Goal: Information Seeking & Learning: Learn about a topic

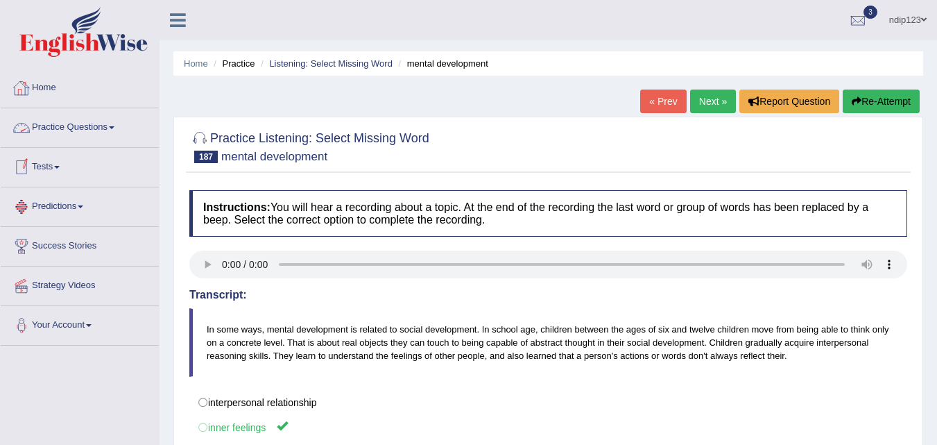
click at [82, 122] on link "Practice Questions" at bounding box center [80, 125] width 158 height 35
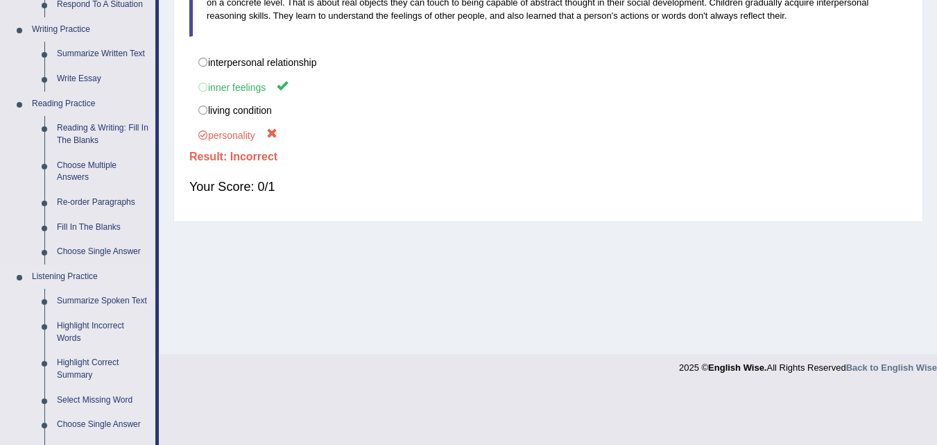
scroll to position [277, 0]
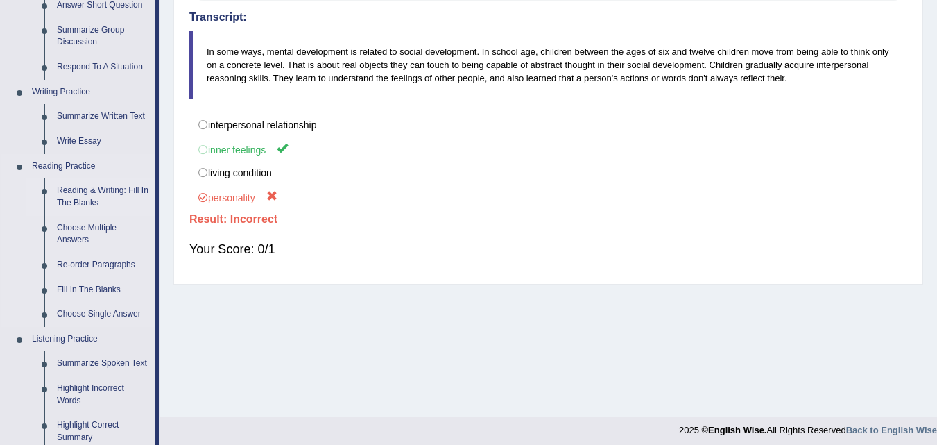
click at [91, 191] on link "Reading & Writing: Fill In The Blanks" at bounding box center [103, 196] width 105 height 37
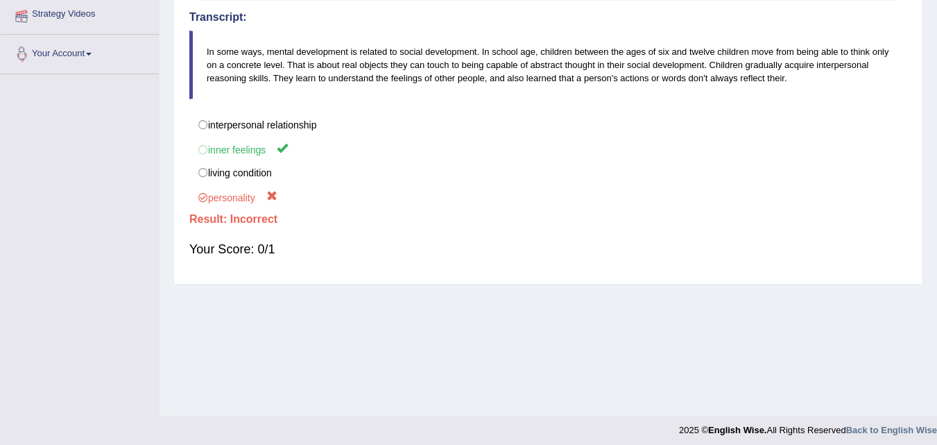
scroll to position [284, 0]
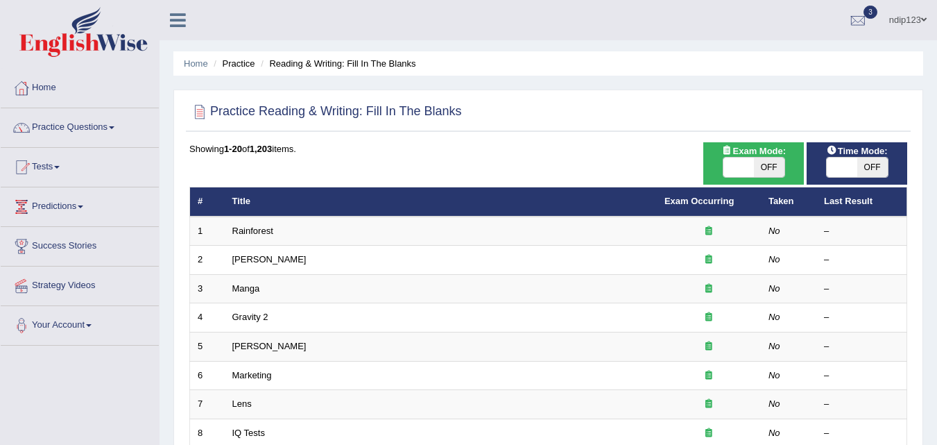
click at [769, 166] on span "OFF" at bounding box center [769, 166] width 31 height 19
checkbox input "true"
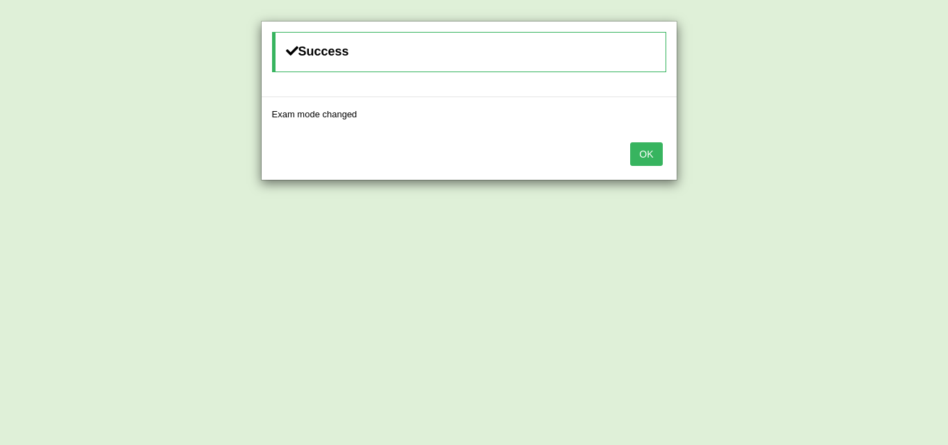
click at [644, 158] on button "OK" at bounding box center [646, 154] width 32 height 24
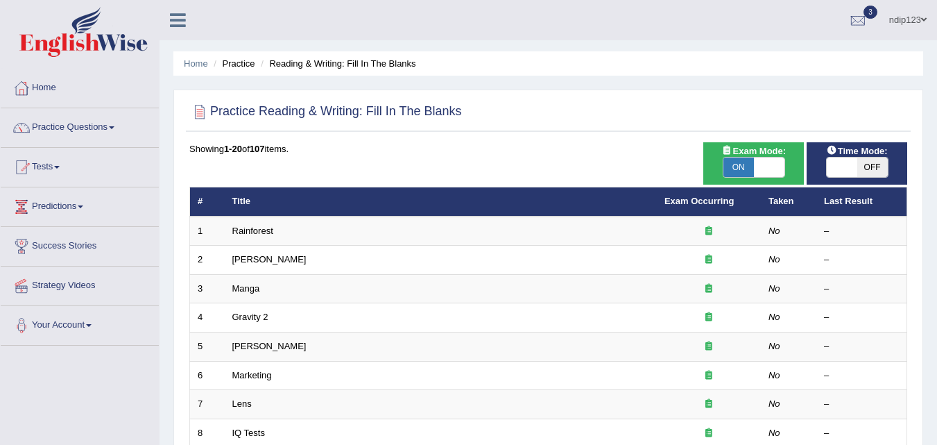
click at [866, 167] on span "OFF" at bounding box center [872, 166] width 31 height 19
checkbox input "true"
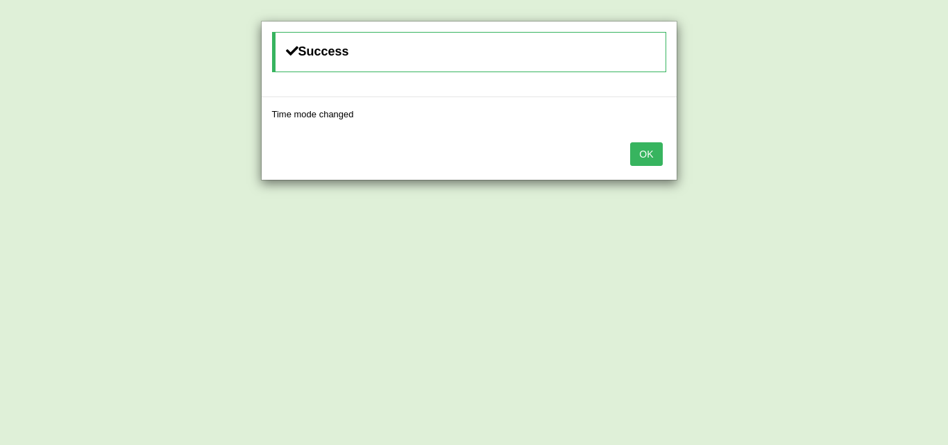
click at [647, 156] on button "OK" at bounding box center [646, 154] width 32 height 24
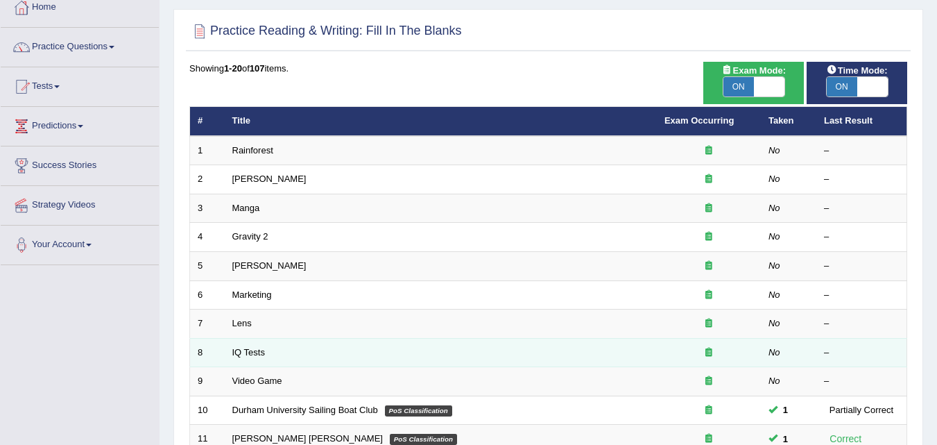
scroll to position [69, 0]
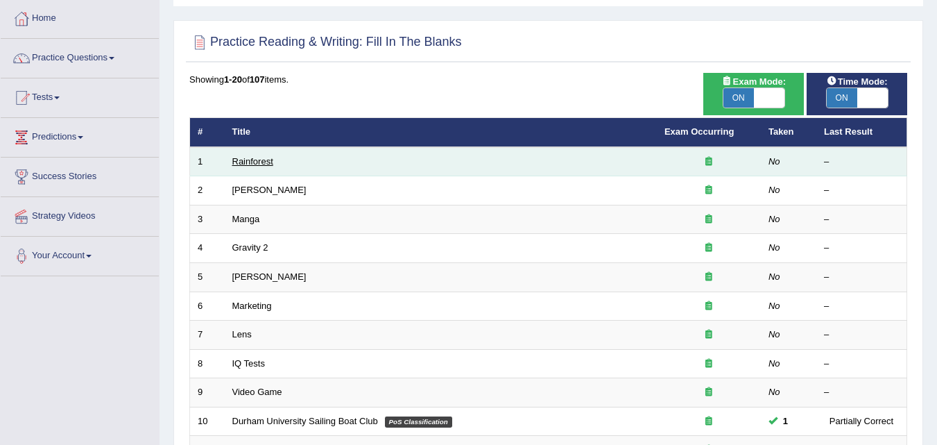
click at [250, 159] on link "Rainforest" at bounding box center [252, 161] width 41 height 10
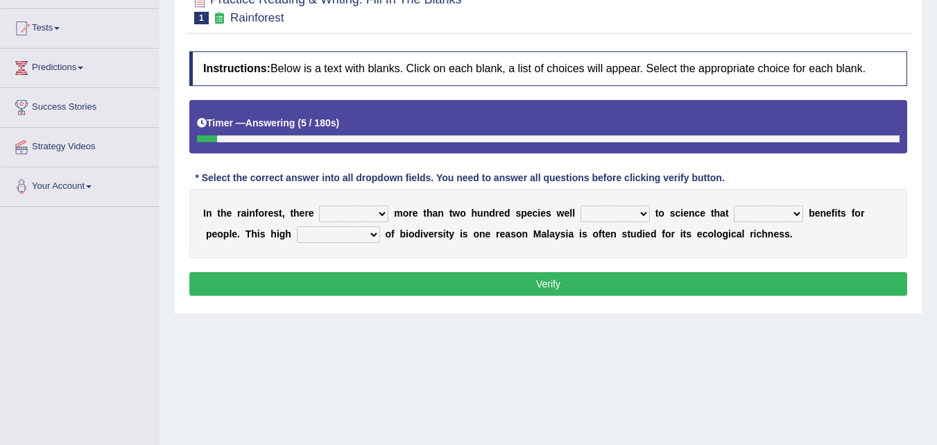
click at [377, 212] on select "have can be has is" at bounding box center [353, 213] width 69 height 17
select select "can be"
click at [319, 205] on select "have can be has is" at bounding box center [353, 213] width 69 height 17
click at [640, 214] on select "knowing known knew know" at bounding box center [615, 213] width 69 height 17
select select "known"
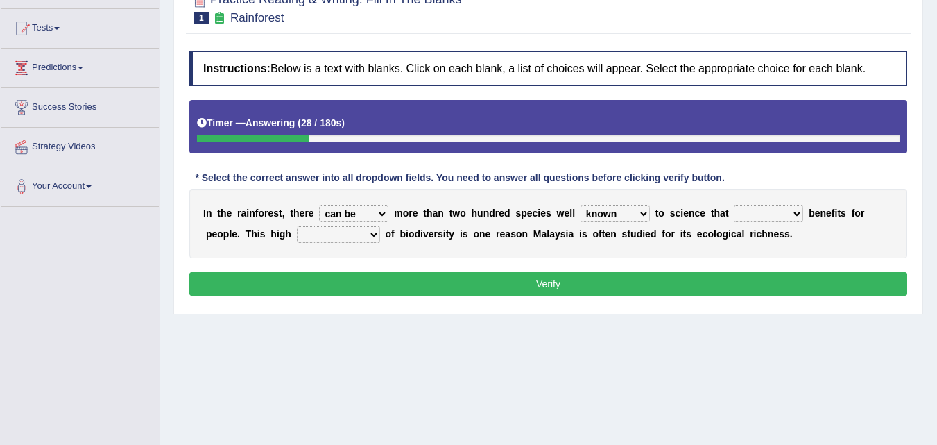
click at [581, 205] on select "knowing known knew know" at bounding box center [615, 213] width 69 height 17
click at [801, 214] on select "contain contained containing contains" at bounding box center [768, 213] width 69 height 17
select select "contains"
click at [734, 205] on select "contain contained containing contains" at bounding box center [768, 213] width 69 height 17
click at [375, 234] on select "condensation conjunction continuity complexity" at bounding box center [338, 234] width 83 height 17
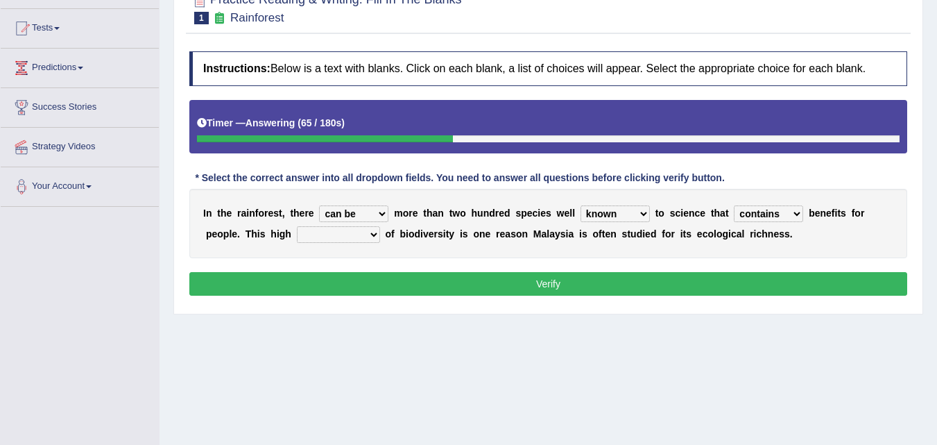
select select "complexity"
click at [297, 226] on select "condensation conjunction continuity complexity" at bounding box center [338, 234] width 83 height 17
click at [382, 213] on select "have can be has is" at bounding box center [353, 213] width 69 height 17
click at [379, 212] on select "have can be has is" at bounding box center [353, 213] width 69 height 17
click at [645, 211] on select "knowing known knew know" at bounding box center [615, 213] width 69 height 17
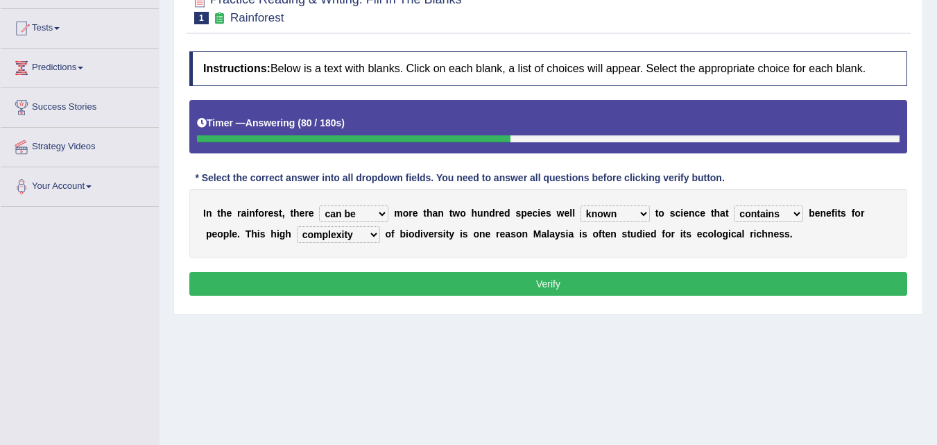
click at [645, 211] on select "knowing known knew know" at bounding box center [615, 213] width 69 height 17
click at [547, 284] on button "Verify" at bounding box center [548, 284] width 718 height 24
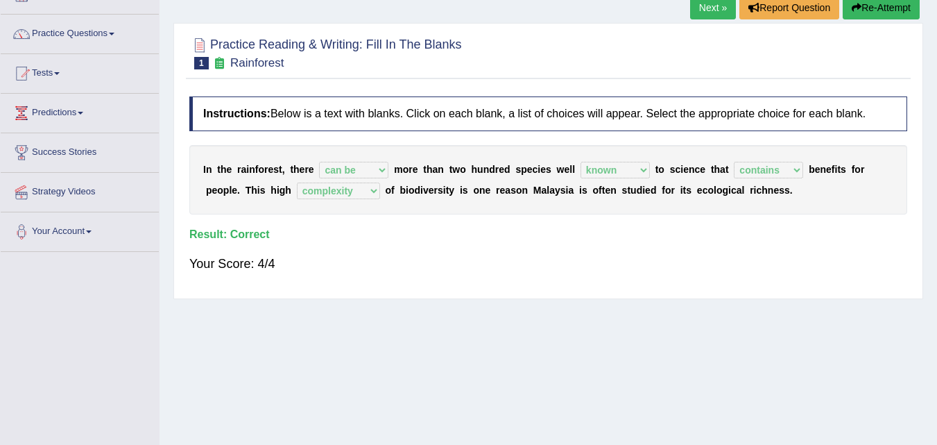
scroll to position [69, 0]
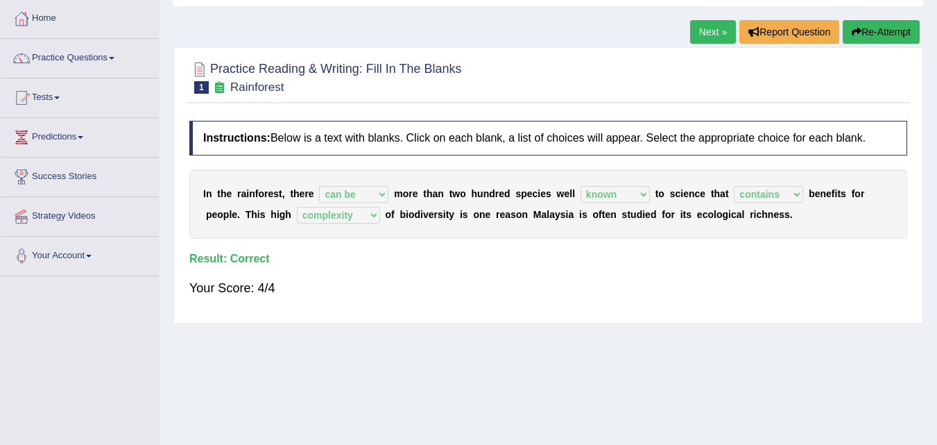
click at [706, 31] on link "Next »" at bounding box center [713, 32] width 46 height 24
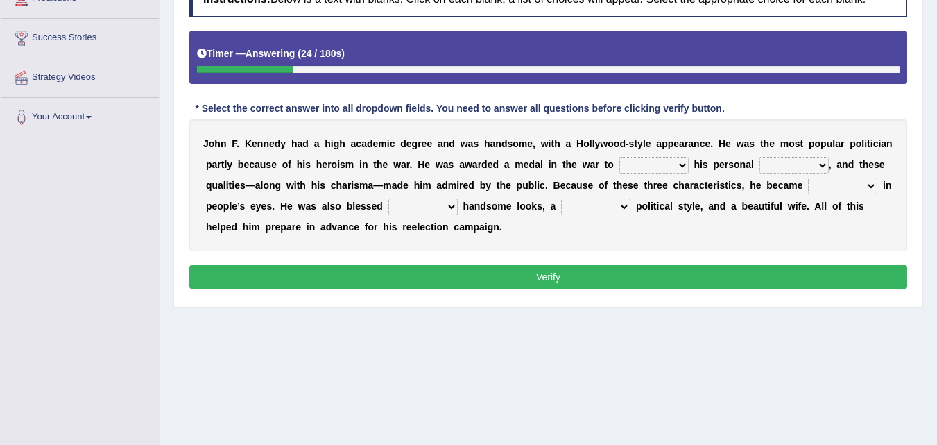
click at [683, 165] on select "prove show evidence upthrow" at bounding box center [654, 165] width 69 height 17
select select "prove"
click at [620, 157] on select "prove show evidence upthrow" at bounding box center [654, 165] width 69 height 17
click at [821, 162] on select "passion courage charm liking" at bounding box center [794, 165] width 69 height 17
select select "passion"
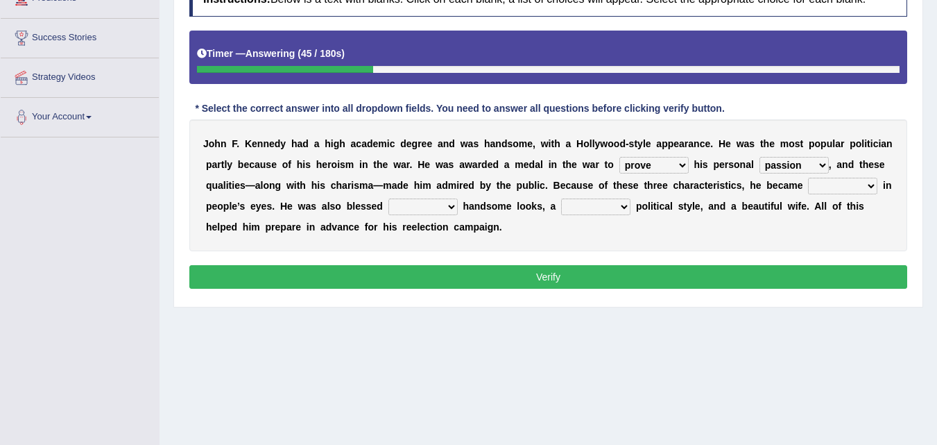
click at [760, 157] on select "passion courage charm liking" at bounding box center [794, 165] width 69 height 17
click at [873, 185] on select "iconic ironic identical impotent" at bounding box center [842, 186] width 69 height 17
select select "iconic"
click at [808, 178] on select "iconic ironic identical impotent" at bounding box center [842, 186] width 69 height 17
click at [450, 210] on select "with in upon to" at bounding box center [422, 206] width 69 height 17
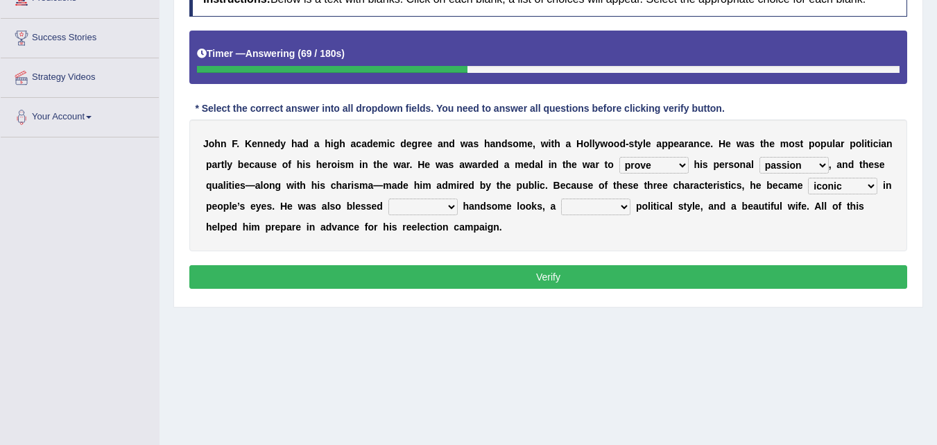
select select "with"
click at [388, 198] on select "with in upon to" at bounding box center [422, 206] width 69 height 17
click at [620, 209] on select "mending mends mended mend" at bounding box center [595, 206] width 69 height 17
select select "mended"
click at [561, 198] on select "mending mends mended mend" at bounding box center [595, 206] width 69 height 17
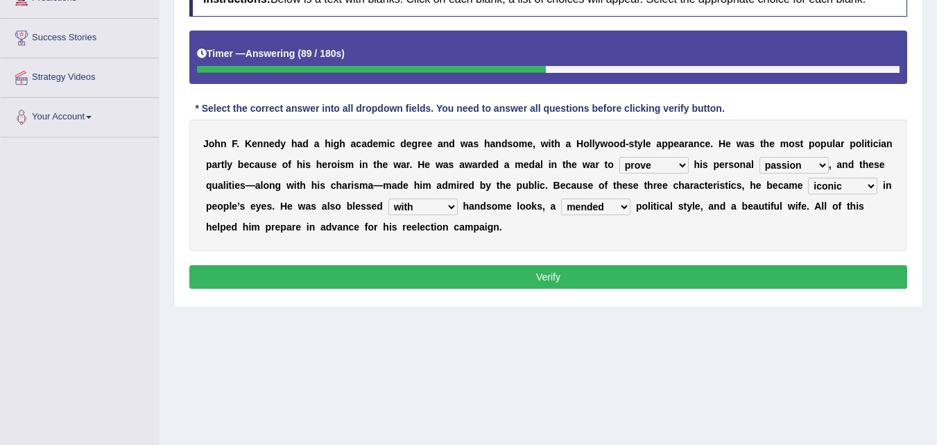
click at [626, 207] on select "mending mends mended mend" at bounding box center [595, 206] width 69 height 17
click at [680, 165] on select "prove show evidence upthrow" at bounding box center [654, 165] width 69 height 17
select select "show"
click at [620, 157] on select "prove show evidence upthrow" at bounding box center [654, 165] width 69 height 17
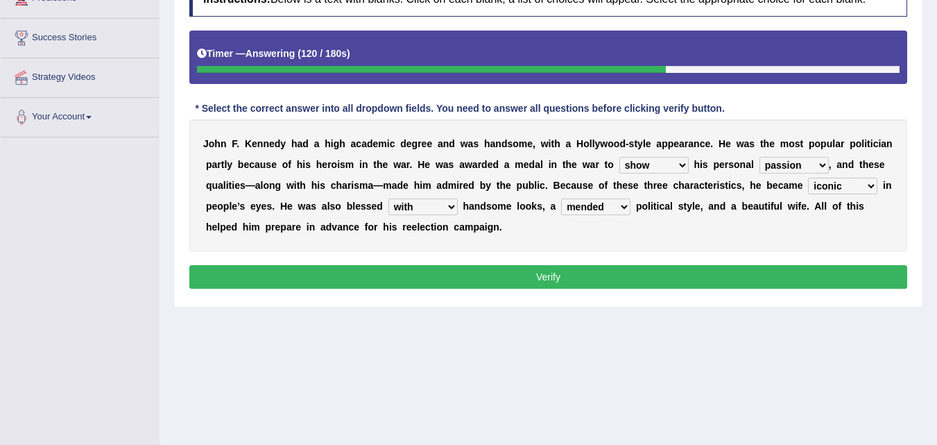
click at [823, 165] on select "passion courage charm liking" at bounding box center [794, 165] width 69 height 17
select select "courage"
click at [760, 157] on select "passion courage charm liking" at bounding box center [794, 165] width 69 height 17
click at [552, 275] on button "Verify" at bounding box center [548, 277] width 718 height 24
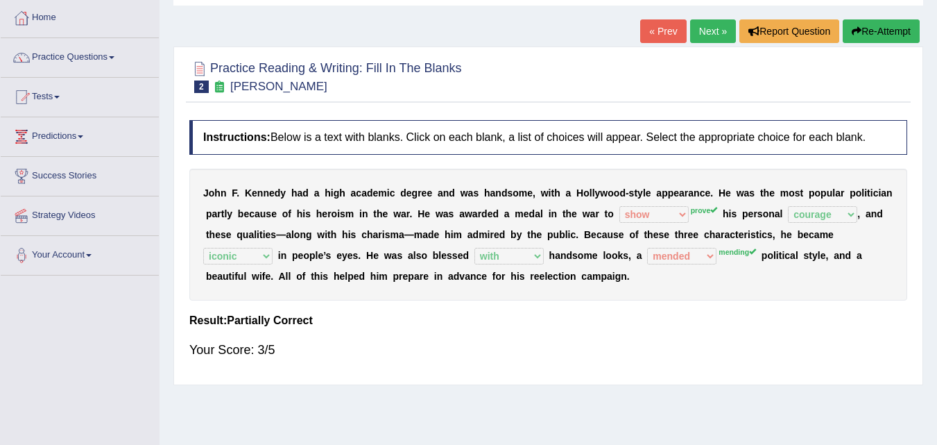
scroll to position [69, 0]
click at [878, 31] on button "Re-Attempt" at bounding box center [881, 32] width 77 height 24
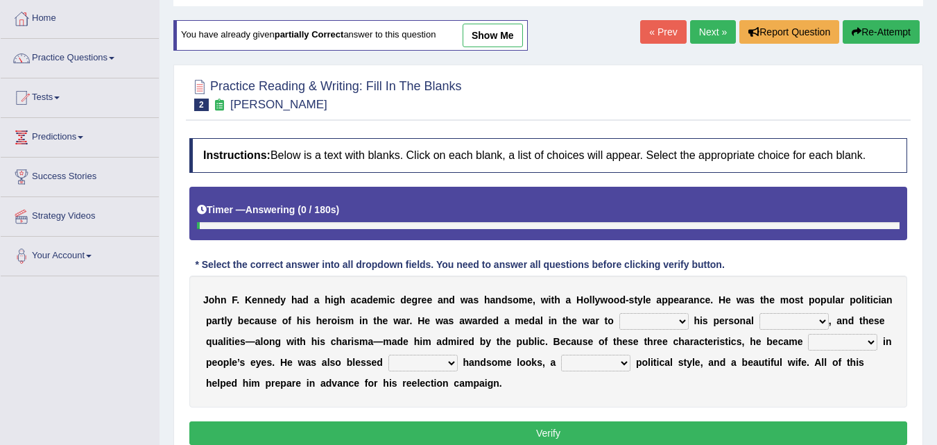
scroll to position [139, 0]
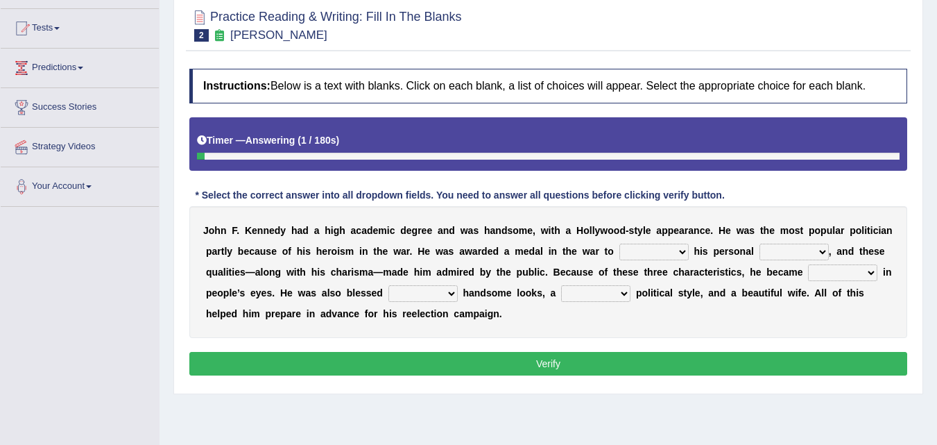
click at [682, 253] on select "prove show evidence upthrow" at bounding box center [654, 251] width 69 height 17
select select "prove"
click at [620, 243] on select "prove show evidence upthrow" at bounding box center [654, 251] width 69 height 17
click at [825, 250] on select "passion courage charm liking" at bounding box center [794, 251] width 69 height 17
select select "courage"
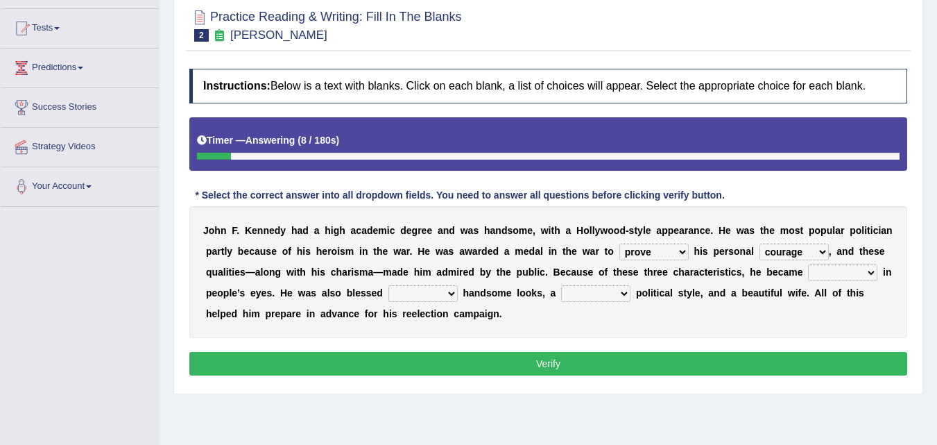
click at [760, 243] on select "passion courage charm liking" at bounding box center [794, 251] width 69 height 17
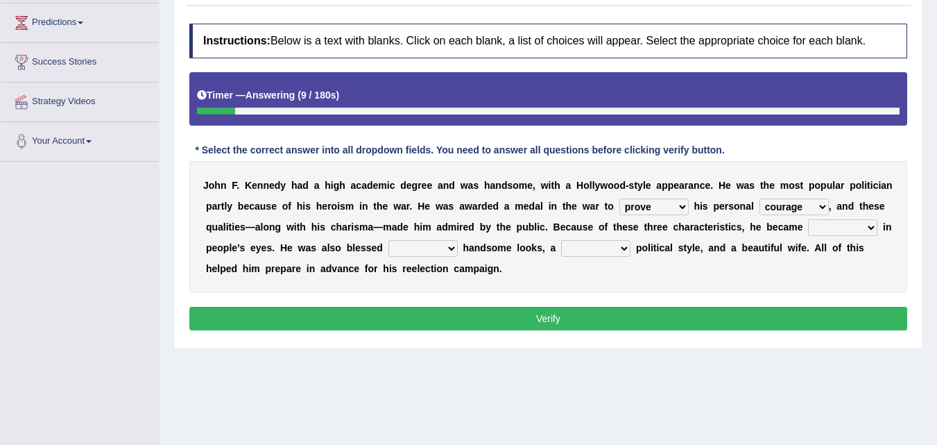
scroll to position [208, 0]
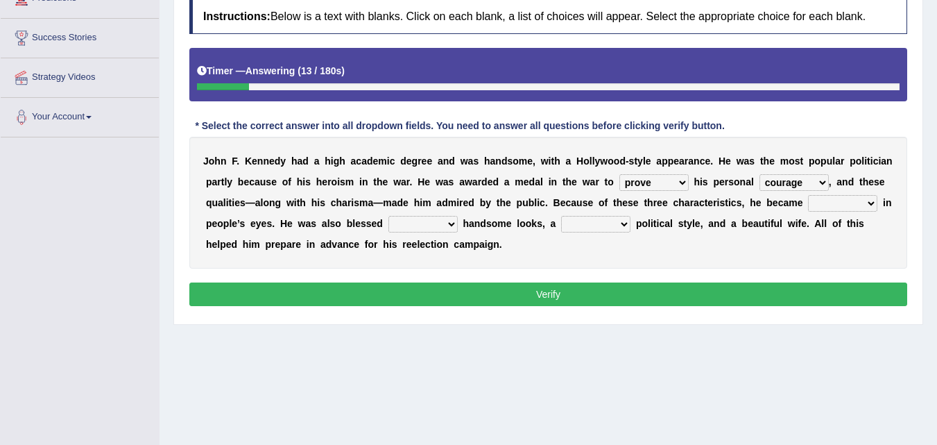
click at [434, 225] on select "with in upon to" at bounding box center [422, 224] width 69 height 17
select select "with"
click at [388, 216] on select "with in upon to" at bounding box center [422, 224] width 69 height 17
click at [626, 223] on select "mending mends mended mend" at bounding box center [595, 224] width 69 height 17
select select "mending"
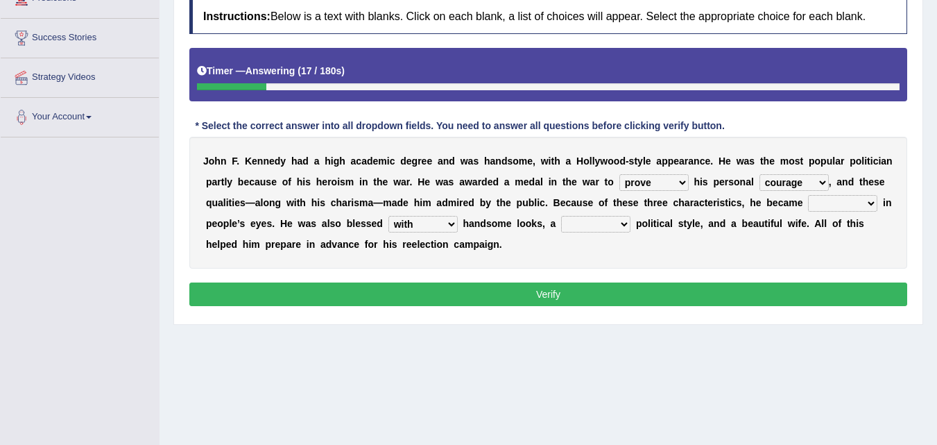
click at [561, 216] on select "mending mends mended mend" at bounding box center [595, 224] width 69 height 17
click at [855, 200] on select "iconic ironic identical impotent" at bounding box center [842, 203] width 69 height 17
select select "iconic"
click at [808, 195] on select "iconic ironic identical impotent" at bounding box center [842, 203] width 69 height 17
click at [556, 292] on button "Verify" at bounding box center [548, 294] width 718 height 24
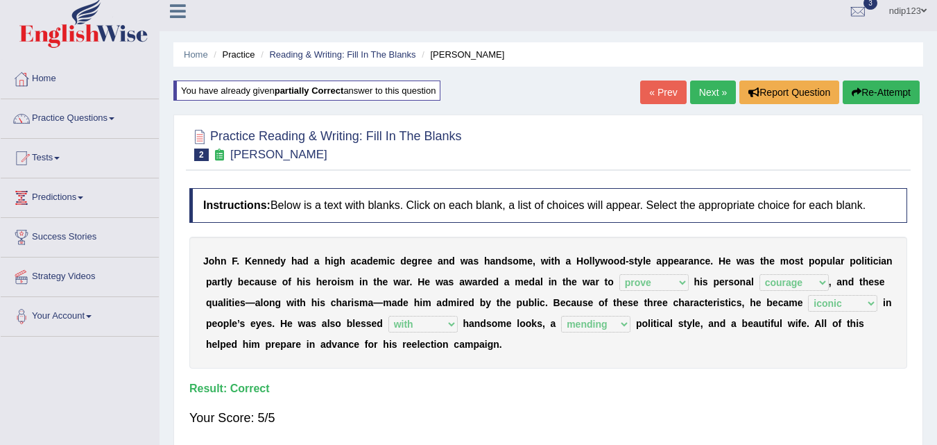
scroll to position [0, 0]
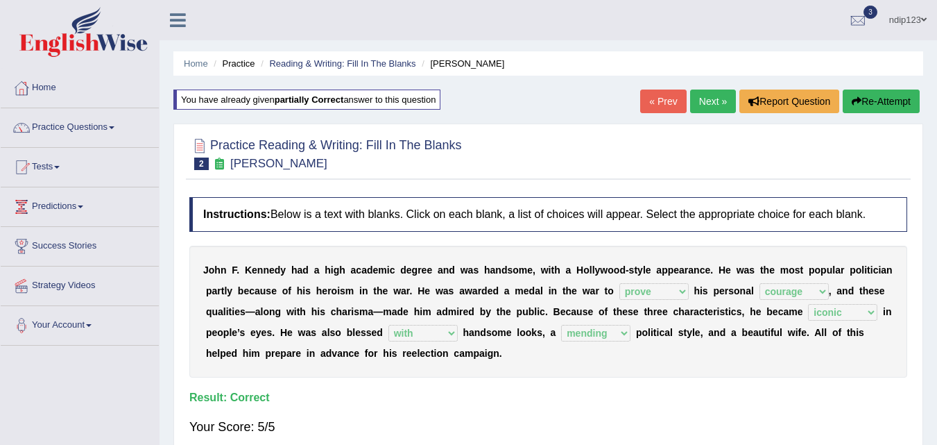
click at [703, 101] on link "Next »" at bounding box center [713, 101] width 46 height 24
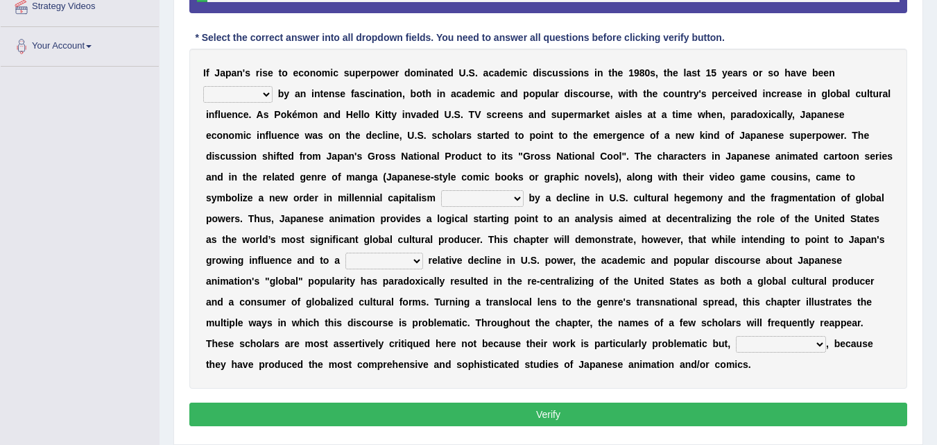
scroll to position [255, 0]
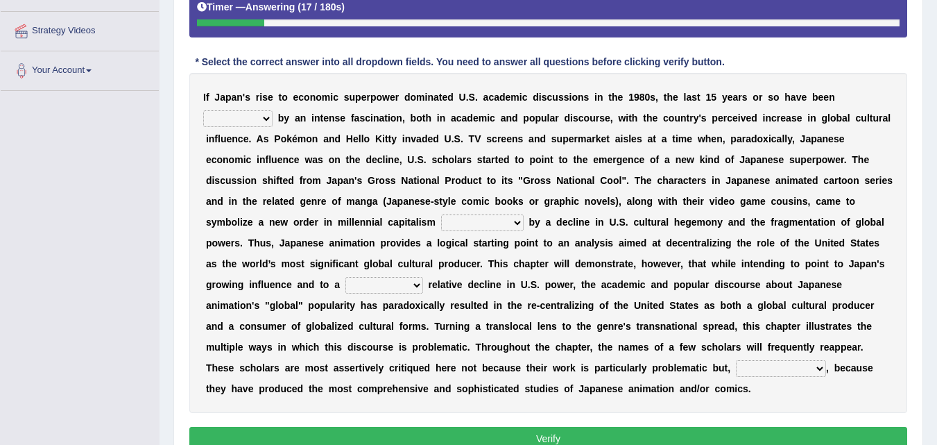
click at [266, 120] on select "marked dedicated made inspired" at bounding box center [237, 118] width 69 height 17
select select "marked"
click at [203, 110] on select "marked dedicated made inspired" at bounding box center [237, 118] width 69 height 17
click at [517, 222] on select "pocessed characterized opposed tangled" at bounding box center [482, 222] width 83 height 17
select select "characterized"
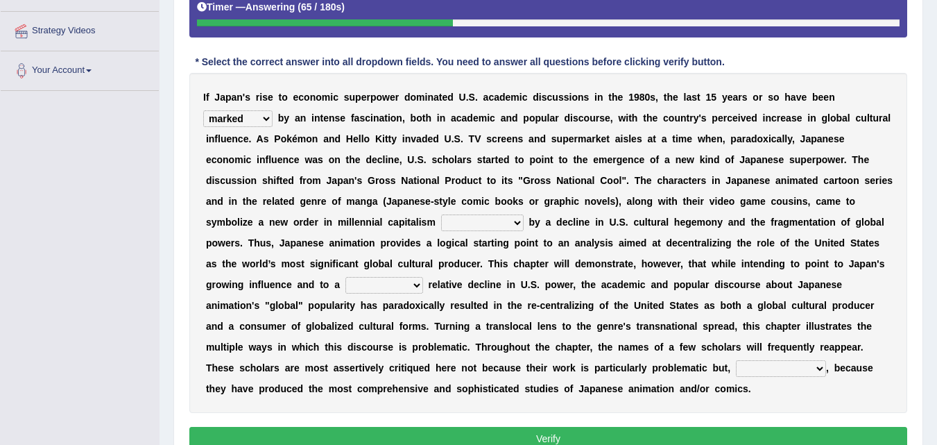
click at [441, 214] on select "pocessed characterized opposed tangled" at bounding box center [482, 222] width 83 height 17
click at [418, 286] on select "concomitant discrete proportional legitimate" at bounding box center [384, 285] width 78 height 17
select select "proportional"
click at [345, 277] on select "concomitant discrete proportional legitimate" at bounding box center [384, 285] width 78 height 17
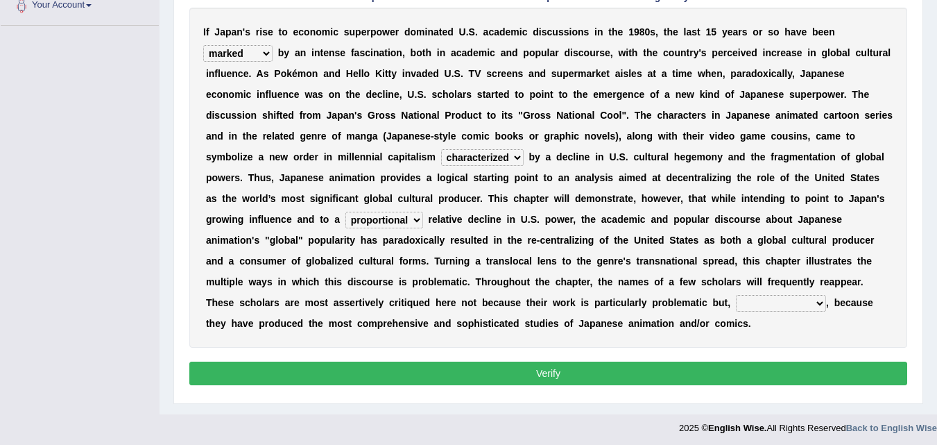
scroll to position [324, 0]
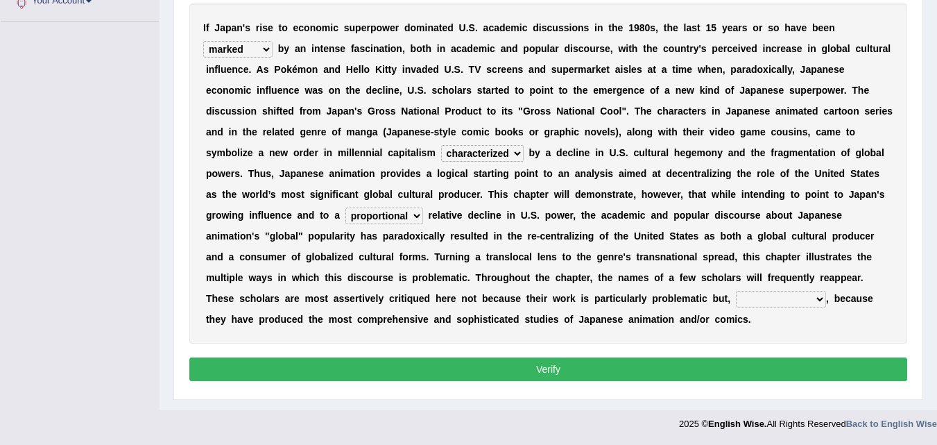
click at [819, 300] on select "however on the contrary in addition on the whole" at bounding box center [781, 299] width 90 height 17
select select "however"
click at [736, 291] on select "however on the contrary in addition on the whole" at bounding box center [781, 299] width 90 height 17
click at [519, 154] on select "pocessed characterized opposed tangled" at bounding box center [482, 153] width 83 height 17
click at [519, 153] on select "pocessed characterized opposed tangled" at bounding box center [482, 153] width 83 height 17
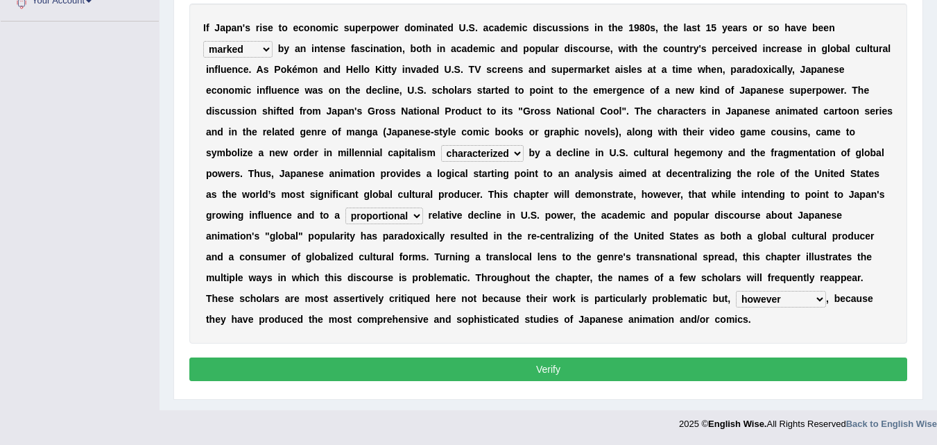
click at [416, 216] on select "concomitant discrete proportional legitimate" at bounding box center [384, 215] width 78 height 17
select select "discrete"
click at [345, 207] on select "concomitant discrete proportional legitimate" at bounding box center [384, 215] width 78 height 17
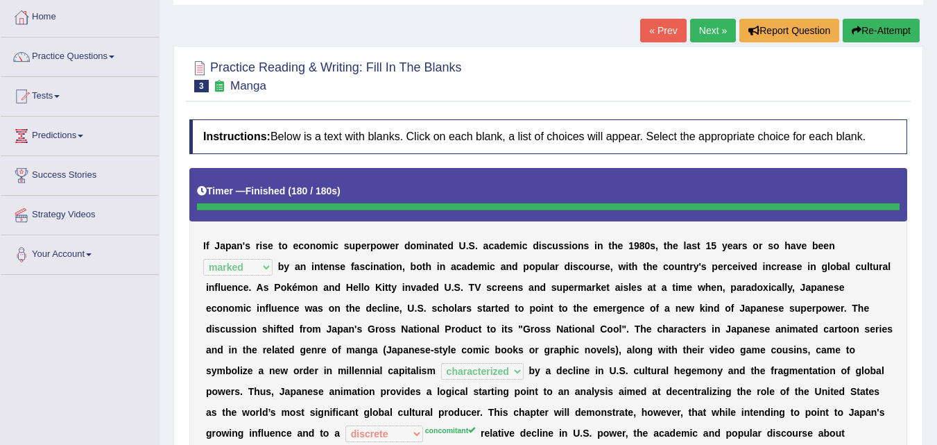
scroll to position [40, 0]
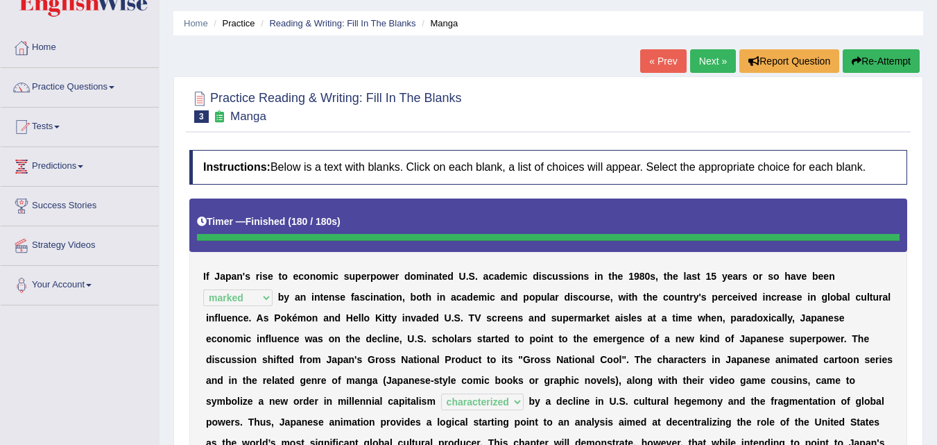
click at [703, 58] on link "Next »" at bounding box center [713, 61] width 46 height 24
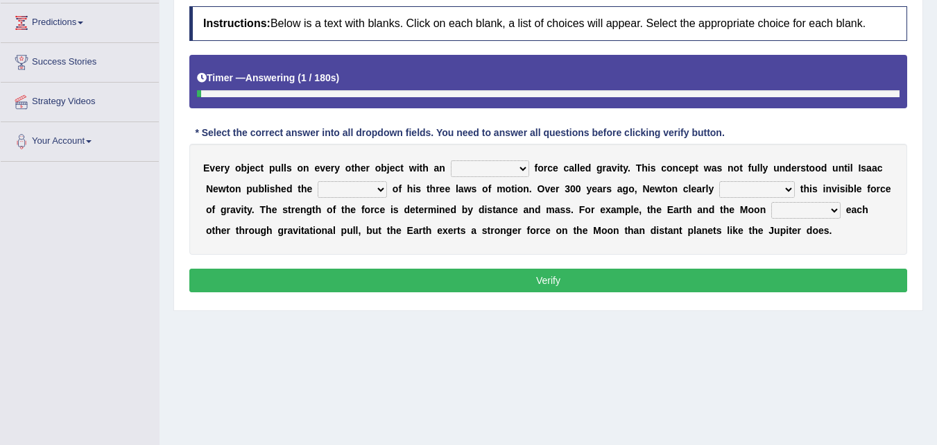
scroll to position [208, 0]
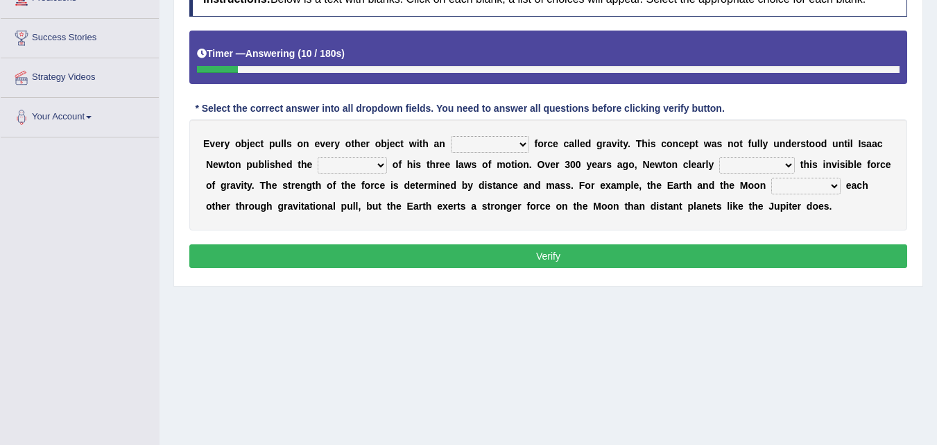
click at [526, 145] on select "invisible unknown unbelievable inconsistent" at bounding box center [490, 144] width 78 height 17
select select "unknown"
click at [451, 136] on select "invisible unknown unbelievable inconsistent" at bounding box center [490, 144] width 78 height 17
click at [381, 162] on select "concept theory method argument" at bounding box center [352, 165] width 69 height 17
select select "theory"
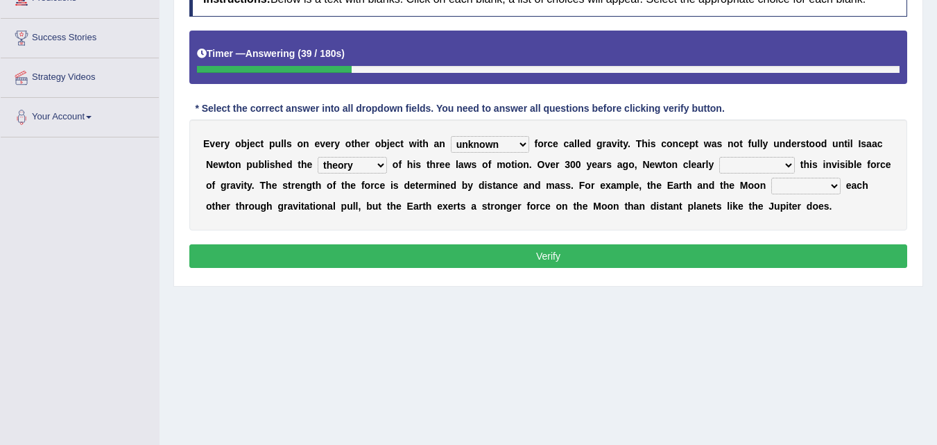
click at [318, 157] on select "concept theory method argument" at bounding box center [352, 165] width 69 height 17
click at [789, 163] on select "explained undermined overturned realized" at bounding box center [757, 165] width 76 height 17
select select "explained"
click at [719, 157] on select "explained undermined overturned realized" at bounding box center [757, 165] width 76 height 17
click at [837, 185] on select "affect spin evade span" at bounding box center [805, 186] width 69 height 17
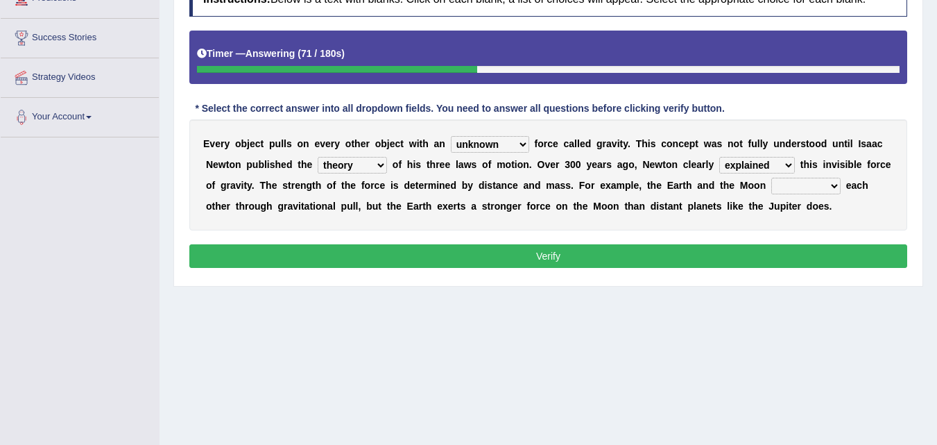
select select "span"
click at [771, 178] on select "affect spin evade span" at bounding box center [805, 186] width 69 height 17
click at [544, 256] on button "Verify" at bounding box center [548, 256] width 718 height 24
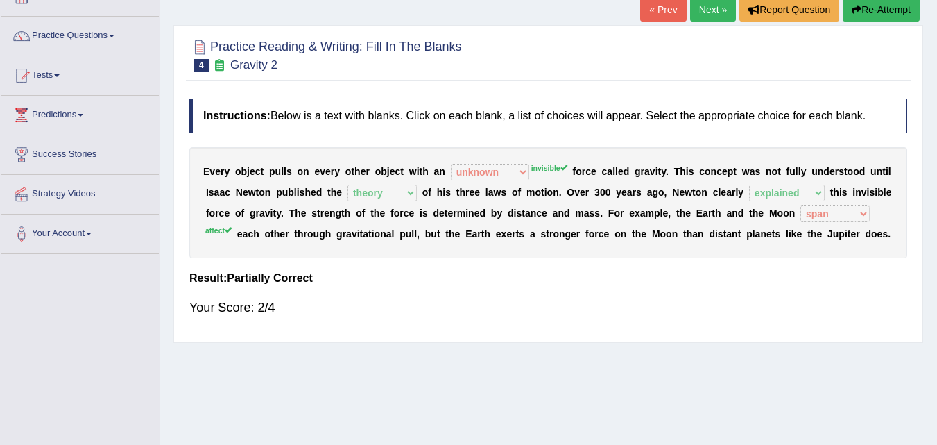
scroll to position [0, 0]
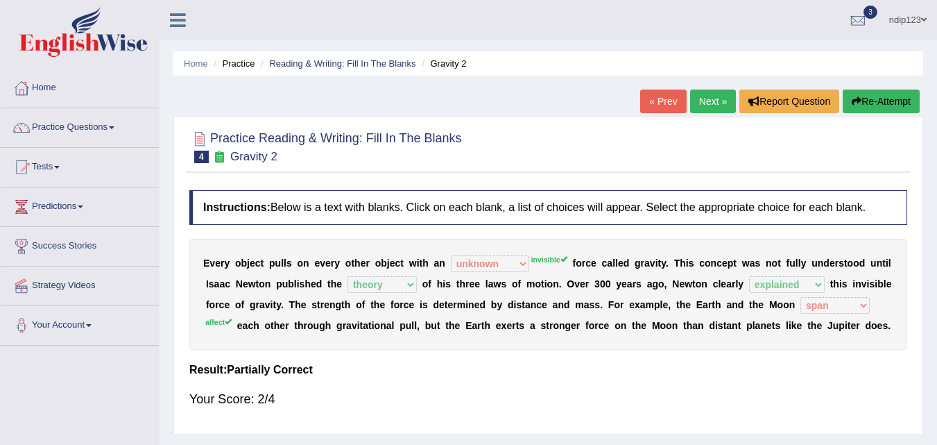
click at [873, 99] on button "Re-Attempt" at bounding box center [881, 101] width 77 height 24
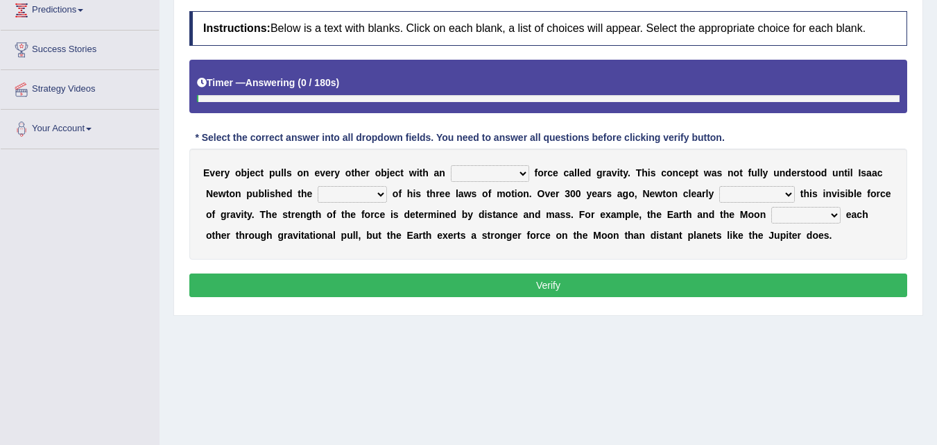
scroll to position [208, 0]
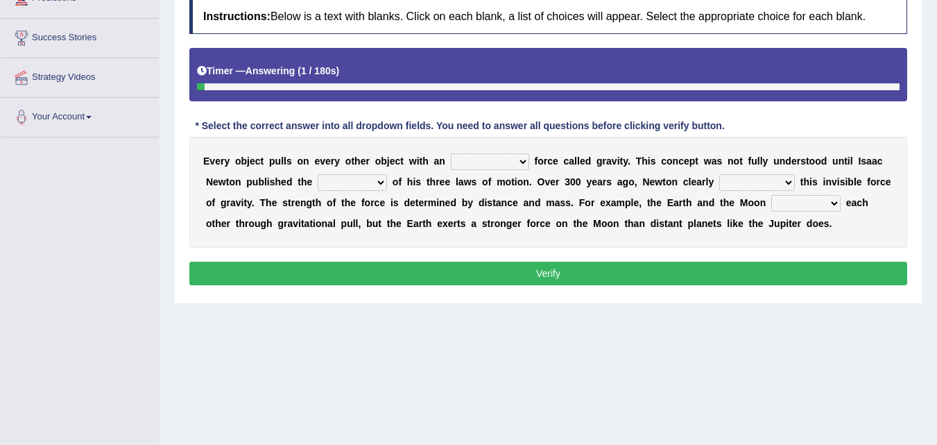
click at [520, 160] on select "invisible unknown unbelievable inconsistent" at bounding box center [490, 161] width 78 height 17
select select "invisible"
click at [451, 153] on select "invisible unknown unbelievable inconsistent" at bounding box center [490, 161] width 78 height 17
click at [378, 183] on select "concept theory method argument" at bounding box center [352, 182] width 69 height 17
select select "theory"
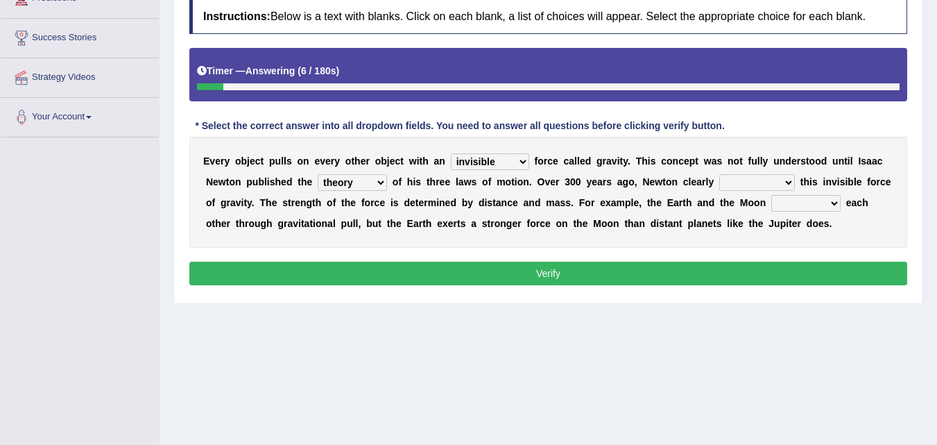
click at [318, 174] on select "concept theory method argument" at bounding box center [352, 182] width 69 height 17
click at [786, 184] on select "explained undermined overturned realized" at bounding box center [757, 182] width 76 height 17
select select "explained"
click at [719, 174] on select "explained undermined overturned realized" at bounding box center [757, 182] width 76 height 17
click at [819, 207] on select "affect spin evade span" at bounding box center [805, 203] width 69 height 17
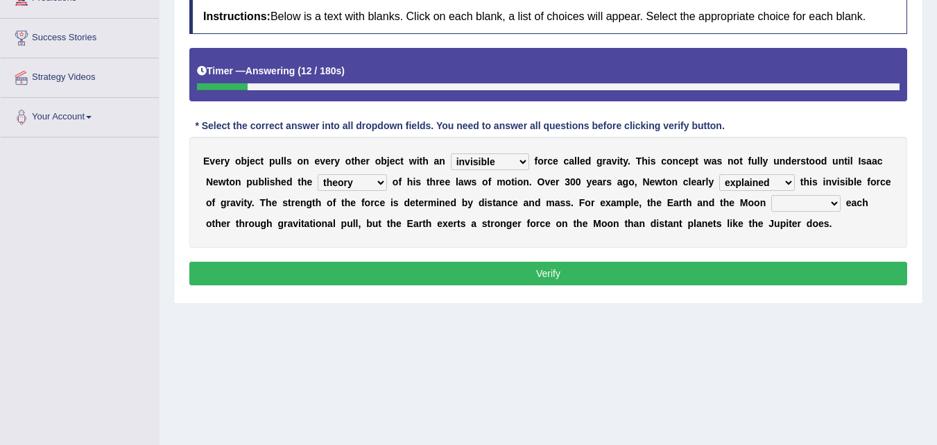
select select "affect"
click at [771, 195] on select "affect spin evade span" at bounding box center [805, 203] width 69 height 17
click at [547, 271] on button "Verify" at bounding box center [548, 274] width 718 height 24
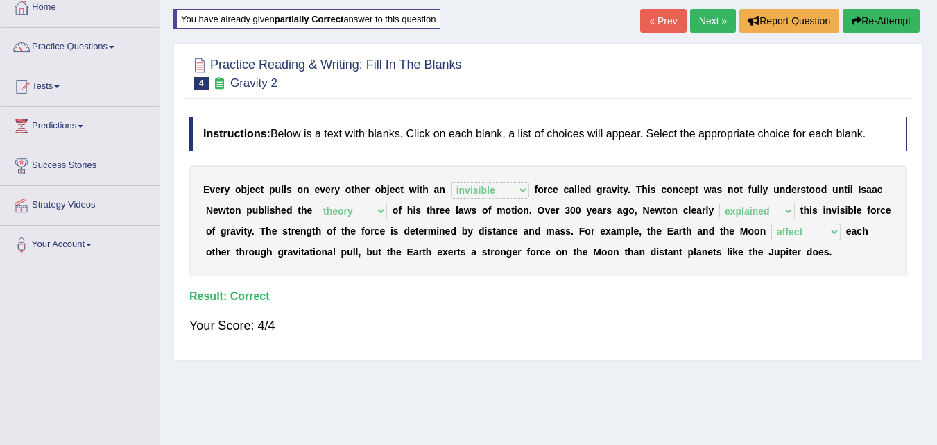
scroll to position [69, 0]
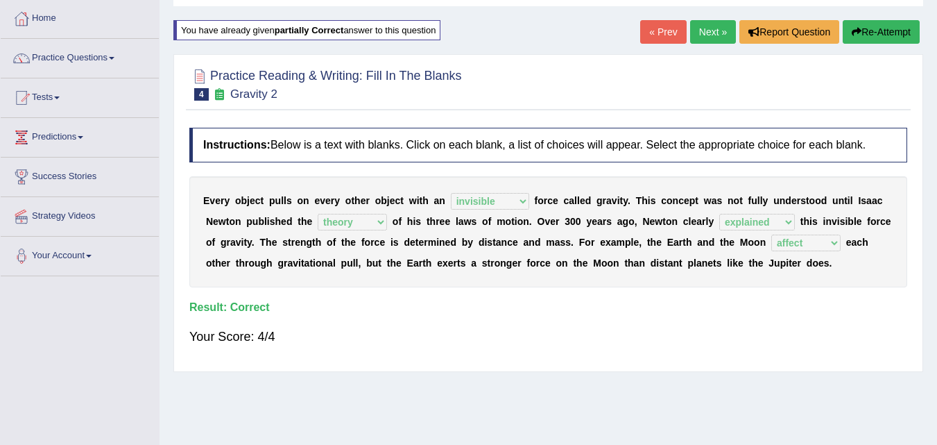
click at [709, 30] on link "Next »" at bounding box center [713, 32] width 46 height 24
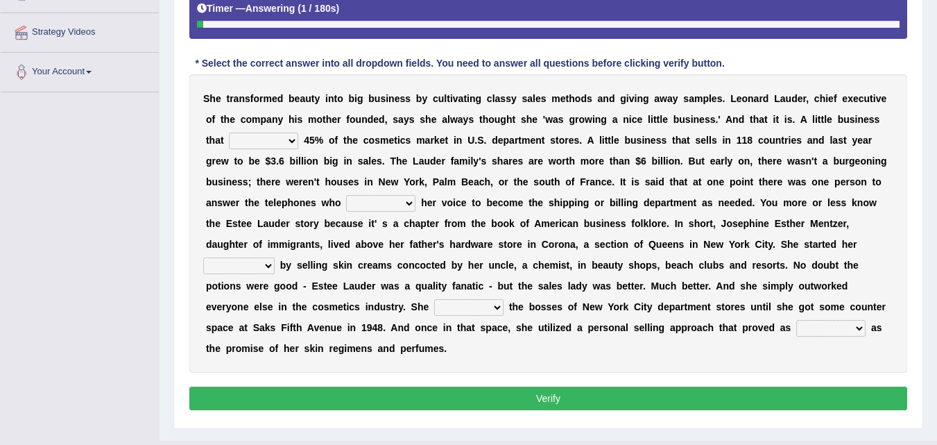
scroll to position [277, 0]
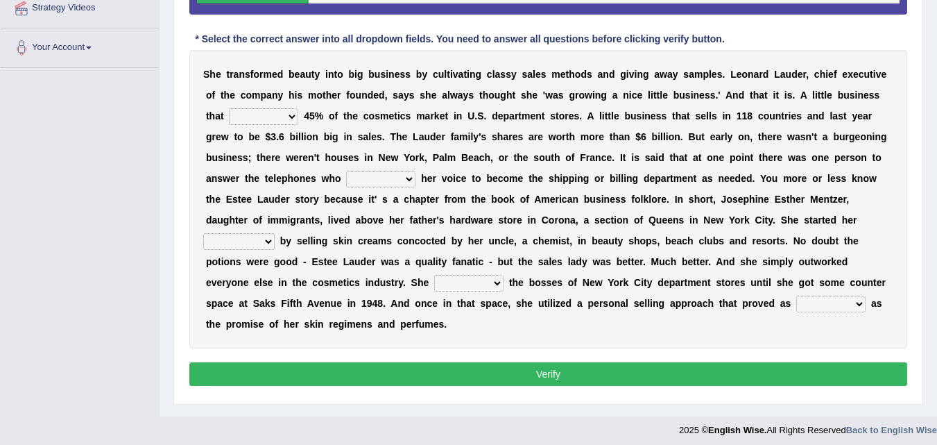
click at [291, 117] on select "has controls makes maintains" at bounding box center [263, 116] width 69 height 17
select select "controls"
click at [229, 108] on select "has controls makes maintains" at bounding box center [263, 116] width 69 height 17
click at [409, 176] on select "switched changed raised used" at bounding box center [380, 179] width 69 height 17
select select "used"
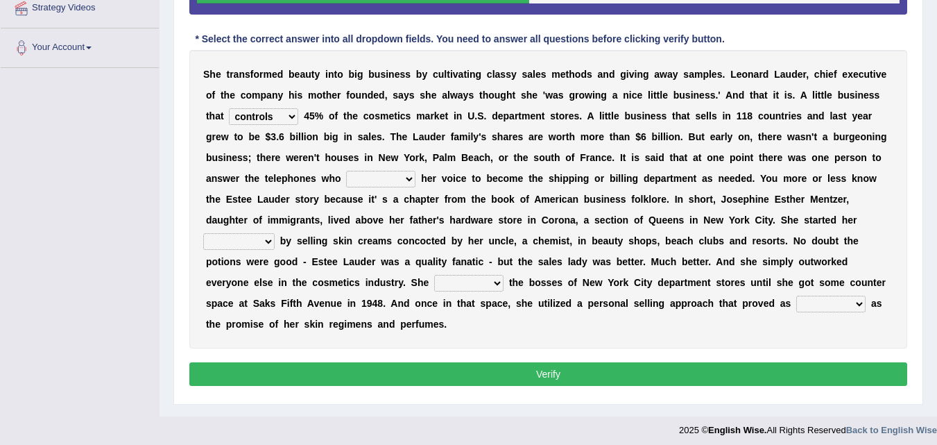
click at [346, 171] on select "switched changed raised used" at bounding box center [380, 179] width 69 height 17
click at [257, 243] on select "job institute companion enterprise" at bounding box center [238, 241] width 71 height 17
select select "enterprise"
click at [203, 233] on select "job institute companion enterprise" at bounding box center [238, 241] width 71 height 17
click at [270, 239] on select "job institute companion enterprise" at bounding box center [238, 241] width 71 height 17
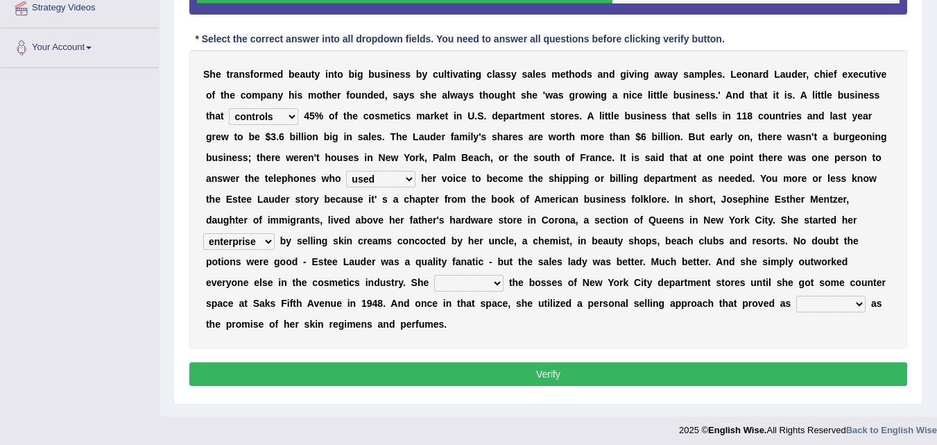
click at [333, 235] on b "s" at bounding box center [336, 240] width 6 height 11
click at [493, 283] on select "stated bridged stalked heaved" at bounding box center [468, 283] width 69 height 17
select select "stated"
click at [434, 275] on select "stated bridged stalked heaved" at bounding box center [468, 283] width 69 height 17
click at [859, 300] on select "potent ruthless potential expensive" at bounding box center [830, 304] width 69 height 17
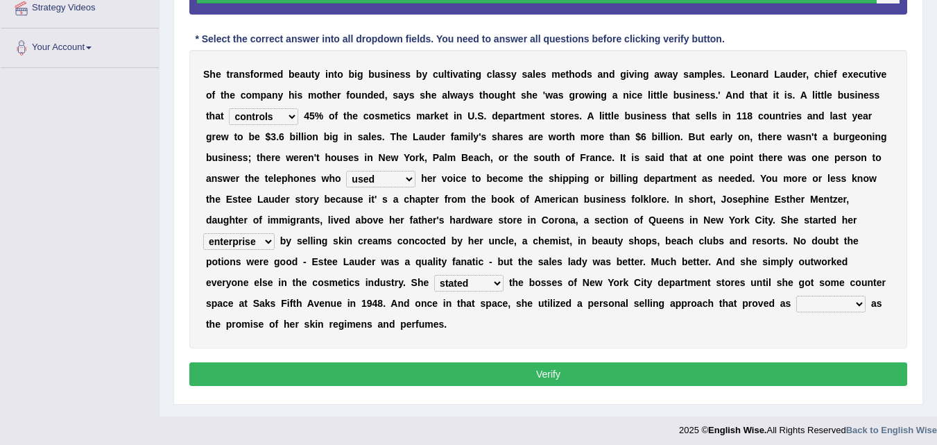
select select "potential"
click at [796, 296] on select "potent ruthless potential expensive" at bounding box center [830, 304] width 69 height 17
click at [571, 371] on button "Verify" at bounding box center [548, 374] width 718 height 24
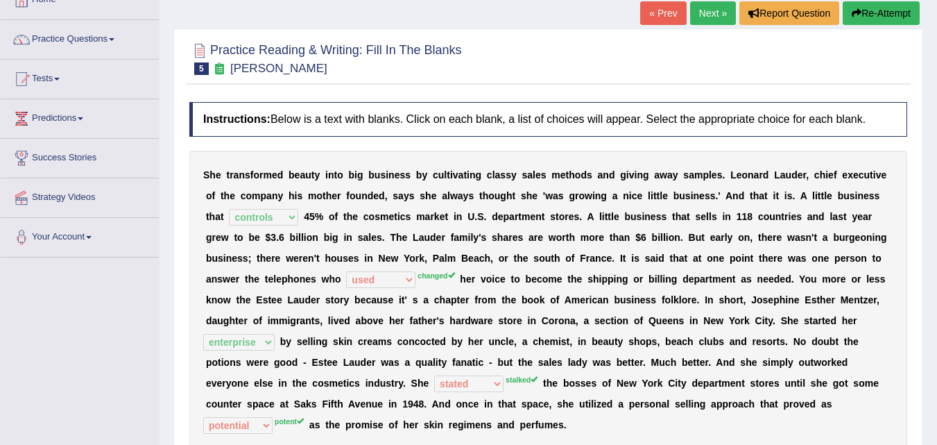
scroll to position [69, 0]
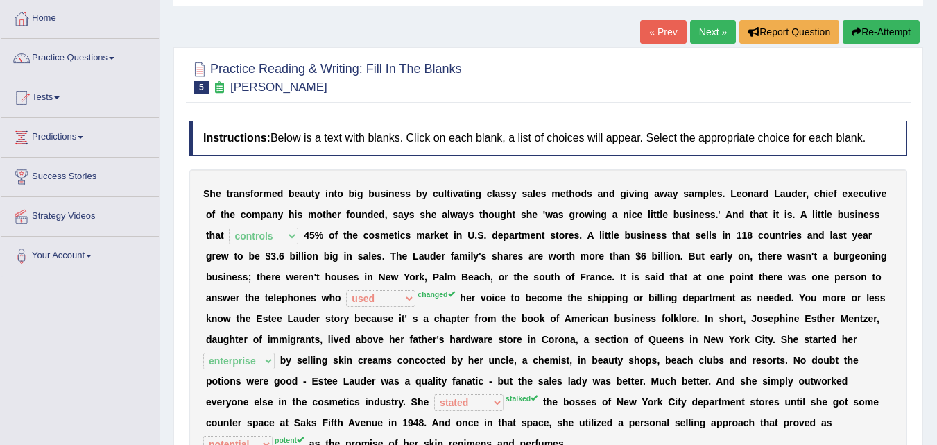
click at [875, 27] on button "Re-Attempt" at bounding box center [881, 32] width 77 height 24
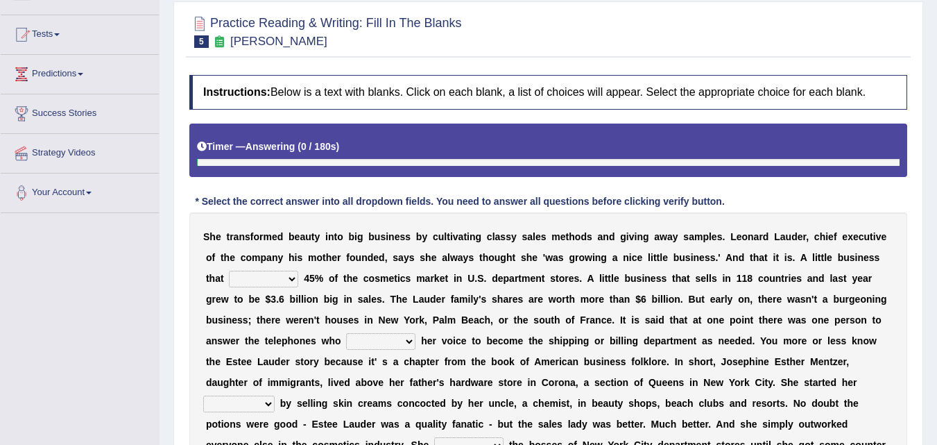
scroll to position [277, 0]
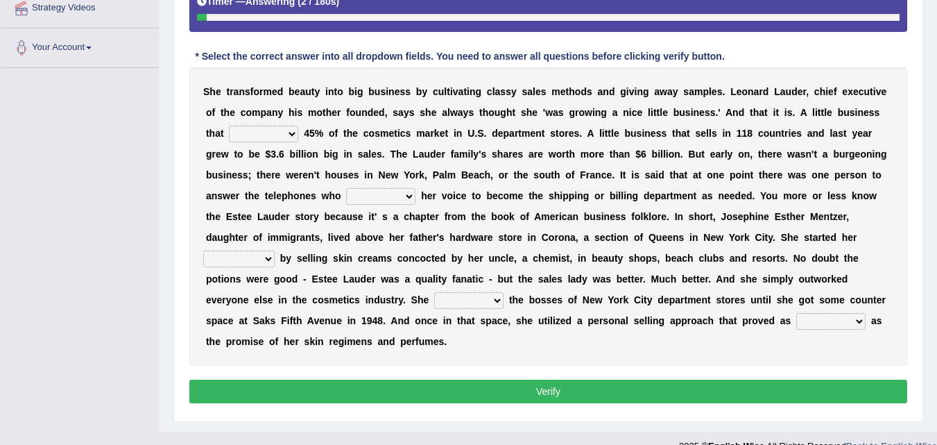
click at [290, 132] on select "has controls makes maintains" at bounding box center [263, 134] width 69 height 17
select select "controls"
click at [229, 126] on select "has controls makes maintains" at bounding box center [263, 134] width 69 height 17
click at [408, 198] on select "switched changed raised used" at bounding box center [380, 196] width 69 height 17
select select "used"
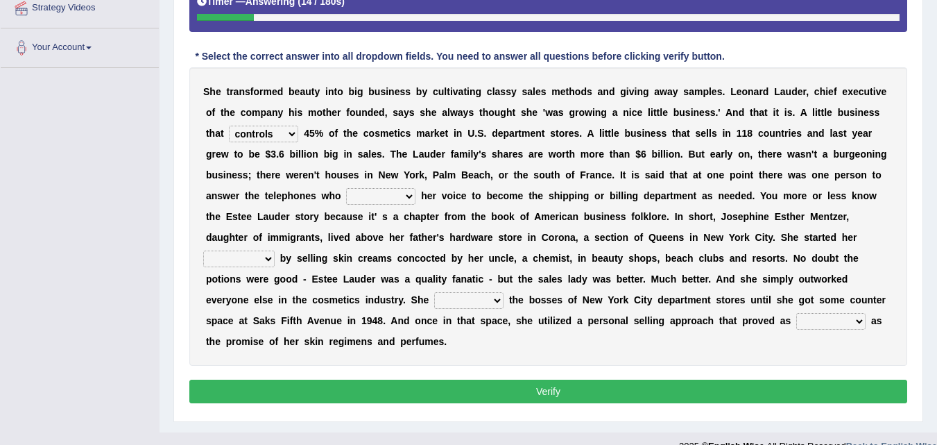
click at [346, 188] on select "switched changed raised used" at bounding box center [380, 196] width 69 height 17
click at [270, 262] on select "job institute companion enterprise" at bounding box center [238, 258] width 71 height 17
select select "enterprise"
click at [203, 250] on select "job institute companion enterprise" at bounding box center [238, 258] width 71 height 17
click at [499, 298] on select "stated bridged stalked heaved" at bounding box center [468, 300] width 69 height 17
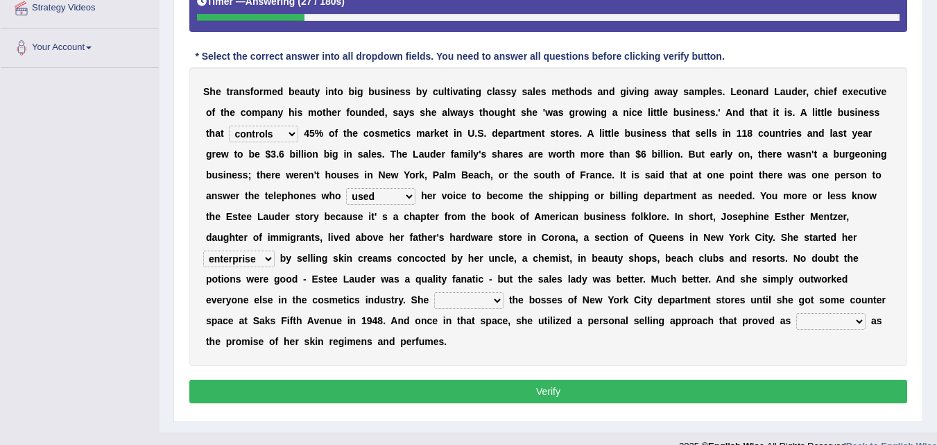
select select "stalked"
click at [434, 292] on select "stated bridged stalked heaved" at bounding box center [468, 300] width 69 height 17
click at [858, 319] on select "potent ruthless potential expensive" at bounding box center [830, 321] width 69 height 17
select select "potent"
click at [796, 313] on select "potent ruthless potential expensive" at bounding box center [830, 321] width 69 height 17
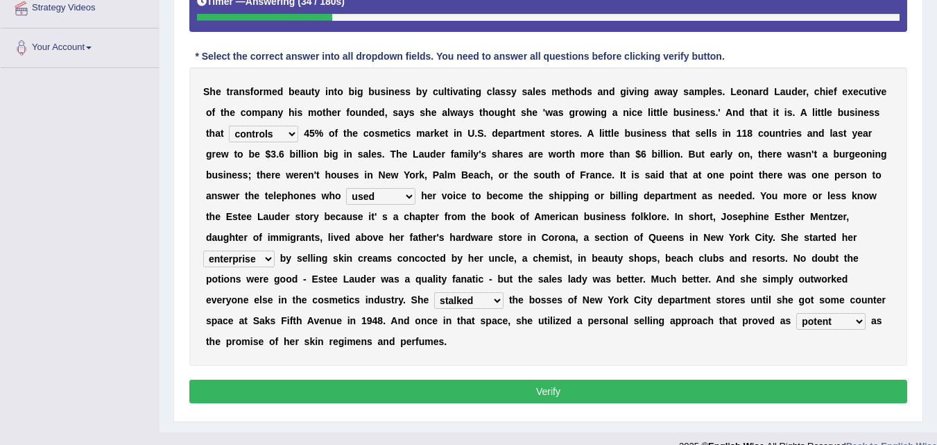
click at [410, 196] on select "switched changed raised used" at bounding box center [380, 196] width 69 height 17
click at [346, 188] on select "switched changed raised used" at bounding box center [380, 196] width 69 height 17
click at [407, 196] on select "switched changed raised used" at bounding box center [380, 196] width 69 height 17
select select "changed"
click at [346, 188] on select "switched changed raised used" at bounding box center [380, 196] width 69 height 17
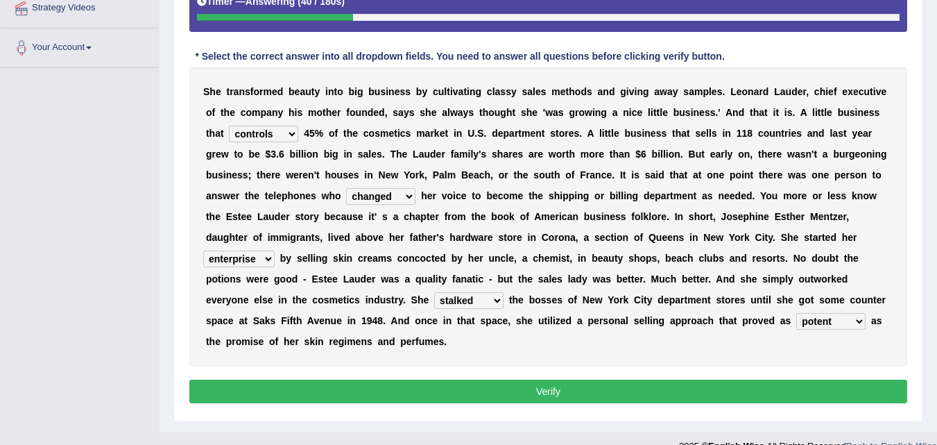
click at [552, 392] on button "Verify" at bounding box center [548, 391] width 718 height 24
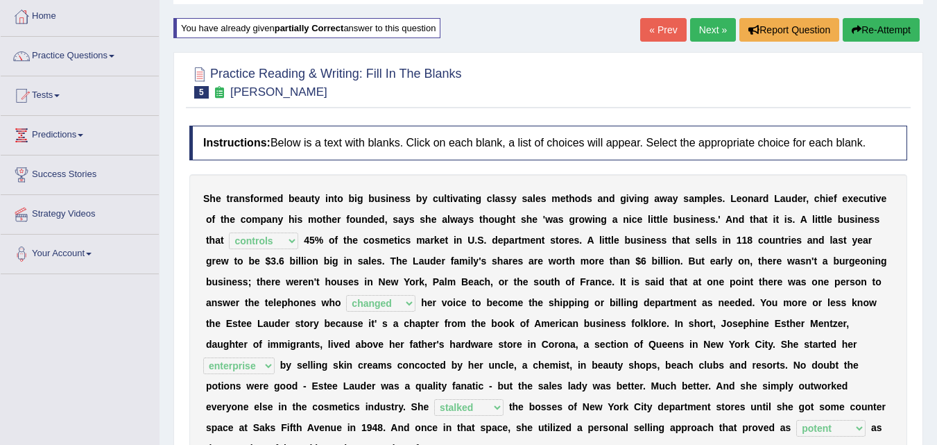
scroll to position [69, 0]
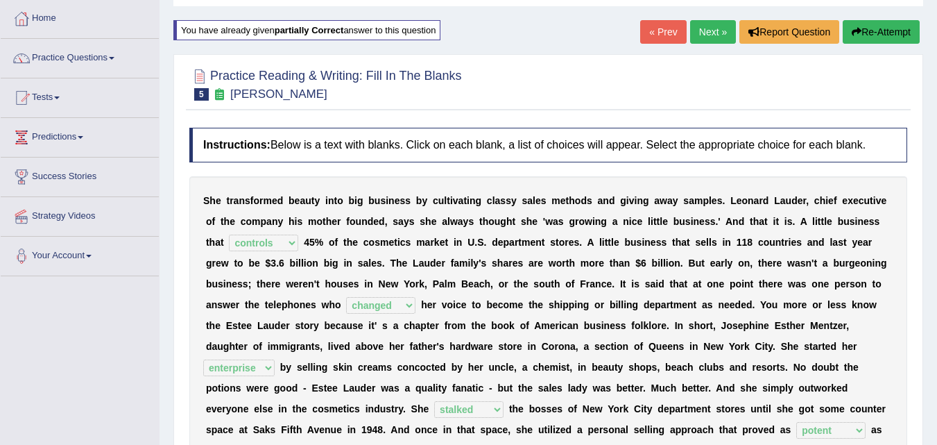
click at [705, 27] on link "Next »" at bounding box center [713, 32] width 46 height 24
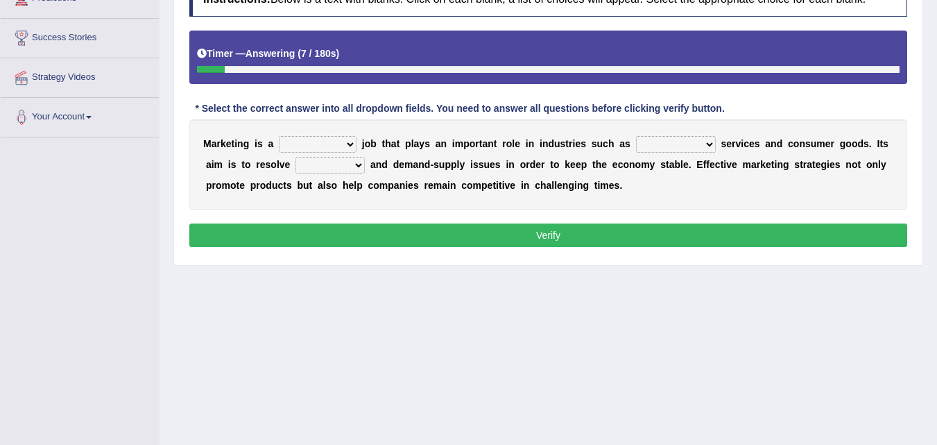
click at [352, 144] on select "professional flexible parochial descriptive" at bounding box center [318, 144] width 78 height 17
select select "professional"
click at [279, 136] on select "professional flexible parochial descriptive" at bounding box center [318, 144] width 78 height 17
click at [710, 145] on select "civil financial conventional foremost" at bounding box center [676, 144] width 80 height 17
select select "conventional"
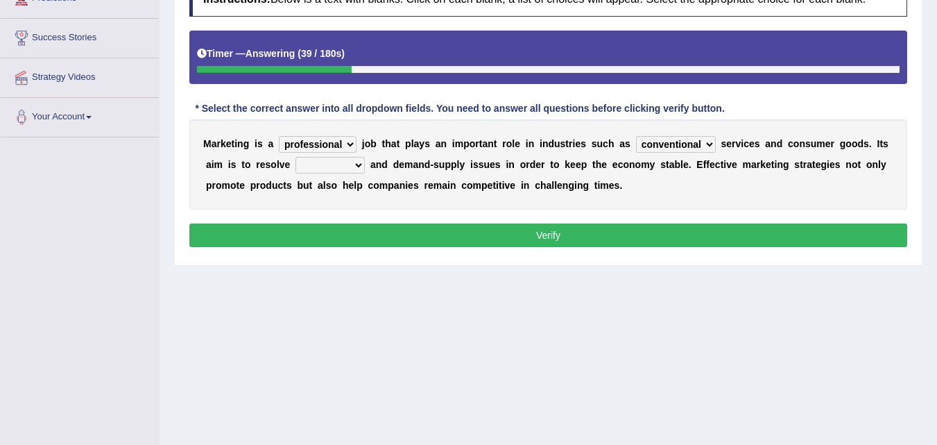
click at [636, 136] on select "civil financial conventional foremost" at bounding box center [676, 144] width 80 height 17
click at [359, 166] on select "imbalance excess symmetry budget" at bounding box center [330, 165] width 69 height 17
select select "excess"
click at [296, 157] on select "imbalance excess symmetry budget" at bounding box center [330, 165] width 69 height 17
click at [543, 235] on button "Verify" at bounding box center [548, 235] width 718 height 24
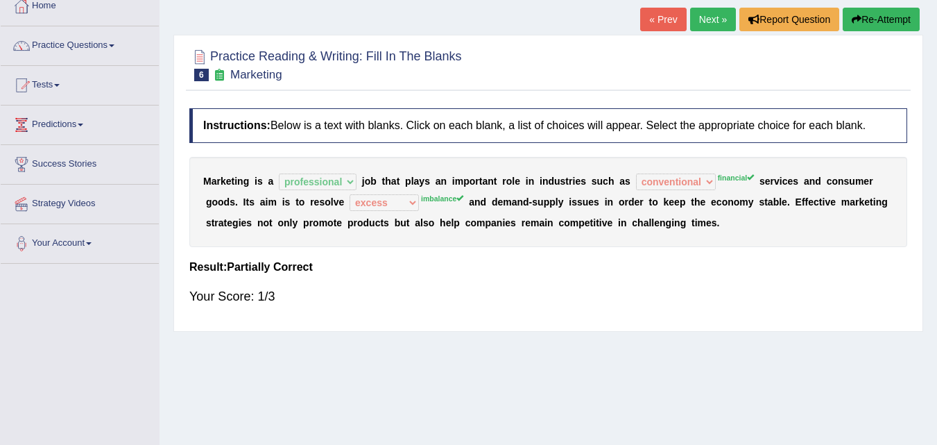
scroll to position [69, 0]
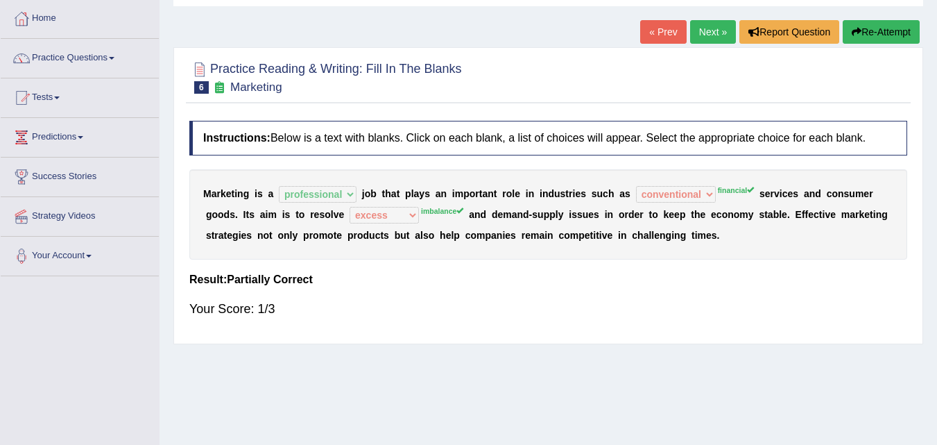
click at [892, 30] on button "Re-Attempt" at bounding box center [881, 32] width 77 height 24
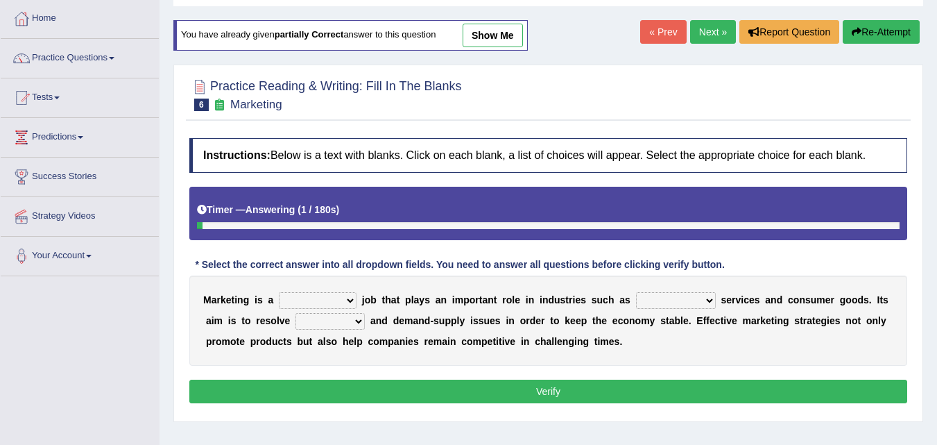
click at [348, 295] on select "professional flexible parochial descriptive" at bounding box center [318, 300] width 78 height 17
select select "professional"
click at [279, 292] on select "professional flexible parochial descriptive" at bounding box center [318, 300] width 78 height 17
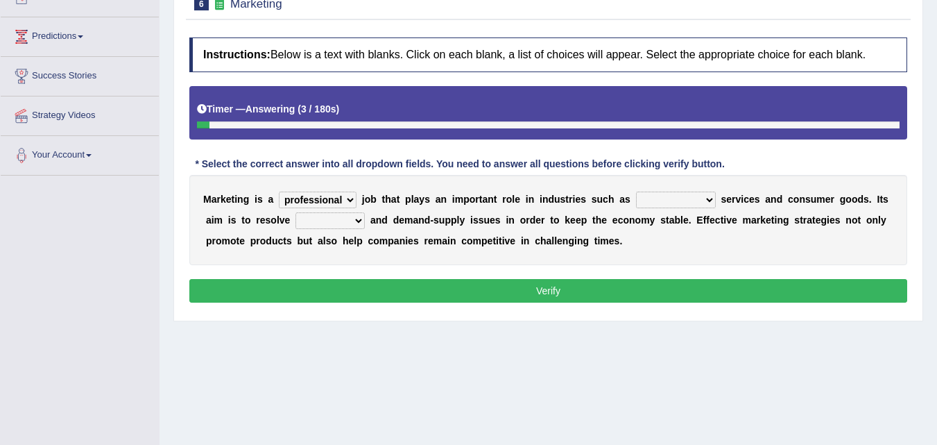
scroll to position [208, 0]
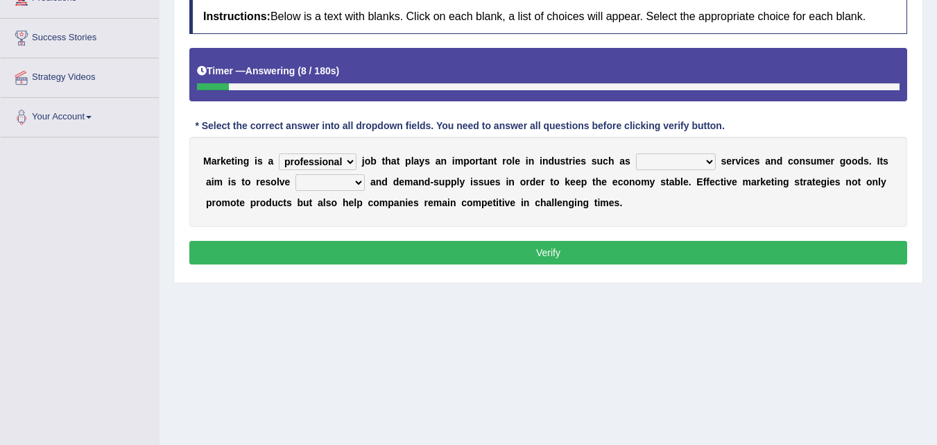
click at [710, 160] on select "civil financial conventional foremost" at bounding box center [676, 161] width 80 height 17
select select "financial"
click at [636, 153] on select "civil financial conventional foremost" at bounding box center [676, 161] width 80 height 17
click at [361, 186] on select "imbalance excess symmetry budget" at bounding box center [330, 182] width 69 height 17
select select "imbalance"
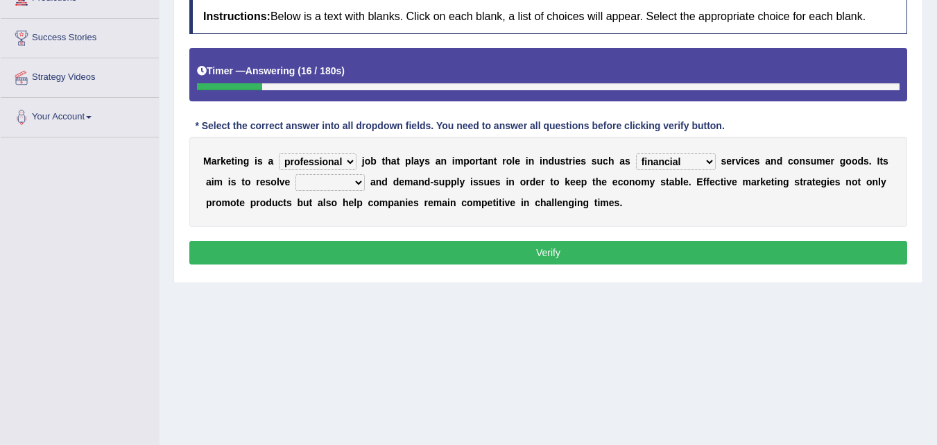
click at [296, 174] on select "imbalance excess symmetry budget" at bounding box center [330, 182] width 69 height 17
click at [356, 182] on select "imbalance excess symmetry budget" at bounding box center [330, 182] width 69 height 17
click at [547, 250] on button "Verify" at bounding box center [548, 253] width 718 height 24
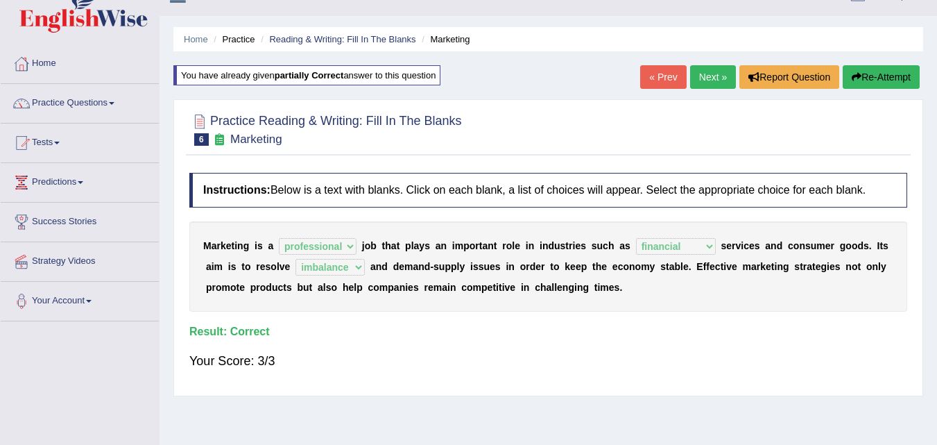
scroll to position [0, 0]
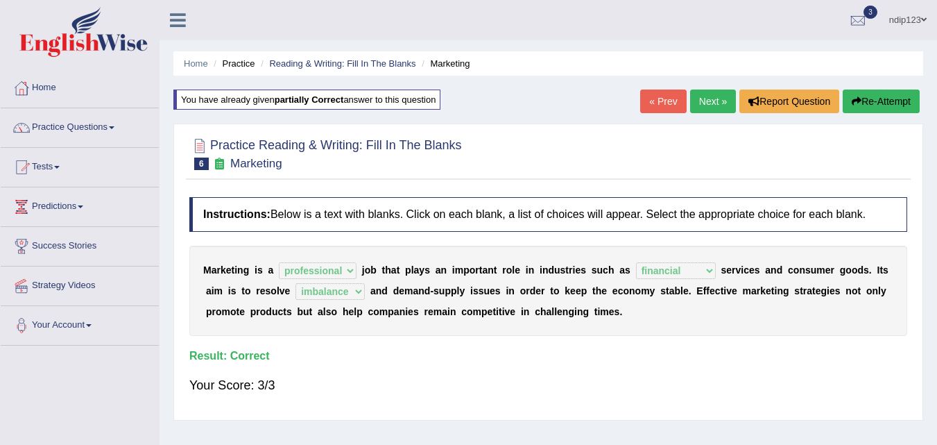
click at [706, 99] on link "Next »" at bounding box center [713, 101] width 46 height 24
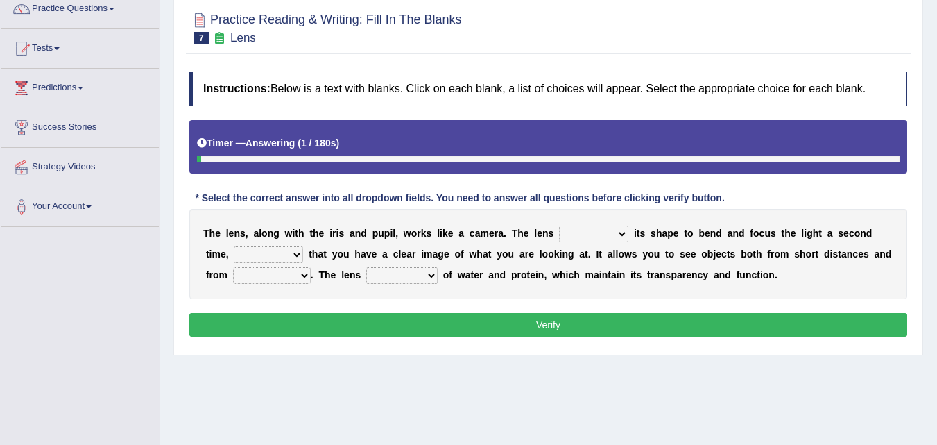
scroll to position [208, 0]
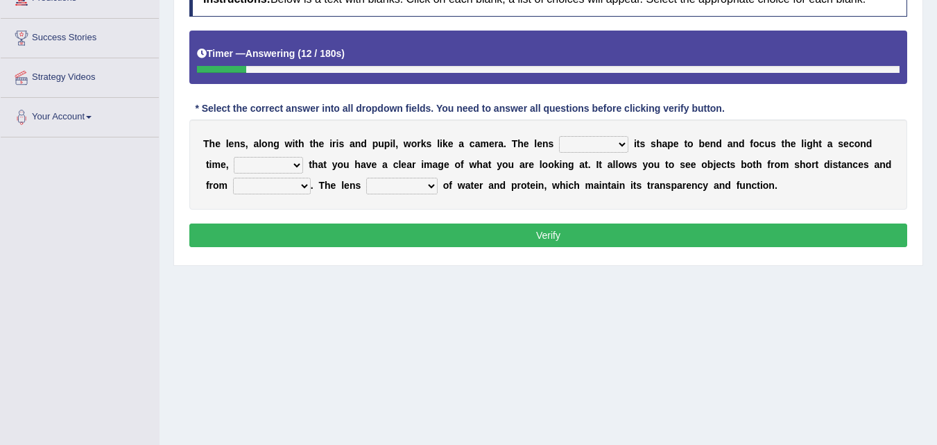
click at [621, 145] on select "adjusts shows selects presents" at bounding box center [593, 144] width 69 height 17
select select "adjusts"
click at [559, 136] on select "adjusts shows selects presents" at bounding box center [593, 144] width 69 height 17
click at [294, 168] on select "ensures to ensure ensure ensured" at bounding box center [268, 165] width 69 height 17
select select "to ensure"
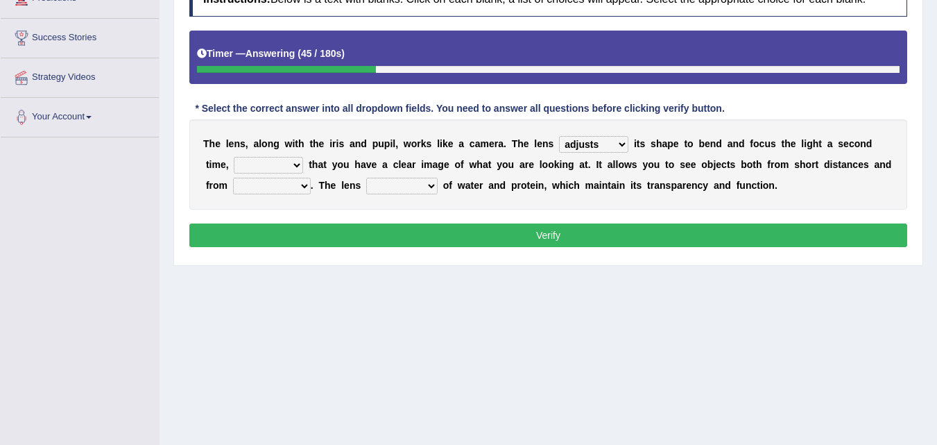
click at [234, 157] on select "ensures to ensure ensure ensured" at bounding box center [268, 165] width 69 height 17
click at [301, 185] on select "far away in between further apart all along" at bounding box center [272, 186] width 78 height 17
select select "far away"
click at [233, 178] on select "far away in between further apart all along" at bounding box center [272, 186] width 78 height 17
click at [435, 187] on select "constitutes comprises composes consists" at bounding box center [401, 186] width 71 height 17
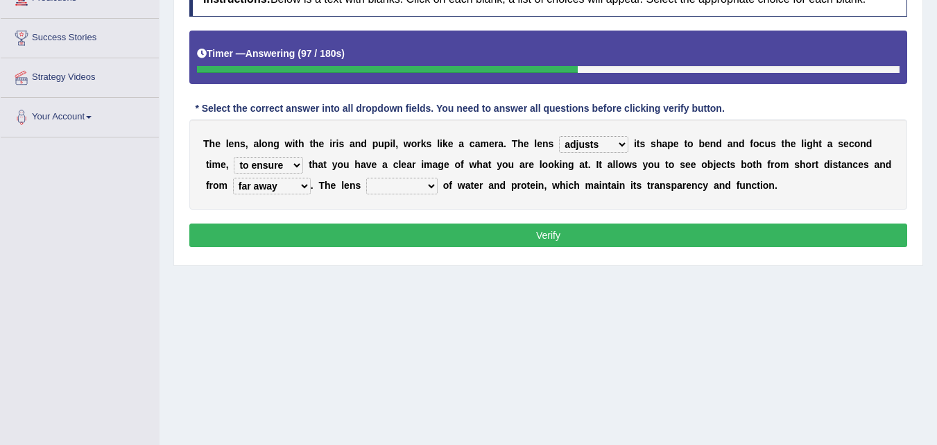
select select "consists"
click at [366, 178] on select "constitutes comprises composes consists" at bounding box center [401, 186] width 71 height 17
click at [620, 148] on select "adjusts shows selects presents" at bounding box center [593, 144] width 69 height 17
click at [776, 113] on div "Instructions: Below is a text with blanks. Click on each blank, a list of choic…" at bounding box center [548, 116] width 725 height 283
click at [552, 234] on button "Verify" at bounding box center [548, 235] width 718 height 24
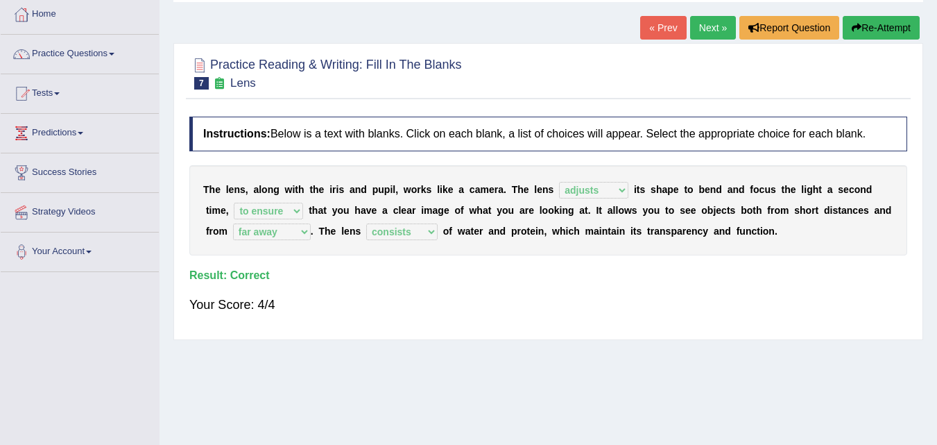
scroll to position [69, 0]
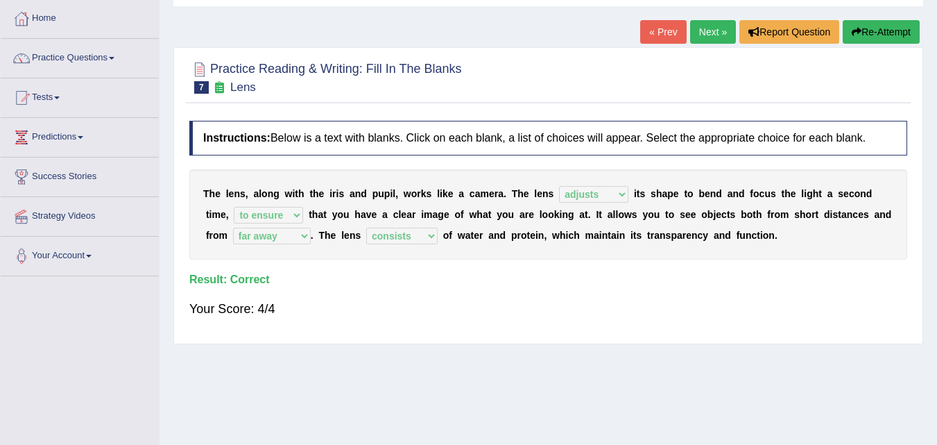
click at [701, 31] on link "Next »" at bounding box center [713, 32] width 46 height 24
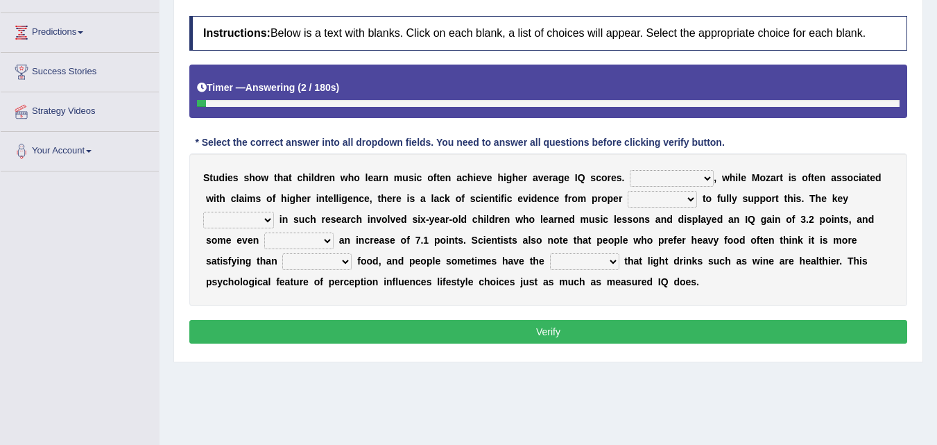
scroll to position [208, 0]
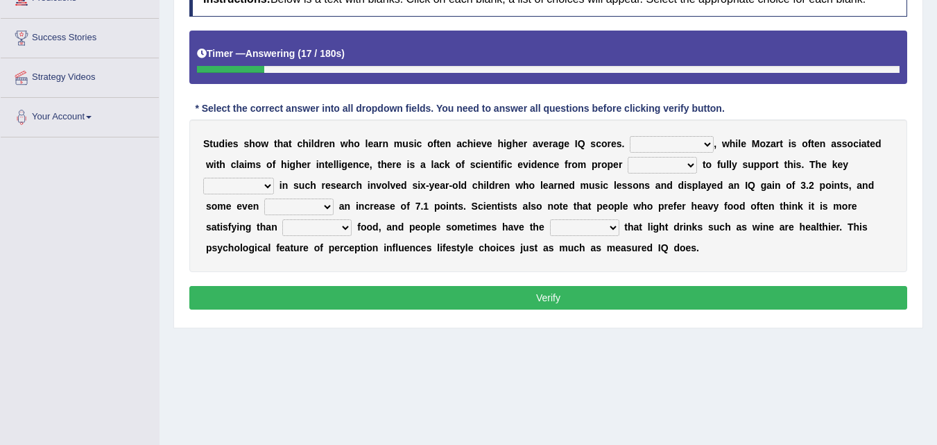
click at [701, 143] on select "However Therefore Consequently While" at bounding box center [672, 144] width 84 height 17
select select "Consequently"
click at [630, 136] on select "However Therefore Consequently While" at bounding box center [672, 144] width 84 height 17
click at [690, 164] on select "test tests testing tested" at bounding box center [662, 165] width 69 height 17
select select "test"
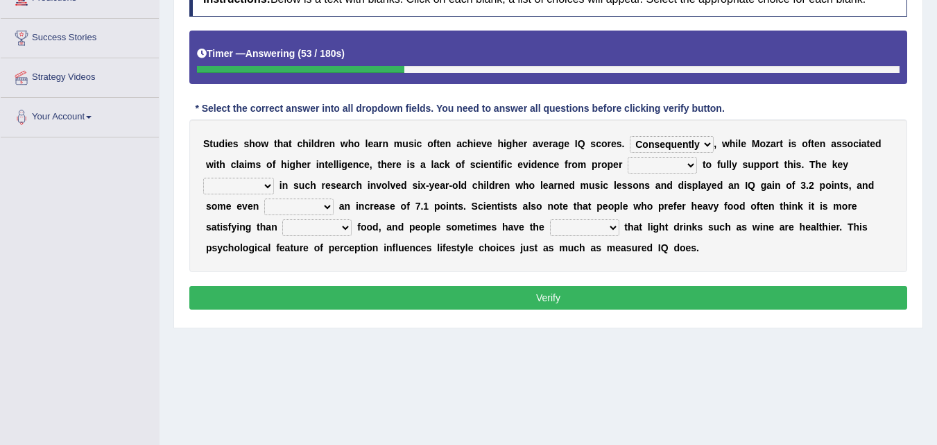
click at [628, 157] on select "test tests testing tested" at bounding box center [662, 165] width 69 height 17
click at [269, 191] on select "process goal implication odd" at bounding box center [238, 186] width 71 height 17
select select "process"
click at [203, 178] on select "process goal implication odd" at bounding box center [238, 186] width 71 height 17
click at [330, 207] on select "exhibited taught learned threatened" at bounding box center [298, 206] width 69 height 17
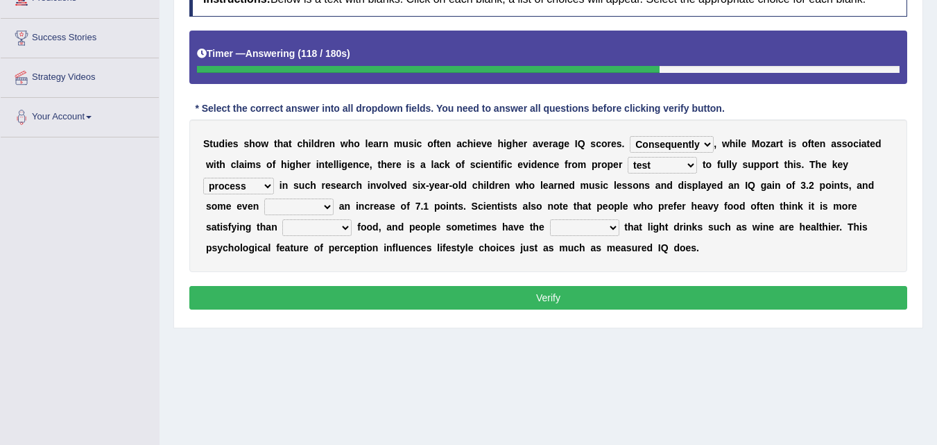
select select "exhibited"
click at [264, 198] on select "exhibited taught learned threatened" at bounding box center [298, 206] width 69 height 17
click at [346, 226] on select "choosy lighter cushiony spooky" at bounding box center [316, 227] width 69 height 17
select select "lighter"
click at [282, 219] on select "choosy lighter cushiony spooky" at bounding box center [316, 227] width 69 height 17
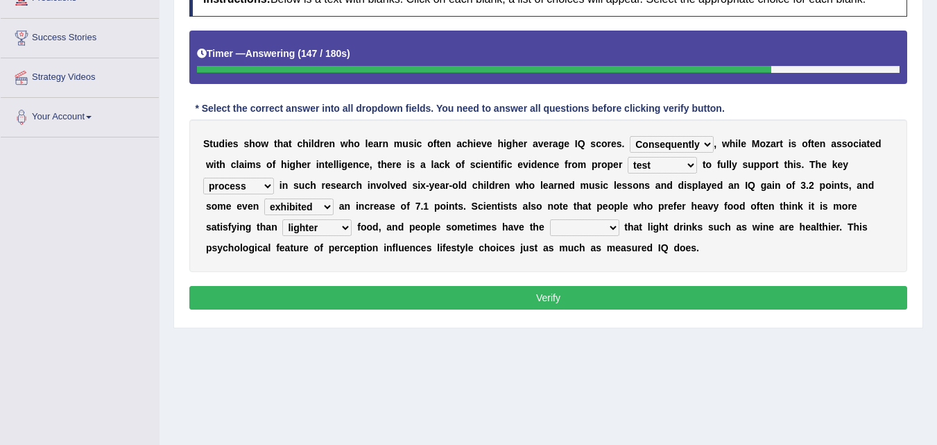
click at [614, 225] on select "illusion sight anecdote intention" at bounding box center [584, 227] width 69 height 17
select select "illusion"
click at [550, 219] on select "illusion sight anecdote intention" at bounding box center [584, 227] width 69 height 17
click at [346, 226] on select "choosy lighter cushiony spooky" at bounding box center [316, 227] width 69 height 17
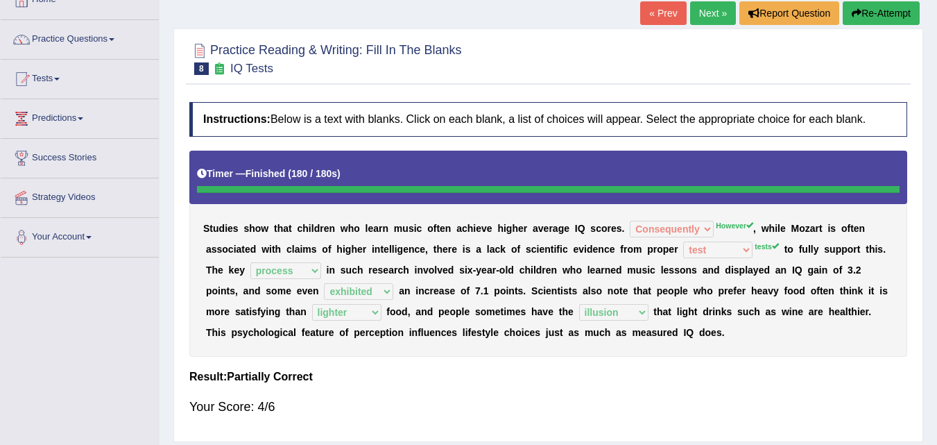
scroll to position [69, 0]
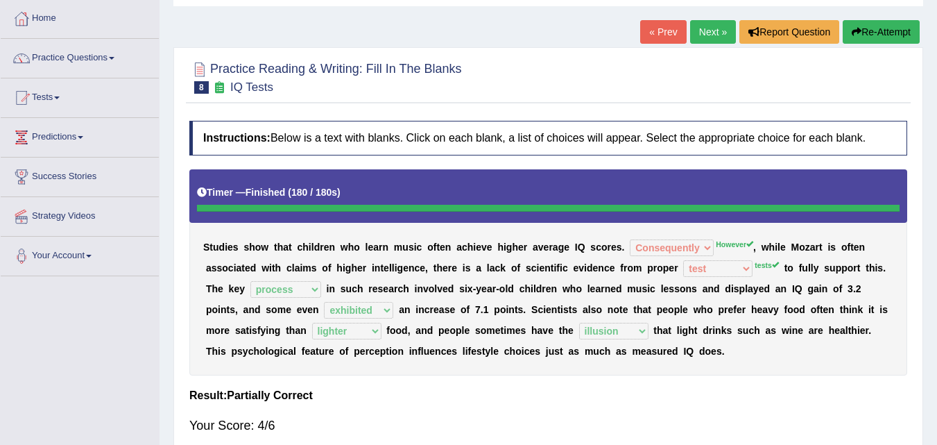
click at [873, 29] on button "Re-Attempt" at bounding box center [881, 32] width 77 height 24
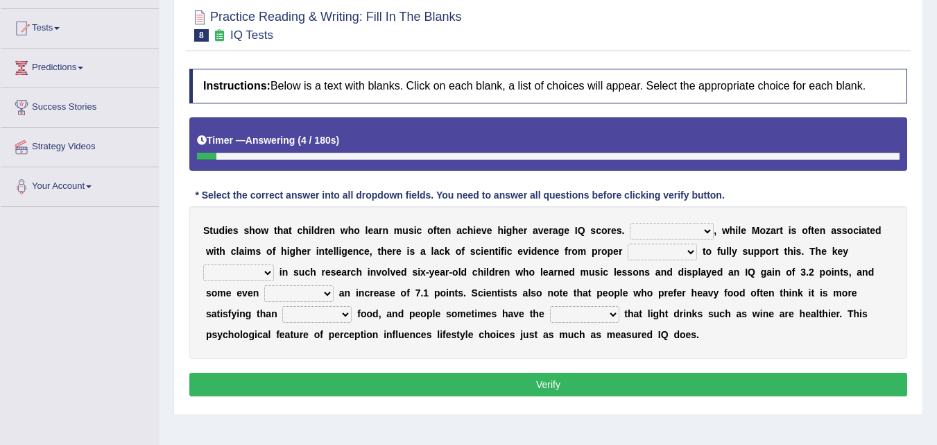
click at [687, 251] on select "test tests testing tested" at bounding box center [662, 251] width 69 height 17
select select "tests"
click at [628, 243] on select "test tests testing tested" at bounding box center [662, 251] width 69 height 17
click at [707, 228] on select "However Therefore Consequently While" at bounding box center [672, 231] width 84 height 17
select select "However"
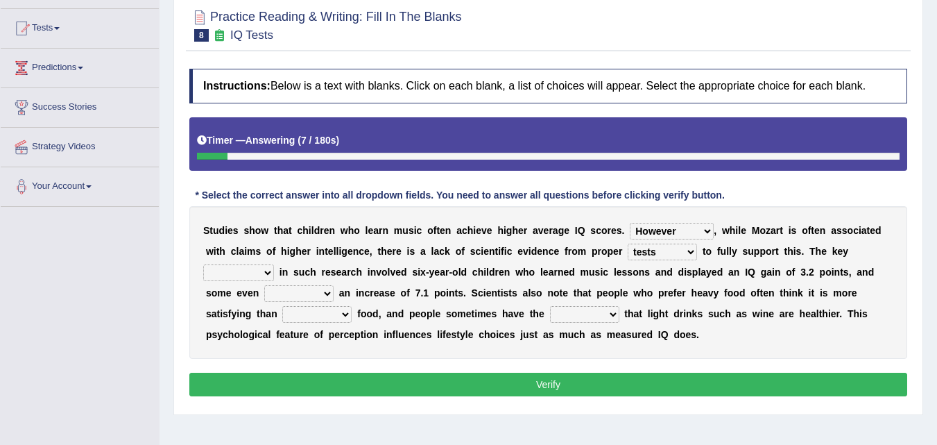
click at [630, 223] on select "However Therefore Consequently While" at bounding box center [672, 231] width 84 height 17
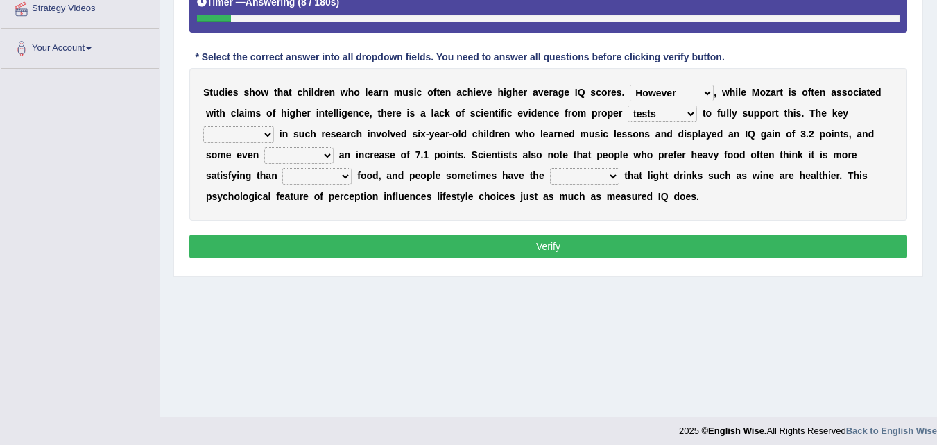
scroll to position [284, 0]
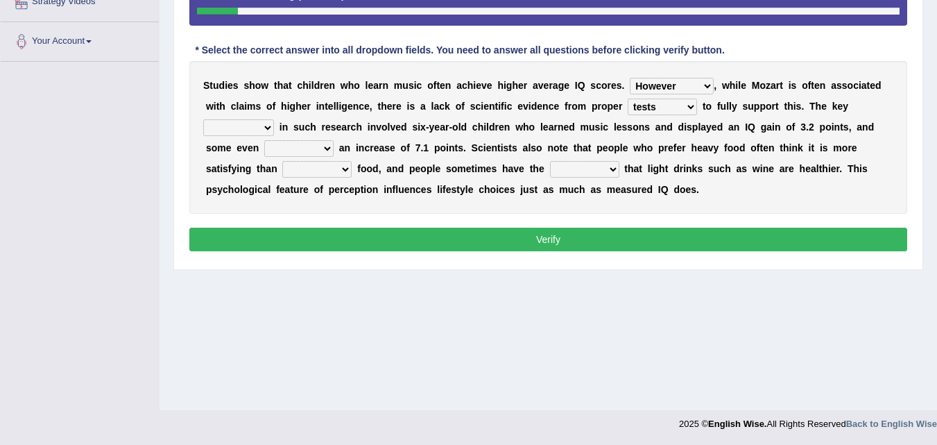
click at [268, 128] on select "process goal implication odd" at bounding box center [238, 127] width 71 height 17
select select "process"
click at [203, 119] on select "process goal implication odd" at bounding box center [238, 127] width 71 height 17
click at [321, 142] on select "exhibited taught learned threatened" at bounding box center [298, 148] width 69 height 17
select select "exhibited"
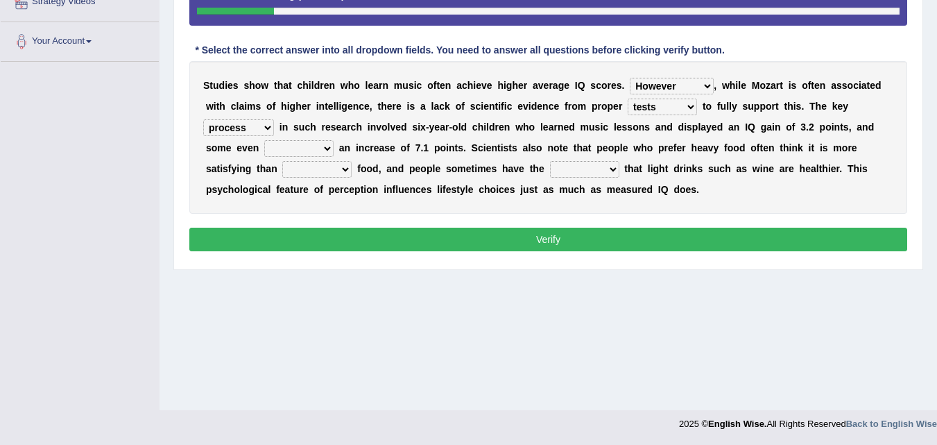
click at [264, 140] on select "exhibited taught learned threatened" at bounding box center [298, 148] width 69 height 17
click at [345, 166] on select "choosy lighter cushiony spooky" at bounding box center [316, 169] width 69 height 17
select select "lighter"
click at [282, 161] on select "choosy lighter cushiony spooky" at bounding box center [316, 169] width 69 height 17
click at [615, 166] on select "illusion sight anecdote intention" at bounding box center [584, 169] width 69 height 17
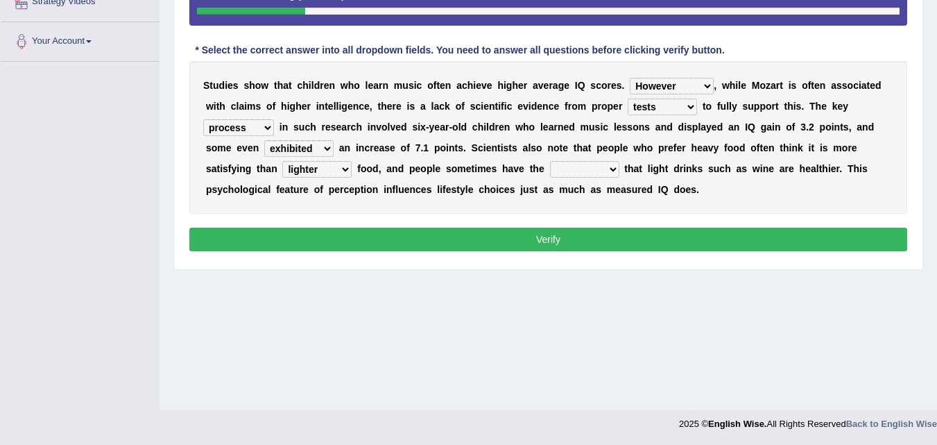
select select "illusion"
click at [550, 161] on select "illusion sight anecdote intention" at bounding box center [584, 169] width 69 height 17
click at [562, 240] on button "Verify" at bounding box center [548, 240] width 718 height 24
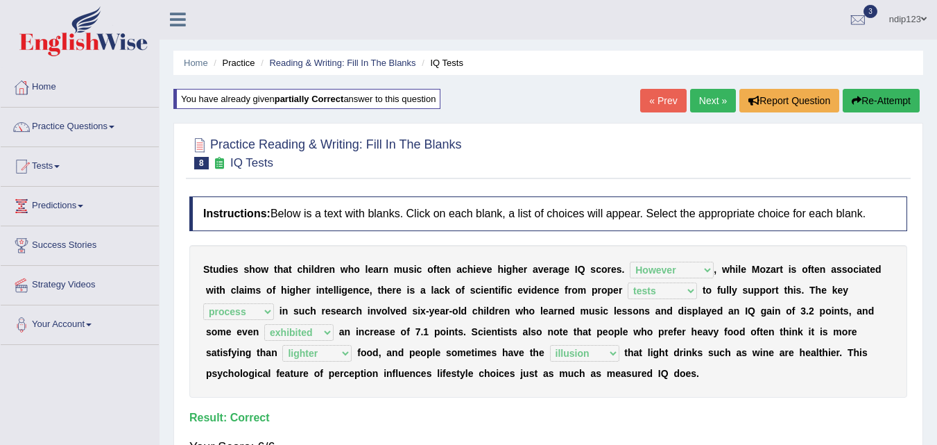
scroll to position [0, 0]
click at [700, 103] on link "Next »" at bounding box center [713, 101] width 46 height 24
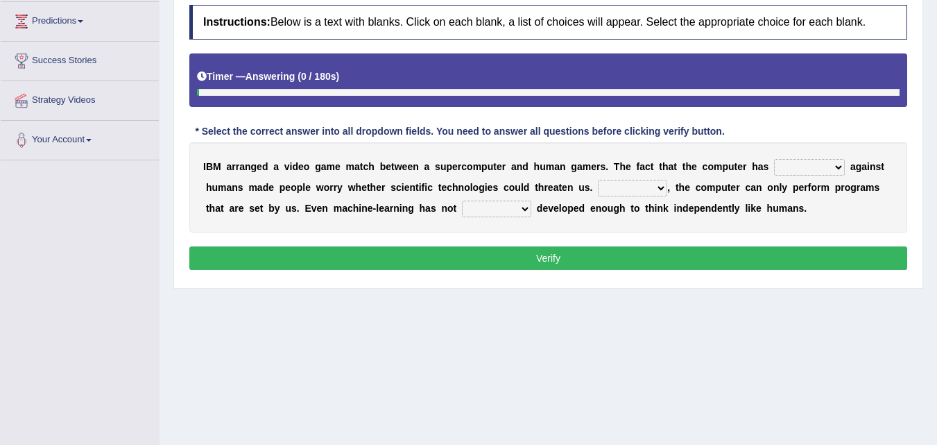
scroll to position [208, 0]
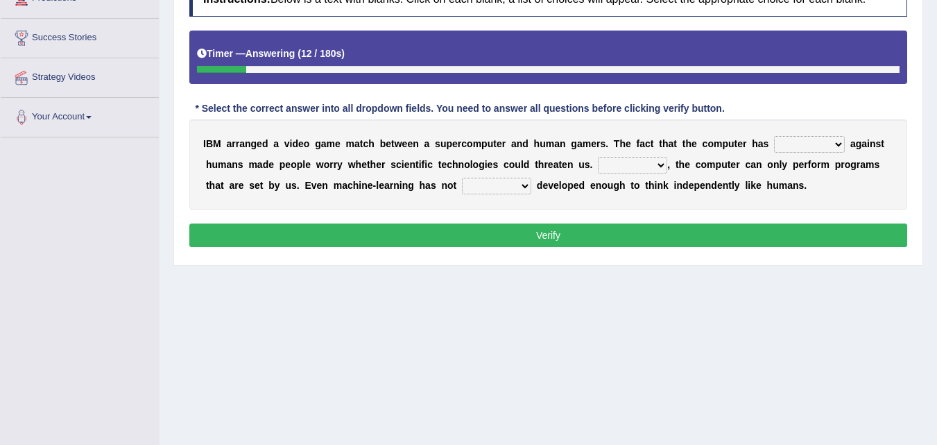
click at [833, 146] on select "competed fought acted challenged" at bounding box center [809, 144] width 71 height 17
select select "competed"
click at [774, 136] on select "competed fought acted challenged" at bounding box center [809, 144] width 71 height 17
click at [663, 167] on select "Moreover However Thus So" at bounding box center [632, 165] width 69 height 17
select select "However"
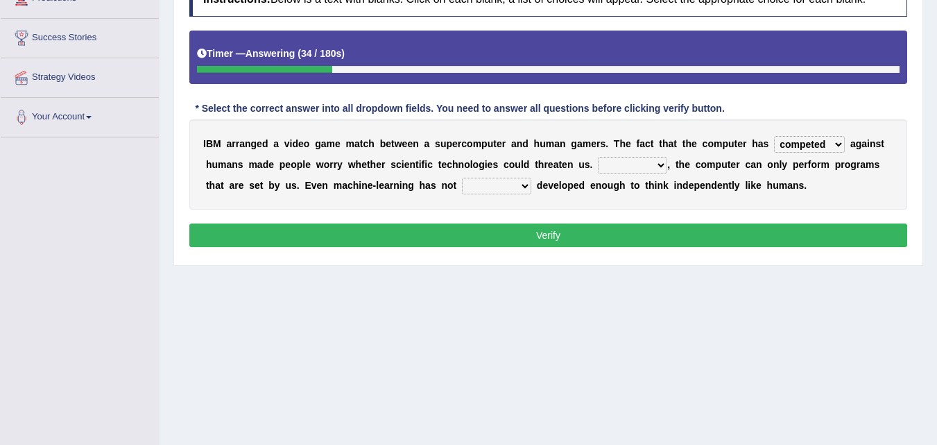
click at [598, 157] on select "Moreover However Thus So" at bounding box center [632, 165] width 69 height 17
click at [528, 186] on select "yet still only just" at bounding box center [496, 186] width 69 height 17
select select "yet"
click at [462, 178] on select "yet still only just" at bounding box center [496, 186] width 69 height 17
click at [555, 237] on button "Verify" at bounding box center [548, 235] width 718 height 24
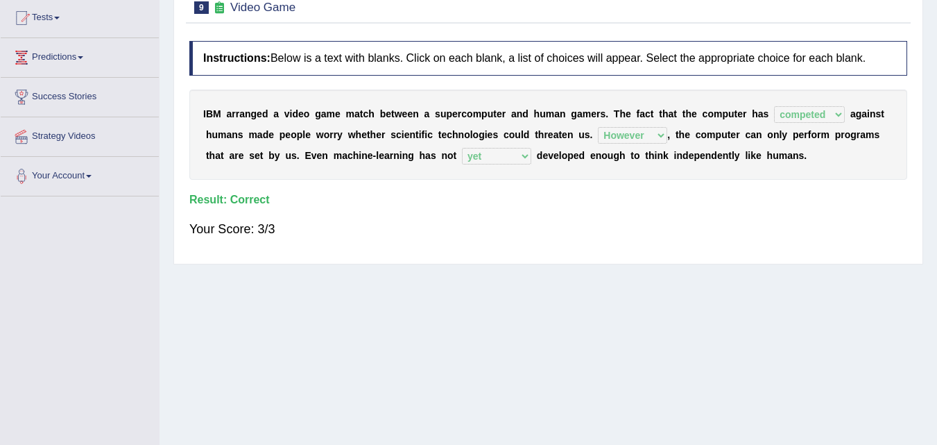
scroll to position [69, 0]
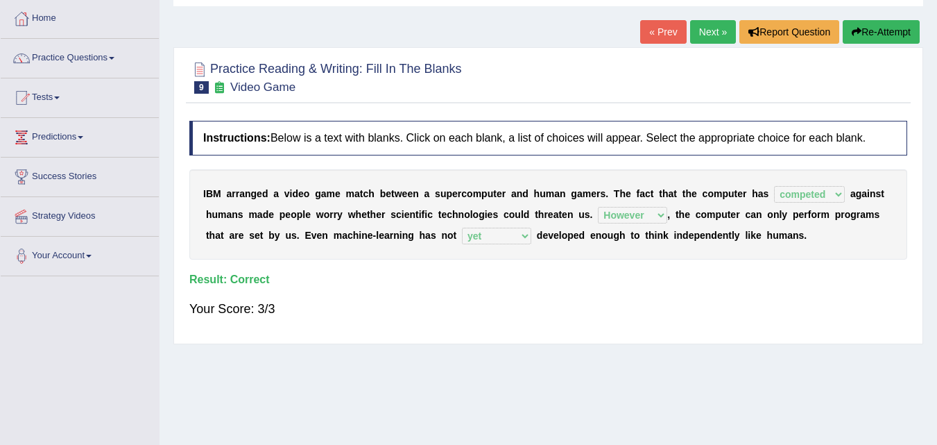
click at [711, 34] on link "Next »" at bounding box center [713, 32] width 46 height 24
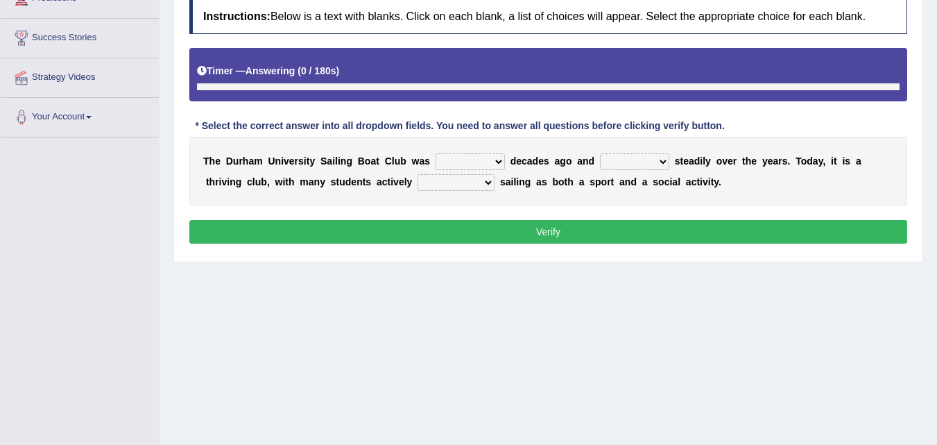
scroll to position [241, 0]
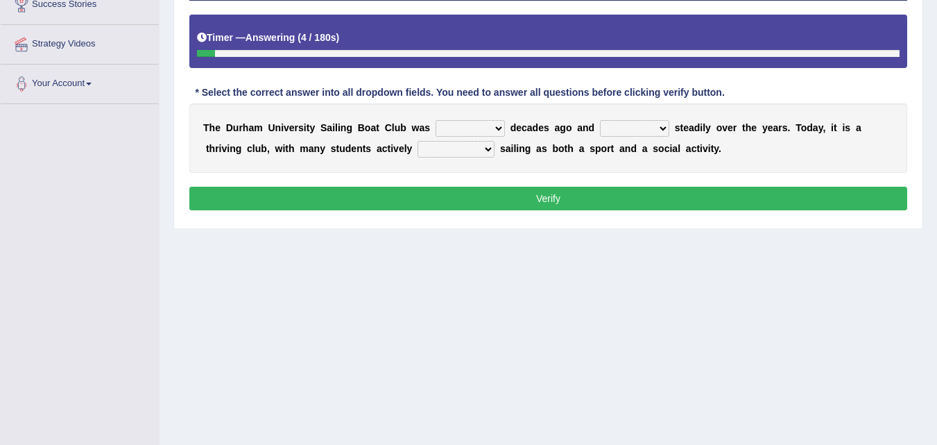
click at [497, 129] on select "found fund founded find" at bounding box center [470, 128] width 69 height 17
select select "founded"
click at [436, 120] on select "found fund founded find" at bounding box center [470, 128] width 69 height 17
click at [661, 129] on select "grow growing has grown grown" at bounding box center [634, 128] width 69 height 17
select select "has grown"
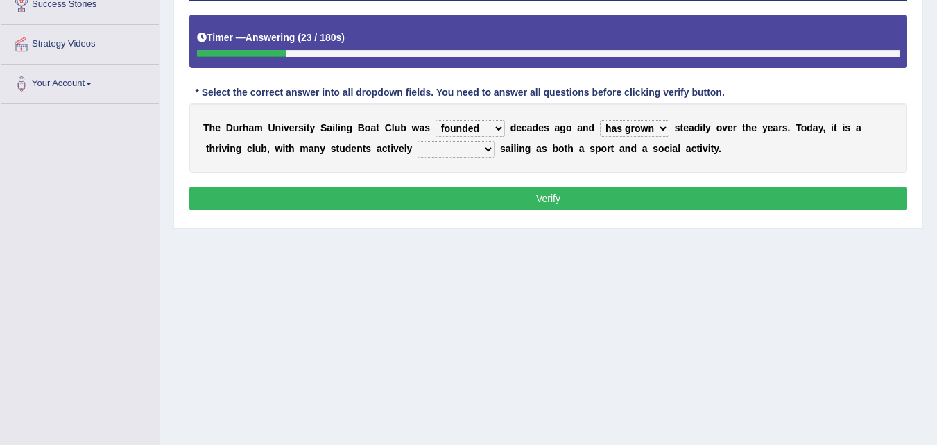
click at [600, 120] on select "grow growing has grown grown" at bounding box center [634, 128] width 69 height 17
click at [484, 148] on select "enjoy enjoyed are enjoying enjoying" at bounding box center [456, 149] width 77 height 17
select select "enjoying"
click at [418, 141] on select "enjoy enjoyed are enjoying enjoying" at bounding box center [456, 149] width 77 height 17
click at [556, 199] on button "Verify" at bounding box center [548, 199] width 718 height 24
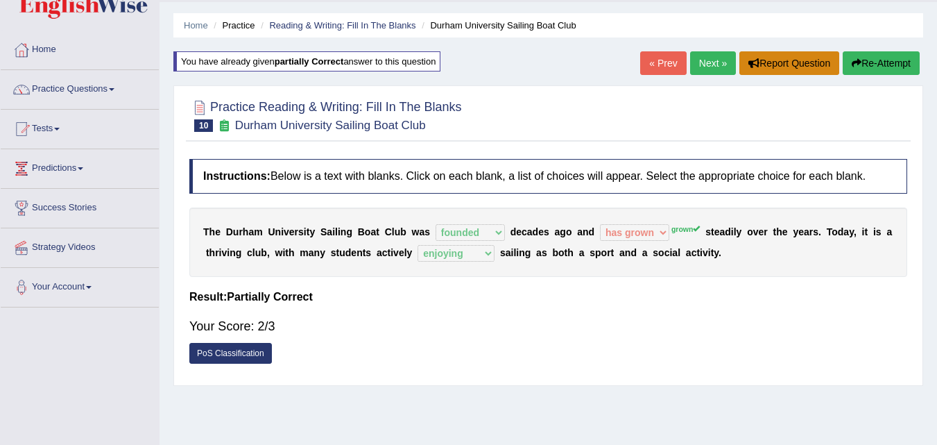
scroll to position [0, 0]
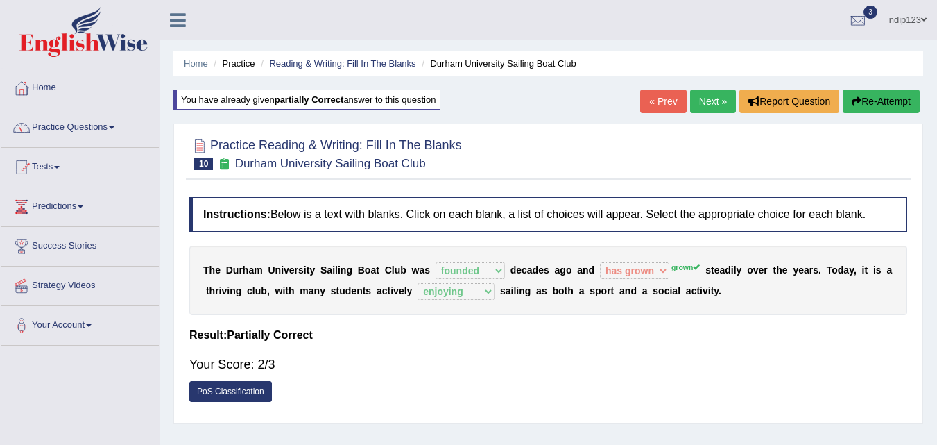
click at [867, 95] on button "Re-Attempt" at bounding box center [881, 101] width 77 height 24
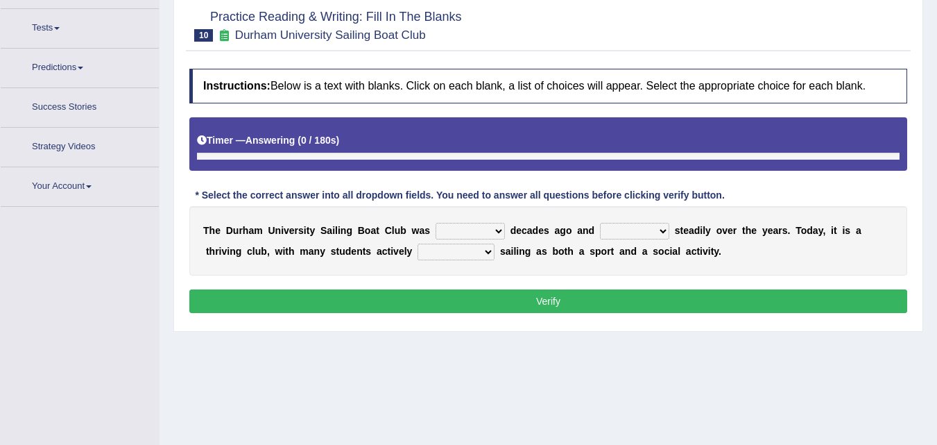
scroll to position [157, 0]
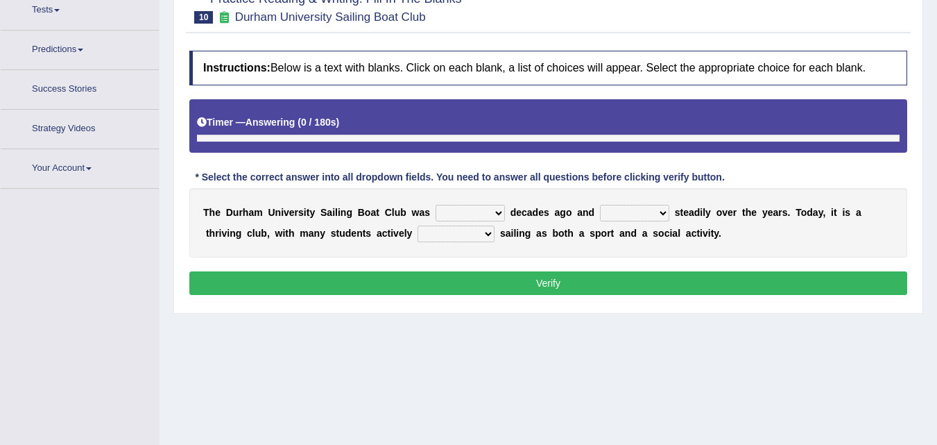
click at [496, 221] on select "found fund founded find" at bounding box center [470, 213] width 69 height 17
select select "founded"
click at [436, 205] on select "found fund founded find" at bounding box center [470, 213] width 69 height 17
click at [661, 212] on select "grow growing has grown grown" at bounding box center [634, 213] width 69 height 17
select select "grown"
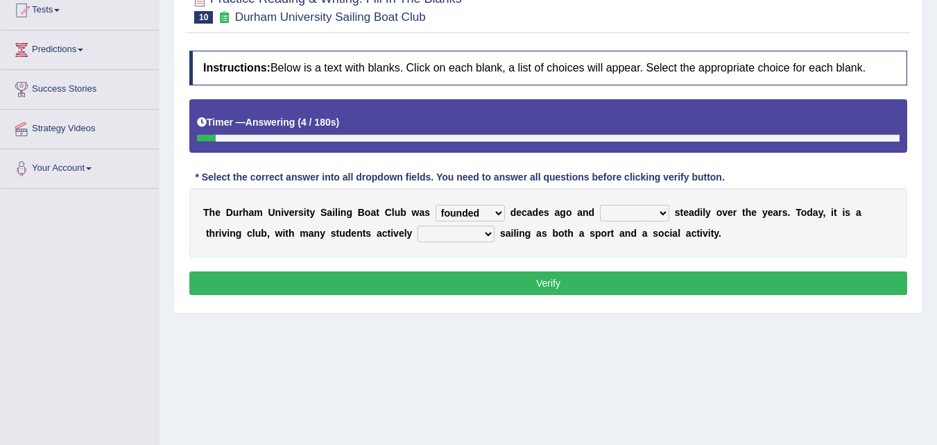
click at [600, 205] on select "grow growing has grown grown" at bounding box center [634, 213] width 69 height 17
drag, startPoint x: 473, startPoint y: 233, endPoint x: 472, endPoint y: 241, distance: 8.4
click at [473, 233] on select "enjoy enjoyed are enjoying enjoying" at bounding box center [456, 233] width 77 height 17
select select "enjoying"
click at [418, 225] on select "enjoy enjoyed are enjoying enjoying" at bounding box center [456, 233] width 77 height 17
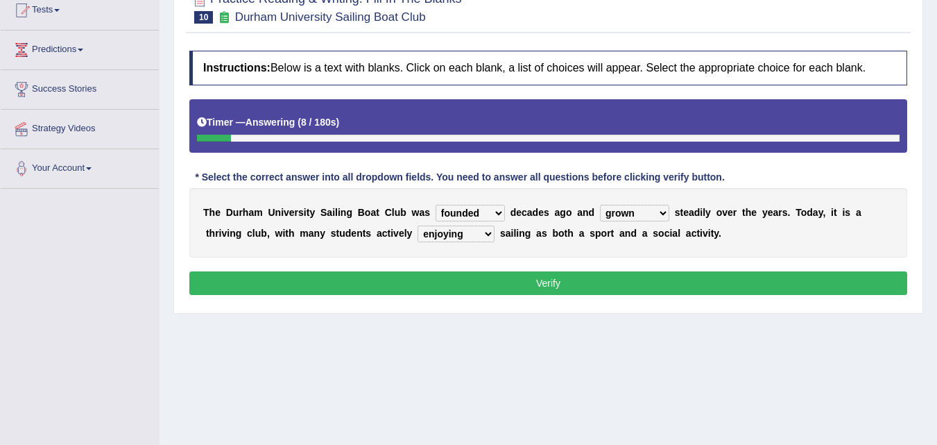
click at [562, 284] on button "Verify" at bounding box center [548, 283] width 718 height 24
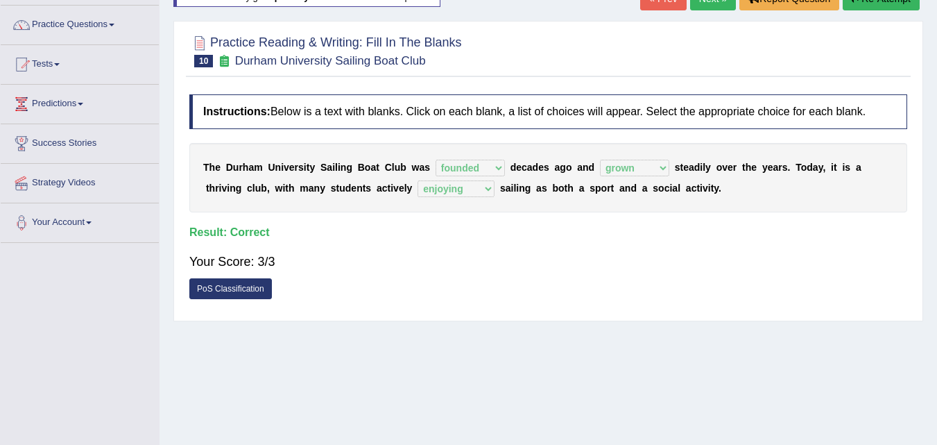
scroll to position [18, 0]
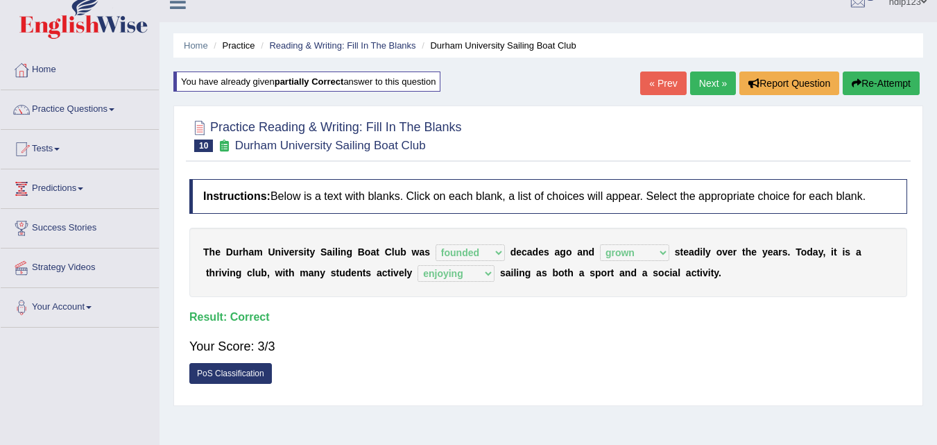
click at [695, 88] on link "Next »" at bounding box center [713, 83] width 46 height 24
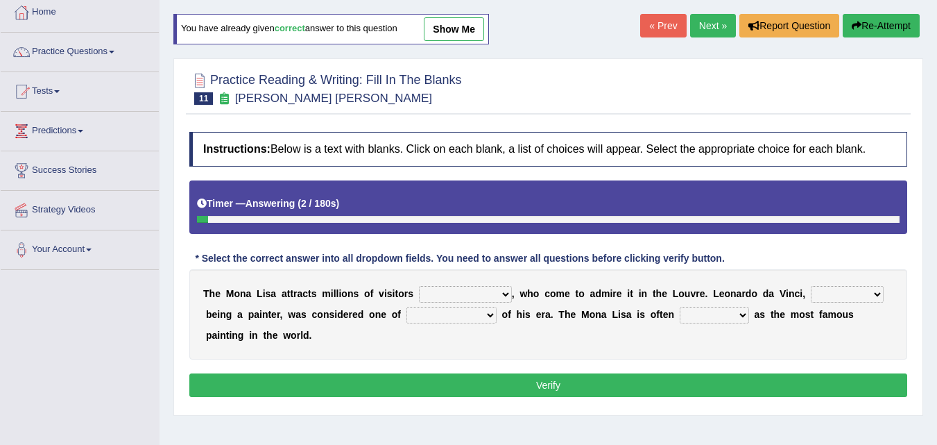
scroll to position [214, 0]
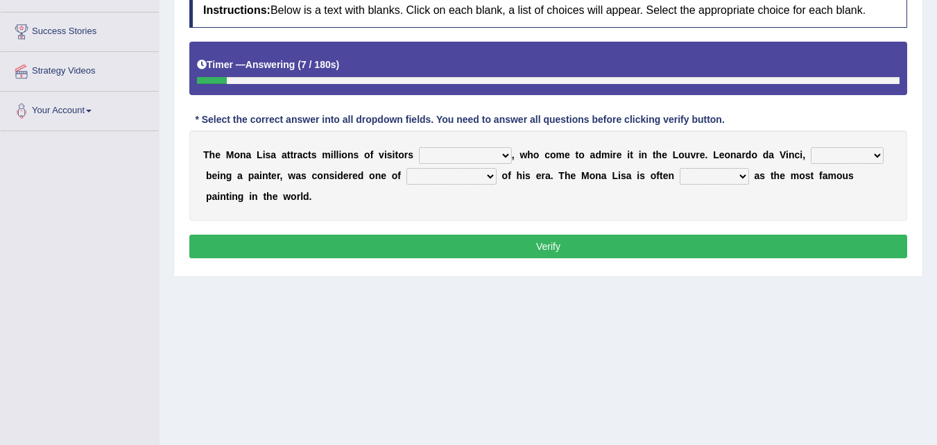
click at [503, 153] on select "around the year the all year all year round per year" at bounding box center [465, 155] width 93 height 17
select select "all year round"
click at [419, 147] on select "around the year the all year all year round per year" at bounding box center [465, 155] width 93 height 17
click at [880, 152] on select "rather than as much as as well as as long as" at bounding box center [847, 155] width 73 height 17
select select "as well as"
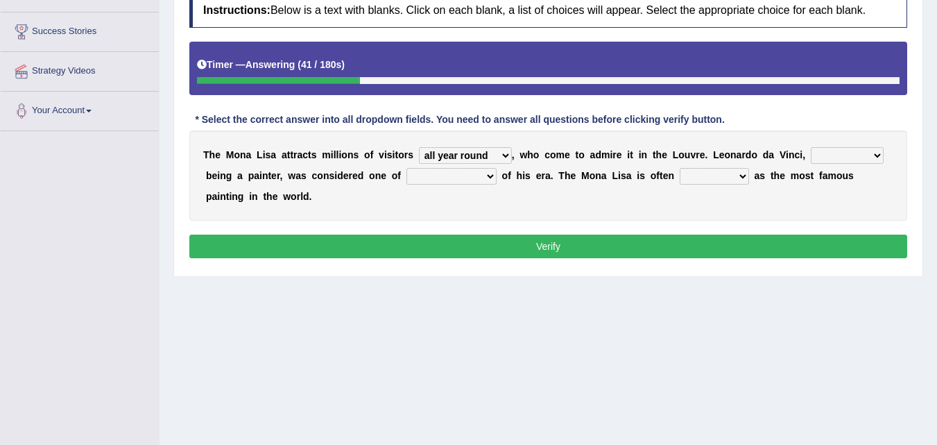
click at [811, 147] on select "rather than as much as as well as as long as" at bounding box center [847, 155] width 73 height 17
click at [485, 174] on select "better artists artist the better artist the best artists" at bounding box center [452, 176] width 90 height 17
select select "the best artists"
click at [407, 168] on select "better artists artist the better artist the best artists" at bounding box center [452, 176] width 90 height 17
click at [748, 177] on select "classified suggested predicted described" at bounding box center [714, 176] width 69 height 17
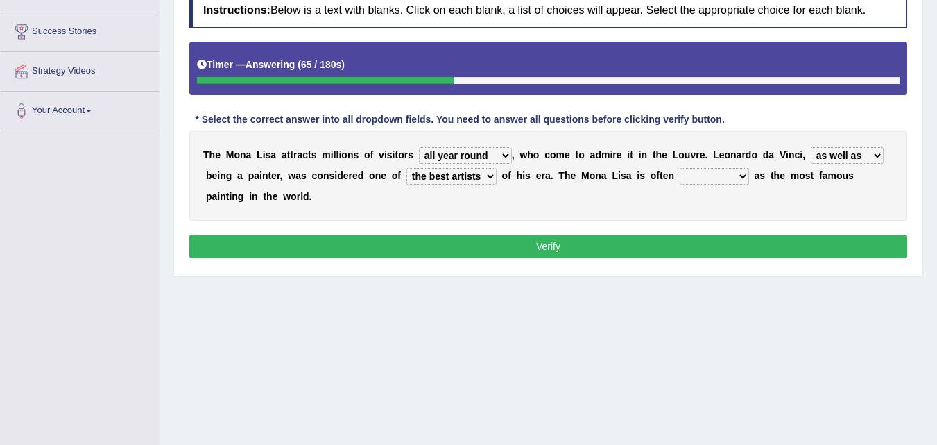
select select "described"
click at [680, 168] on select "classified suggested predicted described" at bounding box center [714, 176] width 69 height 17
click at [549, 246] on button "Verify" at bounding box center [548, 246] width 718 height 24
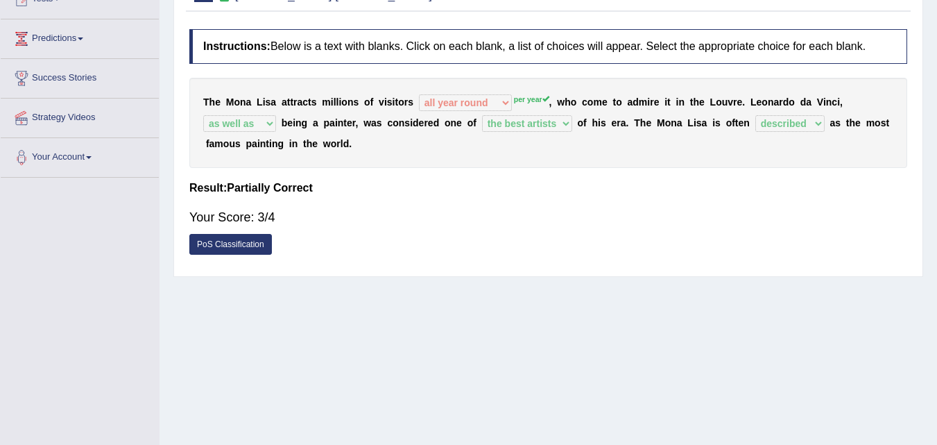
scroll to position [76, 0]
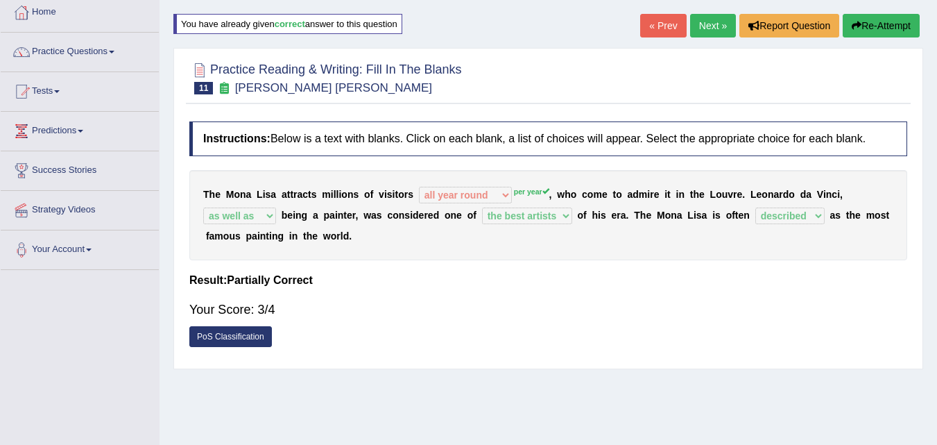
click at [872, 24] on button "Re-Attempt" at bounding box center [881, 26] width 77 height 24
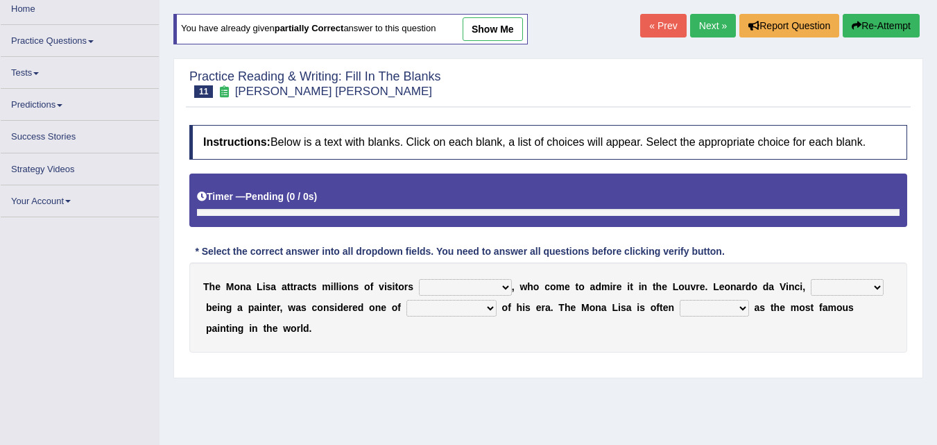
click at [504, 284] on select "around the year the all year all year round per year" at bounding box center [465, 287] width 93 height 17
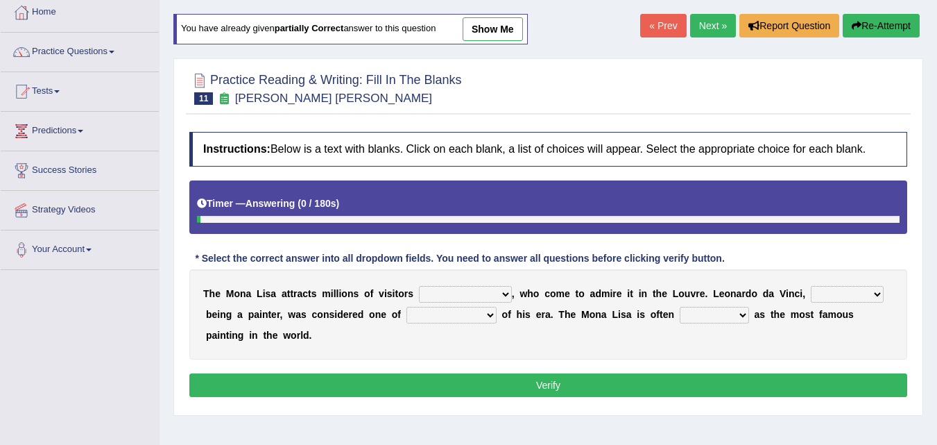
select select "per year"
click at [419, 286] on select "around the year the all year all year round per year" at bounding box center [465, 294] width 93 height 17
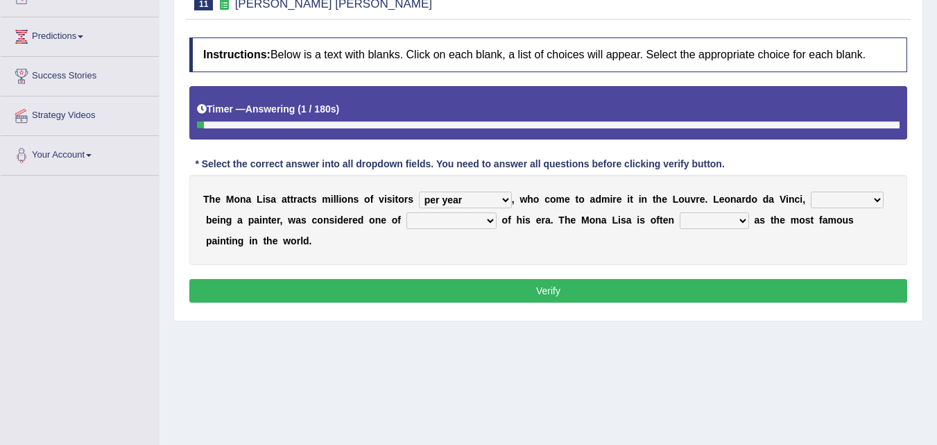
scroll to position [214, 0]
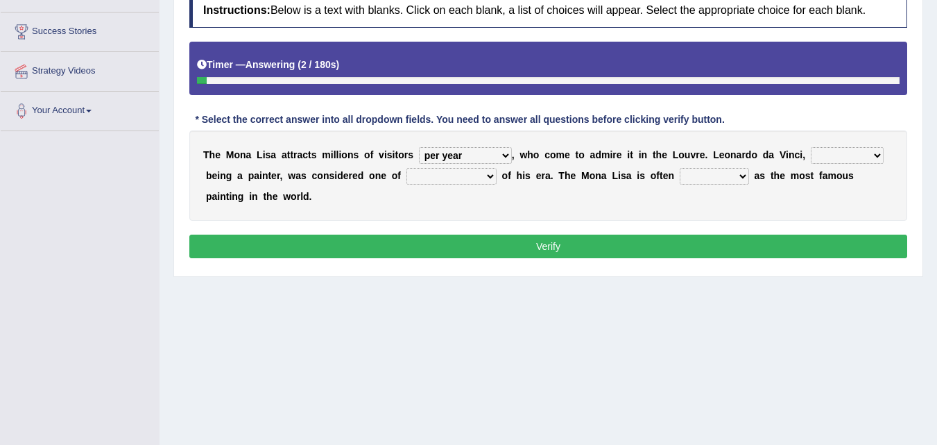
click at [488, 173] on select "better artists artist the better artist the best artists" at bounding box center [452, 176] width 90 height 17
select select "the best artists"
click at [407, 168] on select "better artists artist the better artist the best artists" at bounding box center [452, 176] width 90 height 17
click at [737, 174] on select "classified suggested predicted described" at bounding box center [714, 176] width 69 height 17
select select "described"
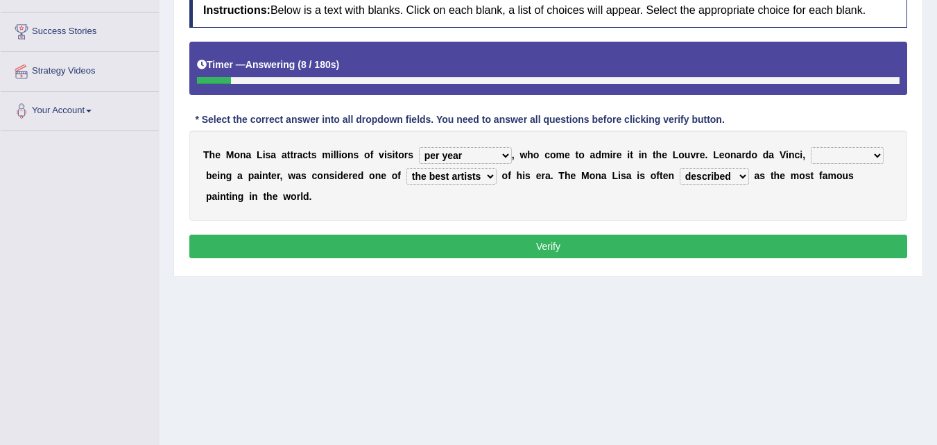
click at [680, 168] on select "classified suggested predicted described" at bounding box center [714, 176] width 69 height 17
click at [869, 153] on select "rather than as much as as well as as long as" at bounding box center [847, 155] width 73 height 17
select select "as well as"
click at [811, 147] on select "rather than as much as as well as as long as" at bounding box center [847, 155] width 73 height 17
click at [631, 246] on button "Verify" at bounding box center [548, 246] width 718 height 24
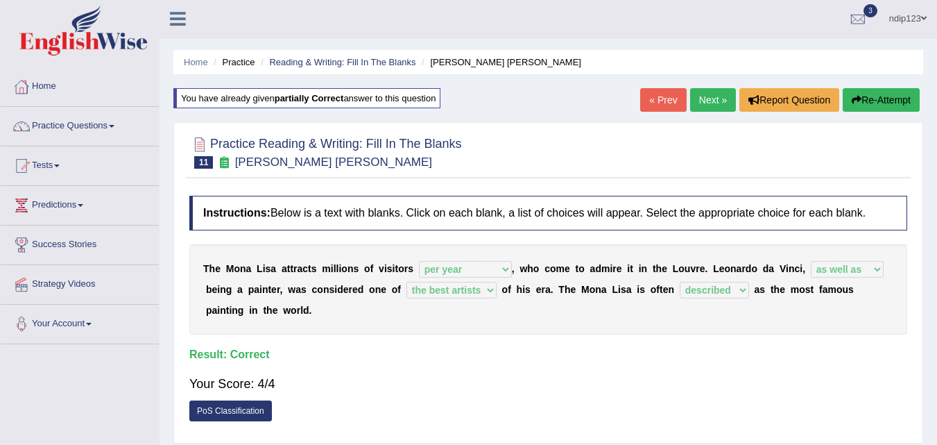
scroll to position [0, 0]
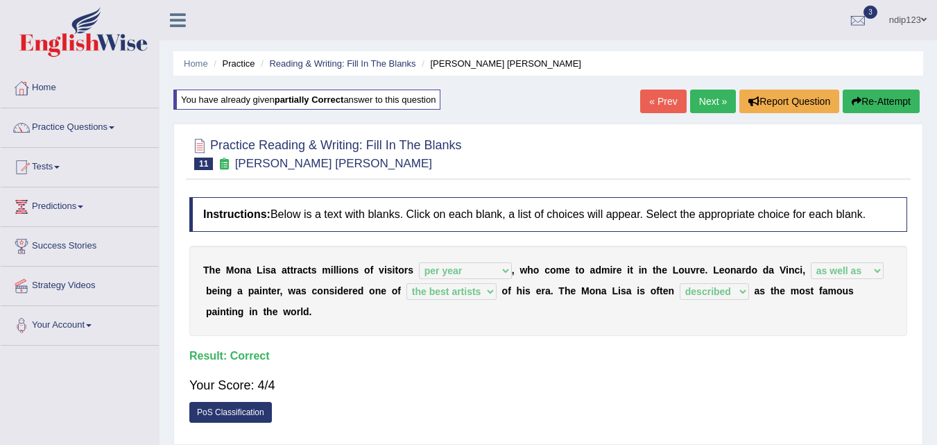
click at [707, 101] on link "Next »" at bounding box center [713, 101] width 46 height 24
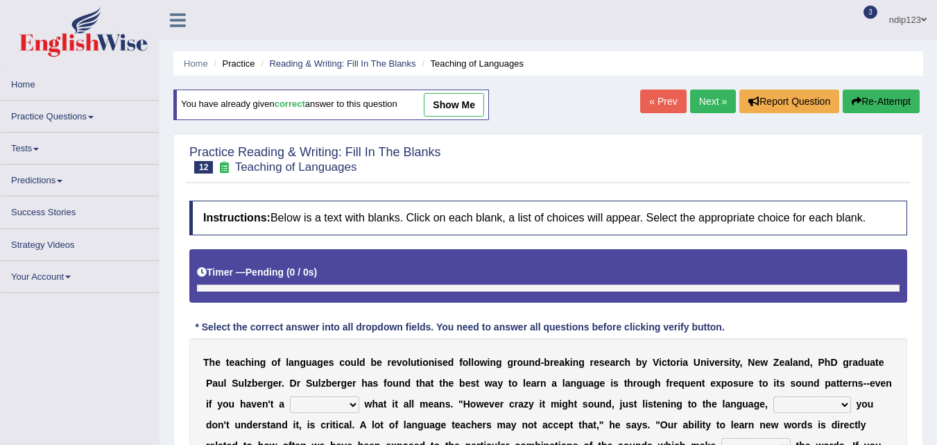
click at [463, 103] on link "show me" at bounding box center [454, 105] width 60 height 24
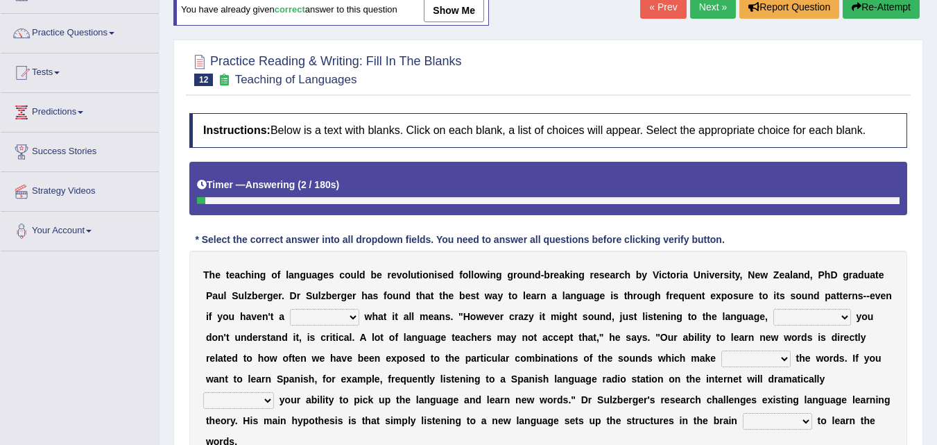
scroll to position [69, 0]
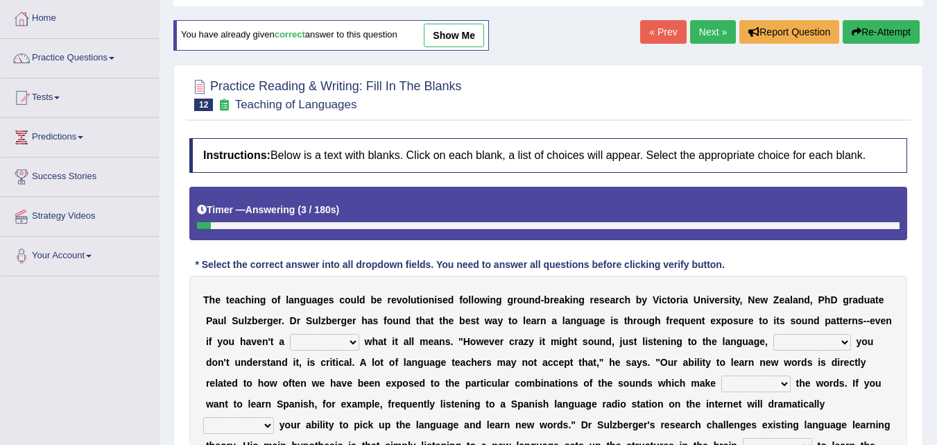
click at [450, 34] on link "show me" at bounding box center [454, 36] width 60 height 24
select select "clue"
select select "even though"
select select "up"
select select "boost"
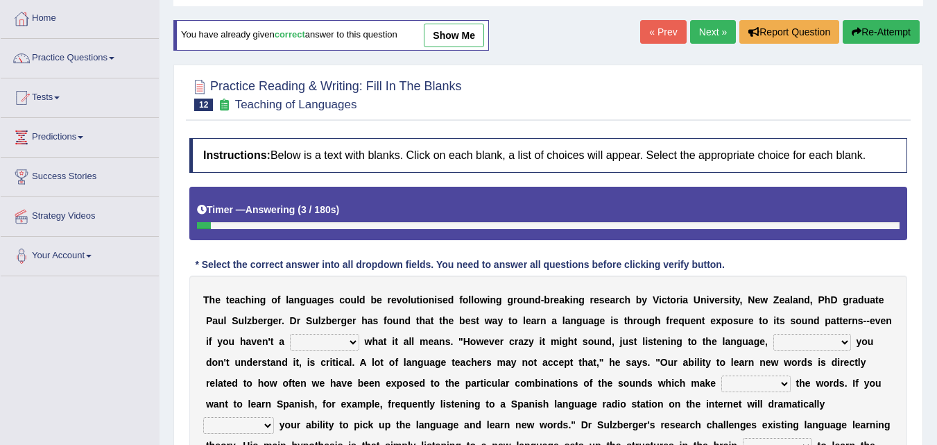
select select "required"
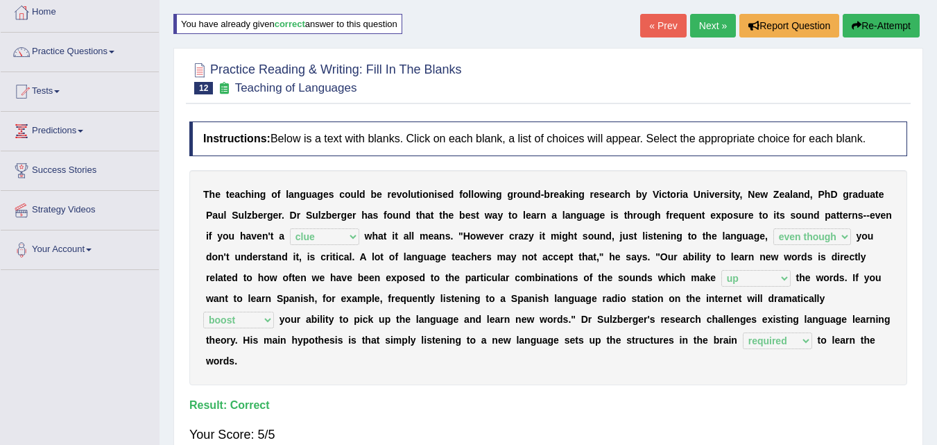
scroll to position [0, 0]
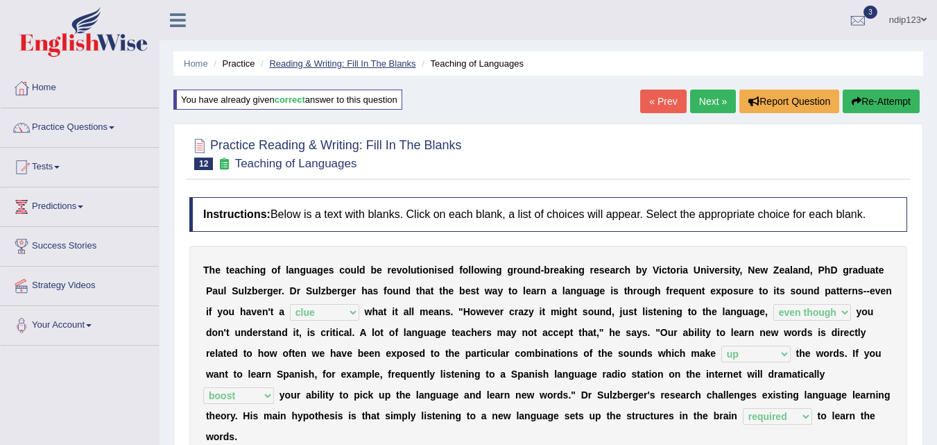
click at [373, 63] on link "Reading & Writing: Fill In The Blanks" at bounding box center [342, 63] width 146 height 10
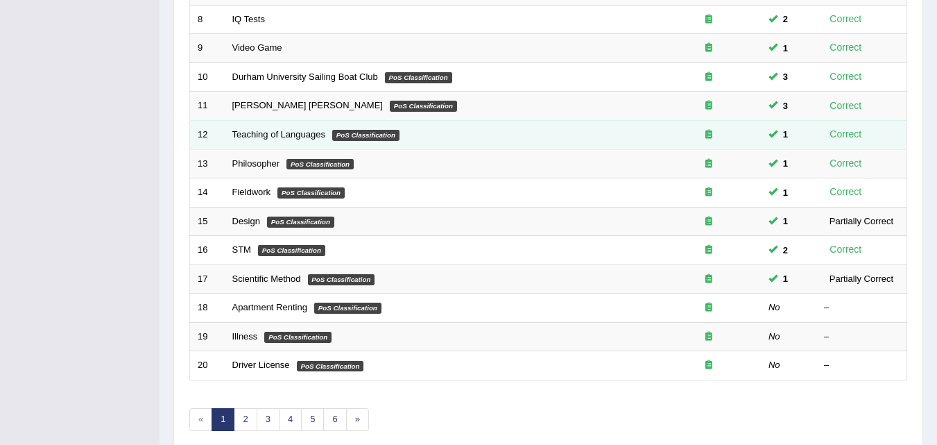
scroll to position [474, 0]
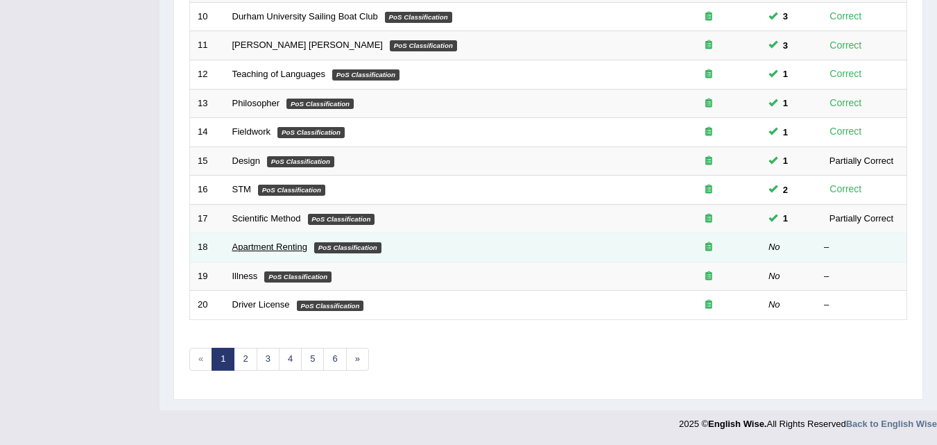
click at [275, 241] on td "Apartment Renting PoS Classification" at bounding box center [441, 247] width 432 height 29
click at [273, 246] on link "Apartment Renting" at bounding box center [269, 246] width 75 height 10
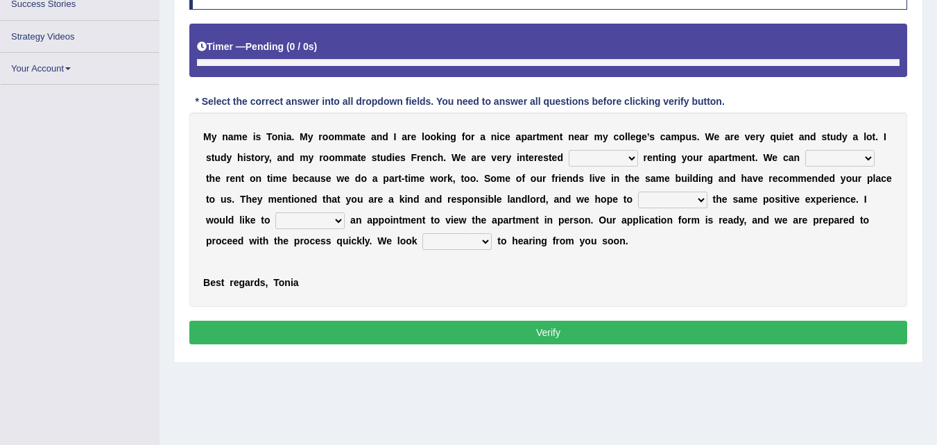
scroll to position [241, 0]
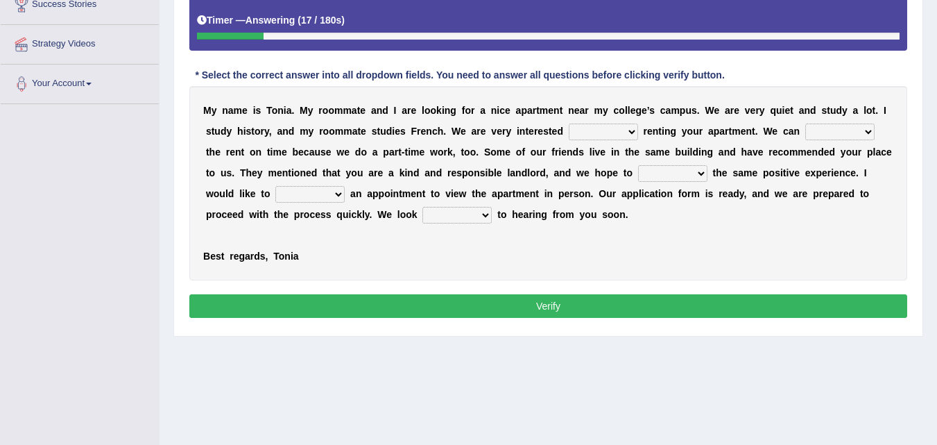
click at [633, 132] on select "for about at in" at bounding box center [603, 131] width 69 height 17
select select "in"
click at [569, 123] on select "for about at in" at bounding box center [603, 131] width 69 height 17
click at [859, 137] on select "afford get pay bring" at bounding box center [839, 131] width 69 height 17
select select "pay"
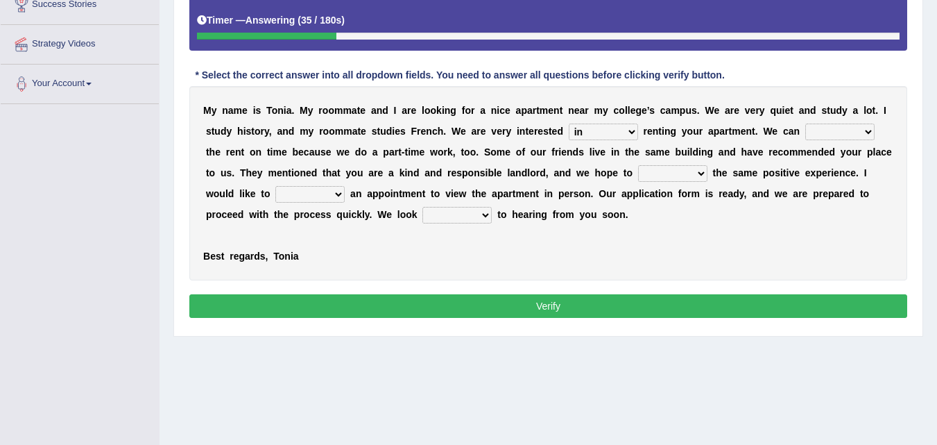
click at [805, 123] on select "afford get pay bring" at bounding box center [839, 131] width 69 height 17
click at [701, 175] on select "form meet have decide" at bounding box center [672, 173] width 69 height 17
select select "have"
click at [638, 165] on select "form meet have decide" at bounding box center [672, 173] width 69 height 17
click at [339, 194] on select "own recall revise make" at bounding box center [309, 194] width 69 height 17
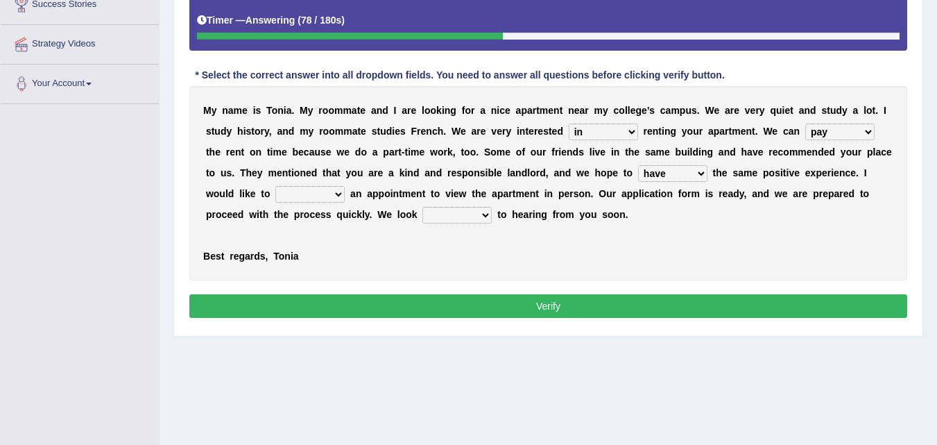
select select "make"
click at [275, 186] on select "own recall revise make" at bounding box center [309, 194] width 69 height 17
click at [482, 216] on select "around out in forward" at bounding box center [456, 215] width 69 height 17
select select "forward"
click at [422, 207] on select "around out in forward" at bounding box center [456, 215] width 69 height 17
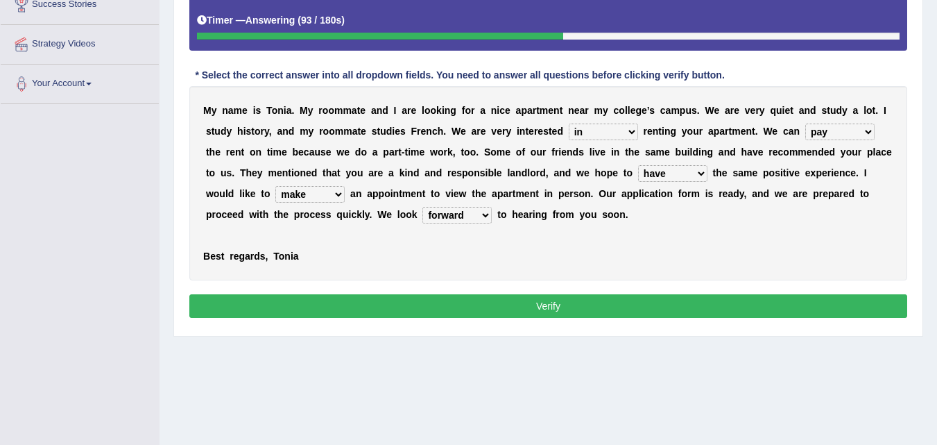
click at [549, 309] on button "Verify" at bounding box center [548, 306] width 718 height 24
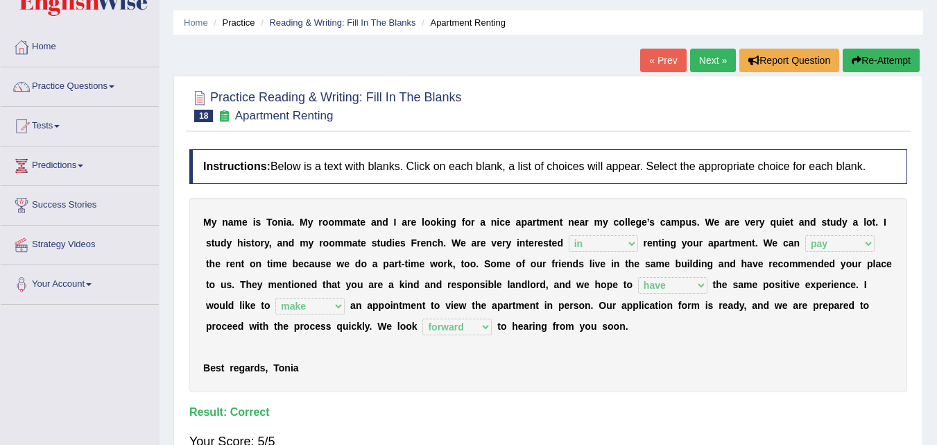
scroll to position [33, 0]
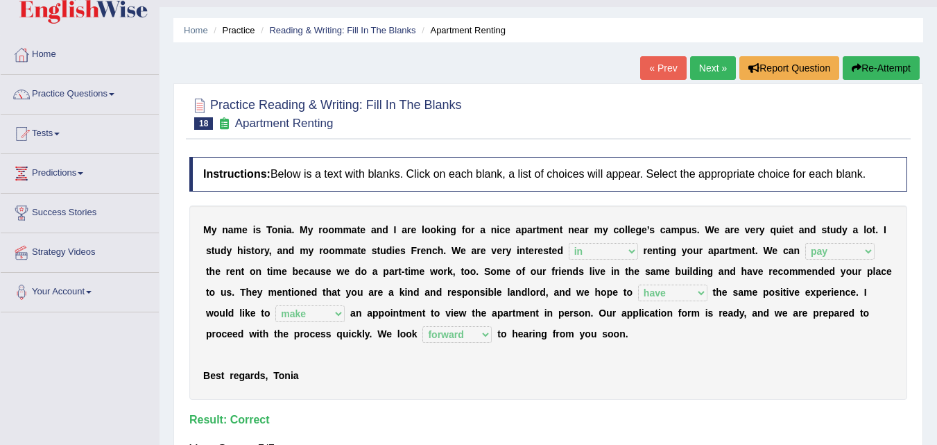
click at [706, 69] on link "Next »" at bounding box center [713, 68] width 46 height 24
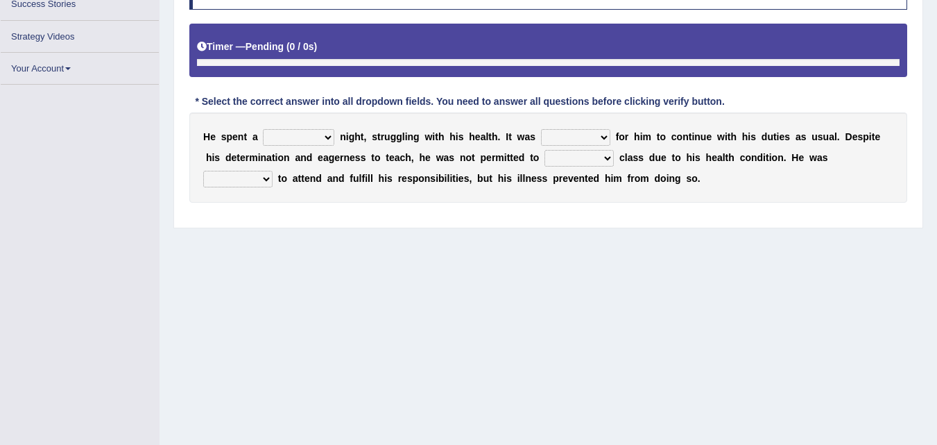
scroll to position [241, 0]
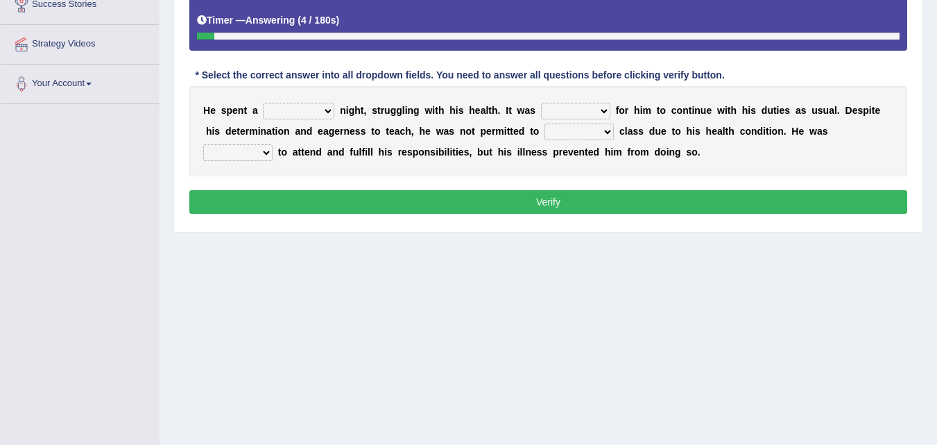
click at [325, 110] on select "cheerful restful meaningful painful" at bounding box center [298, 111] width 71 height 17
select select "painful"
click at [263, 103] on select "cheerful restful meaningful painful" at bounding box center [298, 111] width 71 height 17
click at [602, 110] on select "enjoyable simple difficult natural" at bounding box center [575, 111] width 69 height 17
select select "difficult"
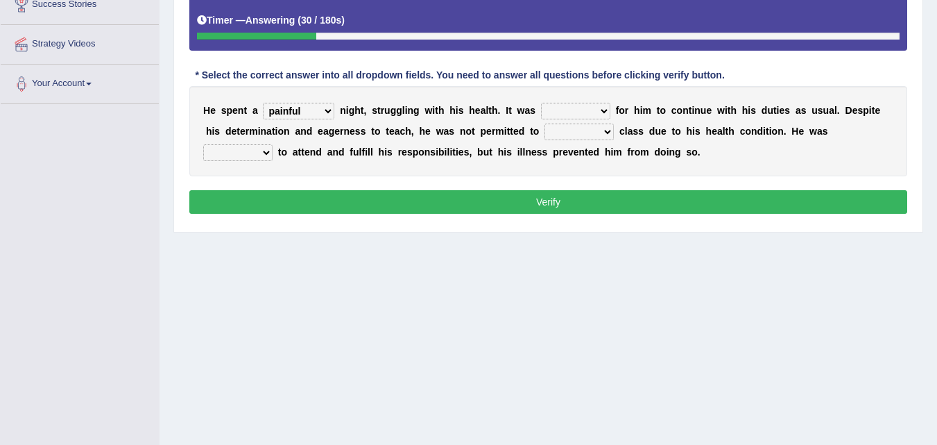
click at [541, 103] on select "enjoyable simple difficult natural" at bounding box center [575, 111] width 69 height 17
click at [611, 131] on select "teach leave cancel attend" at bounding box center [579, 131] width 69 height 17
select select "attend"
click at [545, 123] on select "teach leave cancel attend" at bounding box center [579, 131] width 69 height 17
click at [264, 154] on select "anxious forced lazy happy" at bounding box center [237, 152] width 69 height 17
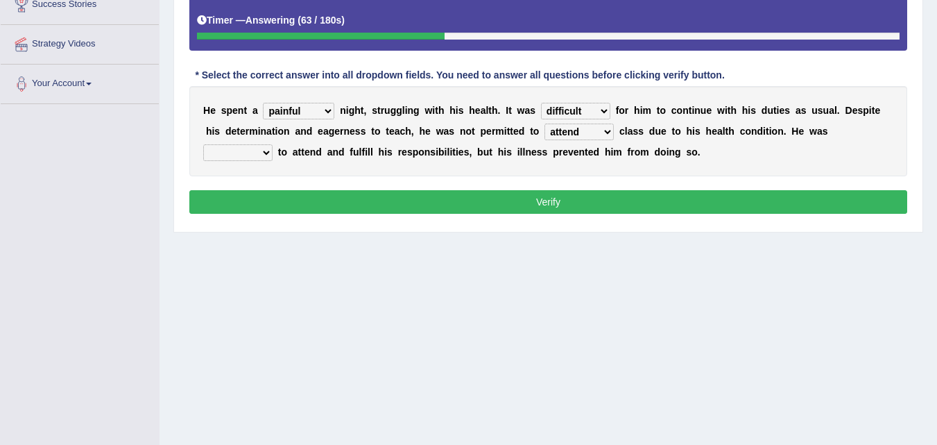
select select "anxious"
click at [203, 144] on select "anxious forced lazy happy" at bounding box center [237, 152] width 69 height 17
click at [546, 207] on button "Verify" at bounding box center [548, 202] width 718 height 24
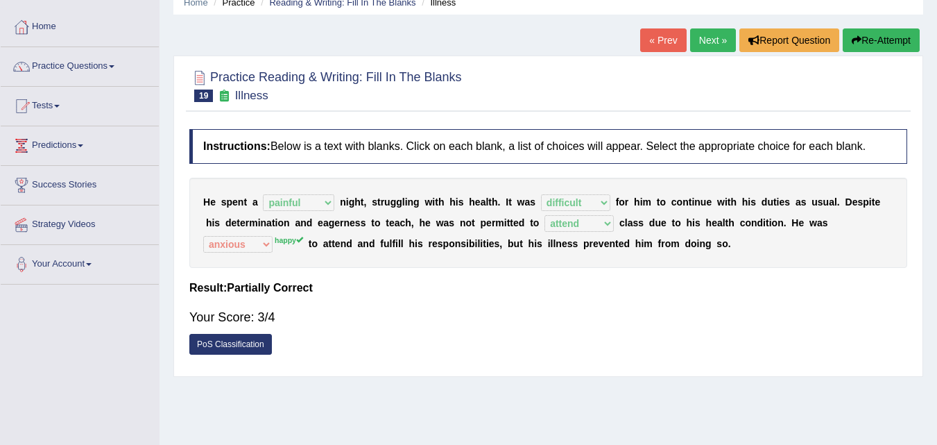
scroll to position [0, 0]
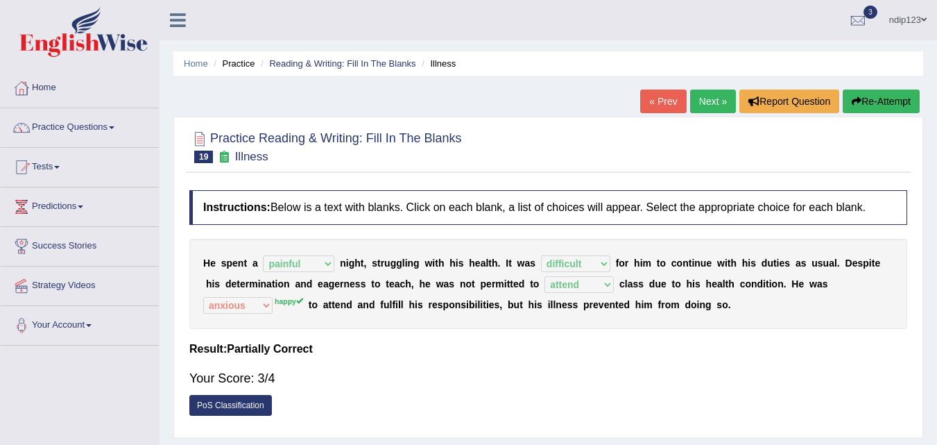
click at [703, 100] on link "Next »" at bounding box center [713, 101] width 46 height 24
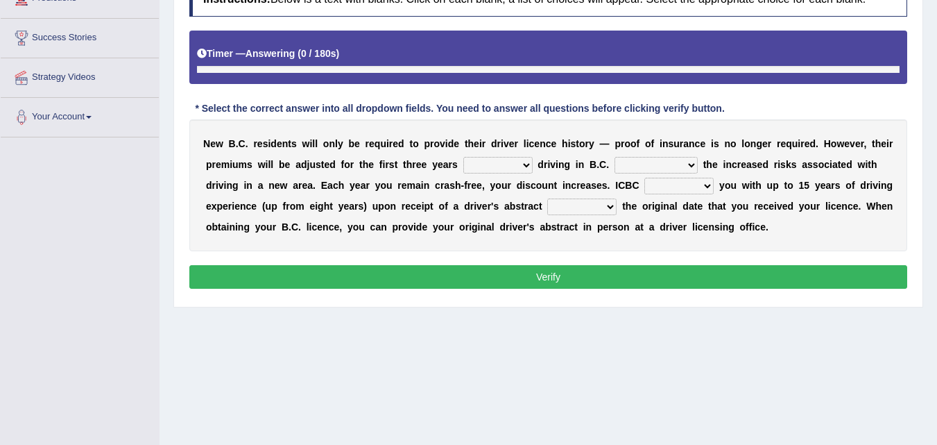
scroll to position [241, 0]
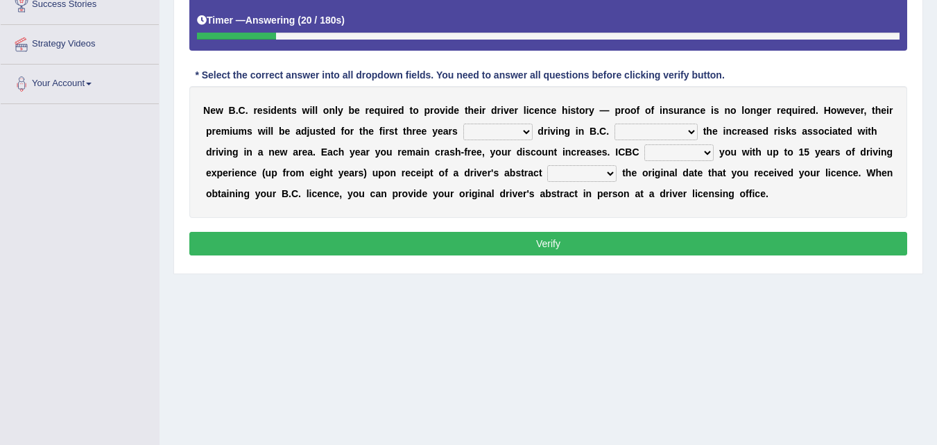
click at [524, 132] on select "within among against of" at bounding box center [497, 131] width 69 height 17
select select "of"
click at [463, 123] on select "within among against of" at bounding box center [497, 131] width 69 height 17
click at [687, 126] on select "depending on as for due to thanks to" at bounding box center [656, 131] width 83 height 17
select select "due to"
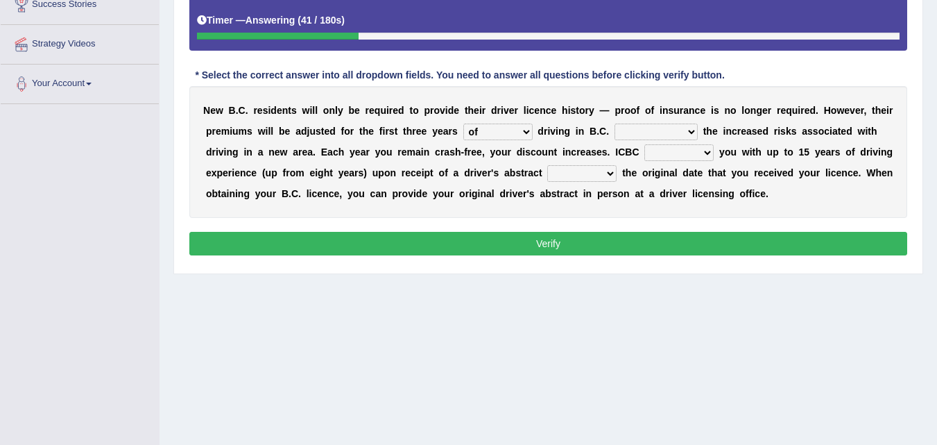
click at [615, 123] on select "depending on as for due to thanks to" at bounding box center [656, 131] width 83 height 17
click at [708, 155] on select "credited crediting credit will credit" at bounding box center [678, 152] width 69 height 17
select select "credited"
click at [644, 144] on select "credited crediting credit will credit" at bounding box center [678, 152] width 69 height 17
click at [613, 174] on select "showing show shows shown" at bounding box center [581, 173] width 69 height 17
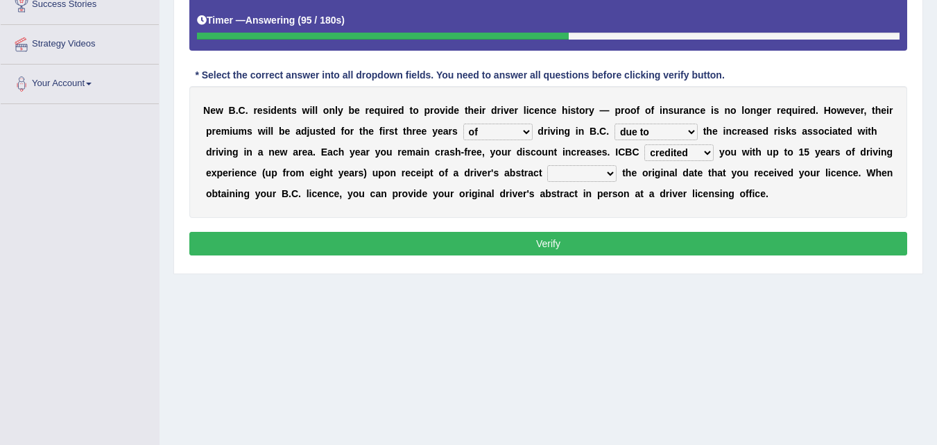
select select "showing"
click at [547, 165] on select "showing show shows shown" at bounding box center [581, 173] width 69 height 17
click at [609, 176] on select "showing show shows shown" at bounding box center [581, 173] width 69 height 17
click at [609, 175] on select "showing show shows shown" at bounding box center [581, 173] width 69 height 17
click at [548, 248] on button "Verify" at bounding box center [548, 244] width 718 height 24
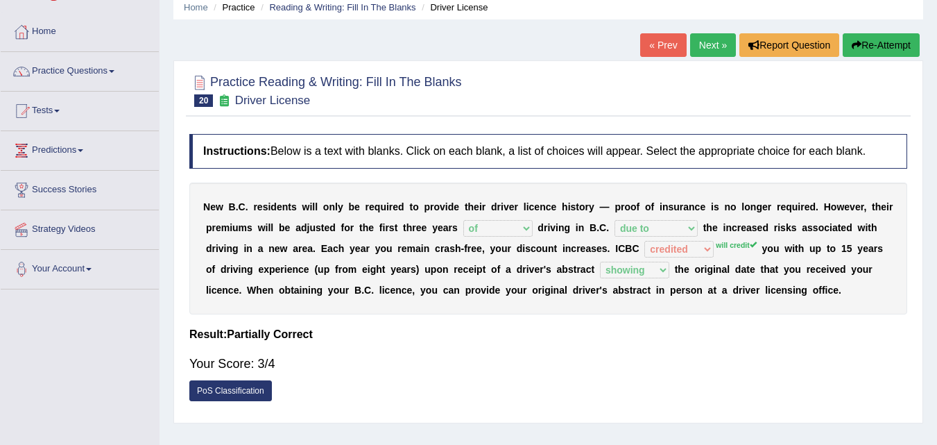
scroll to position [33, 0]
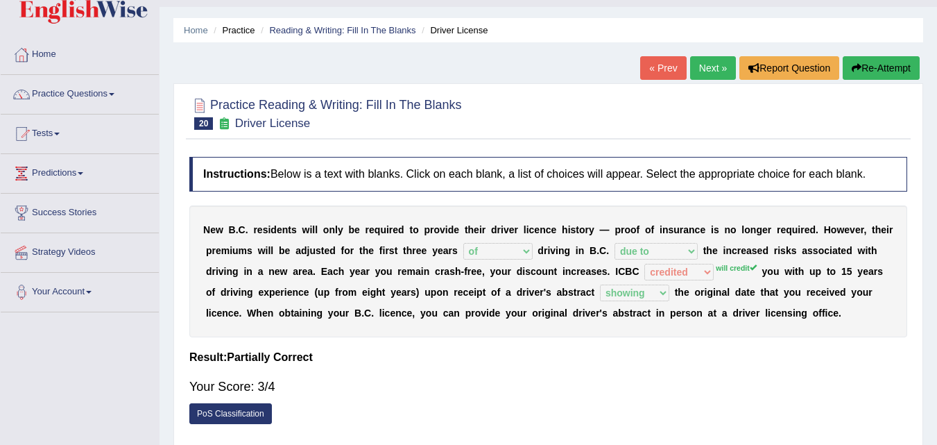
click at [870, 72] on button "Re-Attempt" at bounding box center [881, 68] width 77 height 24
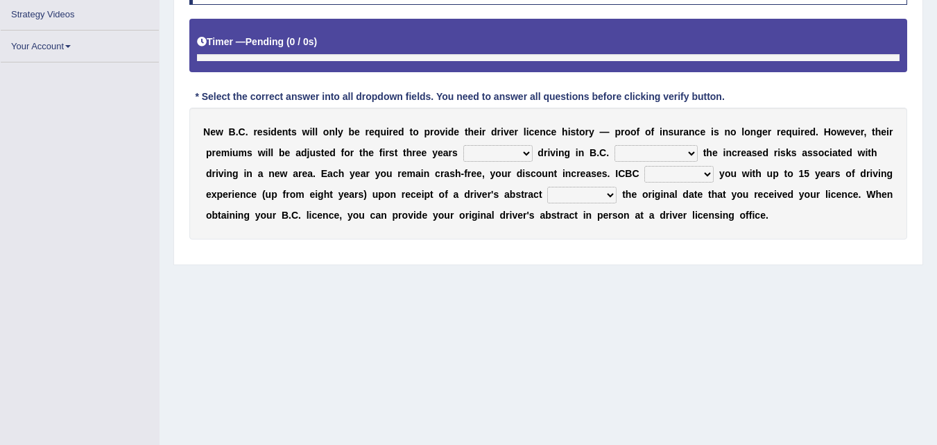
scroll to position [277, 0]
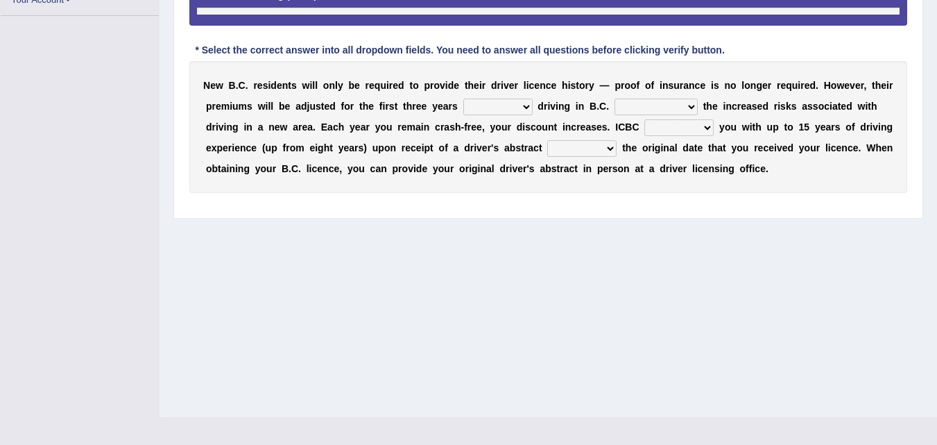
click at [711, 129] on select "credited crediting credit will credit" at bounding box center [678, 127] width 69 height 17
select select "will credit"
click at [644, 119] on select "credited crediting credit will credit" at bounding box center [678, 127] width 69 height 17
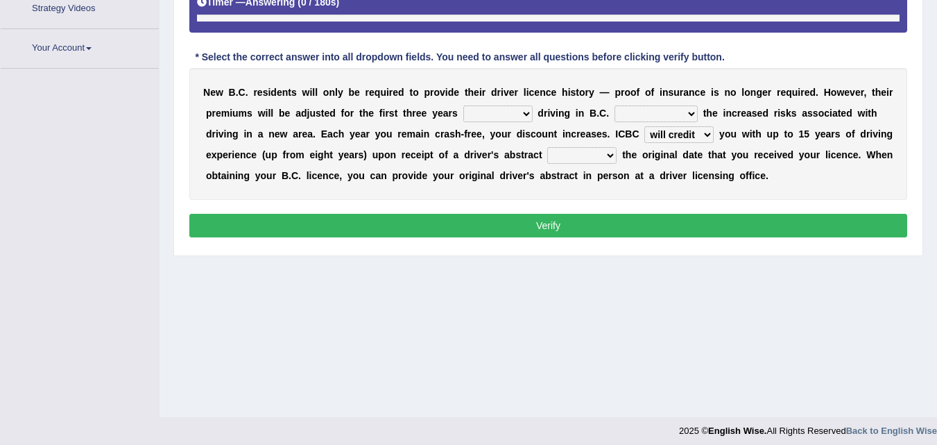
scroll to position [284, 0]
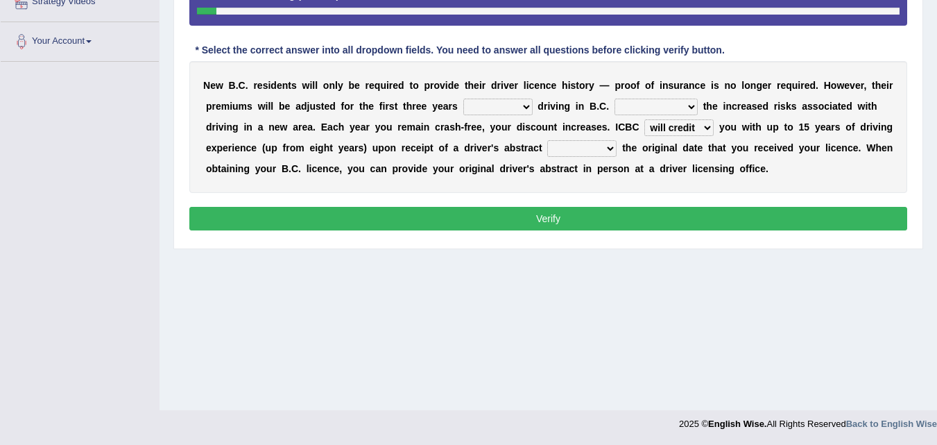
click at [525, 110] on select "within among against of" at bounding box center [497, 107] width 69 height 17
select select "of"
click at [463, 99] on select "within among against of" at bounding box center [497, 107] width 69 height 17
click at [692, 104] on select "depending on as for due to thanks to" at bounding box center [656, 107] width 83 height 17
select select "due to"
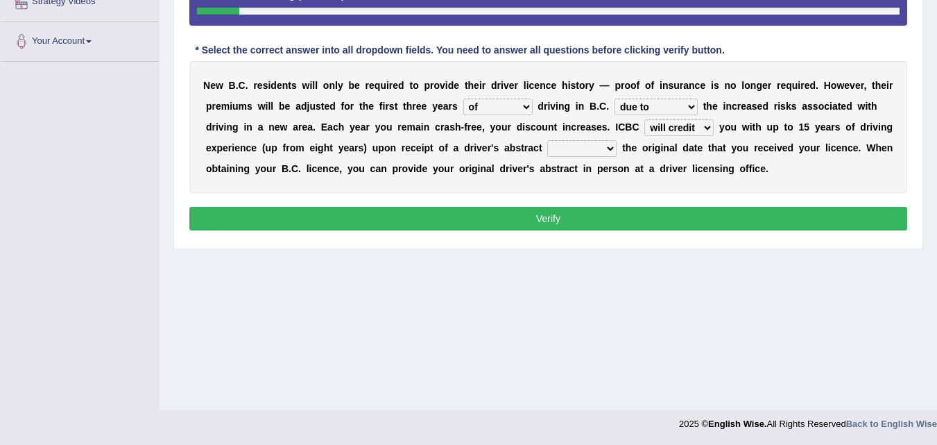
click at [615, 99] on select "depending on as for due to thanks to" at bounding box center [656, 107] width 83 height 17
click at [609, 148] on select "showing show shows shown" at bounding box center [581, 148] width 69 height 17
select select "showing"
click at [547, 140] on select "showing show shows shown" at bounding box center [581, 148] width 69 height 17
click at [582, 210] on button "Verify" at bounding box center [548, 219] width 718 height 24
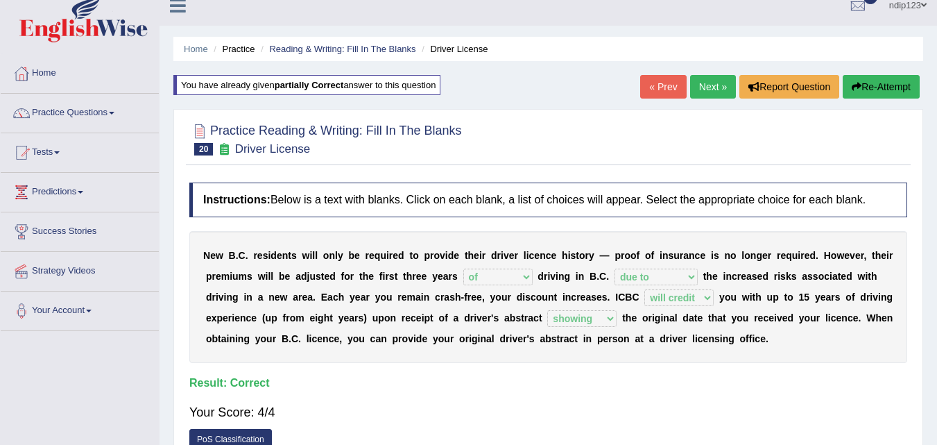
scroll to position [0, 0]
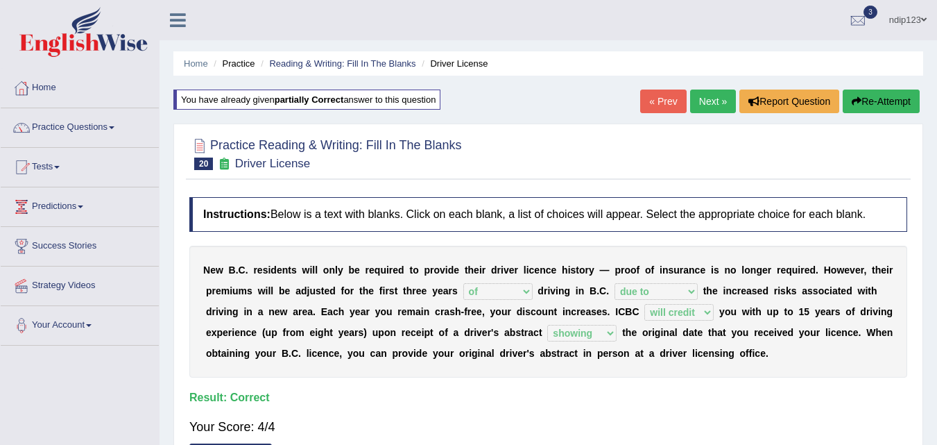
click at [701, 97] on link "Next »" at bounding box center [713, 101] width 46 height 24
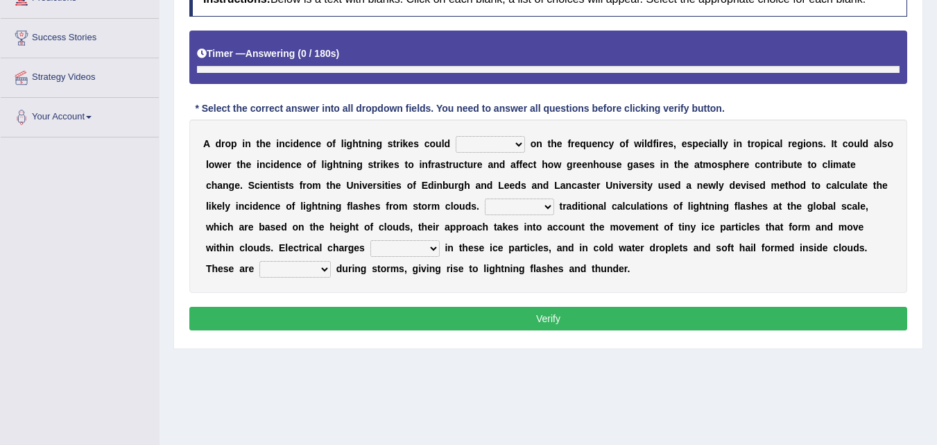
scroll to position [241, 0]
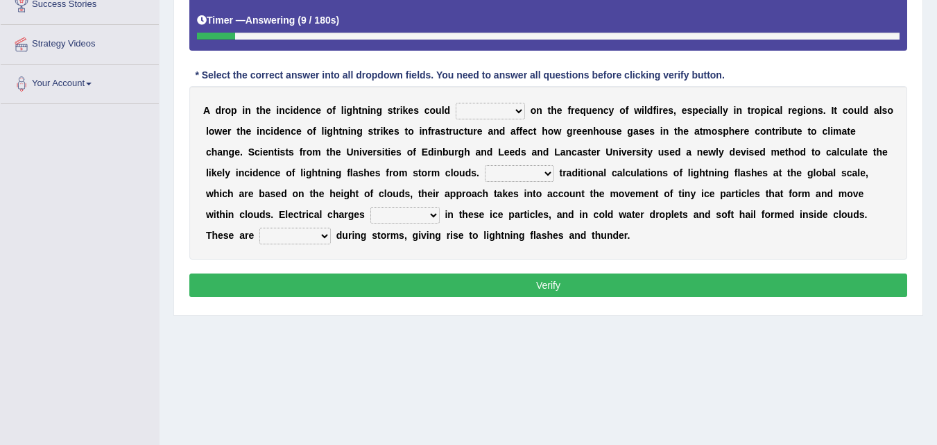
click at [520, 112] on select "dwell focus impact depend" at bounding box center [490, 111] width 69 height 17
select select "impact"
click at [456, 103] on select "dwell focus impact depend" at bounding box center [490, 111] width 69 height 17
click at [524, 112] on select "dwell focus impact depend" at bounding box center [490, 111] width 69 height 17
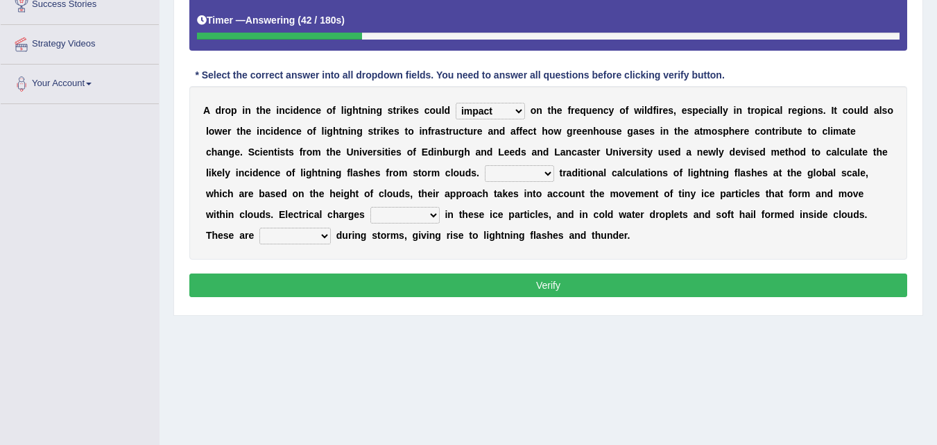
click at [552, 176] on select "Unlike Unless Except Besides" at bounding box center [519, 173] width 69 height 17
select select "Unlike"
click at [485, 165] on select "Unlike Unless Except Besides" at bounding box center [519, 173] width 69 height 17
click at [431, 216] on select "run off build up mess up zoom in" at bounding box center [404, 215] width 69 height 17
select select "run off"
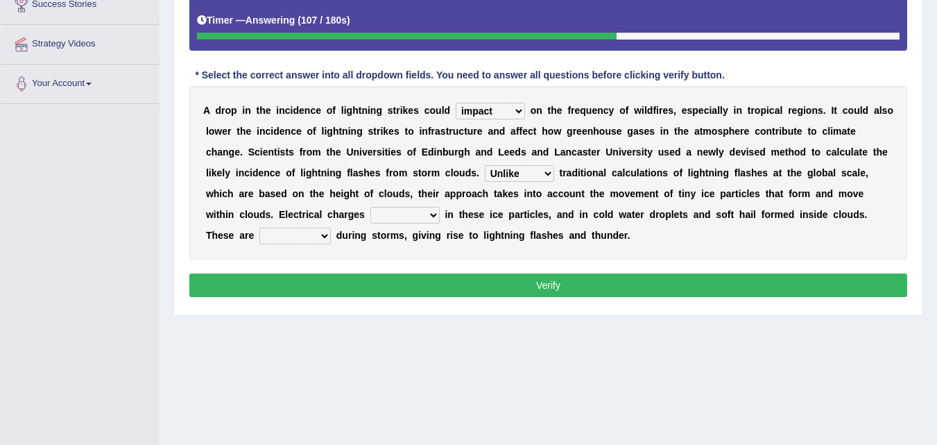
click at [370, 207] on select "run off build up mess up zoom in" at bounding box center [404, 215] width 69 height 17
click at [324, 237] on select "collected diverted rounded discharged" at bounding box center [294, 236] width 71 height 17
select select "discharged"
click at [259, 228] on select "collected diverted rounded discharged" at bounding box center [294, 236] width 71 height 17
click at [325, 236] on select "collected diverted rounded discharged" at bounding box center [294, 236] width 71 height 17
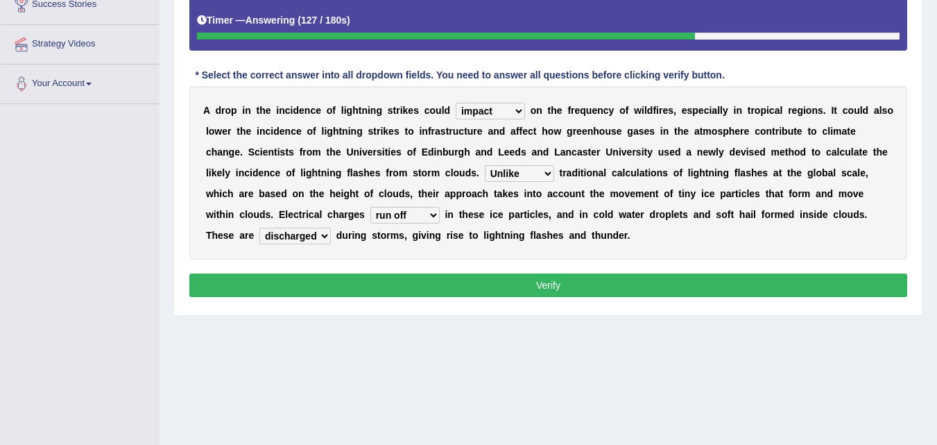
click at [325, 236] on select "collected diverted rounded discharged" at bounding box center [294, 236] width 71 height 17
click at [519, 112] on select "dwell focus impact depend" at bounding box center [490, 111] width 69 height 17
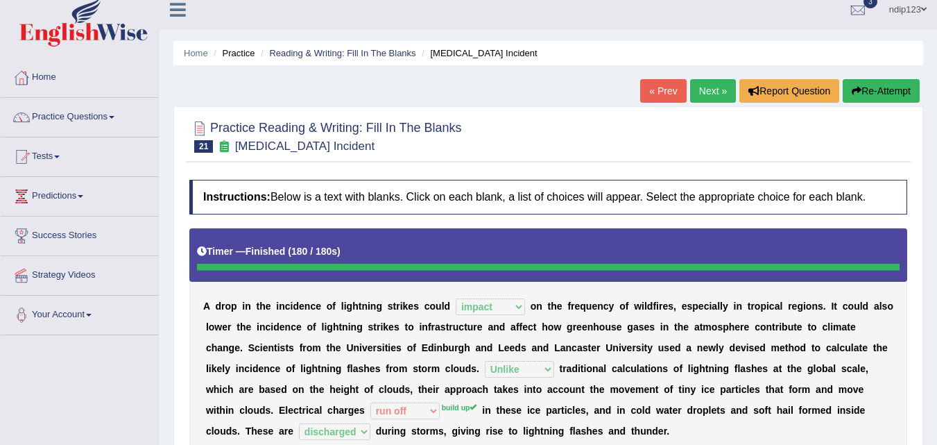
scroll to position [0, 0]
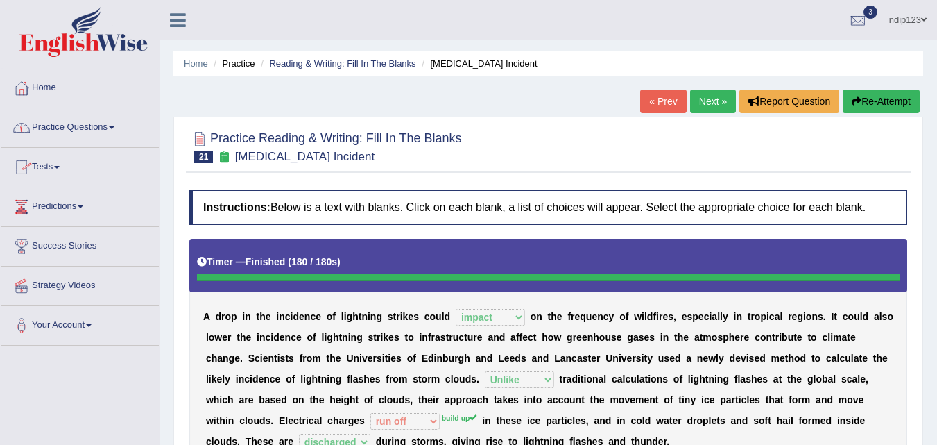
click at [88, 126] on link "Practice Questions" at bounding box center [80, 125] width 158 height 35
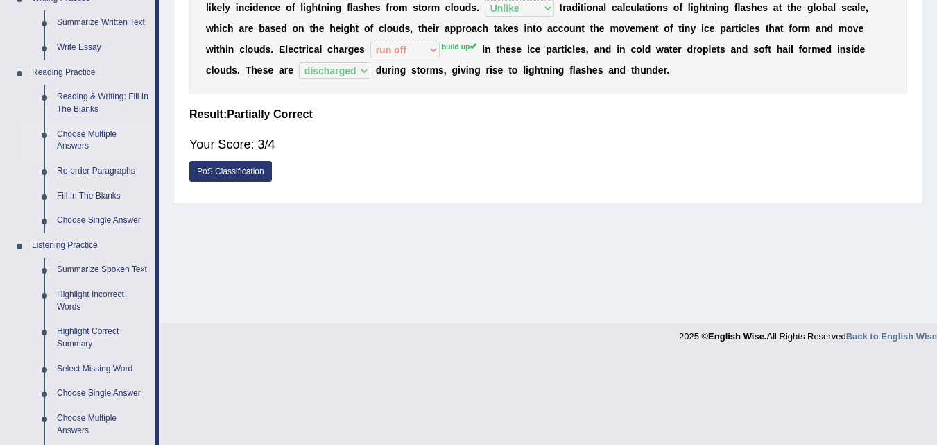
scroll to position [347, 0]
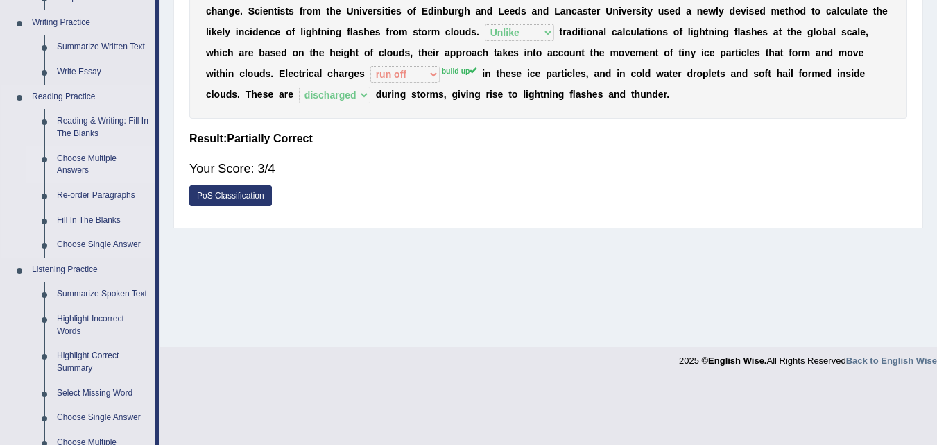
click at [96, 158] on link "Choose Multiple Answers" at bounding box center [103, 164] width 105 height 37
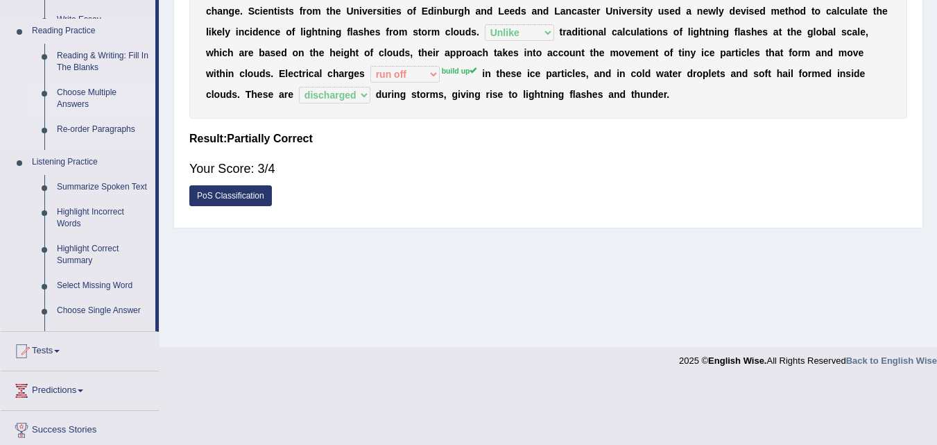
scroll to position [284, 0]
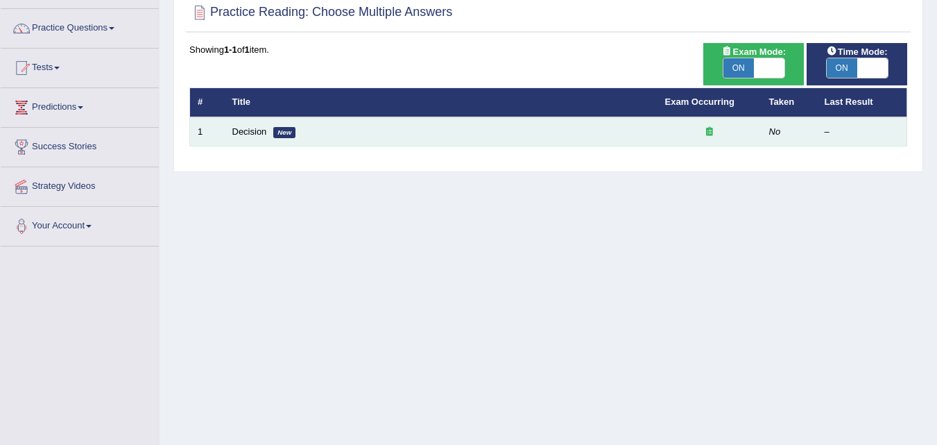
scroll to position [139, 0]
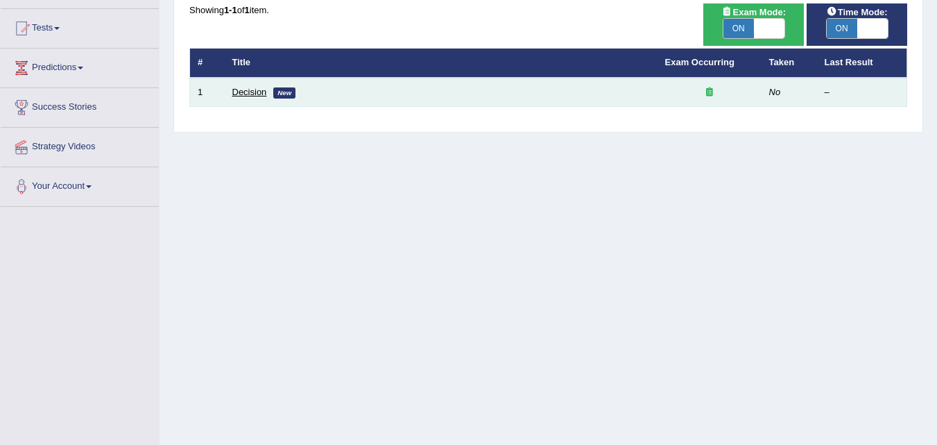
click at [250, 94] on link "Decision" at bounding box center [249, 92] width 35 height 10
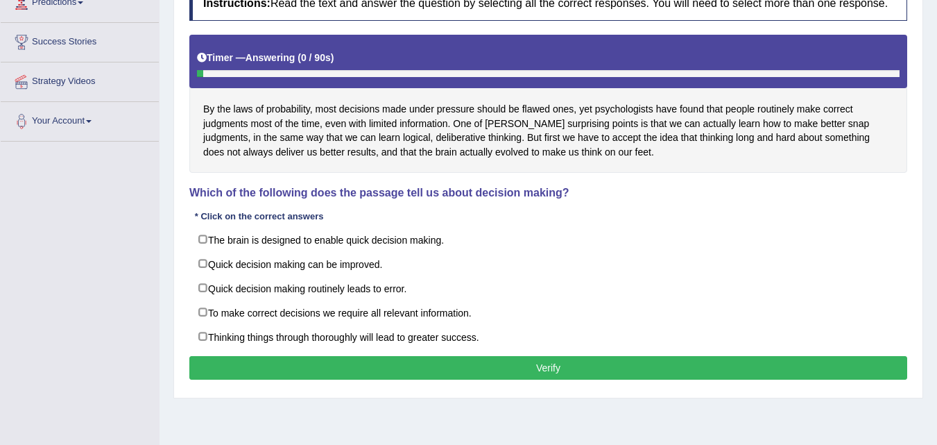
scroll to position [208, 0]
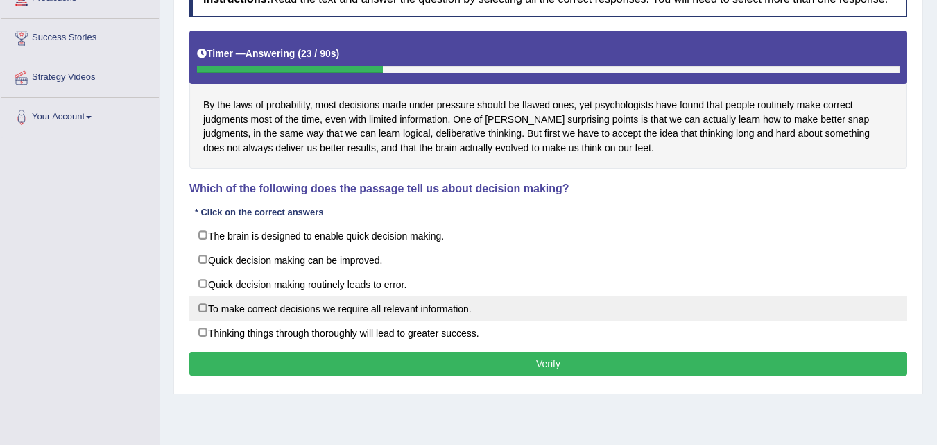
click at [204, 309] on label "To make correct decisions we require all relevant information." at bounding box center [548, 308] width 718 height 25
checkbox input "true"
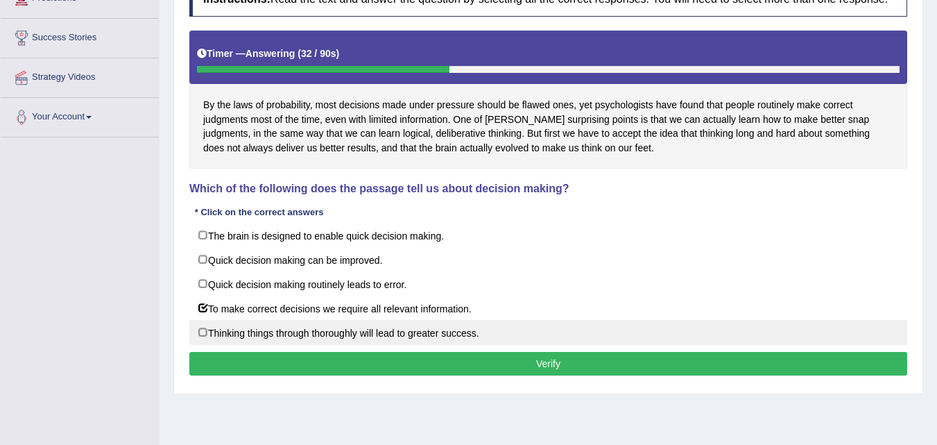
click at [205, 334] on label "Thinking things through thoroughly will lead to greater success." at bounding box center [548, 332] width 718 height 25
click at [203, 336] on label "Thinking things through thoroughly will lead to greater success." at bounding box center [548, 332] width 718 height 25
checkbox input "false"
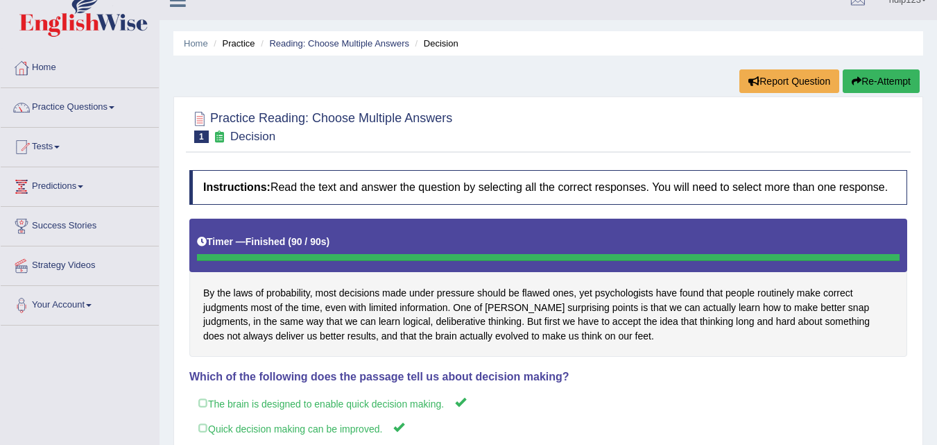
scroll to position [0, 0]
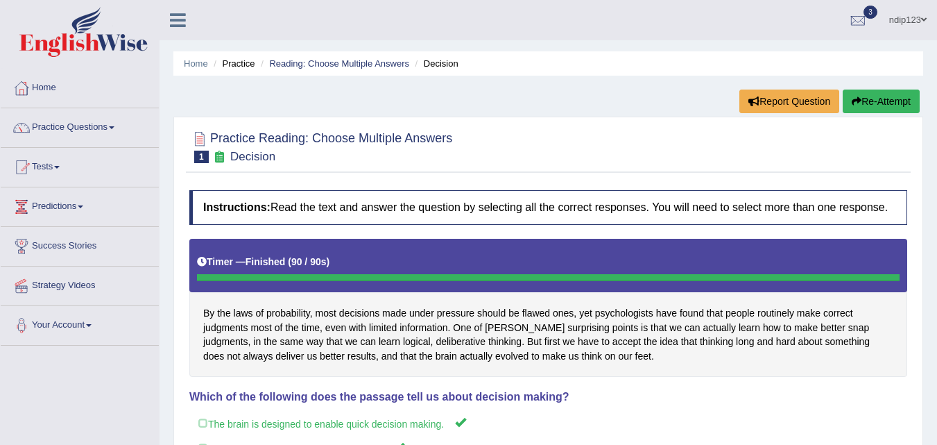
click at [877, 100] on button "Re-Attempt" at bounding box center [881, 101] width 77 height 24
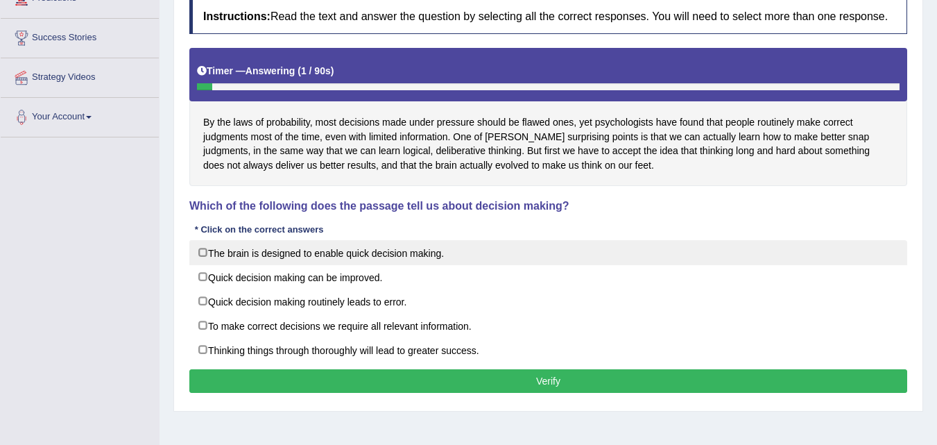
click at [206, 255] on label "The brain is designed to enable quick decision making." at bounding box center [548, 252] width 718 height 25
checkbox input "true"
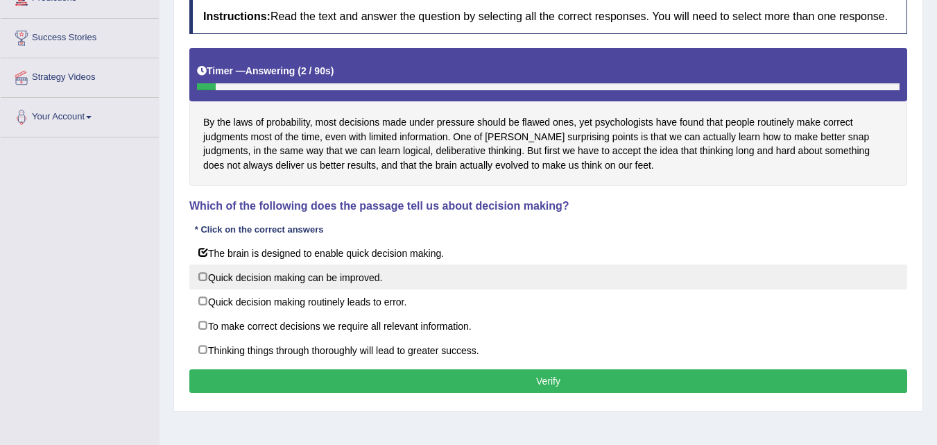
click at [201, 280] on label "Quick decision making can be improved." at bounding box center [548, 276] width 718 height 25
checkbox input "true"
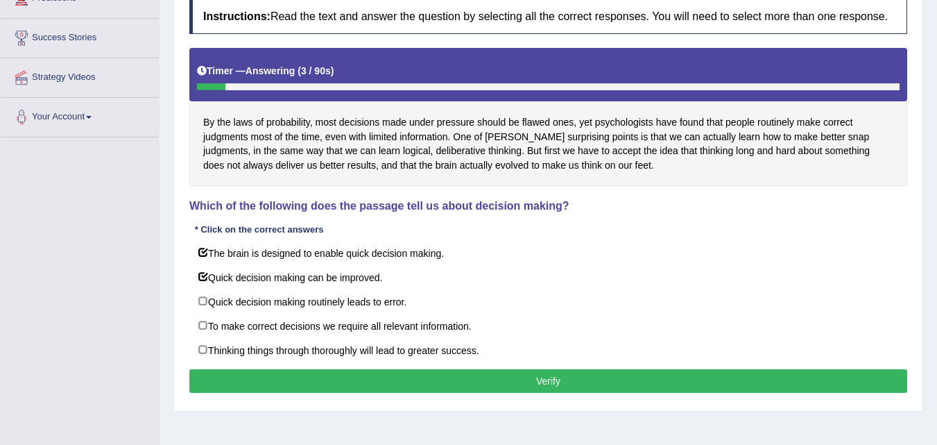
click at [538, 377] on button "Verify" at bounding box center [548, 381] width 718 height 24
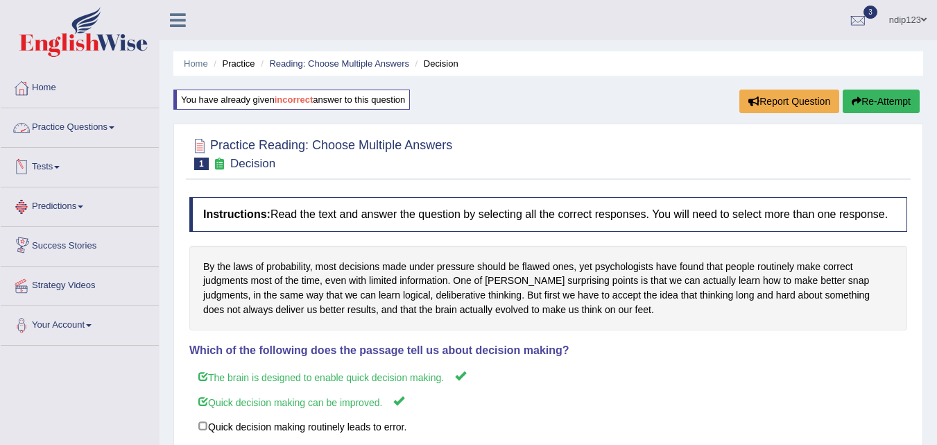
click at [58, 126] on link "Practice Questions" at bounding box center [80, 125] width 158 height 35
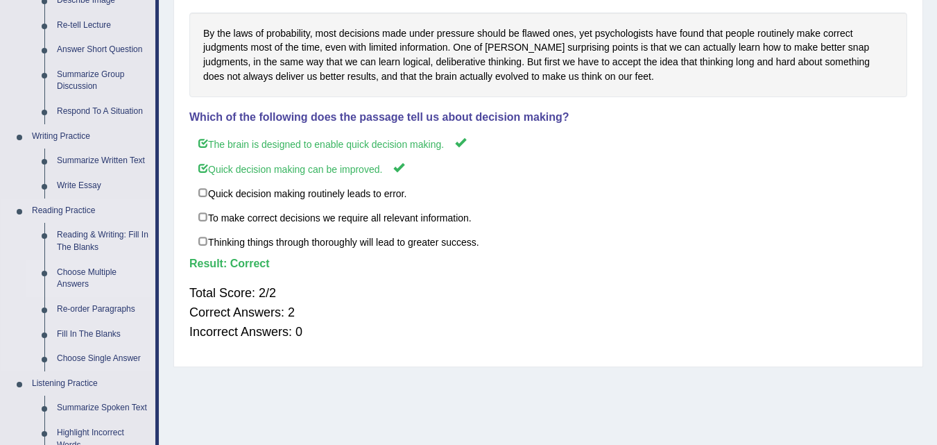
scroll to position [277, 0]
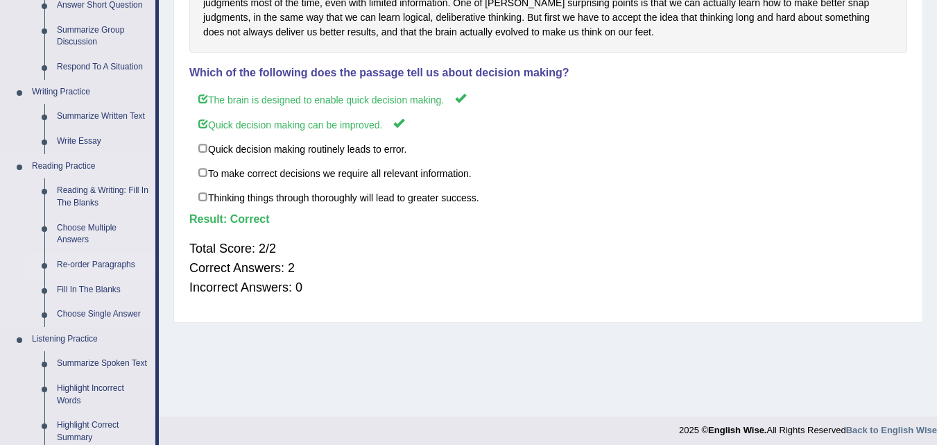
click at [83, 266] on link "Re-order Paragraphs" at bounding box center [103, 265] width 105 height 25
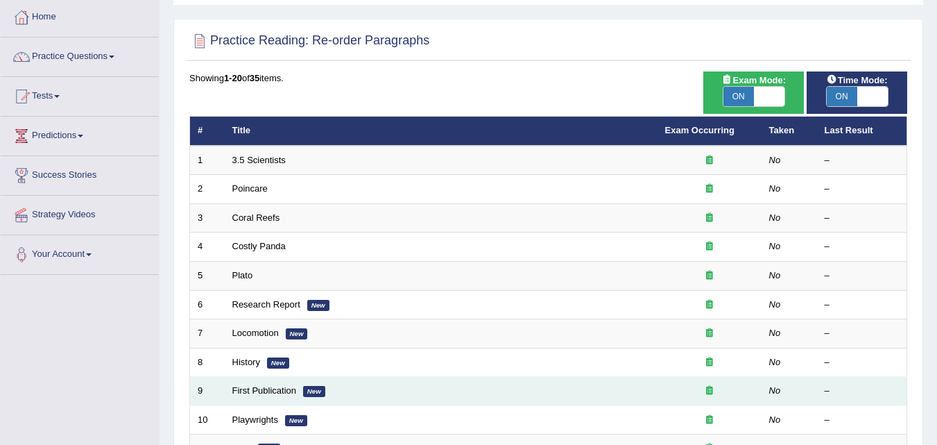
scroll to position [69, 0]
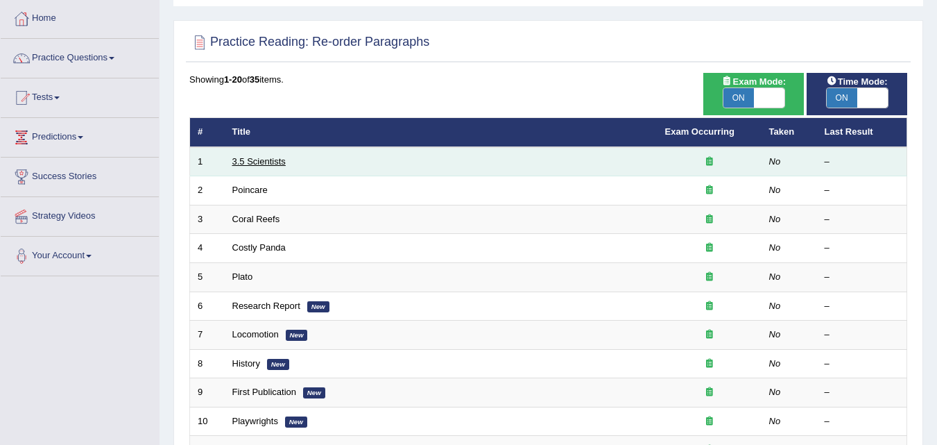
click at [263, 158] on link "3.5 Scientists" at bounding box center [258, 161] width 53 height 10
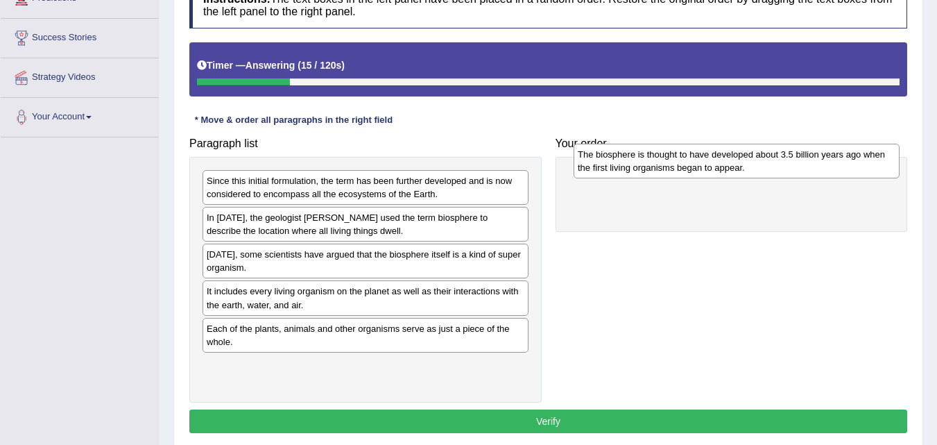
drag, startPoint x: 383, startPoint y: 335, endPoint x: 749, endPoint y: 161, distance: 404.9
click at [749, 161] on div "The biosphere is thought to have developed about 3.5 billion years ago when the…" at bounding box center [737, 161] width 326 height 35
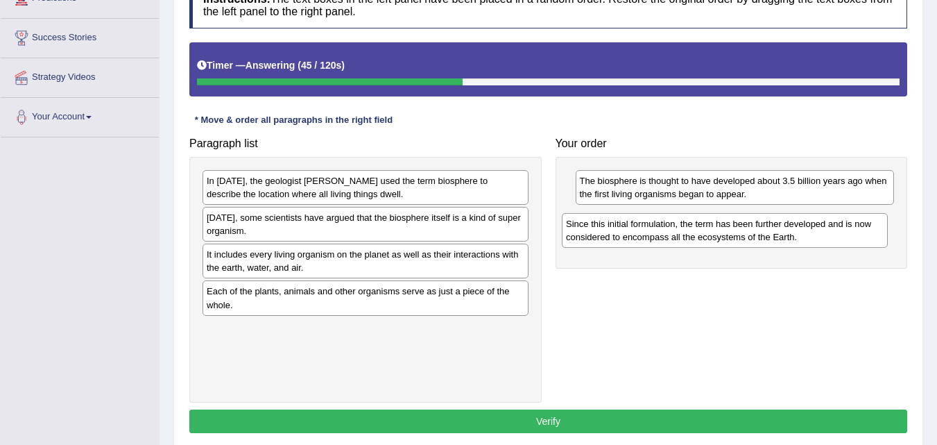
drag, startPoint x: 275, startPoint y: 185, endPoint x: 635, endPoint y: 228, distance: 361.9
click at [635, 228] on div "Since this initial formulation, the term has been further developed and is now …" at bounding box center [725, 230] width 326 height 35
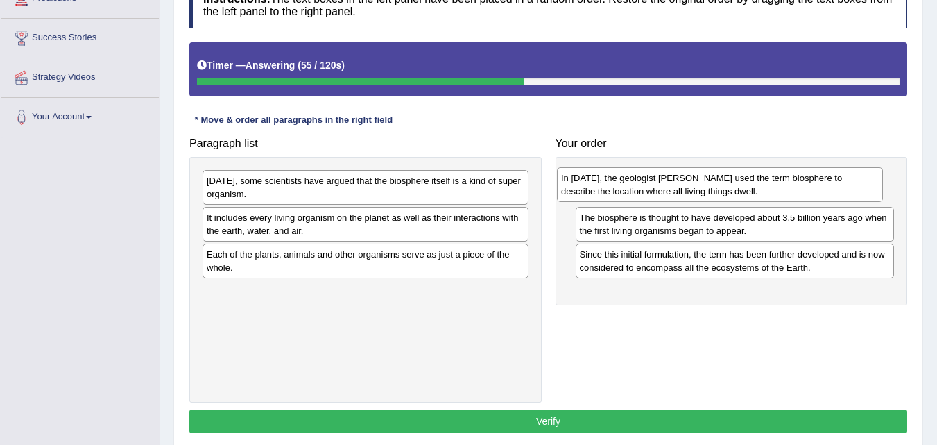
drag, startPoint x: 305, startPoint y: 196, endPoint x: 662, endPoint y: 196, distance: 356.6
click at [660, 194] on div "In [DATE], the geologist [PERSON_NAME] used the term biosphere to describe the …" at bounding box center [720, 184] width 326 height 35
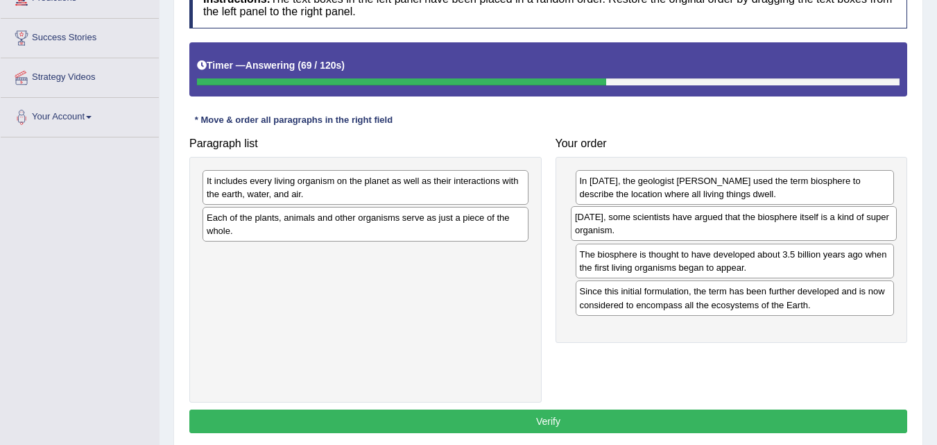
drag, startPoint x: 273, startPoint y: 189, endPoint x: 650, endPoint y: 227, distance: 378.6
click at [647, 226] on div "[DATE], some scientists have argued that the biosphere itself is a kind of supe…" at bounding box center [734, 223] width 326 height 35
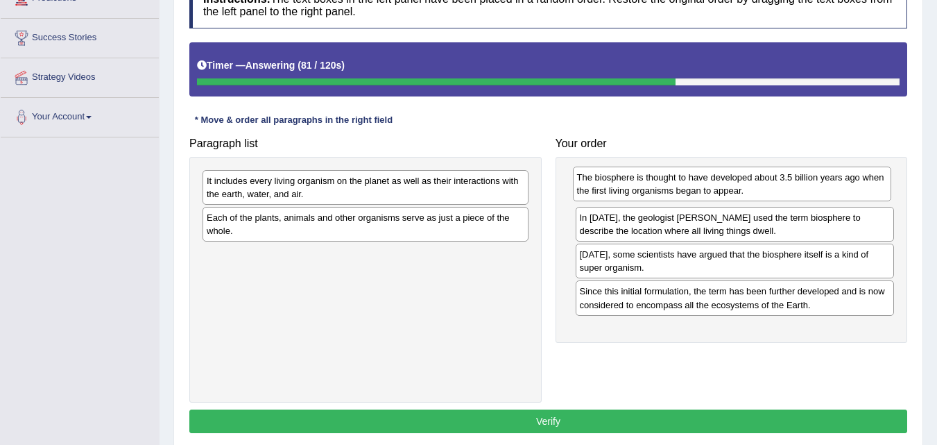
drag, startPoint x: 709, startPoint y: 264, endPoint x: 706, endPoint y: 187, distance: 77.1
click at [706, 187] on div "The biosphere is thought to have developed about 3.5 billion years ago when the…" at bounding box center [732, 183] width 319 height 35
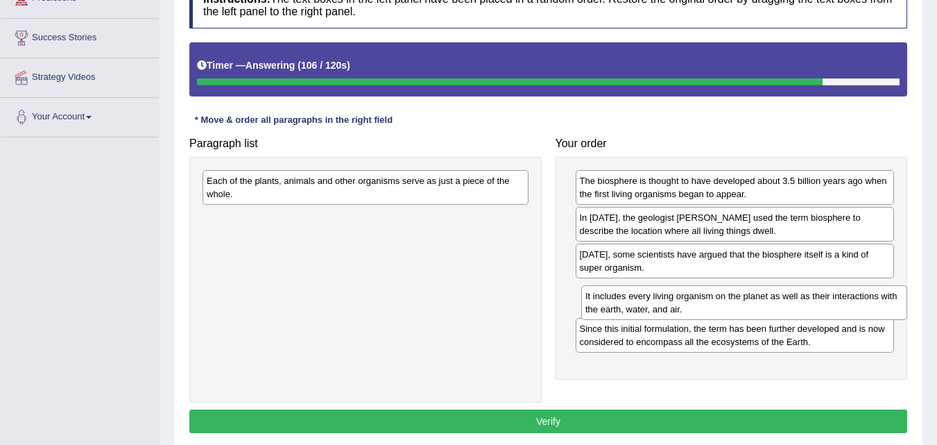
drag, startPoint x: 273, startPoint y: 186, endPoint x: 652, endPoint y: 301, distance: 395.9
click at [652, 301] on div "It includes every living organism on the planet as well as their interactions w…" at bounding box center [744, 302] width 326 height 35
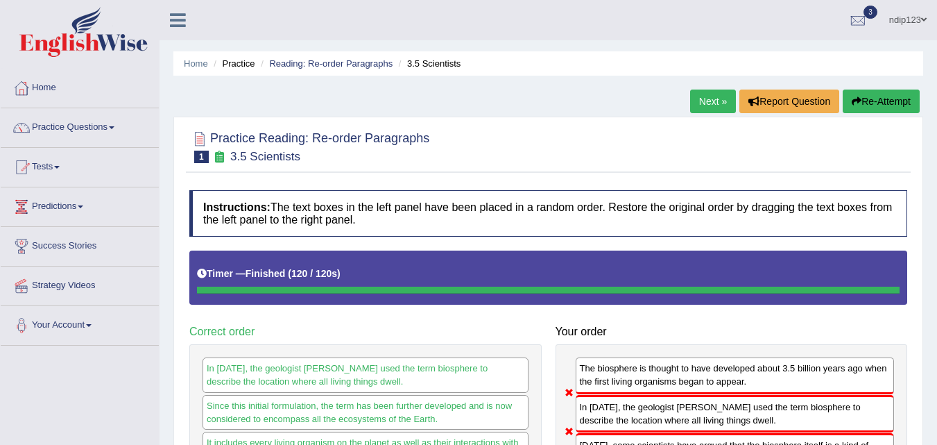
click at [862, 102] on button "Re-Attempt" at bounding box center [881, 101] width 77 height 24
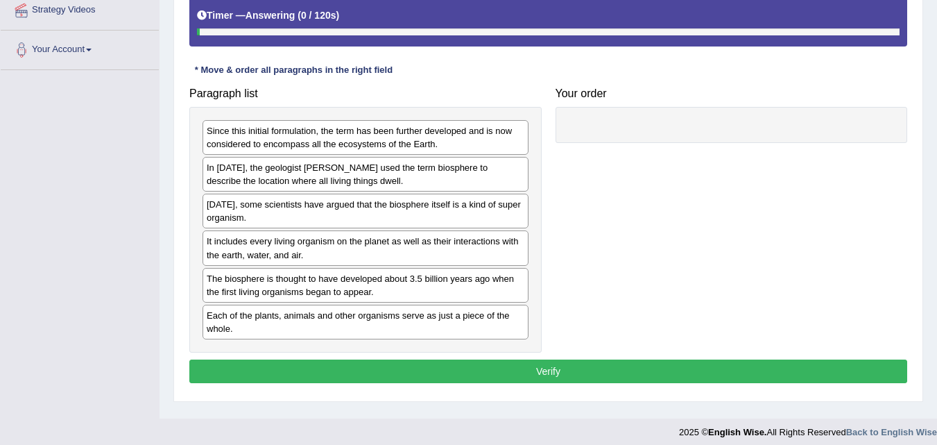
scroll to position [284, 0]
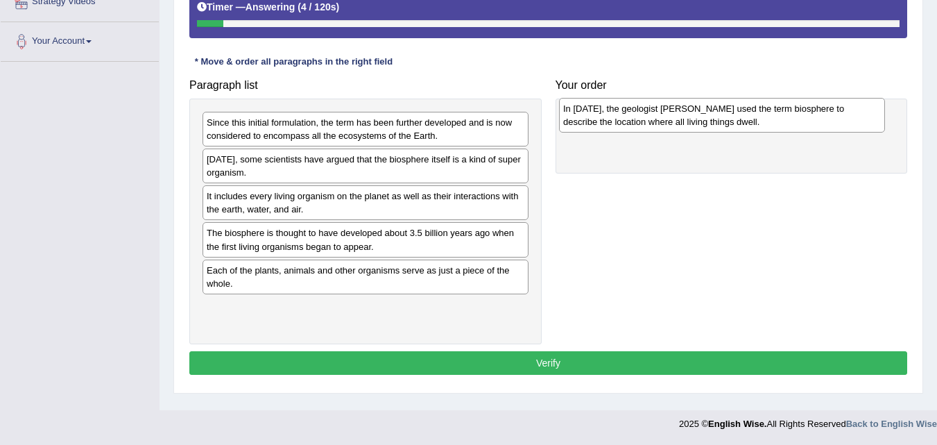
drag, startPoint x: 255, startPoint y: 169, endPoint x: 611, endPoint y: 119, distance: 360.2
click at [611, 119] on div "In [DATE], the geologist [PERSON_NAME] used the term biosphere to describe the …" at bounding box center [722, 115] width 326 height 35
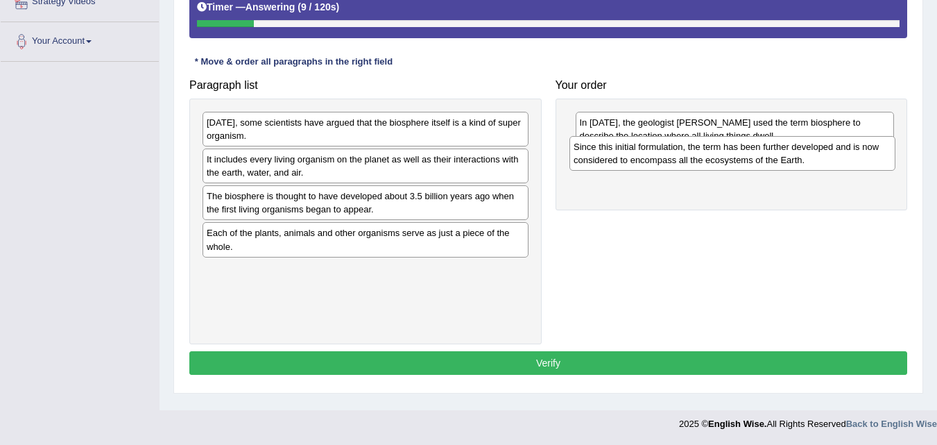
drag, startPoint x: 285, startPoint y: 131, endPoint x: 654, endPoint y: 162, distance: 370.3
click at [654, 162] on div "Since this initial formulation, the term has been further developed and is now …" at bounding box center [733, 153] width 326 height 35
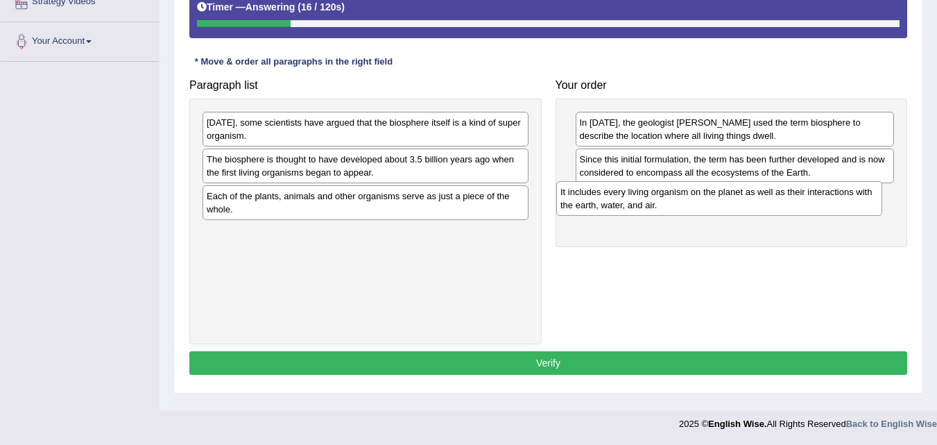
drag, startPoint x: 241, startPoint y: 172, endPoint x: 601, endPoint y: 204, distance: 362.1
click at [601, 204] on div "It includes every living organism on the planet as well as their interactions w…" at bounding box center [719, 198] width 326 height 35
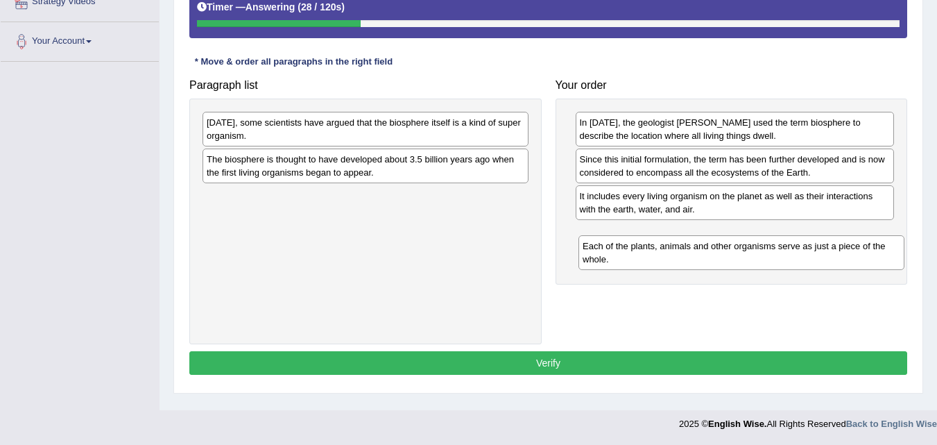
drag, startPoint x: 277, startPoint y: 205, endPoint x: 655, endPoint y: 255, distance: 381.5
click at [654, 255] on div "Each of the plants, animals and other organisms serve as just a piece of the wh…" at bounding box center [742, 252] width 326 height 35
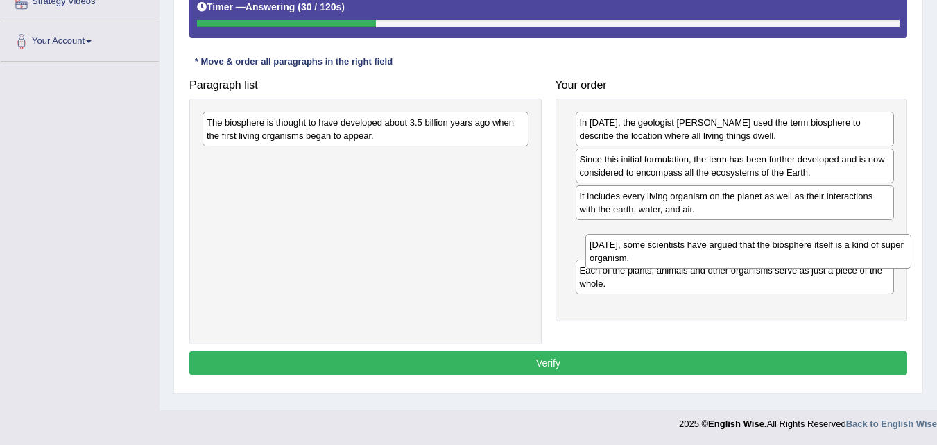
drag, startPoint x: 246, startPoint y: 124, endPoint x: 619, endPoint y: 239, distance: 389.9
click at [620, 240] on div "[DATE], some scientists have argued that the biosphere itself is a kind of supe…" at bounding box center [749, 251] width 326 height 35
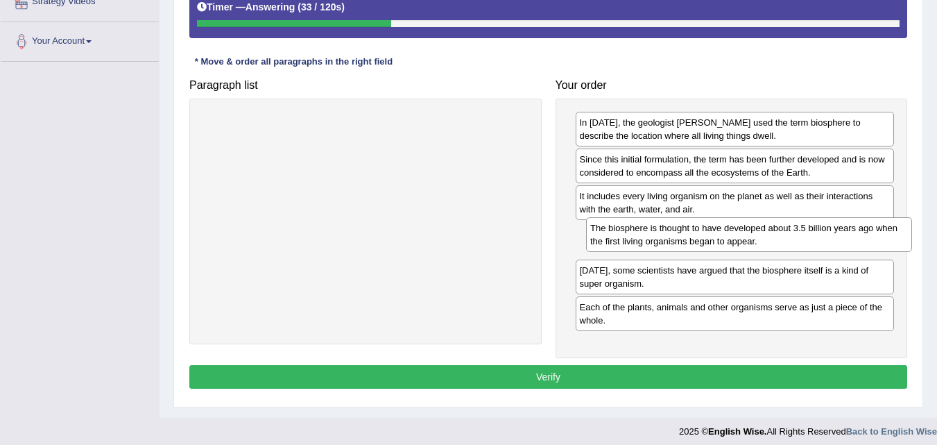
drag, startPoint x: 298, startPoint y: 134, endPoint x: 682, endPoint y: 239, distance: 397.9
click at [682, 239] on div "The biosphere is thought to have developed about 3.5 billion years ago when the…" at bounding box center [749, 234] width 326 height 35
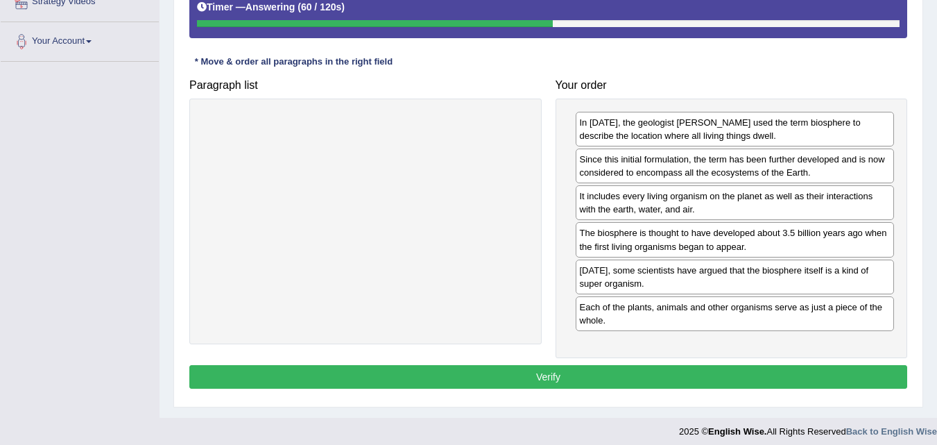
click at [572, 379] on button "Verify" at bounding box center [548, 377] width 718 height 24
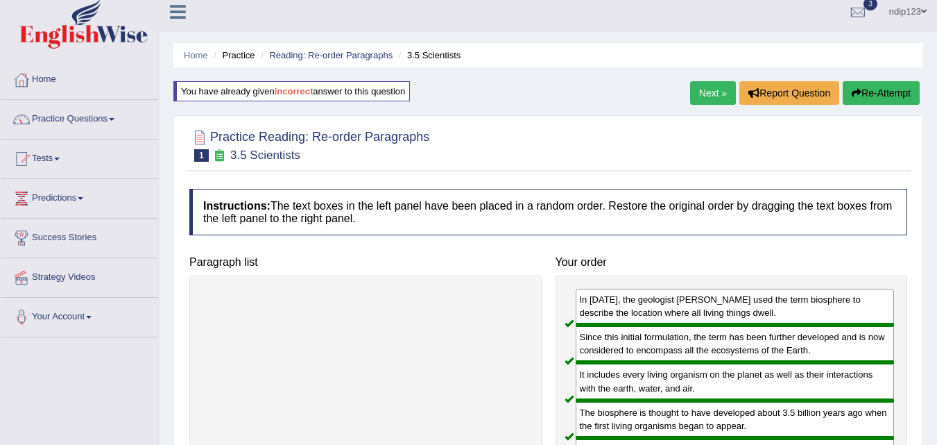
scroll to position [0, 0]
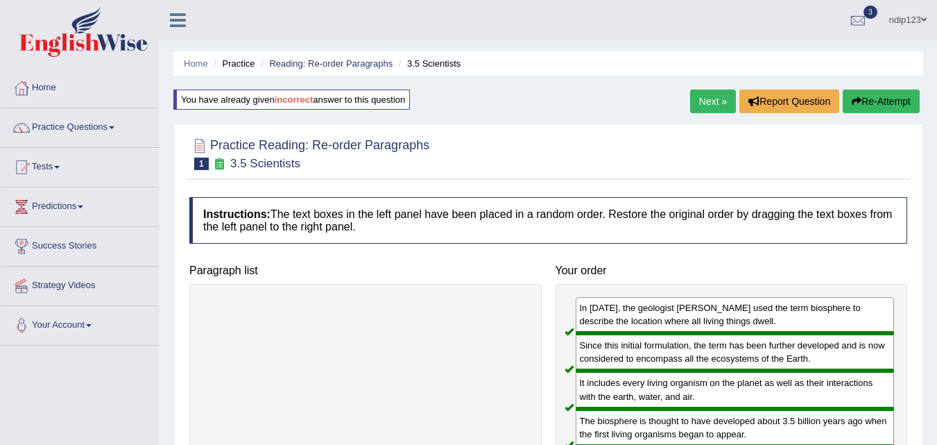
click at [705, 98] on link "Next »" at bounding box center [713, 101] width 46 height 24
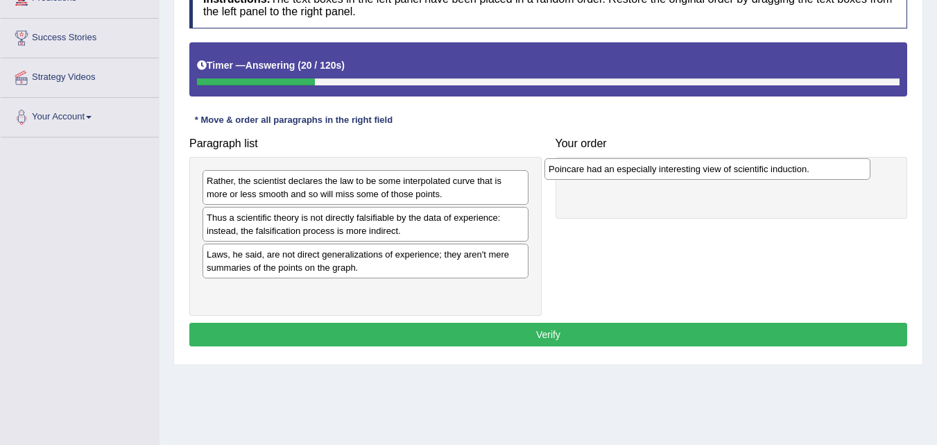
drag, startPoint x: 234, startPoint y: 222, endPoint x: 570, endPoint y: 182, distance: 338.2
click at [576, 173] on div "Poincare had an especially interesting view of scientific induction." at bounding box center [708, 169] width 326 height 22
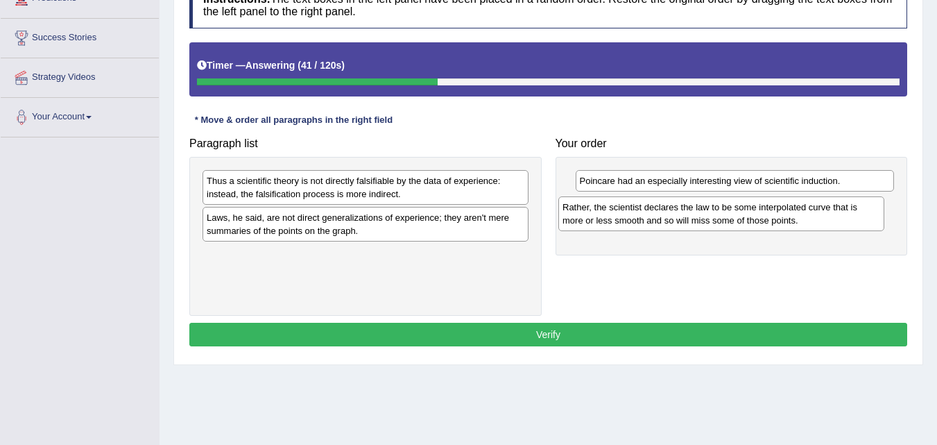
drag, startPoint x: 243, startPoint y: 192, endPoint x: 603, endPoint y: 213, distance: 360.0
click at [602, 213] on div "Rather, the scientist declares the law to be some interpolated curve that is mo…" at bounding box center [721, 213] width 326 height 35
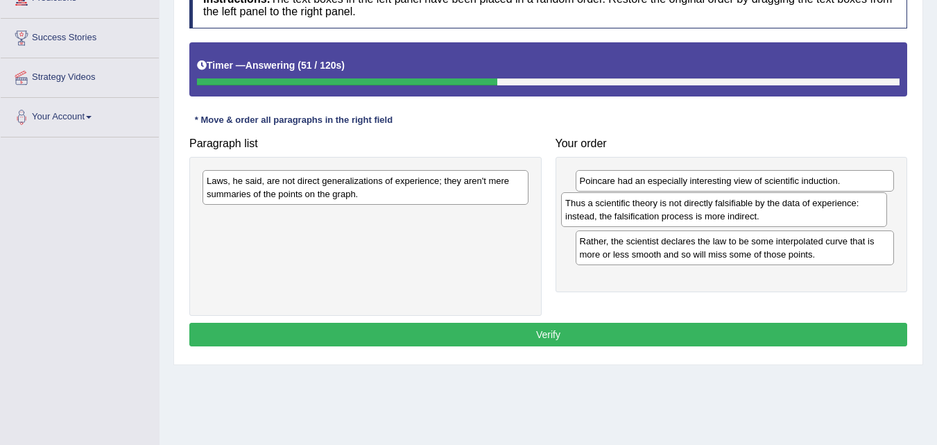
drag, startPoint x: 264, startPoint y: 192, endPoint x: 630, endPoint y: 218, distance: 366.5
click at [630, 218] on div "Thus a scientific theory is not directly falsifiable by the data of experience:…" at bounding box center [724, 209] width 326 height 35
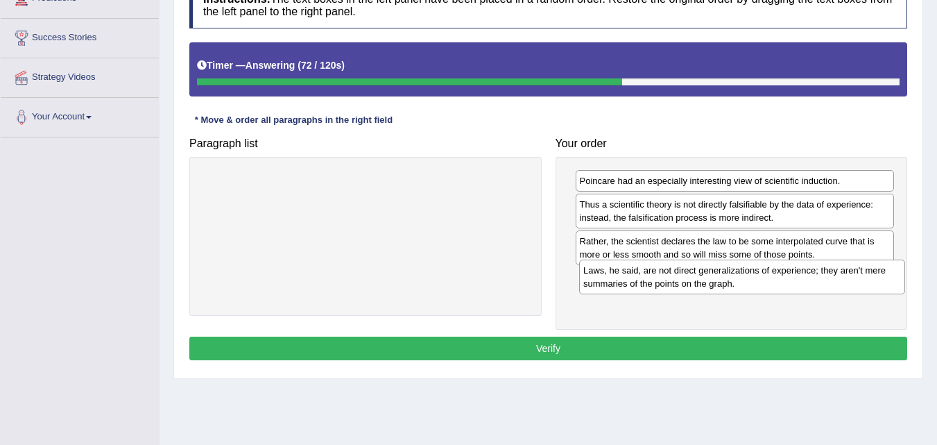
drag, startPoint x: 267, startPoint y: 194, endPoint x: 644, endPoint y: 284, distance: 387.2
click at [644, 284] on div "Laws, he said, are not direct generalizations of experience; they aren't mere s…" at bounding box center [742, 276] width 326 height 35
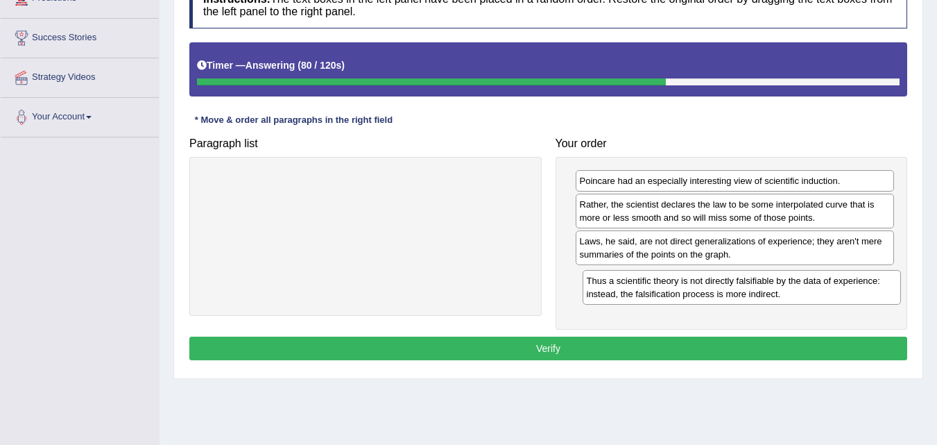
drag, startPoint x: 634, startPoint y: 213, endPoint x: 641, endPoint y: 289, distance: 76.6
click at [641, 289] on div "Thus a scientific theory is not directly falsifiable by the data of experience:…" at bounding box center [742, 287] width 319 height 35
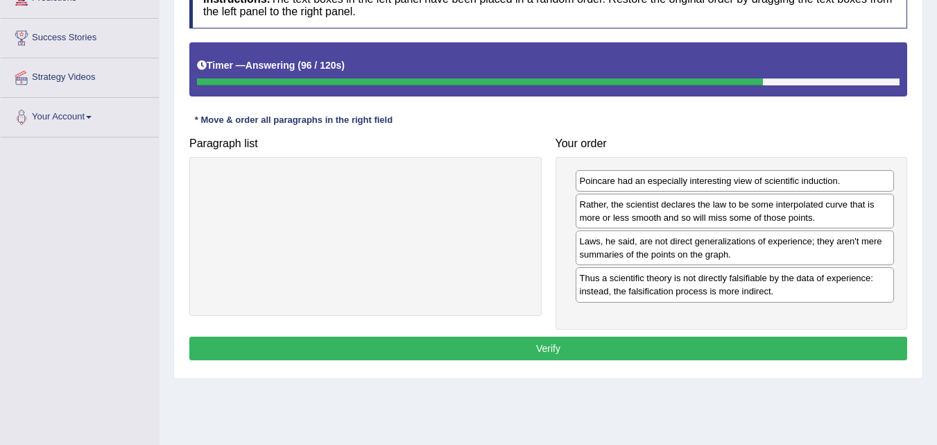
click at [590, 345] on button "Verify" at bounding box center [548, 348] width 718 height 24
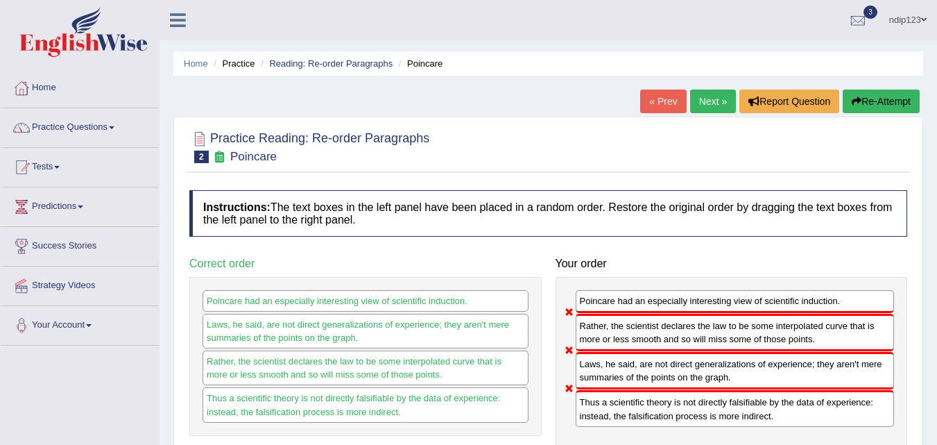
drag, startPoint x: 878, startPoint y: 101, endPoint x: 848, endPoint y: 119, distance: 35.2
click at [875, 102] on button "Re-Attempt" at bounding box center [881, 101] width 77 height 24
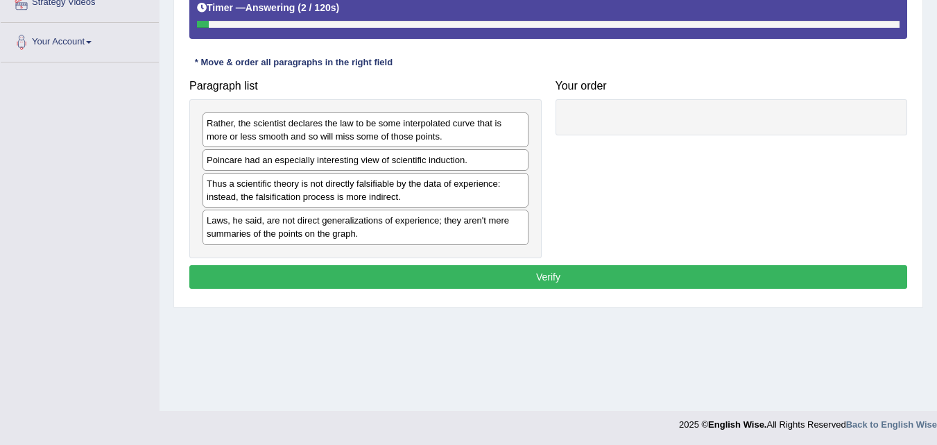
scroll to position [284, 0]
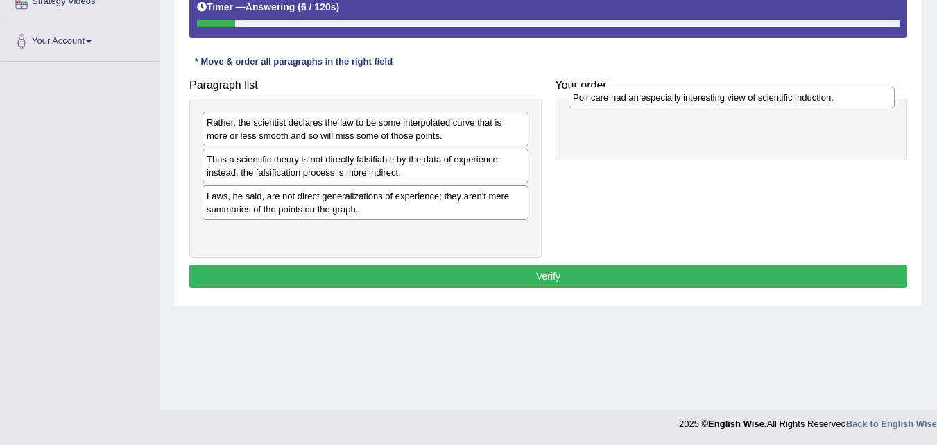
drag, startPoint x: 250, startPoint y: 159, endPoint x: 611, endPoint y: 93, distance: 367.4
click at [613, 94] on div "Poincare had an especially interesting view of scientific induction." at bounding box center [732, 98] width 326 height 22
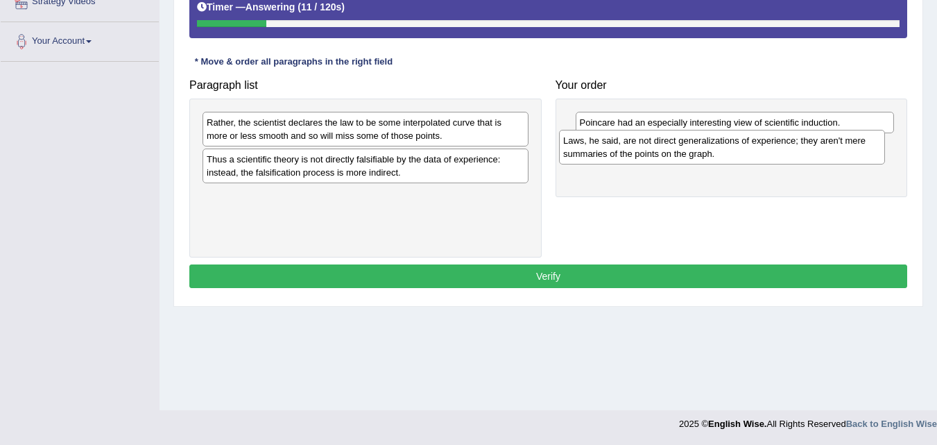
drag, startPoint x: 274, startPoint y: 209, endPoint x: 631, endPoint y: 153, distance: 360.9
click at [631, 153] on div "Laws, he said, are not direct generalizations of experience; they aren't mere s…" at bounding box center [722, 147] width 326 height 35
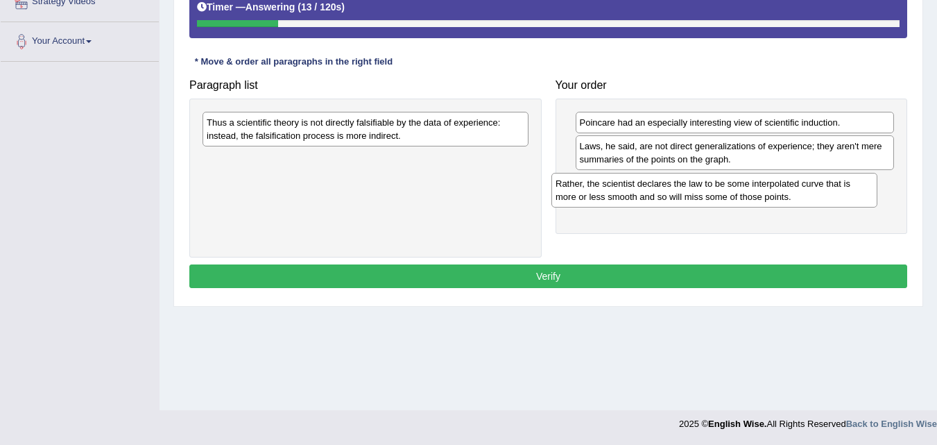
drag, startPoint x: 254, startPoint y: 131, endPoint x: 610, endPoint y: 192, distance: 361.8
click at [610, 192] on div "Rather, the scientist declares the law to be some interpolated curve that is mo…" at bounding box center [715, 190] width 326 height 35
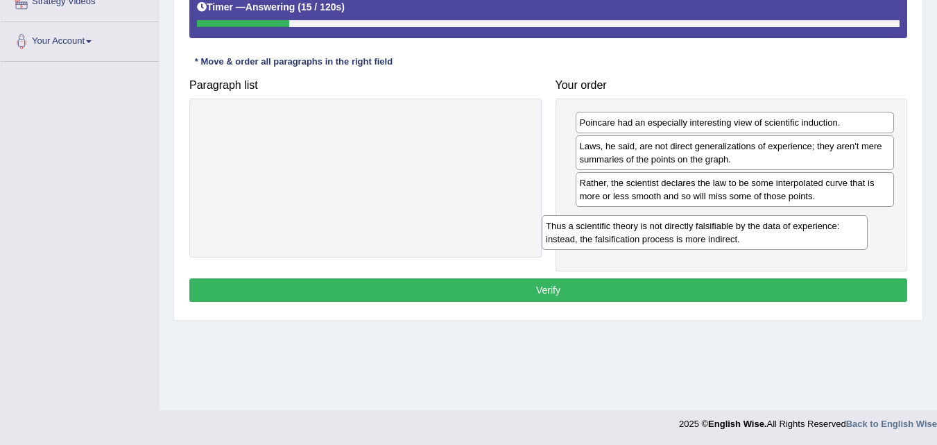
drag, startPoint x: 296, startPoint y: 133, endPoint x: 654, endPoint y: 232, distance: 371.3
click at [654, 232] on div "Thus a scientific theory is not directly falsifiable by the data of experience:…" at bounding box center [705, 232] width 326 height 35
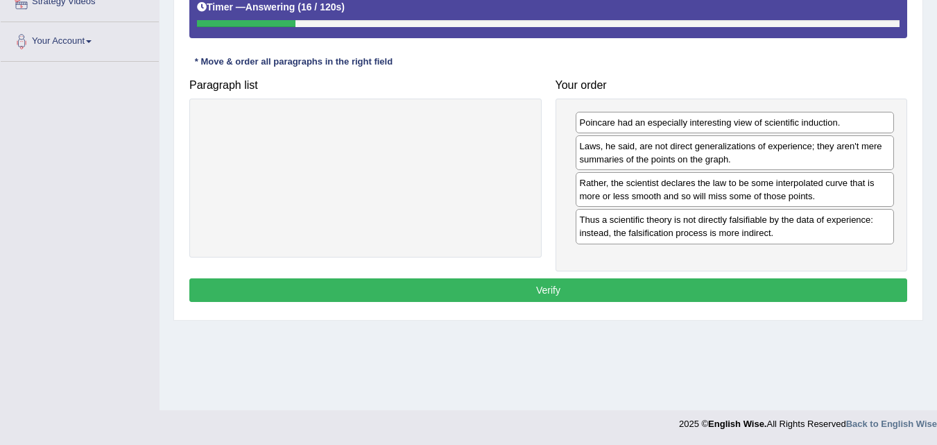
click at [540, 287] on button "Verify" at bounding box center [548, 290] width 718 height 24
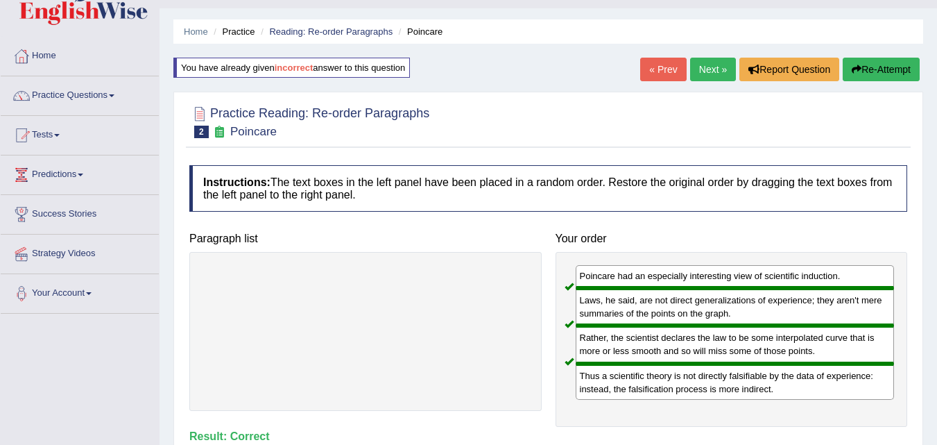
scroll to position [6, 0]
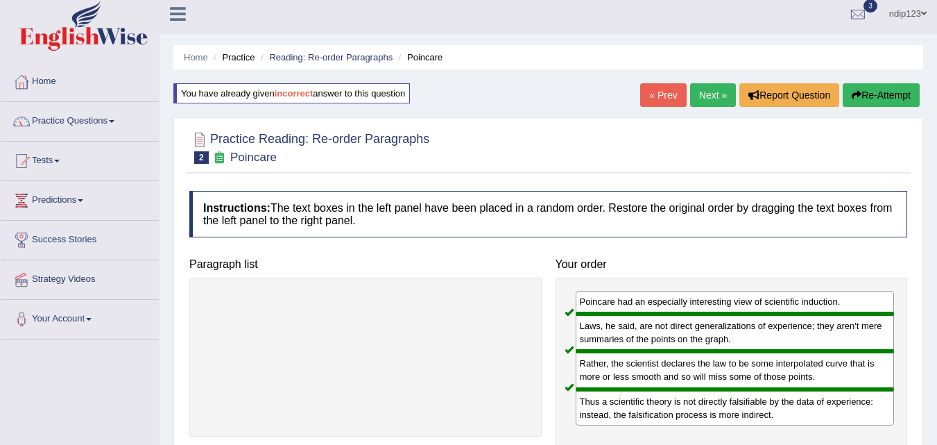
click at [705, 94] on link "Next »" at bounding box center [713, 95] width 46 height 24
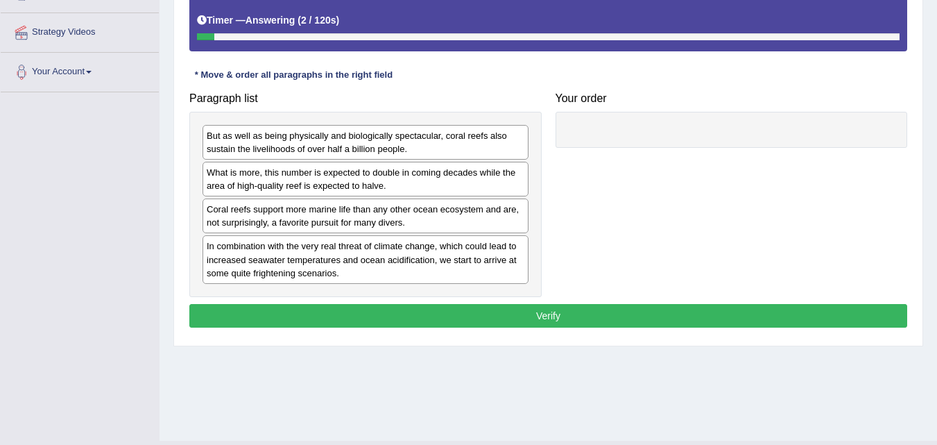
scroll to position [277, 0]
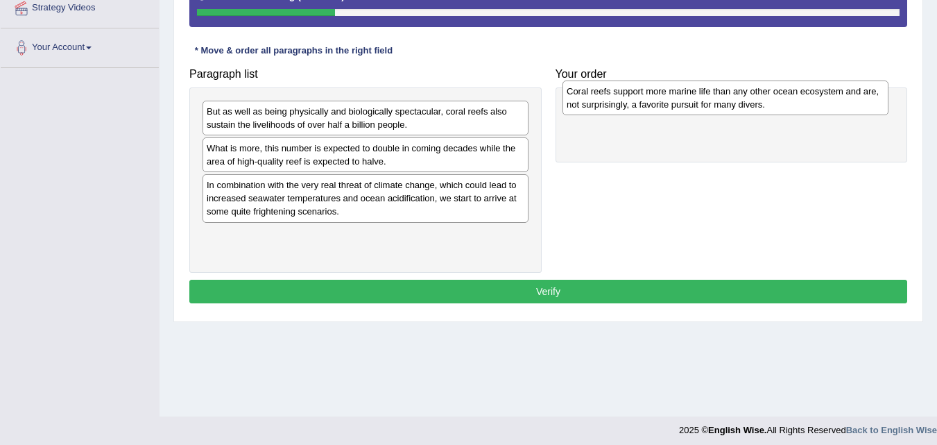
drag, startPoint x: 224, startPoint y: 194, endPoint x: 575, endPoint y: 101, distance: 363.3
click at [581, 101] on div "Coral reefs support more marine life than any other ocean ecosystem and are, no…" at bounding box center [726, 97] width 326 height 35
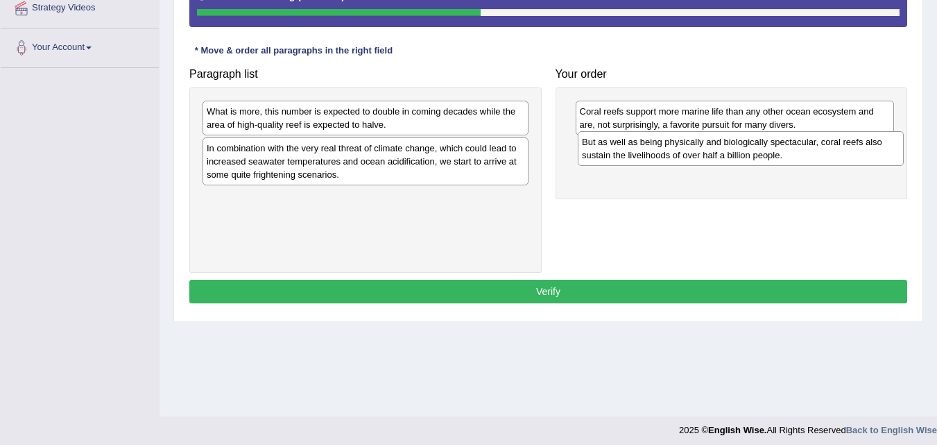
drag, startPoint x: 280, startPoint y: 118, endPoint x: 657, endPoint y: 148, distance: 378.6
click at [656, 148] on div "But as well as being physically and biologically spectacular, coral reefs also …" at bounding box center [741, 148] width 326 height 35
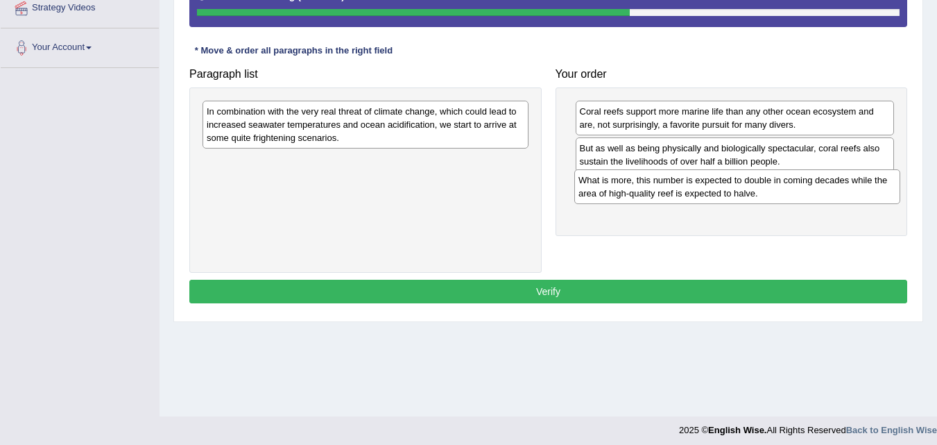
drag, startPoint x: 234, startPoint y: 119, endPoint x: 606, endPoint y: 188, distance: 378.1
click at [606, 188] on div "What is more, this number is expected to double in coming decades while the are…" at bounding box center [737, 186] width 326 height 35
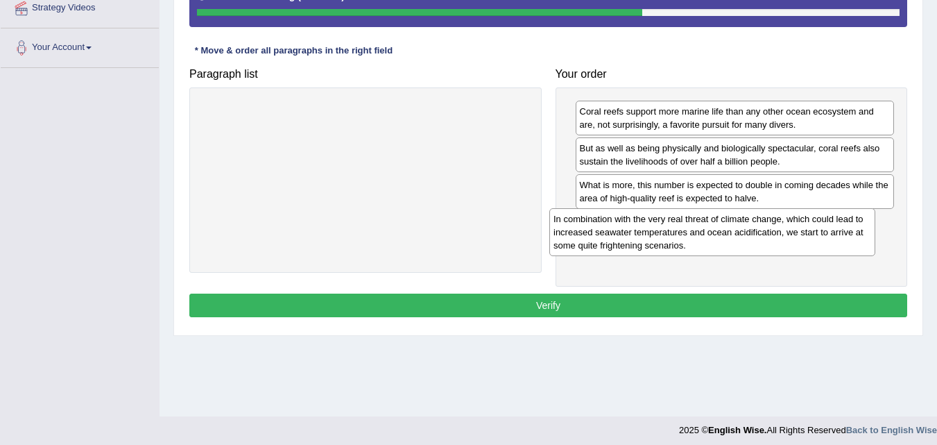
drag, startPoint x: 280, startPoint y: 126, endPoint x: 635, endPoint y: 231, distance: 369.8
click at [634, 231] on div "In combination with the very real threat of climate change, which could lead to…" at bounding box center [712, 232] width 326 height 48
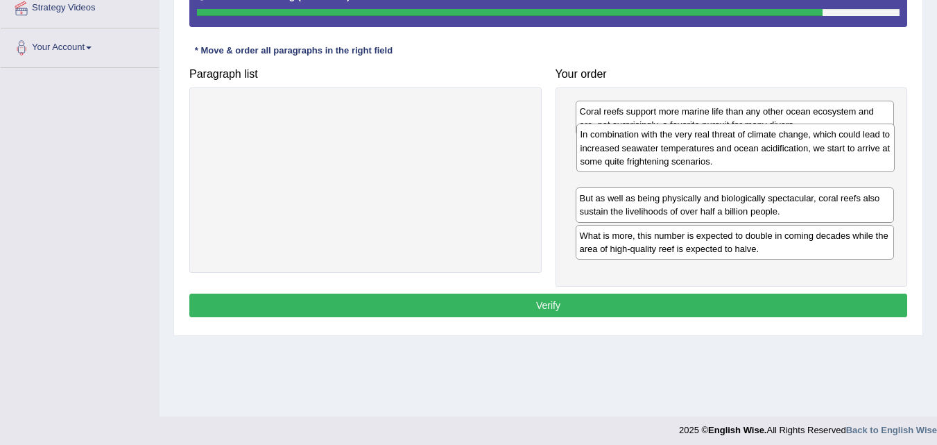
drag, startPoint x: 706, startPoint y: 247, endPoint x: 705, endPoint y: 163, distance: 83.9
click at [705, 163] on div "In combination with the very real threat of climate change, which could lead to…" at bounding box center [735, 147] width 319 height 48
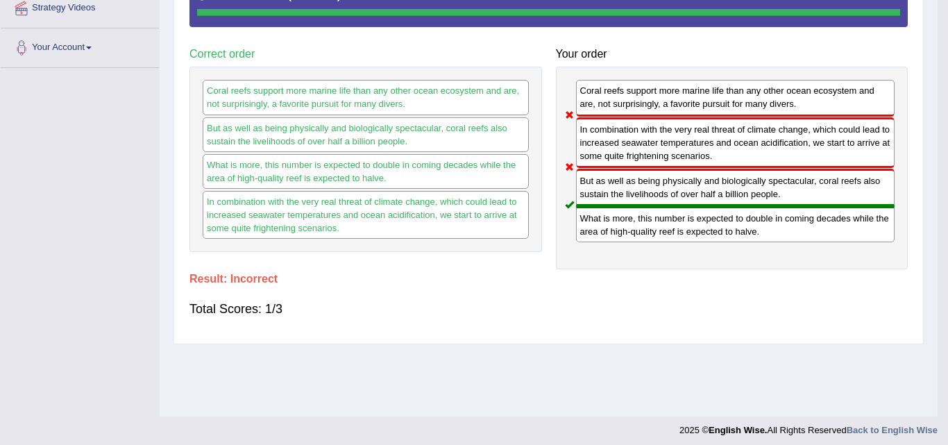
drag, startPoint x: 719, startPoint y: 207, endPoint x: 718, endPoint y: 194, distance: 13.9
click at [718, 194] on div "Coral reefs support more marine life than any other ocean ecosystem and are, no…" at bounding box center [732, 168] width 352 height 203
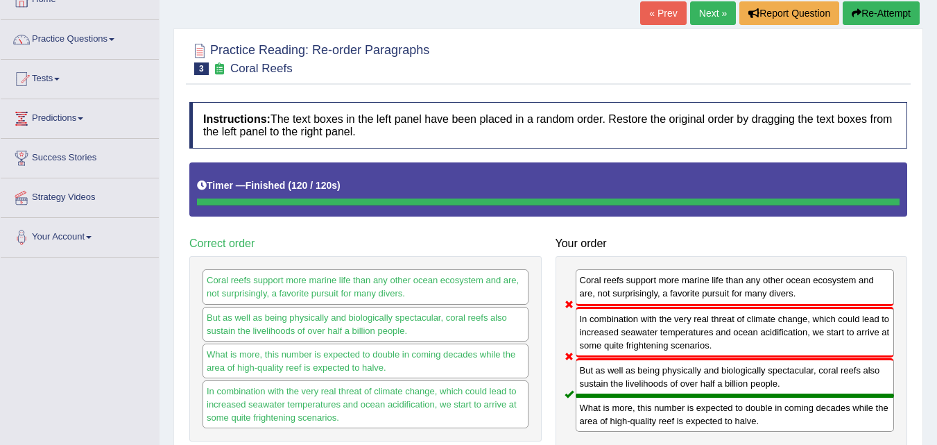
scroll to position [69, 0]
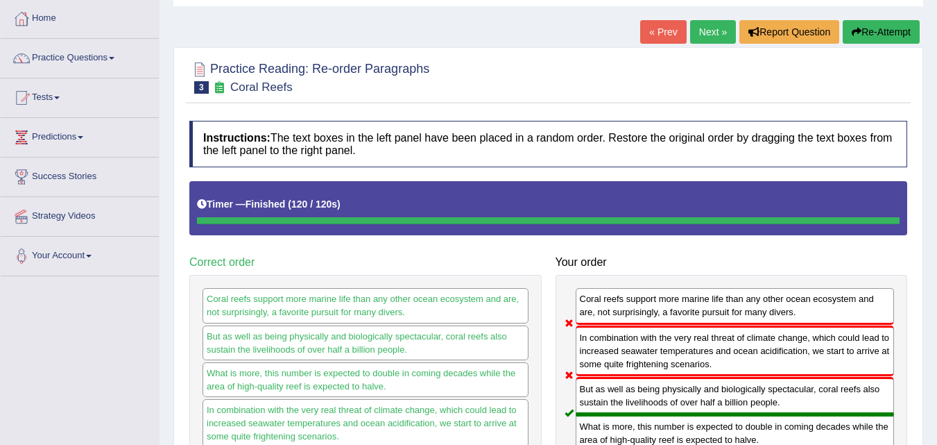
click at [862, 31] on button "Re-Attempt" at bounding box center [881, 32] width 77 height 24
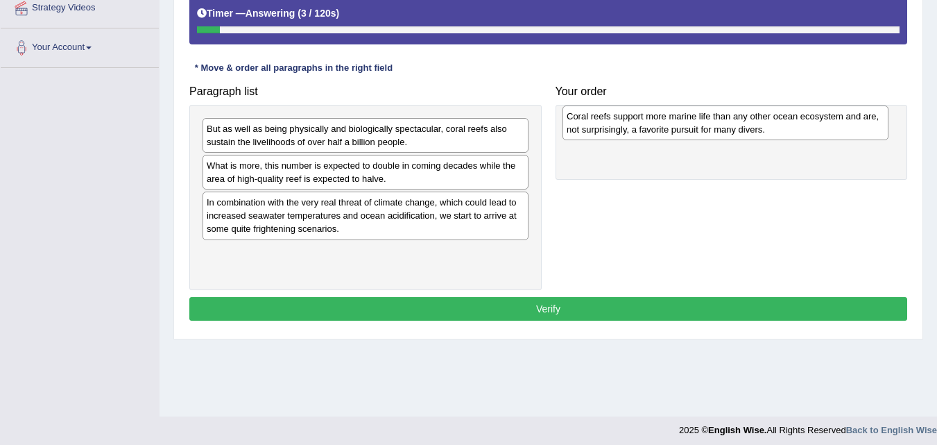
drag, startPoint x: 280, startPoint y: 210, endPoint x: 603, endPoint y: 121, distance: 334.8
click at [607, 119] on div "Coral reefs support more marine life than any other ocean ecosystem and are, no…" at bounding box center [726, 122] width 326 height 35
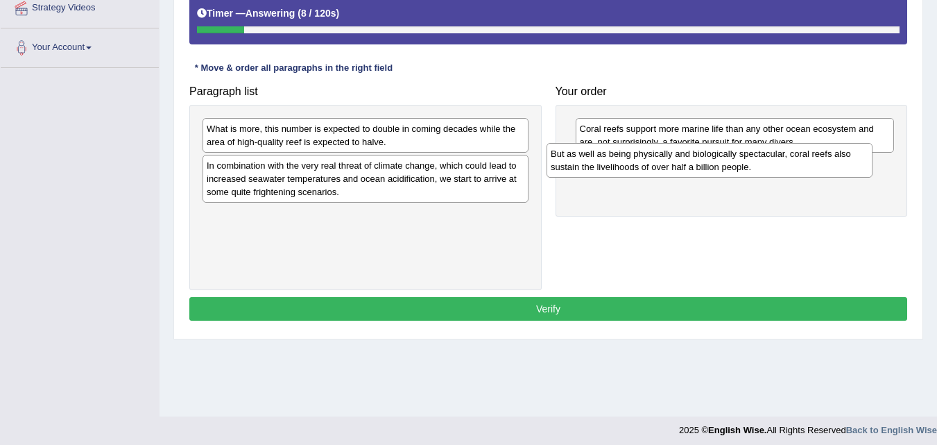
drag, startPoint x: 285, startPoint y: 137, endPoint x: 612, endPoint y: 159, distance: 327.5
click at [615, 158] on div "But as well as being physically and biologically spectacular, coral reefs also …" at bounding box center [710, 160] width 326 height 35
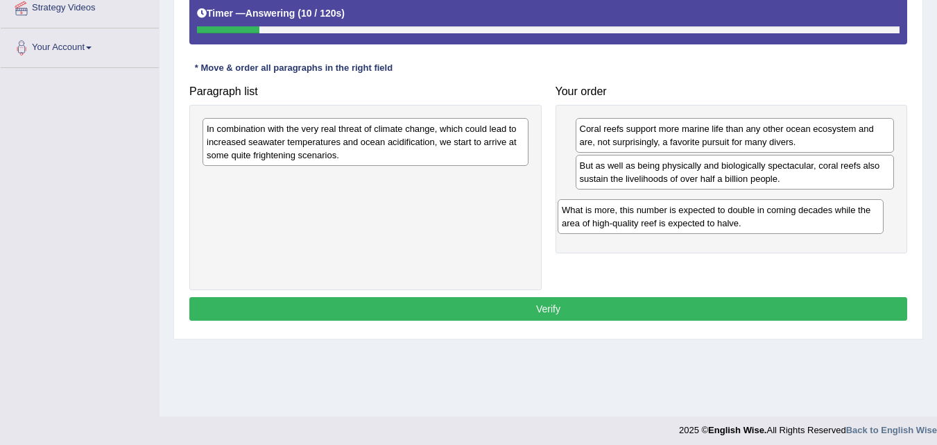
drag, startPoint x: 224, startPoint y: 139, endPoint x: 579, endPoint y: 220, distance: 364.3
click at [579, 220] on div "What is more, this number is expected to double in coming decades while the are…" at bounding box center [721, 216] width 326 height 35
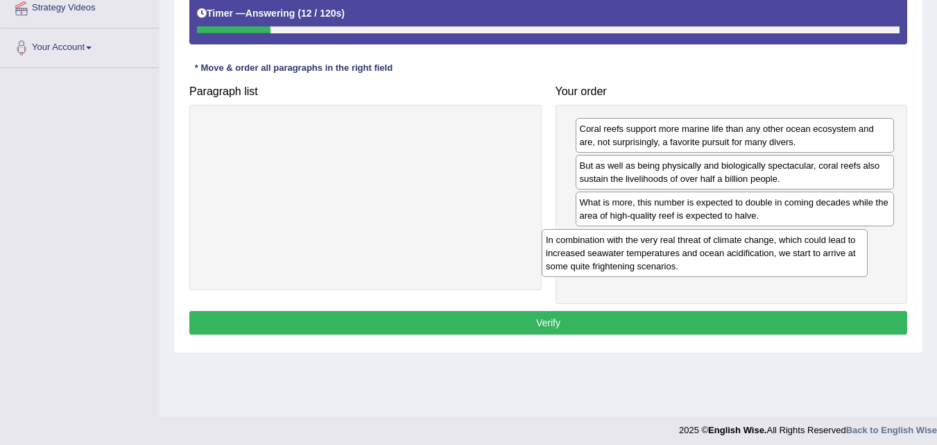
drag, startPoint x: 257, startPoint y: 149, endPoint x: 612, endPoint y: 264, distance: 373.4
click at [610, 262] on div "In combination with the very real threat of climate change, which could lead to…" at bounding box center [705, 253] width 326 height 48
click at [529, 327] on button "Verify" at bounding box center [548, 323] width 718 height 24
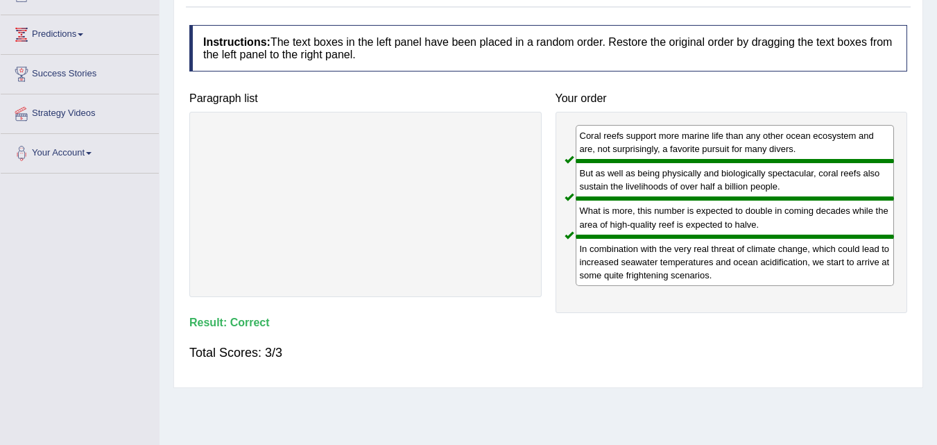
scroll to position [69, 0]
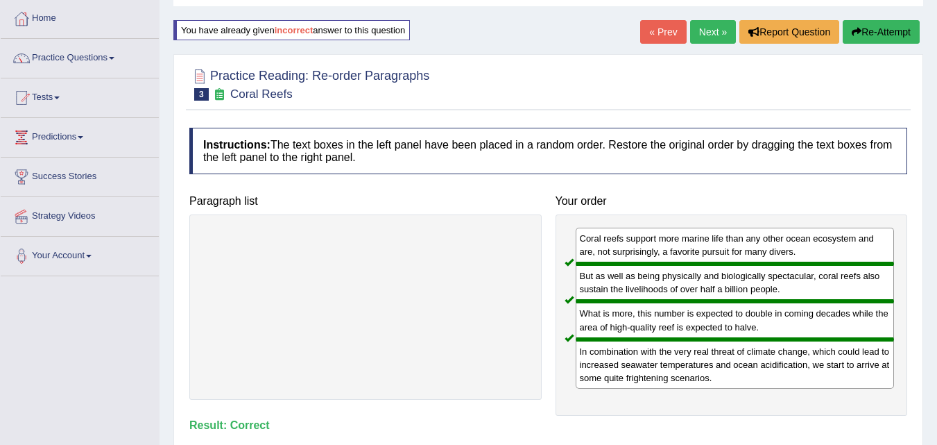
click at [700, 35] on link "Next »" at bounding box center [713, 32] width 46 height 24
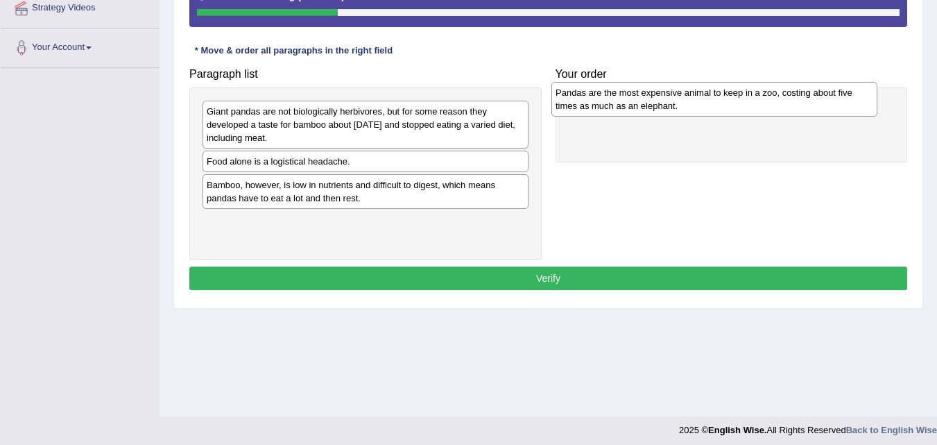
drag, startPoint x: 289, startPoint y: 171, endPoint x: 636, endPoint y: 114, distance: 352.2
click at [641, 103] on div "Pandas are the most expensive animal to keep in a zoo, costing about five times…" at bounding box center [715, 99] width 326 height 35
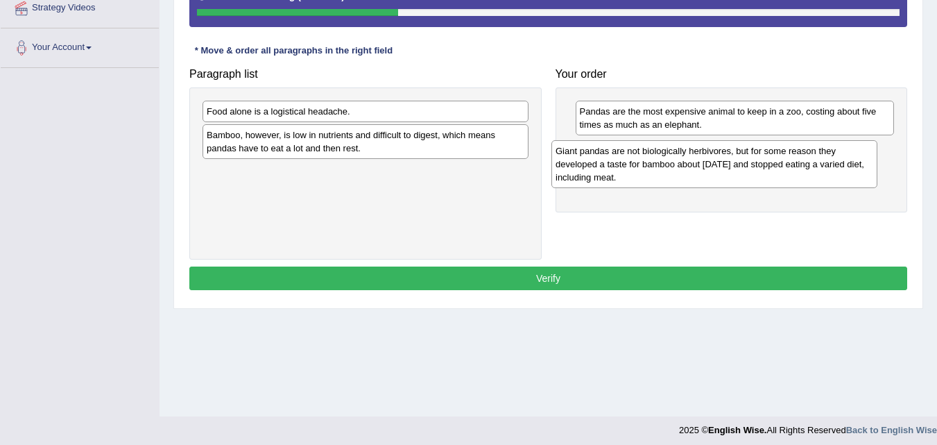
drag, startPoint x: 259, startPoint y: 136, endPoint x: 619, endPoint y: 169, distance: 361.6
click at [619, 169] on div "Giant pandas are not biologically herbivores, but for some reason they develope…" at bounding box center [715, 164] width 326 height 48
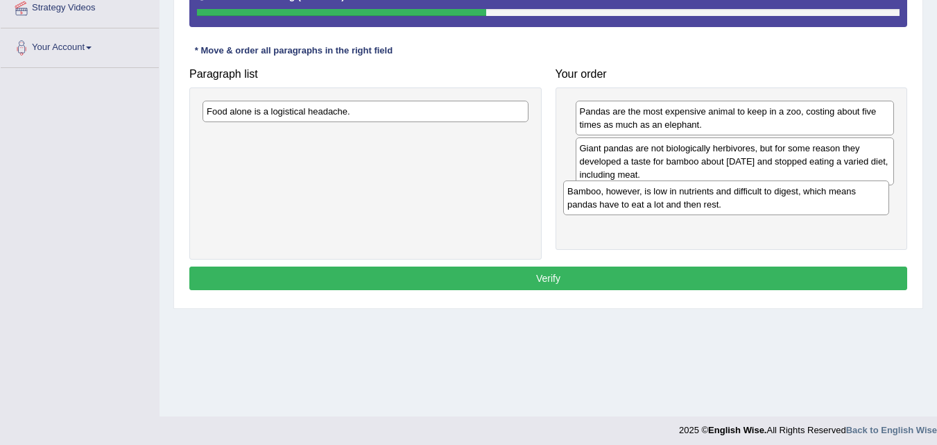
drag, startPoint x: 252, startPoint y: 142, endPoint x: 614, endPoint y: 197, distance: 366.4
click at [613, 197] on div "Bamboo, however, is low in nutrients and difficult to digest, which means panda…" at bounding box center [726, 197] width 326 height 35
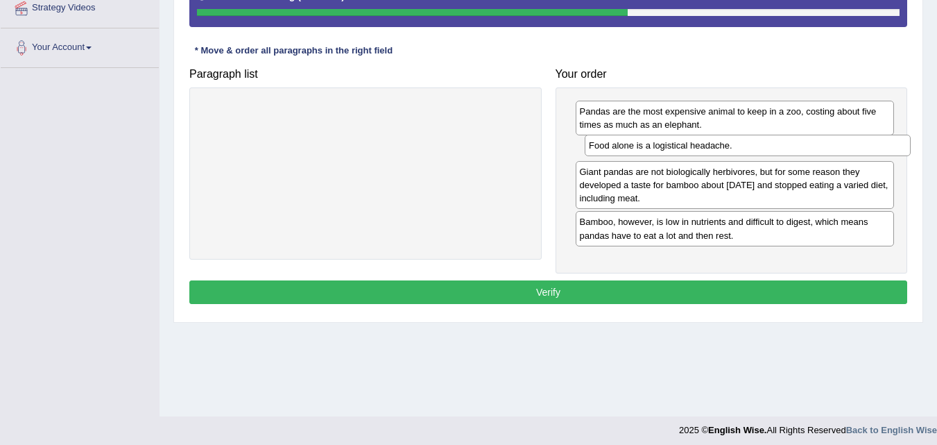
drag, startPoint x: 245, startPoint y: 113, endPoint x: 626, endPoint y: 146, distance: 383.0
click at [626, 146] on div "Food alone is a logistical headache." at bounding box center [748, 146] width 326 height 22
click at [547, 295] on button "Verify" at bounding box center [548, 292] width 718 height 24
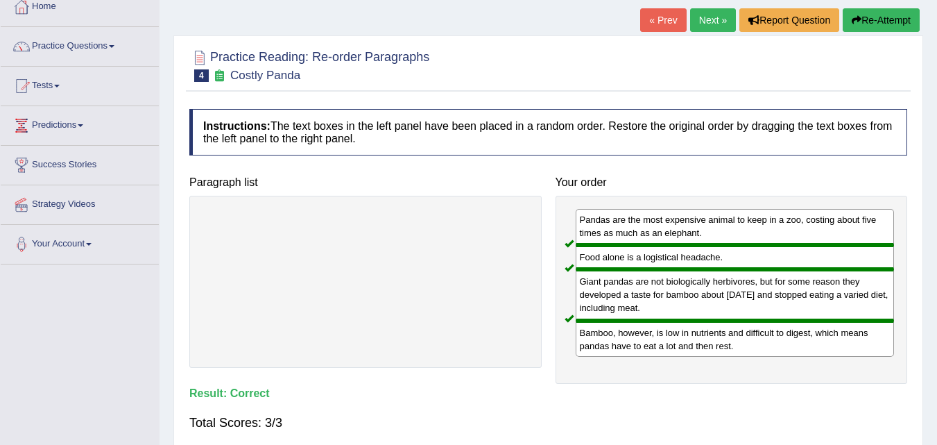
scroll to position [69, 0]
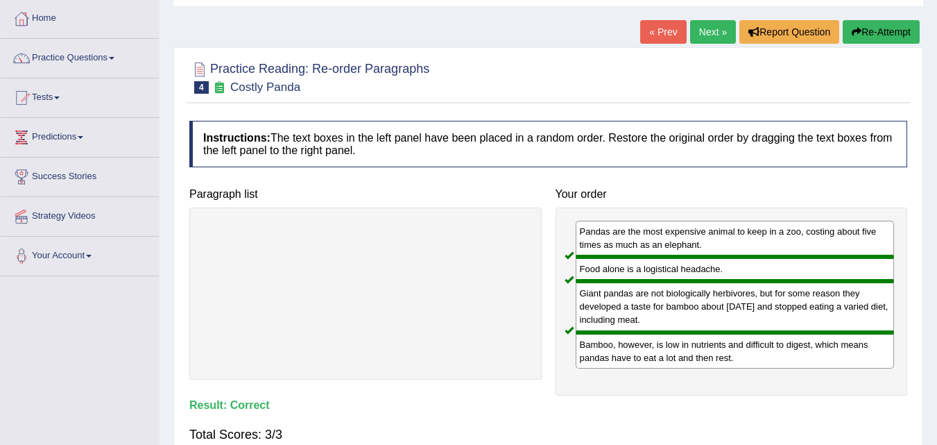
click at [702, 33] on link "Next »" at bounding box center [713, 32] width 46 height 24
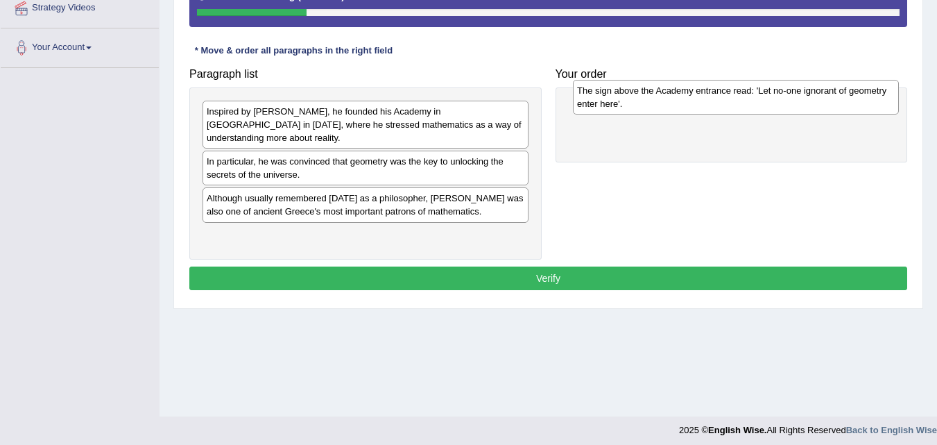
drag, startPoint x: 253, startPoint y: 159, endPoint x: 610, endPoint y: 101, distance: 361.2
click at [610, 101] on div "The sign above the Academy entrance read: 'Let no-one ignorant of geometry ente…" at bounding box center [736, 97] width 326 height 35
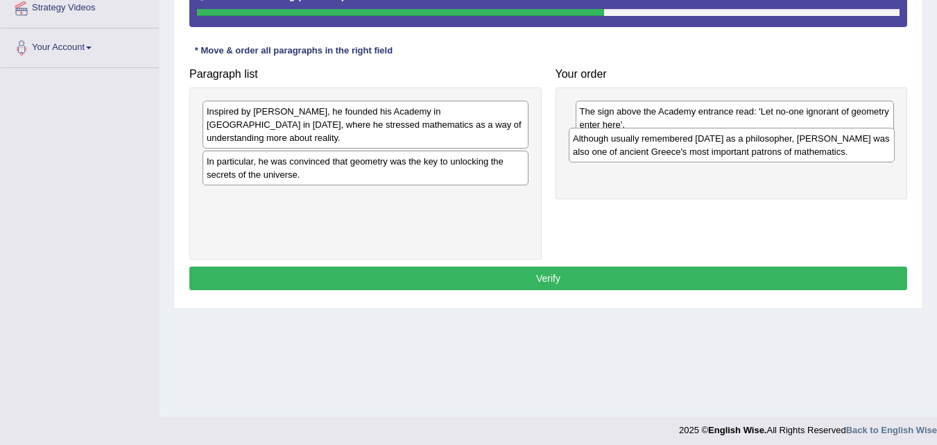
drag, startPoint x: 283, startPoint y: 198, endPoint x: 617, endPoint y: 148, distance: 337.3
click at [617, 148] on div "Although usually remembered [DATE] as a philosopher, [PERSON_NAME] was also one…" at bounding box center [732, 145] width 326 height 35
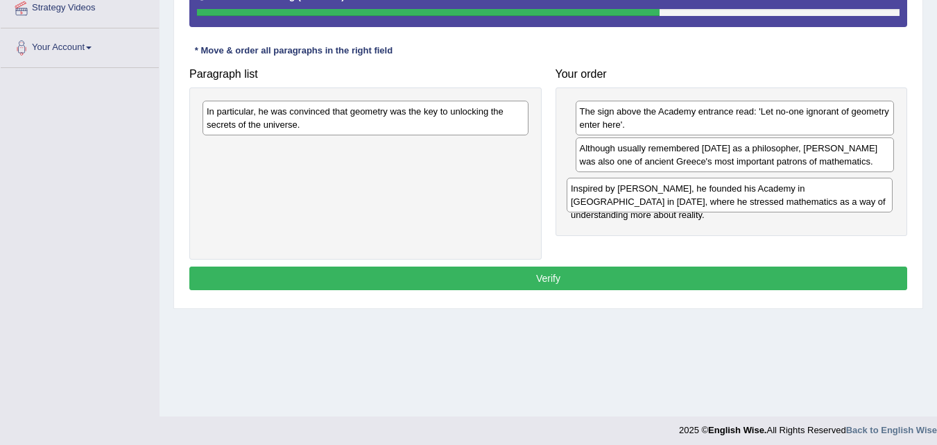
drag, startPoint x: 286, startPoint y: 117, endPoint x: 658, endPoint y: 191, distance: 379.0
click at [656, 191] on div "Inspired by [PERSON_NAME], he founded his Academy in [GEOGRAPHIC_DATA] in [DATE…" at bounding box center [730, 195] width 326 height 35
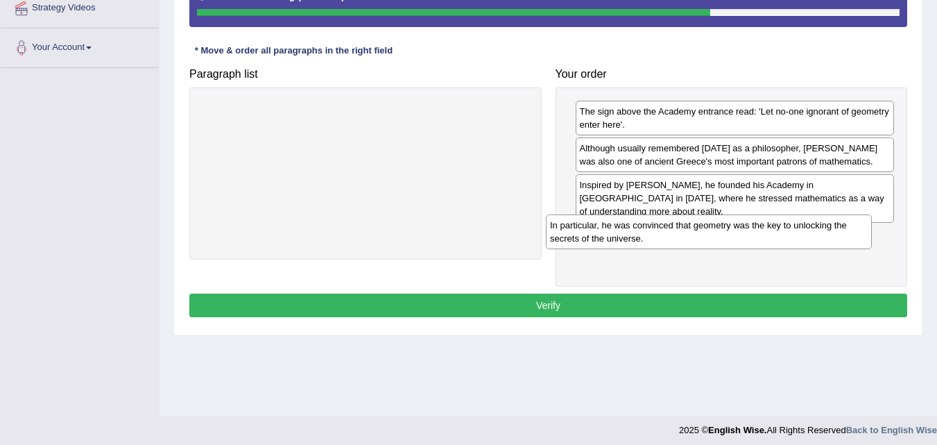
drag, startPoint x: 293, startPoint y: 118, endPoint x: 642, endPoint y: 230, distance: 366.4
click at [641, 230] on div "In particular, he was convinced that geometry was the key to unlocking the secr…" at bounding box center [709, 231] width 326 height 35
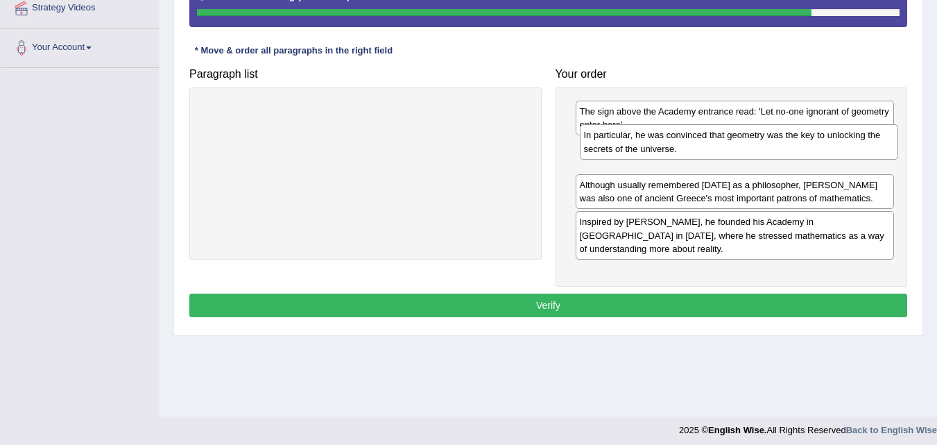
drag, startPoint x: 670, startPoint y: 237, endPoint x: 674, endPoint y: 151, distance: 86.8
click at [674, 151] on div "In particular, he was convinced that geometry was the key to unlocking the secr…" at bounding box center [739, 141] width 319 height 35
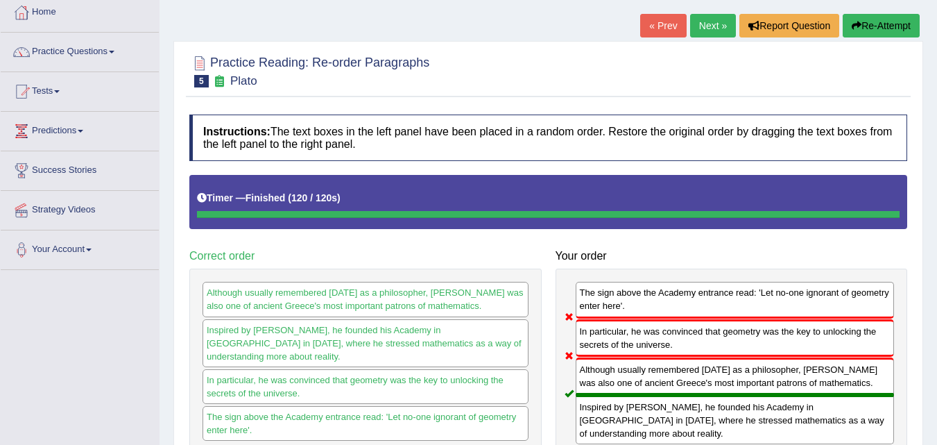
scroll to position [69, 0]
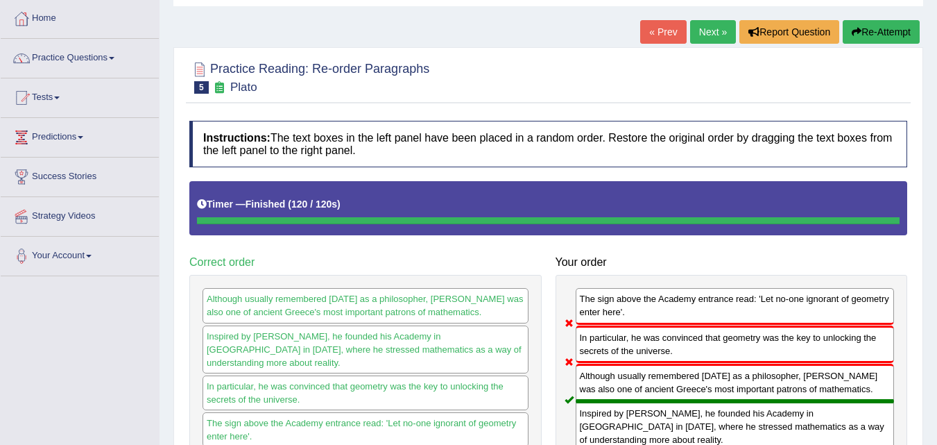
click at [877, 28] on button "Re-Attempt" at bounding box center [881, 32] width 77 height 24
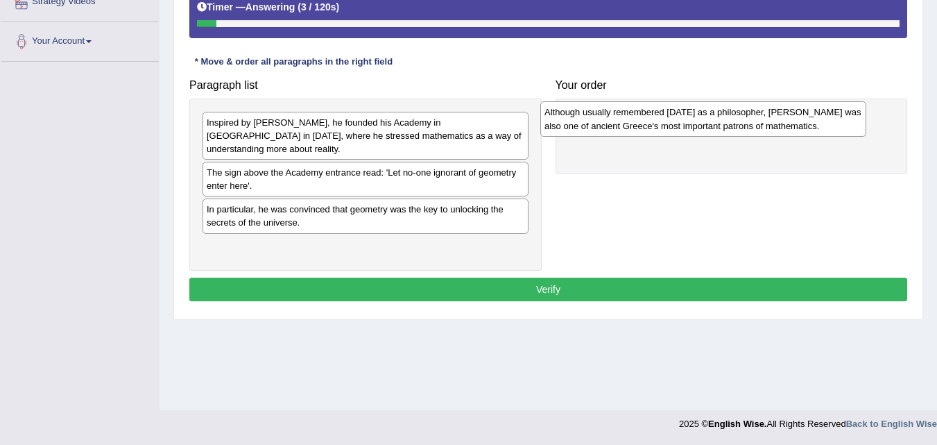
drag, startPoint x: 259, startPoint y: 244, endPoint x: 608, endPoint y: 121, distance: 370.6
click at [606, 121] on div "Although usually remembered [DATE] as a philosopher, [PERSON_NAME] was also one…" at bounding box center [703, 118] width 326 height 35
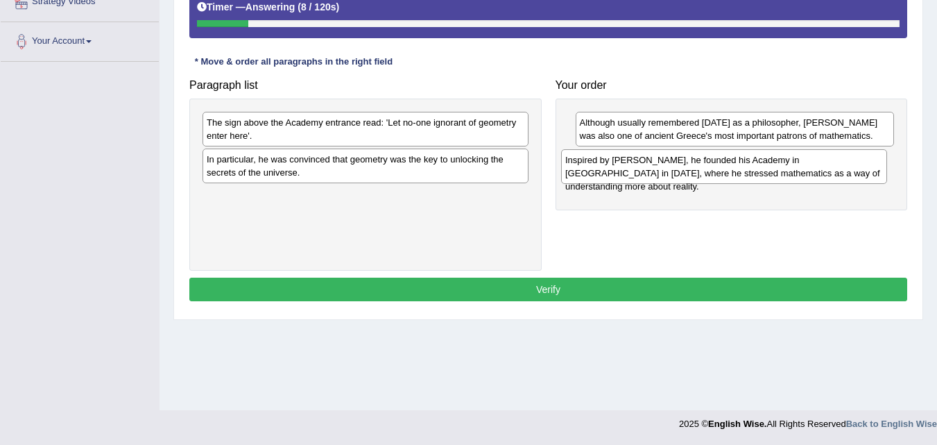
drag, startPoint x: 234, startPoint y: 131, endPoint x: 581, endPoint y: 169, distance: 348.2
click at [593, 168] on div "Inspired by [PERSON_NAME], he founded his Academy in [GEOGRAPHIC_DATA] in [DATE…" at bounding box center [724, 166] width 326 height 35
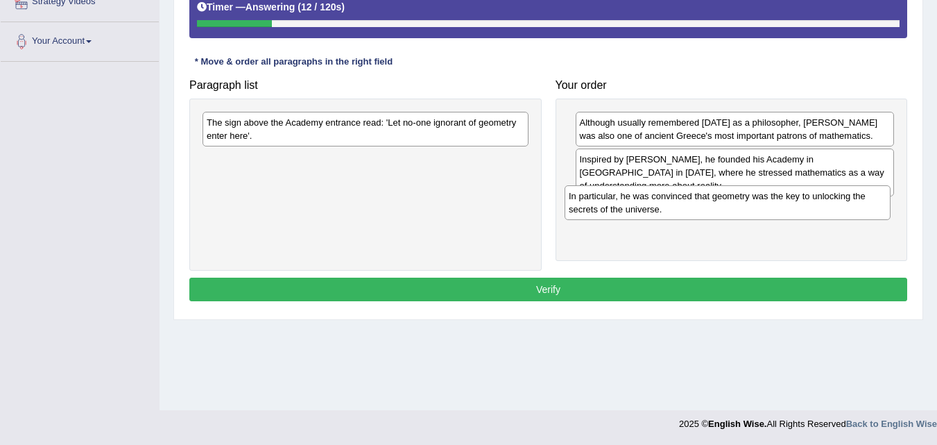
drag, startPoint x: 243, startPoint y: 171, endPoint x: 606, endPoint y: 208, distance: 365.4
click at [606, 208] on div "In particular, he was convinced that geometry was the key to unlocking the secr…" at bounding box center [728, 202] width 326 height 35
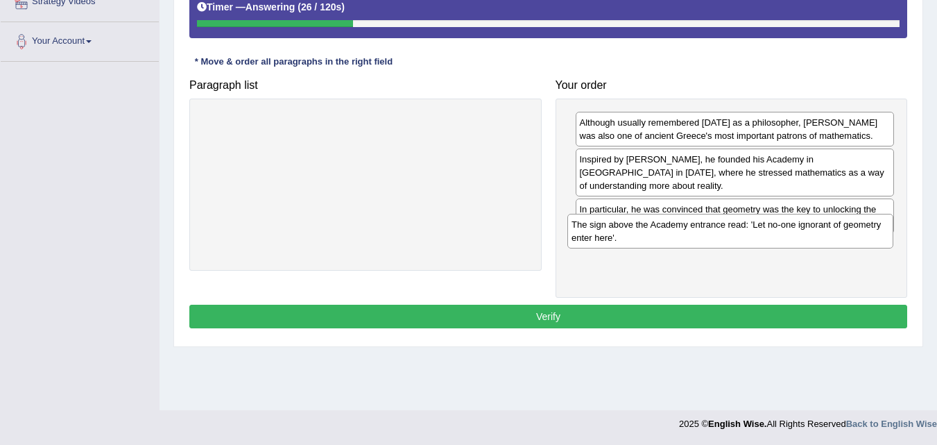
drag, startPoint x: 240, startPoint y: 129, endPoint x: 606, endPoint y: 230, distance: 379.4
click at [606, 230] on div "The sign above the Academy entrance read: 'Let no-one ignorant of geometry ente…" at bounding box center [730, 231] width 326 height 35
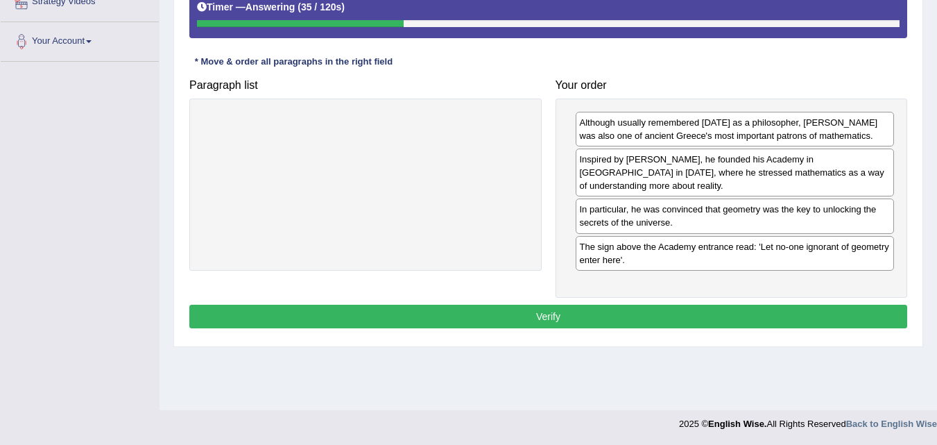
click at [592, 305] on button "Verify" at bounding box center [548, 317] width 718 height 24
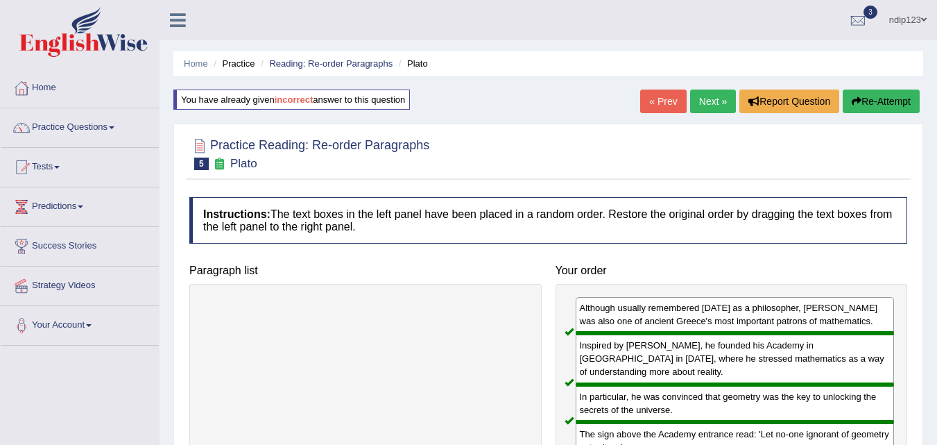
click at [708, 104] on link "Next »" at bounding box center [713, 101] width 46 height 24
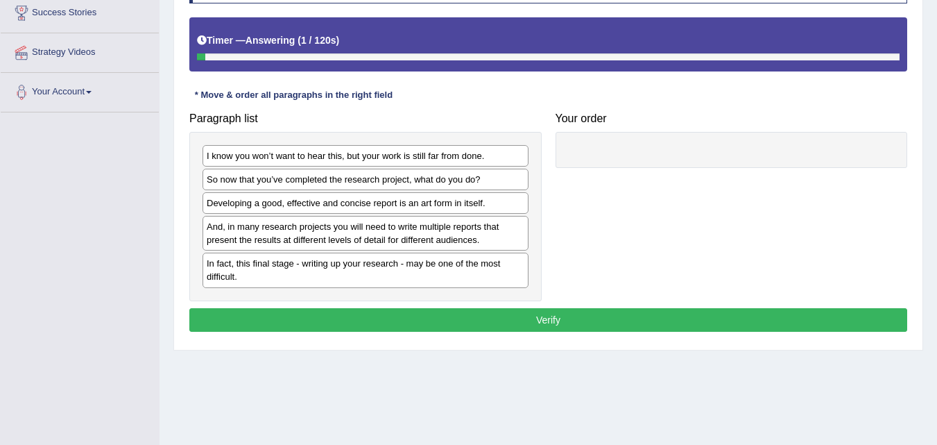
scroll to position [208, 0]
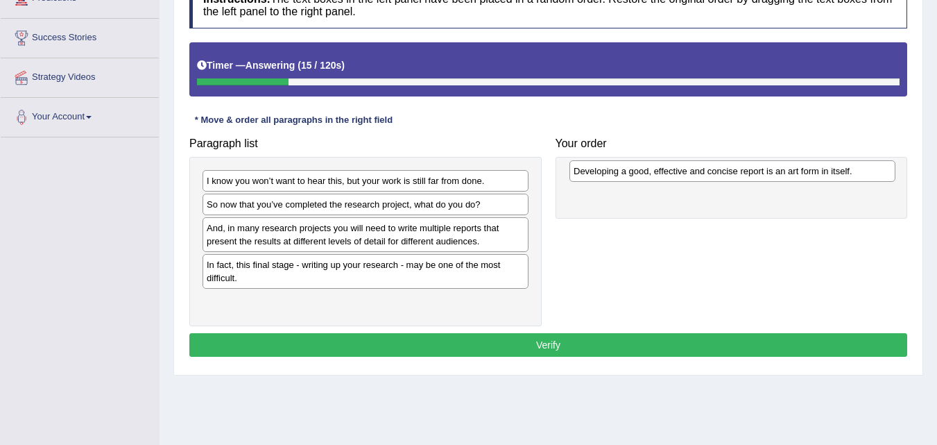
drag, startPoint x: 246, startPoint y: 228, endPoint x: 613, endPoint y: 170, distance: 371.5
click at [613, 170] on div "Developing a good, effective and concise report is an art form in itself." at bounding box center [733, 171] width 326 height 22
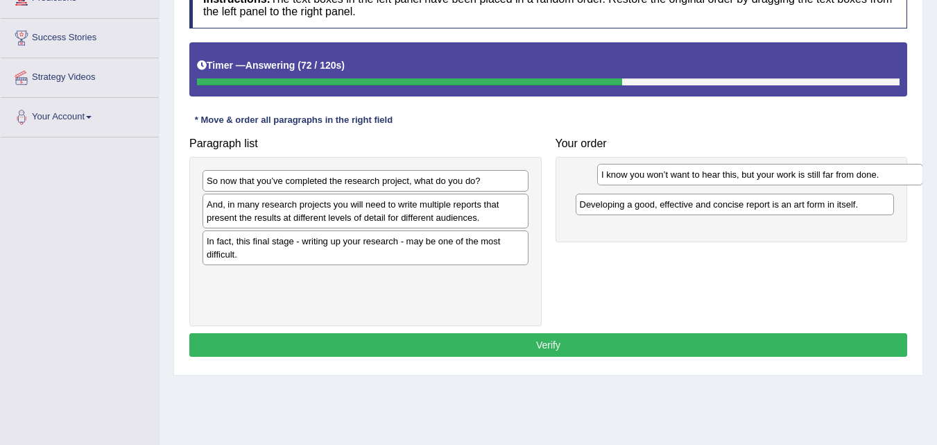
drag, startPoint x: 264, startPoint y: 181, endPoint x: 630, endPoint y: 179, distance: 366.3
click at [632, 179] on div "I know you won’t want to hear this, but your work is still far from done." at bounding box center [760, 175] width 326 height 22
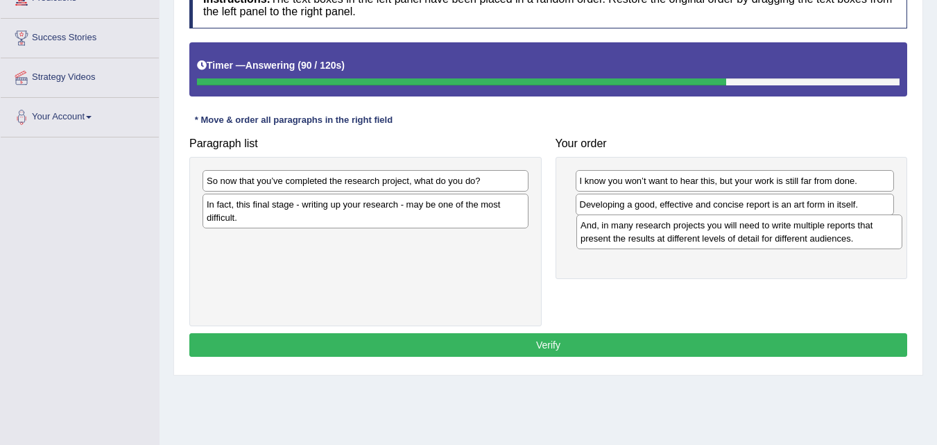
drag, startPoint x: 289, startPoint y: 212, endPoint x: 658, endPoint y: 231, distance: 369.5
click at [662, 231] on div "And, in many research projects you will need to write multiple reports that pre…" at bounding box center [739, 231] width 326 height 35
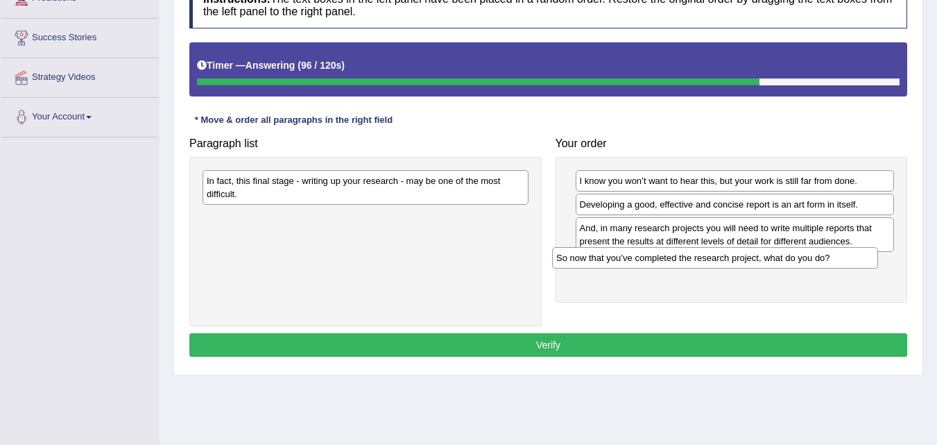
drag, startPoint x: 305, startPoint y: 180, endPoint x: 651, endPoint y: 257, distance: 354.6
click at [656, 257] on div "So now that you’ve completed the research project, what do you do?" at bounding box center [715, 258] width 326 height 22
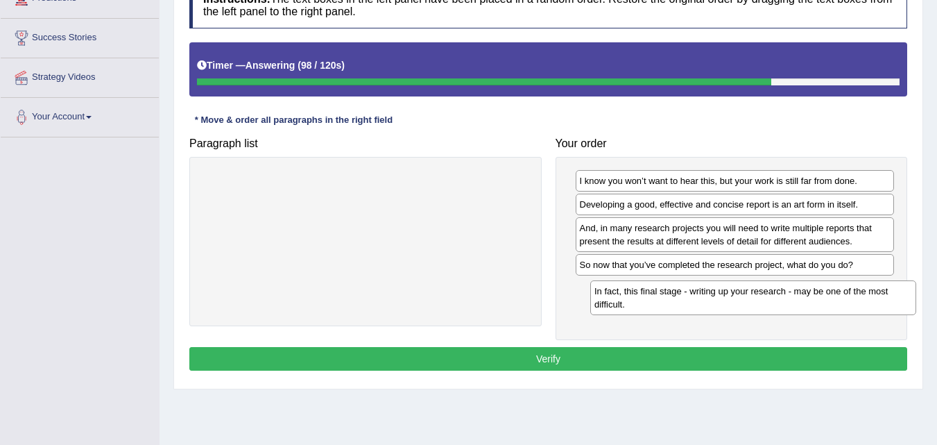
drag, startPoint x: 268, startPoint y: 190, endPoint x: 640, endPoint y: 294, distance: 386.1
click at [640, 294] on div "In fact, this final stage - writing up your research - may be one of the most d…" at bounding box center [753, 297] width 326 height 35
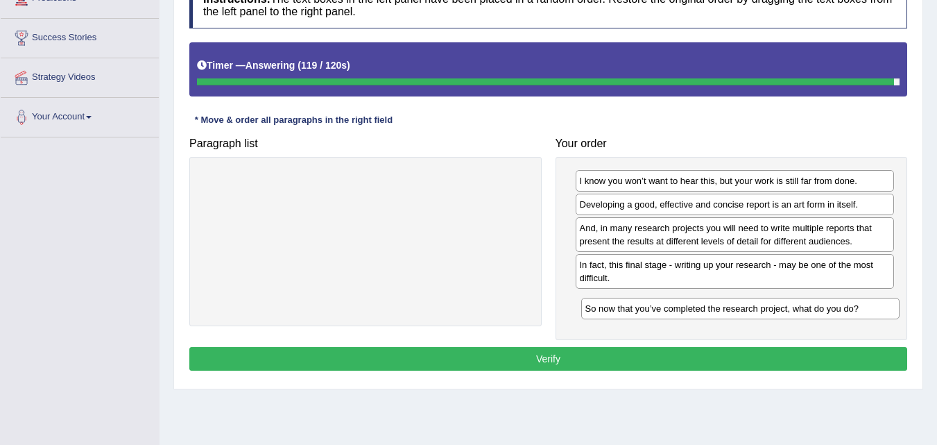
drag, startPoint x: 635, startPoint y: 266, endPoint x: 640, endPoint y: 307, distance: 41.2
click at [640, 309] on div "So now that you’ve completed the research project, what do you do?" at bounding box center [740, 309] width 319 height 22
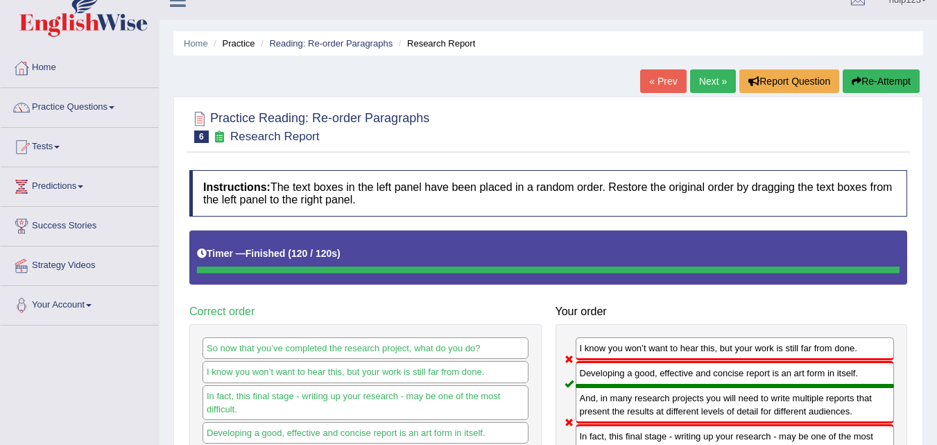
scroll to position [0, 0]
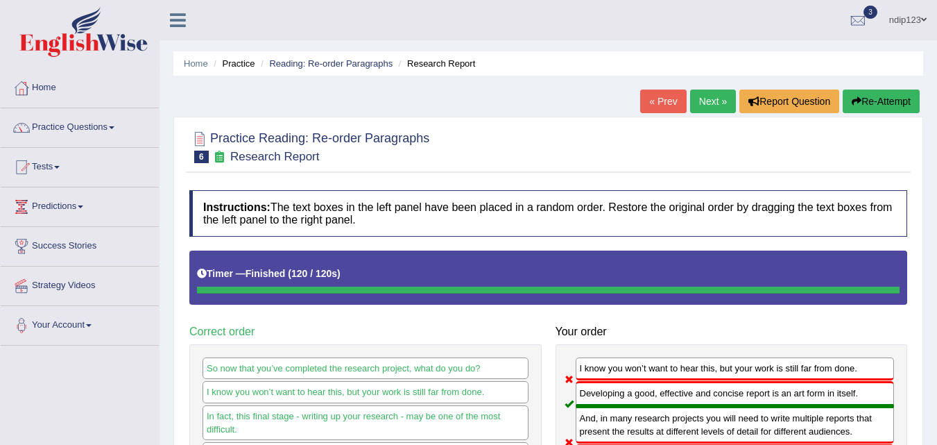
click at [705, 103] on link "Next »" at bounding box center [713, 101] width 46 height 24
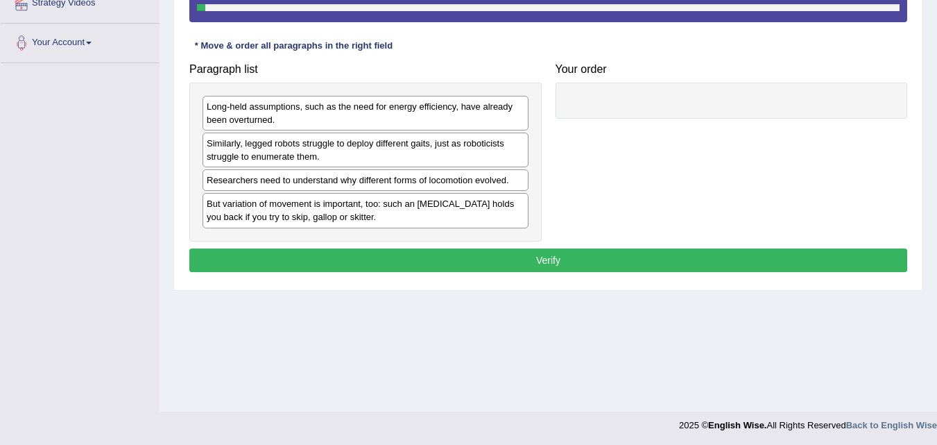
scroll to position [284, 0]
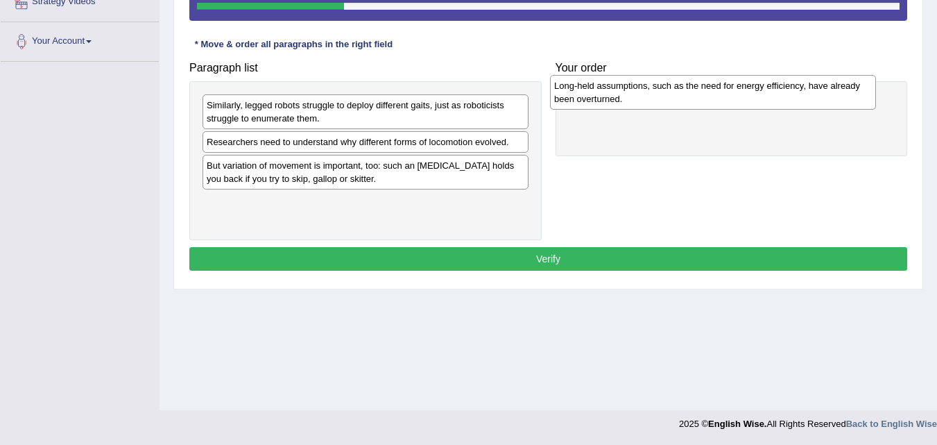
drag, startPoint x: 299, startPoint y: 117, endPoint x: 615, endPoint y: 99, distance: 316.2
click at [615, 99] on div "Long-held assumptions, such as the need for energy efficiency, have already bee…" at bounding box center [713, 92] width 326 height 35
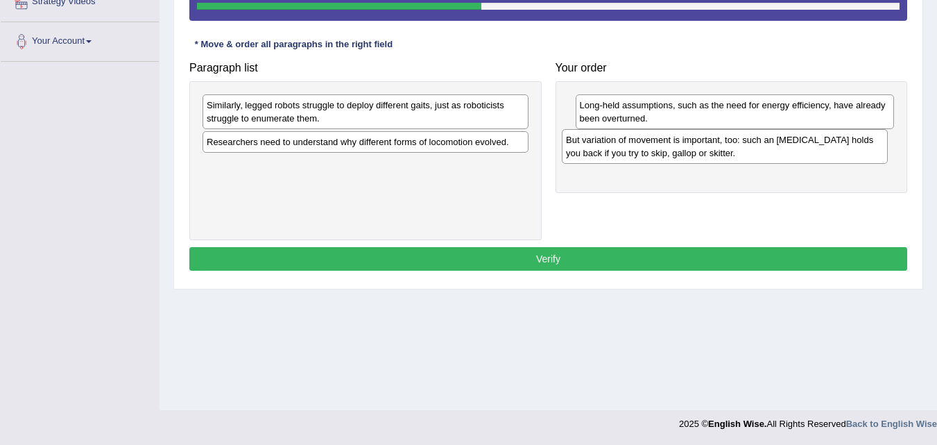
drag, startPoint x: 291, startPoint y: 180, endPoint x: 650, endPoint y: 154, distance: 360.3
click at [650, 154] on div "But variation of movement is important, too: such an [MEDICAL_DATA] holds you b…" at bounding box center [725, 146] width 326 height 35
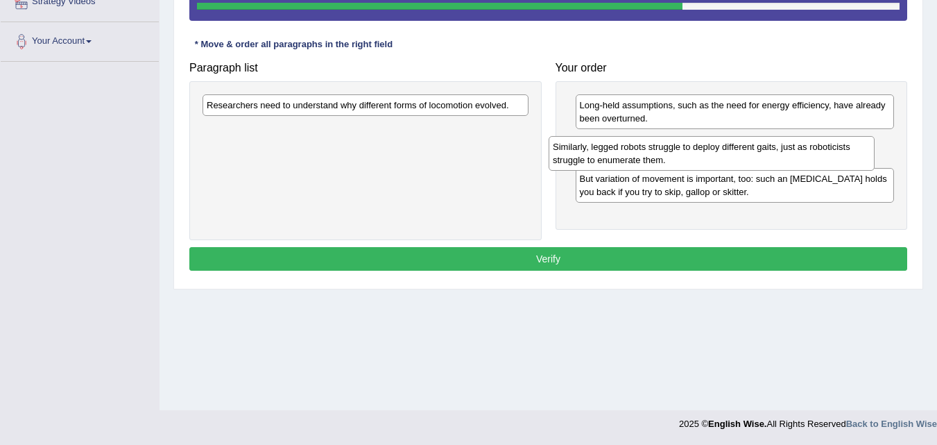
drag, startPoint x: 295, startPoint y: 115, endPoint x: 653, endPoint y: 159, distance: 361.3
click at [653, 159] on div "Similarly, legged robots struggle to deploy different gaits, just as roboticist…" at bounding box center [712, 153] width 326 height 35
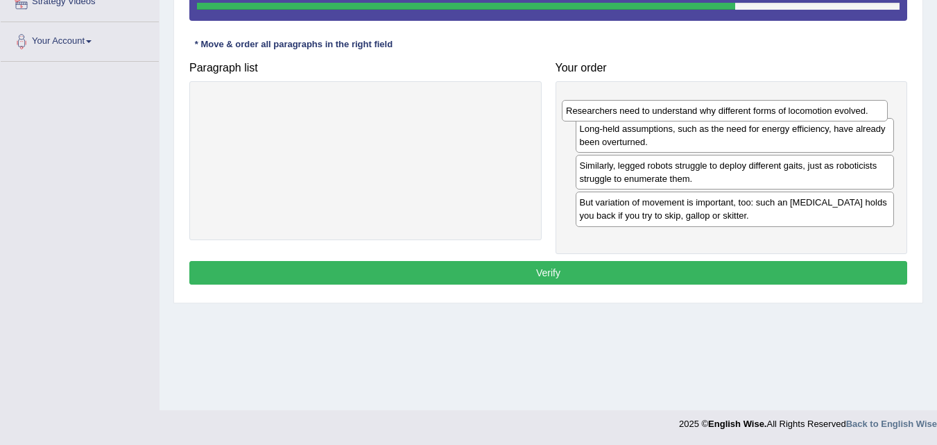
drag, startPoint x: 325, startPoint y: 106, endPoint x: 685, endPoint y: 111, distance: 359.4
click at [685, 111] on div "Researchers need to understand why different forms of locomotion evolved." at bounding box center [725, 111] width 326 height 22
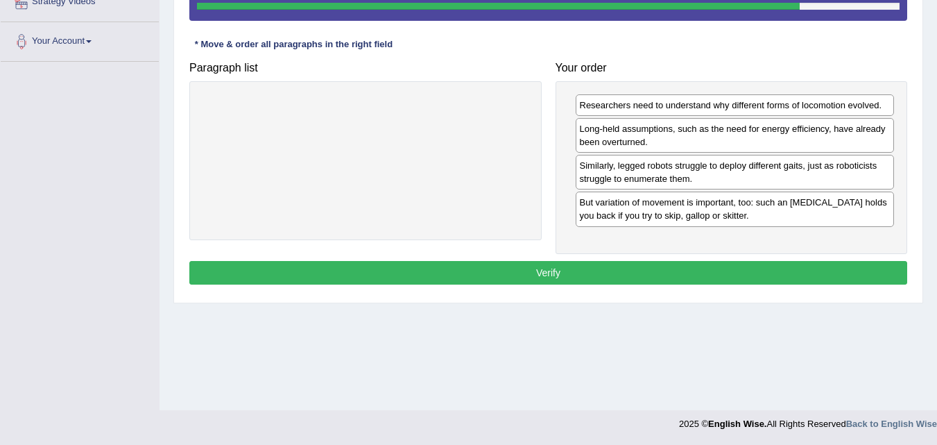
click at [547, 277] on button "Verify" at bounding box center [548, 273] width 718 height 24
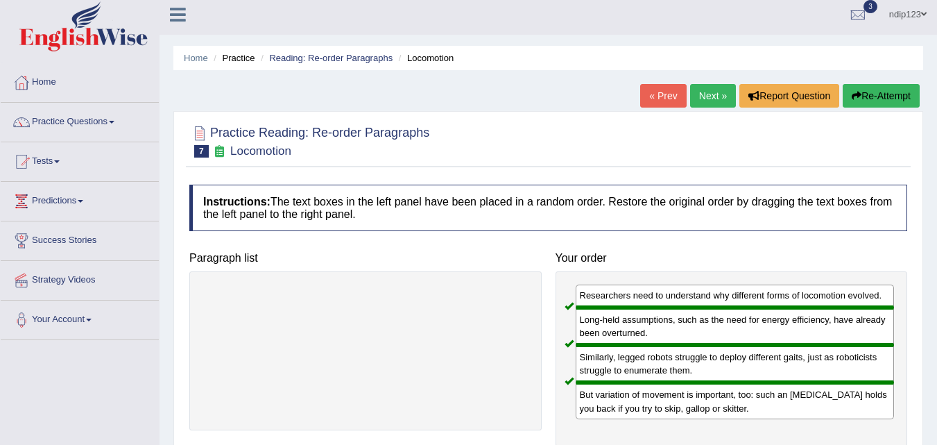
scroll to position [0, 0]
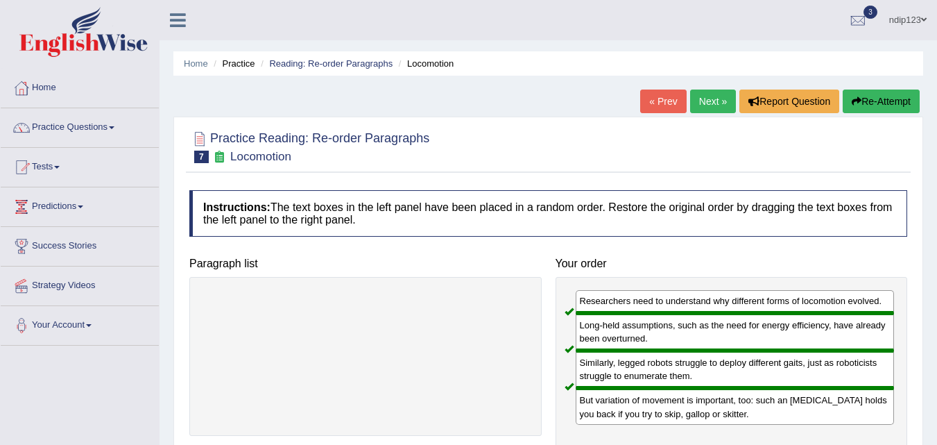
click at [701, 103] on link "Next »" at bounding box center [713, 101] width 46 height 24
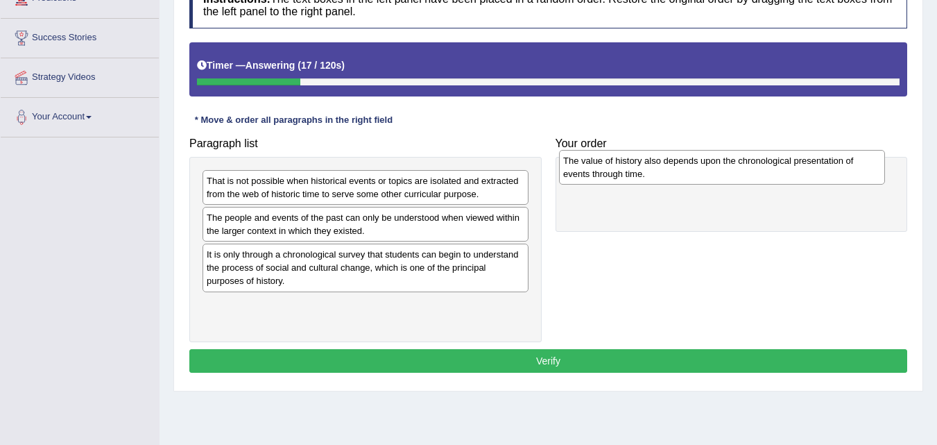
drag, startPoint x: 283, startPoint y: 319, endPoint x: 644, endPoint y: 174, distance: 388.8
click at [641, 174] on div "The value of history also depends upon the chronological presentation of events…" at bounding box center [722, 167] width 326 height 35
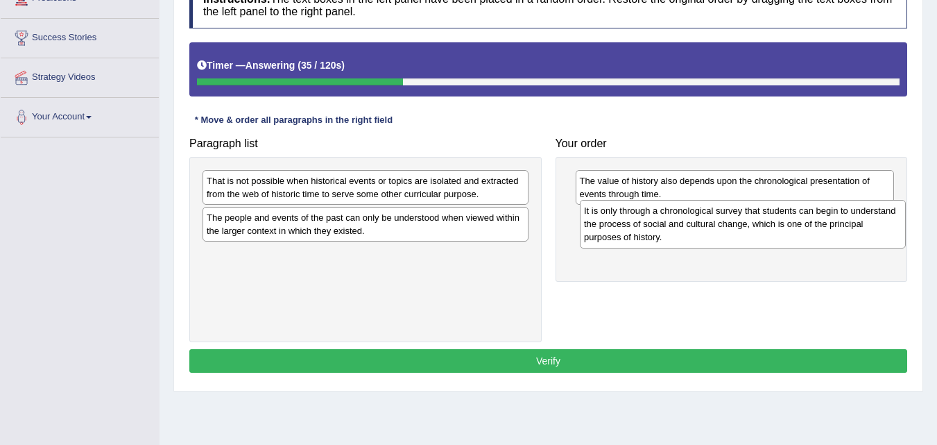
drag, startPoint x: 320, startPoint y: 274, endPoint x: 697, endPoint y: 230, distance: 379.9
click at [697, 230] on div "It is only through a chronological survey that students can begin to understand…" at bounding box center [743, 224] width 326 height 48
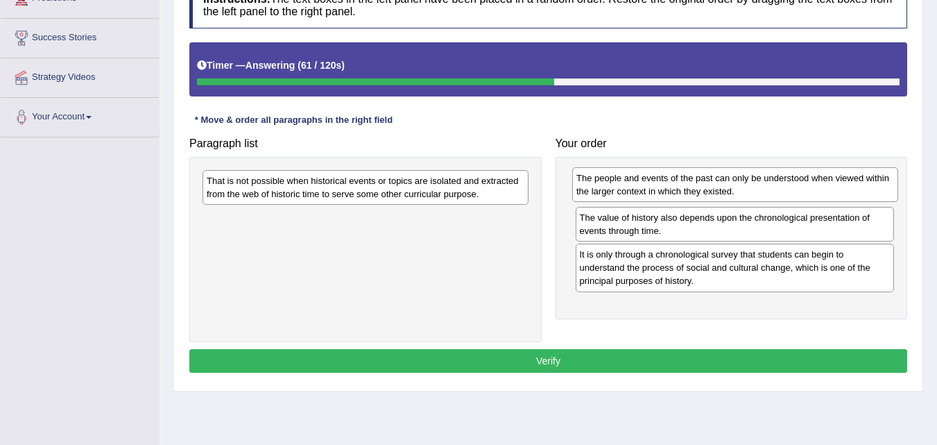
drag, startPoint x: 302, startPoint y: 226, endPoint x: 670, endPoint y: 185, distance: 369.9
click at [670, 185] on div "The people and events of the past can only be understood when viewed within the…" at bounding box center [735, 184] width 326 height 35
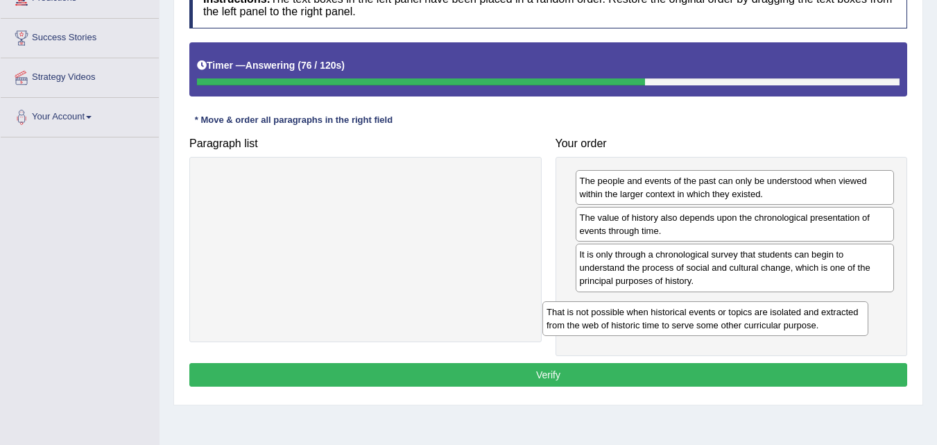
drag, startPoint x: 344, startPoint y: 191, endPoint x: 687, endPoint y: 320, distance: 366.2
click at [686, 321] on div "That is not possible when historical events or topics are isolated and extracte…" at bounding box center [705, 318] width 326 height 35
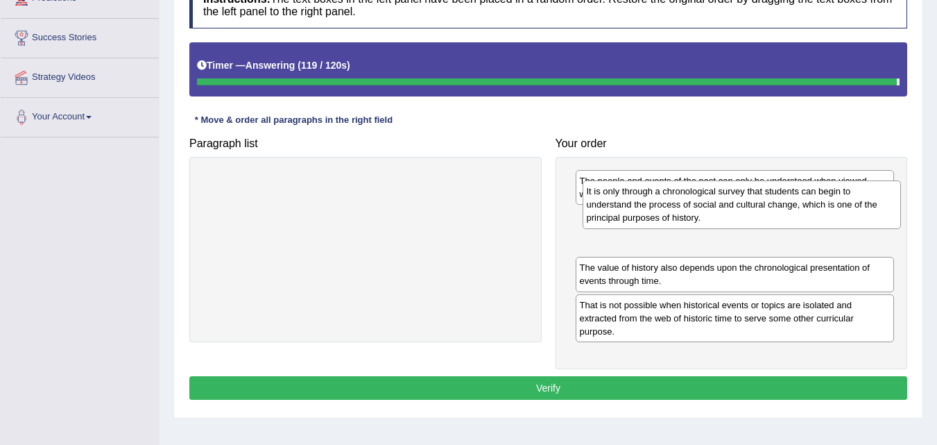
drag, startPoint x: 681, startPoint y: 283, endPoint x: 687, endPoint y: 219, distance: 64.8
click at [687, 219] on div "It is only through a chronological survey that students can begin to understand…" at bounding box center [742, 204] width 319 height 48
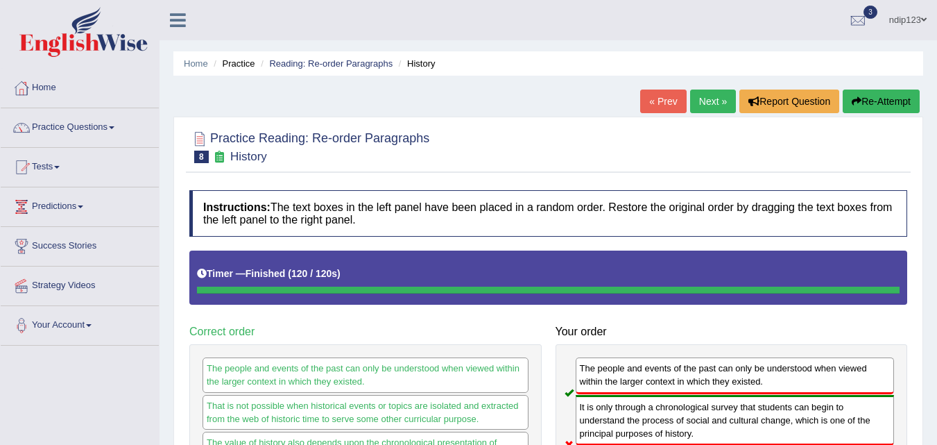
click at [706, 105] on link "Next »" at bounding box center [713, 101] width 46 height 24
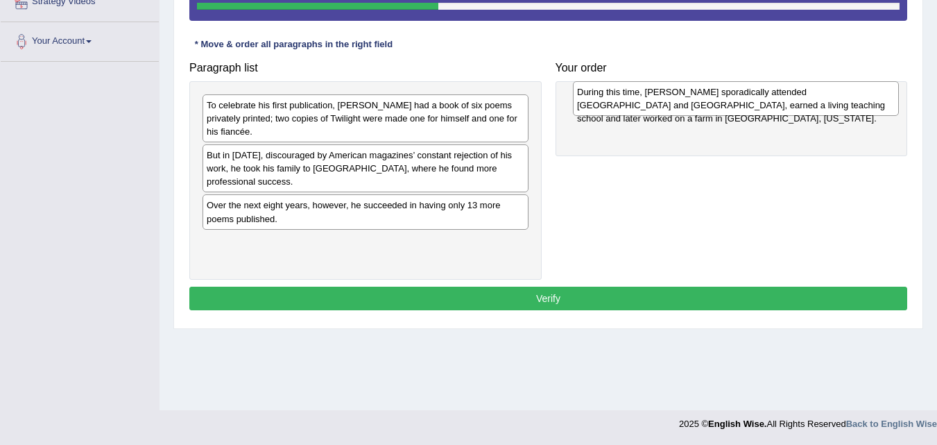
drag, startPoint x: 293, startPoint y: 114, endPoint x: 663, endPoint y: 101, distance: 370.7
click at [663, 101] on div "During this time, [PERSON_NAME] sporadically attended [GEOGRAPHIC_DATA] and [GE…" at bounding box center [736, 98] width 326 height 35
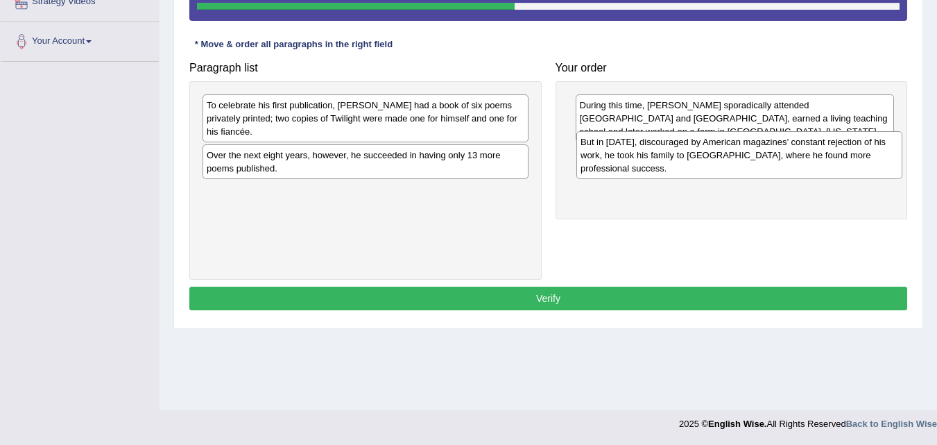
drag, startPoint x: 323, startPoint y: 170, endPoint x: 706, endPoint y: 148, distance: 382.9
click at [706, 148] on div "But in [DATE], discouraged by American magazines’ constant rejection of his wor…" at bounding box center [739, 155] width 326 height 48
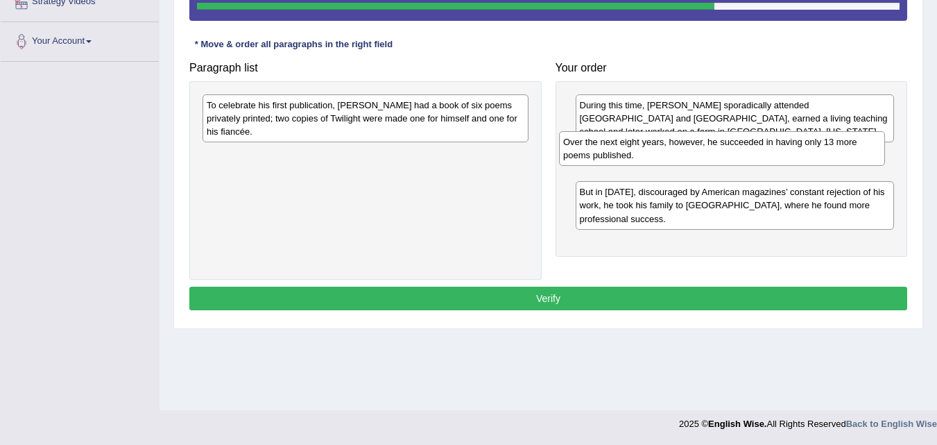
drag, startPoint x: 259, startPoint y: 166, endPoint x: 624, endPoint y: 155, distance: 364.4
click at [621, 153] on div "Over the next eight years, however, he succeeded in having only 13 more poems p…" at bounding box center [722, 148] width 326 height 35
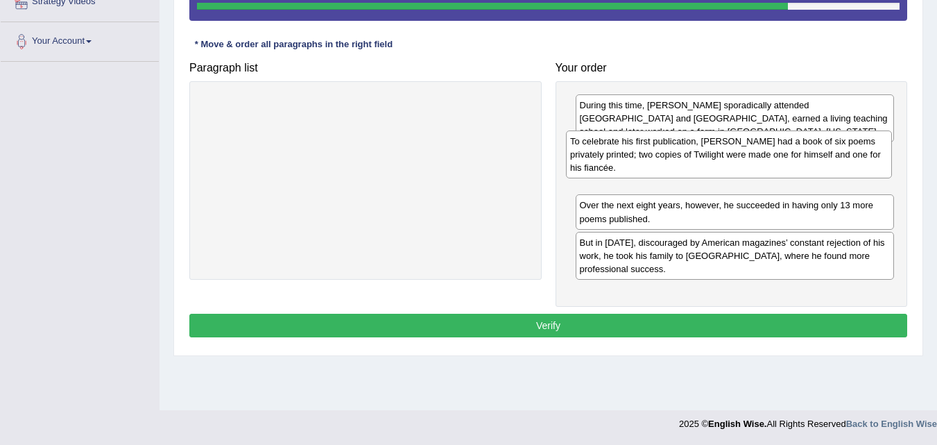
drag, startPoint x: 306, startPoint y: 122, endPoint x: 647, endPoint y: 153, distance: 342.0
click at [646, 153] on div "To celebrate his first publication, [PERSON_NAME] had a book of six poems priva…" at bounding box center [729, 154] width 326 height 48
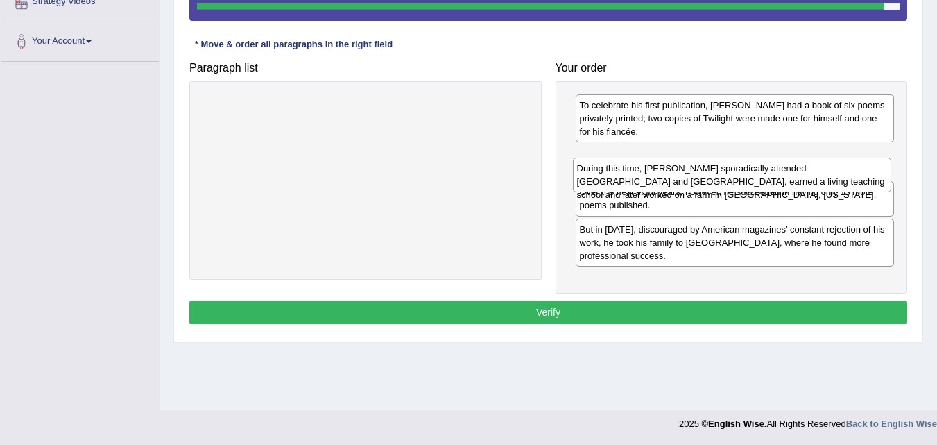
drag, startPoint x: 662, startPoint y: 112, endPoint x: 656, endPoint y: 164, distance: 53.0
click at [656, 164] on div "During this time, [PERSON_NAME] sporadically attended [GEOGRAPHIC_DATA] and [GE…" at bounding box center [732, 174] width 319 height 35
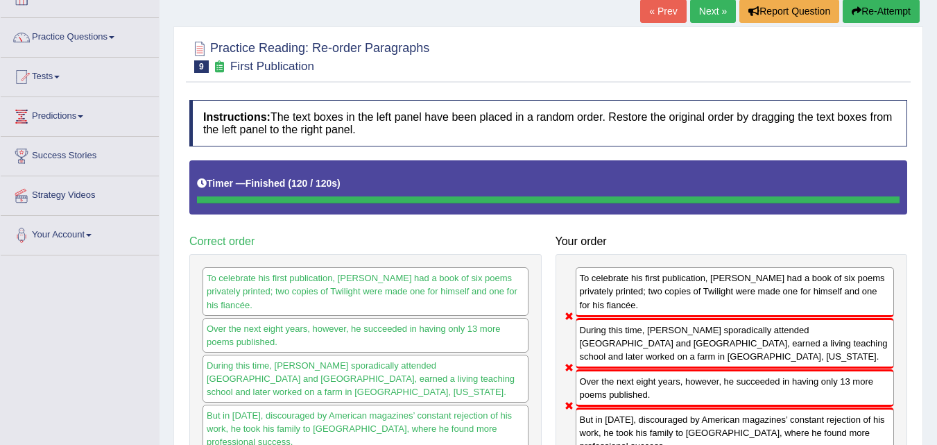
scroll to position [76, 0]
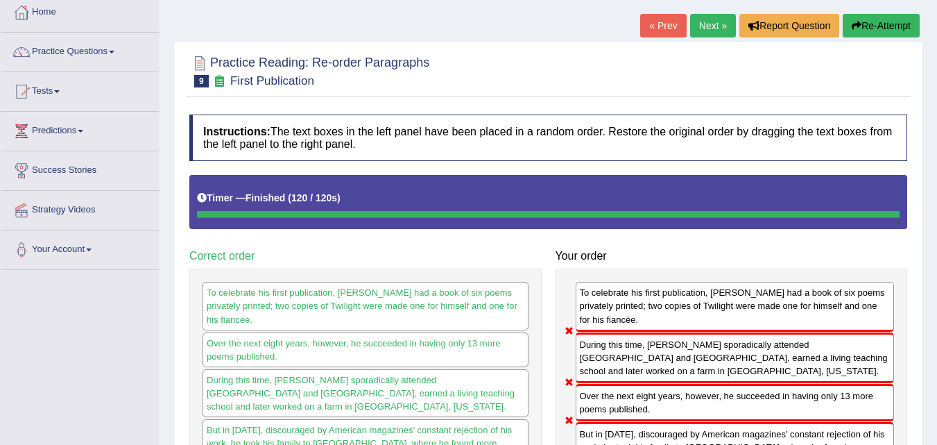
click at [869, 26] on button "Re-Attempt" at bounding box center [881, 26] width 77 height 24
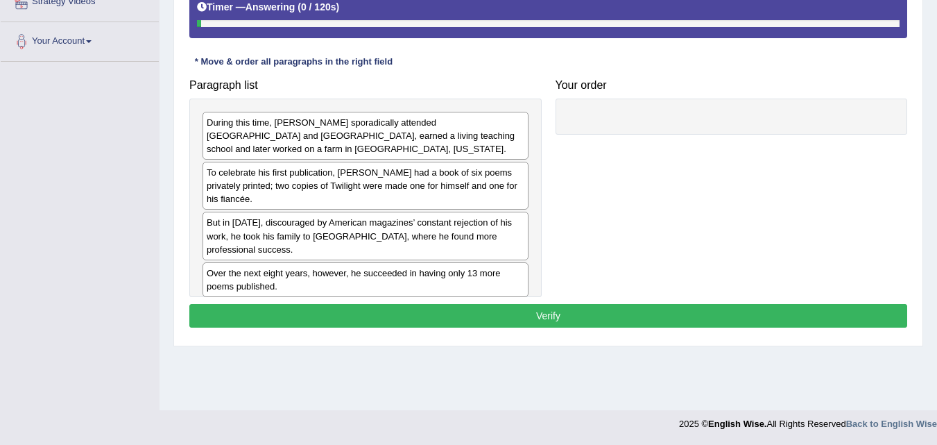
scroll to position [284, 0]
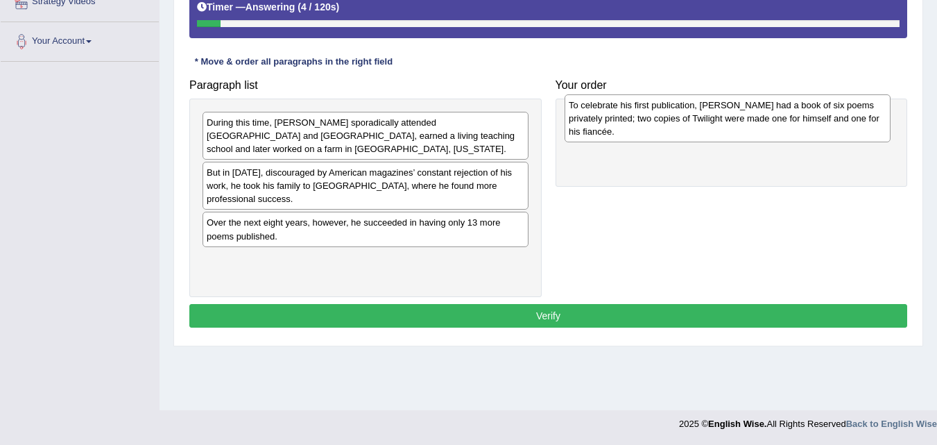
drag, startPoint x: 275, startPoint y: 176, endPoint x: 645, endPoint y: 112, distance: 375.2
click at [644, 112] on div "To celebrate his first publication, [PERSON_NAME] had a book of six poems priva…" at bounding box center [728, 118] width 326 height 48
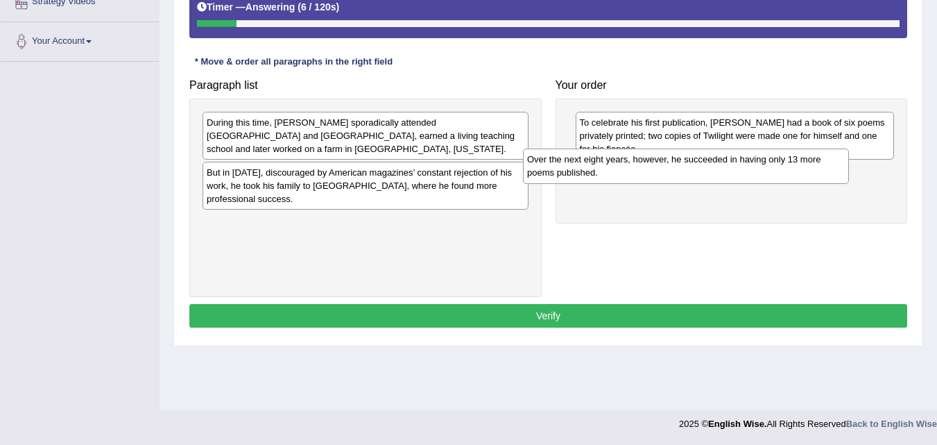
drag, startPoint x: 341, startPoint y: 220, endPoint x: 612, endPoint y: 174, distance: 275.1
click at [609, 174] on div "Over the next eight years, however, he succeeded in having only 13 more poems p…" at bounding box center [686, 165] width 326 height 35
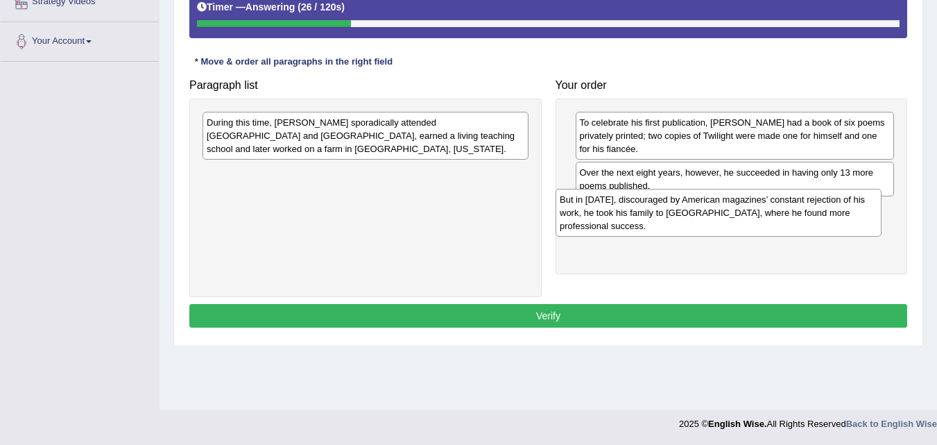
drag, startPoint x: 341, startPoint y: 171, endPoint x: 705, endPoint y: 210, distance: 365.6
click at [703, 210] on div "But in 1912, discouraged by American magazines’ constant rejection of his work,…" at bounding box center [719, 213] width 326 height 48
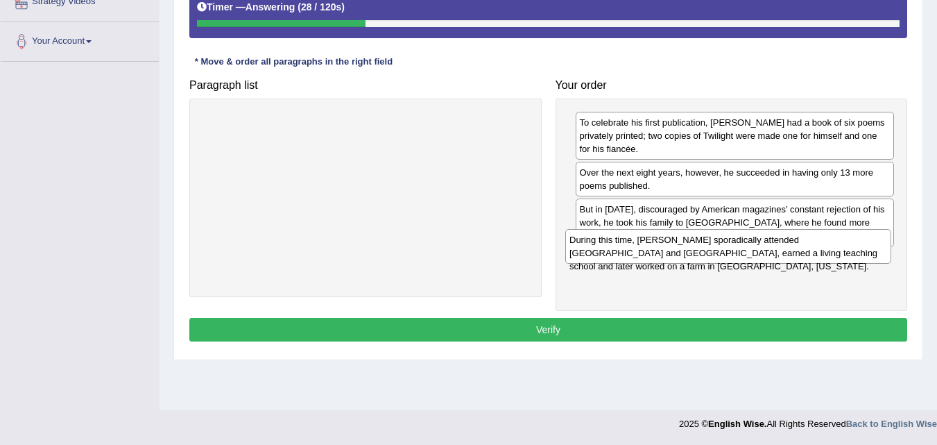
drag, startPoint x: 308, startPoint y: 135, endPoint x: 680, endPoint y: 252, distance: 389.7
click at [677, 251] on div "During this time, Frost sporadically attended Dartmouth and Harvard, earned a l…" at bounding box center [728, 246] width 326 height 35
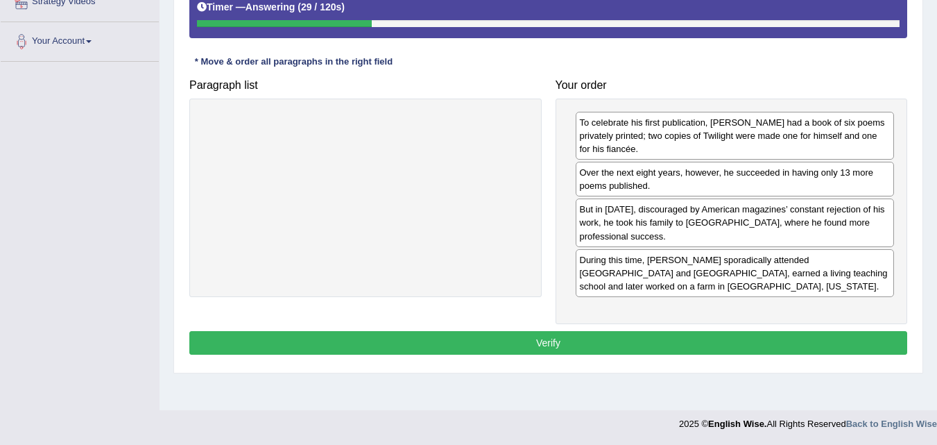
click at [566, 332] on button "Verify" at bounding box center [548, 343] width 718 height 24
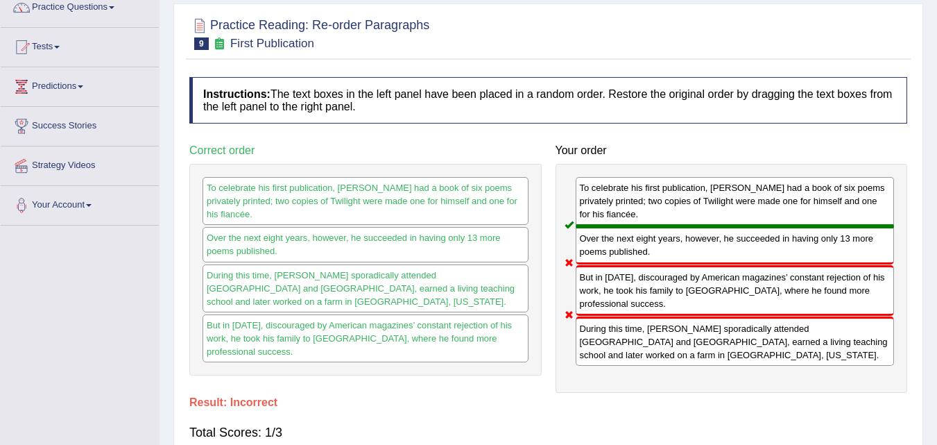
scroll to position [76, 0]
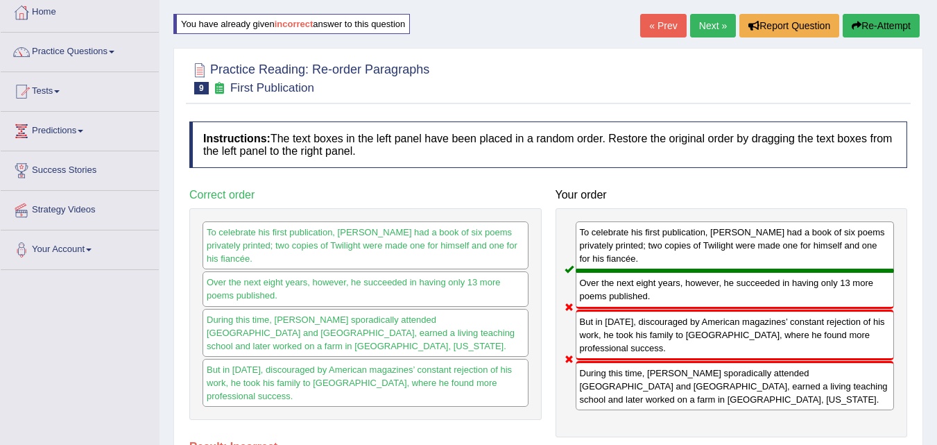
click at [864, 24] on button "Re-Attempt" at bounding box center [881, 26] width 77 height 24
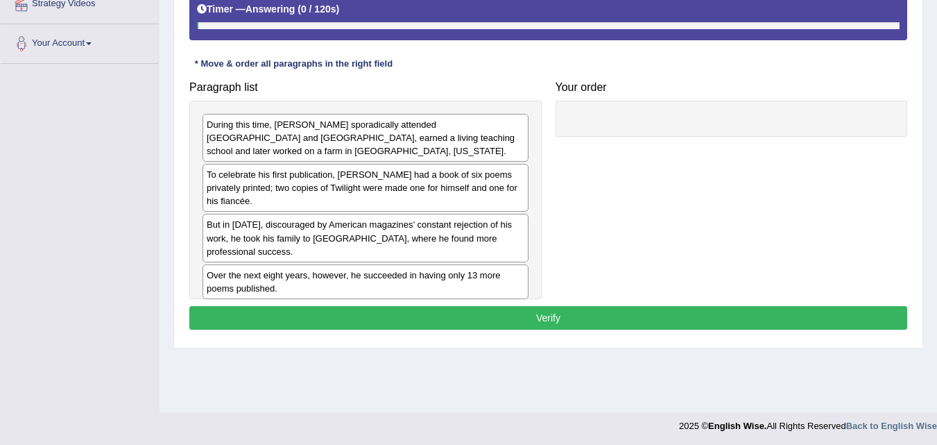
scroll to position [284, 0]
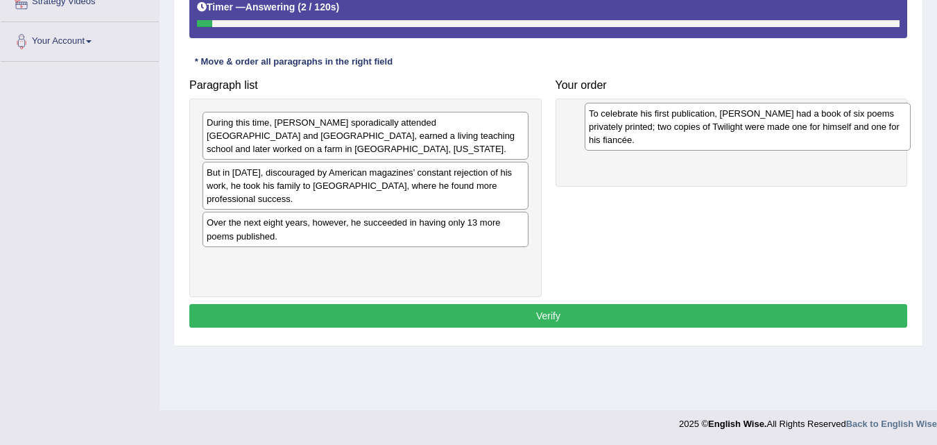
drag, startPoint x: 264, startPoint y: 172, endPoint x: 634, endPoint y: 117, distance: 373.8
click at [635, 117] on div "To celebrate his first publication, Frost had a book of six poems privately pri…" at bounding box center [748, 127] width 326 height 48
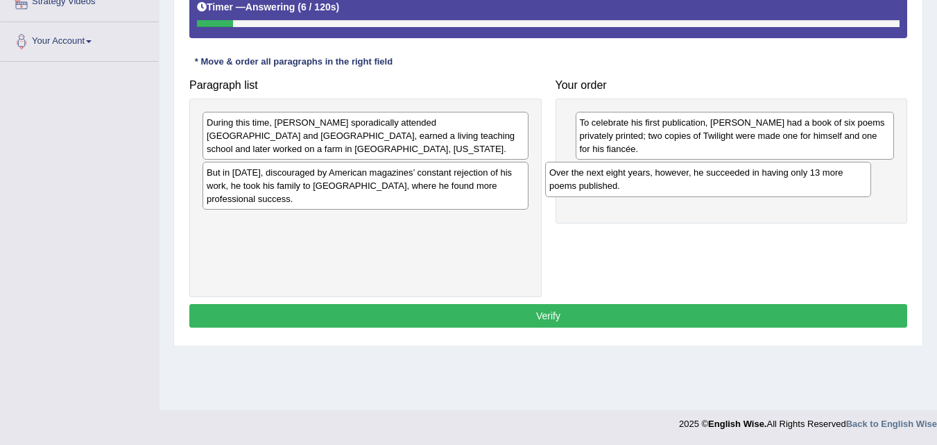
drag, startPoint x: 257, startPoint y: 220, endPoint x: 610, endPoint y: 176, distance: 356.6
click at [610, 176] on div "Over the next eight years, however, he succeeded in having only 13 more poems p…" at bounding box center [708, 179] width 326 height 35
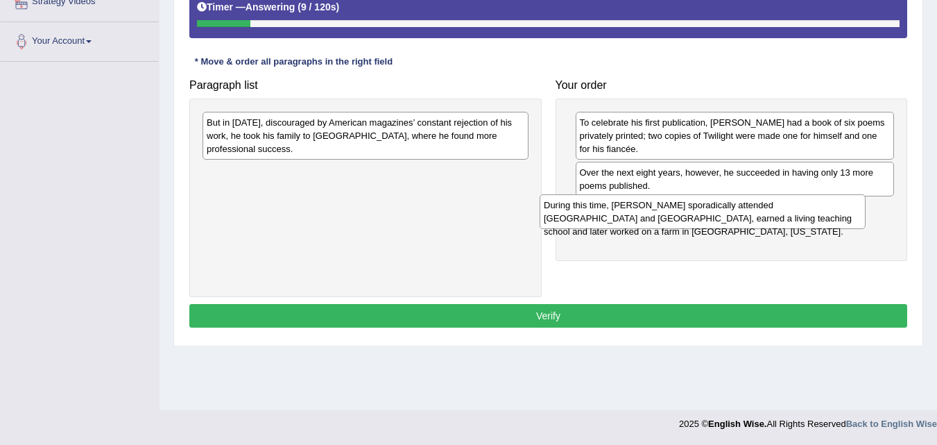
drag, startPoint x: 262, startPoint y: 131, endPoint x: 601, endPoint y: 212, distance: 348.6
click at [601, 212] on div "During this time, Frost sporadically attended Dartmouth and Harvard, earned a l…" at bounding box center [703, 211] width 326 height 35
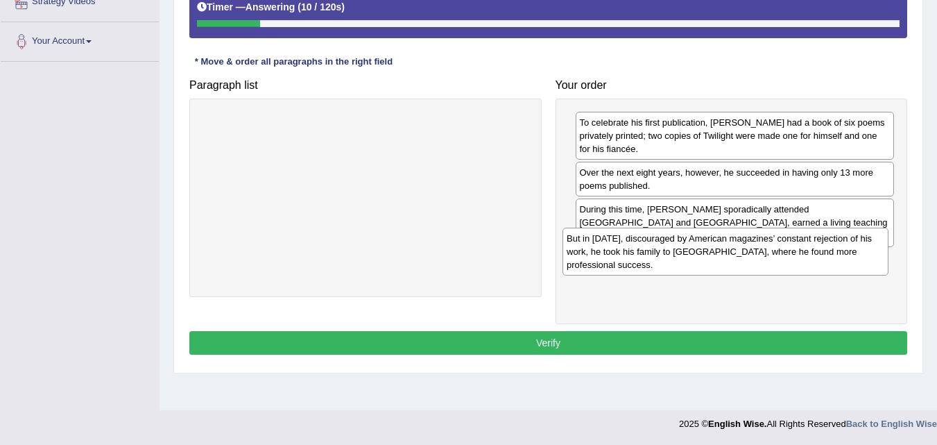
drag, startPoint x: 279, startPoint y: 142, endPoint x: 639, endPoint y: 257, distance: 378.2
click at [639, 257] on div "But in 1912, discouraged by American magazines’ constant rejection of his work,…" at bounding box center [726, 252] width 326 height 48
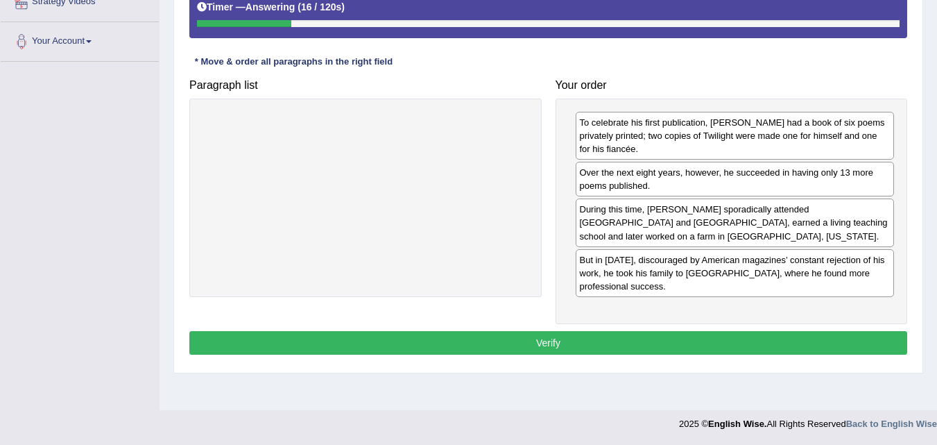
click at [522, 331] on button "Verify" at bounding box center [548, 343] width 718 height 24
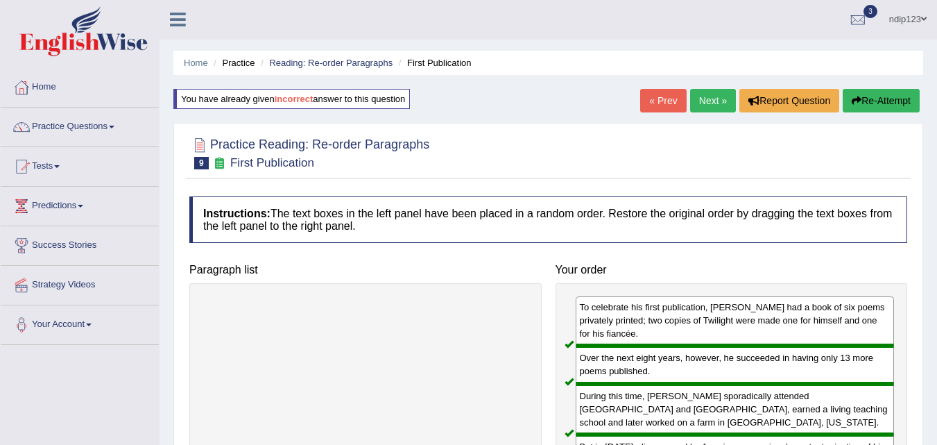
scroll to position [0, 0]
click at [58, 128] on link "Practice Questions" at bounding box center [80, 125] width 158 height 35
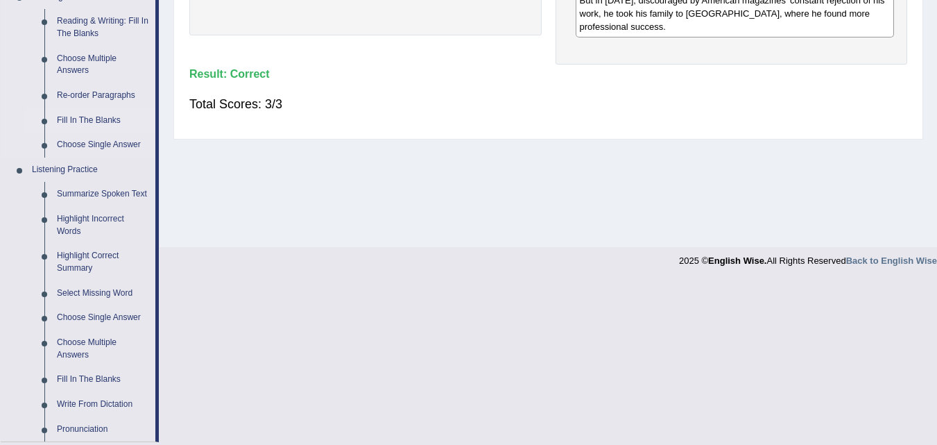
scroll to position [347, 0]
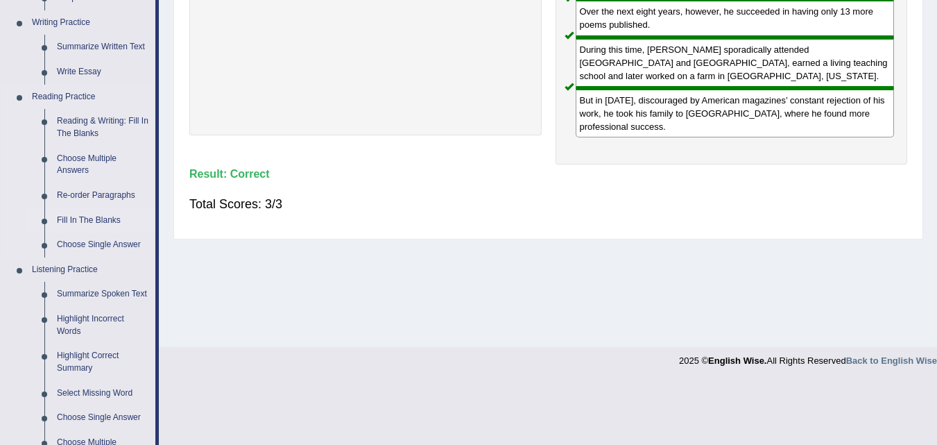
click at [92, 216] on link "Fill In The Blanks" at bounding box center [103, 220] width 105 height 25
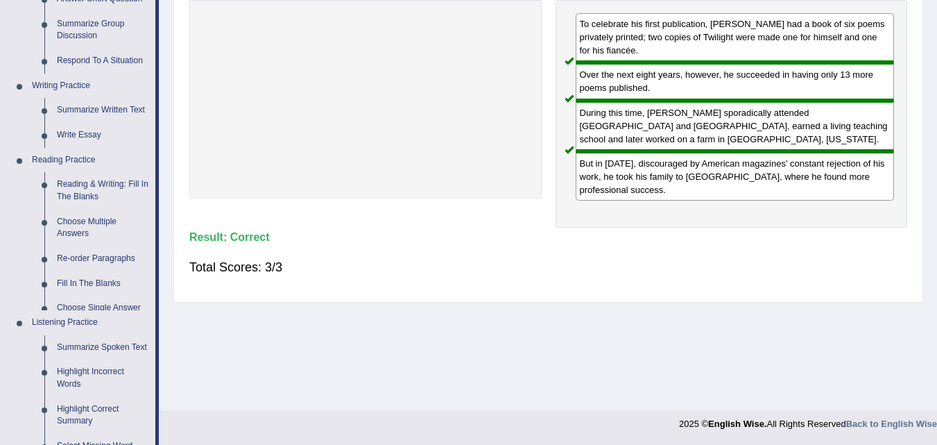
scroll to position [613, 0]
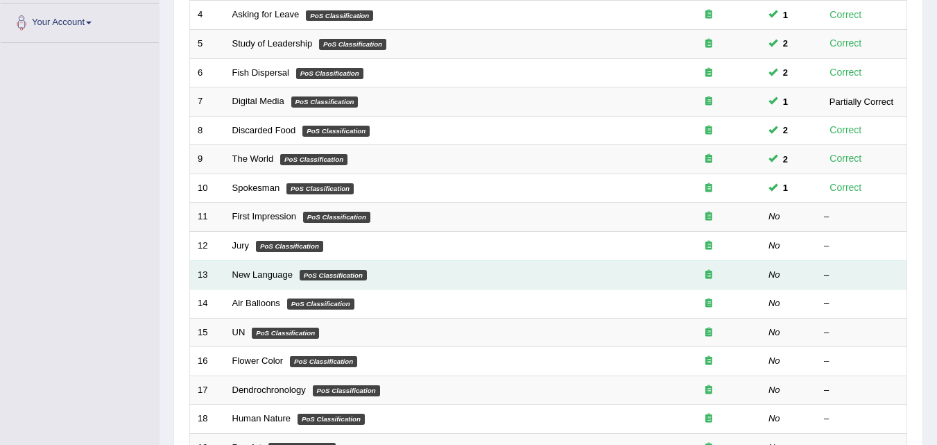
scroll to position [347, 0]
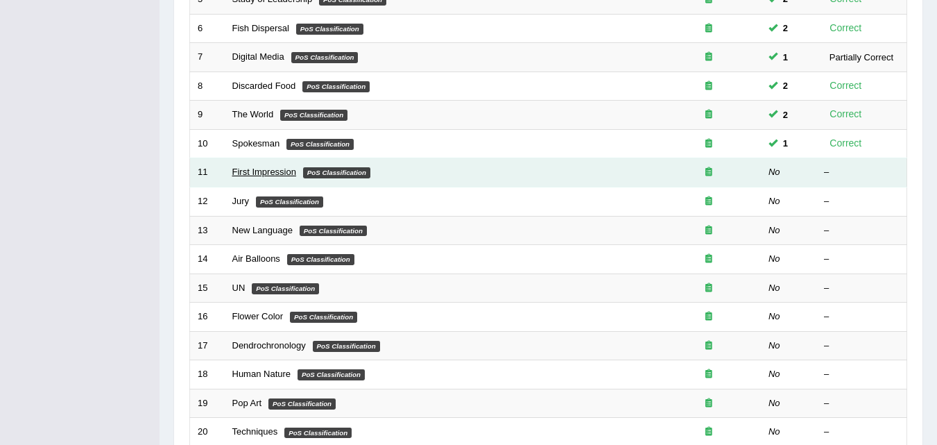
click at [264, 171] on link "First Impression" at bounding box center [264, 171] width 64 height 10
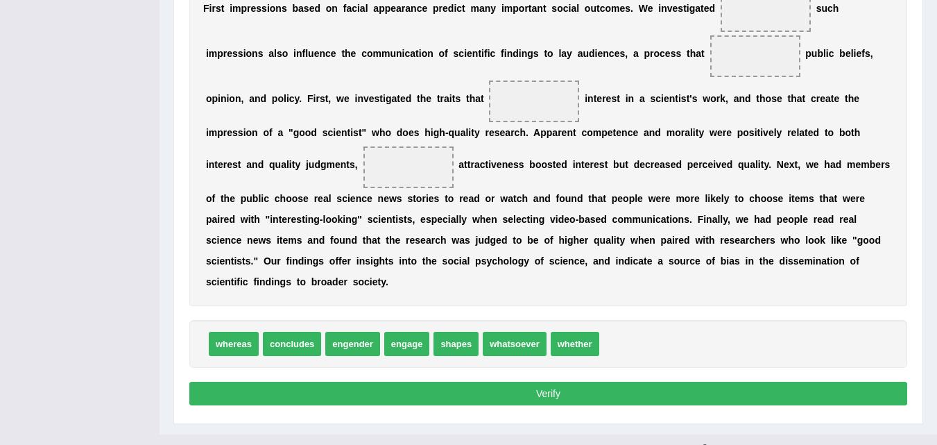
scroll to position [390, 0]
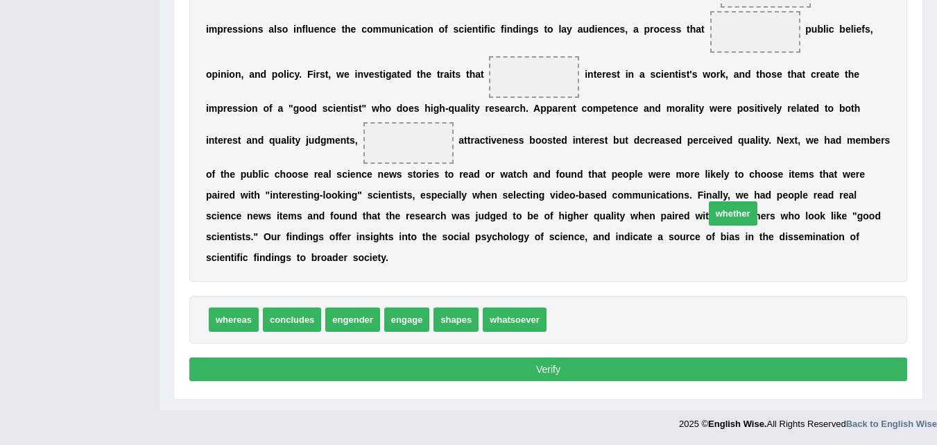
drag, startPoint x: 571, startPoint y: 323, endPoint x: 729, endPoint y: 216, distance: 190.5
click at [729, 216] on span "whether" at bounding box center [733, 213] width 49 height 24
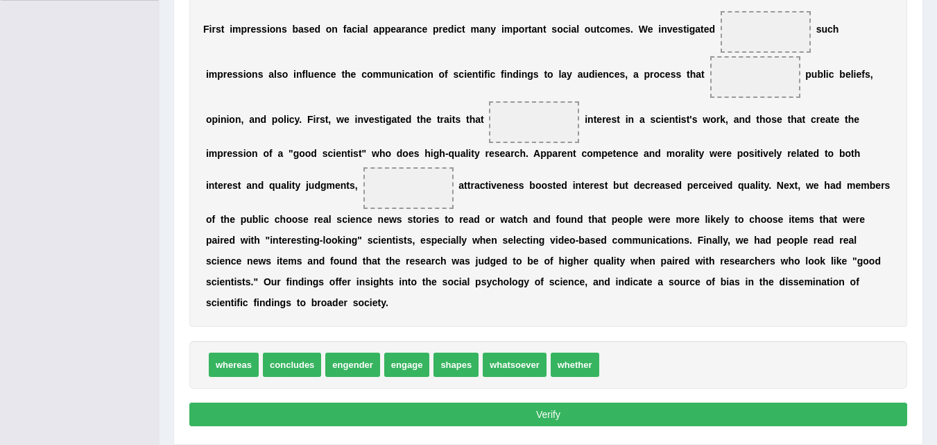
scroll to position [321, 0]
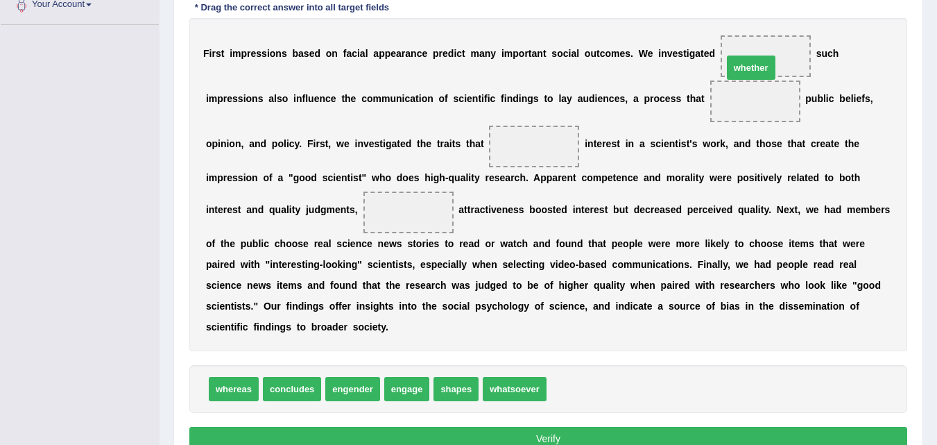
drag, startPoint x: 579, startPoint y: 390, endPoint x: 758, endPoint y: 62, distance: 372.8
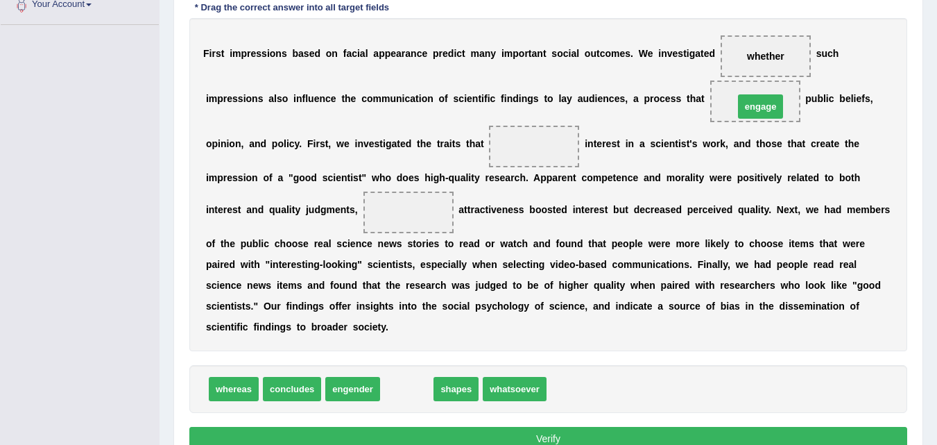
drag, startPoint x: 407, startPoint y: 388, endPoint x: 758, endPoint y: 94, distance: 458.4
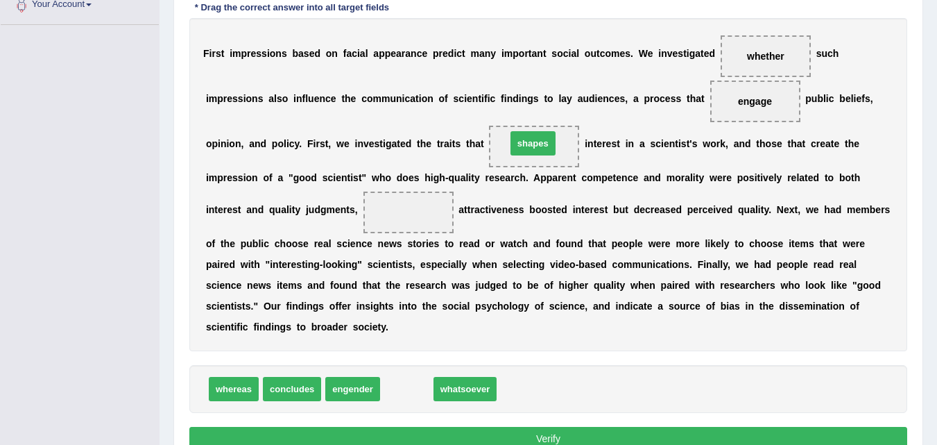
drag, startPoint x: 405, startPoint y: 391, endPoint x: 532, endPoint y: 142, distance: 280.2
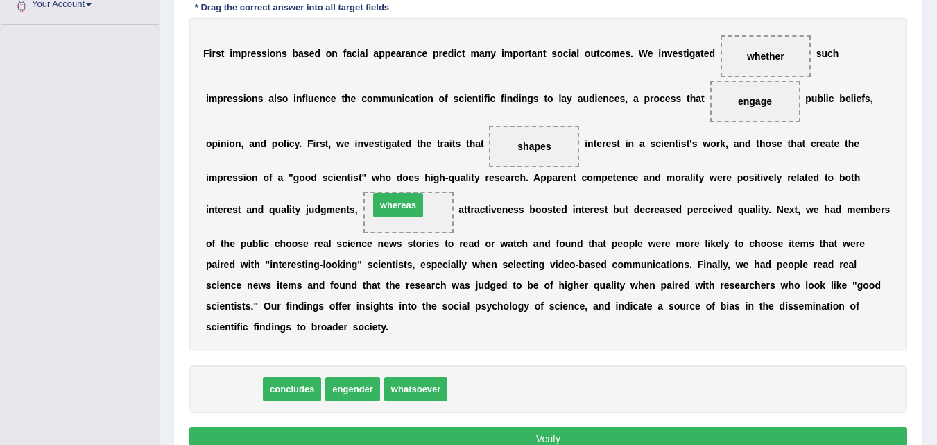
drag, startPoint x: 239, startPoint y: 393, endPoint x: 405, endPoint y: 209, distance: 247.6
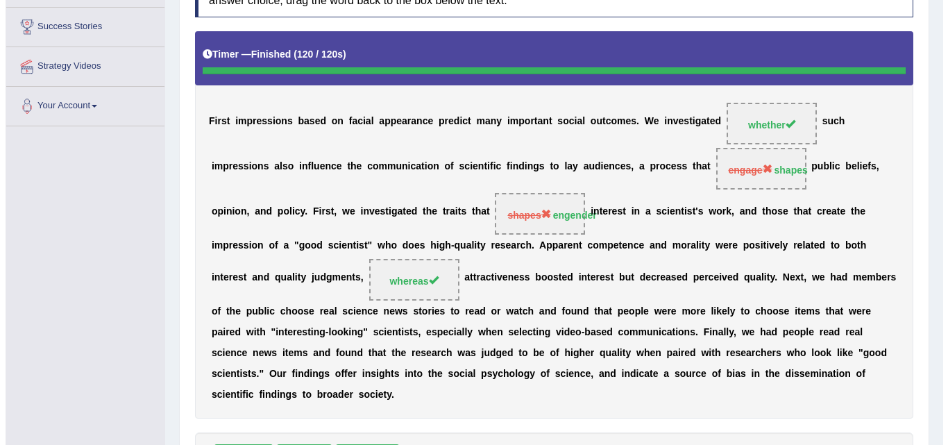
scroll to position [409, 0]
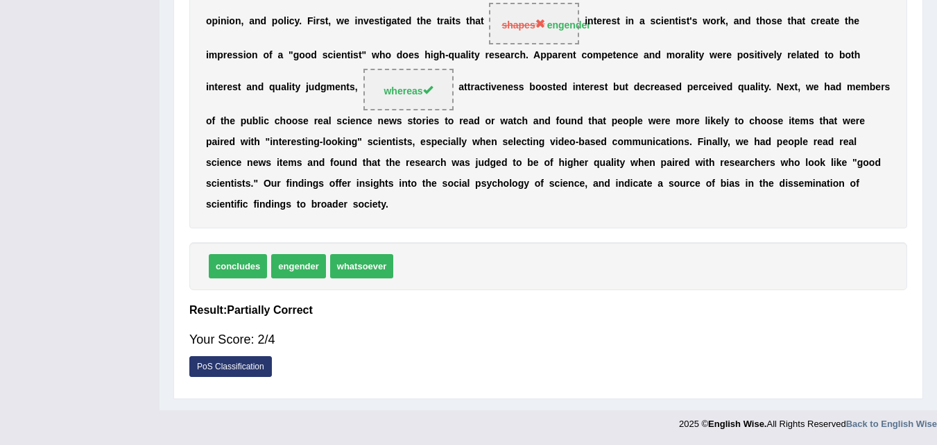
click at [253, 367] on link "PoS Classification" at bounding box center [230, 366] width 83 height 21
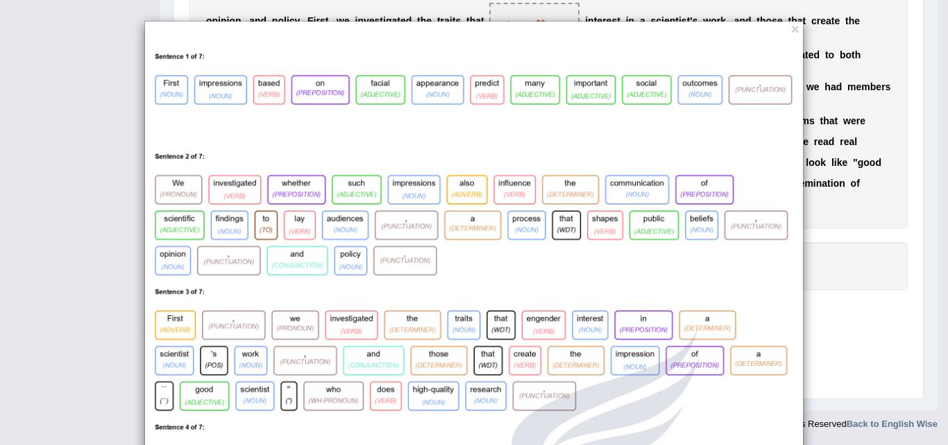
drag, startPoint x: 848, startPoint y: 227, endPoint x: 847, endPoint y: 234, distance: 7.7
drag, startPoint x: 835, startPoint y: 284, endPoint x: 843, endPoint y: 282, distance: 8.4
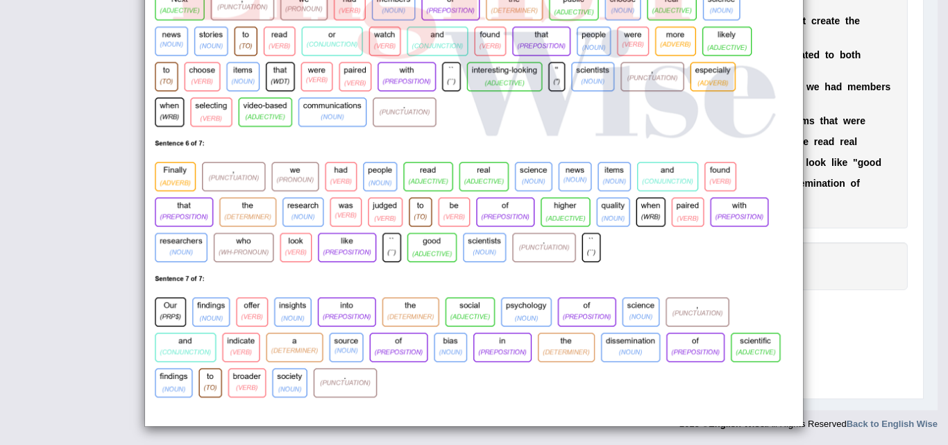
scroll to position [592, 0]
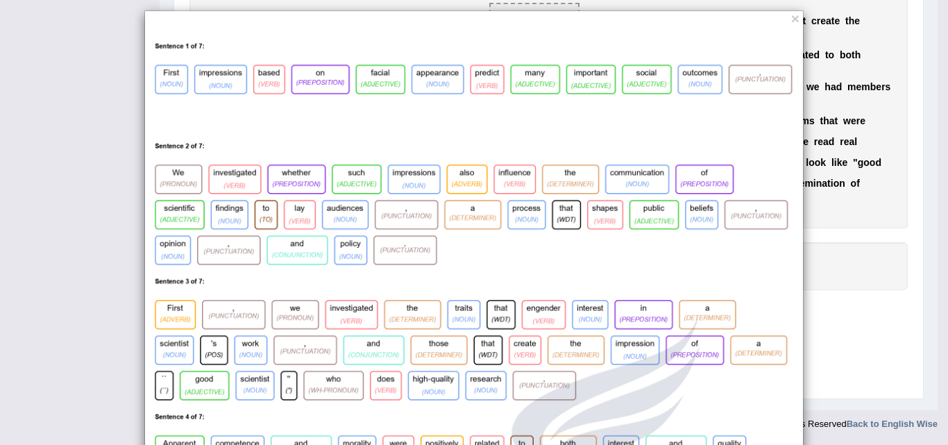
scroll to position [0, 0]
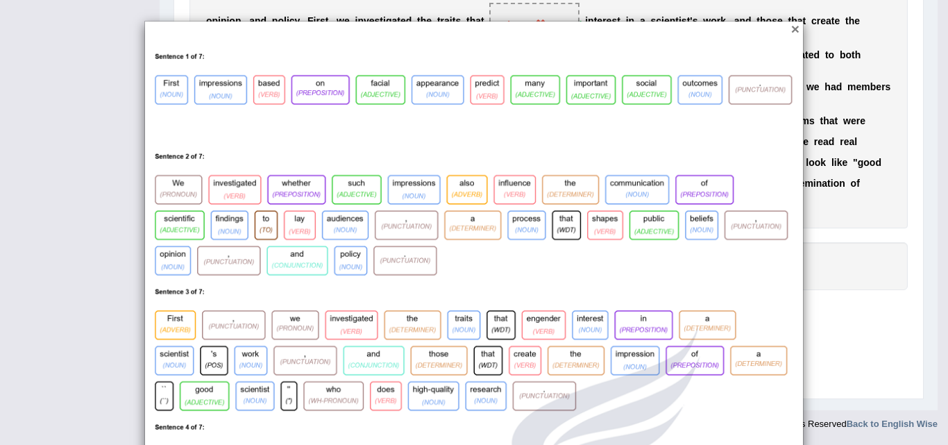
click at [791, 26] on button "×" at bounding box center [795, 29] width 8 height 15
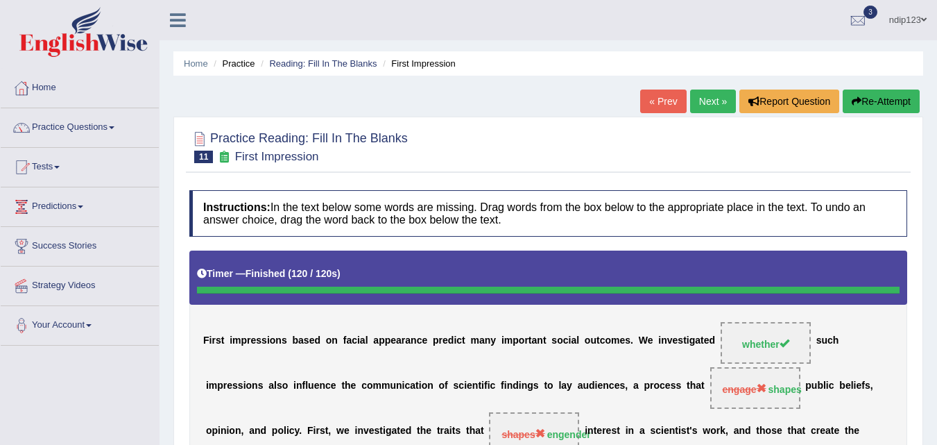
click at [706, 108] on link "Next »" at bounding box center [713, 101] width 46 height 24
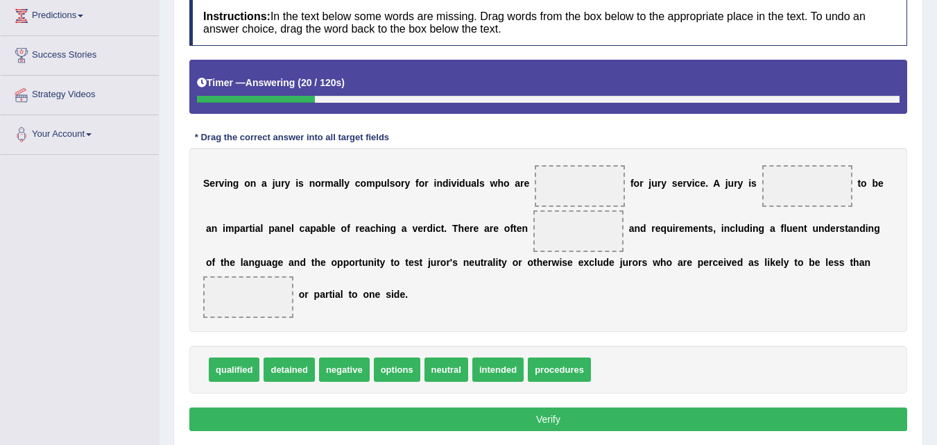
scroll to position [214, 0]
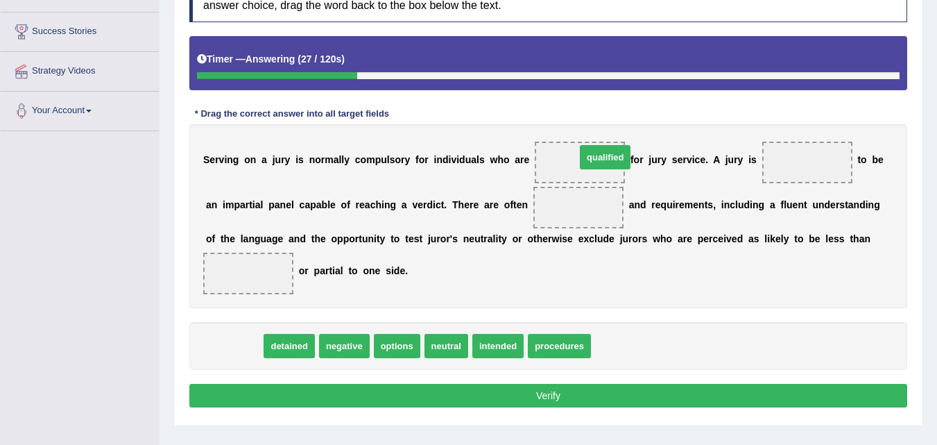
drag, startPoint x: 233, startPoint y: 348, endPoint x: 600, endPoint y: 158, distance: 413.3
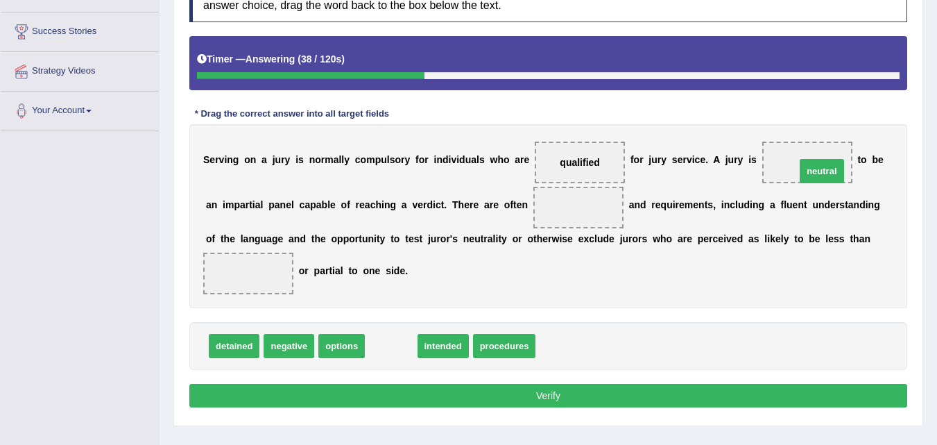
drag, startPoint x: 389, startPoint y: 349, endPoint x: 818, endPoint y: 175, distance: 462.7
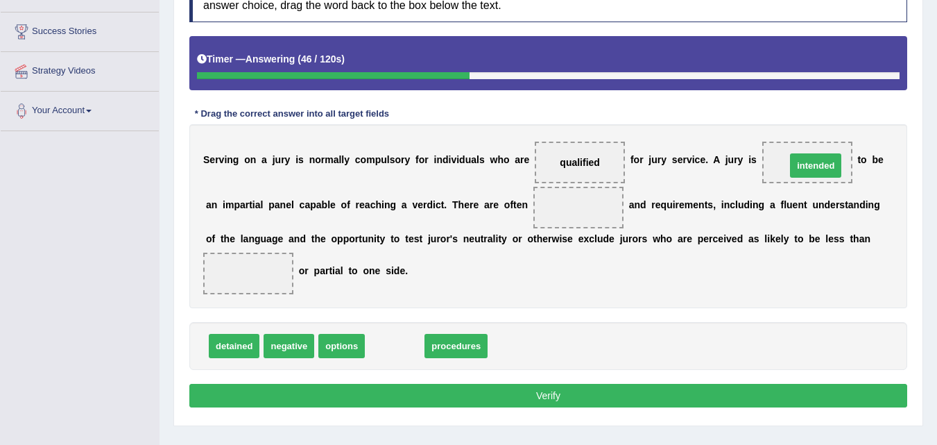
drag, startPoint x: 407, startPoint y: 347, endPoint x: 823, endPoint y: 171, distance: 452.0
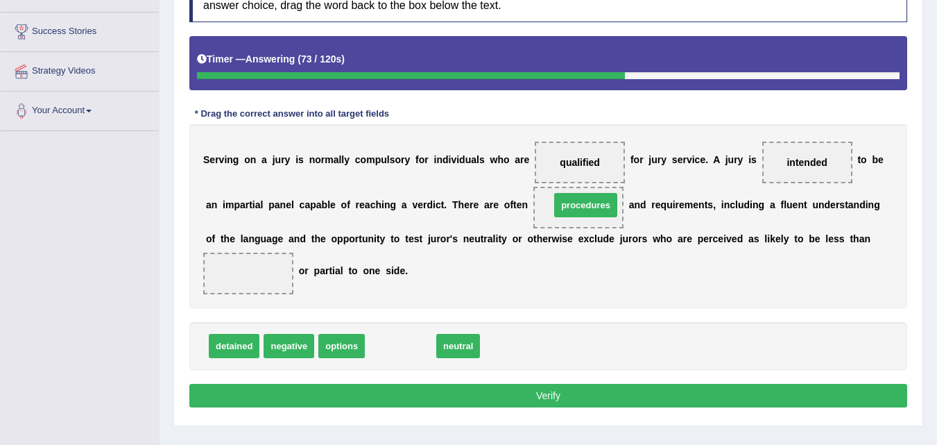
drag, startPoint x: 404, startPoint y: 350, endPoint x: 586, endPoint y: 212, distance: 228.7
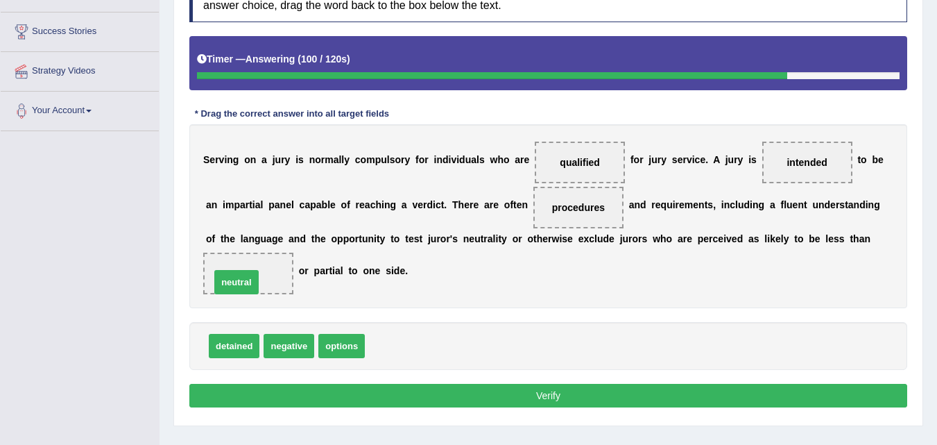
drag, startPoint x: 390, startPoint y: 344, endPoint x: 235, endPoint y: 280, distance: 167.6
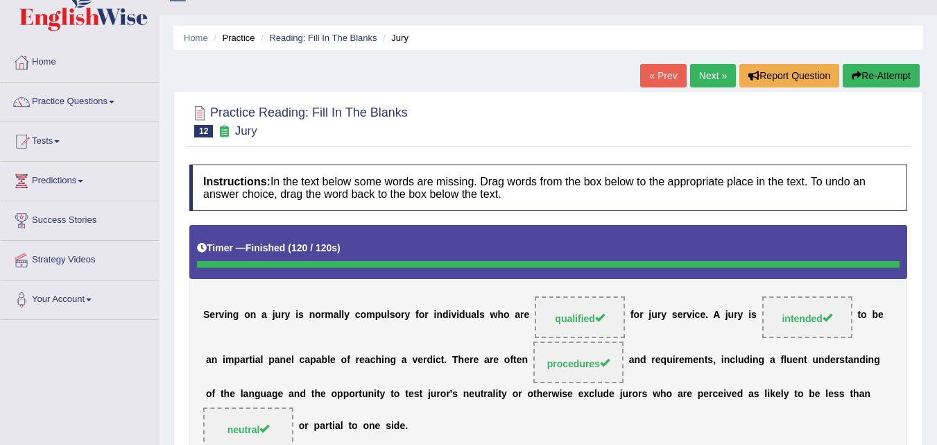
scroll to position [0, 0]
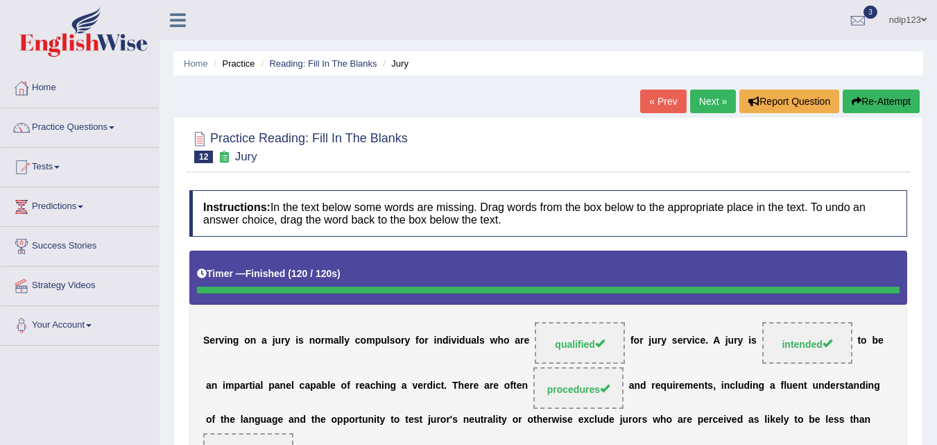
click at [704, 101] on link "Next »" at bounding box center [713, 101] width 46 height 24
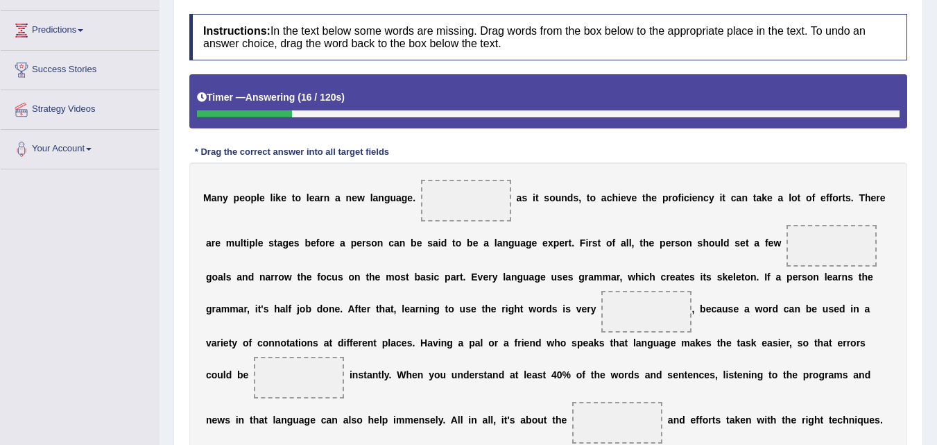
scroll to position [246, 0]
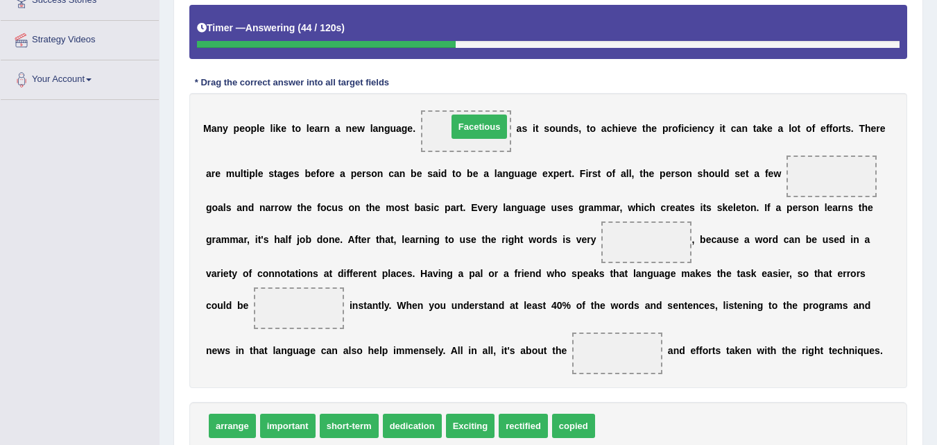
drag, startPoint x: 622, startPoint y: 422, endPoint x: 477, endPoint y: 121, distance: 333.5
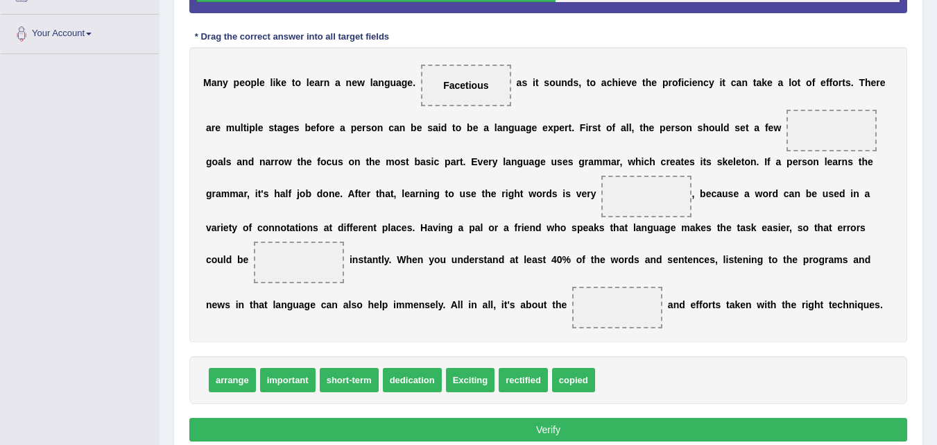
scroll to position [315, 0]
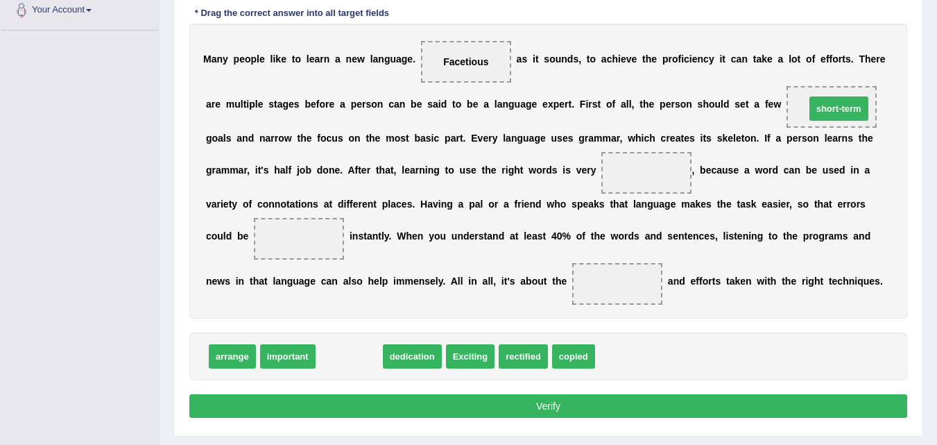
drag, startPoint x: 361, startPoint y: 358, endPoint x: 851, endPoint y: 110, distance: 548.8
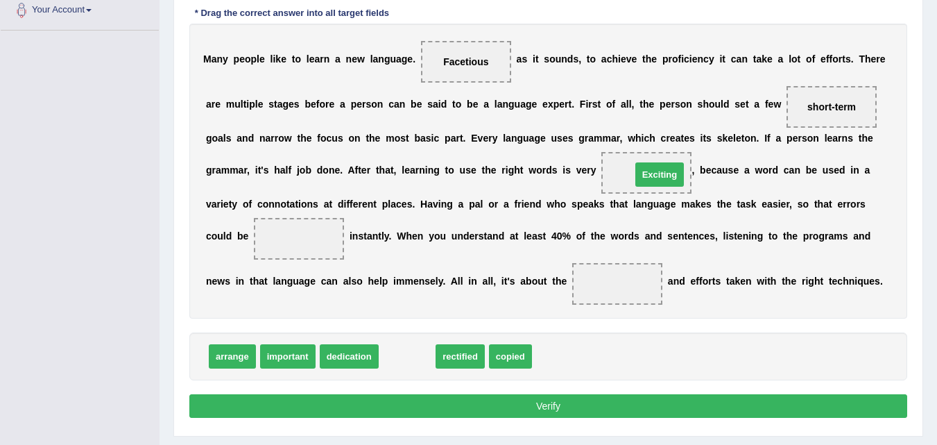
drag, startPoint x: 404, startPoint y: 352, endPoint x: 652, endPoint y: 173, distance: 305.7
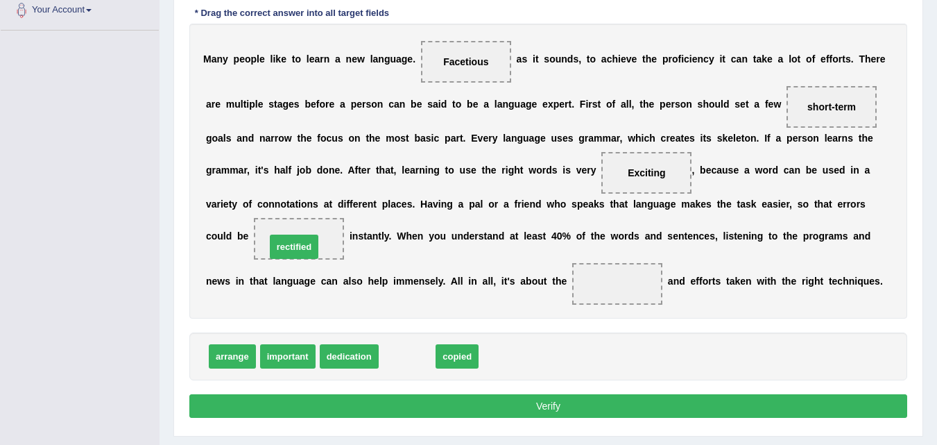
drag, startPoint x: 403, startPoint y: 359, endPoint x: 292, endPoint y: 245, distance: 158.9
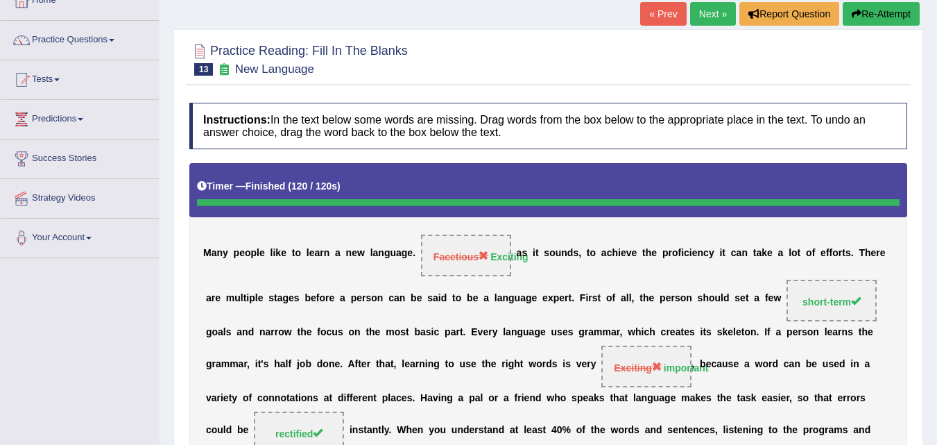
scroll to position [86, 0]
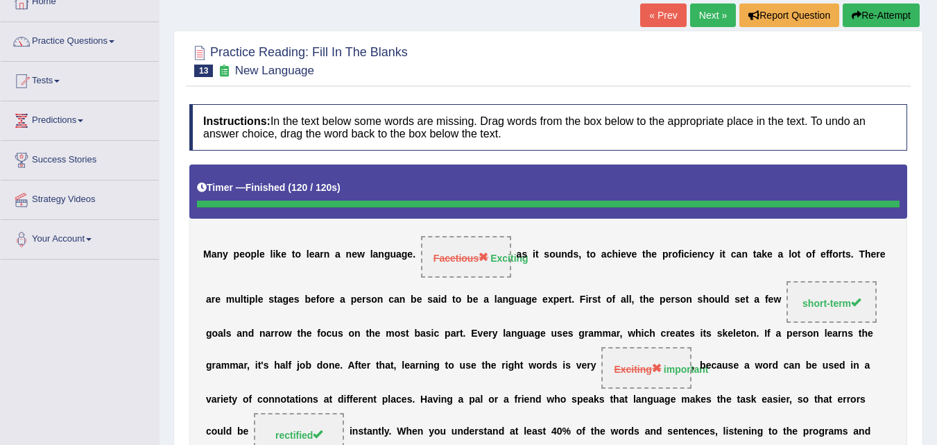
click at [874, 17] on button "Re-Attempt" at bounding box center [881, 15] width 77 height 24
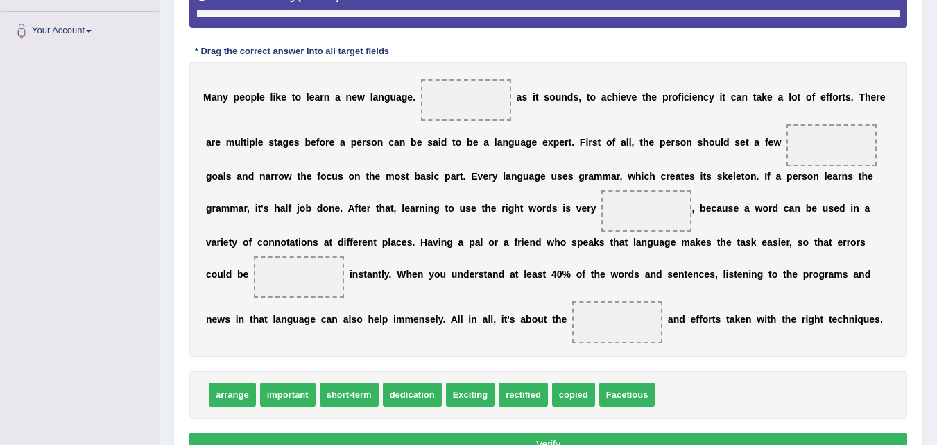
scroll to position [302, 0]
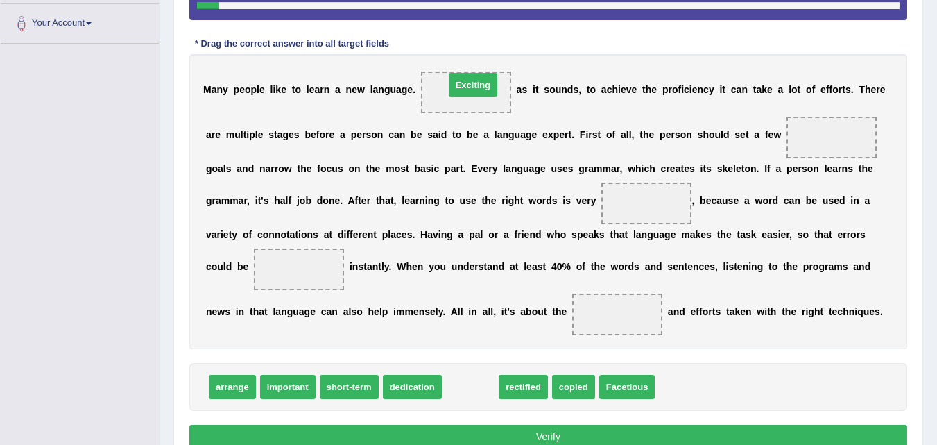
drag, startPoint x: 461, startPoint y: 386, endPoint x: 464, endPoint y: 90, distance: 296.2
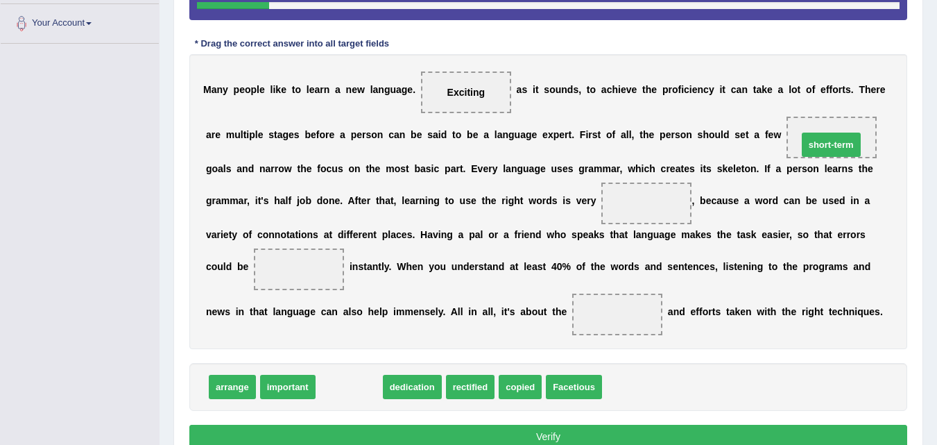
drag, startPoint x: 349, startPoint y: 387, endPoint x: 832, endPoint y: 142, distance: 541.4
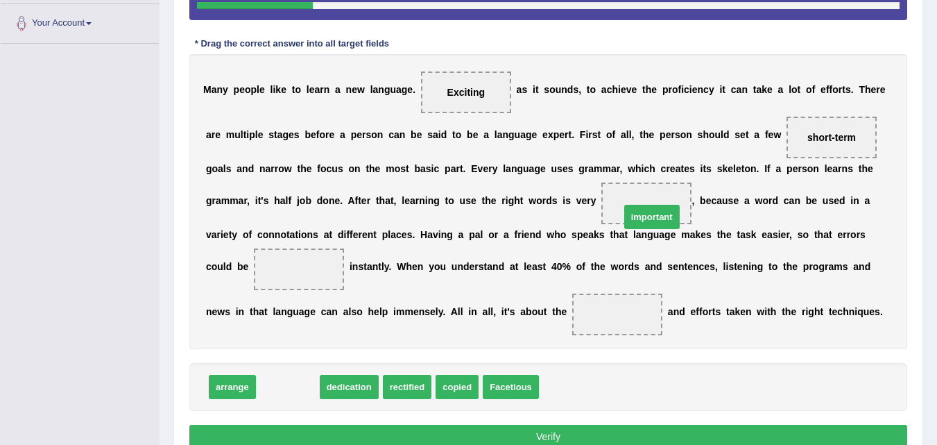
drag, startPoint x: 299, startPoint y: 386, endPoint x: 658, endPoint y: 218, distance: 396.6
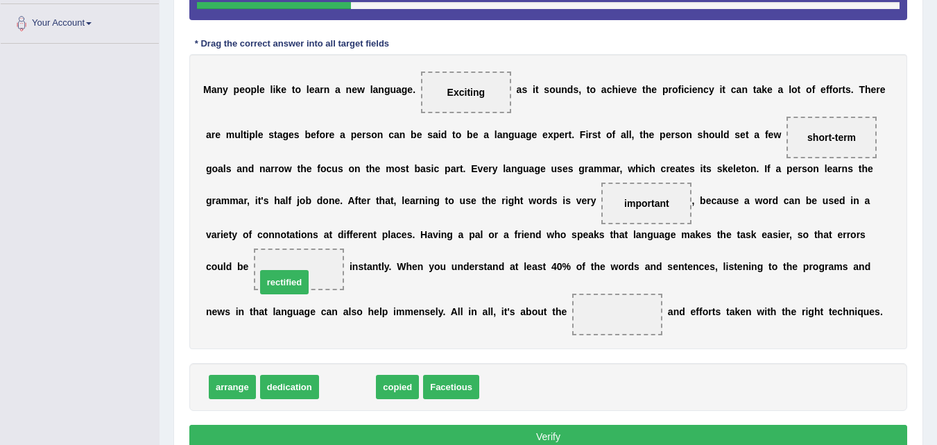
drag, startPoint x: 341, startPoint y: 393, endPoint x: 277, endPoint y: 288, distance: 122.3
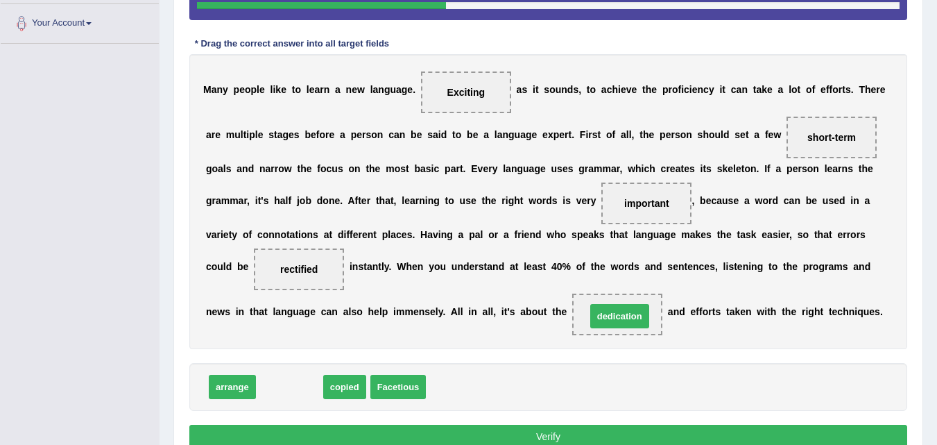
drag, startPoint x: 301, startPoint y: 390, endPoint x: 633, endPoint y: 328, distance: 337.3
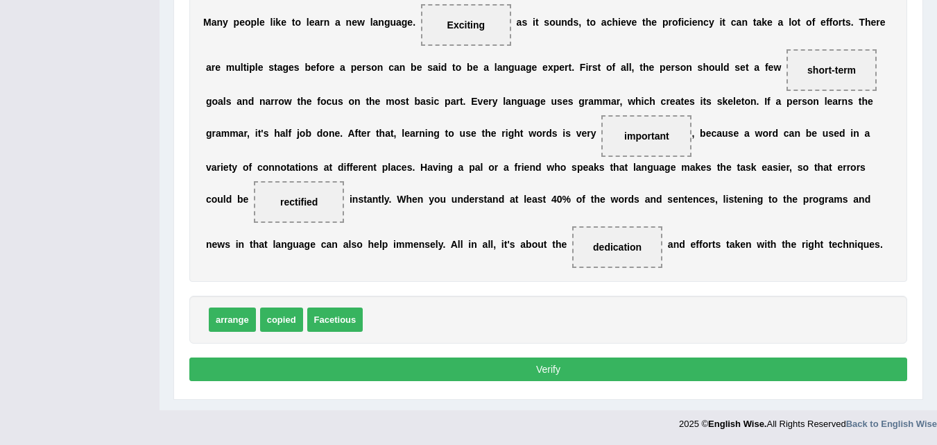
click at [576, 371] on button "Verify" at bounding box center [548, 369] width 718 height 24
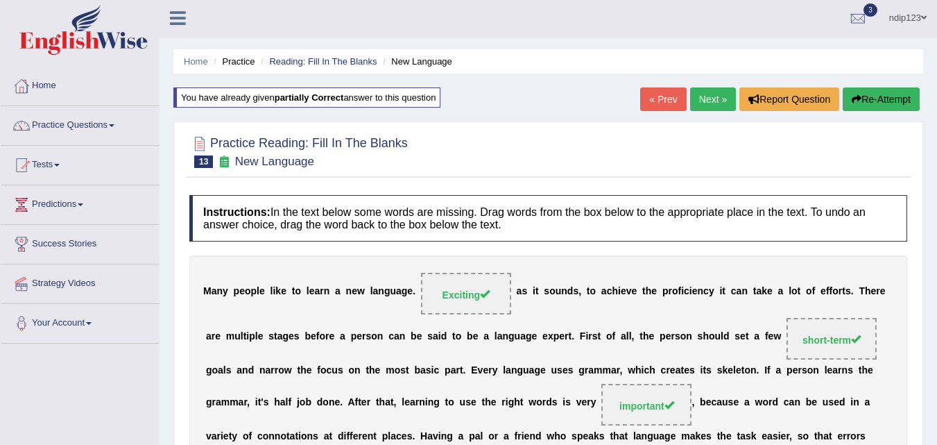
scroll to position [0, 0]
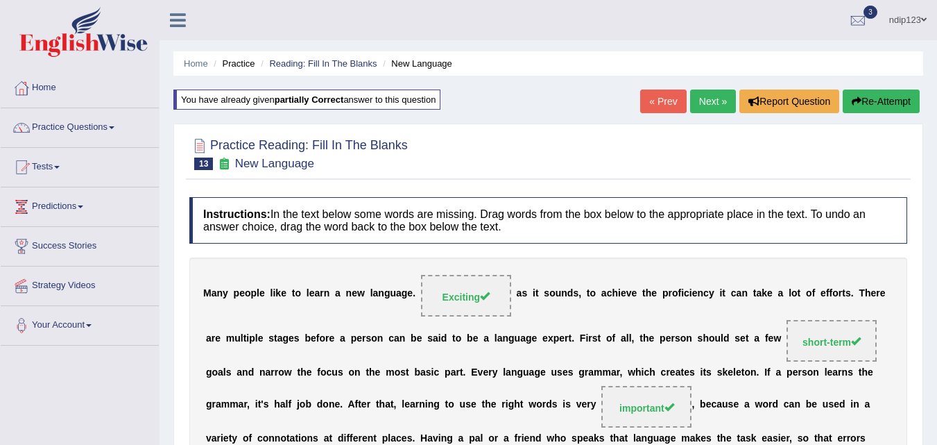
click at [701, 103] on link "Next »" at bounding box center [713, 101] width 46 height 24
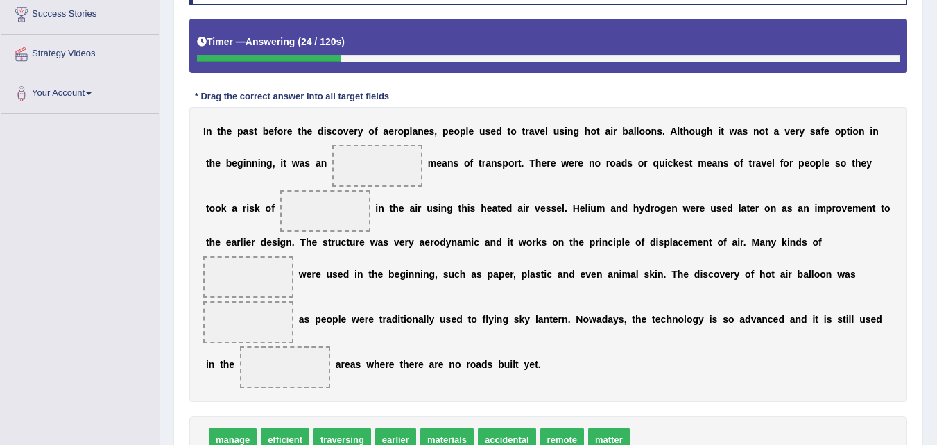
scroll to position [256, 0]
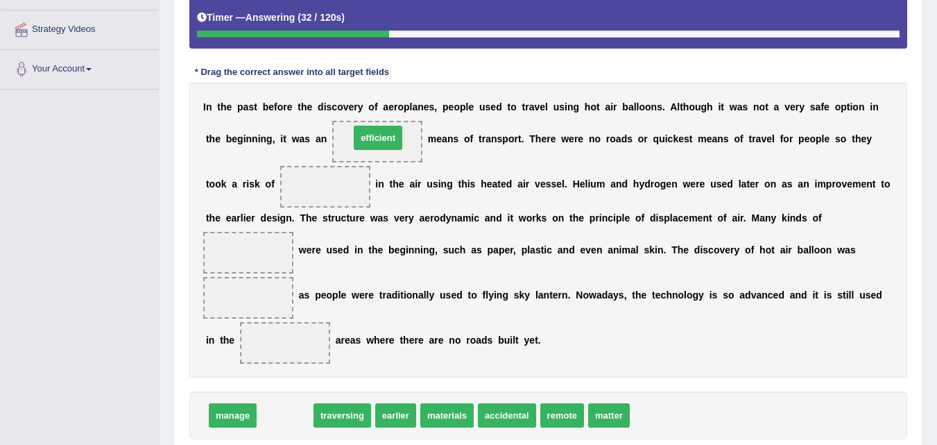
drag, startPoint x: 286, startPoint y: 416, endPoint x: 379, endPoint y: 139, distance: 292.6
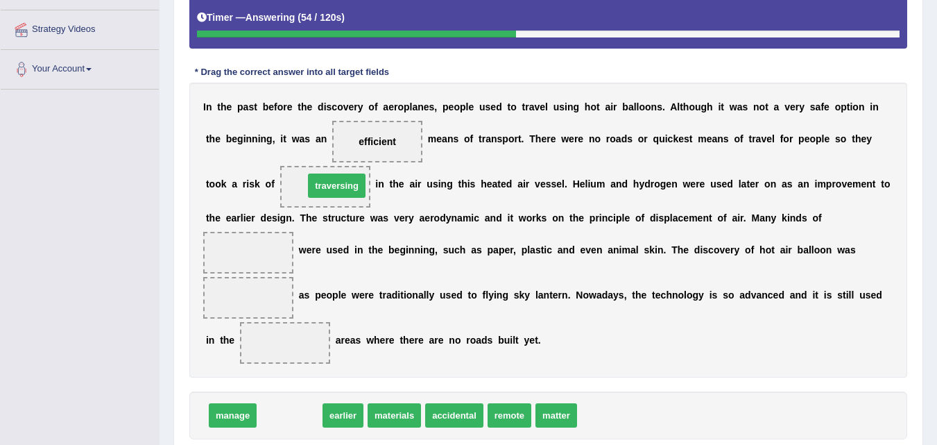
drag, startPoint x: 288, startPoint y: 425, endPoint x: 335, endPoint y: 195, distance: 234.4
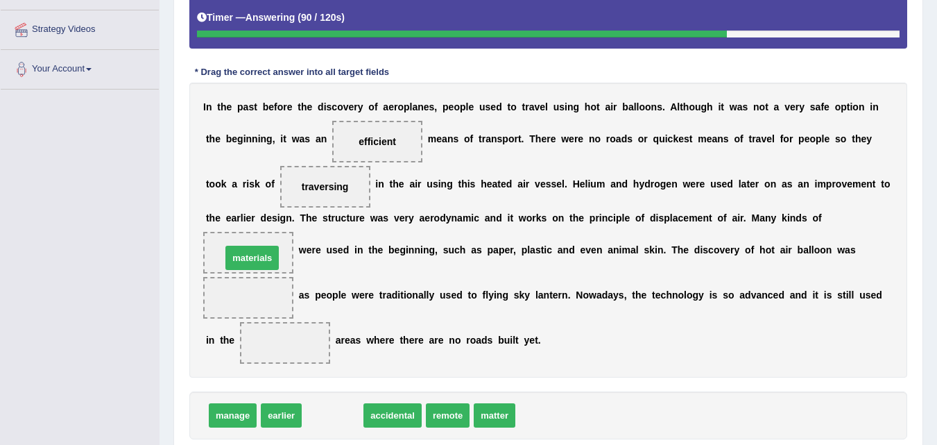
drag, startPoint x: 335, startPoint y: 418, endPoint x: 251, endPoint y: 255, distance: 184.0
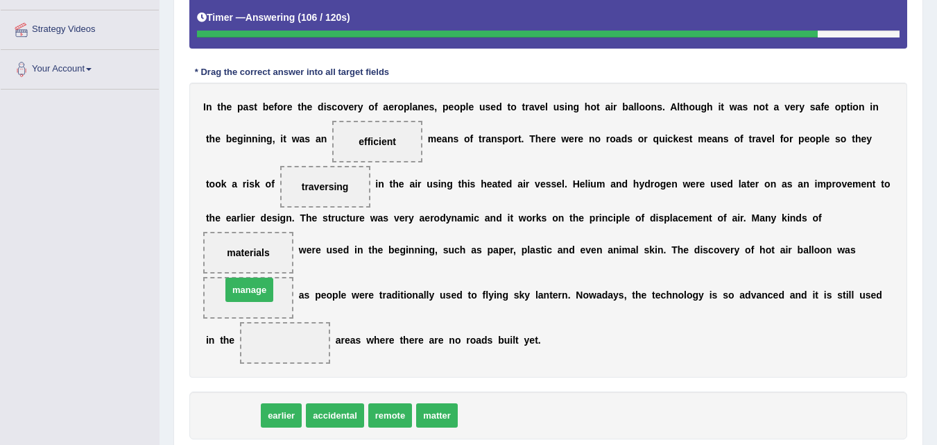
drag, startPoint x: 234, startPoint y: 418, endPoint x: 250, endPoint y: 292, distance: 126.7
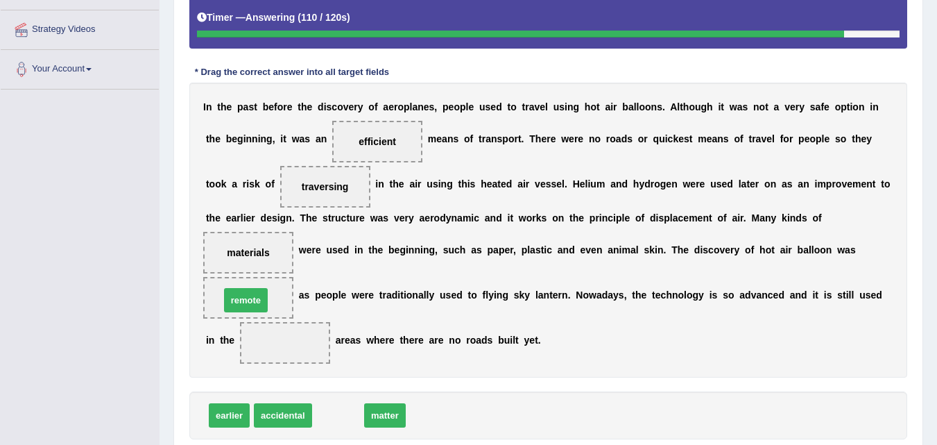
drag, startPoint x: 307, startPoint y: 356, endPoint x: 243, endPoint y: 300, distance: 84.6
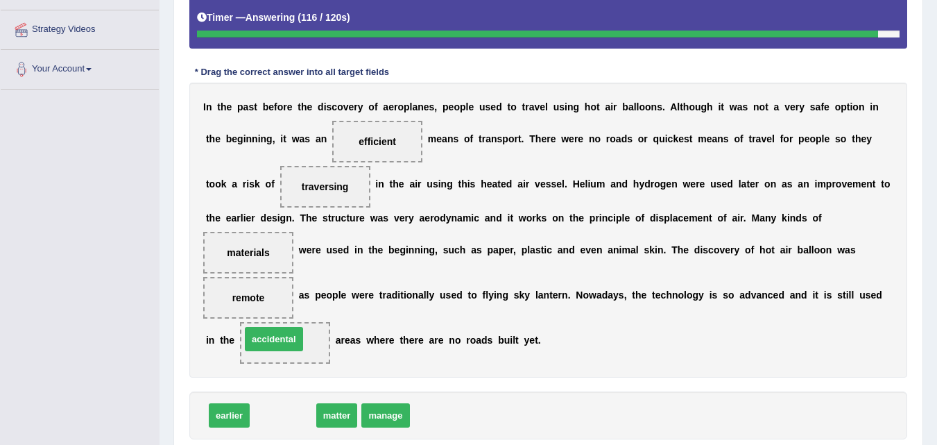
drag, startPoint x: 284, startPoint y: 416, endPoint x: 278, endPoint y: 339, distance: 77.9
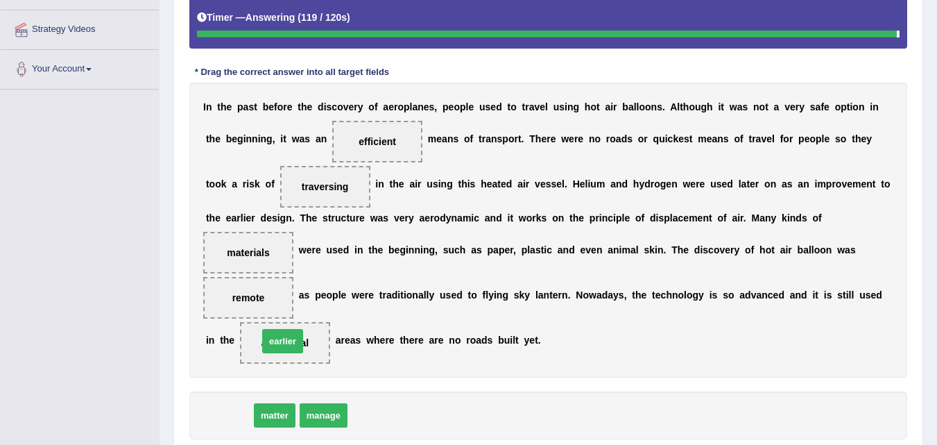
drag, startPoint x: 230, startPoint y: 415, endPoint x: 283, endPoint y: 341, distance: 91.5
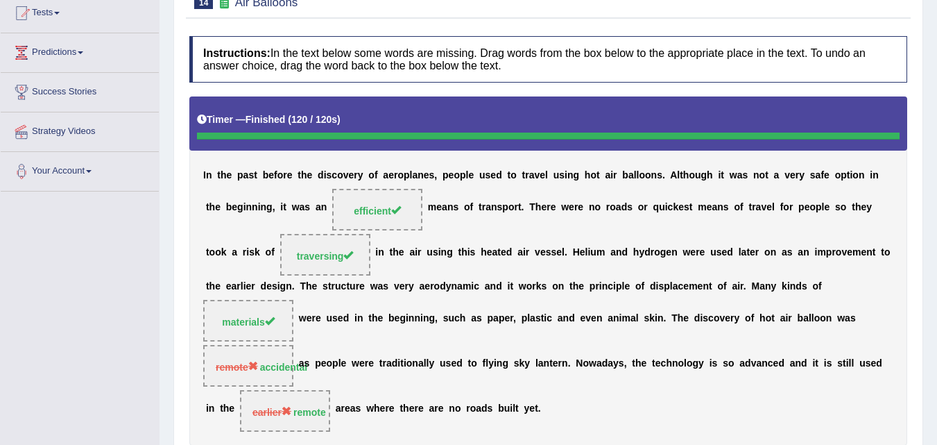
scroll to position [24, 0]
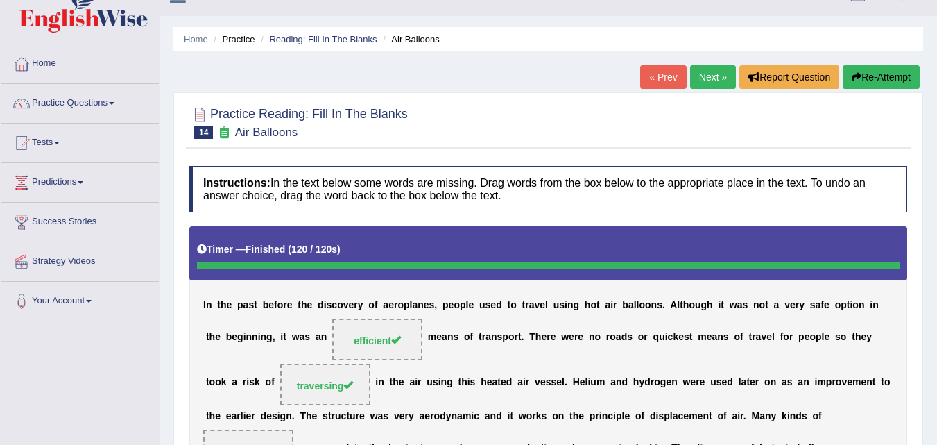
click at [882, 76] on button "Re-Attempt" at bounding box center [881, 77] width 77 height 24
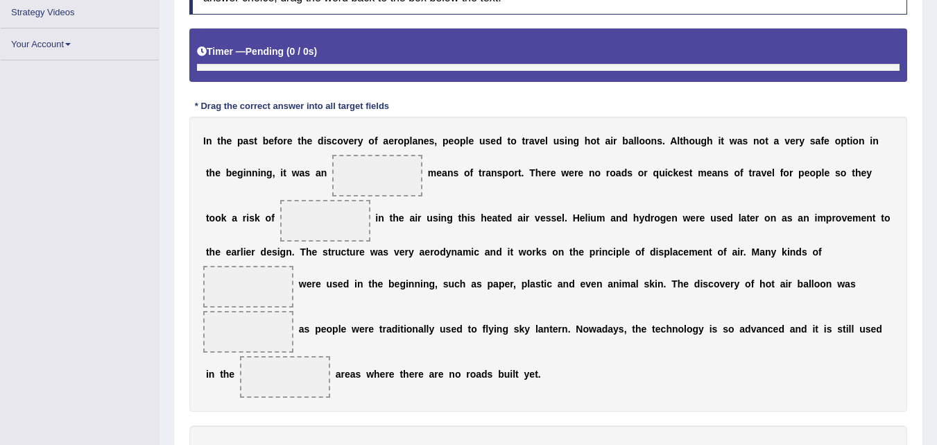
scroll to position [273, 0]
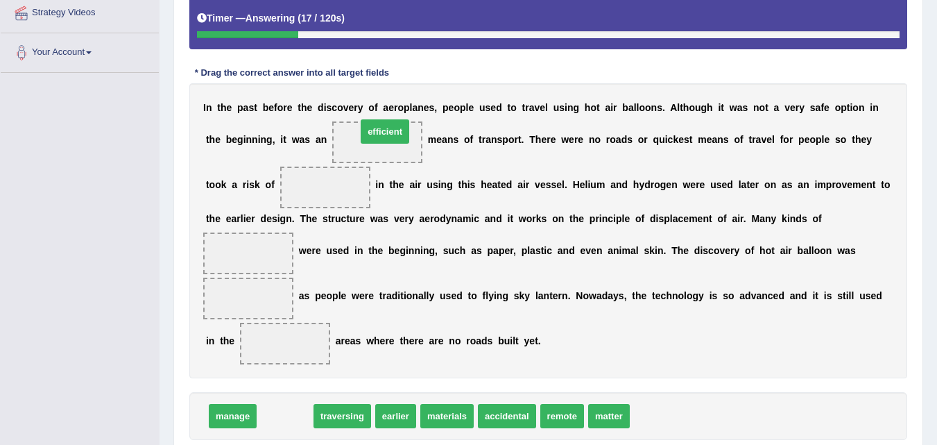
drag, startPoint x: 291, startPoint y: 416, endPoint x: 389, endPoint y: 130, distance: 303.0
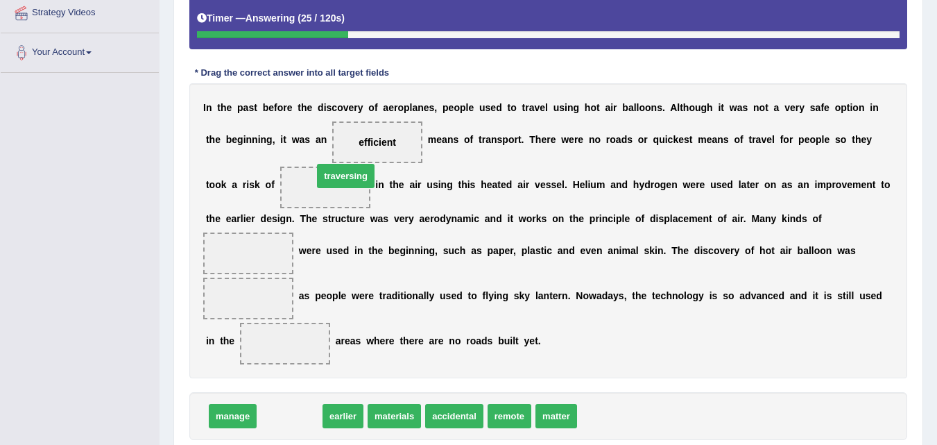
drag, startPoint x: 288, startPoint y: 421, endPoint x: 344, endPoint y: 181, distance: 246.5
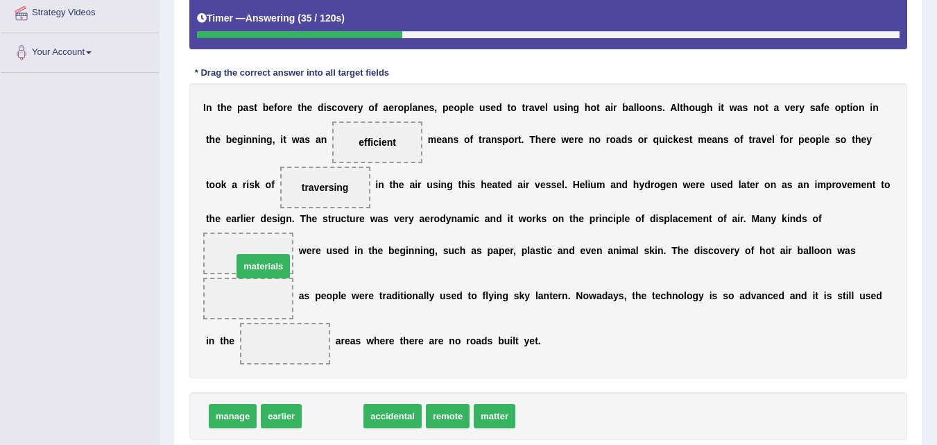
drag, startPoint x: 332, startPoint y: 420, endPoint x: 263, endPoint y: 269, distance: 165.8
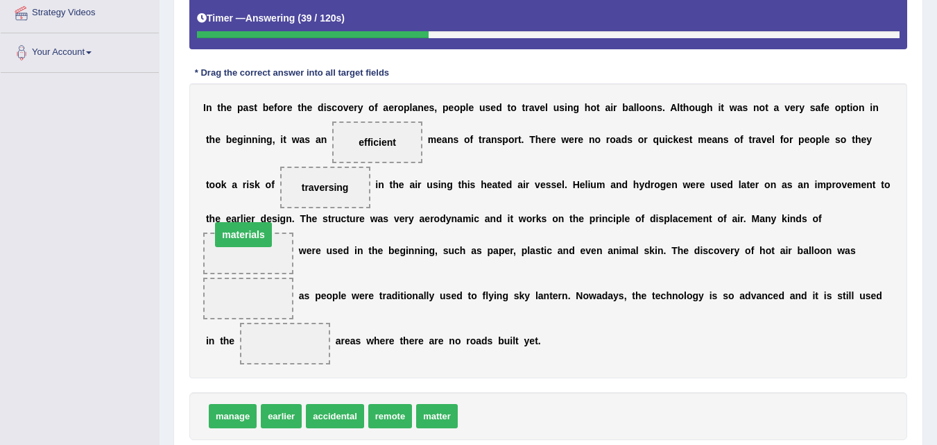
drag, startPoint x: 251, startPoint y: 298, endPoint x: 246, endPoint y: 234, distance: 64.0
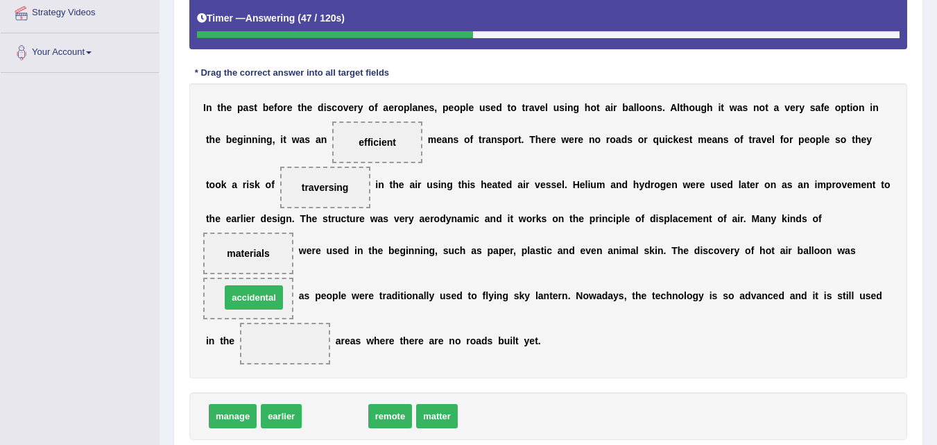
drag, startPoint x: 326, startPoint y: 411, endPoint x: 245, endPoint y: 292, distance: 144.3
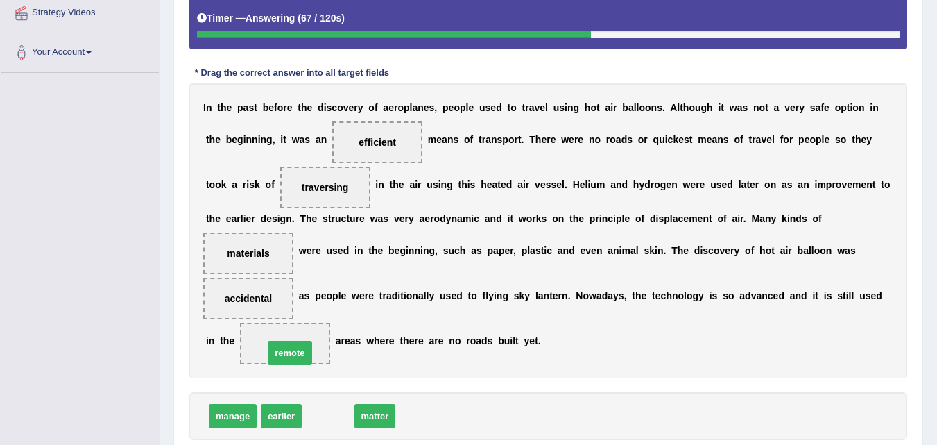
drag, startPoint x: 324, startPoint y: 417, endPoint x: 282, endPoint y: 348, distance: 80.7
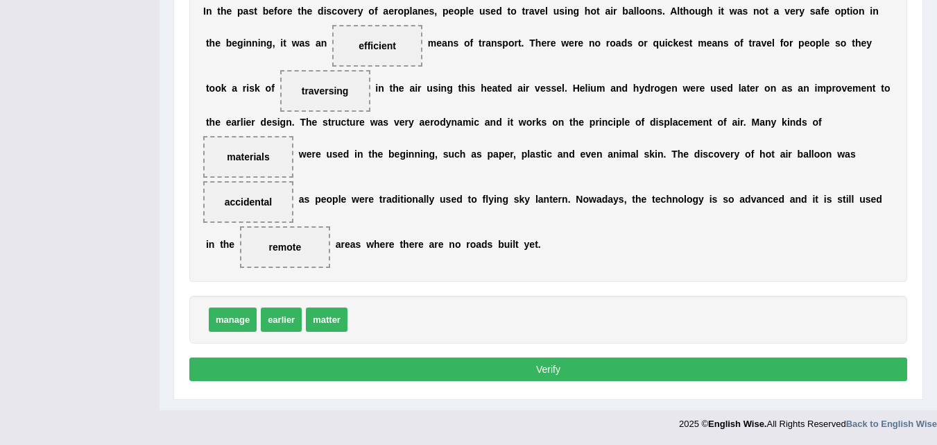
click at [527, 372] on button "Verify" at bounding box center [548, 369] width 718 height 24
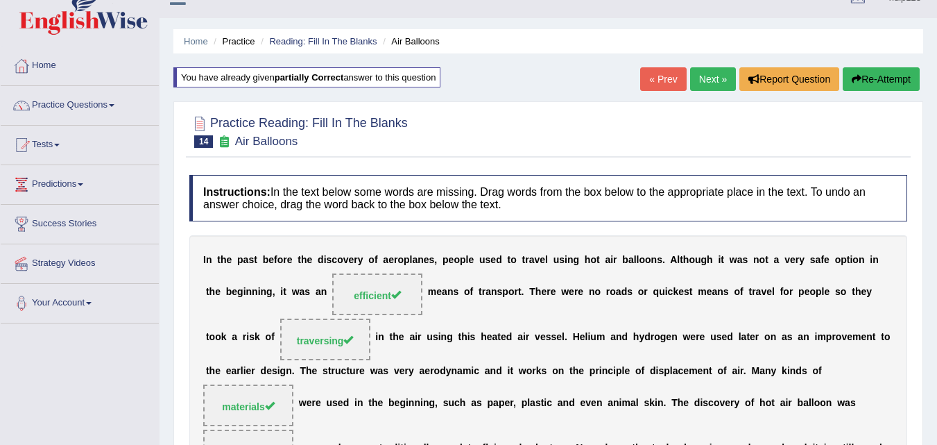
scroll to position [0, 0]
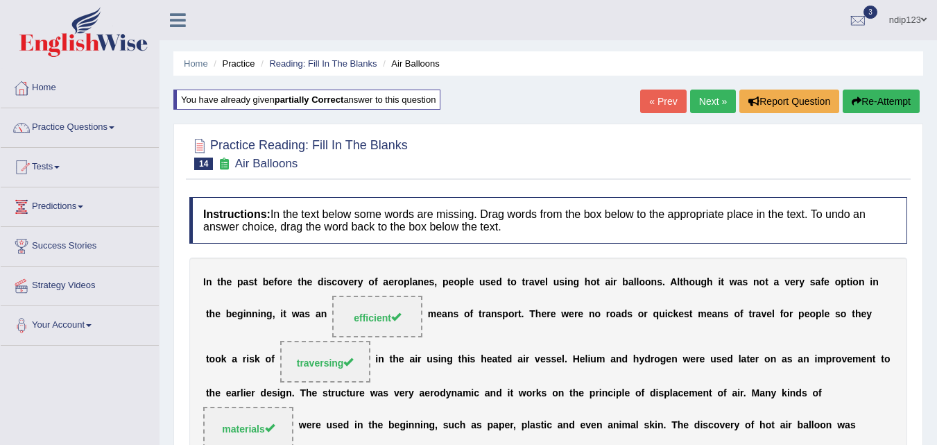
click at [707, 100] on link "Next »" at bounding box center [713, 101] width 46 height 24
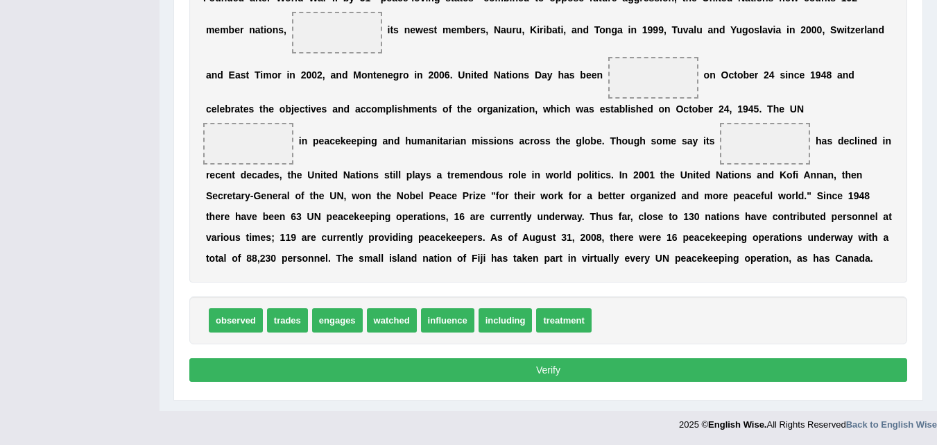
scroll to position [366, 0]
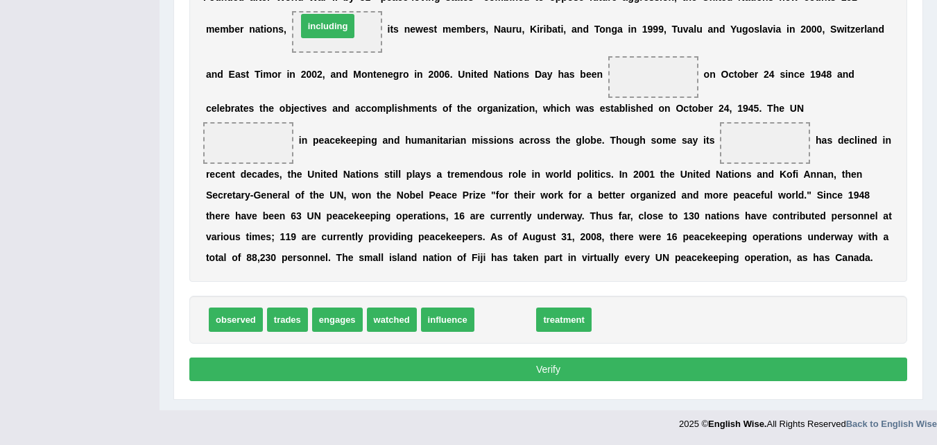
drag, startPoint x: 501, startPoint y: 318, endPoint x: 323, endPoint y: 24, distance: 344.0
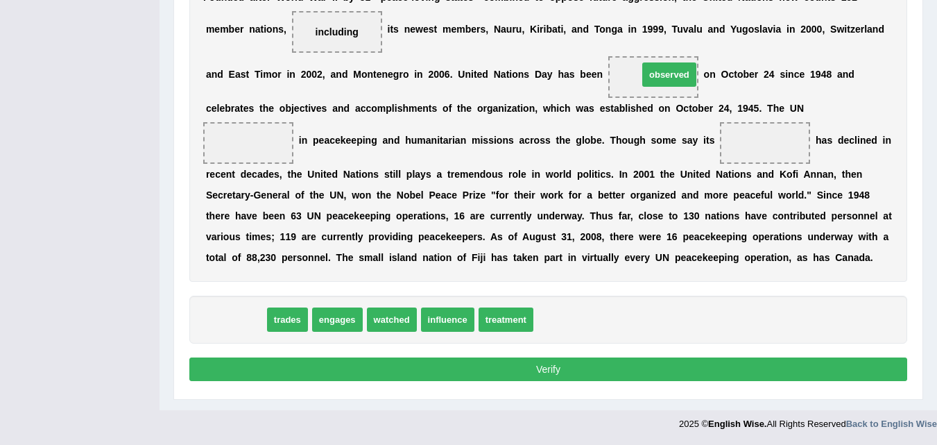
drag, startPoint x: 238, startPoint y: 321, endPoint x: 661, endPoint y: 74, distance: 490.0
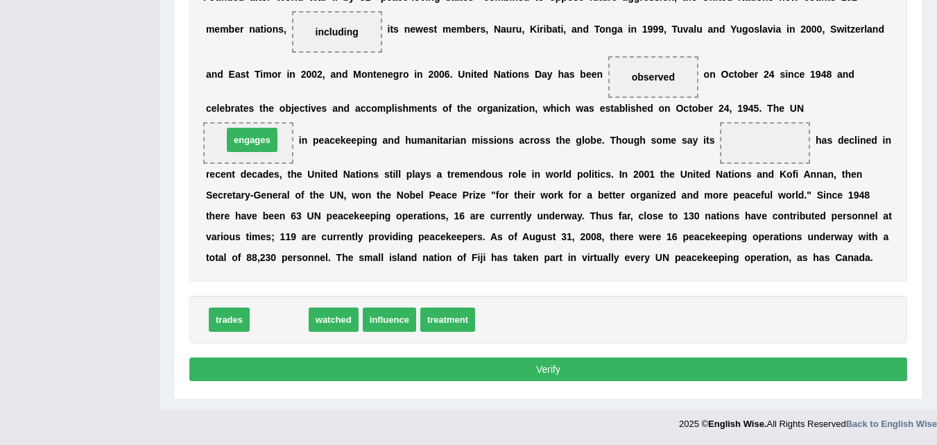
drag, startPoint x: 283, startPoint y: 323, endPoint x: 256, endPoint y: 143, distance: 181.7
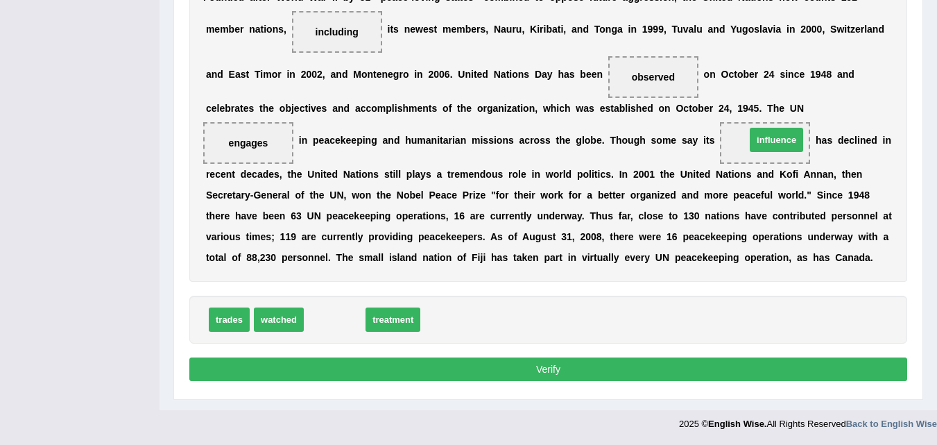
drag, startPoint x: 341, startPoint y: 320, endPoint x: 778, endPoint y: 142, distance: 472.0
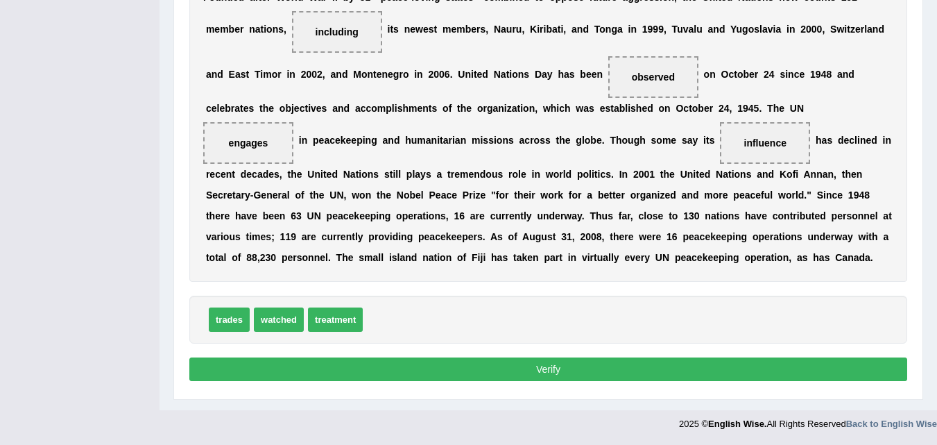
click at [533, 374] on button "Verify" at bounding box center [548, 369] width 718 height 24
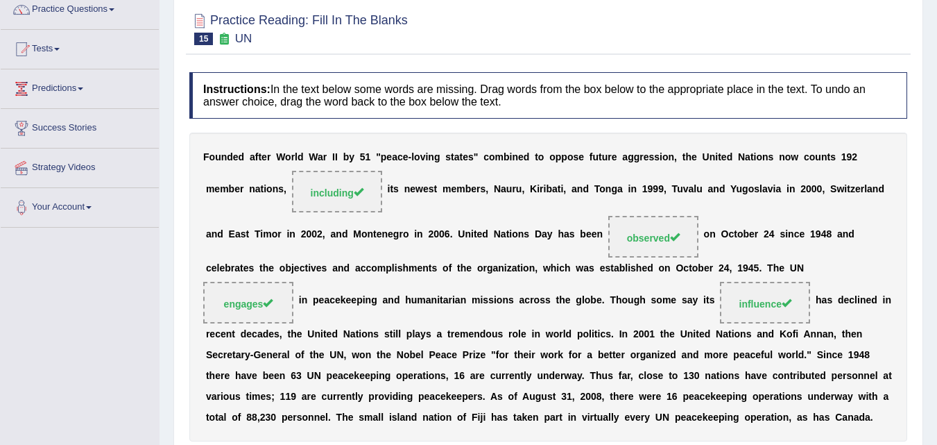
scroll to position [69, 0]
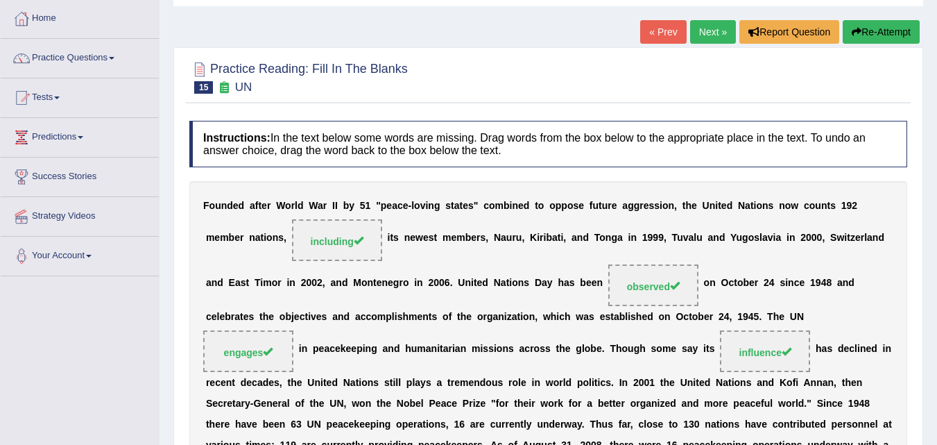
click at [703, 31] on link "Next »" at bounding box center [713, 32] width 46 height 24
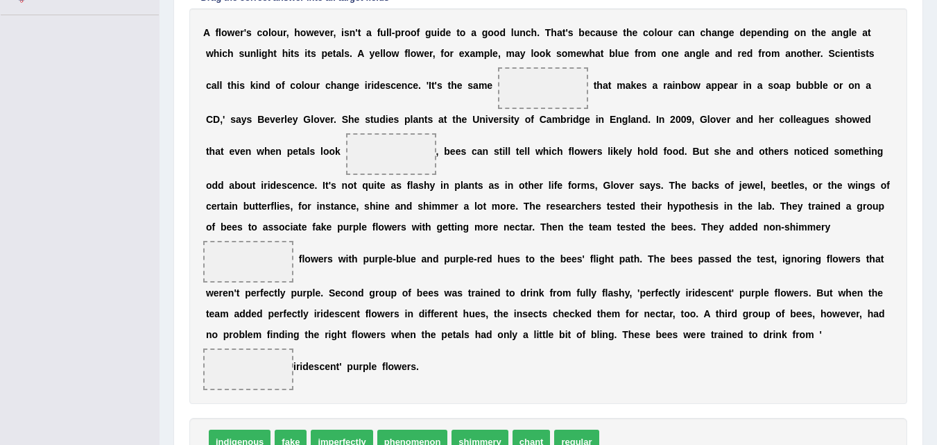
scroll to position [423, 0]
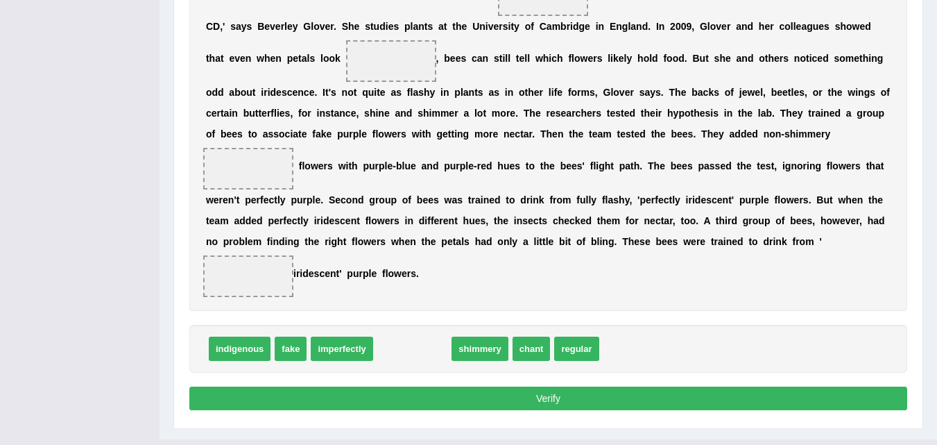
drag, startPoint x: 425, startPoint y: 308, endPoint x: 545, endPoint y: -15, distance: 344.8
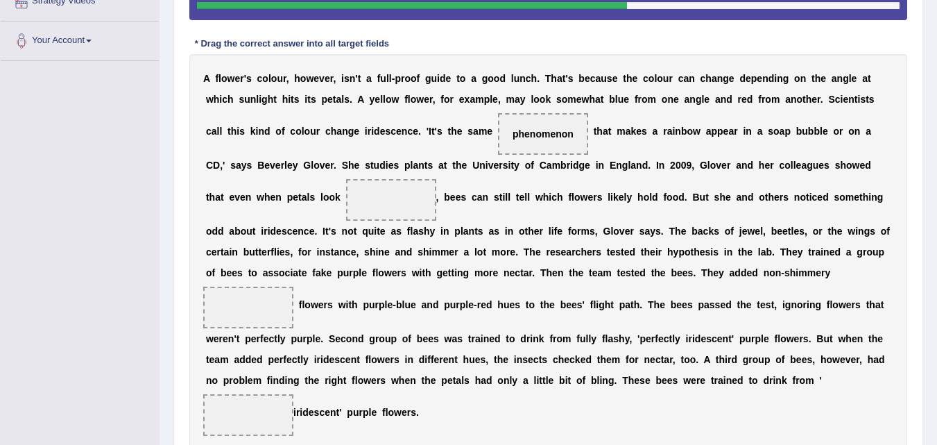
scroll to position [354, 0]
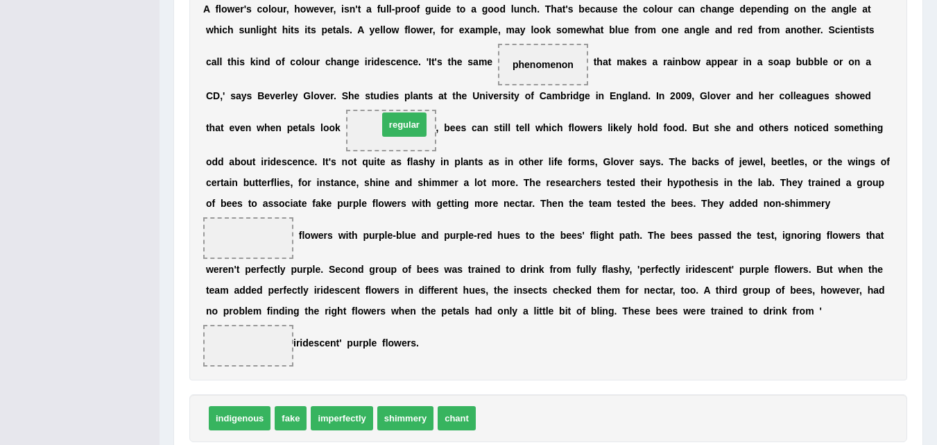
drag, startPoint x: 497, startPoint y: 418, endPoint x: 400, endPoint y: 125, distance: 309.3
drag, startPoint x: 457, startPoint y: 418, endPoint x: 388, endPoint y: 137, distance: 289.9
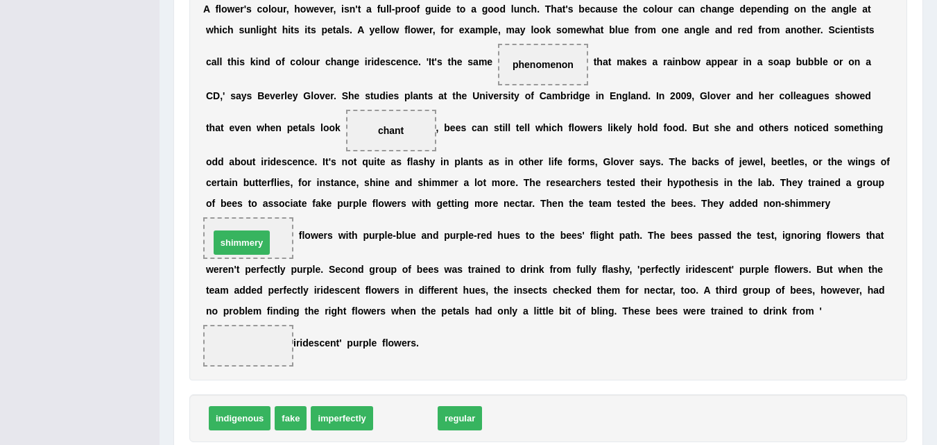
drag, startPoint x: 401, startPoint y: 419, endPoint x: 241, endPoint y: 239, distance: 240.3
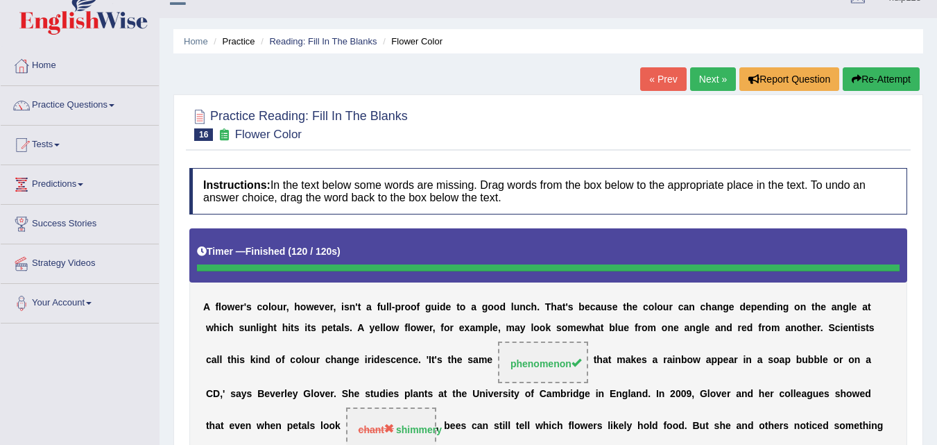
scroll to position [0, 0]
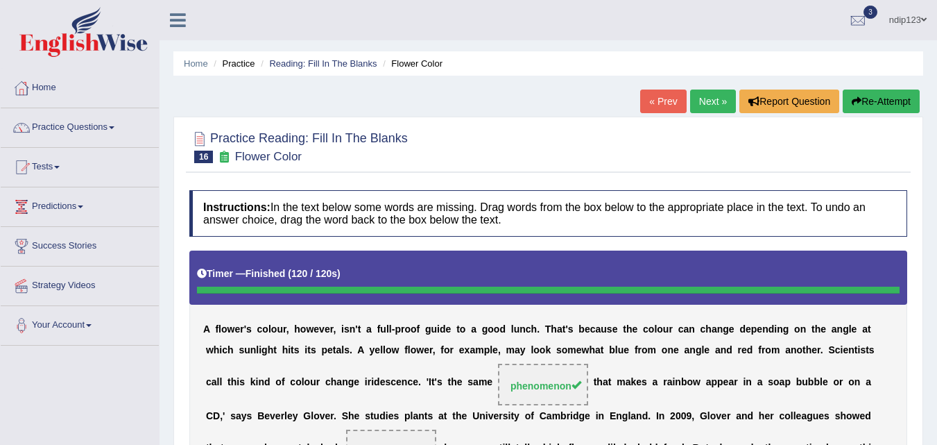
click at [706, 97] on link "Next »" at bounding box center [713, 101] width 46 height 24
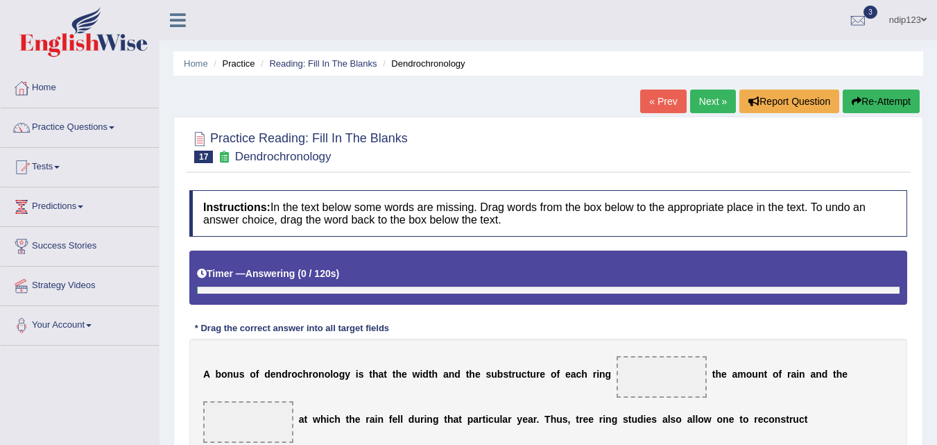
click at [655, 103] on link "« Prev" at bounding box center [663, 101] width 46 height 24
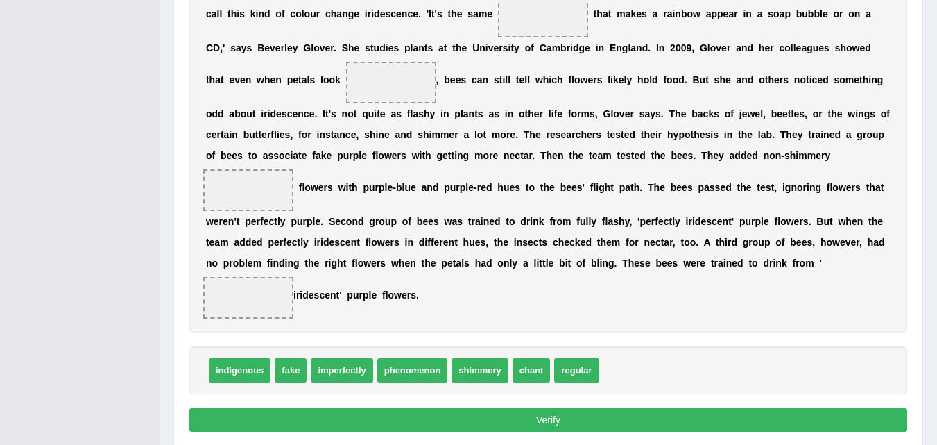
scroll to position [395, 0]
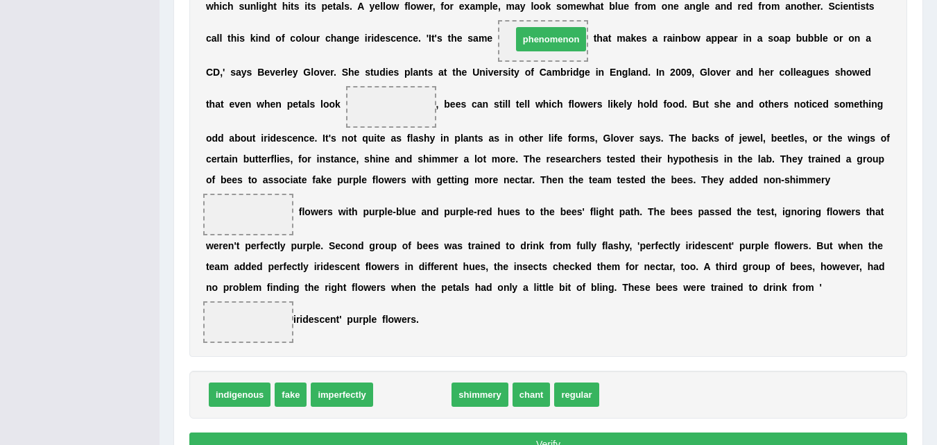
drag, startPoint x: 413, startPoint y: 395, endPoint x: 552, endPoint y: 40, distance: 381.3
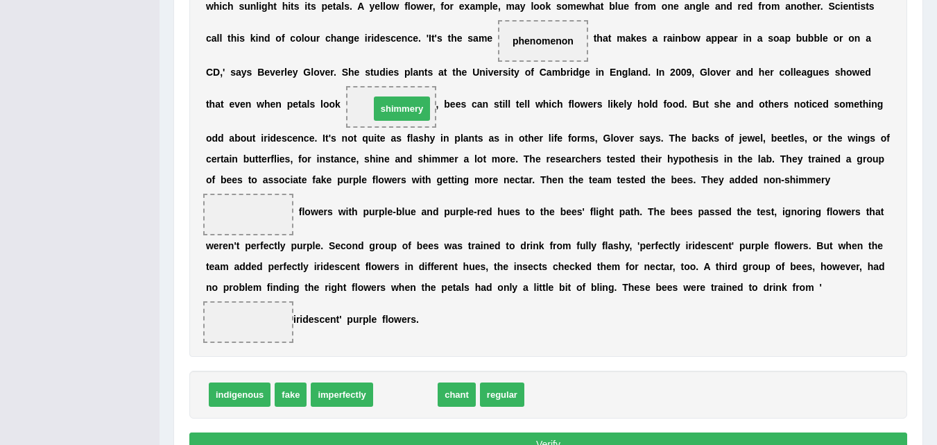
drag, startPoint x: 401, startPoint y: 395, endPoint x: 394, endPoint y: 106, distance: 288.7
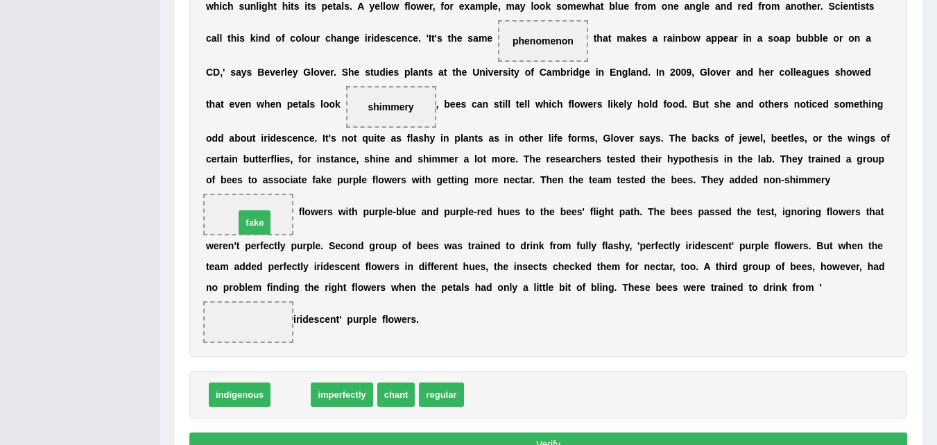
drag, startPoint x: 289, startPoint y: 395, endPoint x: 248, endPoint y: 212, distance: 187.5
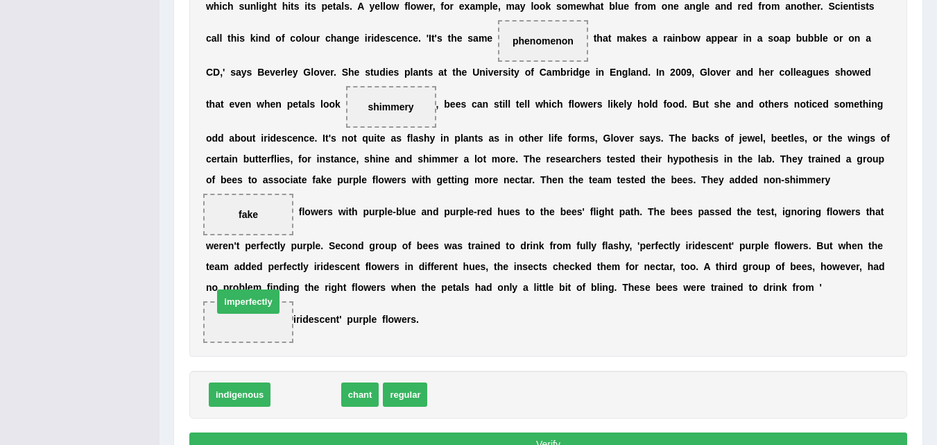
drag, startPoint x: 296, startPoint y: 397, endPoint x: 239, endPoint y: 303, distance: 109.9
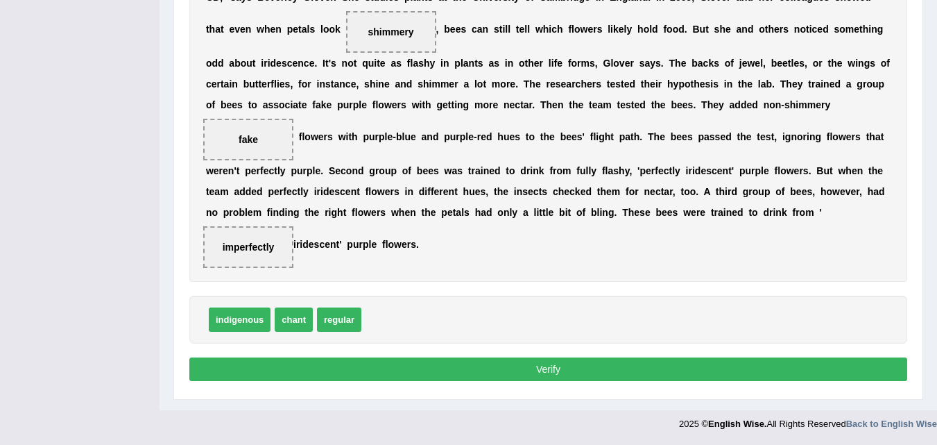
click at [519, 368] on button "Verify" at bounding box center [548, 369] width 718 height 24
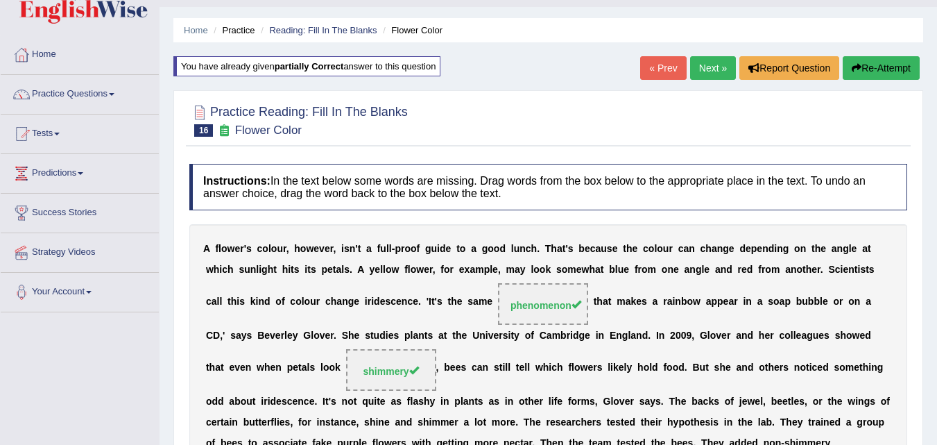
scroll to position [0, 0]
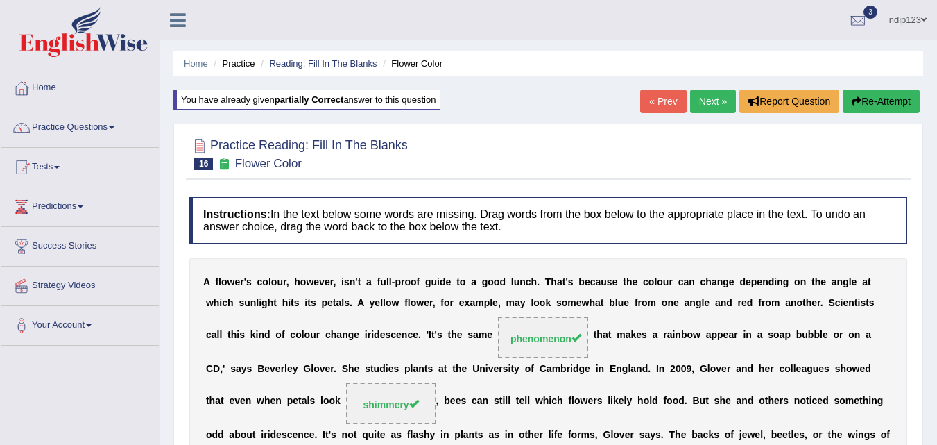
click at [709, 96] on link "Next »" at bounding box center [713, 101] width 46 height 24
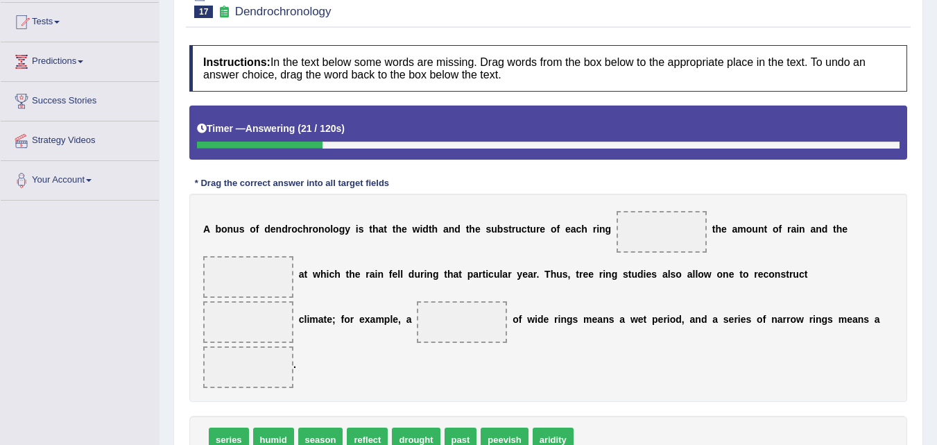
scroll to position [214, 0]
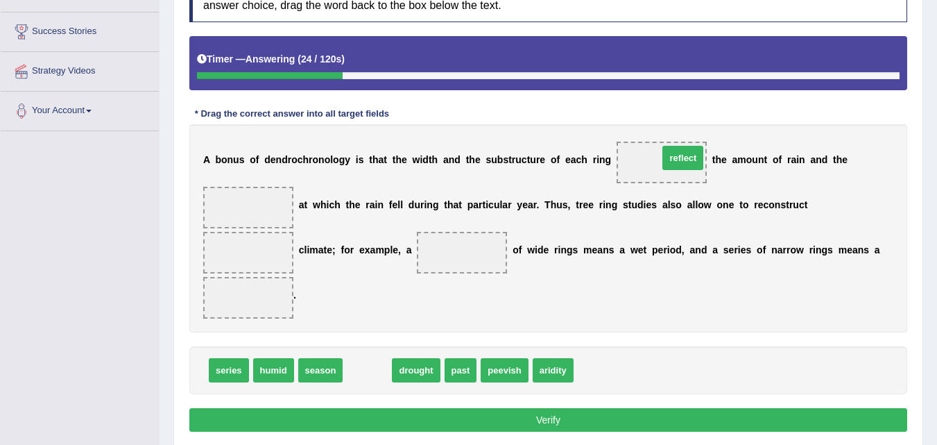
drag, startPoint x: 368, startPoint y: 375, endPoint x: 680, endPoint y: 161, distance: 378.3
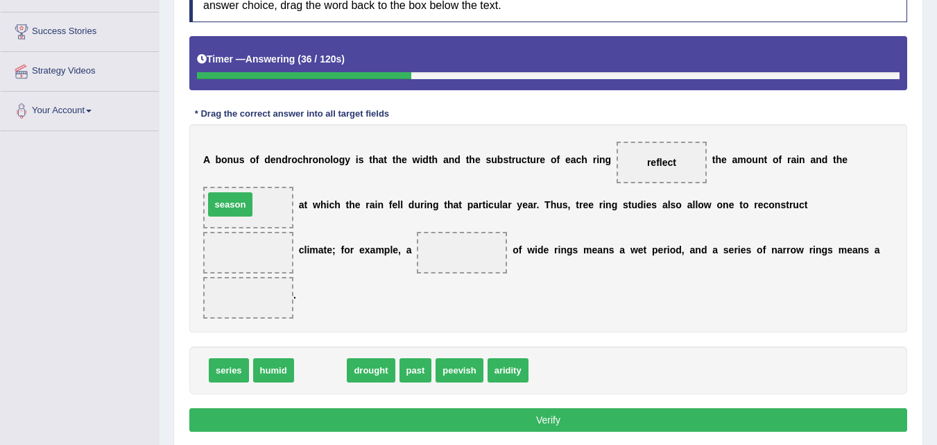
drag, startPoint x: 313, startPoint y: 375, endPoint x: 223, endPoint y: 207, distance: 189.6
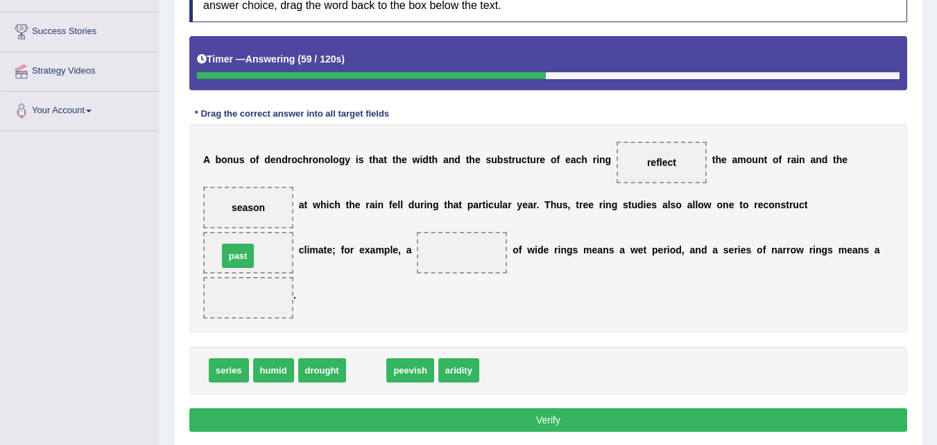
drag, startPoint x: 343, startPoint y: 366, endPoint x: 231, endPoint y: 255, distance: 158.0
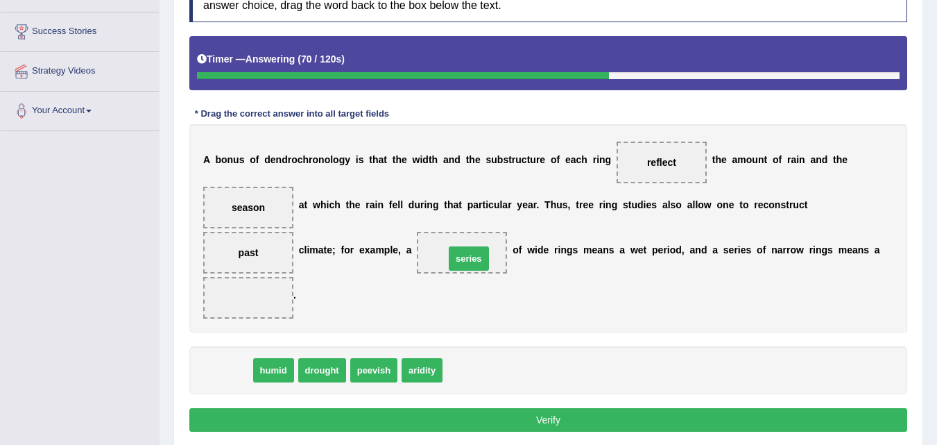
drag, startPoint x: 223, startPoint y: 373, endPoint x: 462, endPoint y: 260, distance: 264.4
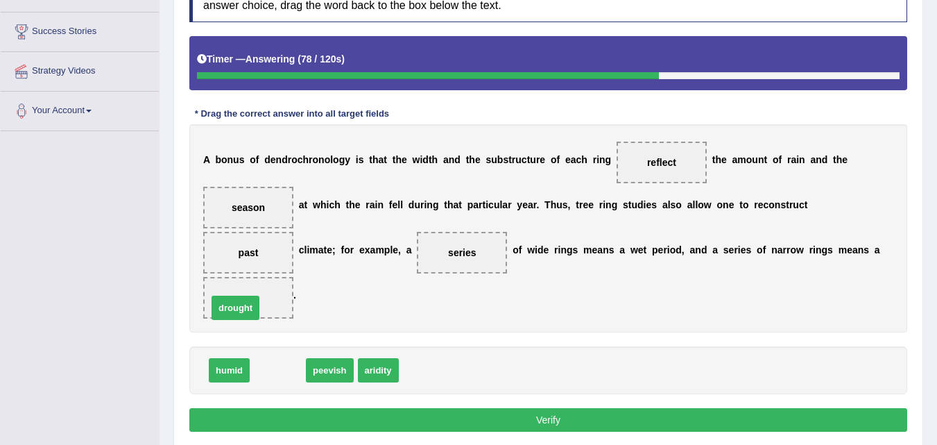
drag, startPoint x: 273, startPoint y: 369, endPoint x: 232, endPoint y: 307, distance: 74.7
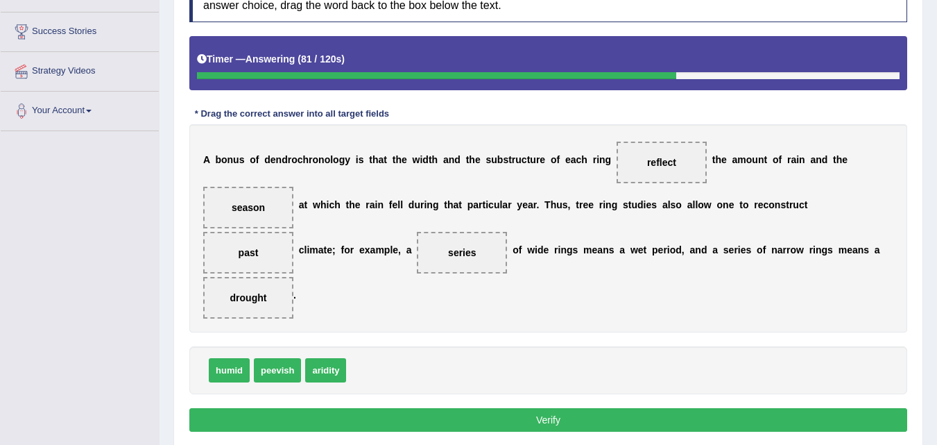
click at [552, 421] on button "Verify" at bounding box center [548, 420] width 718 height 24
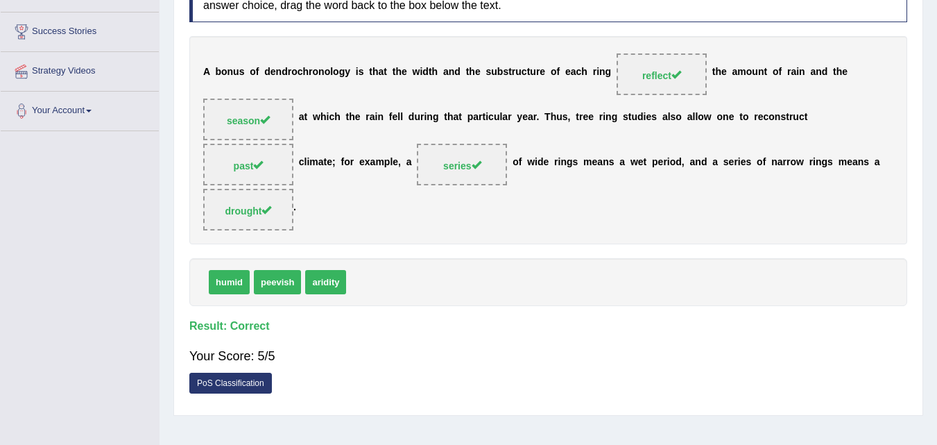
scroll to position [76, 0]
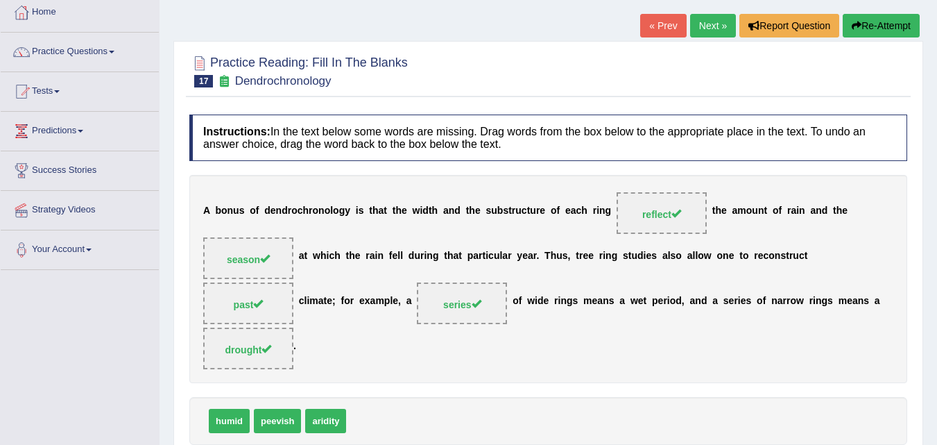
click at [711, 19] on link "Next »" at bounding box center [713, 26] width 46 height 24
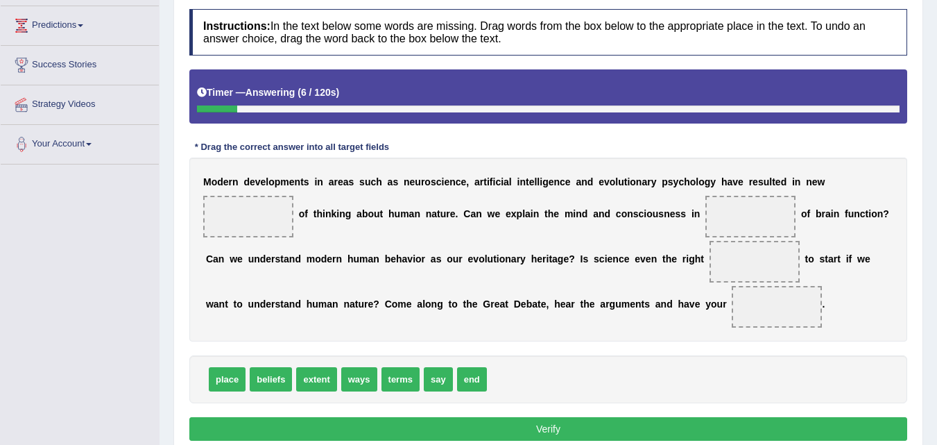
scroll to position [157, 0]
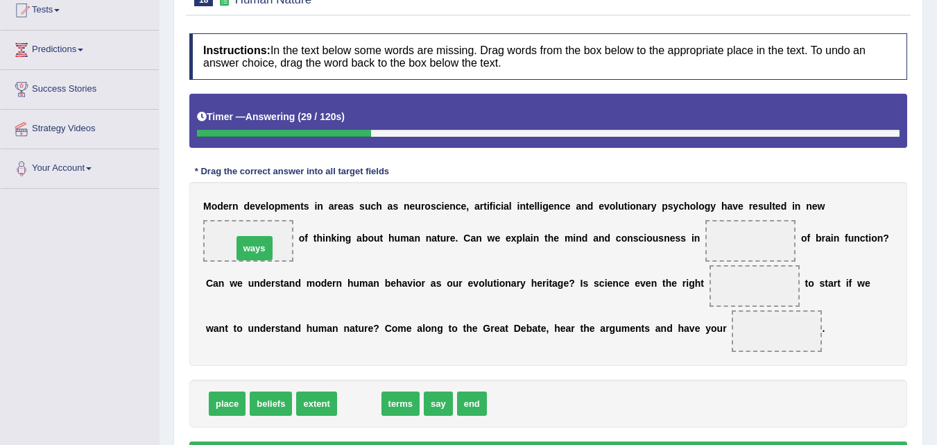
drag, startPoint x: 359, startPoint y: 407, endPoint x: 250, endPoint y: 234, distance: 204.8
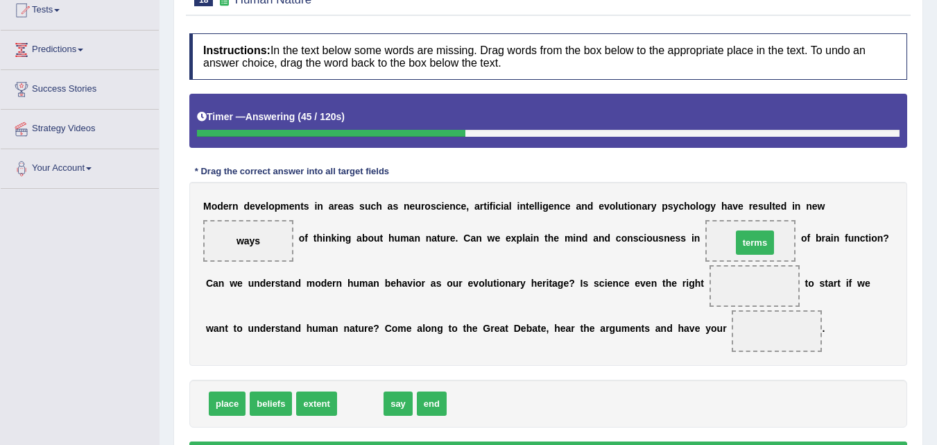
drag, startPoint x: 365, startPoint y: 409, endPoint x: 760, endPoint y: 248, distance: 426.3
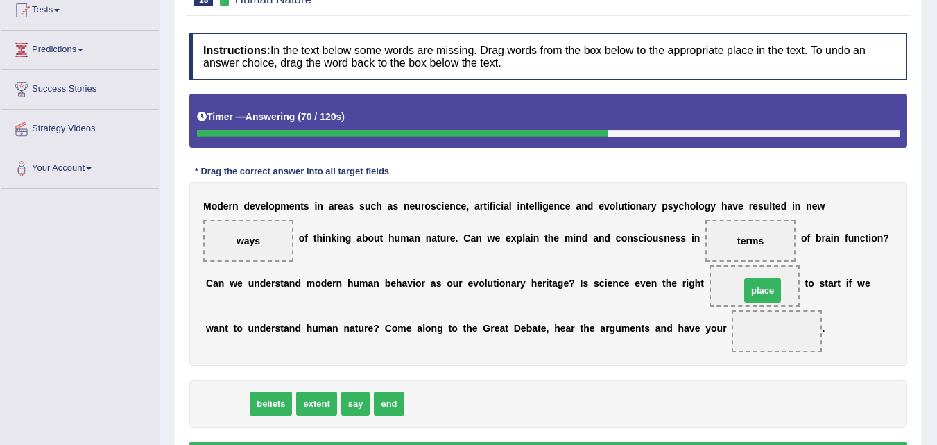
drag, startPoint x: 357, startPoint y: 384, endPoint x: 760, endPoint y: 291, distance: 413.6
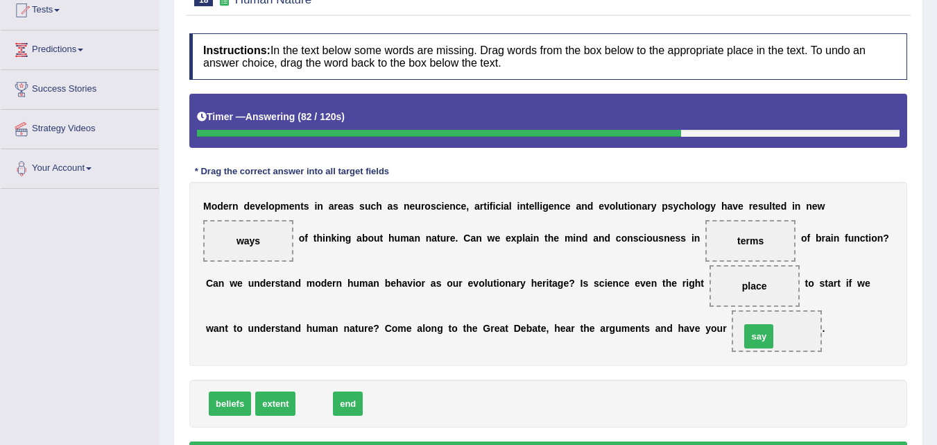
drag, startPoint x: 314, startPoint y: 404, endPoint x: 771, endPoint y: 335, distance: 461.6
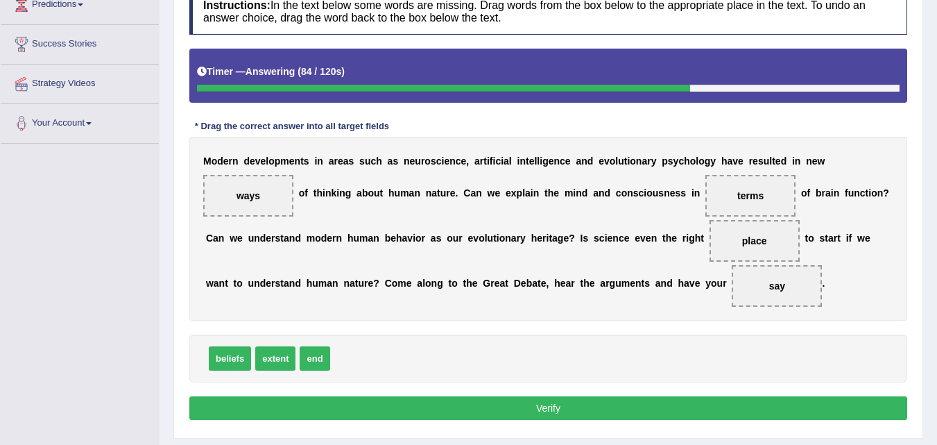
scroll to position [226, 0]
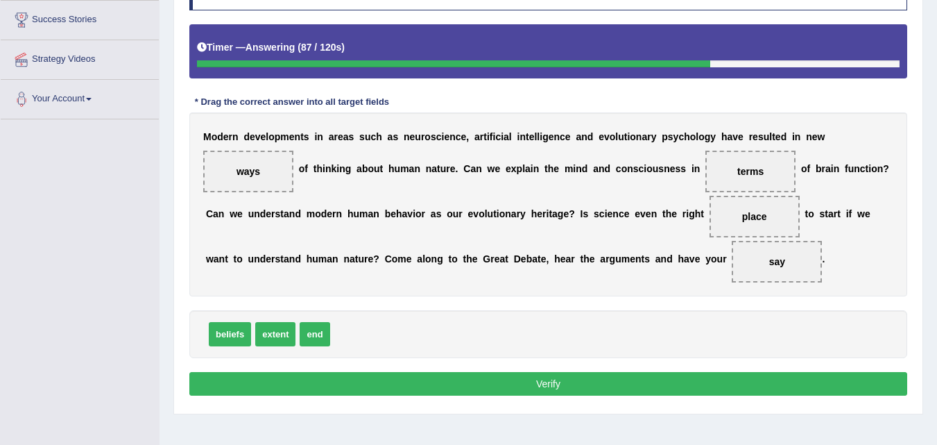
click at [554, 385] on button "Verify" at bounding box center [548, 384] width 718 height 24
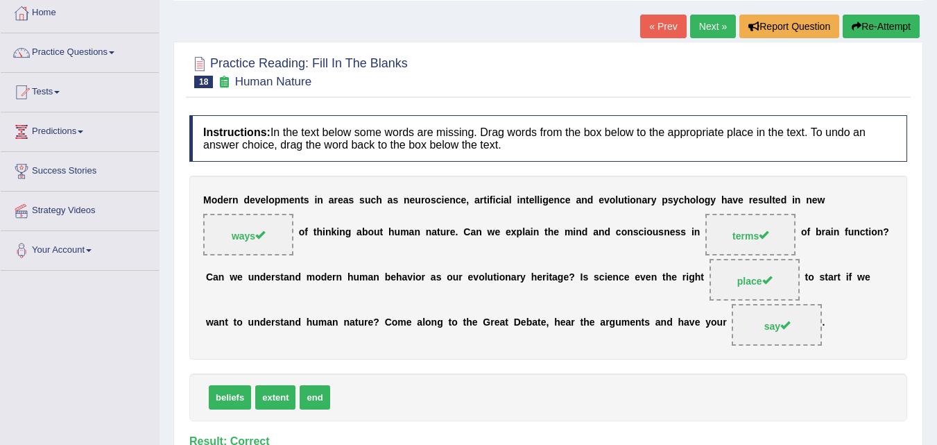
scroll to position [18, 0]
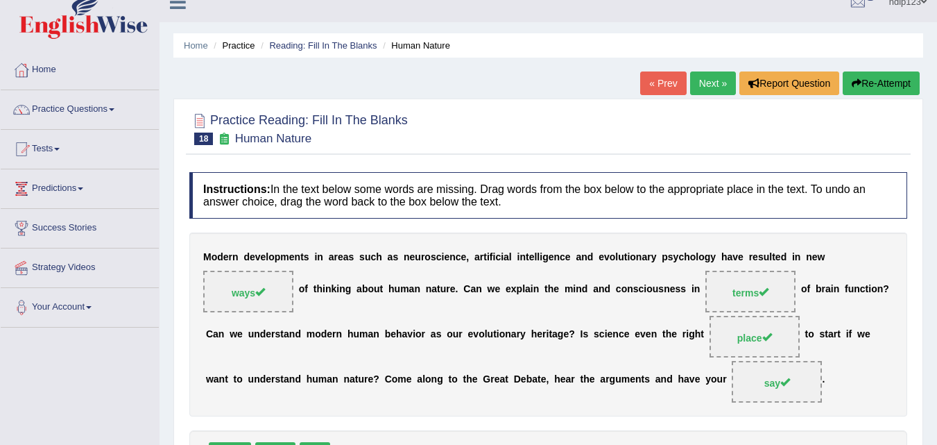
click at [711, 87] on link "Next »" at bounding box center [713, 83] width 46 height 24
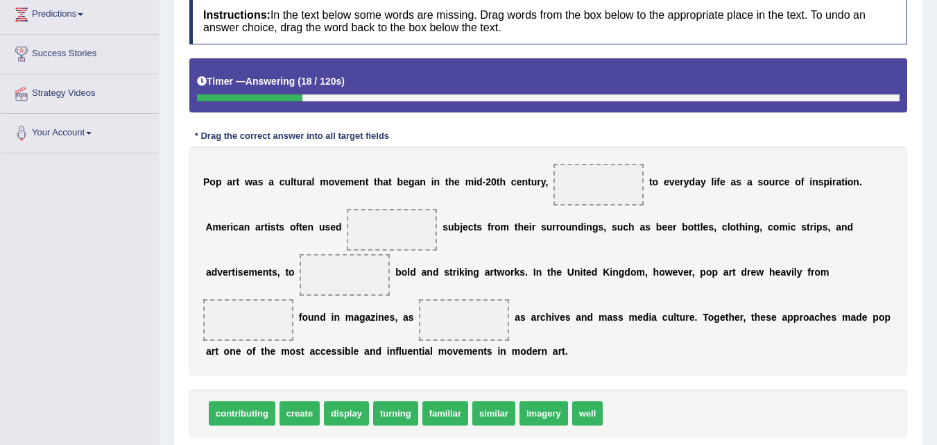
scroll to position [216, 0]
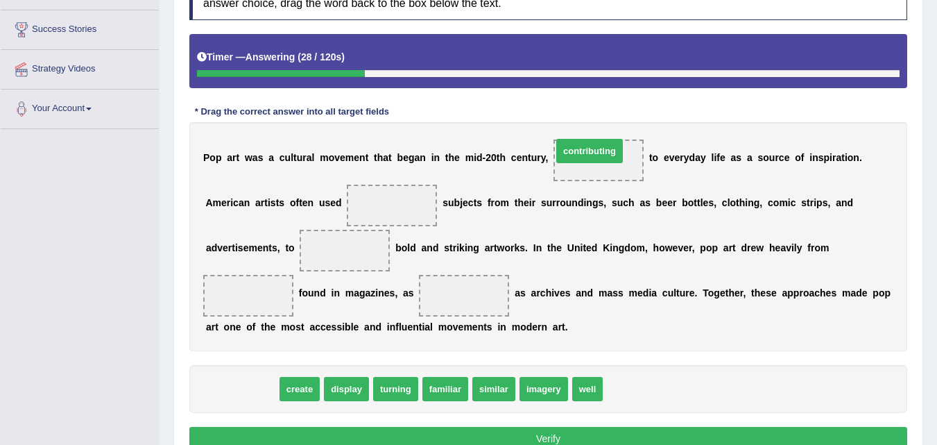
drag, startPoint x: 230, startPoint y: 395, endPoint x: 578, endPoint y: 157, distance: 421.2
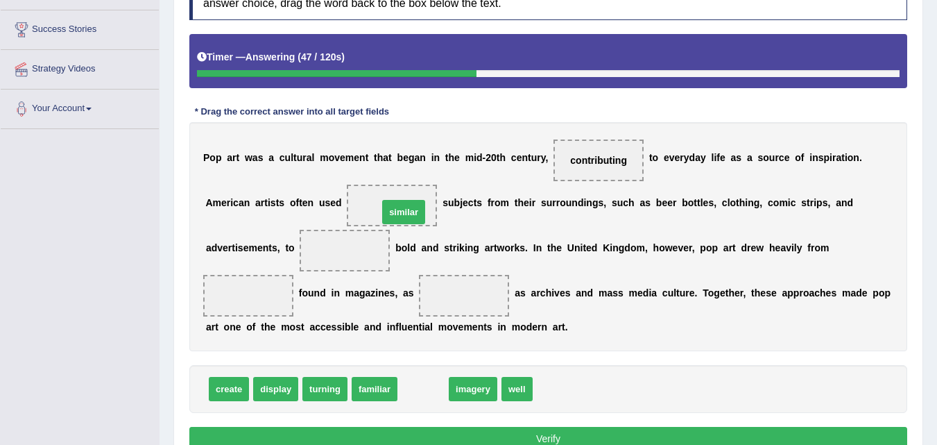
drag, startPoint x: 425, startPoint y: 375, endPoint x: 405, endPoint y: 211, distance: 165.6
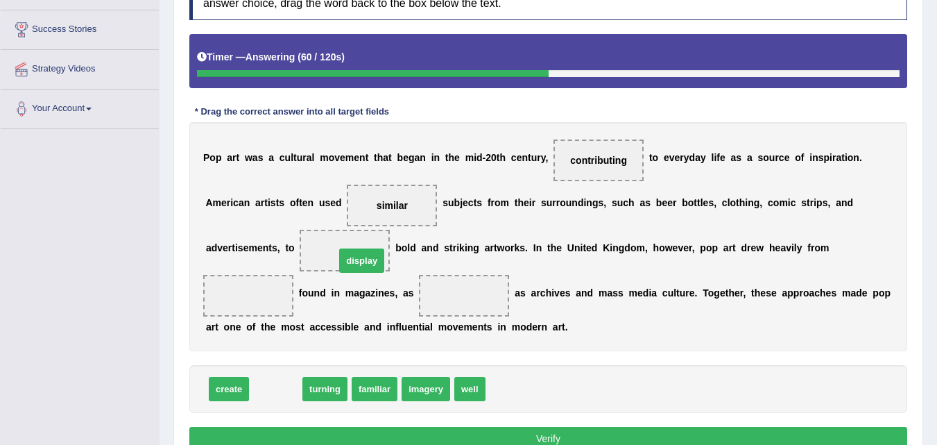
drag, startPoint x: 277, startPoint y: 392, endPoint x: 363, endPoint y: 262, distance: 155.7
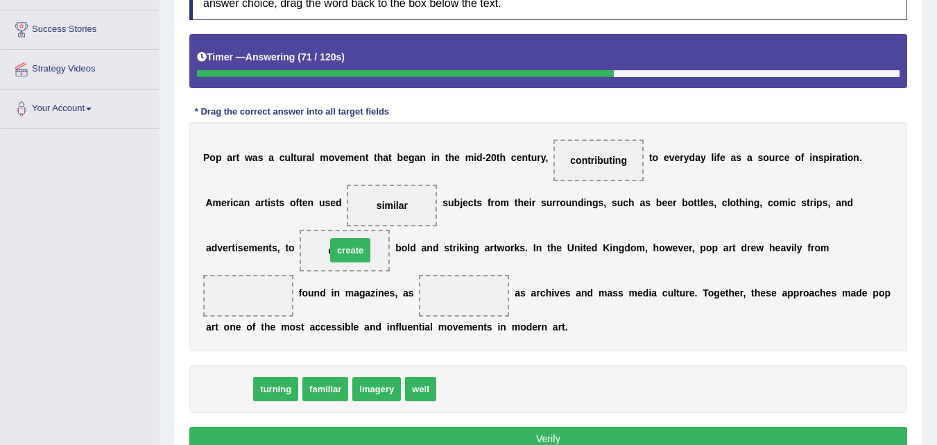
drag, startPoint x: 230, startPoint y: 393, endPoint x: 351, endPoint y: 253, distance: 185.0
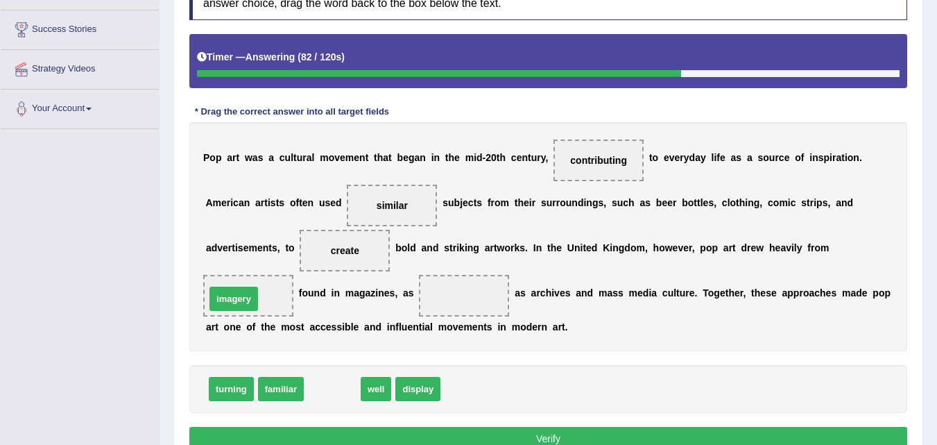
drag, startPoint x: 324, startPoint y: 393, endPoint x: 227, endPoint y: 300, distance: 134.0
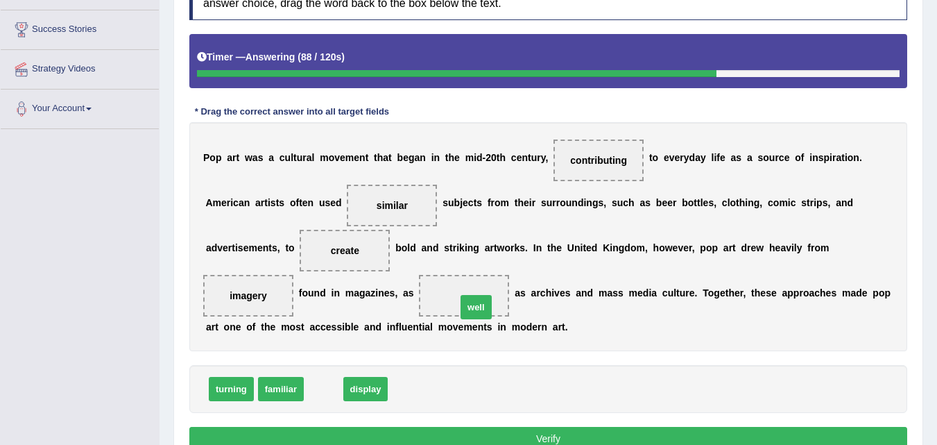
drag, startPoint x: 327, startPoint y: 391, endPoint x: 478, endPoint y: 309, distance: 172.0
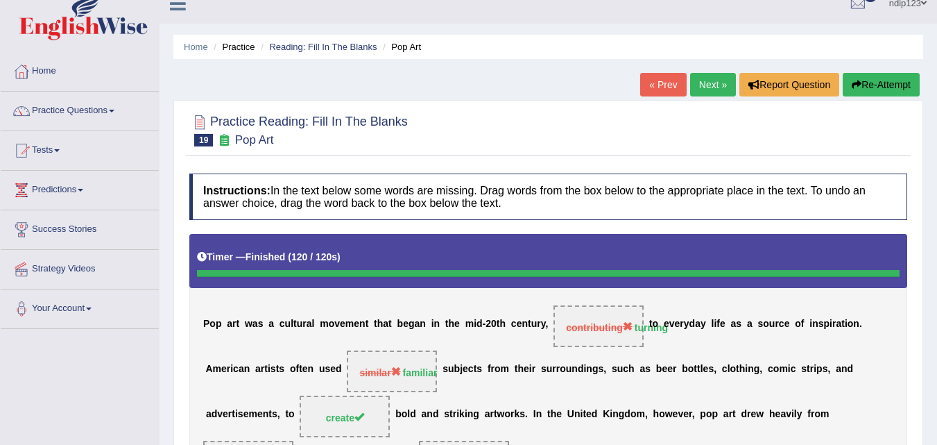
scroll to position [0, 0]
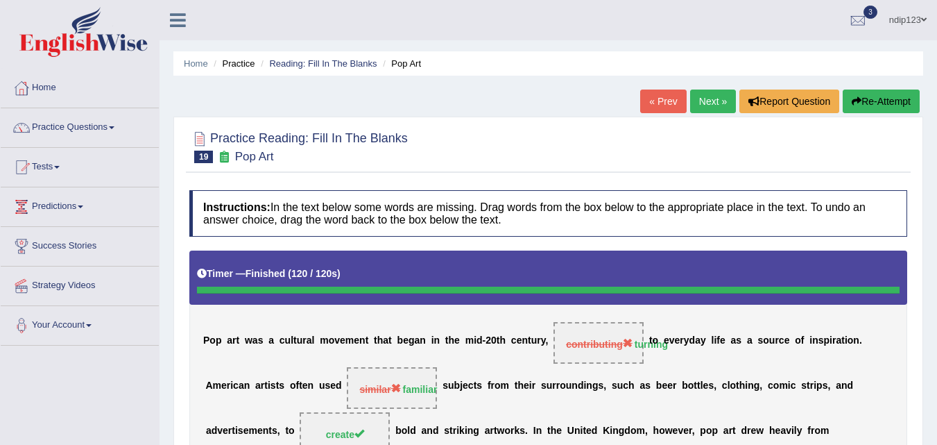
click at [875, 101] on button "Re-Attempt" at bounding box center [881, 101] width 77 height 24
click at [856, 103] on icon "button" at bounding box center [857, 101] width 10 height 10
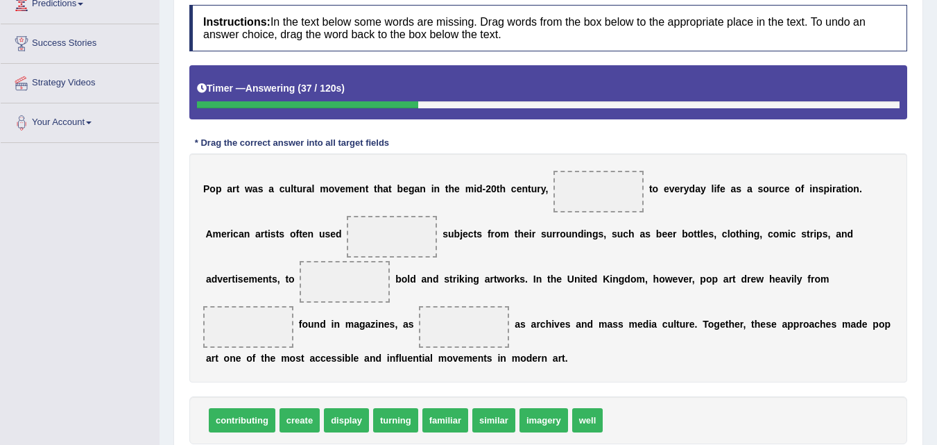
scroll to position [208, 0]
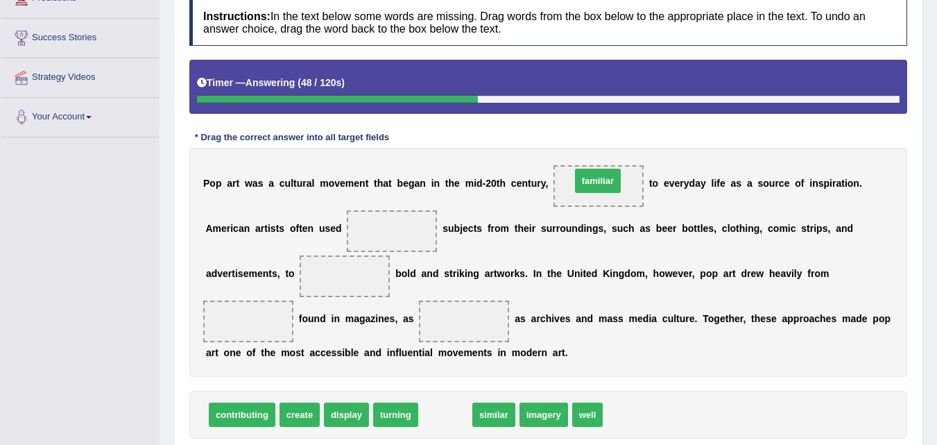
drag, startPoint x: 443, startPoint y: 416, endPoint x: 597, endPoint y: 181, distance: 280.7
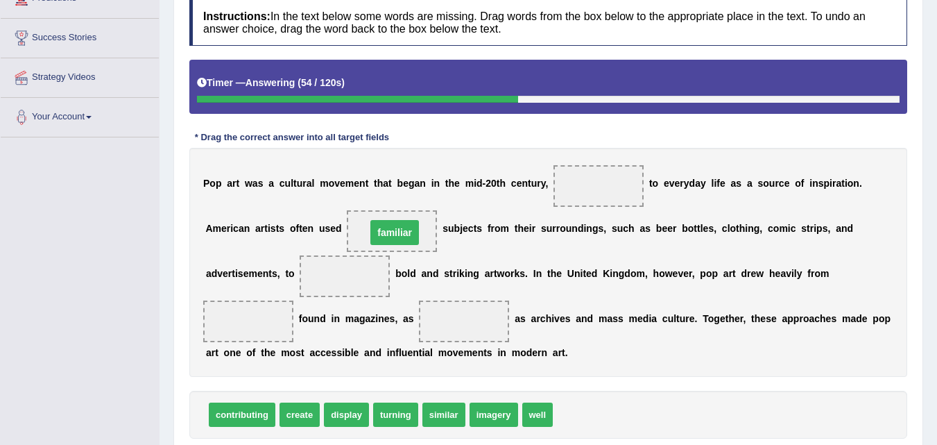
drag, startPoint x: 594, startPoint y: 182, endPoint x: 390, endPoint y: 229, distance: 209.2
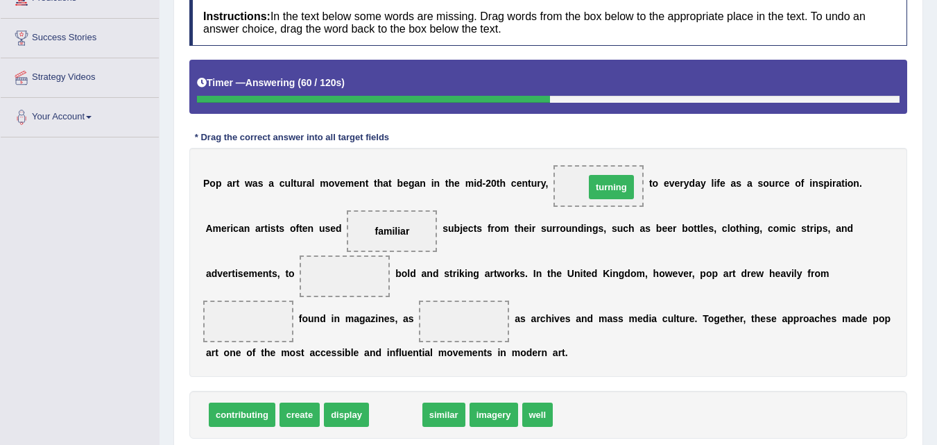
drag, startPoint x: 393, startPoint y: 416, endPoint x: 608, endPoint y: 186, distance: 314.6
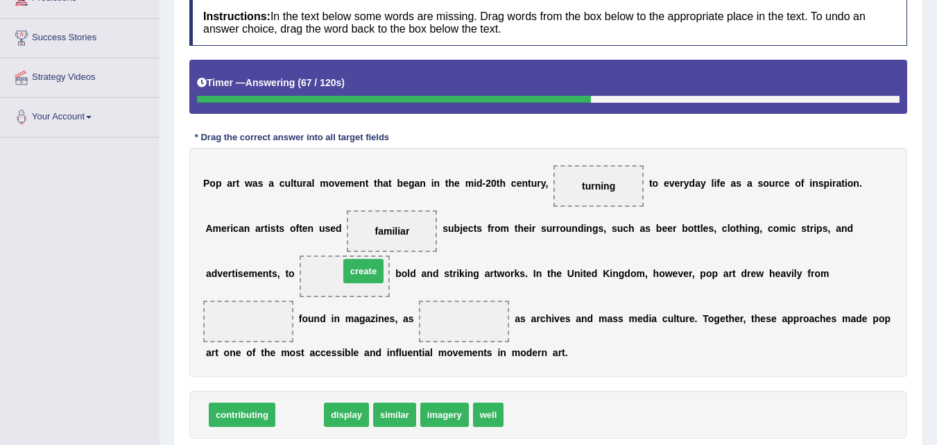
drag, startPoint x: 299, startPoint y: 414, endPoint x: 363, endPoint y: 273, distance: 155.2
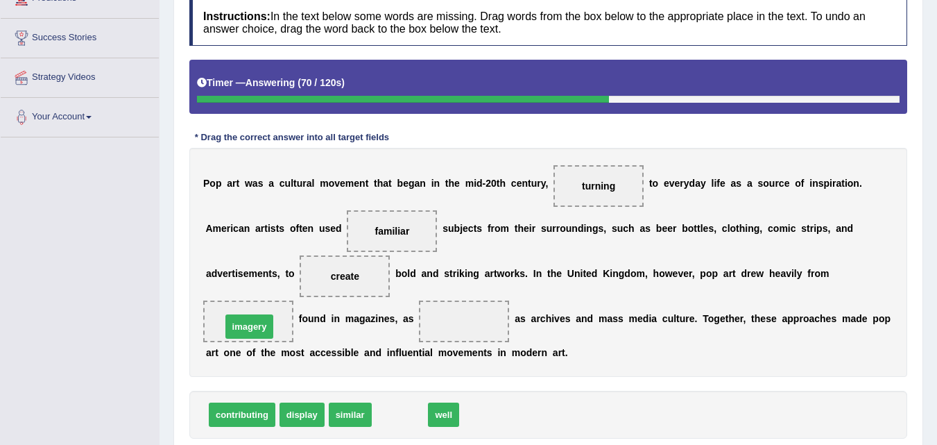
drag, startPoint x: 370, startPoint y: 409, endPoint x: 236, endPoint y: 321, distance: 161.2
drag, startPoint x: 386, startPoint y: 416, endPoint x: 465, endPoint y: 321, distance: 123.2
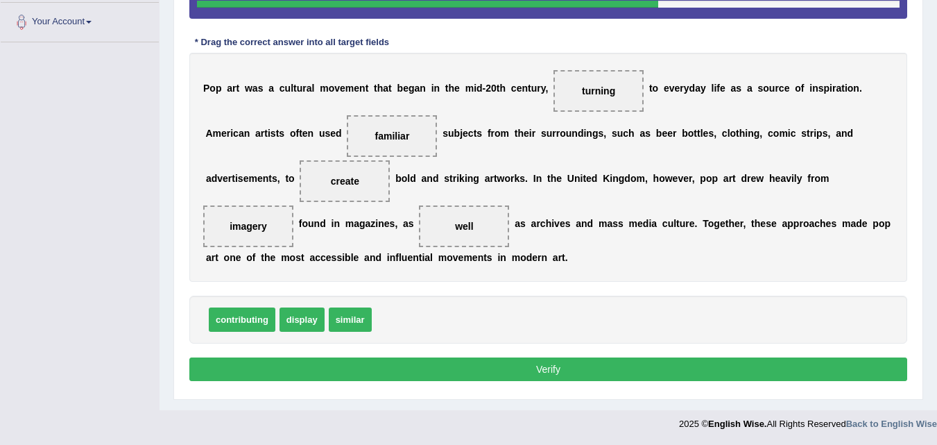
click at [526, 364] on button "Verify" at bounding box center [548, 369] width 718 height 24
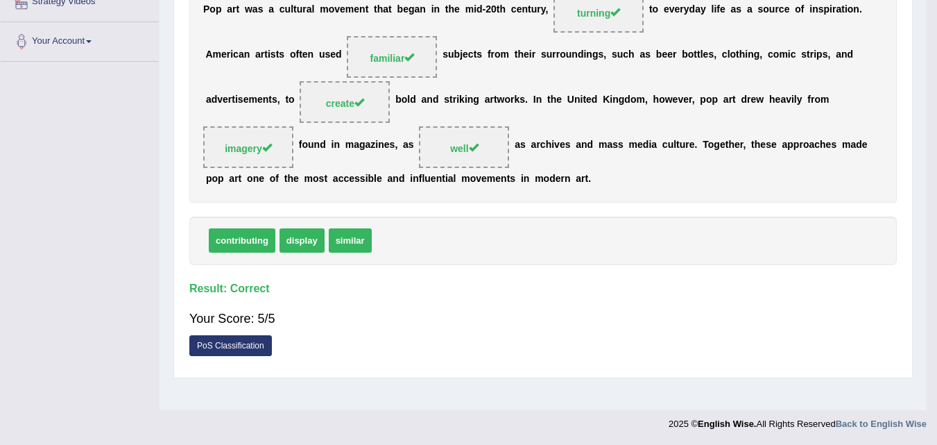
scroll to position [284, 0]
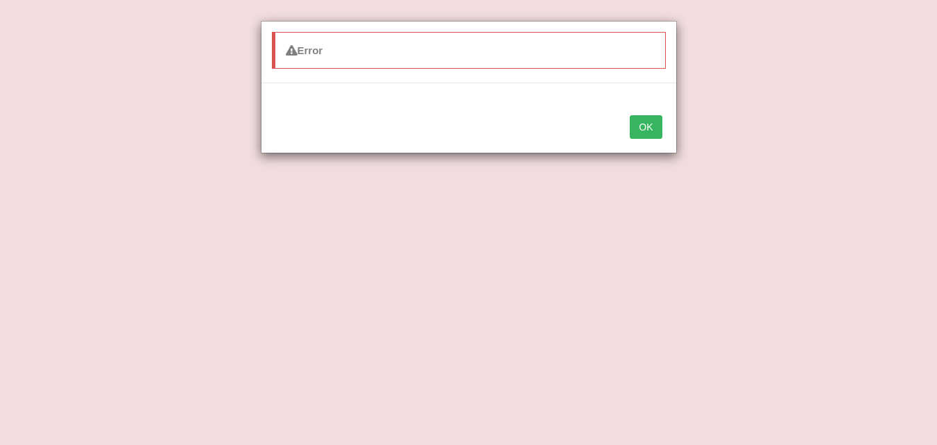
click at [640, 128] on button "OK" at bounding box center [646, 127] width 32 height 24
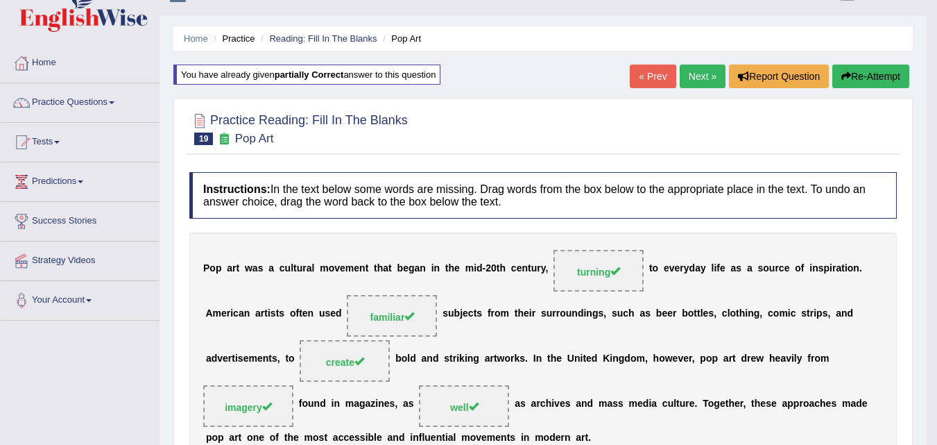
scroll to position [6, 0]
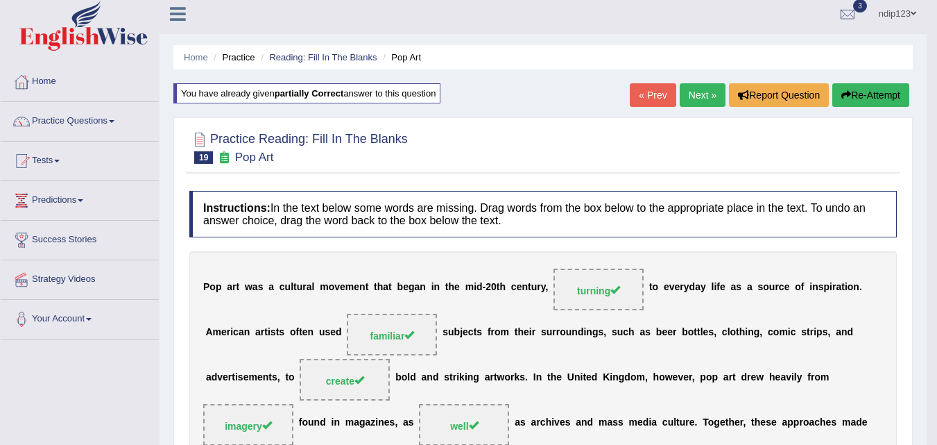
click at [694, 97] on link "Next »" at bounding box center [703, 95] width 46 height 24
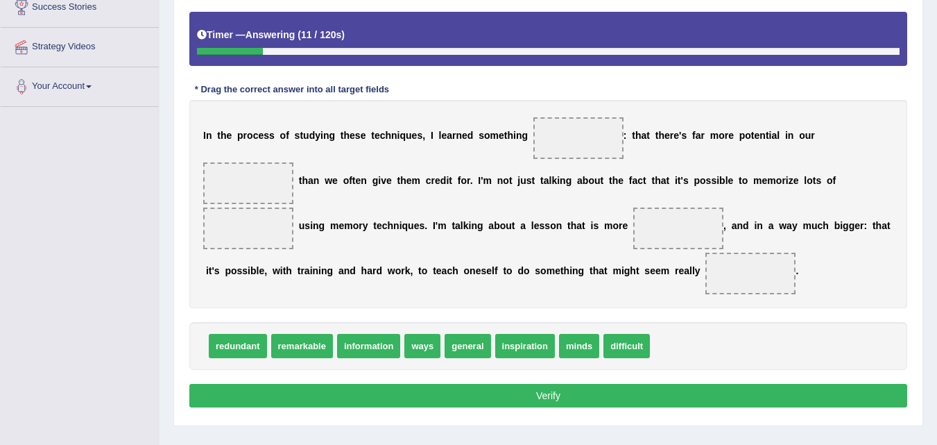
scroll to position [214, 0]
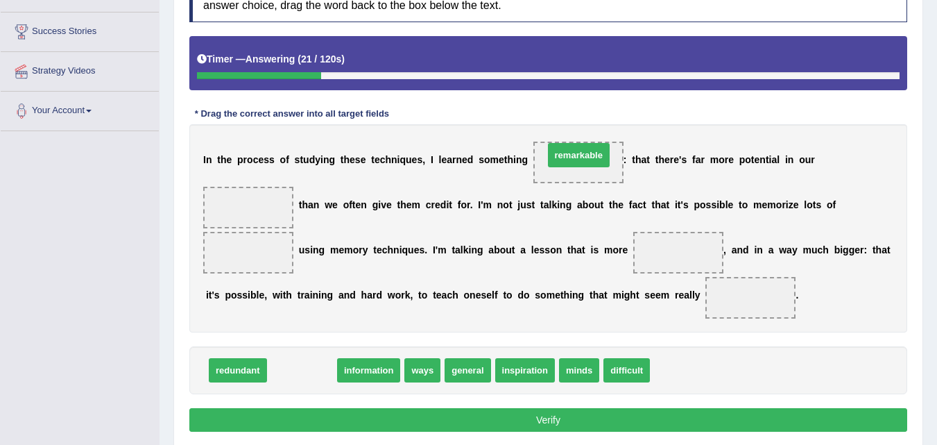
drag, startPoint x: 314, startPoint y: 374, endPoint x: 590, endPoint y: 159, distance: 350.5
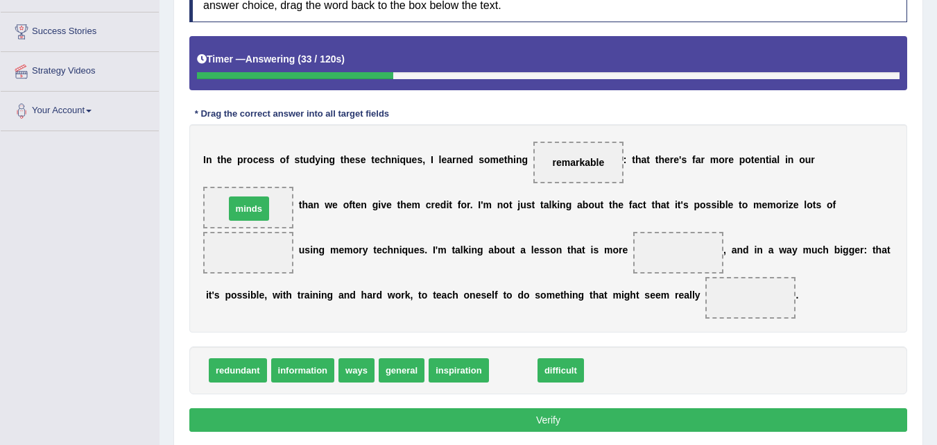
drag, startPoint x: 516, startPoint y: 375, endPoint x: 252, endPoint y: 214, distance: 309.8
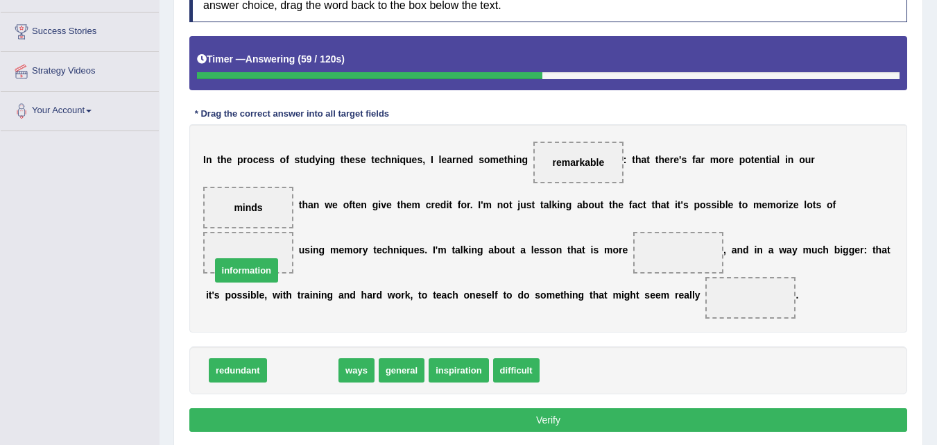
drag, startPoint x: 305, startPoint y: 372, endPoint x: 249, endPoint y: 261, distance: 124.4
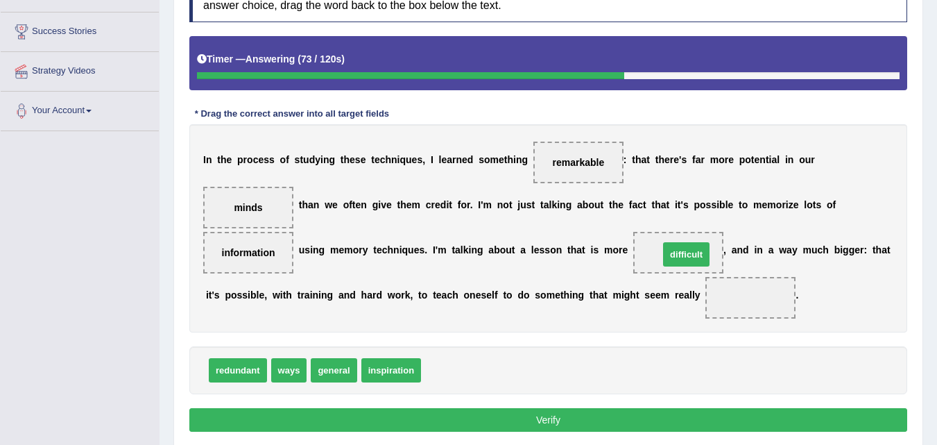
drag, startPoint x: 441, startPoint y: 370, endPoint x: 679, endPoint y: 255, distance: 264.7
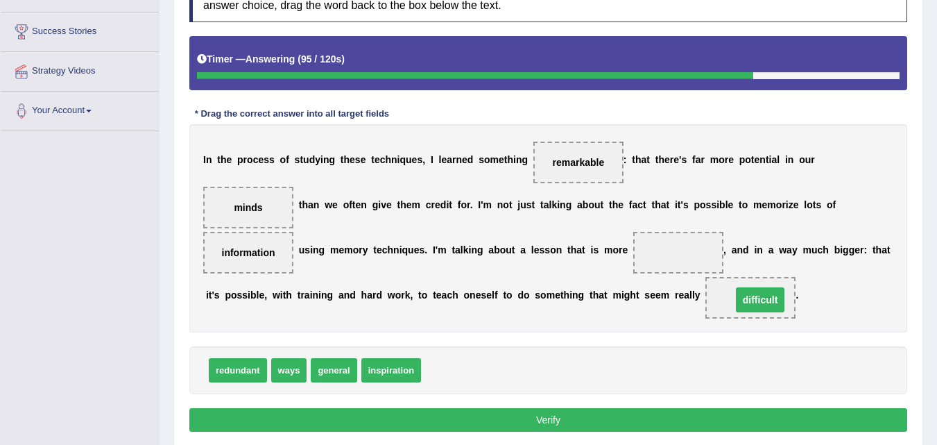
drag, startPoint x: 679, startPoint y: 255, endPoint x: 761, endPoint y: 302, distance: 94.5
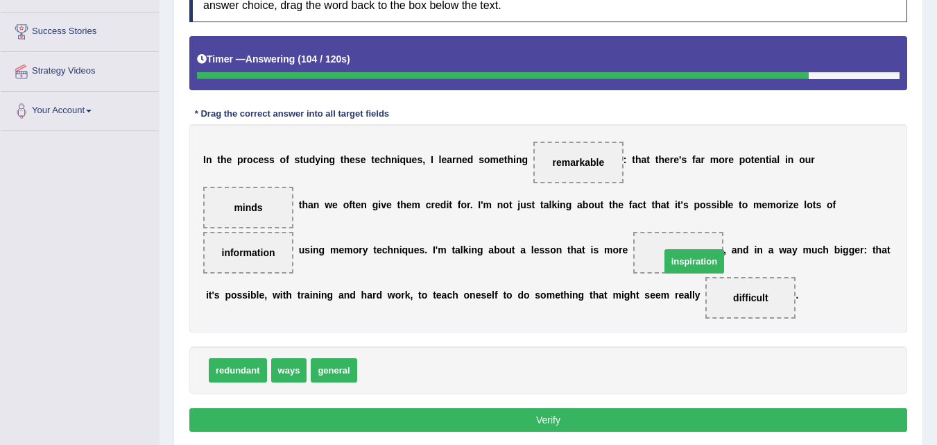
drag, startPoint x: 395, startPoint y: 370, endPoint x: 699, endPoint y: 260, distance: 322.4
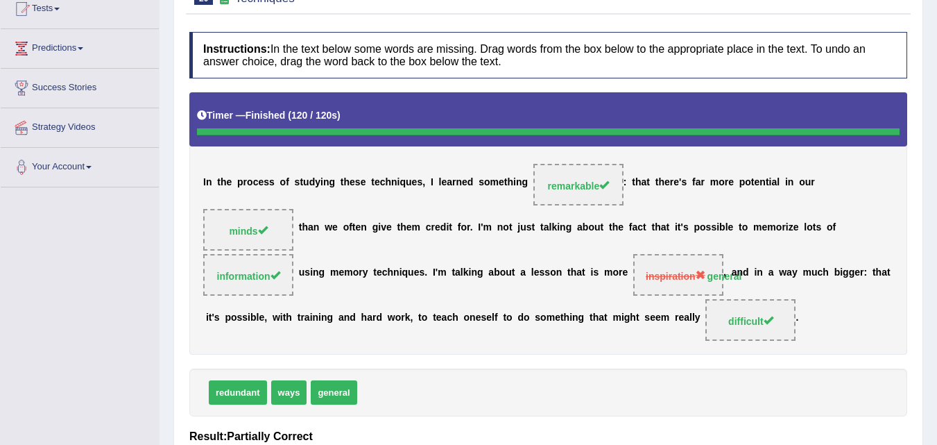
scroll to position [0, 0]
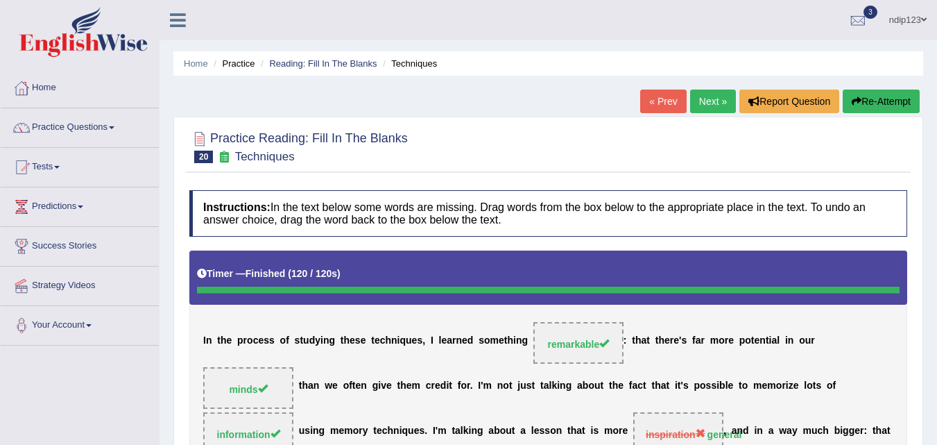
click at [887, 101] on button "Re-Attempt" at bounding box center [881, 101] width 77 height 24
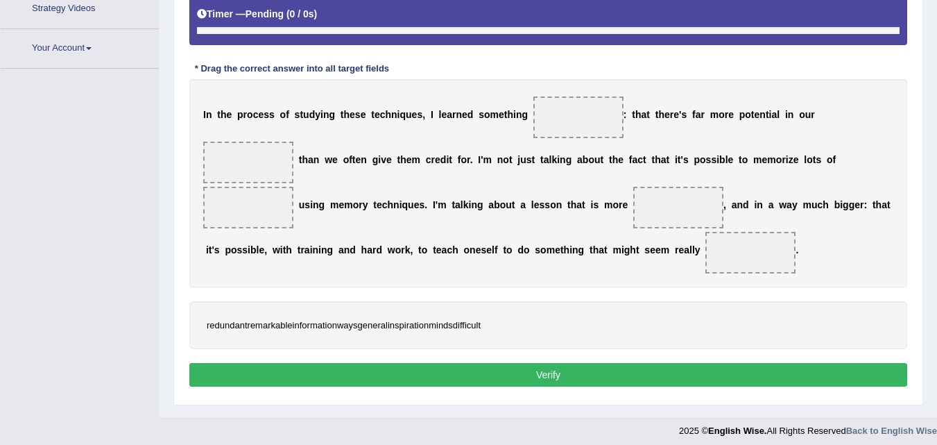
scroll to position [284, 0]
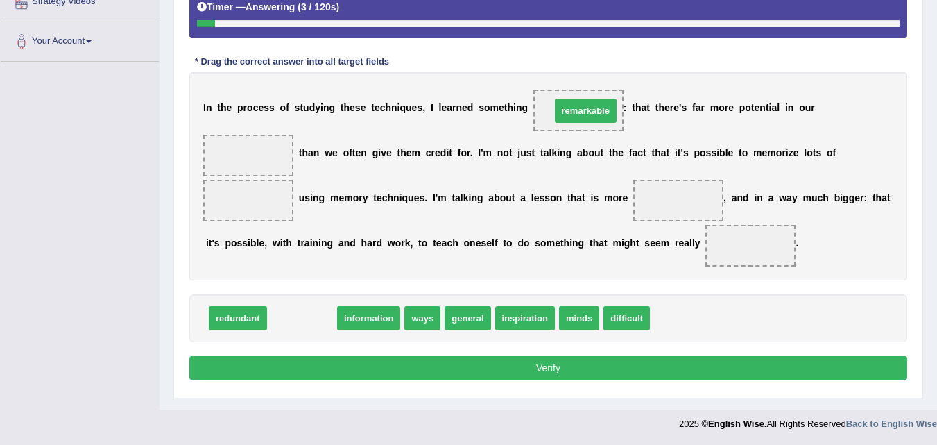
drag, startPoint x: 302, startPoint y: 319, endPoint x: 583, endPoint y: 112, distance: 349.8
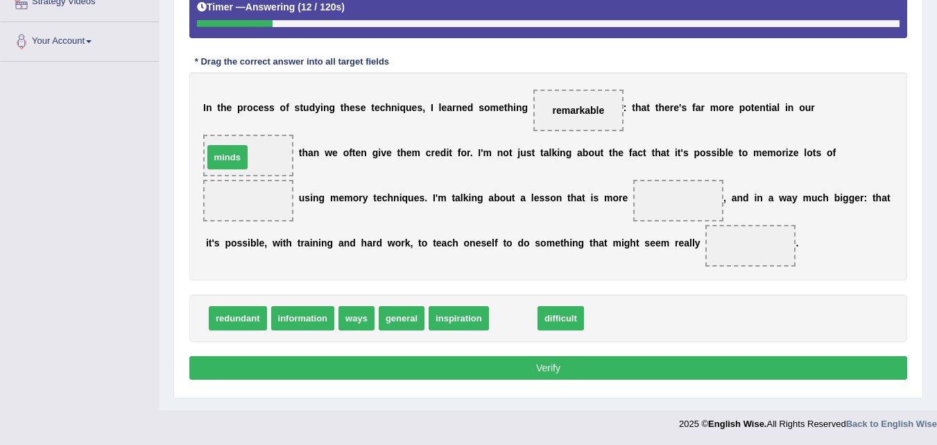
drag, startPoint x: 517, startPoint y: 320, endPoint x: 231, endPoint y: 159, distance: 328.0
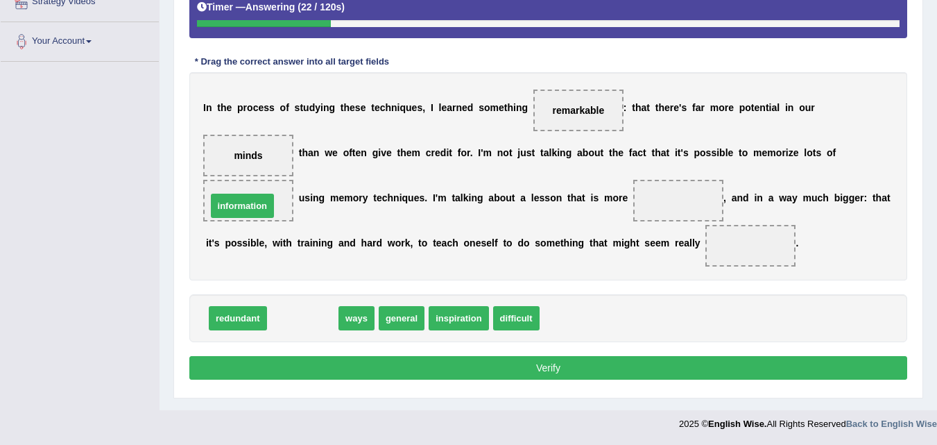
drag, startPoint x: 311, startPoint y: 318, endPoint x: 250, endPoint y: 201, distance: 131.2
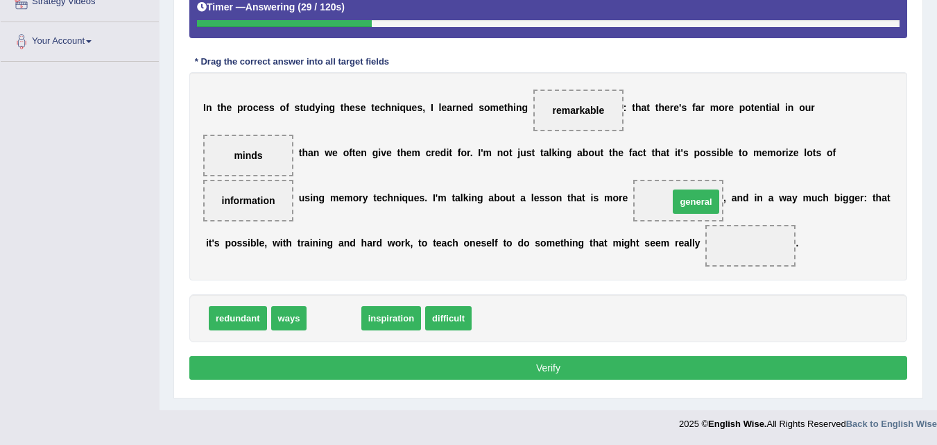
drag, startPoint x: 341, startPoint y: 321, endPoint x: 700, endPoint y: 204, distance: 377.8
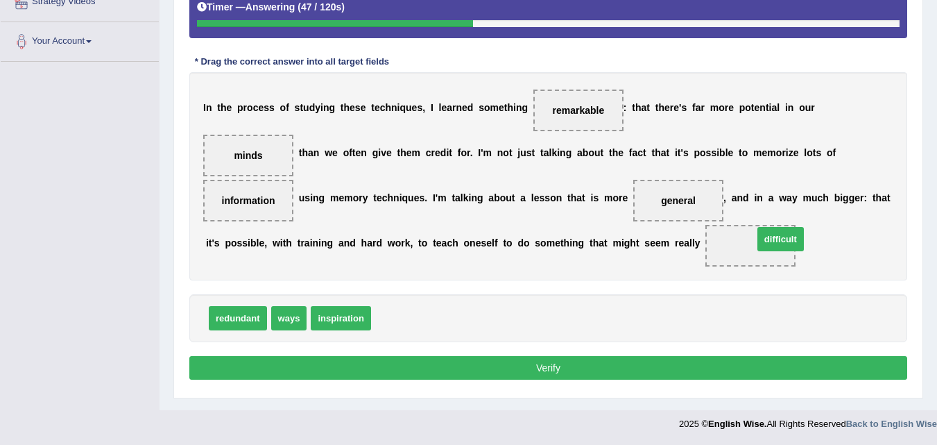
drag, startPoint x: 400, startPoint y: 317, endPoint x: 774, endPoint y: 242, distance: 381.4
click at [544, 368] on button "Verify" at bounding box center [548, 368] width 718 height 24
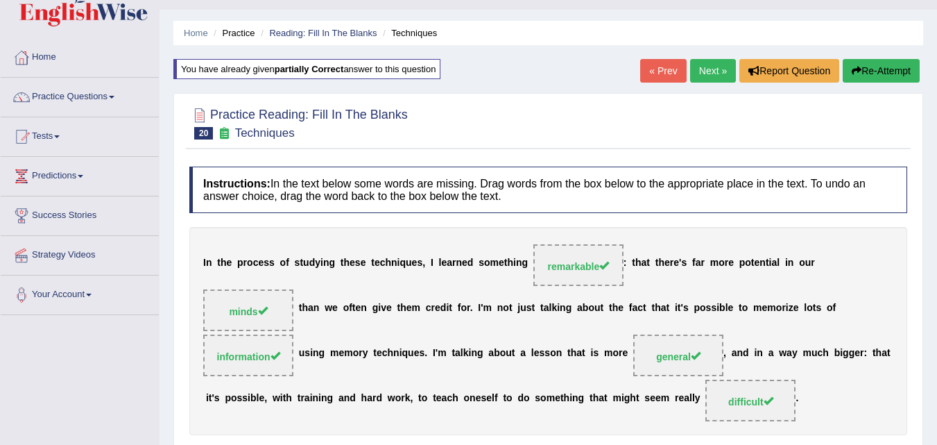
scroll to position [6, 0]
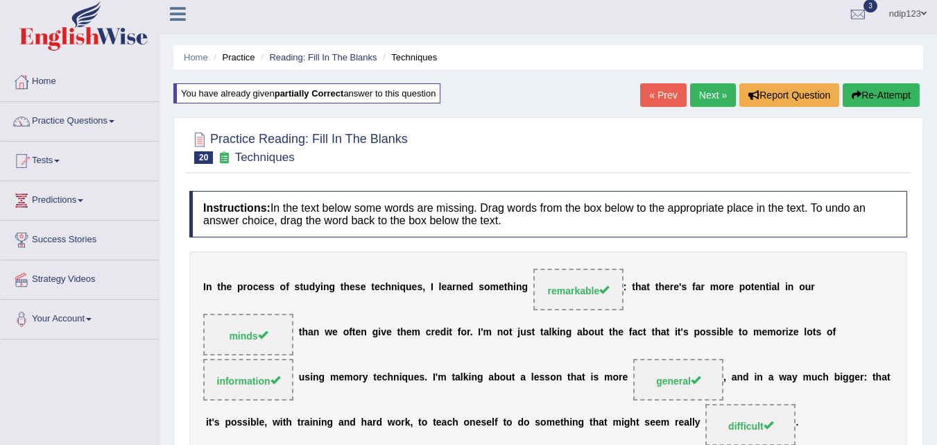
click at [701, 97] on link "Next »" at bounding box center [713, 95] width 46 height 24
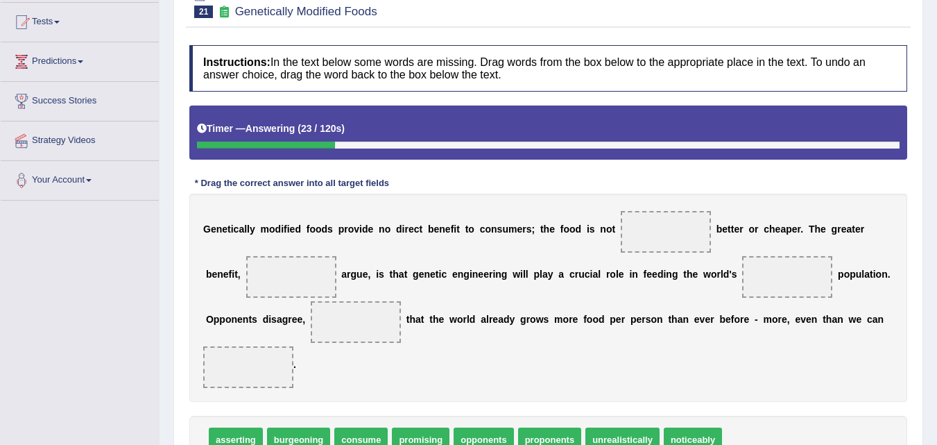
scroll to position [214, 0]
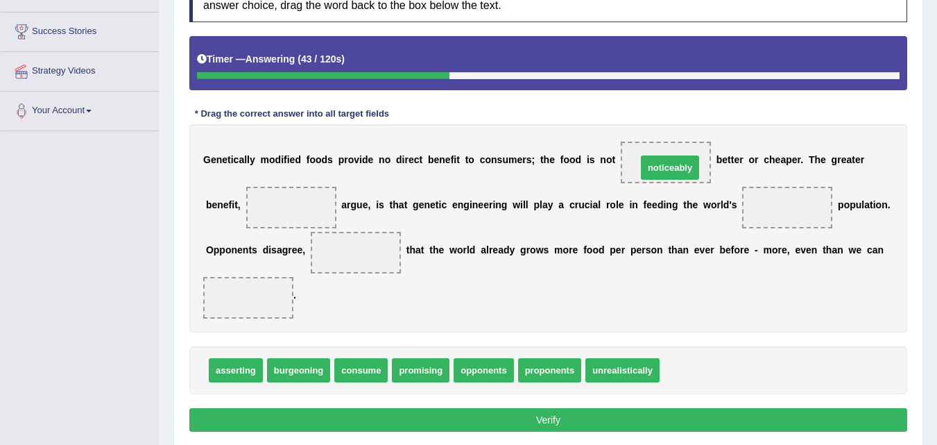
drag, startPoint x: 689, startPoint y: 372, endPoint x: 667, endPoint y: 166, distance: 206.5
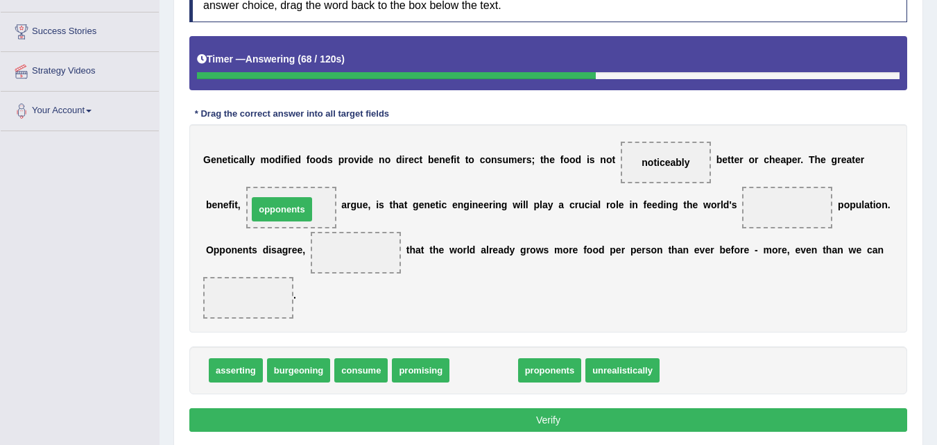
drag, startPoint x: 481, startPoint y: 373, endPoint x: 287, endPoint y: 213, distance: 251.3
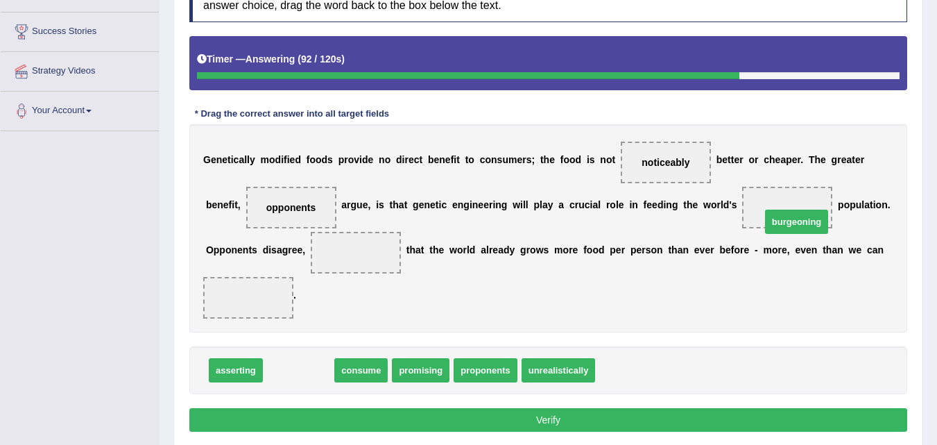
drag, startPoint x: 306, startPoint y: 369, endPoint x: 804, endPoint y: 221, distance: 519.8
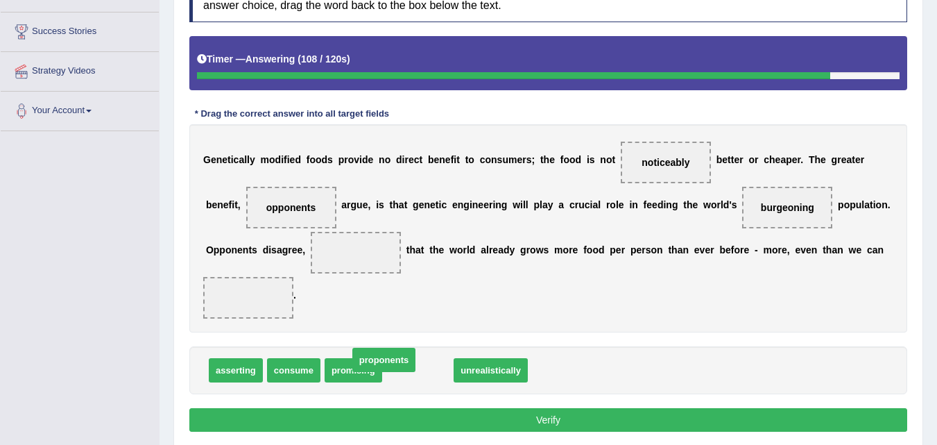
drag, startPoint x: 416, startPoint y: 368, endPoint x: 405, endPoint y: 363, distance: 12.4
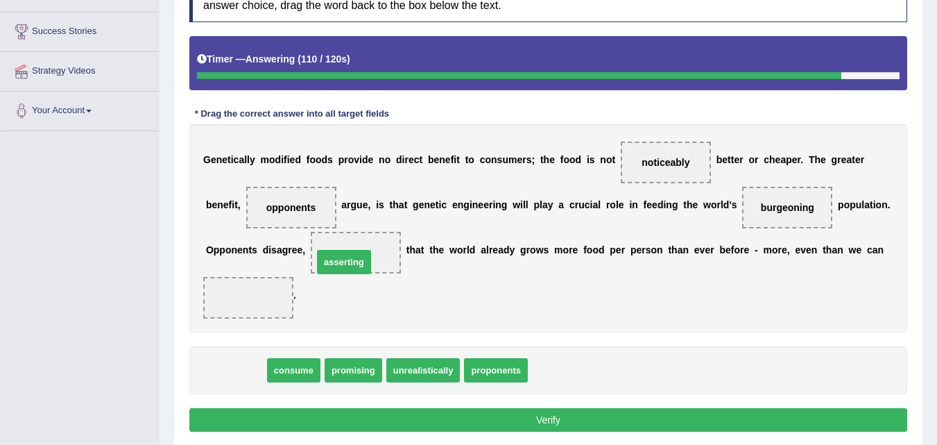
drag, startPoint x: 231, startPoint y: 373, endPoint x: 350, endPoint y: 260, distance: 163.9
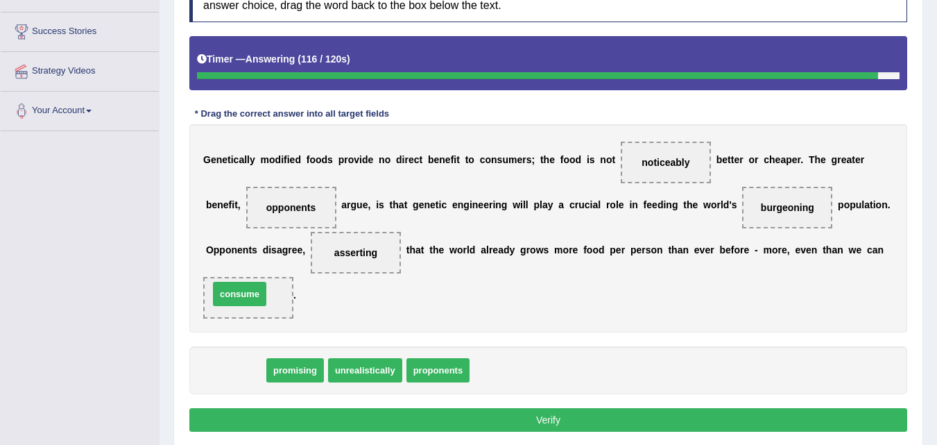
drag, startPoint x: 237, startPoint y: 341, endPoint x: 244, endPoint y: 293, distance: 47.7
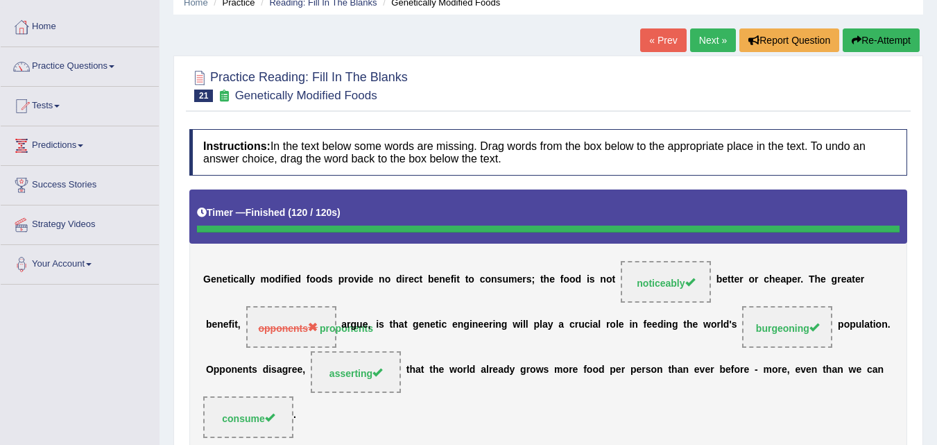
scroll to position [6, 0]
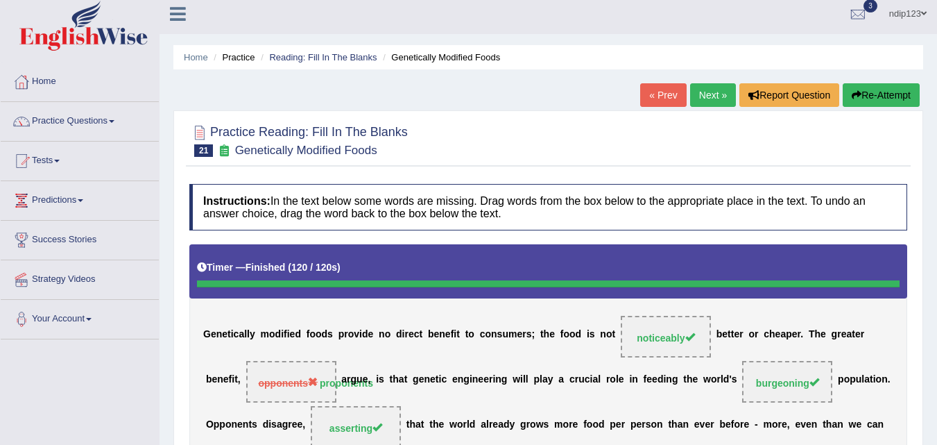
click at [706, 95] on link "Next »" at bounding box center [713, 95] width 46 height 24
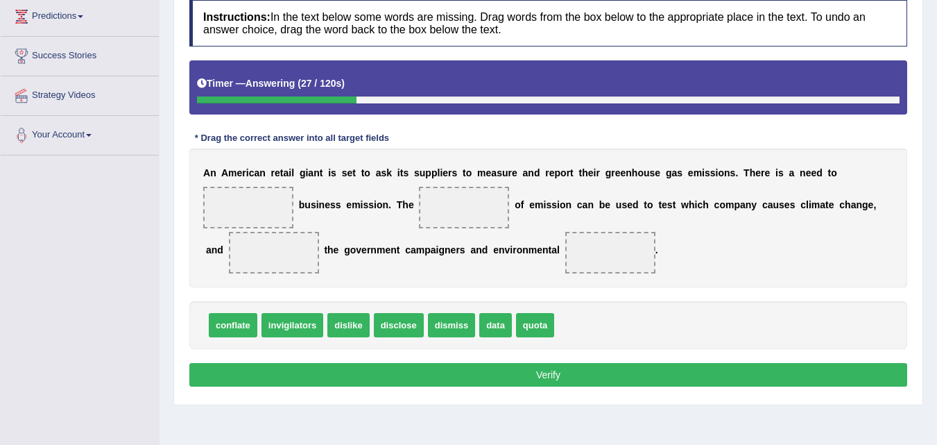
scroll to position [214, 0]
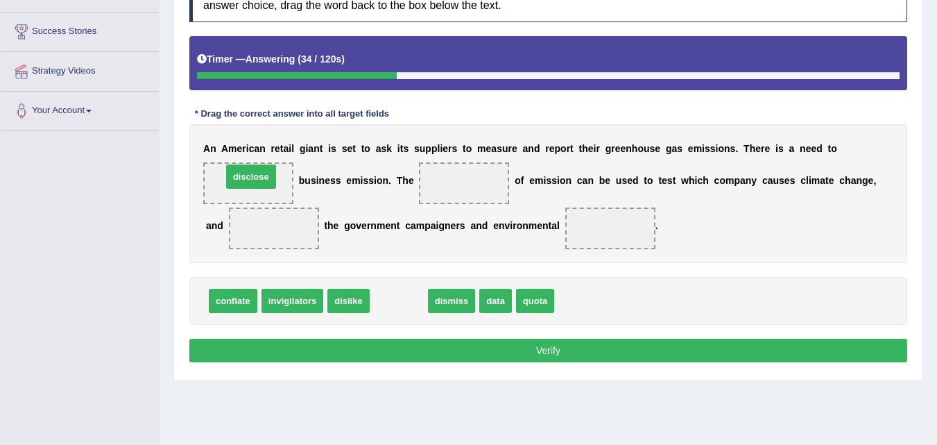
drag, startPoint x: 403, startPoint y: 303, endPoint x: 255, endPoint y: 179, distance: 193.0
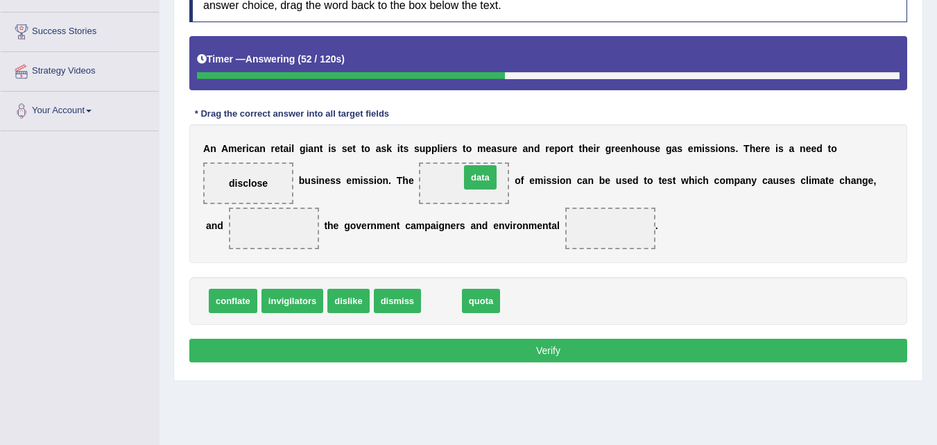
drag, startPoint x: 441, startPoint y: 299, endPoint x: 477, endPoint y: 179, distance: 125.3
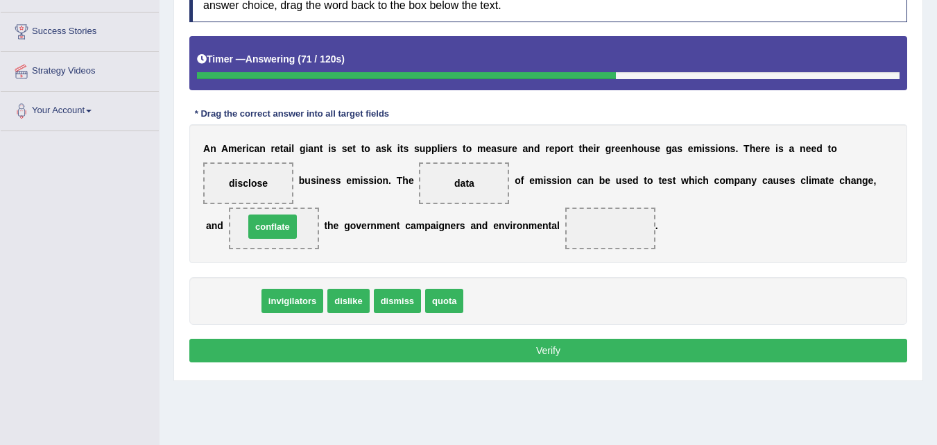
drag, startPoint x: 230, startPoint y: 307, endPoint x: 275, endPoint y: 242, distance: 78.3
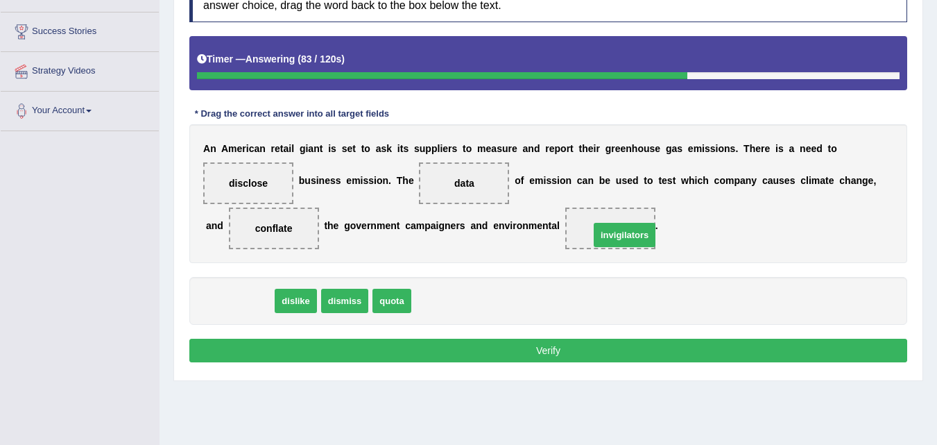
drag, startPoint x: 241, startPoint y: 302, endPoint x: 617, endPoint y: 230, distance: 382.9
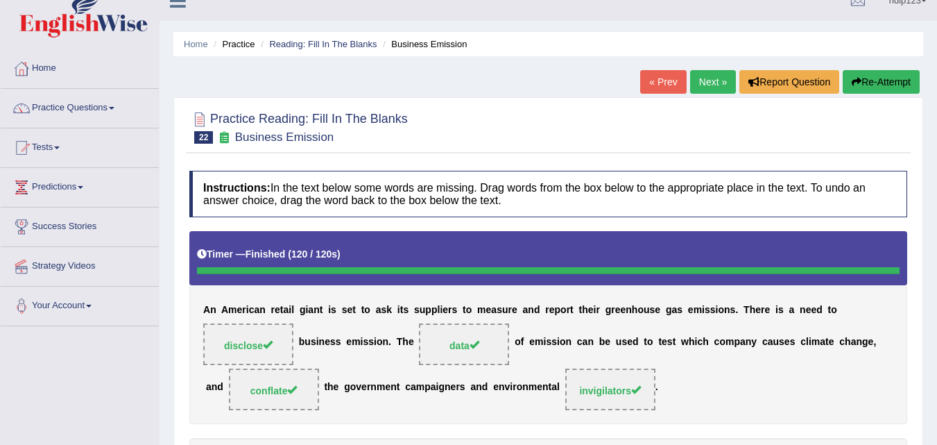
scroll to position [6, 0]
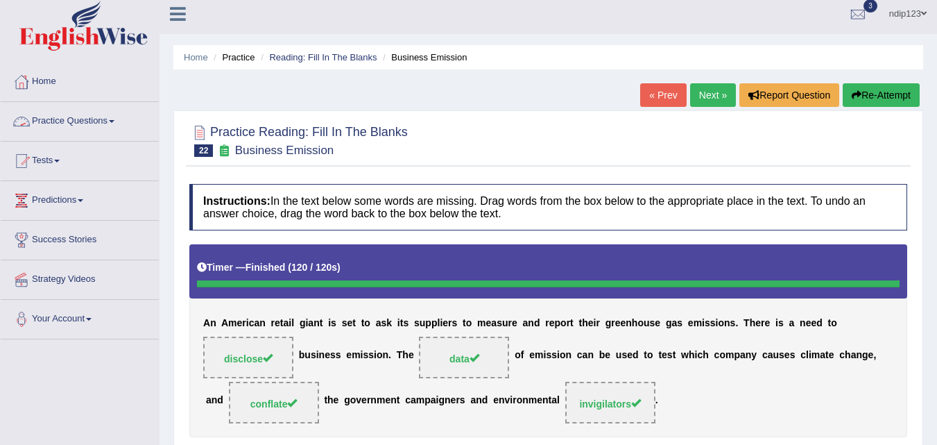
click at [75, 117] on link "Practice Questions" at bounding box center [80, 119] width 158 height 35
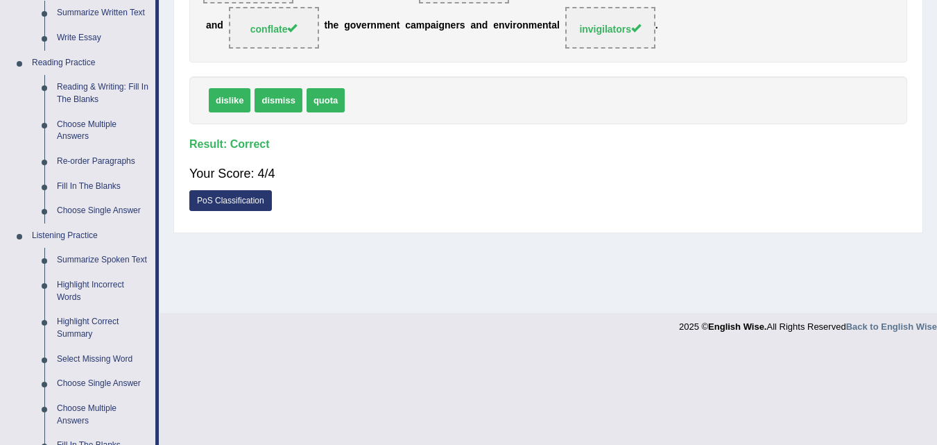
scroll to position [416, 0]
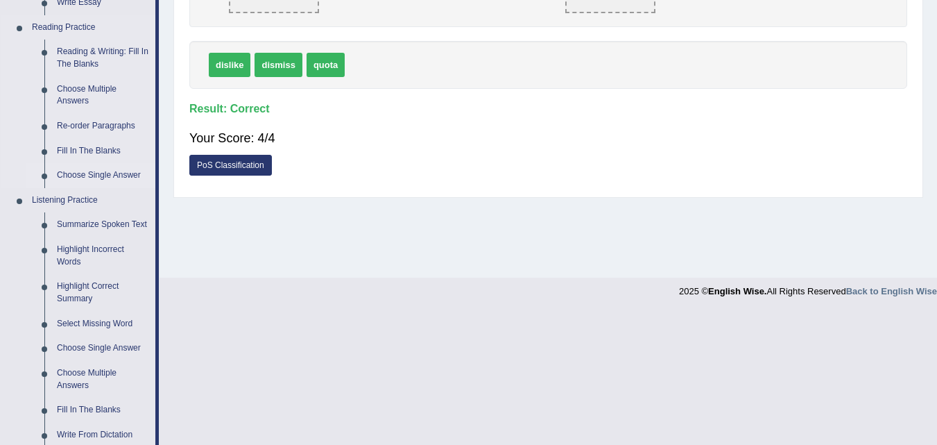
click at [105, 176] on link "Choose Single Answer" at bounding box center [103, 175] width 105 height 25
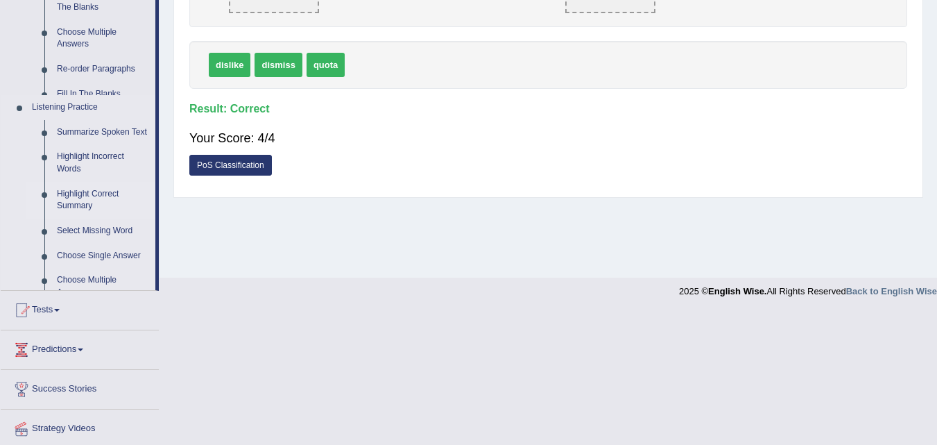
scroll to position [284, 0]
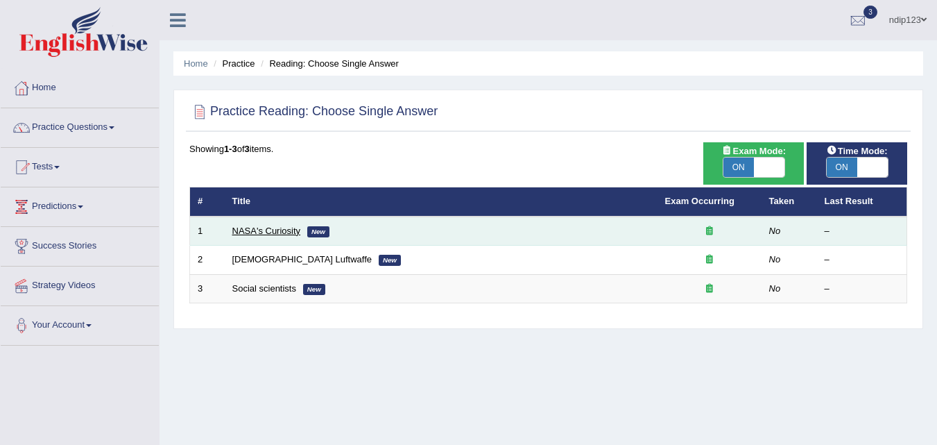
click at [282, 230] on link "NASA's Curiosity" at bounding box center [266, 230] width 69 height 10
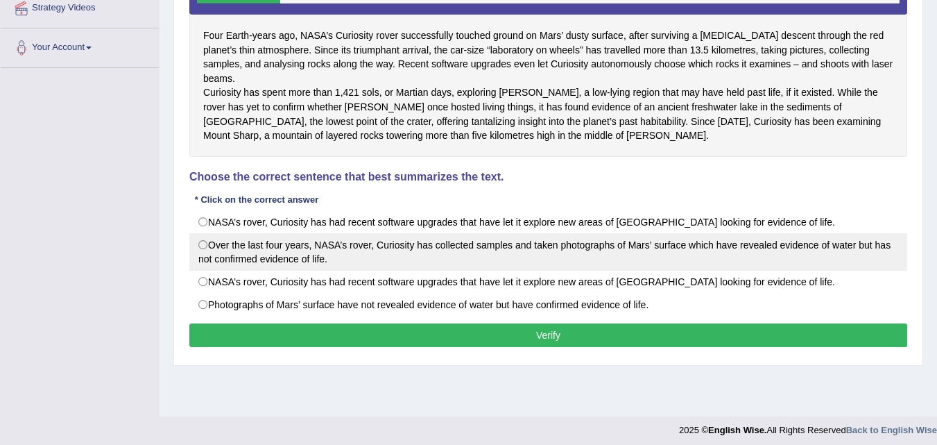
click at [204, 241] on label "Over the last four years, NASA’s rover, Curiosity has collected samples and tak…" at bounding box center [548, 251] width 718 height 37
radio input "true"
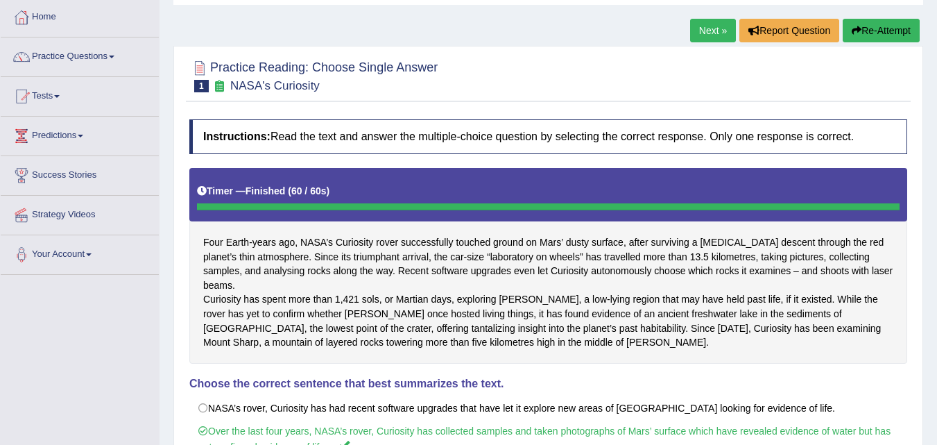
scroll to position [69, 0]
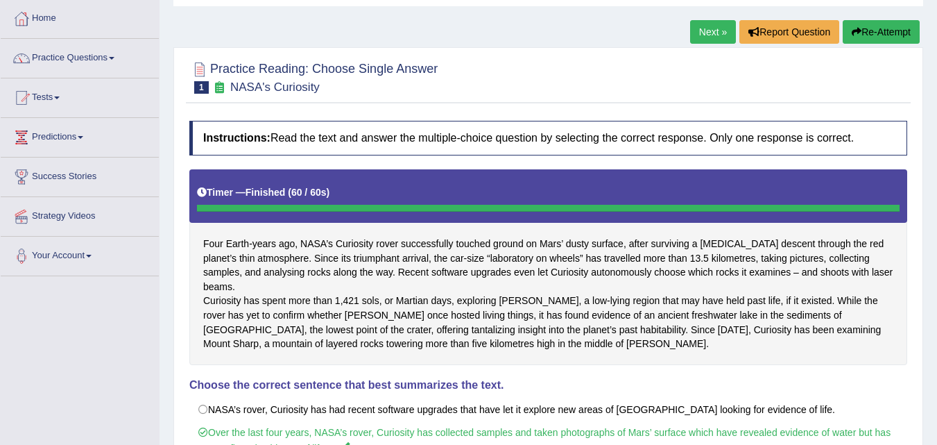
click at [706, 33] on link "Next »" at bounding box center [713, 32] width 46 height 24
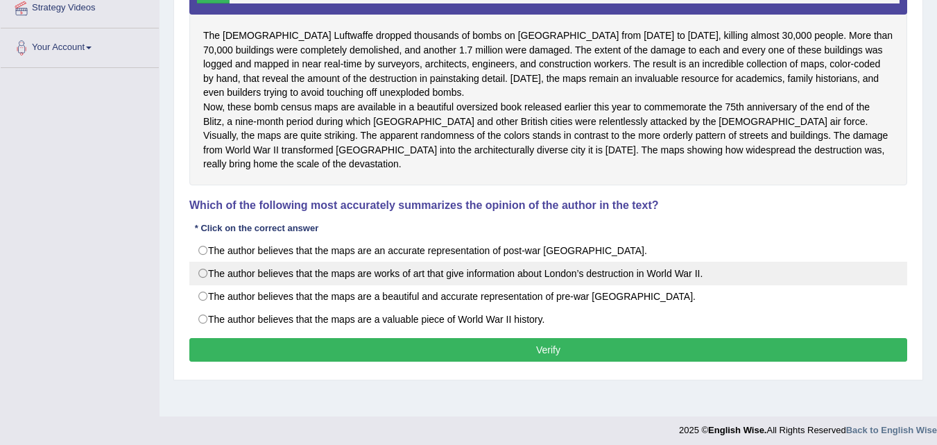
click at [207, 273] on label "The author believes that the maps are works of art that give information about …" at bounding box center [548, 274] width 718 height 24
radio input "true"
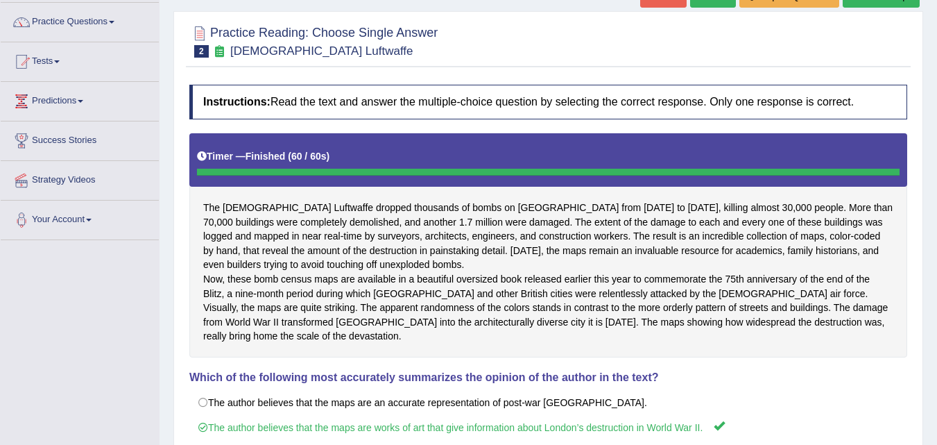
scroll to position [76, 0]
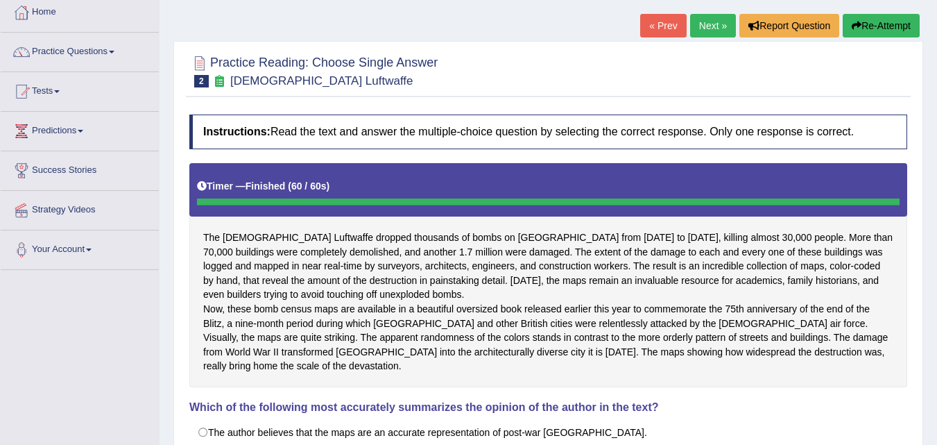
click at [708, 24] on link "Next »" at bounding box center [713, 26] width 46 height 24
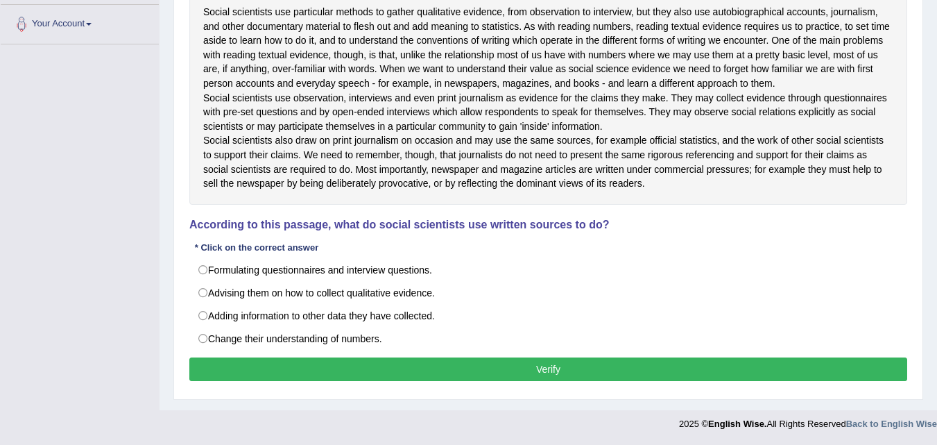
scroll to position [330, 0]
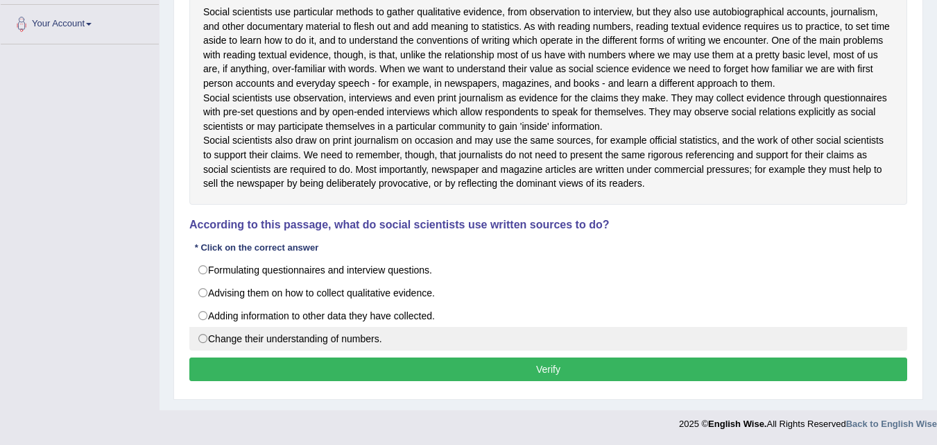
click at [203, 341] on label "Change their understanding of numbers." at bounding box center [548, 339] width 718 height 24
radio input "true"
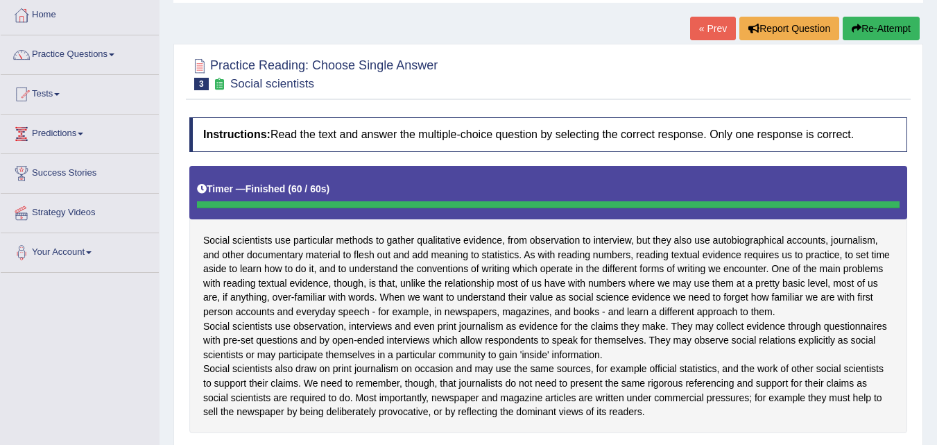
scroll to position [0, 0]
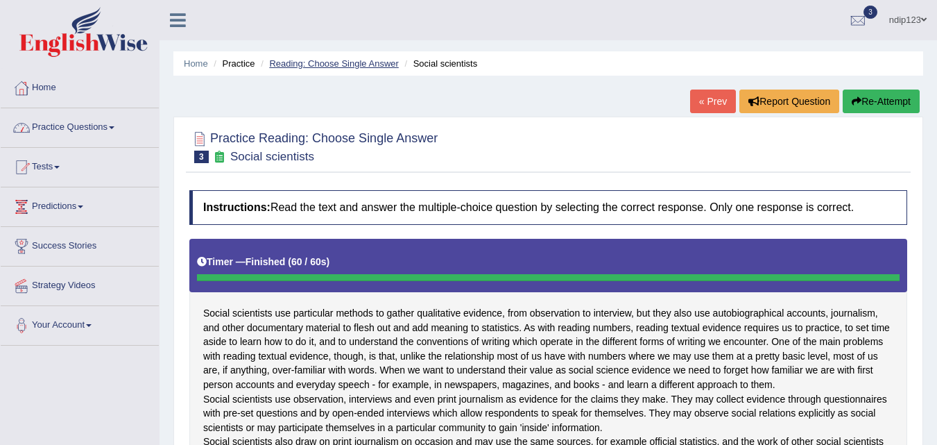
click at [313, 62] on link "Reading: Choose Single Answer" at bounding box center [333, 63] width 129 height 10
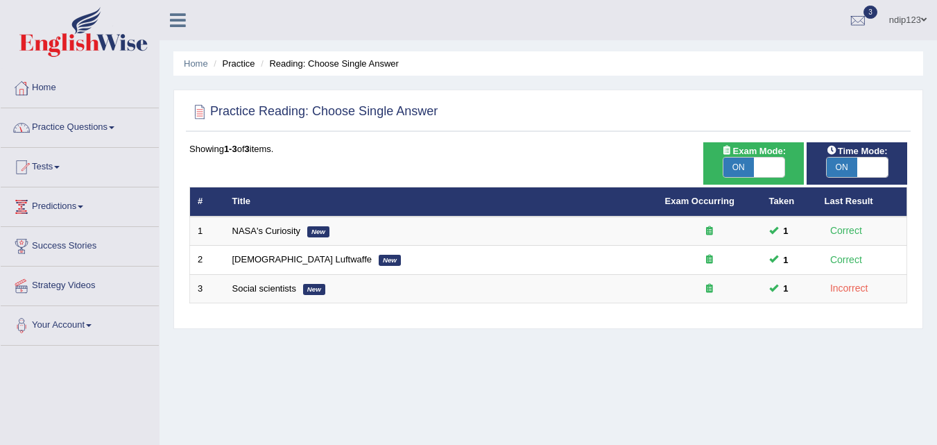
click at [75, 125] on link "Practice Questions" at bounding box center [80, 125] width 158 height 35
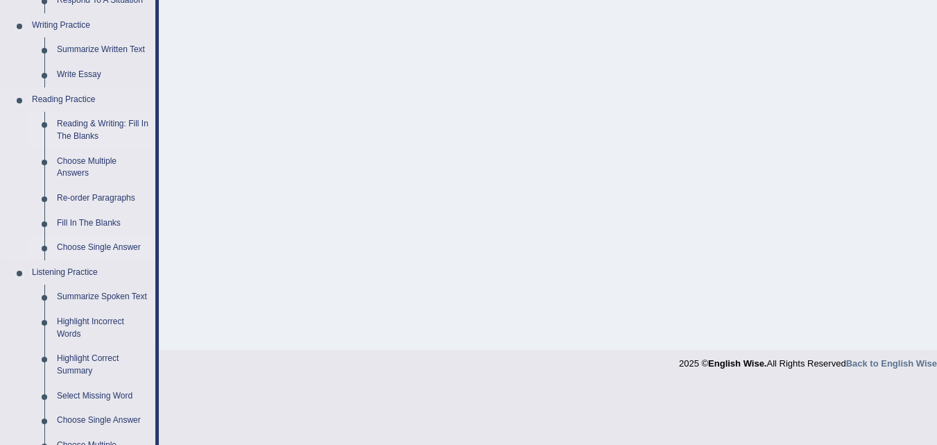
scroll to position [347, 0]
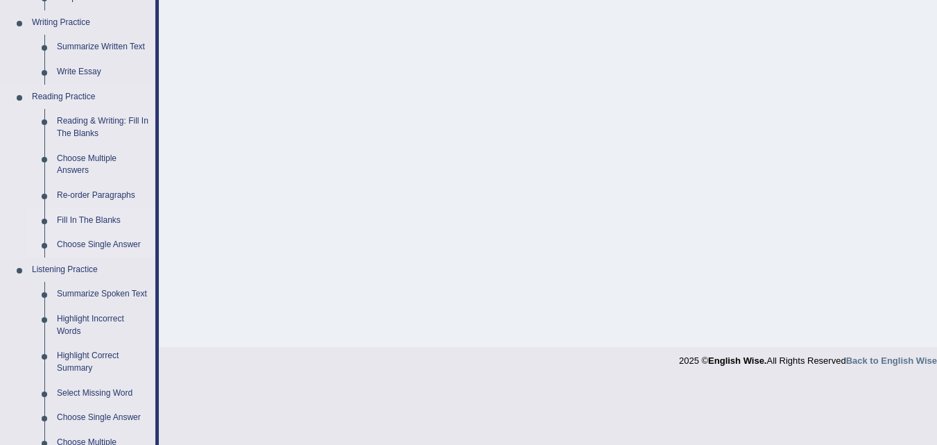
click at [91, 218] on link "Fill In The Blanks" at bounding box center [103, 220] width 105 height 25
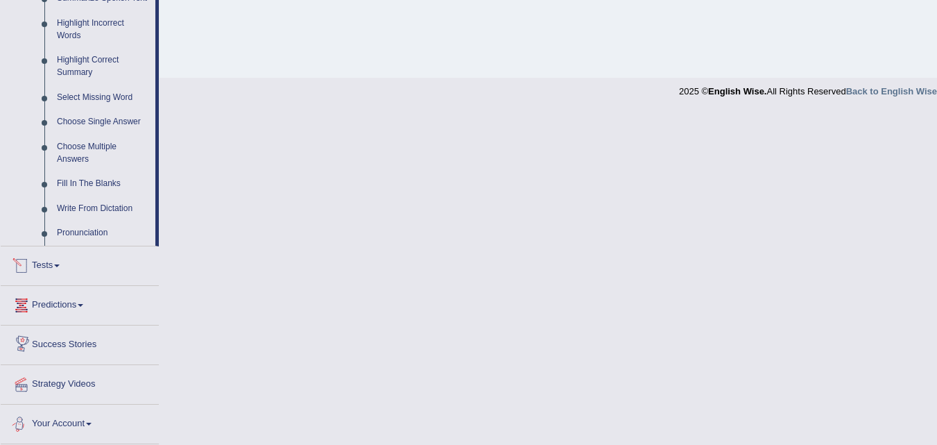
scroll to position [553, 0]
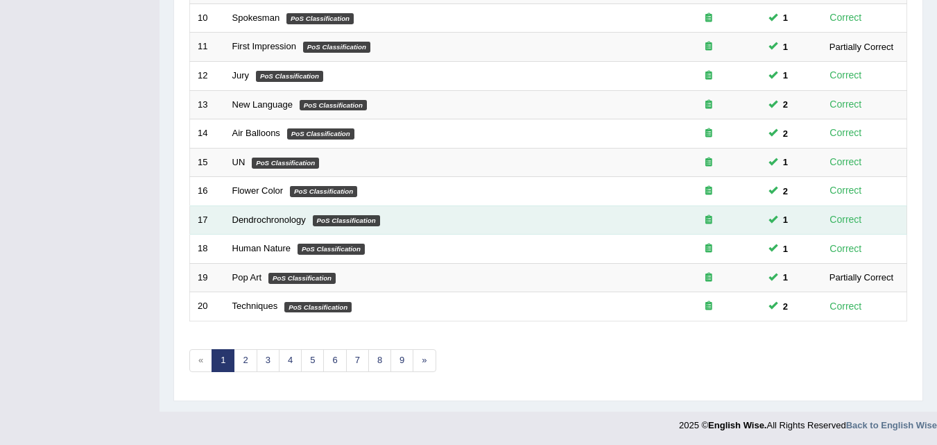
scroll to position [474, 0]
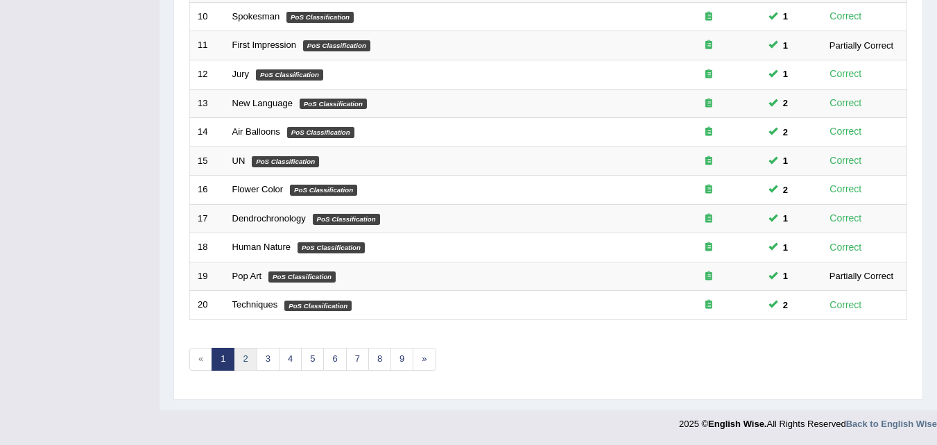
click at [245, 354] on link "2" at bounding box center [245, 359] width 23 height 23
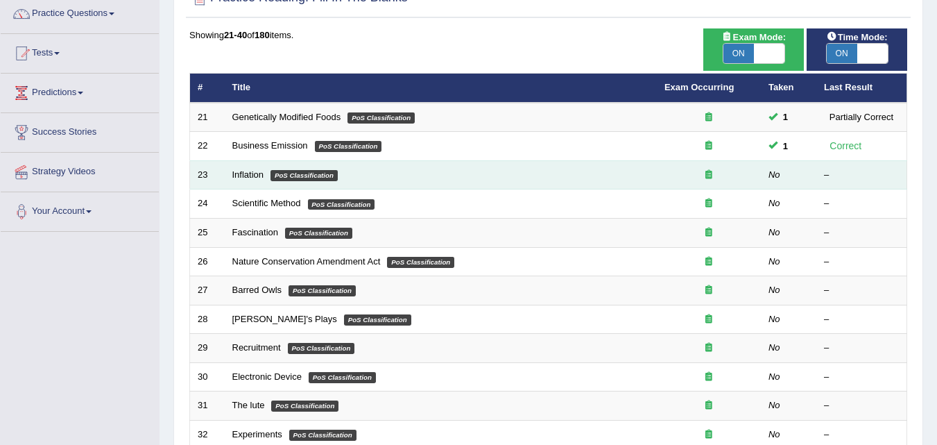
scroll to position [139, 0]
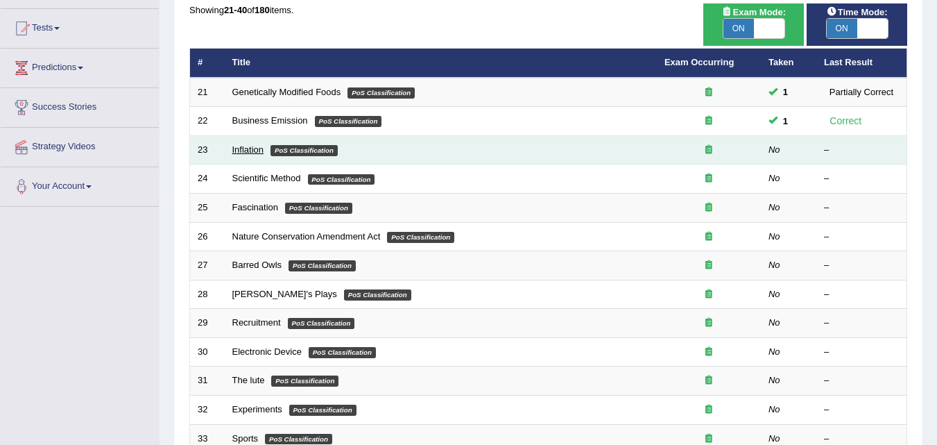
click at [248, 147] on link "Inflation" at bounding box center [248, 149] width 32 height 10
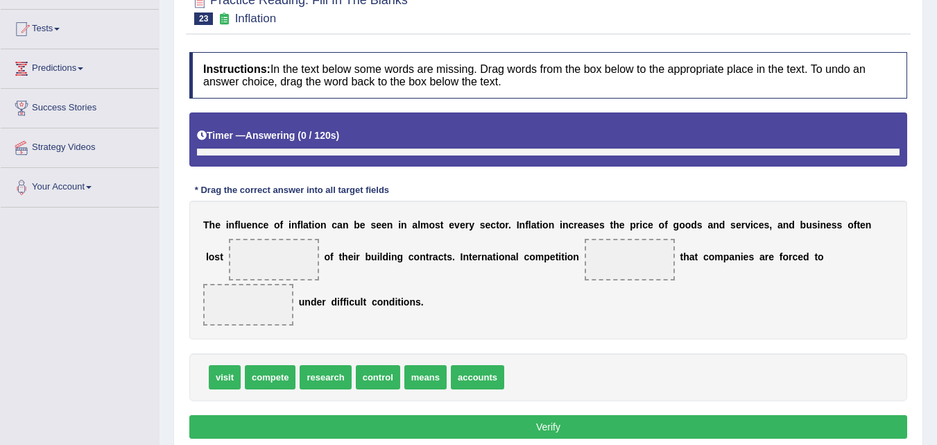
scroll to position [231, 0]
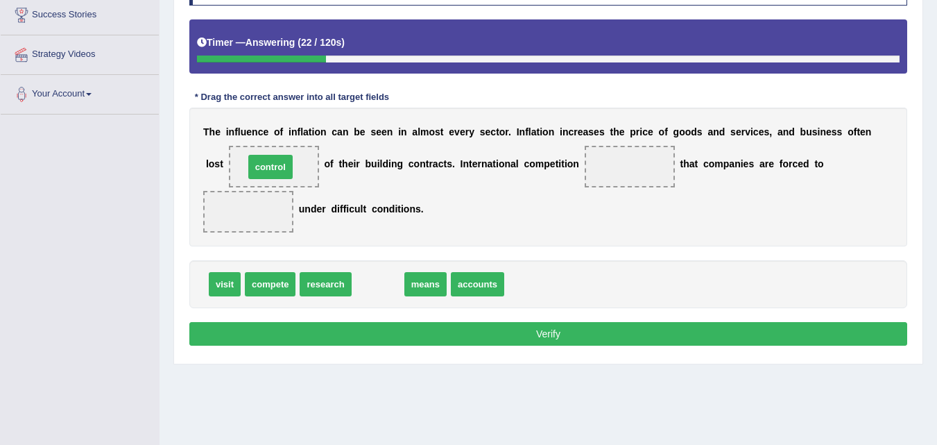
drag, startPoint x: 377, startPoint y: 285, endPoint x: 269, endPoint y: 168, distance: 159.1
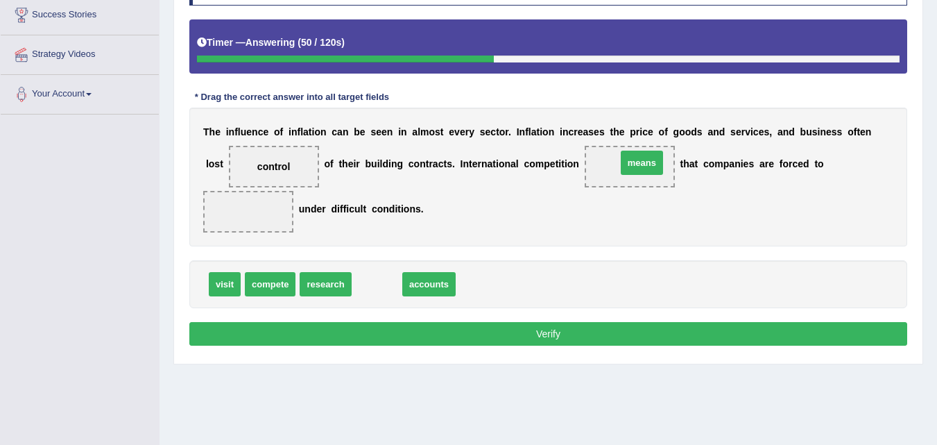
drag, startPoint x: 373, startPoint y: 287, endPoint x: 638, endPoint y: 172, distance: 288.7
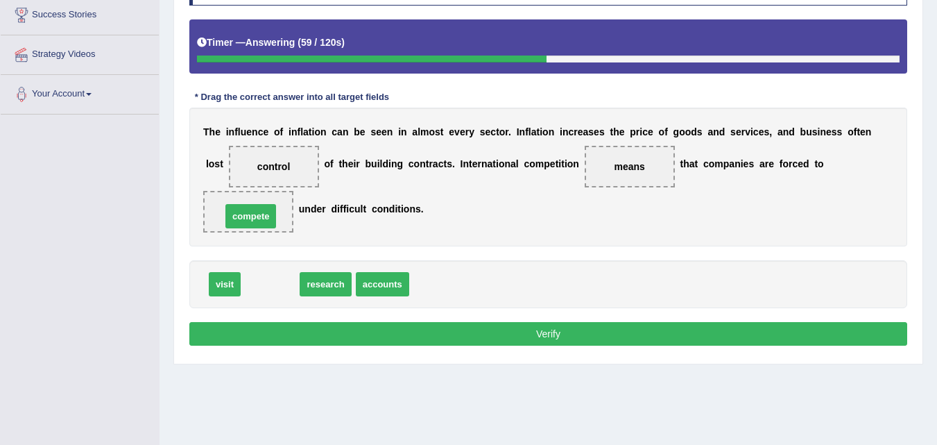
drag, startPoint x: 270, startPoint y: 285, endPoint x: 250, endPoint y: 216, distance: 72.0
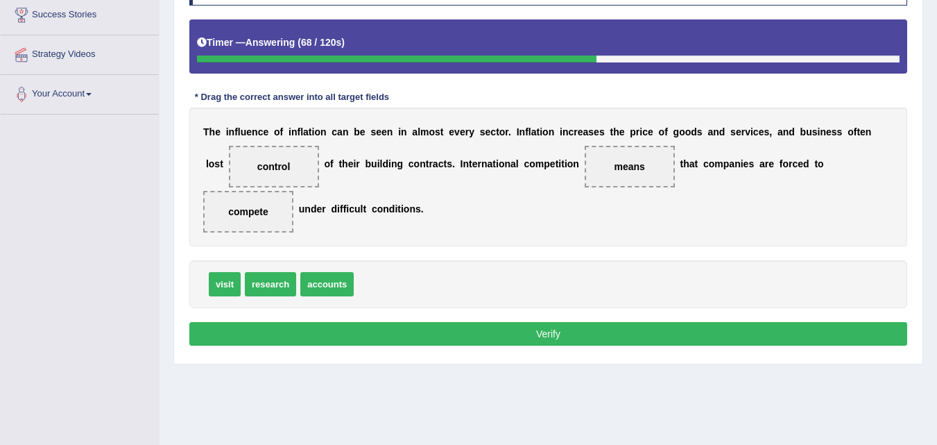
click at [528, 336] on button "Verify" at bounding box center [548, 334] width 718 height 24
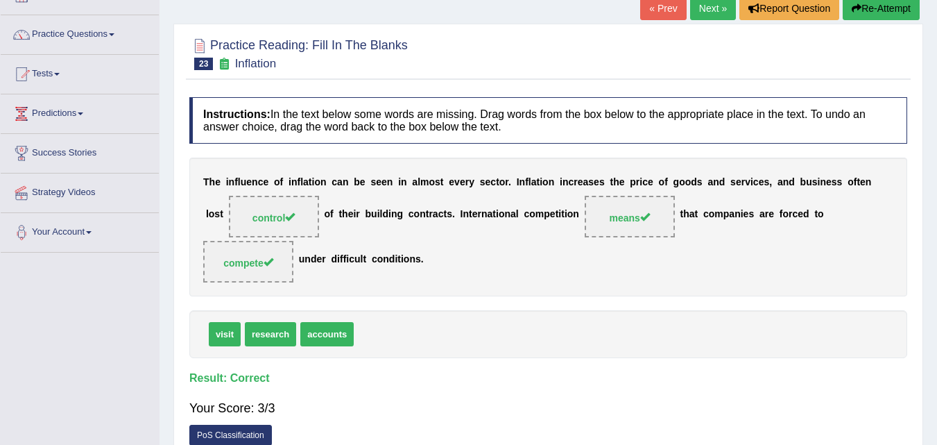
scroll to position [92, 0]
click at [702, 12] on link "Next »" at bounding box center [713, 9] width 46 height 24
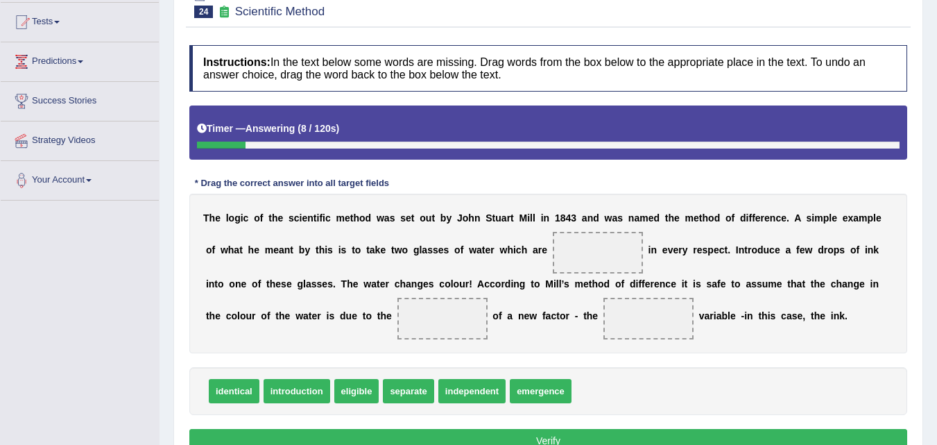
scroll to position [214, 0]
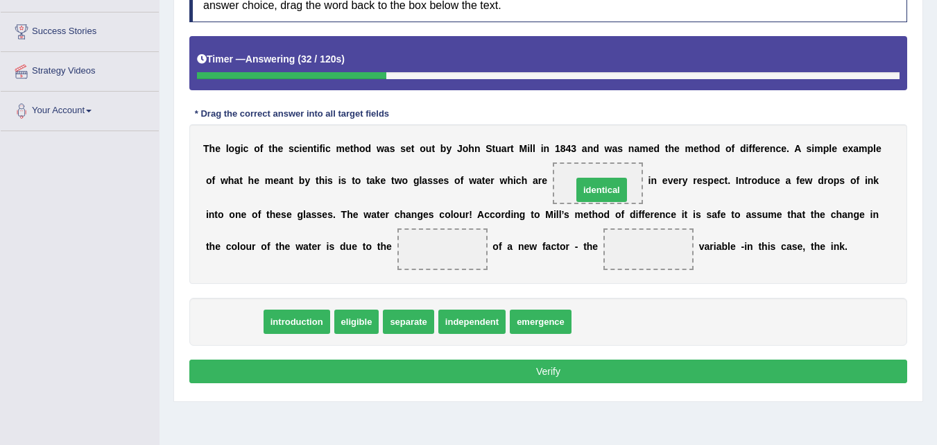
drag, startPoint x: 237, startPoint y: 322, endPoint x: 609, endPoint y: 185, distance: 396.8
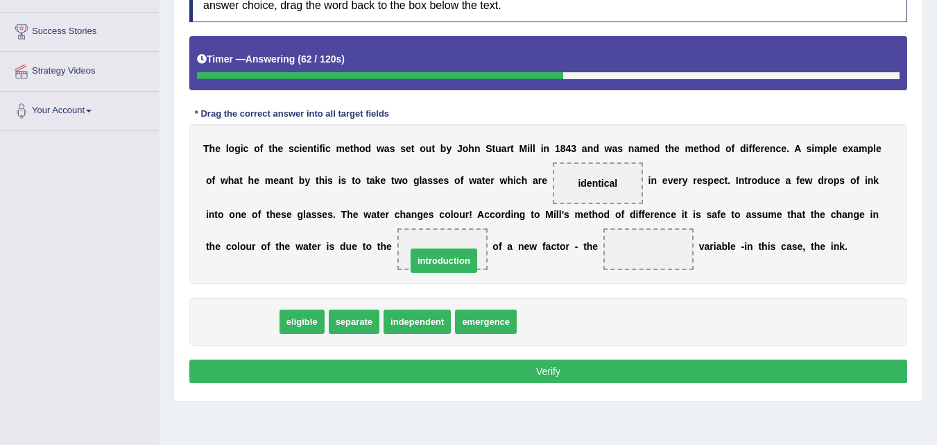
drag, startPoint x: 296, startPoint y: 309, endPoint x: 447, endPoint y: 255, distance: 160.6
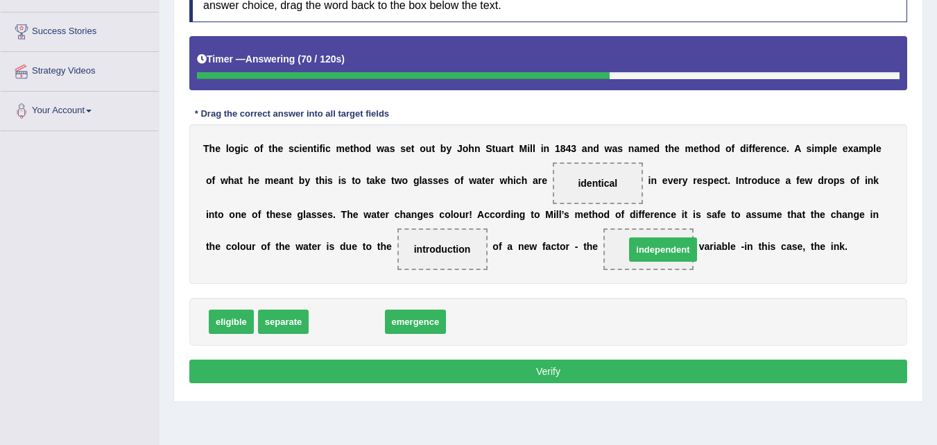
drag, startPoint x: 345, startPoint y: 321, endPoint x: 661, endPoint y: 248, distance: 324.5
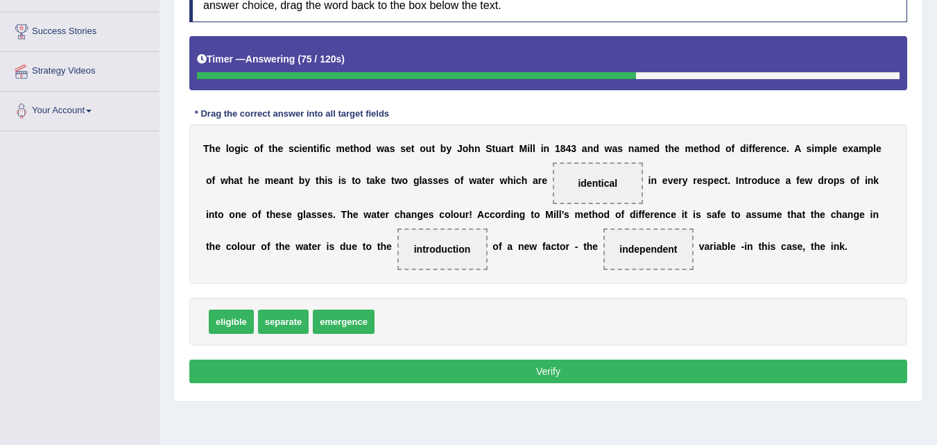
click at [539, 374] on button "Verify" at bounding box center [548, 371] width 718 height 24
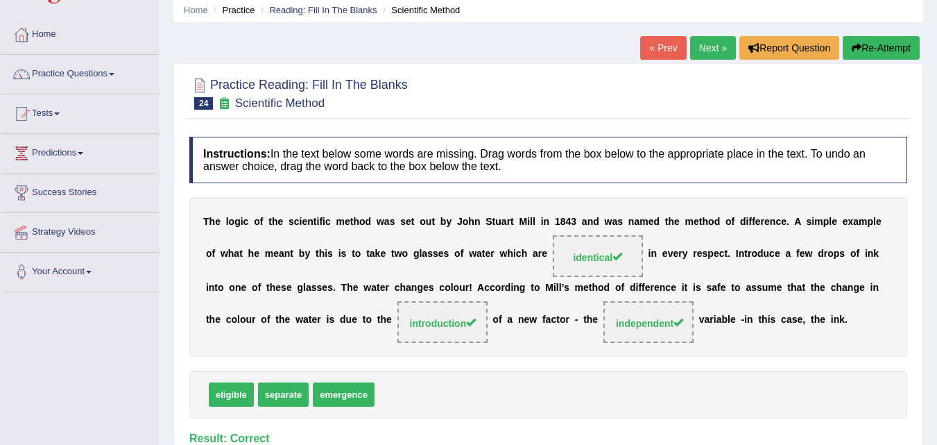
scroll to position [76, 0]
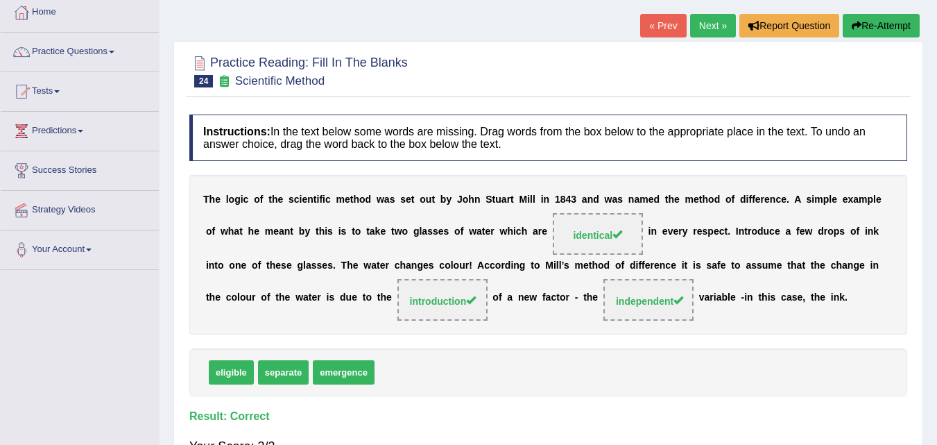
click at [708, 27] on link "Next »" at bounding box center [713, 26] width 46 height 24
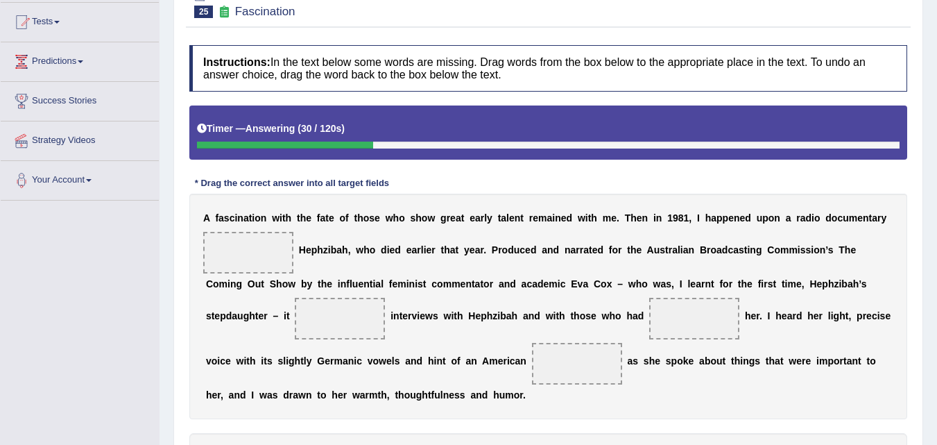
scroll to position [214, 0]
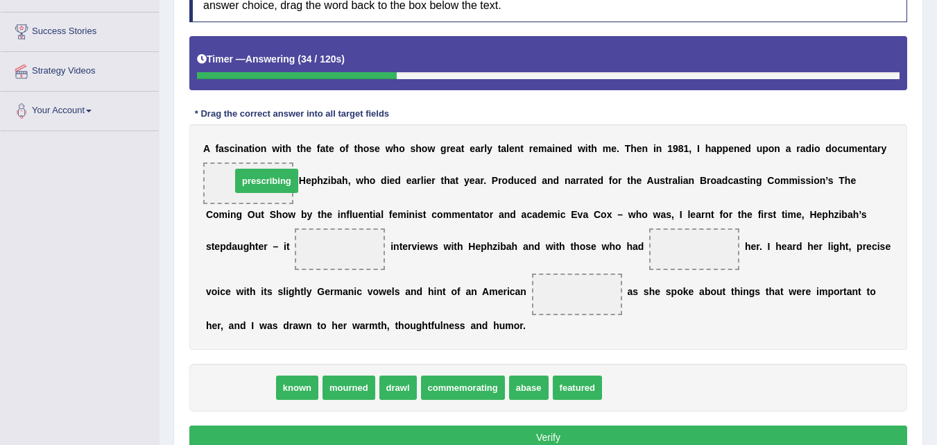
drag, startPoint x: 252, startPoint y: 391, endPoint x: 277, endPoint y: 183, distance: 209.0
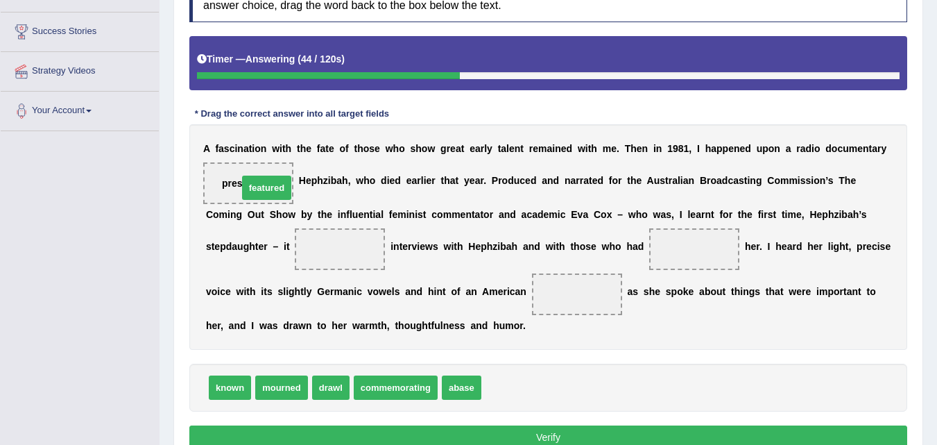
drag, startPoint x: 515, startPoint y: 395, endPoint x: 267, endPoint y: 191, distance: 320.8
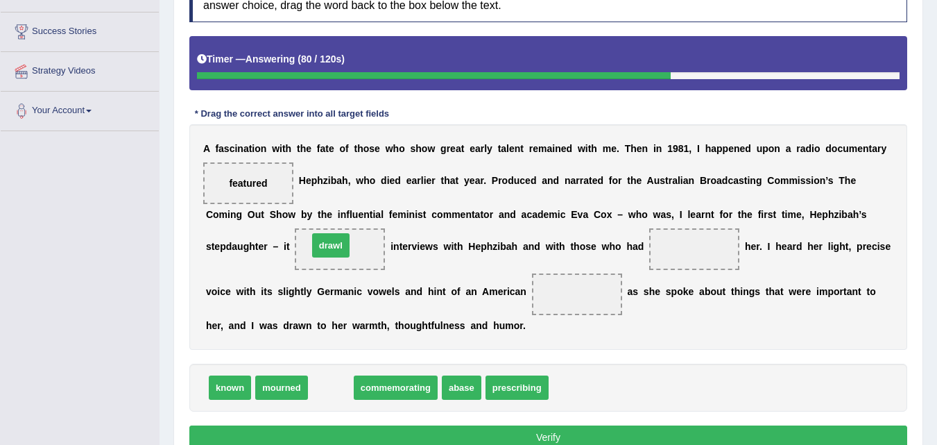
drag, startPoint x: 329, startPoint y: 391, endPoint x: 334, endPoint y: 253, distance: 137.4
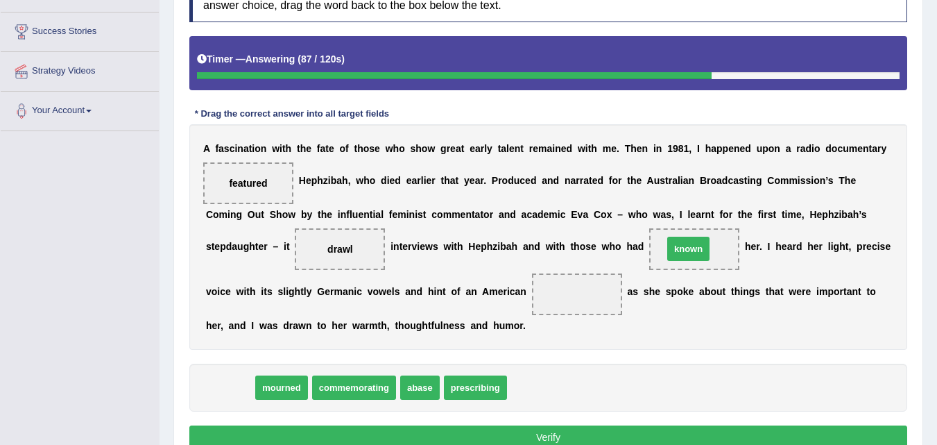
drag, startPoint x: 229, startPoint y: 389, endPoint x: 692, endPoint y: 250, distance: 483.1
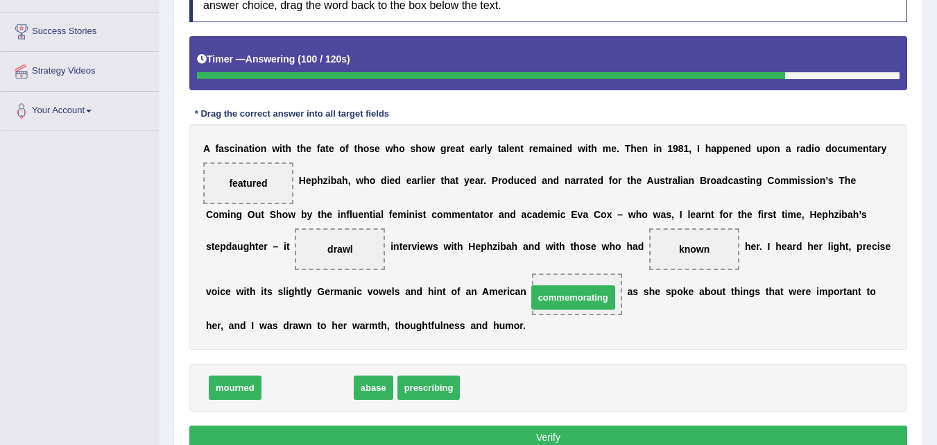
drag, startPoint x: 309, startPoint y: 390, endPoint x: 574, endPoint y: 300, distance: 280.6
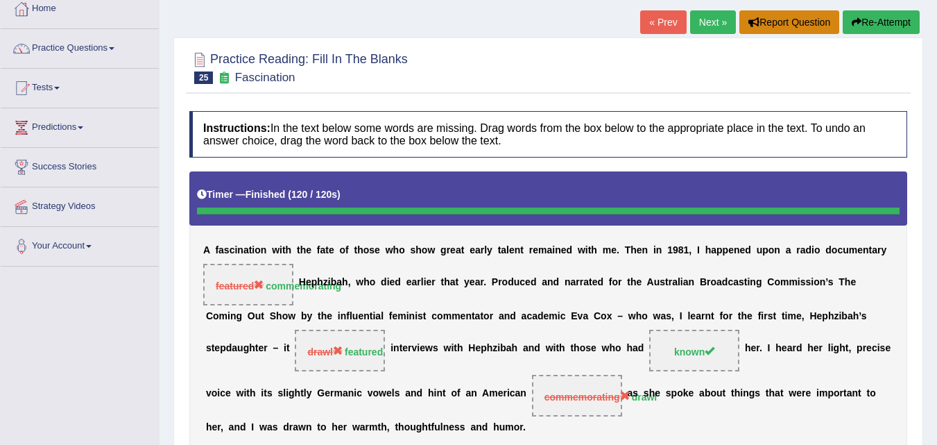
scroll to position [6, 0]
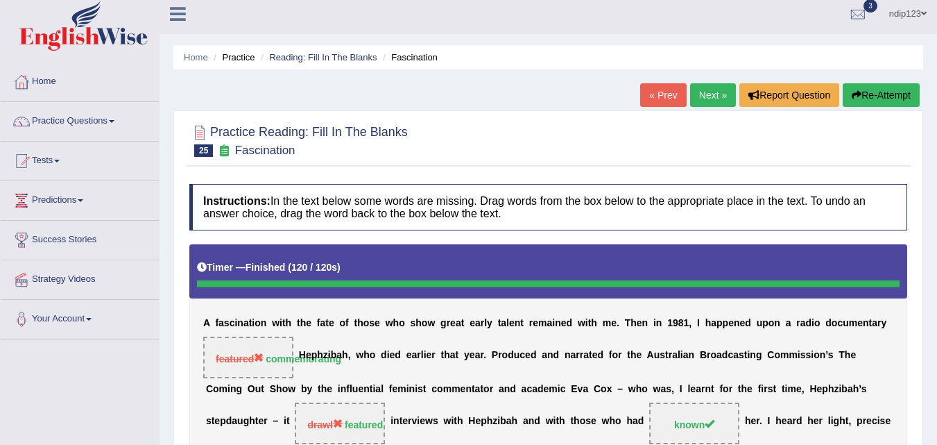
click at [865, 95] on button "Re-Attempt" at bounding box center [881, 95] width 77 height 24
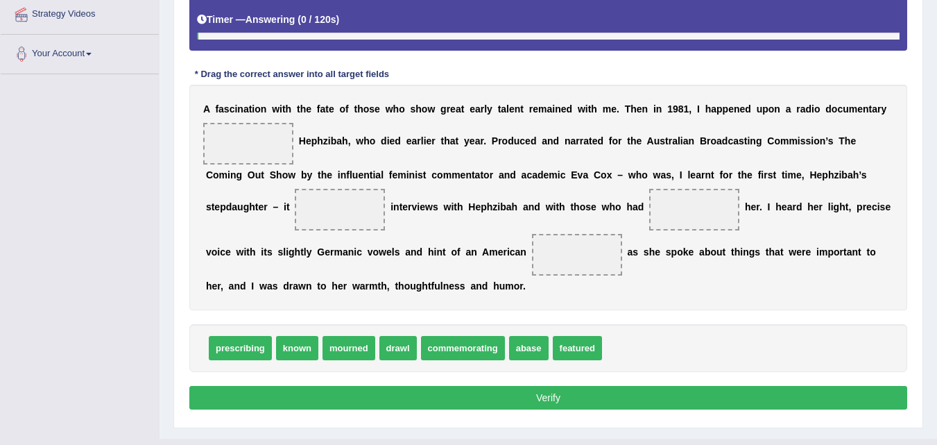
scroll to position [300, 0]
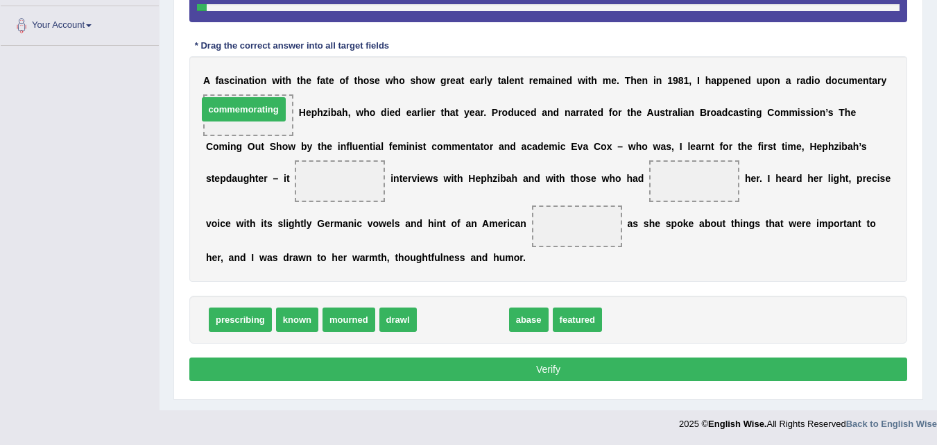
drag, startPoint x: 446, startPoint y: 321, endPoint x: 225, endPoint y: 110, distance: 304.7
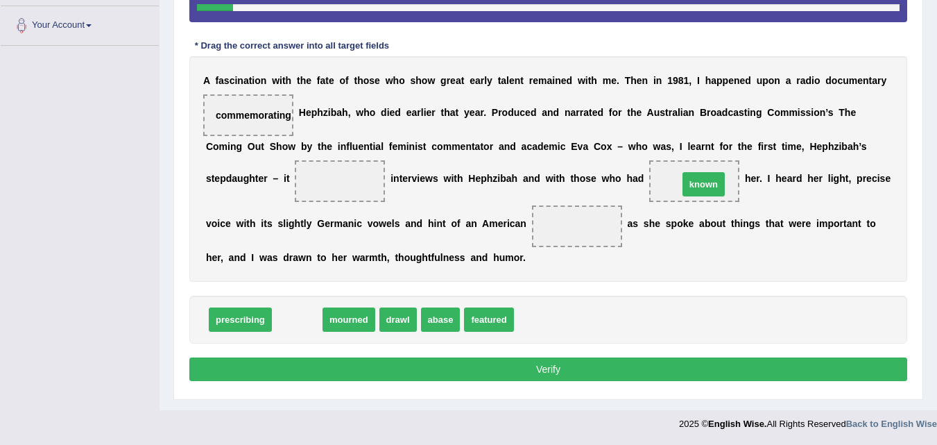
drag, startPoint x: 301, startPoint y: 318, endPoint x: 701, endPoint y: 184, distance: 422.1
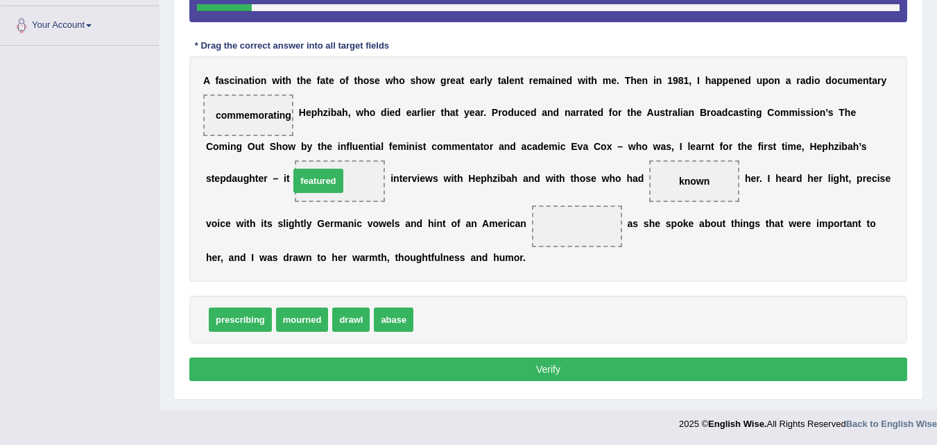
drag, startPoint x: 437, startPoint y: 321, endPoint x: 322, endPoint y: 182, distance: 180.3
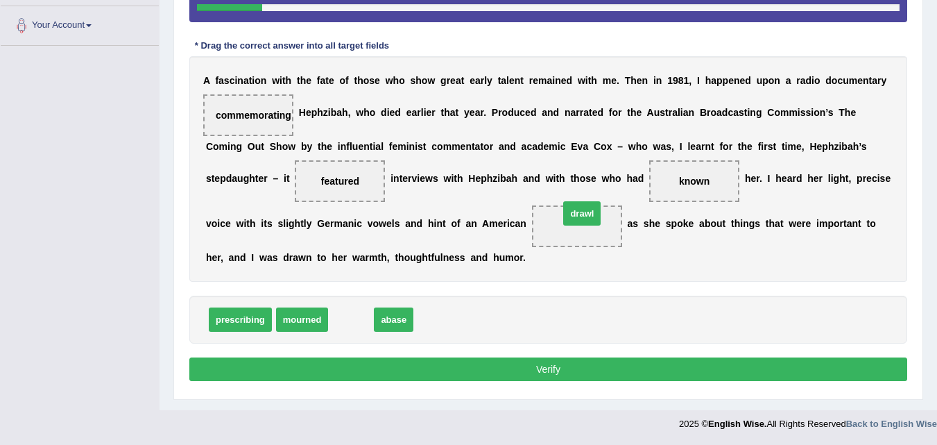
drag, startPoint x: 343, startPoint y: 321, endPoint x: 572, endPoint y: 223, distance: 248.7
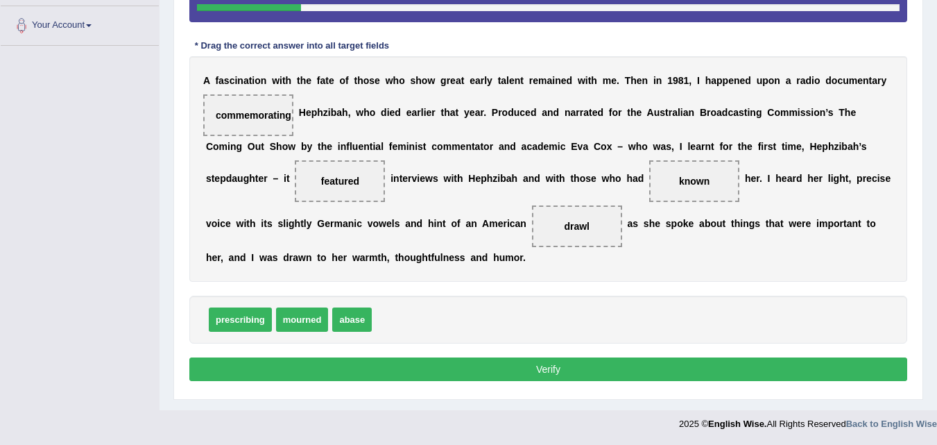
click at [556, 364] on button "Verify" at bounding box center [548, 369] width 718 height 24
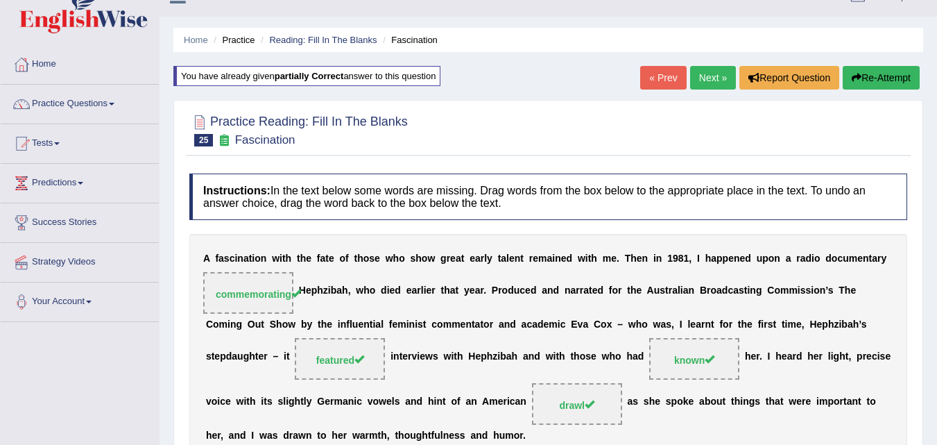
scroll to position [6, 0]
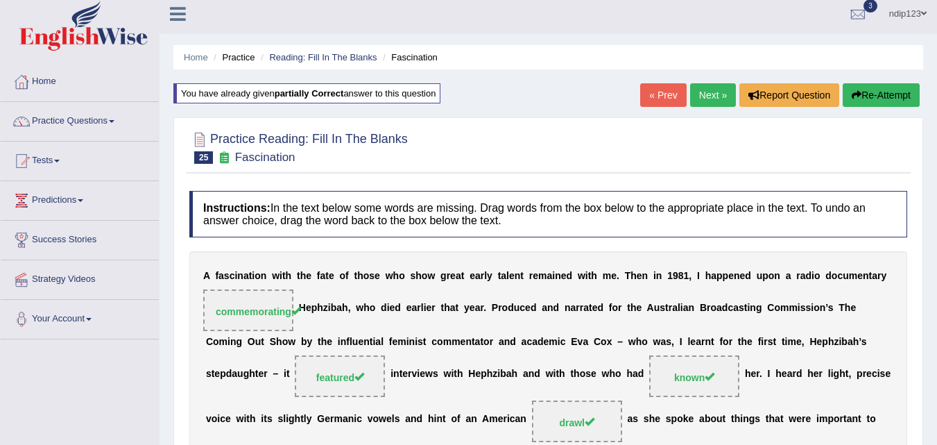
click at [702, 92] on link "Next »" at bounding box center [713, 95] width 46 height 24
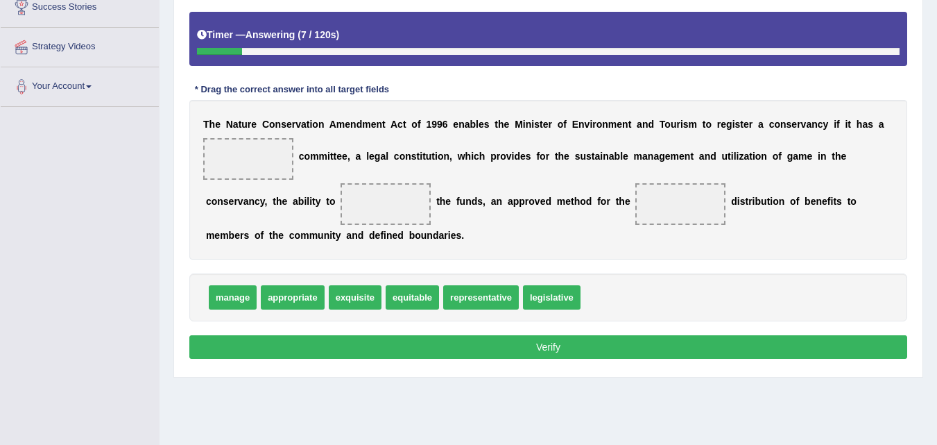
scroll to position [214, 0]
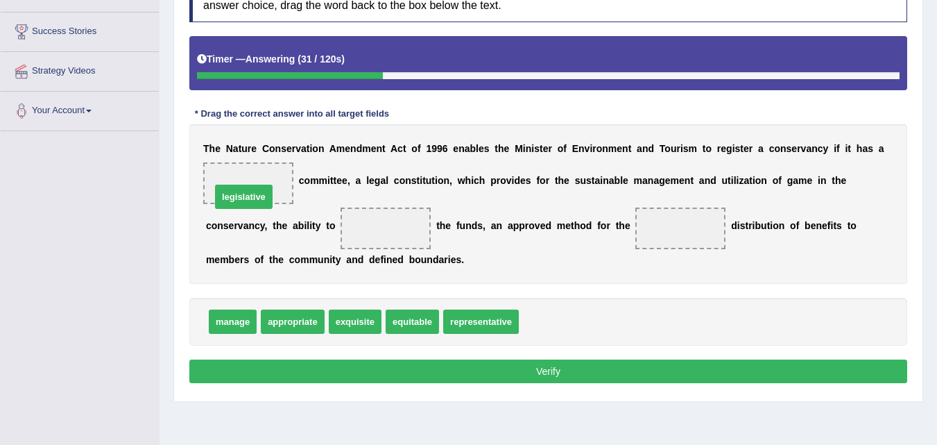
drag, startPoint x: 542, startPoint y: 321, endPoint x: 234, endPoint y: 196, distance: 332.4
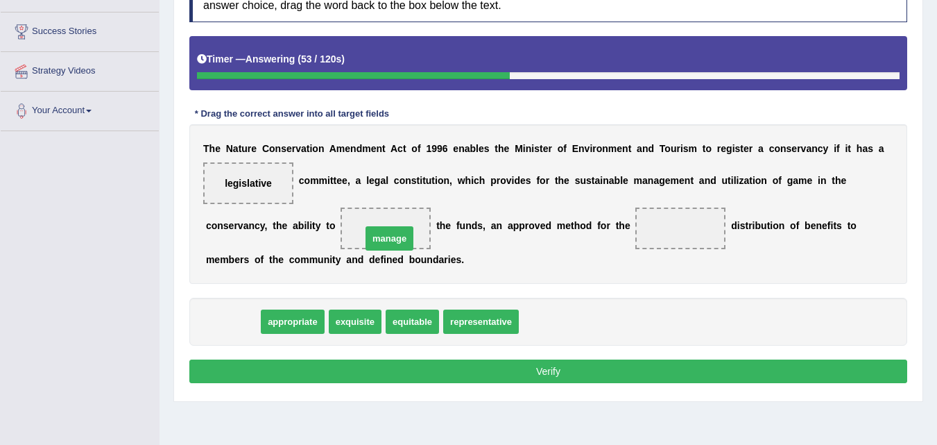
drag, startPoint x: 227, startPoint y: 326, endPoint x: 384, endPoint y: 243, distance: 177.5
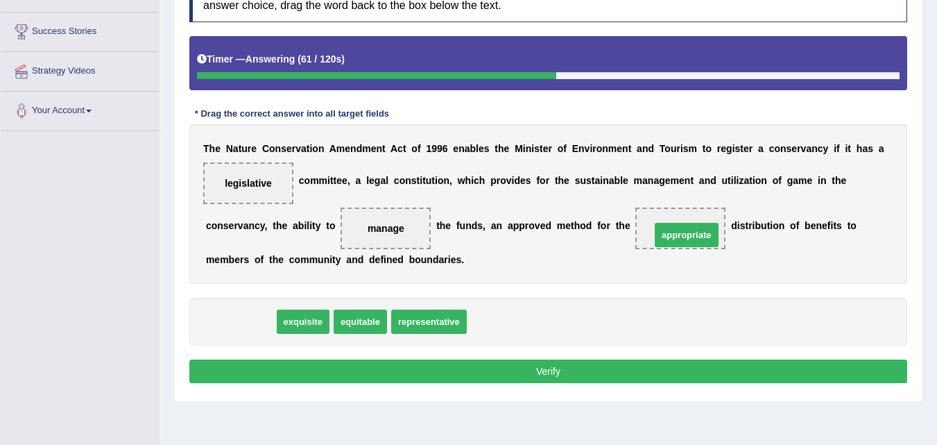
drag, startPoint x: 246, startPoint y: 321, endPoint x: 692, endPoint y: 233, distance: 453.9
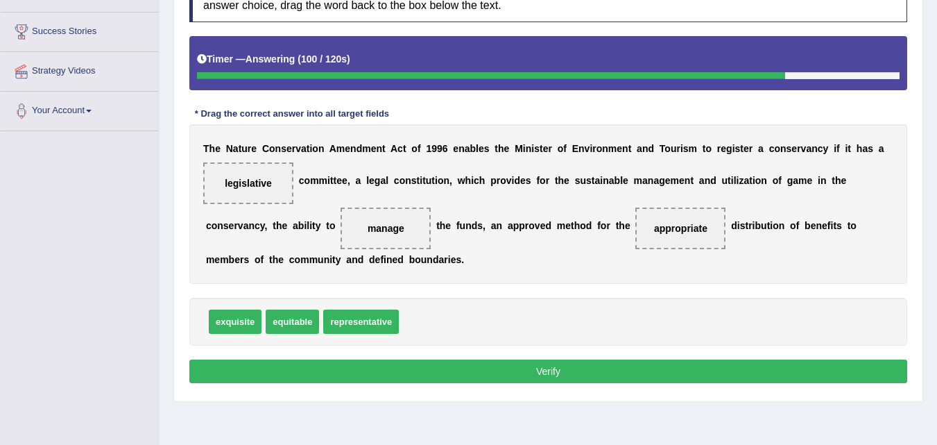
click at [556, 372] on button "Verify" at bounding box center [548, 371] width 718 height 24
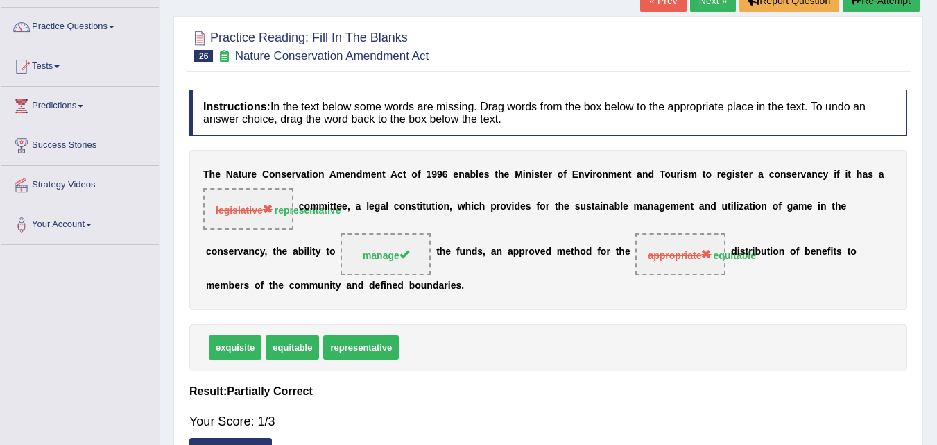
scroll to position [6, 0]
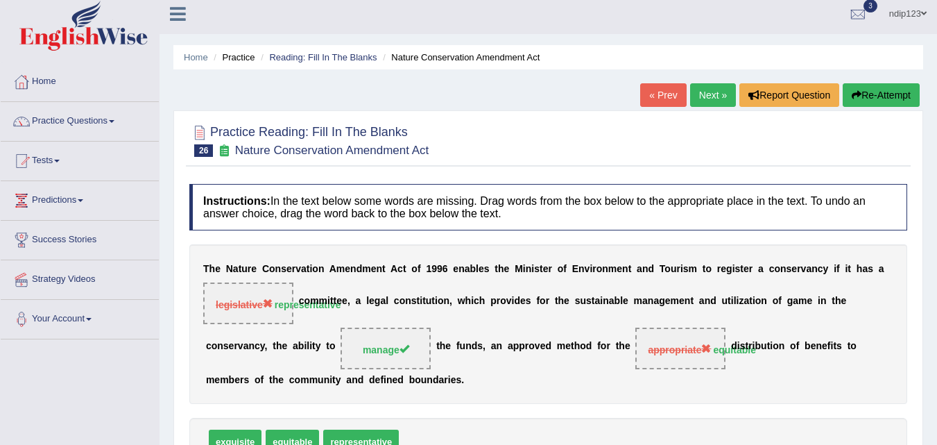
click at [855, 99] on icon "button" at bounding box center [857, 95] width 10 height 10
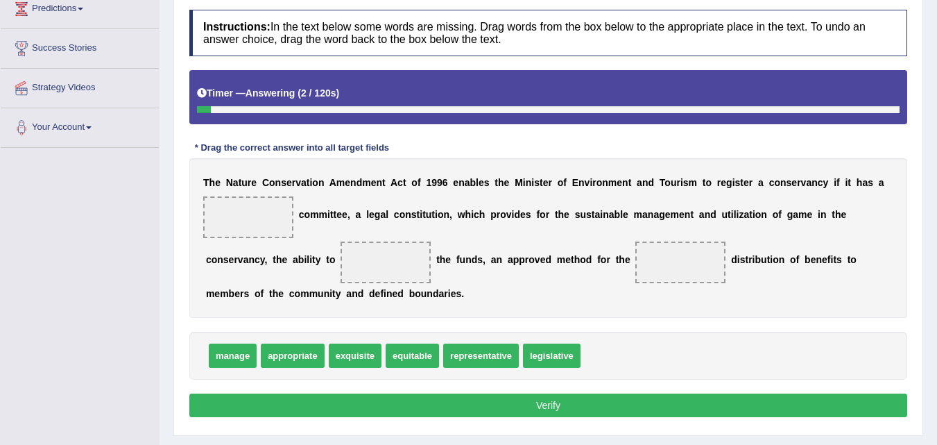
scroll to position [222, 0]
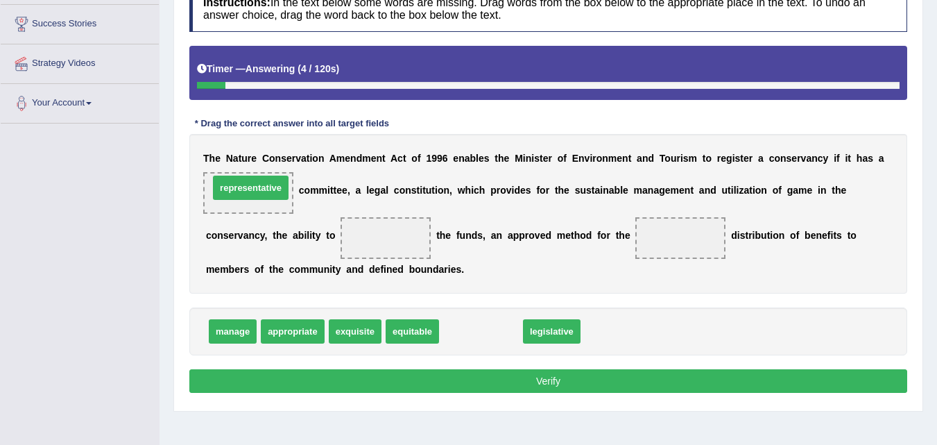
drag, startPoint x: 462, startPoint y: 332, endPoint x: 232, endPoint y: 189, distance: 271.4
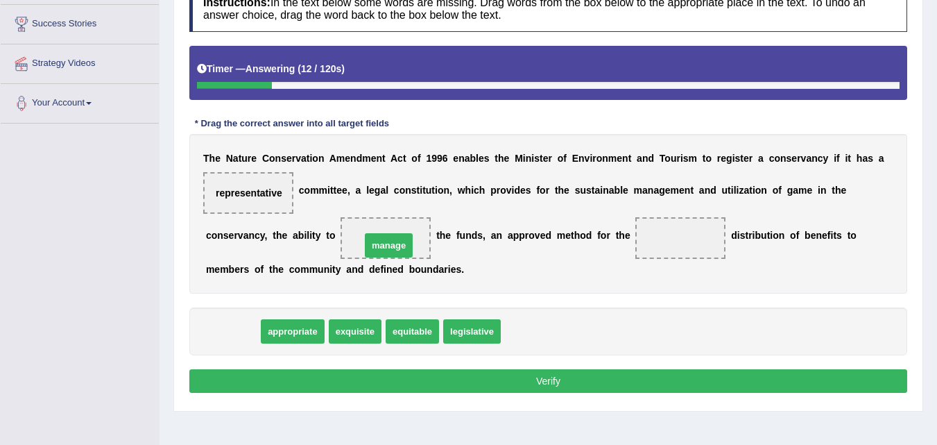
drag, startPoint x: 239, startPoint y: 331, endPoint x: 395, endPoint y: 245, distance: 178.2
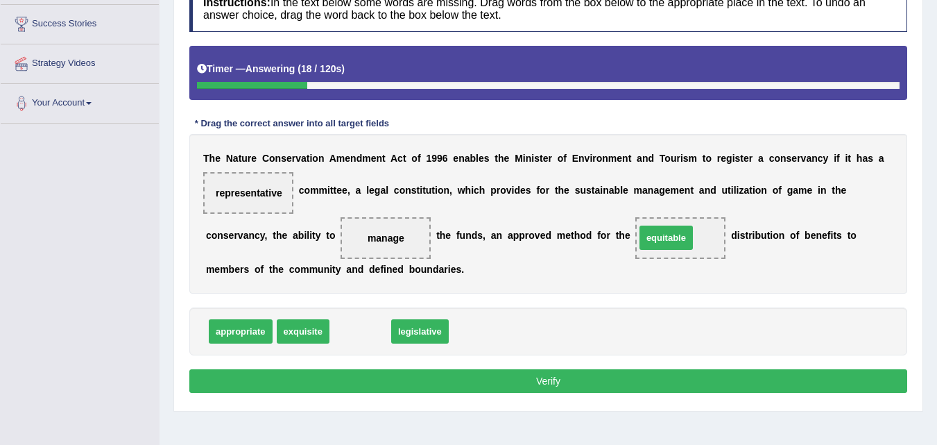
drag, startPoint x: 359, startPoint y: 334, endPoint x: 665, endPoint y: 240, distance: 319.9
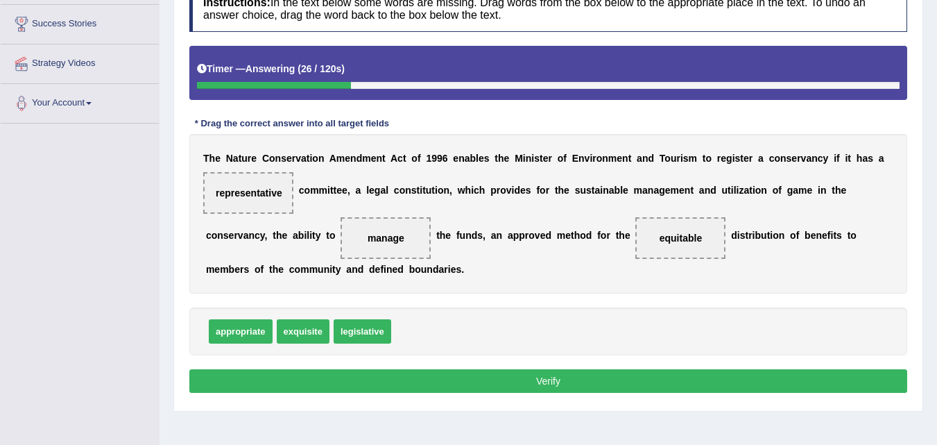
click at [522, 379] on button "Verify" at bounding box center [548, 381] width 718 height 24
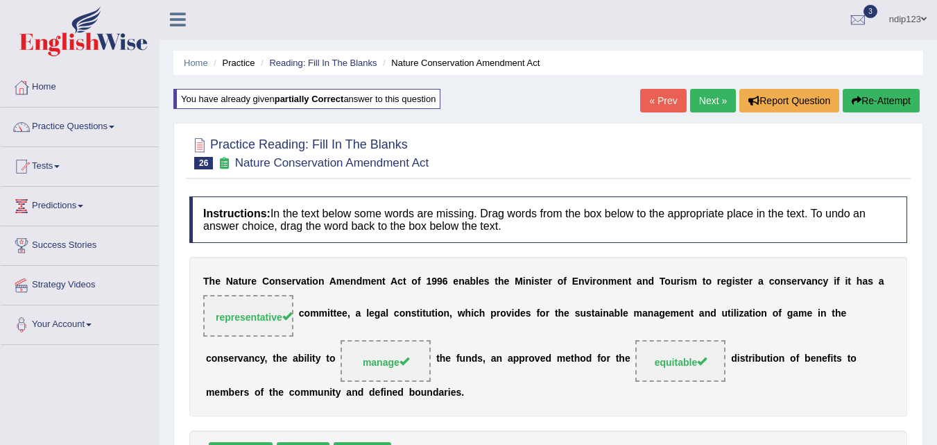
scroll to position [0, 0]
click at [705, 104] on link "Next »" at bounding box center [713, 101] width 46 height 24
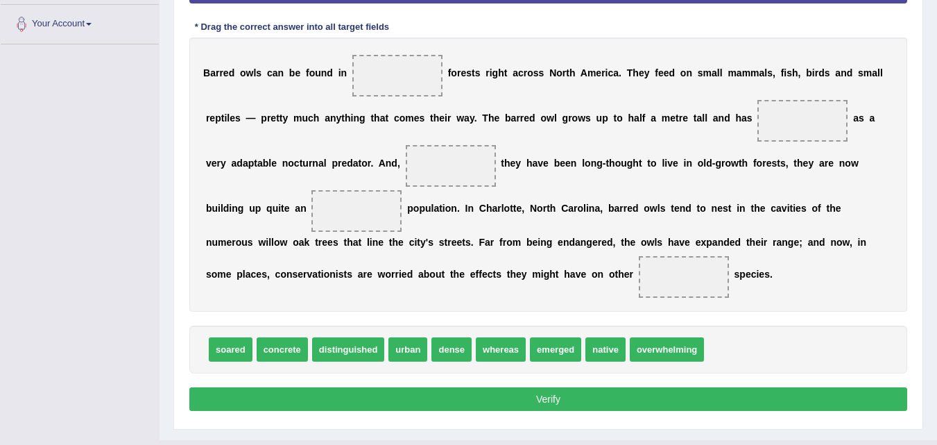
scroll to position [325, 0]
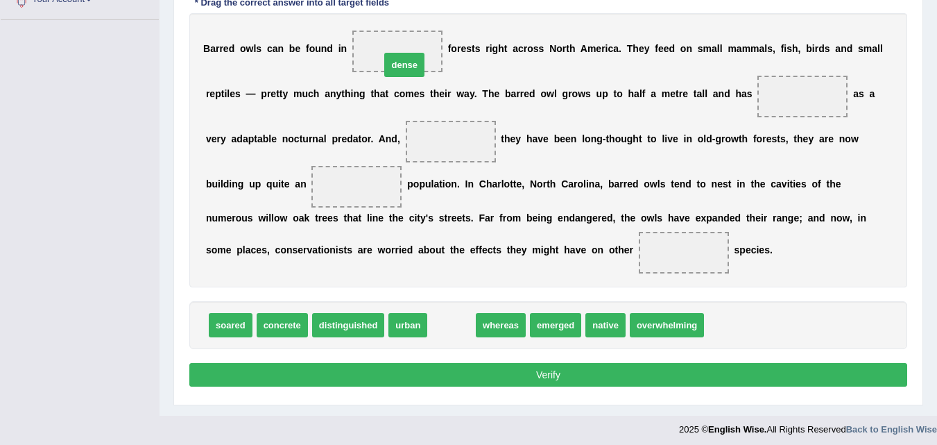
drag, startPoint x: 452, startPoint y: 323, endPoint x: 404, endPoint y: 62, distance: 265.8
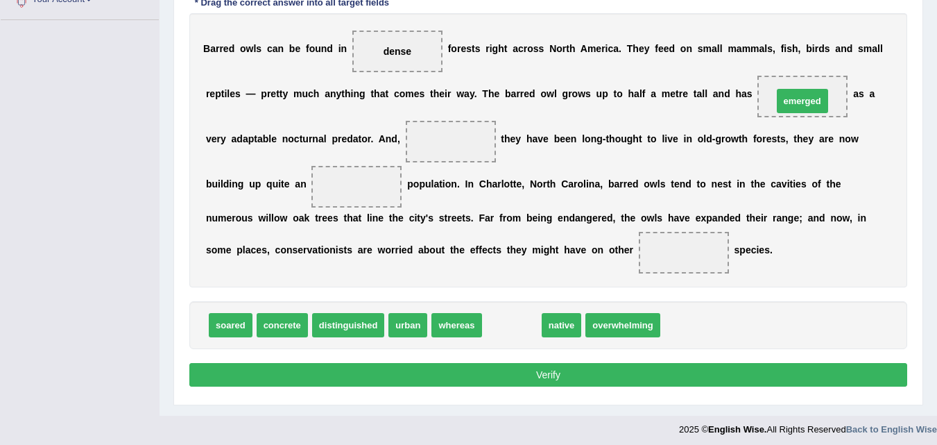
drag, startPoint x: 519, startPoint y: 327, endPoint x: 810, endPoint y: 102, distance: 367.4
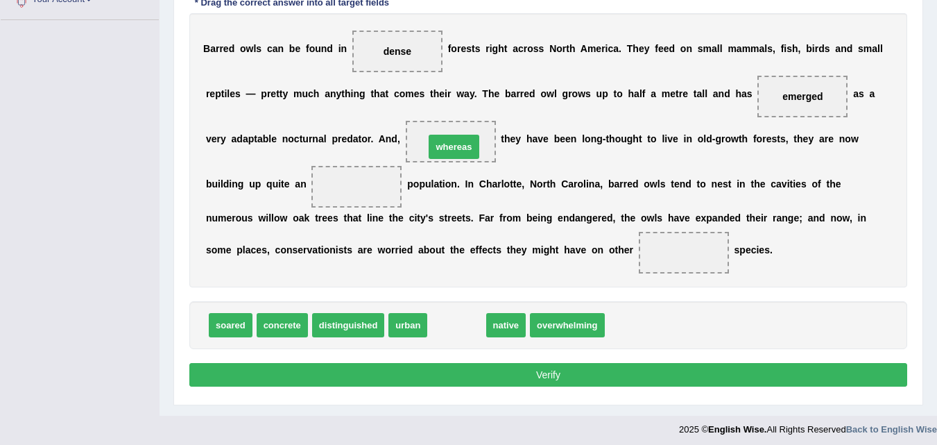
drag, startPoint x: 457, startPoint y: 331, endPoint x: 454, endPoint y: 153, distance: 178.3
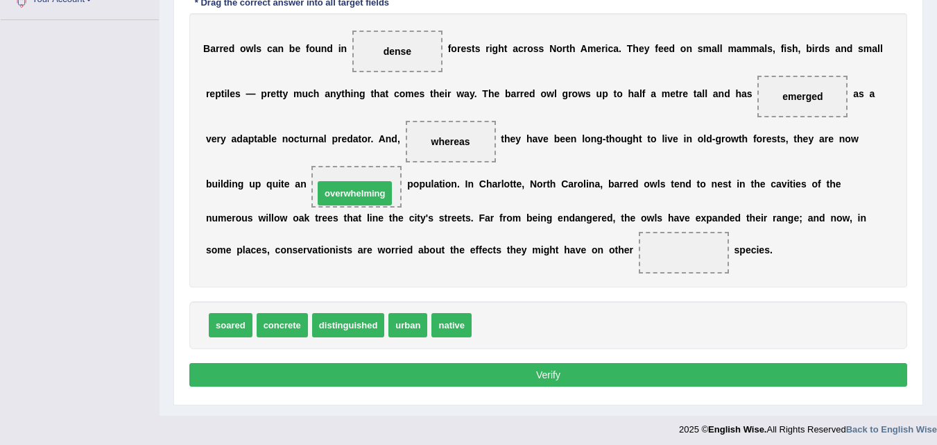
drag, startPoint x: 513, startPoint y: 325, endPoint x: 363, endPoint y: 182, distance: 207.1
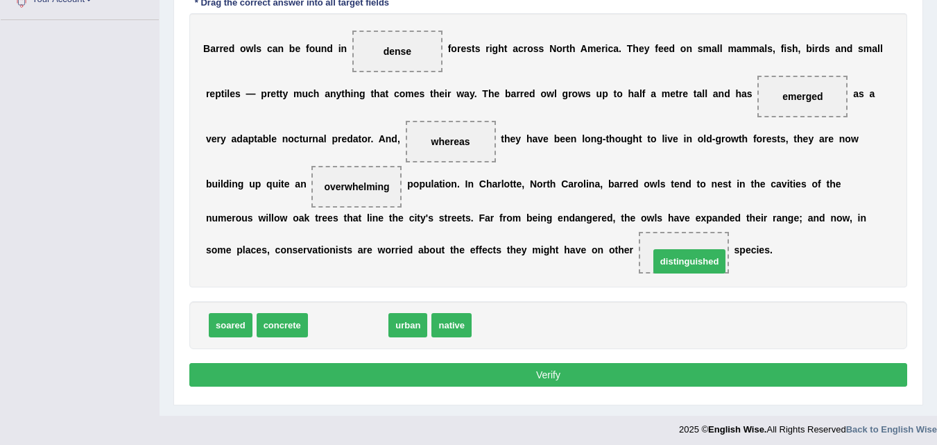
drag, startPoint x: 336, startPoint y: 323, endPoint x: 674, endPoint y: 260, distance: 343.7
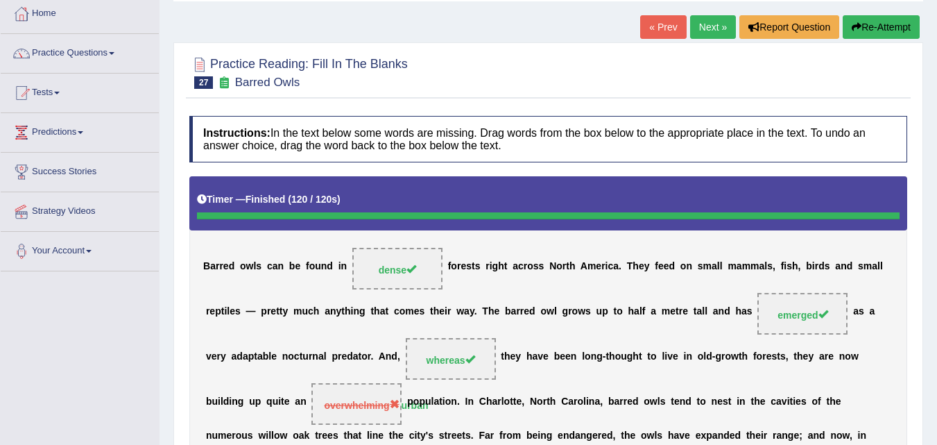
scroll to position [73, 0]
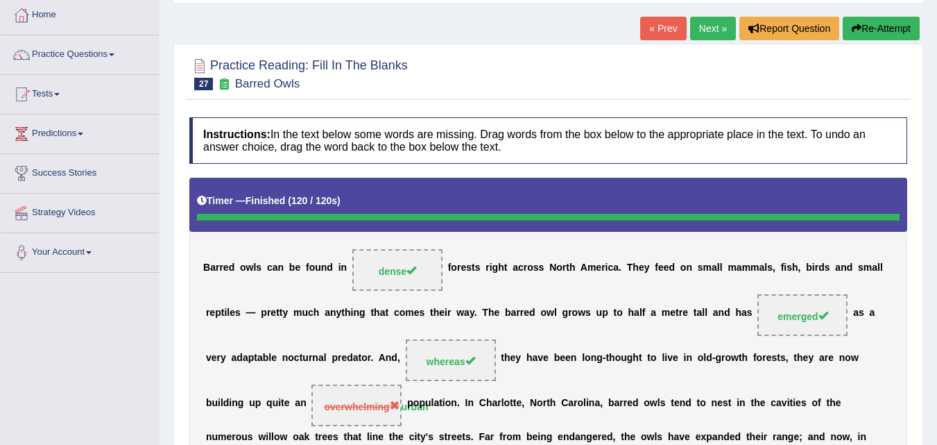
click at [862, 29] on button "Re-Attempt" at bounding box center [881, 29] width 77 height 24
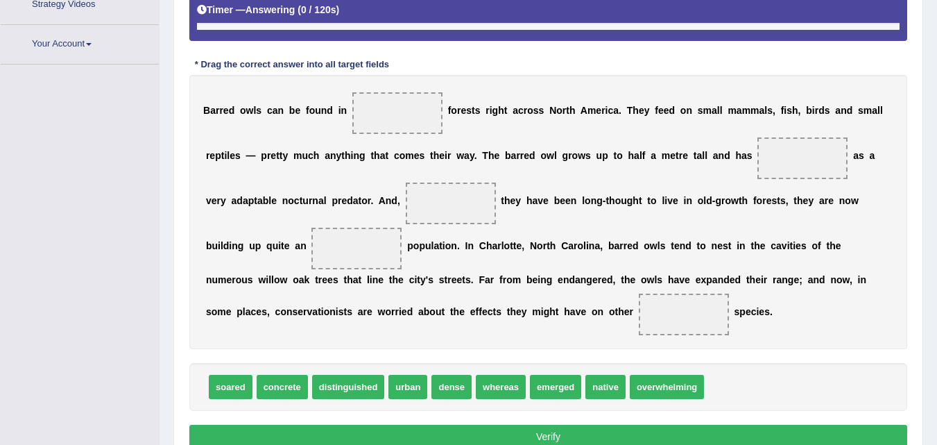
scroll to position [329, 0]
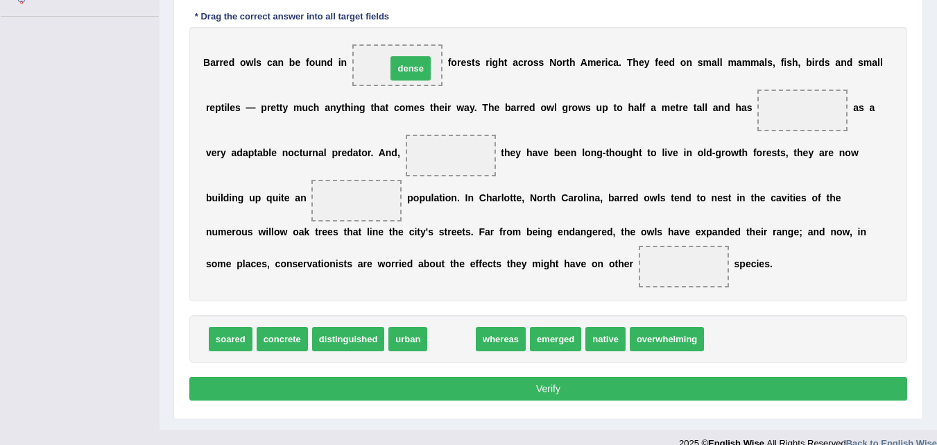
drag, startPoint x: 454, startPoint y: 338, endPoint x: 412, endPoint y: 66, distance: 275.1
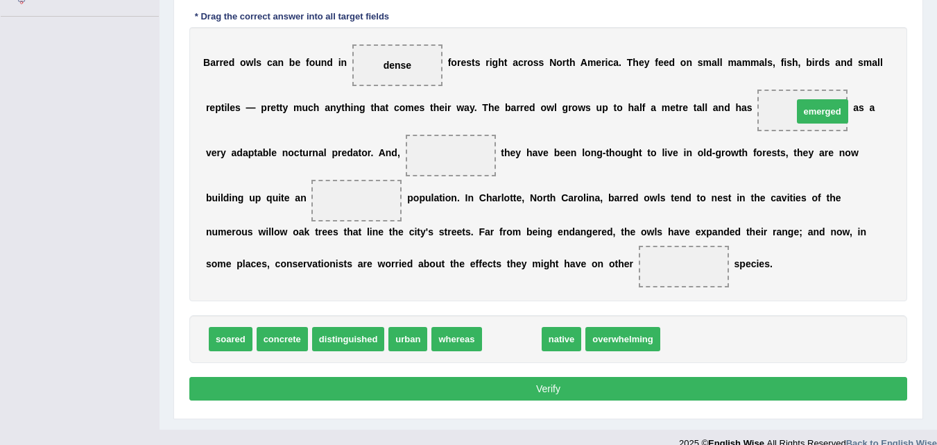
drag, startPoint x: 507, startPoint y: 341, endPoint x: 818, endPoint y: 113, distance: 385.2
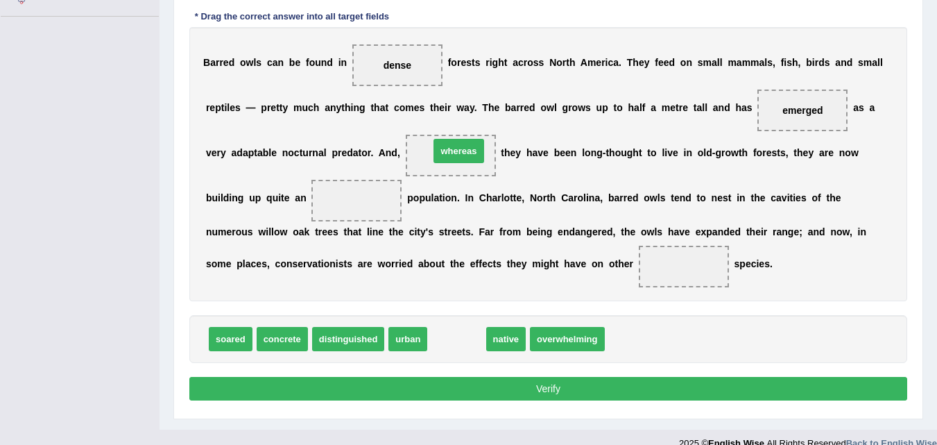
drag, startPoint x: 451, startPoint y: 341, endPoint x: 453, endPoint y: 153, distance: 188.0
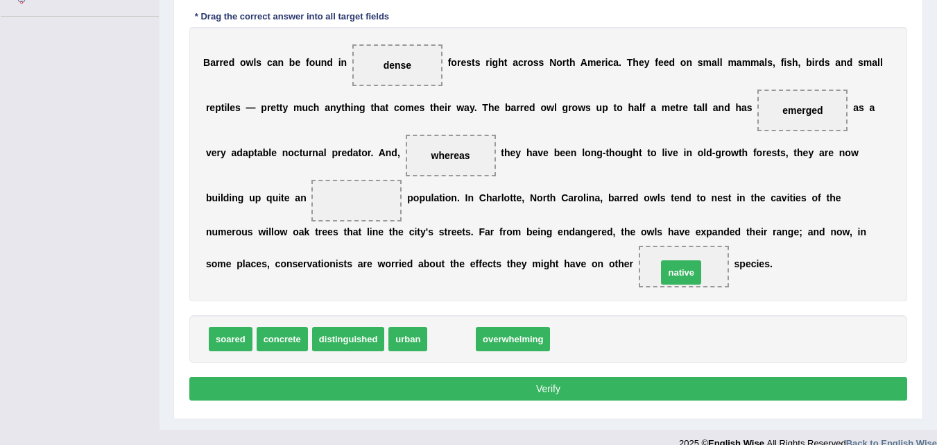
drag, startPoint x: 448, startPoint y: 339, endPoint x: 678, endPoint y: 272, distance: 239.1
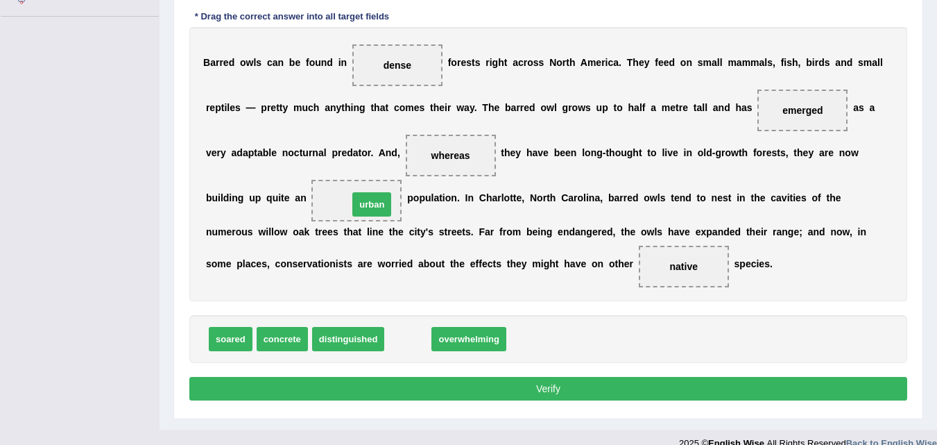
drag, startPoint x: 413, startPoint y: 339, endPoint x: 377, endPoint y: 204, distance: 139.3
click at [542, 389] on button "Verify" at bounding box center [548, 389] width 718 height 24
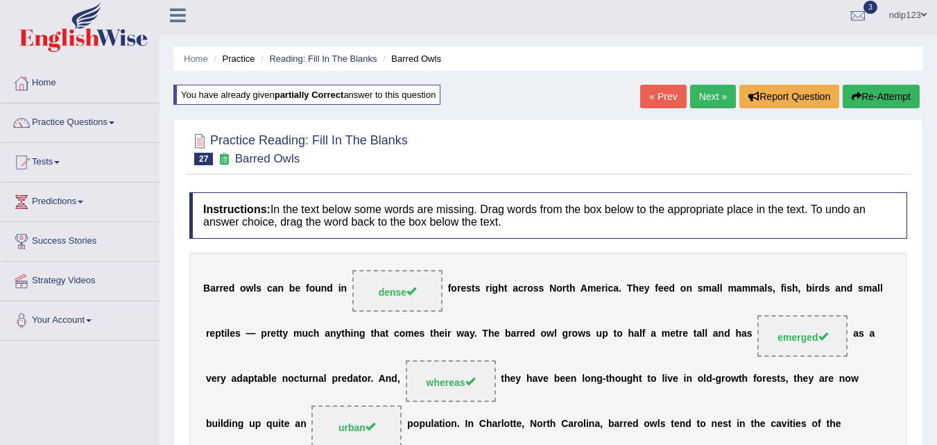
scroll to position [0, 0]
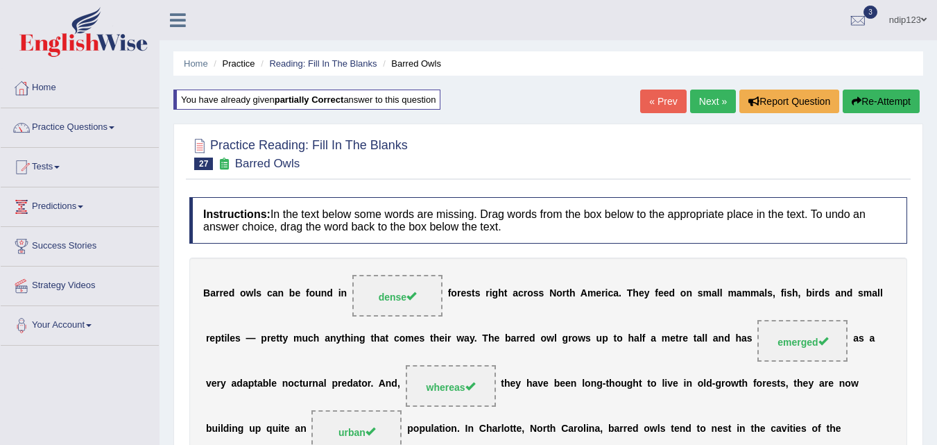
click at [710, 103] on link "Next »" at bounding box center [713, 101] width 46 height 24
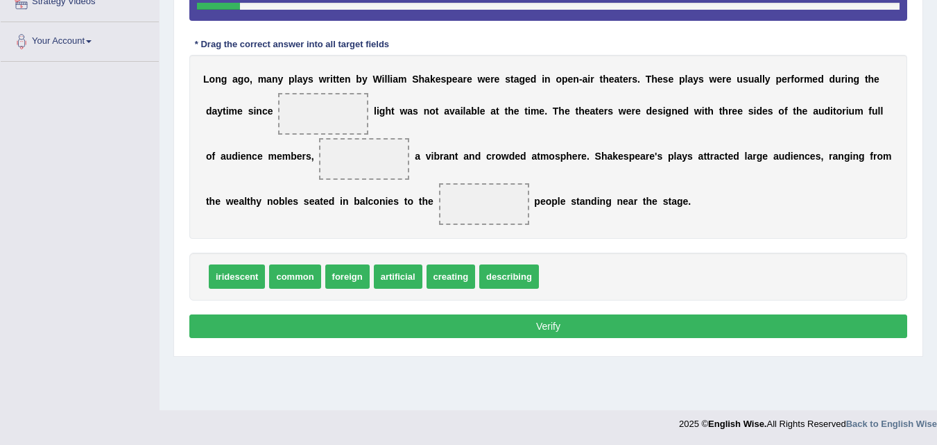
scroll to position [214, 0]
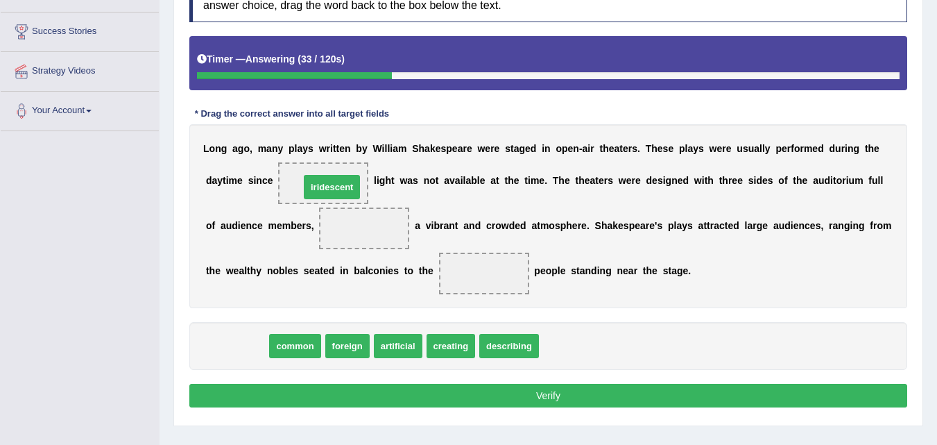
drag, startPoint x: 241, startPoint y: 351, endPoint x: 336, endPoint y: 192, distance: 185.1
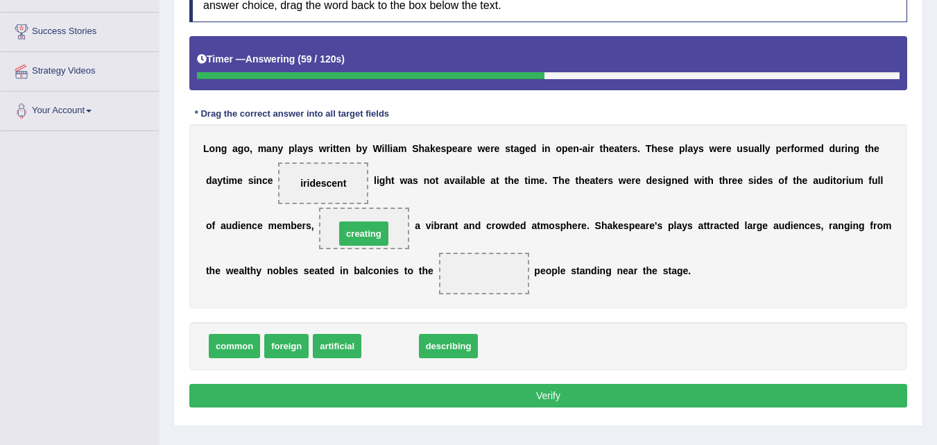
drag, startPoint x: 398, startPoint y: 349, endPoint x: 372, endPoint y: 237, distance: 115.4
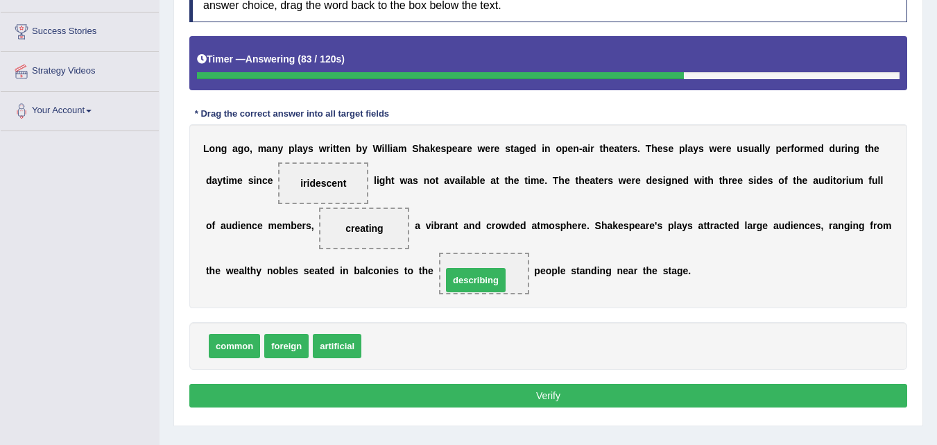
drag, startPoint x: 404, startPoint y: 351, endPoint x: 490, endPoint y: 282, distance: 111.1
click at [519, 395] on button "Verify" at bounding box center [548, 396] width 718 height 24
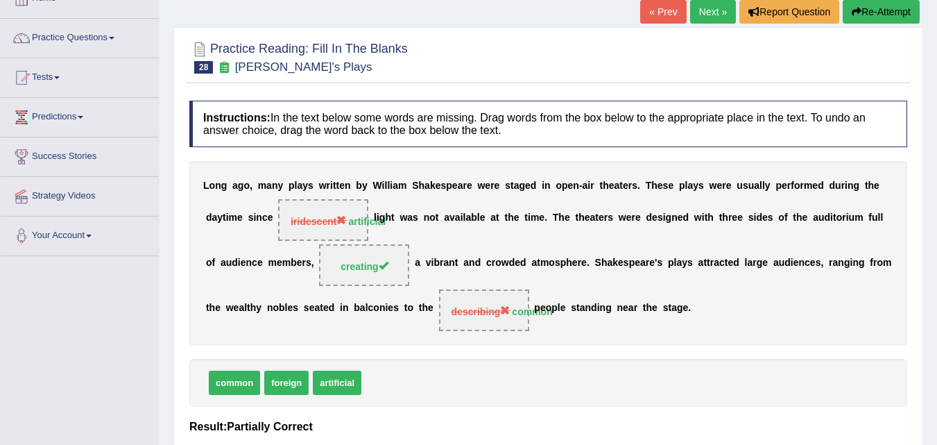
scroll to position [76, 0]
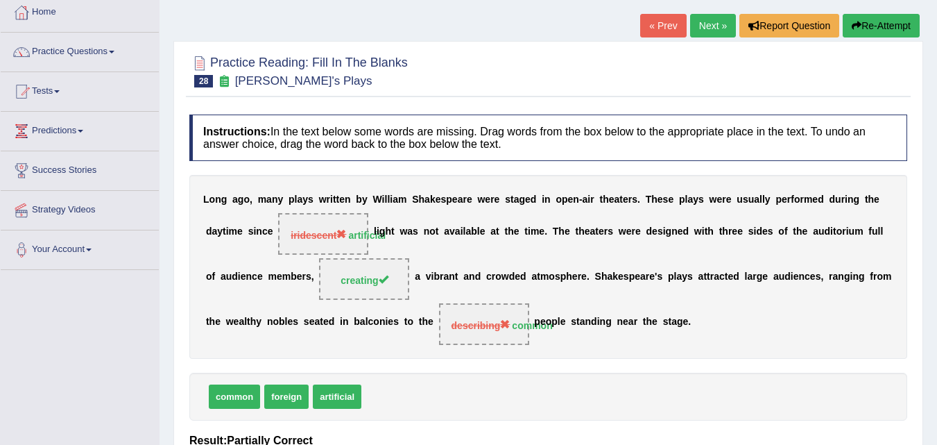
click at [859, 24] on button "Re-Attempt" at bounding box center [881, 26] width 77 height 24
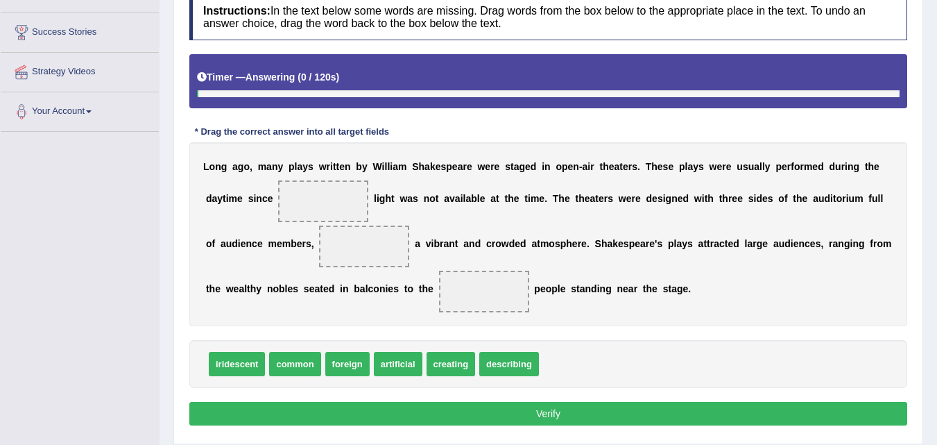
scroll to position [214, 0]
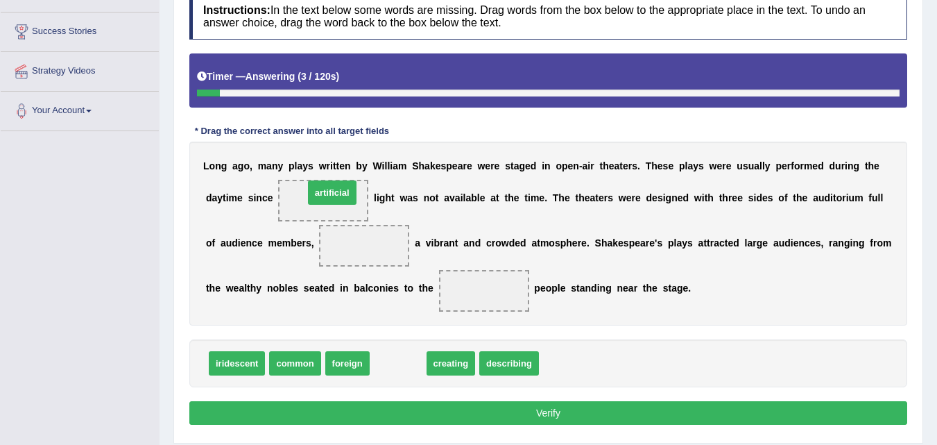
drag, startPoint x: 398, startPoint y: 362, endPoint x: 333, endPoint y: 192, distance: 181.8
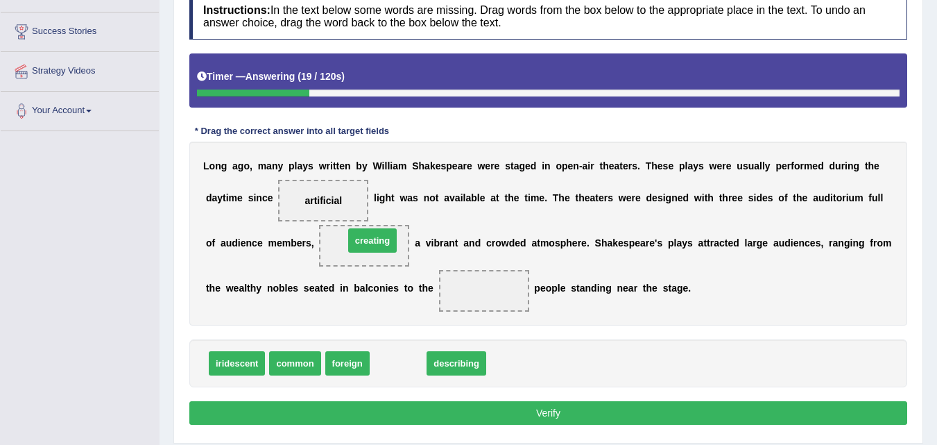
drag, startPoint x: 396, startPoint y: 364, endPoint x: 370, endPoint y: 240, distance: 126.8
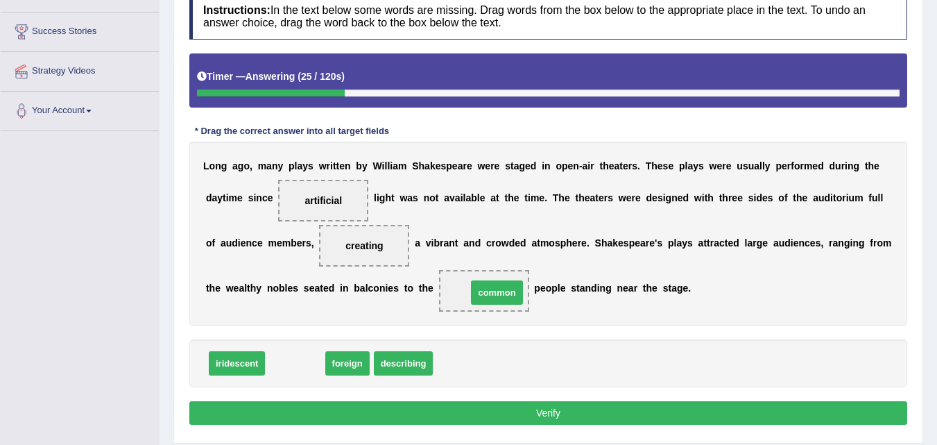
drag, startPoint x: 294, startPoint y: 364, endPoint x: 496, endPoint y: 293, distance: 213.9
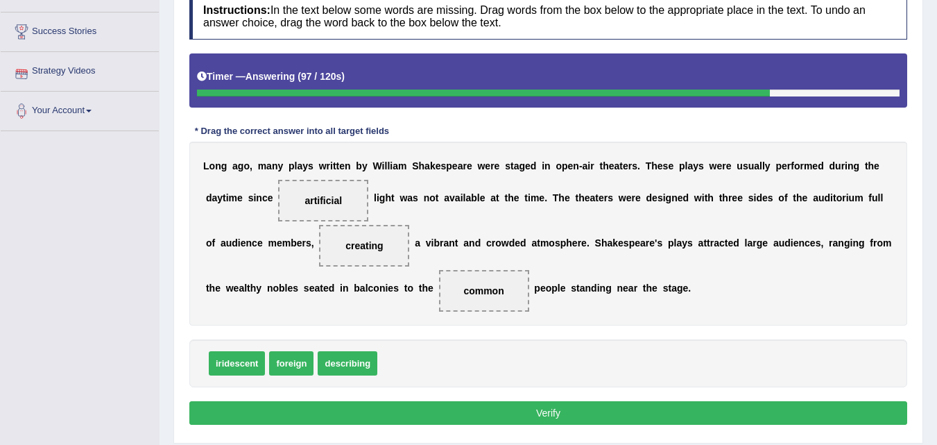
click at [524, 415] on button "Verify" at bounding box center [548, 413] width 718 height 24
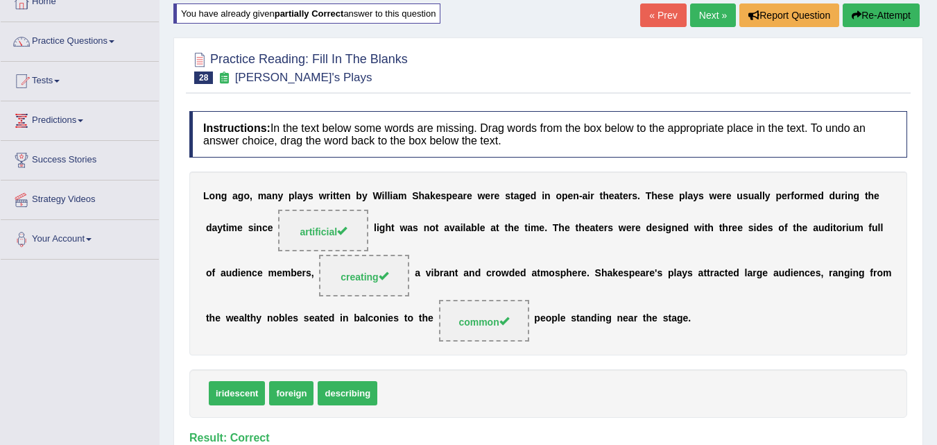
scroll to position [76, 0]
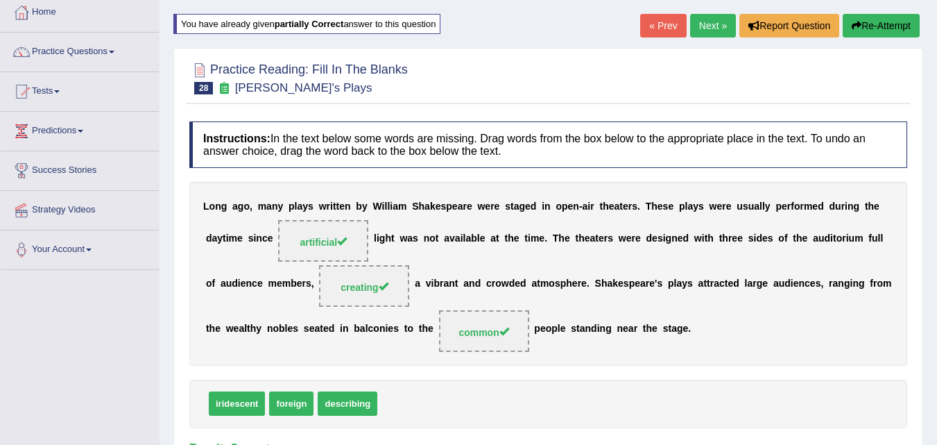
click at [710, 24] on link "Next »" at bounding box center [713, 26] width 46 height 24
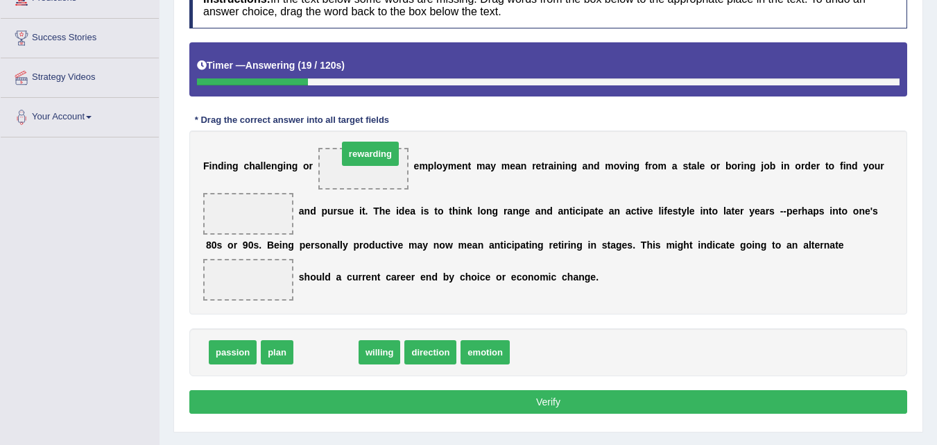
drag, startPoint x: 330, startPoint y: 353, endPoint x: 375, endPoint y: 155, distance: 202.8
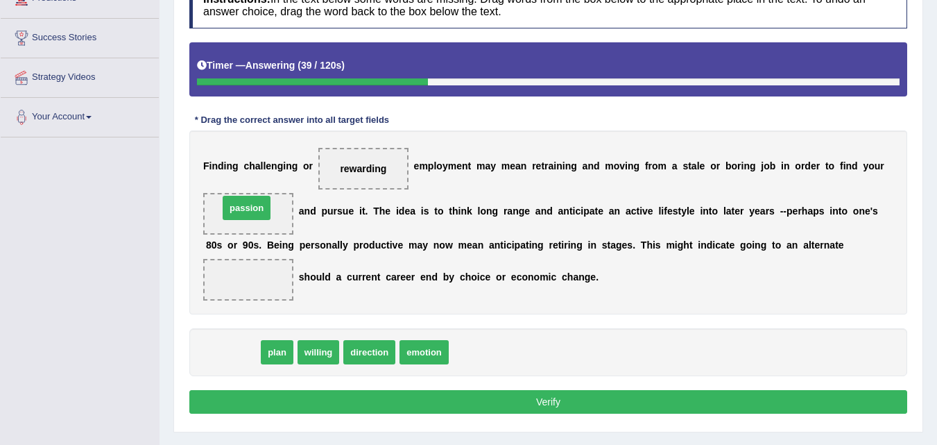
drag, startPoint x: 236, startPoint y: 351, endPoint x: 250, endPoint y: 207, distance: 145.0
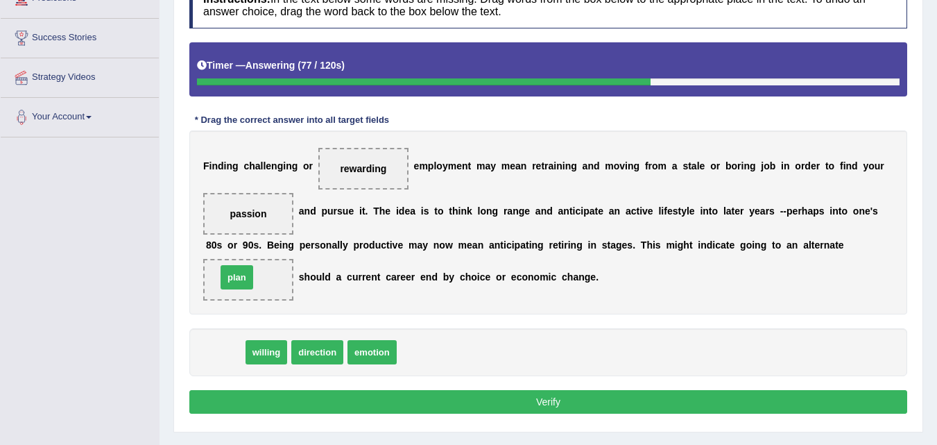
drag, startPoint x: 219, startPoint y: 354, endPoint x: 230, endPoint y: 280, distance: 75.8
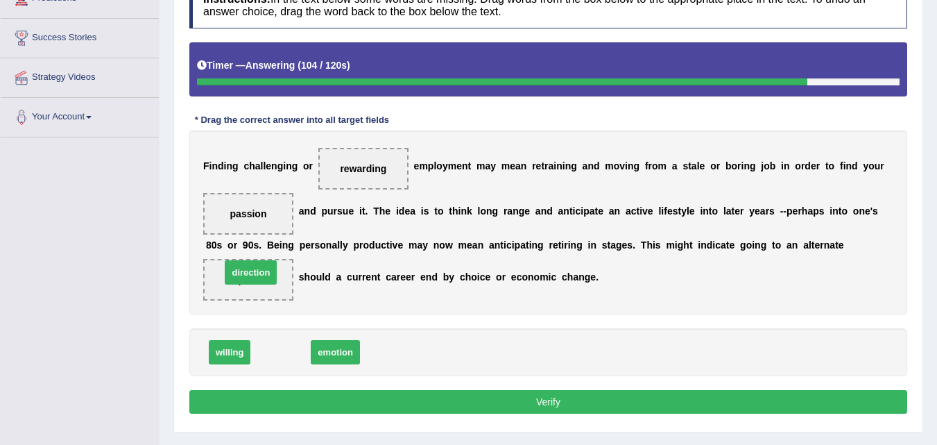
drag, startPoint x: 280, startPoint y: 351, endPoint x: 251, endPoint y: 277, distance: 79.1
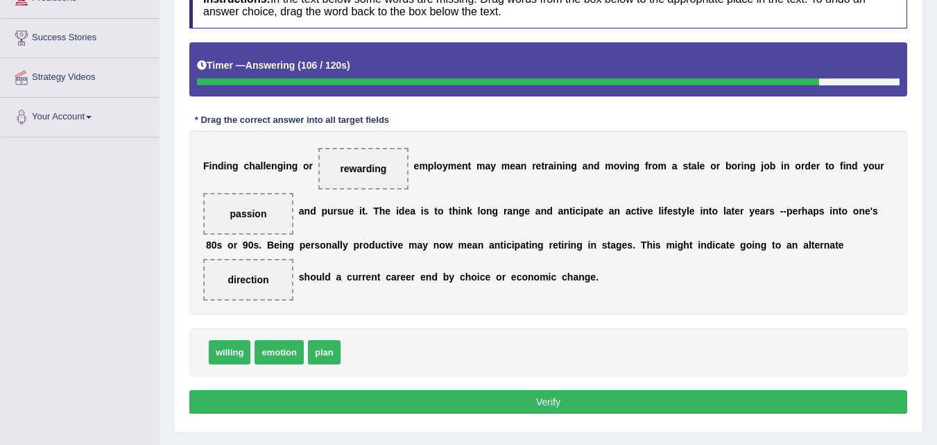
click at [539, 402] on button "Verify" at bounding box center [548, 402] width 718 height 24
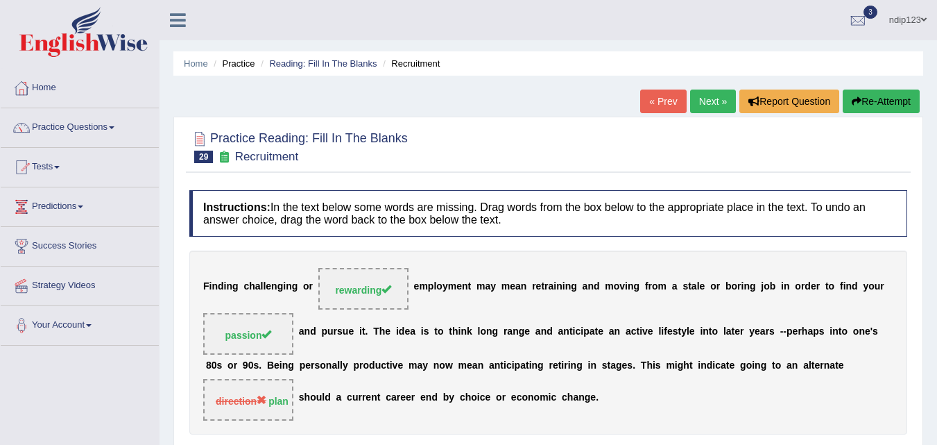
click at [862, 97] on button "Re-Attempt" at bounding box center [881, 101] width 77 height 24
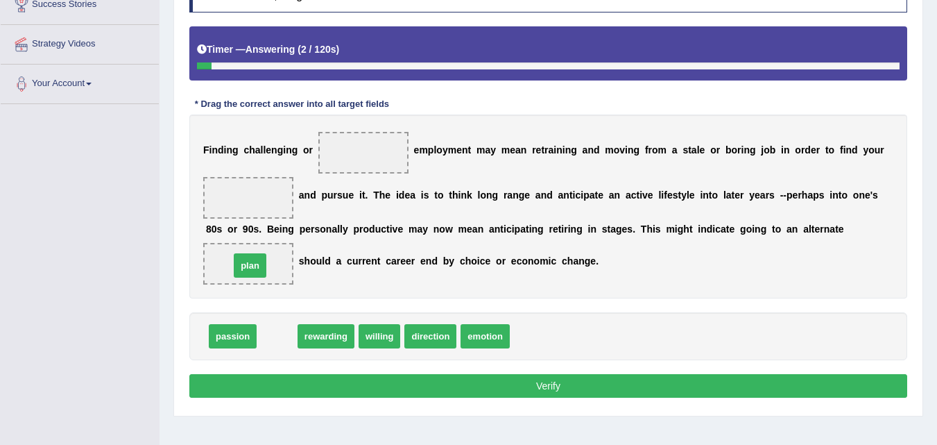
drag, startPoint x: 282, startPoint y: 335, endPoint x: 255, endPoint y: 265, distance: 75.1
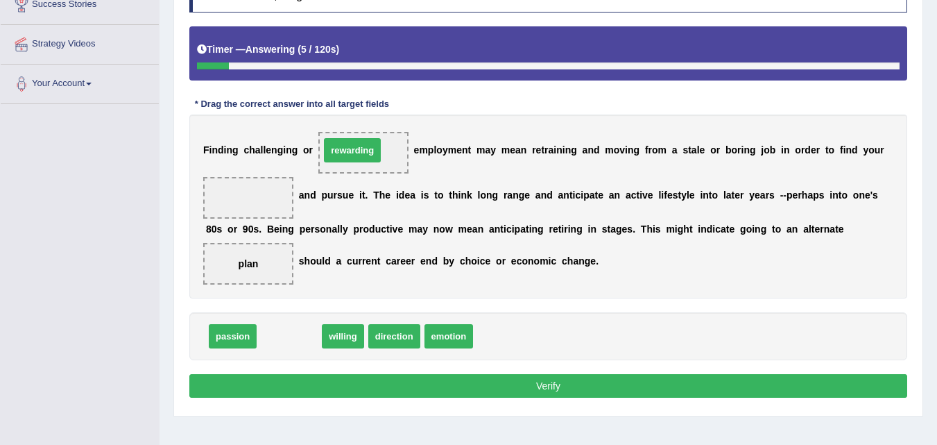
drag, startPoint x: 286, startPoint y: 334, endPoint x: 351, endPoint y: 148, distance: 197.0
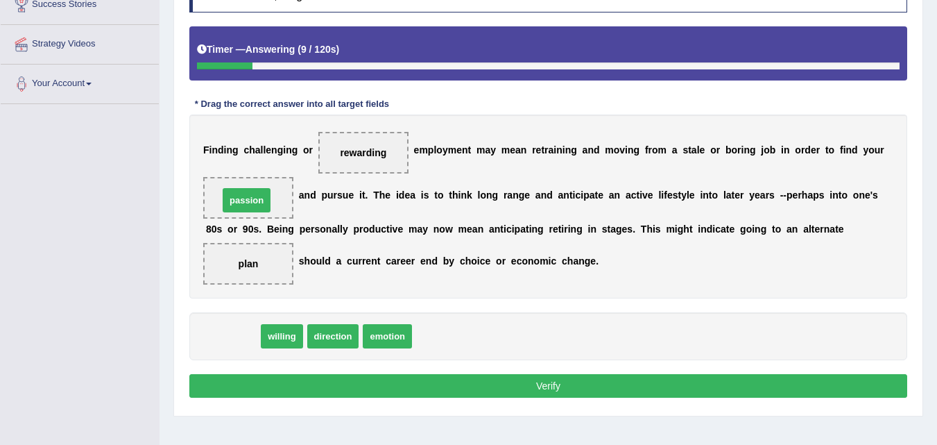
drag, startPoint x: 227, startPoint y: 335, endPoint x: 241, endPoint y: 199, distance: 136.7
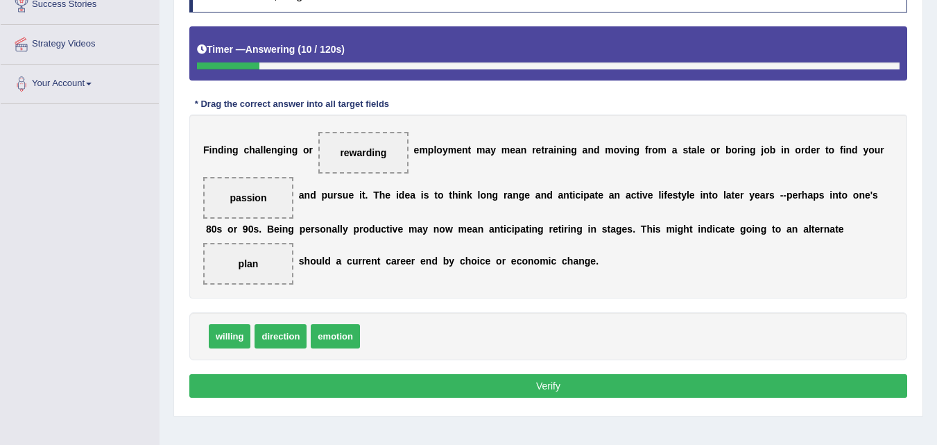
click at [551, 390] on button "Verify" at bounding box center [548, 386] width 718 height 24
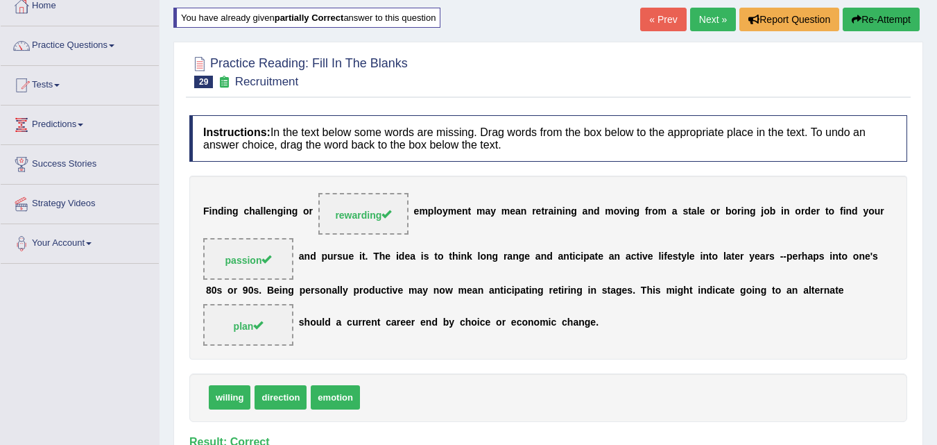
scroll to position [76, 0]
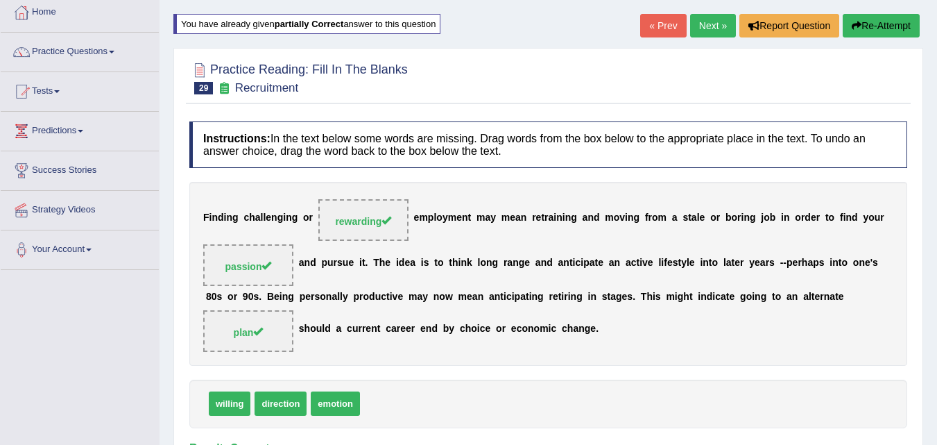
click at [706, 28] on link "Next »" at bounding box center [713, 26] width 46 height 24
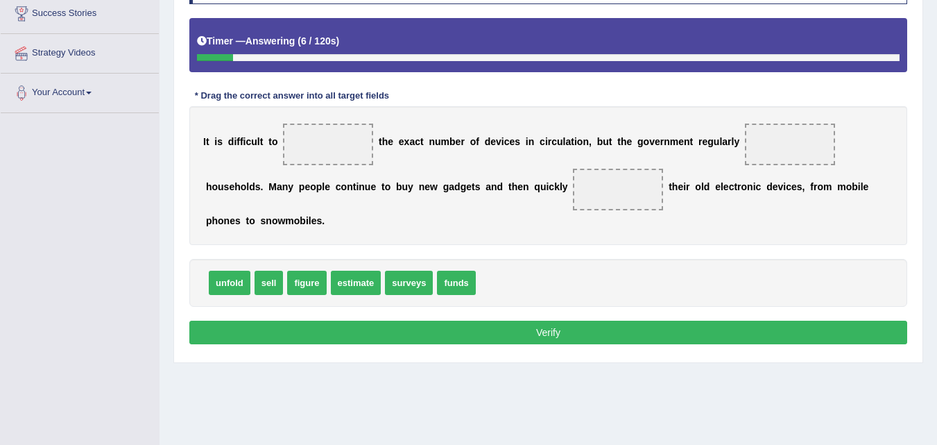
scroll to position [208, 0]
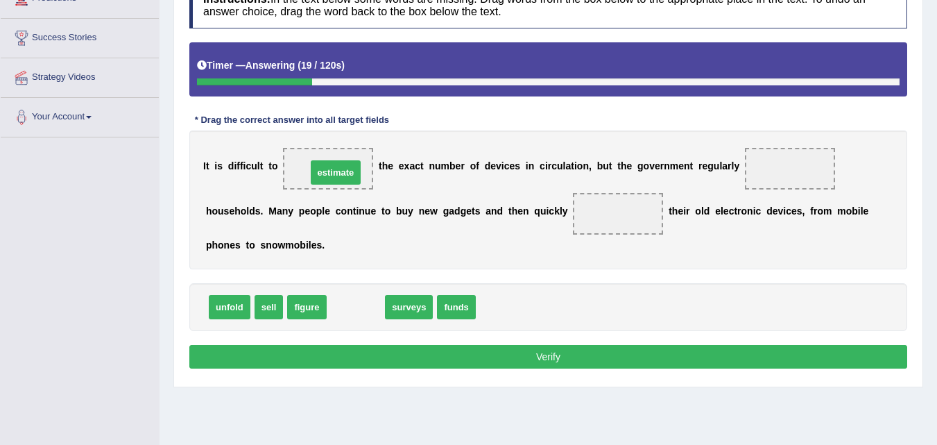
drag, startPoint x: 349, startPoint y: 307, endPoint x: 325, endPoint y: 175, distance: 134.0
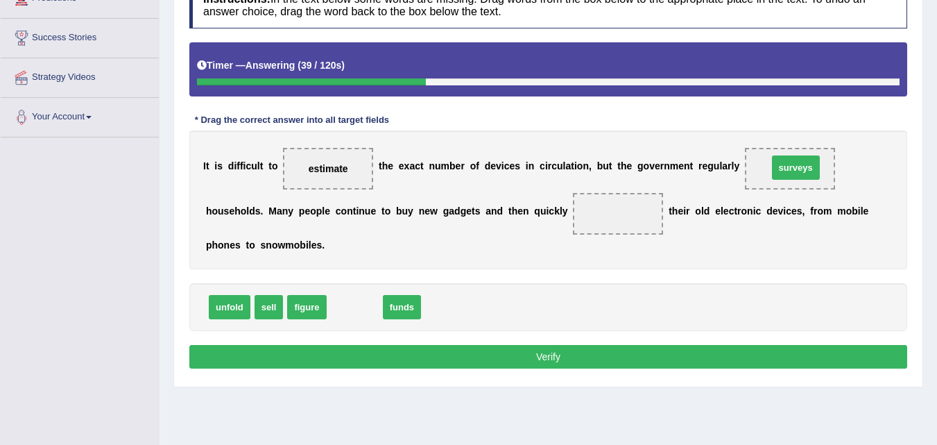
drag, startPoint x: 355, startPoint y: 309, endPoint x: 796, endPoint y: 170, distance: 462.7
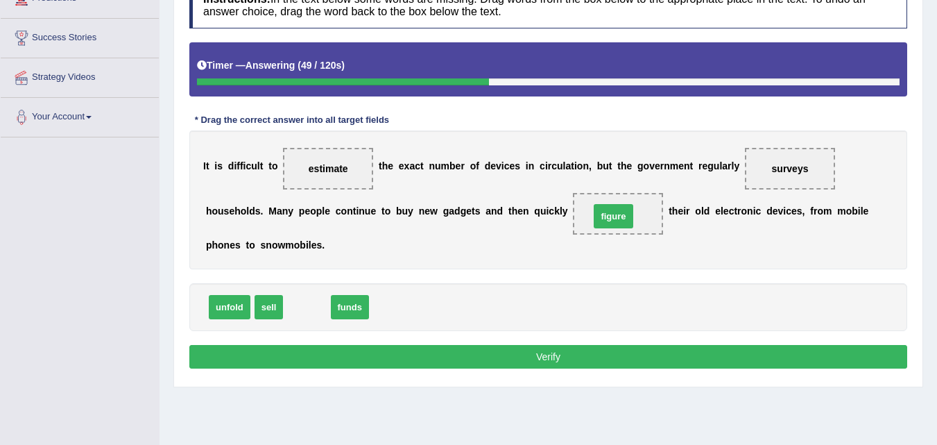
drag, startPoint x: 309, startPoint y: 309, endPoint x: 615, endPoint y: 217, distance: 320.0
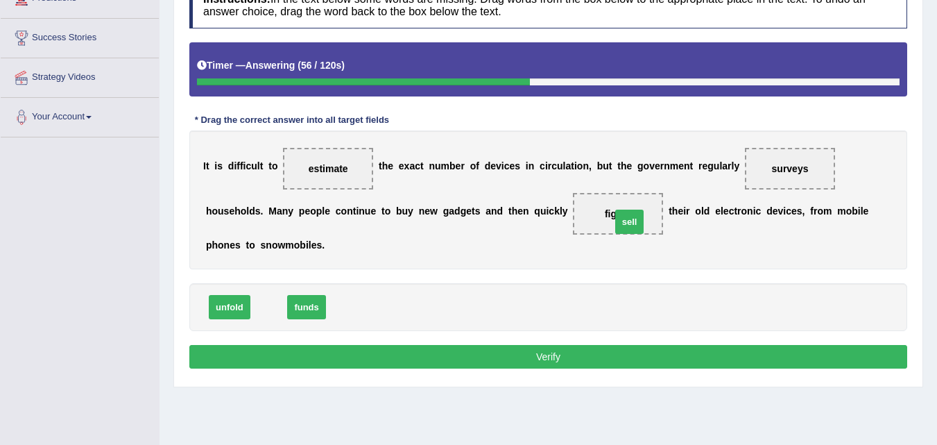
drag, startPoint x: 266, startPoint y: 306, endPoint x: 622, endPoint y: 219, distance: 366.3
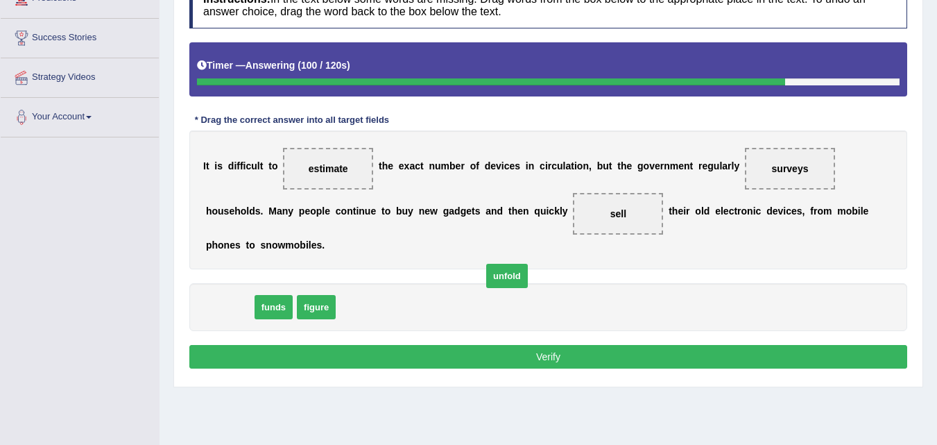
drag, startPoint x: 231, startPoint y: 309, endPoint x: 453, endPoint y: 280, distance: 223.9
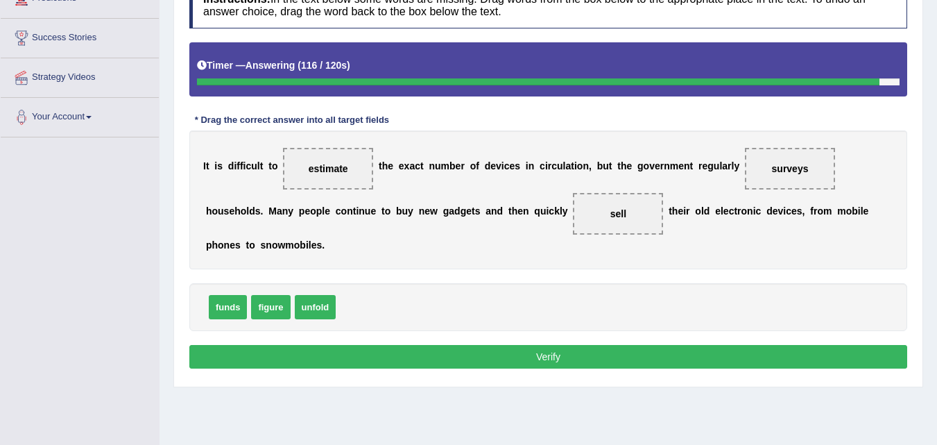
click at [556, 353] on button "Verify" at bounding box center [548, 357] width 718 height 24
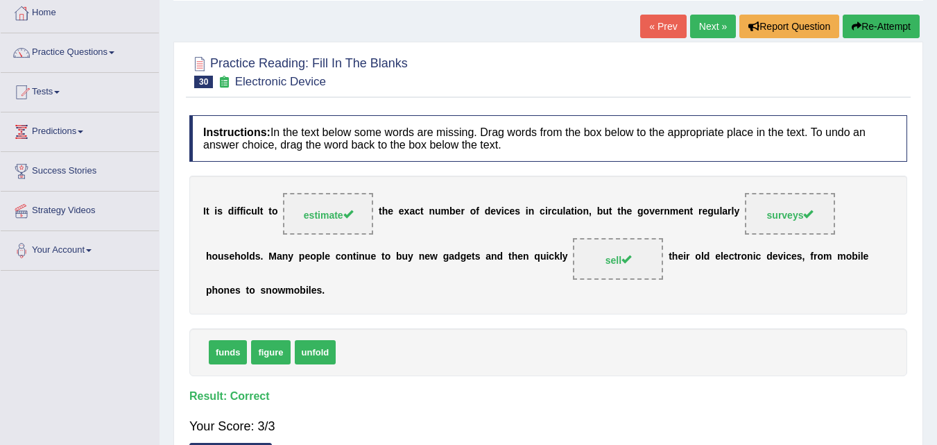
scroll to position [69, 0]
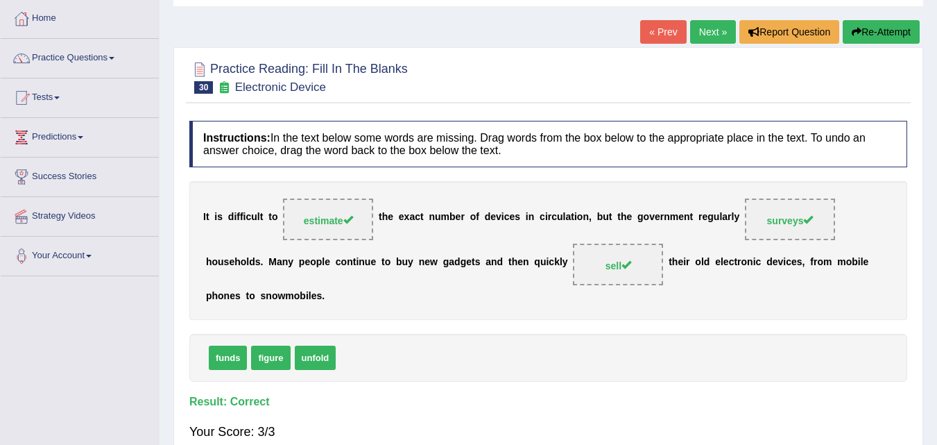
click at [710, 33] on link "Next »" at bounding box center [713, 32] width 46 height 24
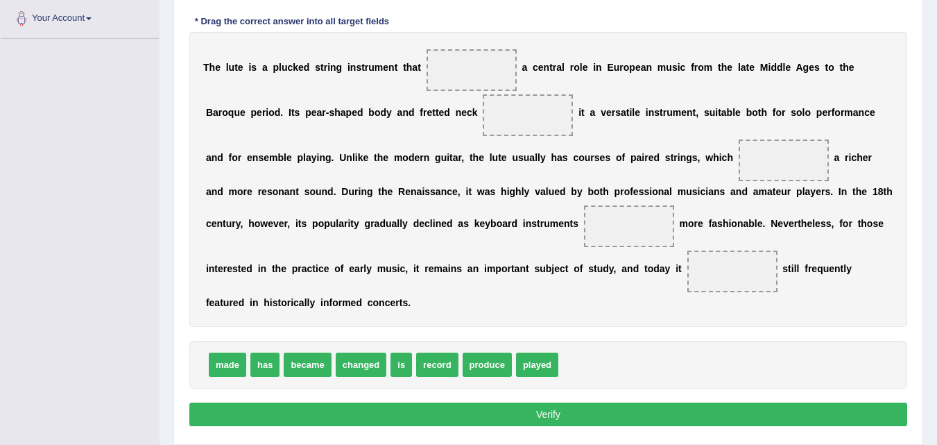
scroll to position [282, 0]
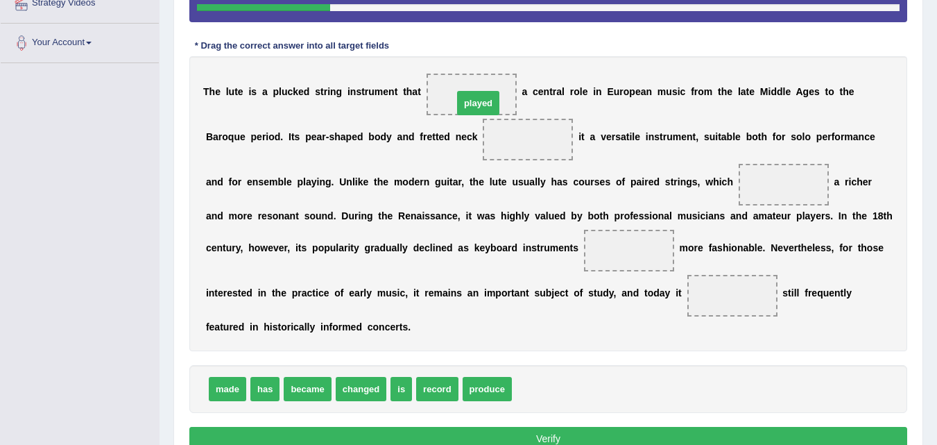
drag, startPoint x: 538, startPoint y: 392, endPoint x: 479, endPoint y: 106, distance: 291.8
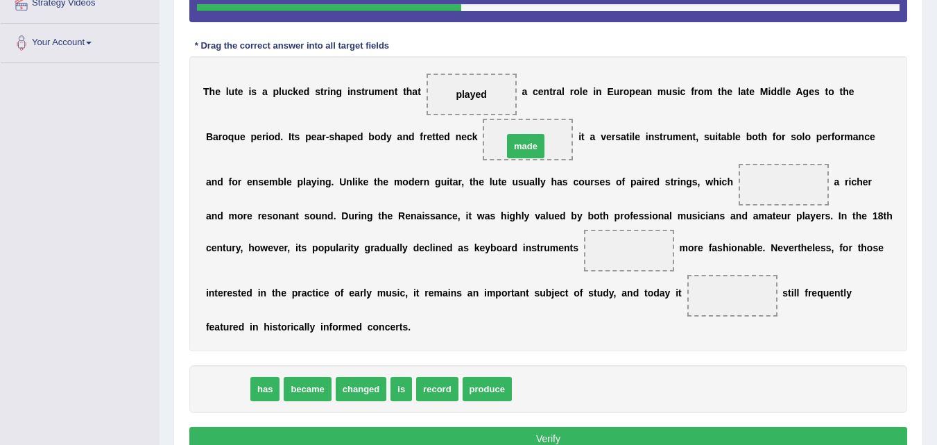
drag, startPoint x: 228, startPoint y: 394, endPoint x: 527, endPoint y: 151, distance: 384.6
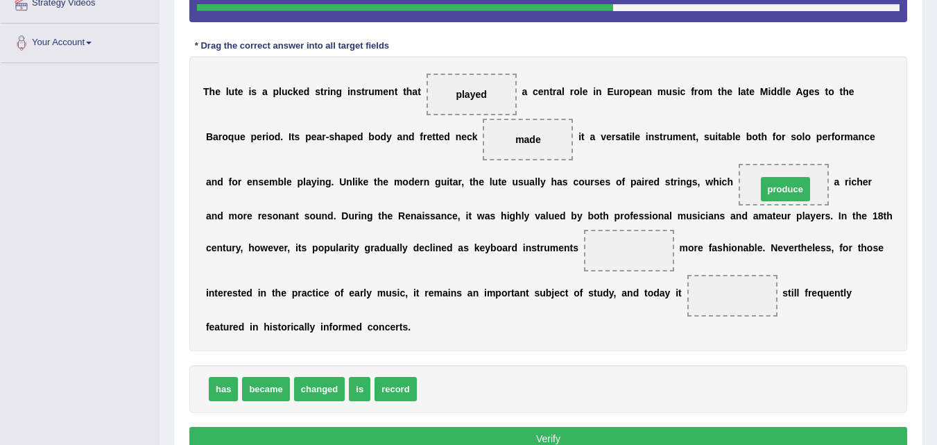
drag, startPoint x: 452, startPoint y: 395, endPoint x: 792, endPoint y: 194, distance: 394.4
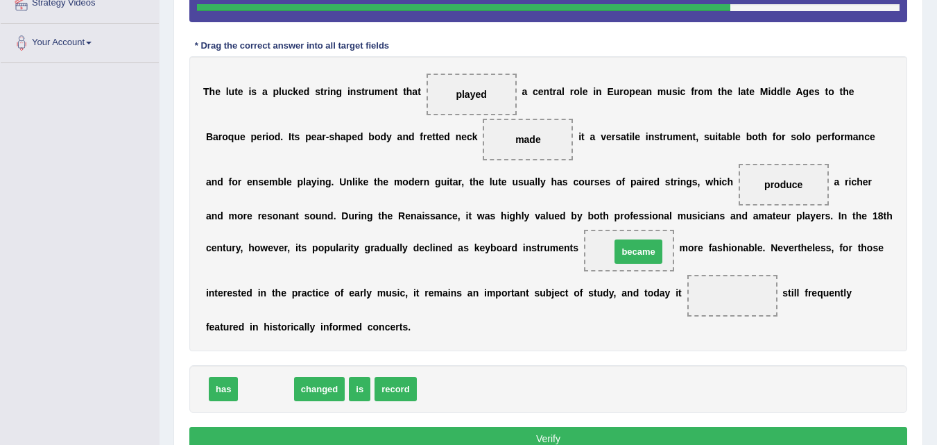
drag, startPoint x: 262, startPoint y: 394, endPoint x: 634, endPoint y: 257, distance: 397.1
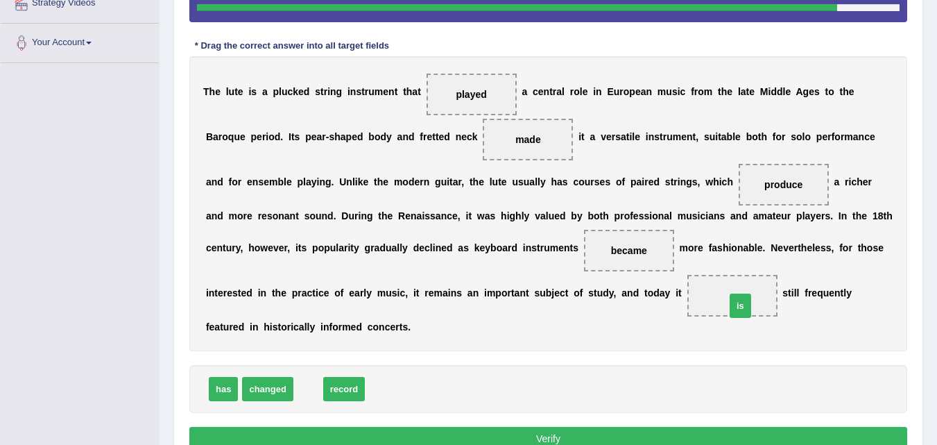
drag, startPoint x: 309, startPoint y: 388, endPoint x: 743, endPoint y: 304, distance: 442.4
click at [556, 438] on button "Verify" at bounding box center [548, 439] width 718 height 24
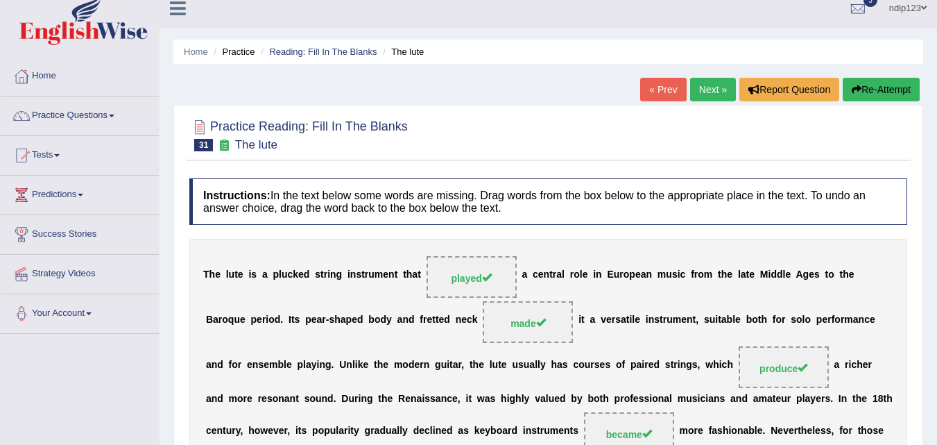
scroll to position [0, 0]
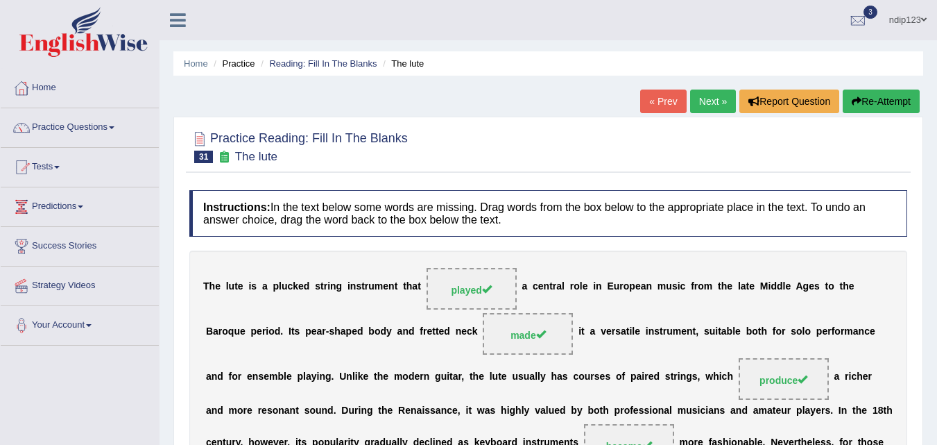
click at [697, 103] on link "Next »" at bounding box center [713, 101] width 46 height 24
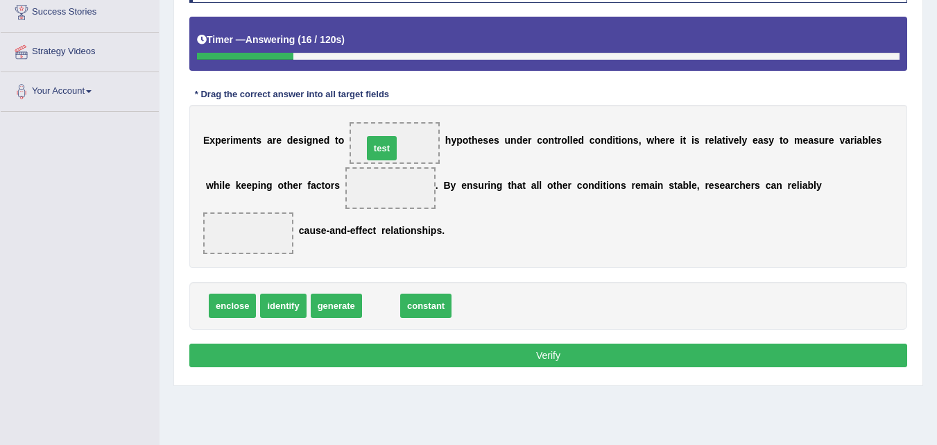
drag, startPoint x: 380, startPoint y: 310, endPoint x: 381, endPoint y: 153, distance: 157.5
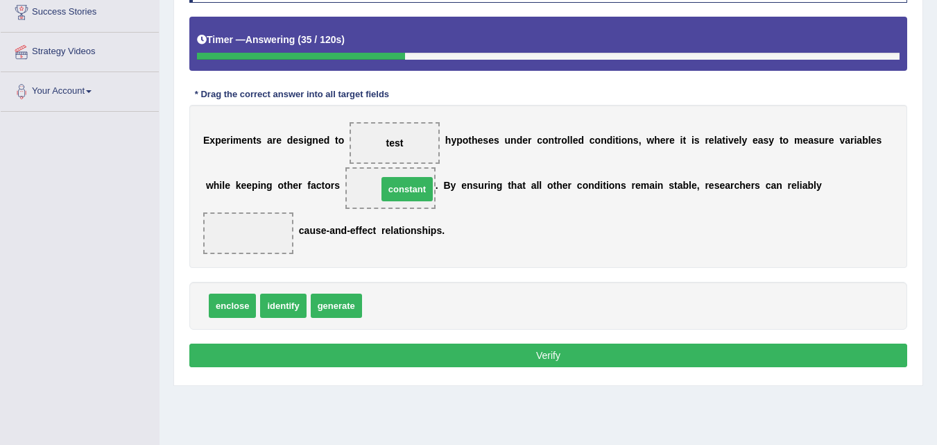
drag, startPoint x: 390, startPoint y: 311, endPoint x: 403, endPoint y: 193, distance: 119.4
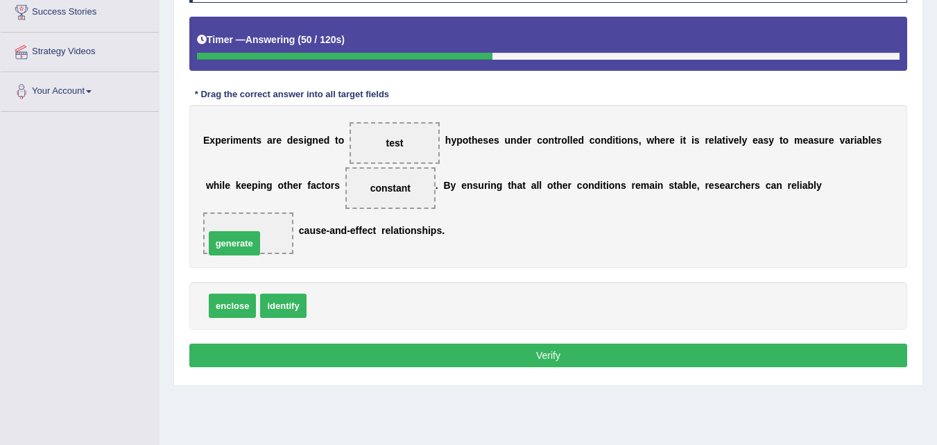
drag, startPoint x: 339, startPoint y: 305, endPoint x: 241, endPoint y: 242, distance: 116.0
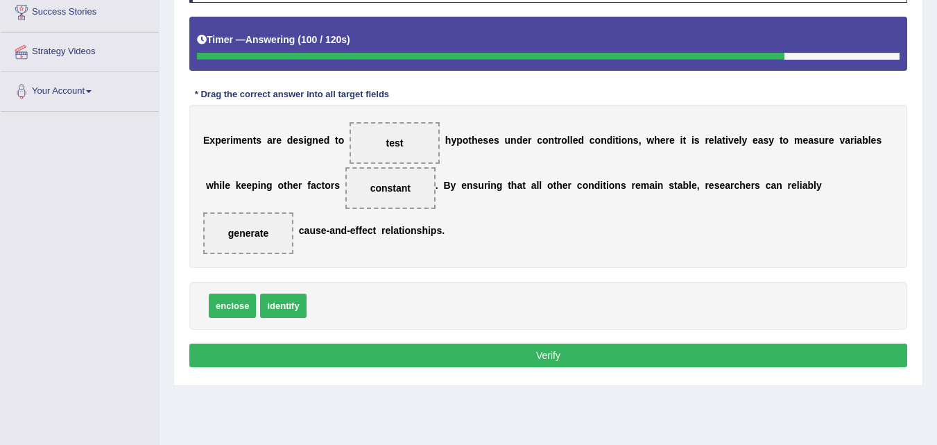
click at [560, 357] on button "Verify" at bounding box center [548, 355] width 718 height 24
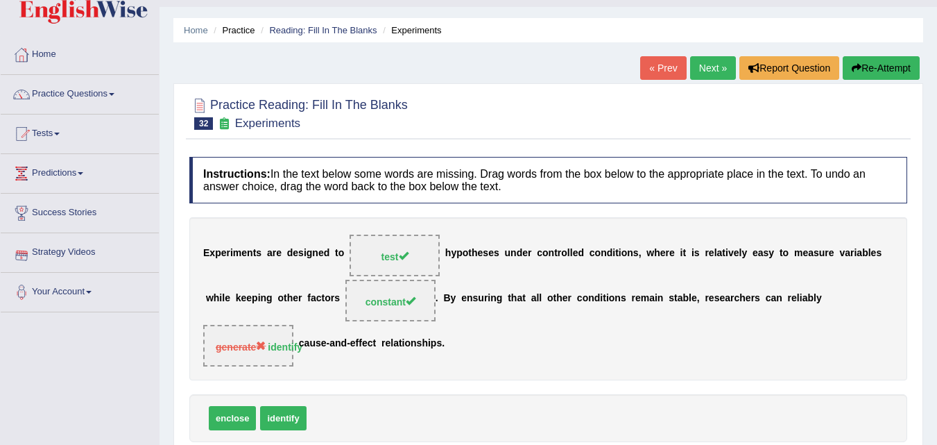
scroll to position [26, 0]
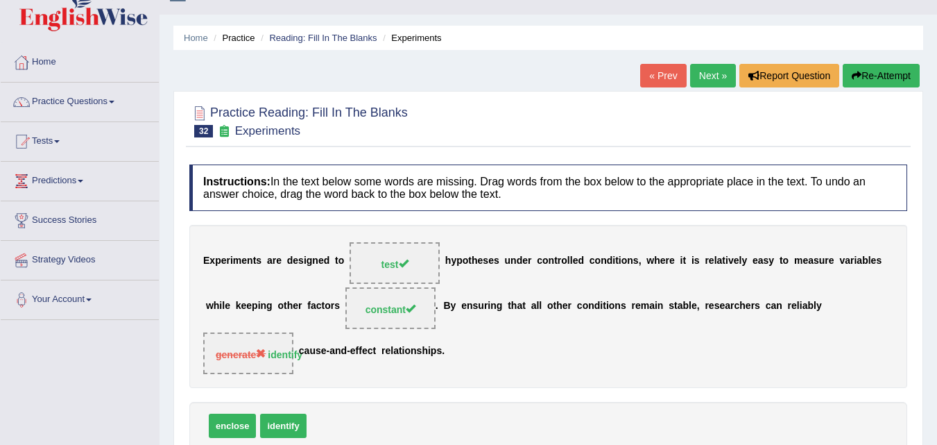
click at [878, 75] on button "Re-Attempt" at bounding box center [881, 76] width 77 height 24
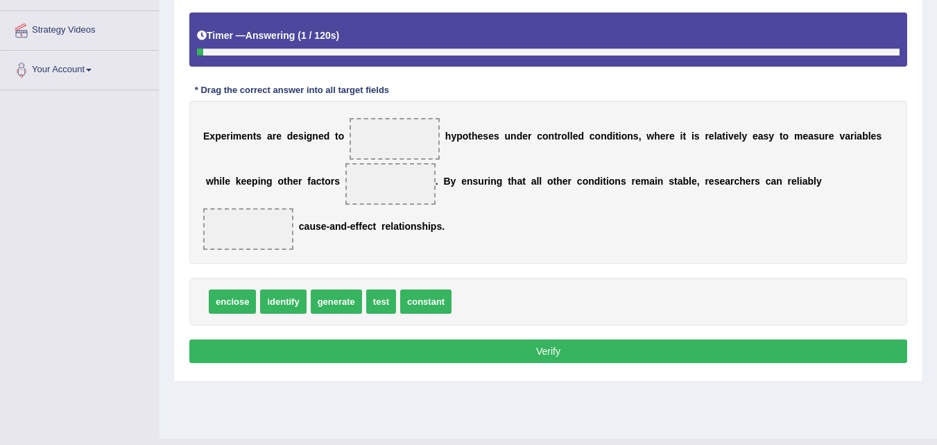
scroll to position [284, 0]
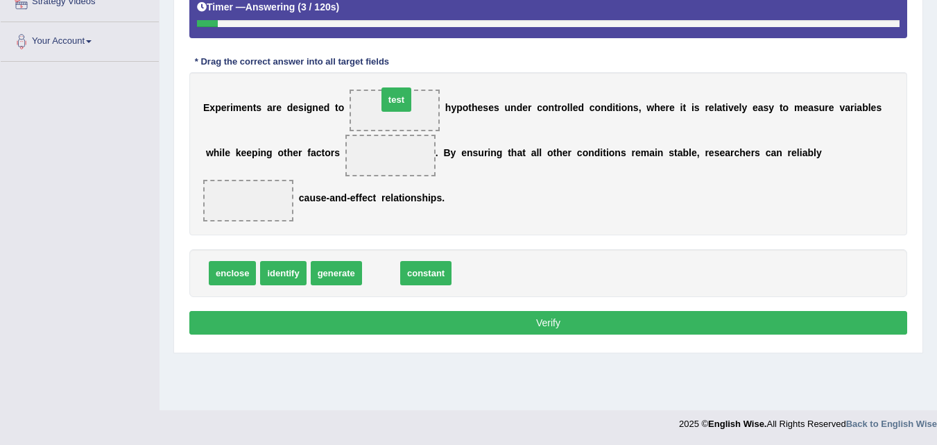
drag, startPoint x: 375, startPoint y: 275, endPoint x: 389, endPoint y: 101, distance: 174.7
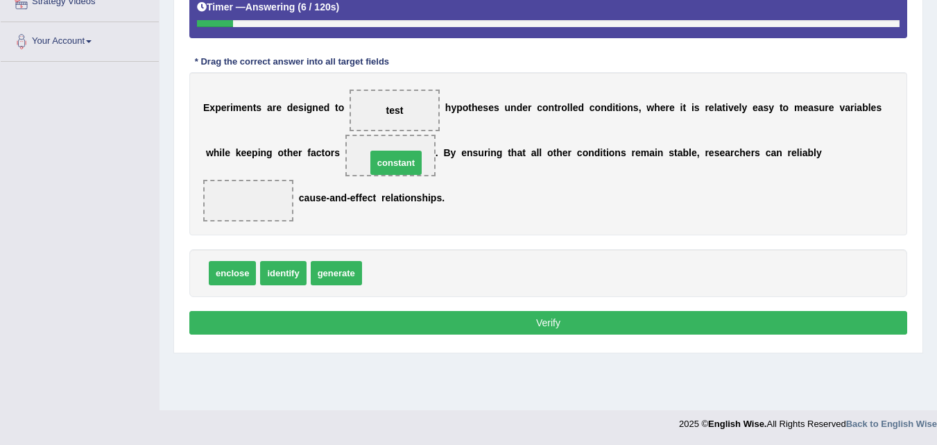
drag, startPoint x: 390, startPoint y: 272, endPoint x: 397, endPoint y: 161, distance: 111.2
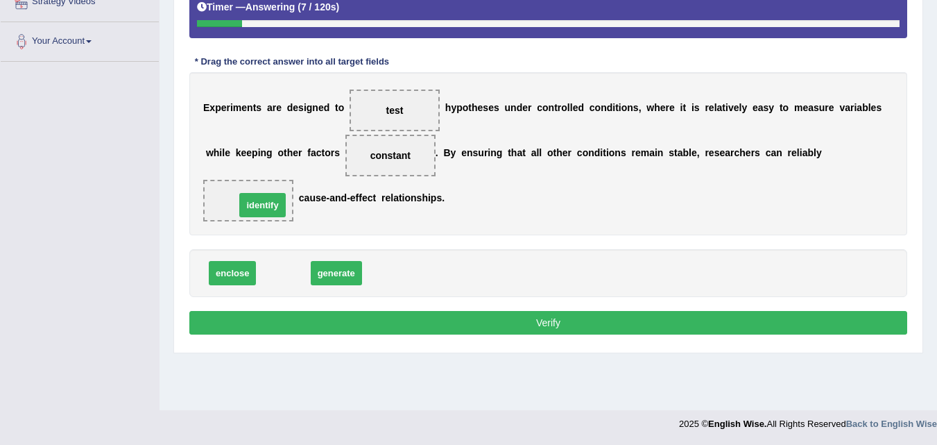
drag, startPoint x: 282, startPoint y: 267, endPoint x: 257, endPoint y: 194, distance: 77.0
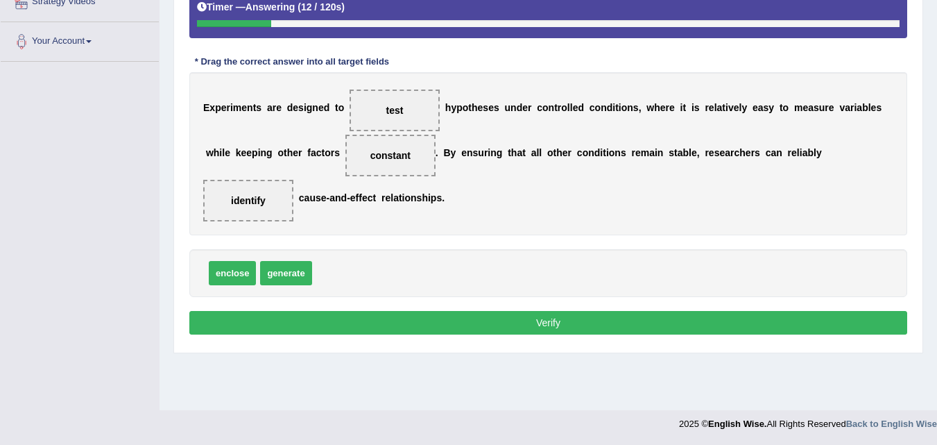
click at [527, 318] on button "Verify" at bounding box center [548, 323] width 718 height 24
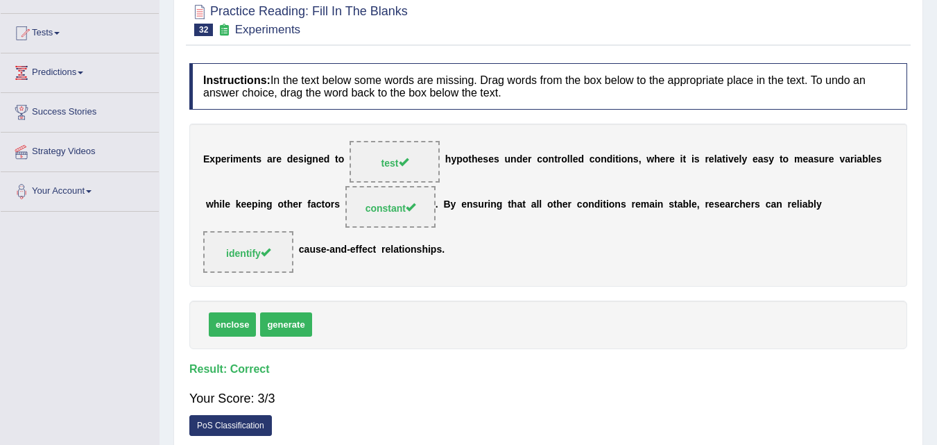
scroll to position [76, 0]
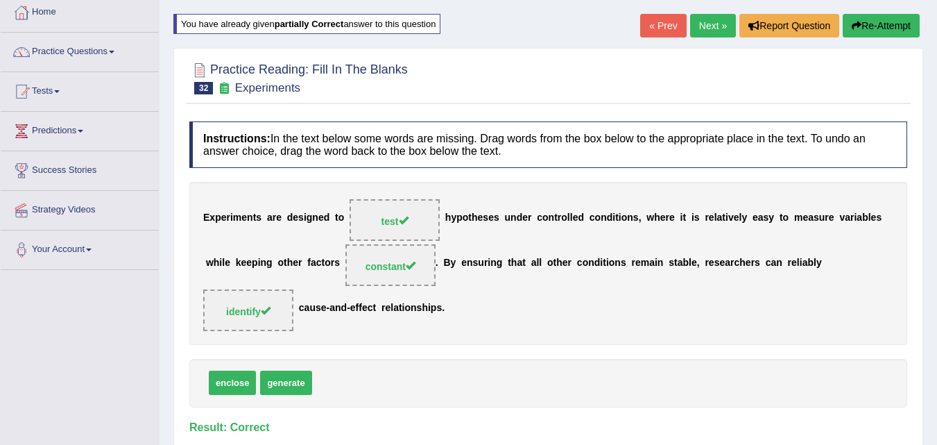
click at [708, 27] on link "Next »" at bounding box center [713, 26] width 46 height 24
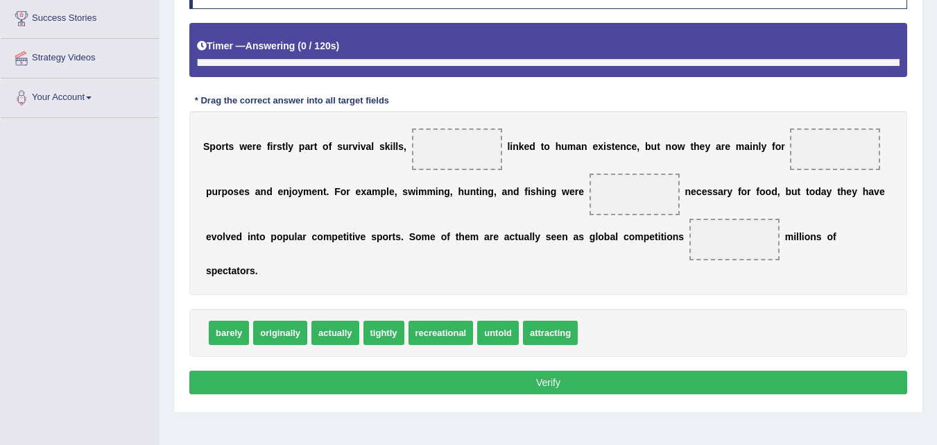
scroll to position [231, 0]
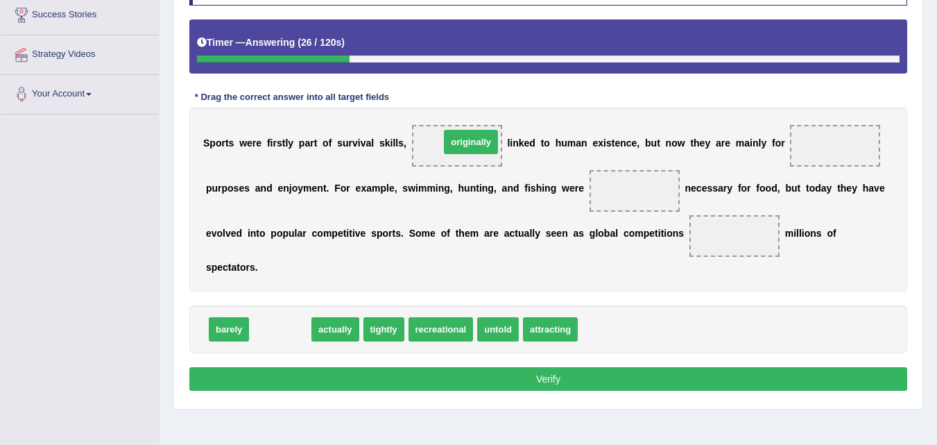
drag, startPoint x: 287, startPoint y: 331, endPoint x: 475, endPoint y: 144, distance: 265.9
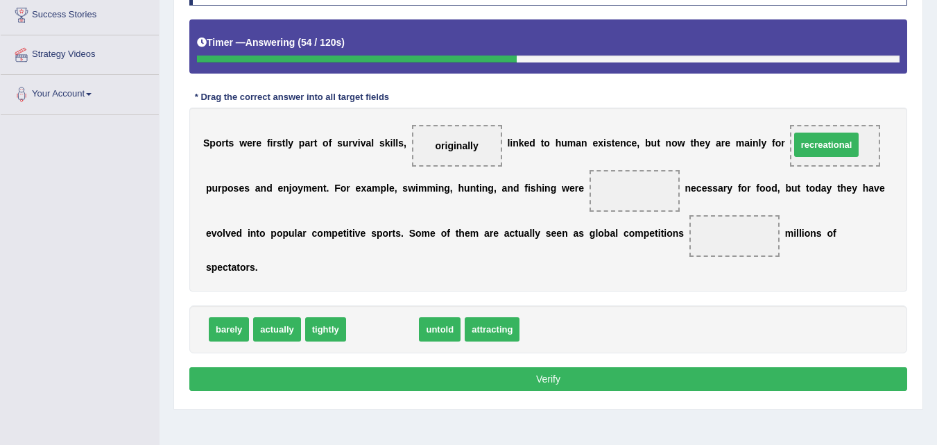
drag, startPoint x: 377, startPoint y: 333, endPoint x: 821, endPoint y: 148, distance: 480.8
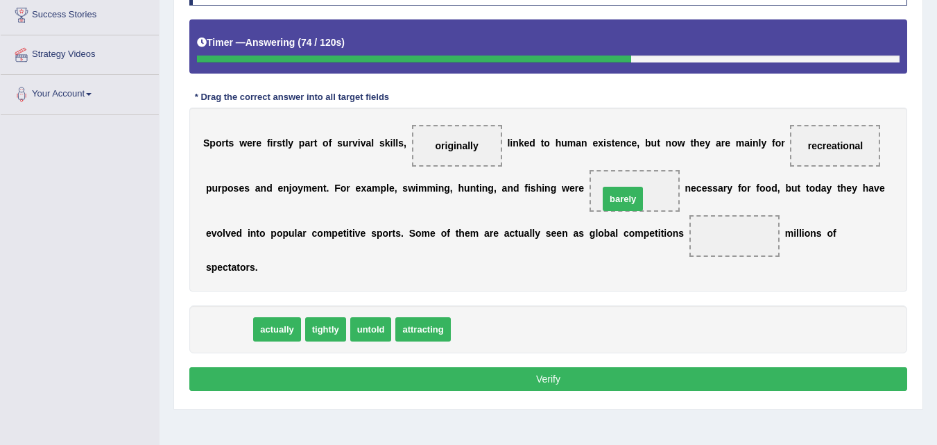
drag, startPoint x: 219, startPoint y: 332, endPoint x: 619, endPoint y: 198, distance: 422.3
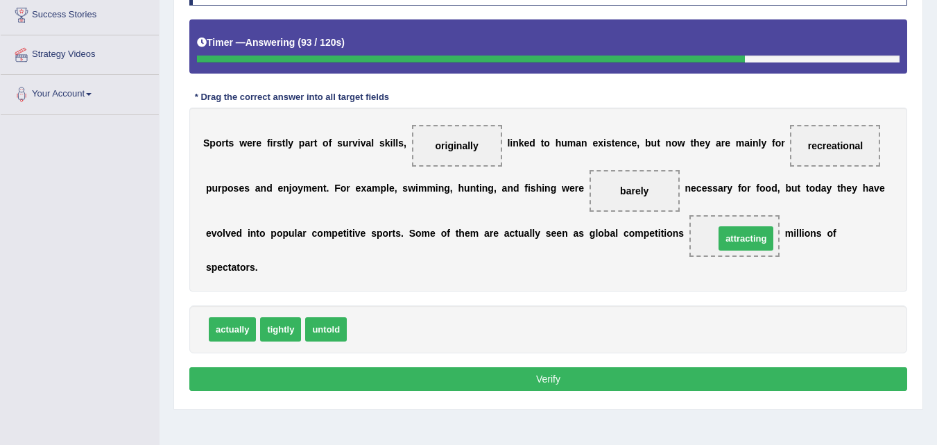
drag, startPoint x: 384, startPoint y: 330, endPoint x: 755, endPoint y: 239, distance: 382.8
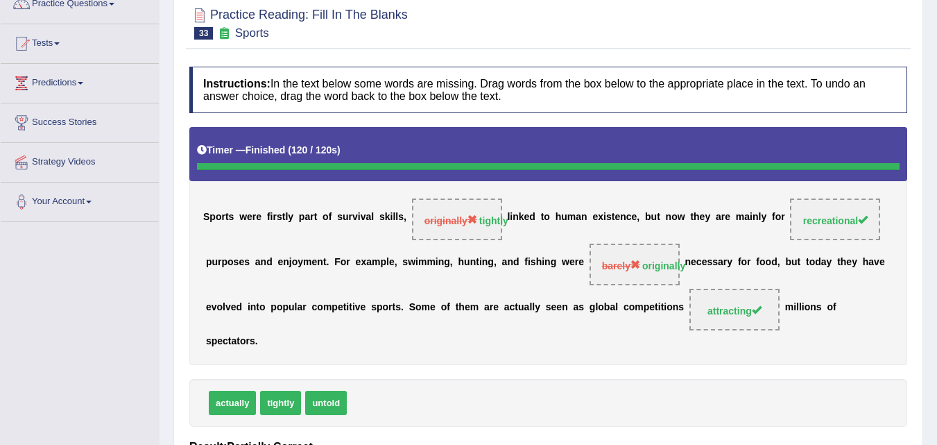
scroll to position [92, 0]
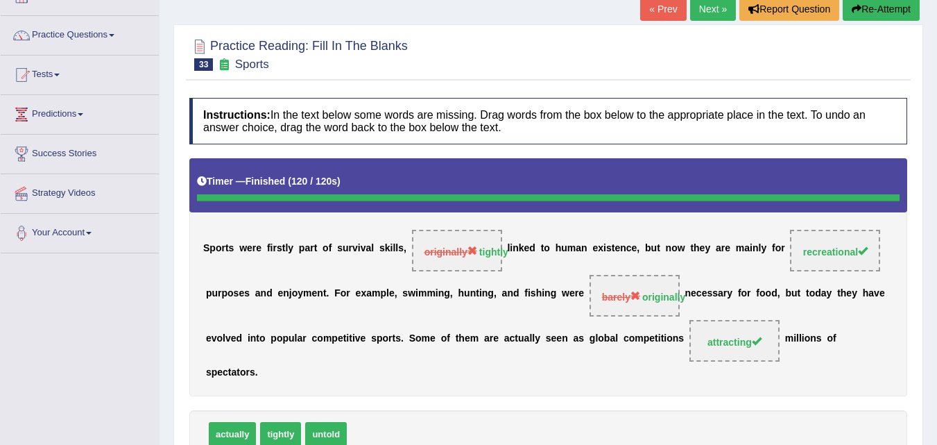
click at [869, 10] on button "Re-Attempt" at bounding box center [881, 9] width 77 height 24
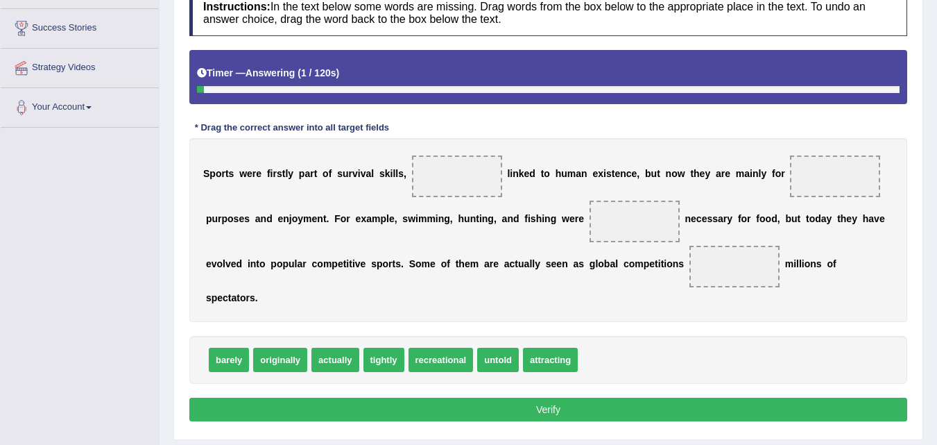
scroll to position [231, 0]
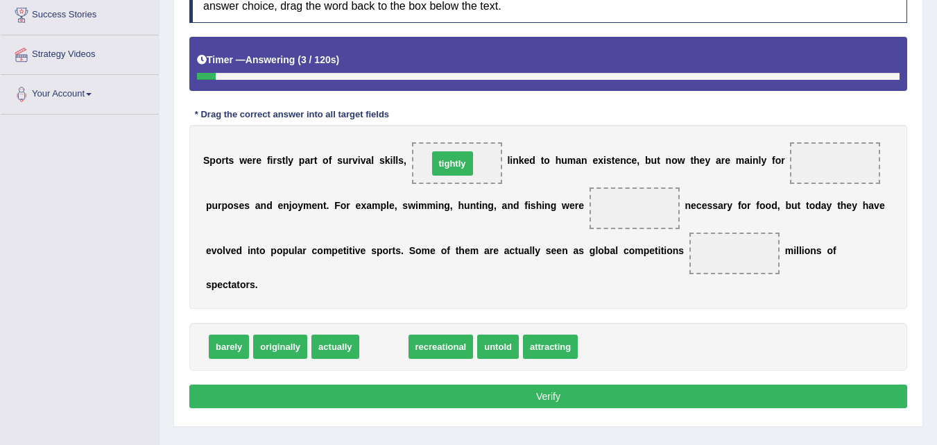
drag, startPoint x: 395, startPoint y: 309, endPoint x: 454, endPoint y: 169, distance: 152.0
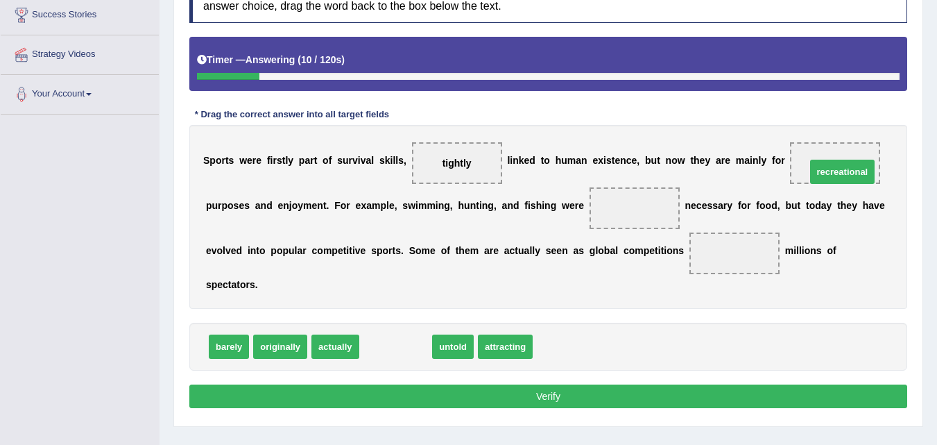
drag, startPoint x: 404, startPoint y: 351, endPoint x: 850, endPoint y: 173, distance: 480.4
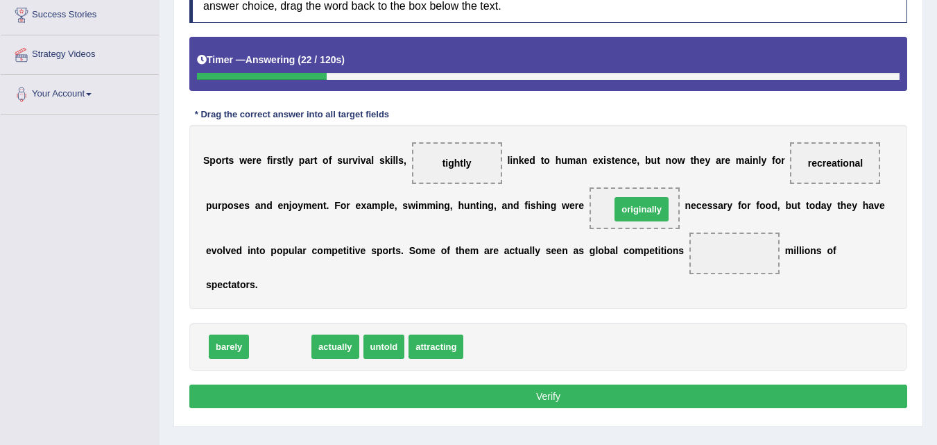
drag, startPoint x: 276, startPoint y: 349, endPoint x: 638, endPoint y: 212, distance: 386.7
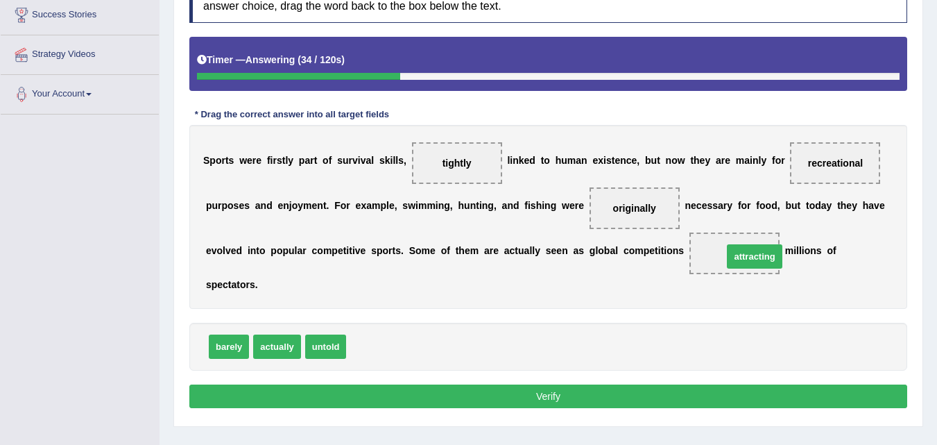
drag, startPoint x: 378, startPoint y: 351, endPoint x: 755, endPoint y: 261, distance: 387.3
click at [542, 396] on button "Verify" at bounding box center [548, 396] width 718 height 24
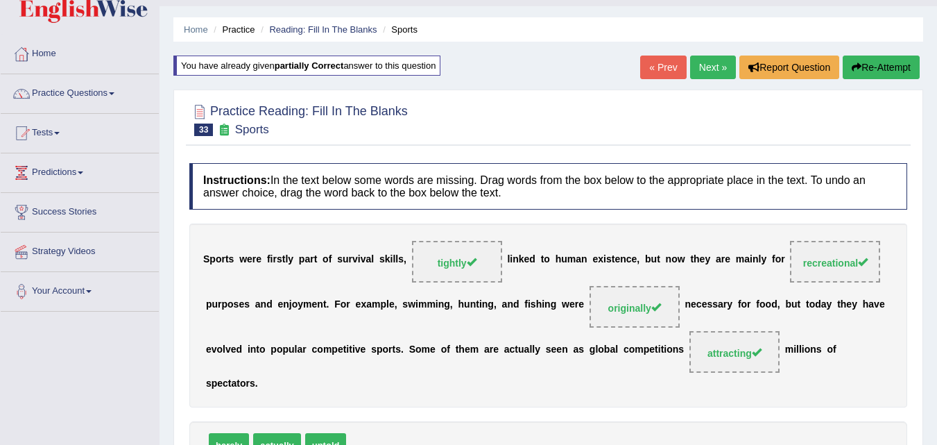
scroll to position [23, 0]
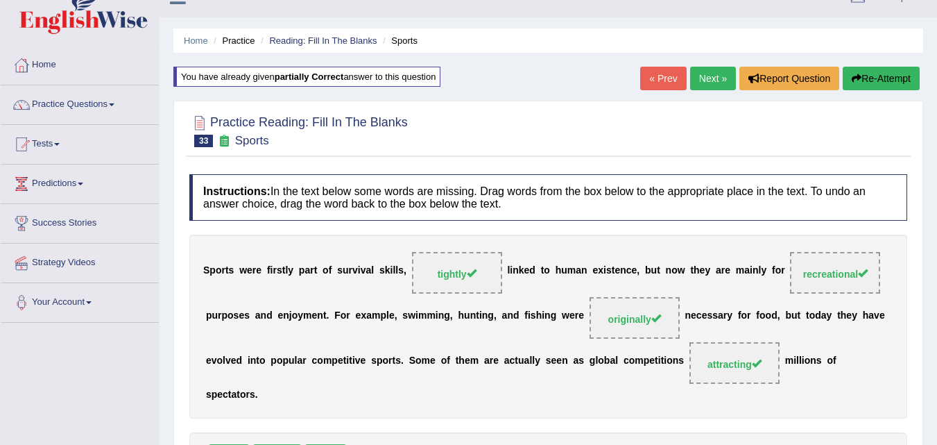
click at [699, 79] on link "Next »" at bounding box center [713, 79] width 46 height 24
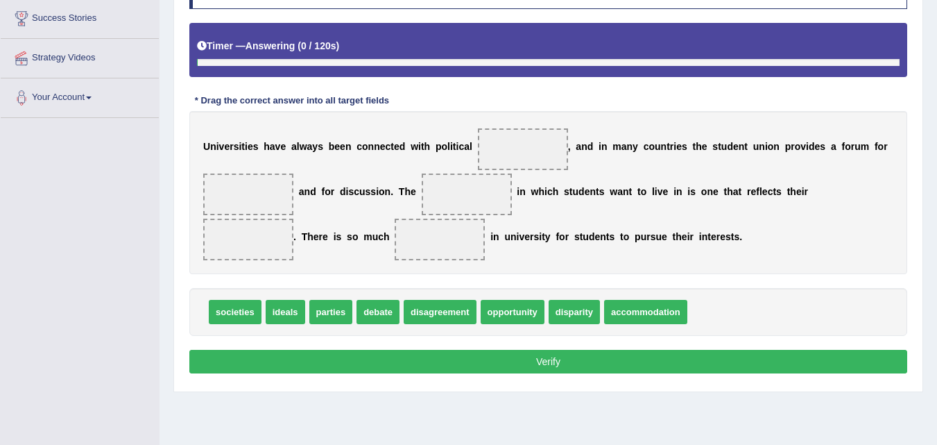
scroll to position [234, 0]
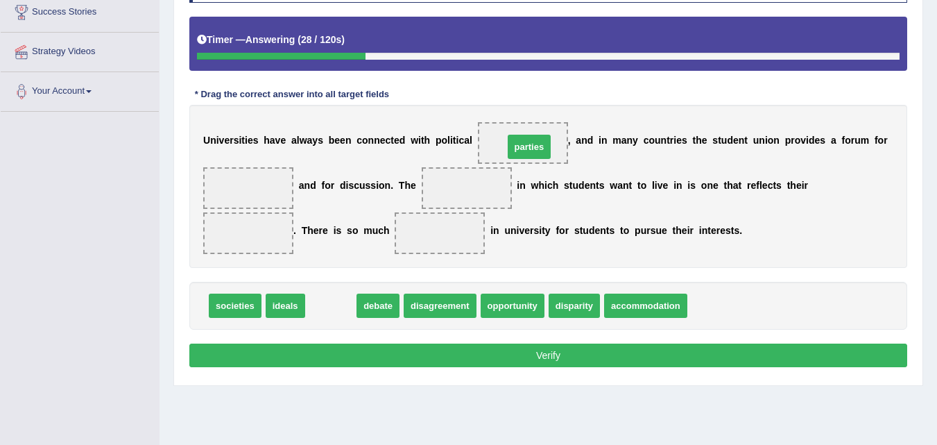
drag, startPoint x: 330, startPoint y: 309, endPoint x: 527, endPoint y: 149, distance: 254.0
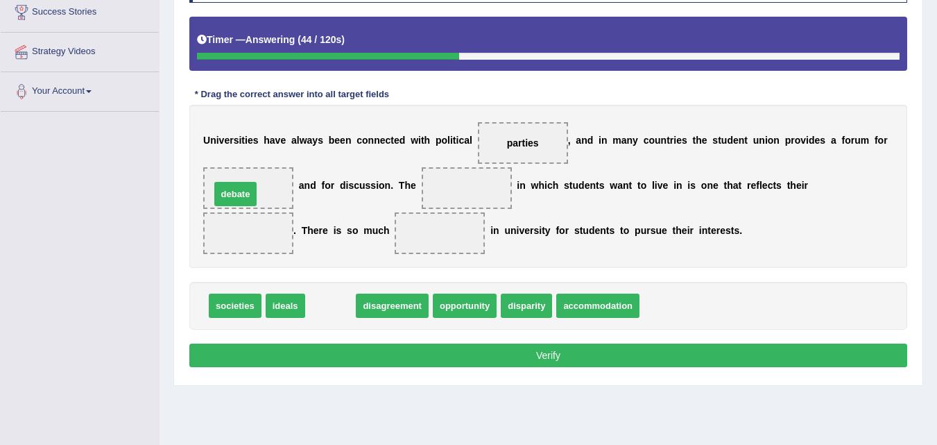
drag, startPoint x: 329, startPoint y: 310, endPoint x: 234, endPoint y: 198, distance: 146.7
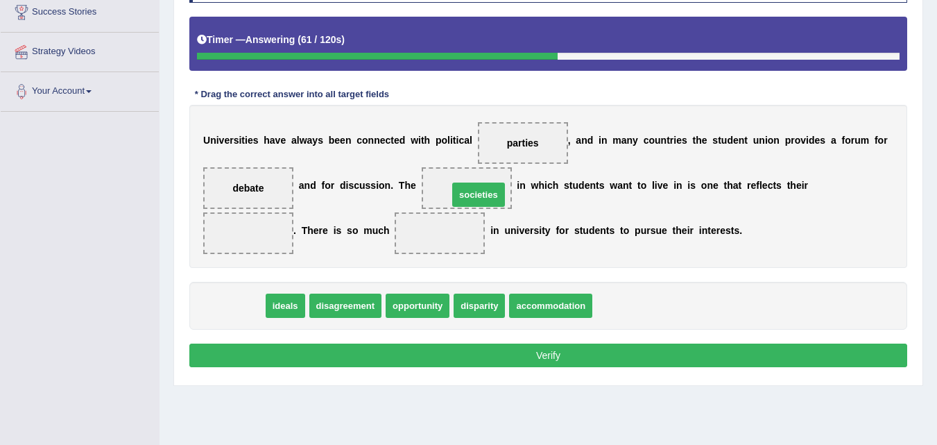
drag, startPoint x: 244, startPoint y: 307, endPoint x: 488, endPoint y: 196, distance: 267.6
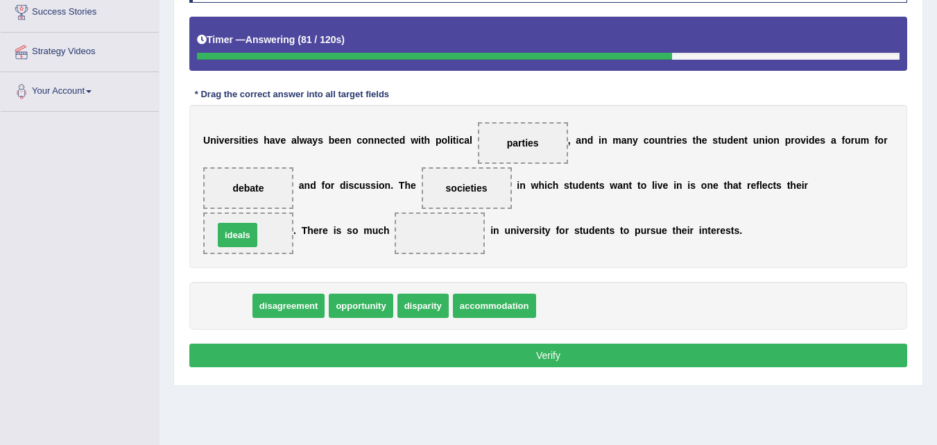
drag, startPoint x: 232, startPoint y: 308, endPoint x: 241, endPoint y: 237, distance: 71.3
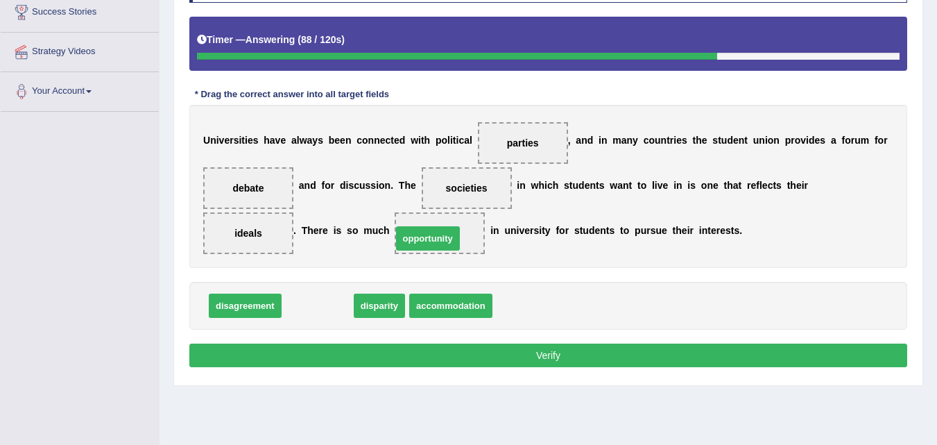
drag, startPoint x: 306, startPoint y: 310, endPoint x: 422, endPoint y: 252, distance: 129.7
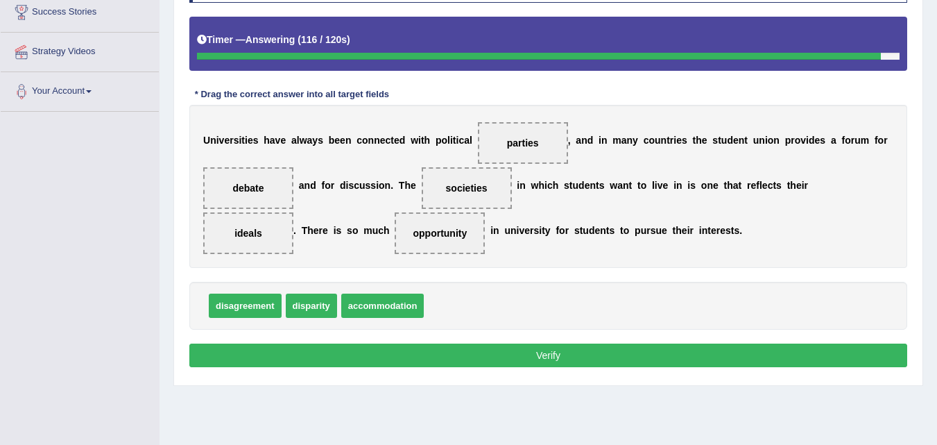
click at [562, 358] on button "Verify" at bounding box center [548, 355] width 718 height 24
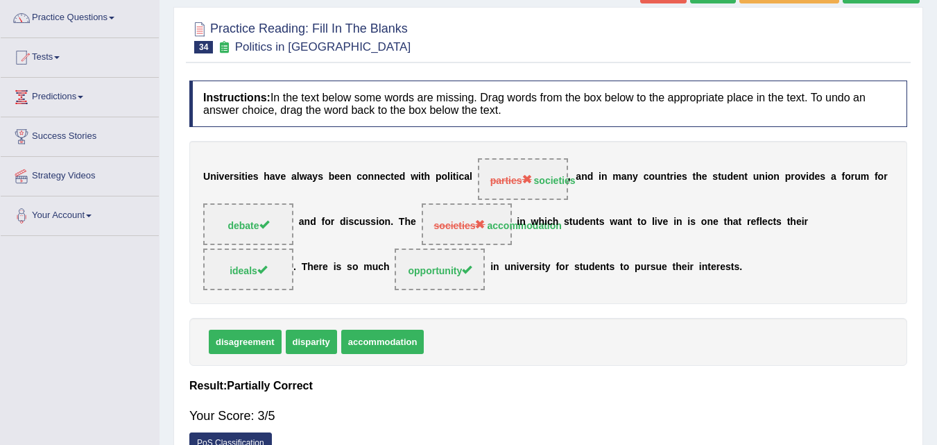
scroll to position [95, 0]
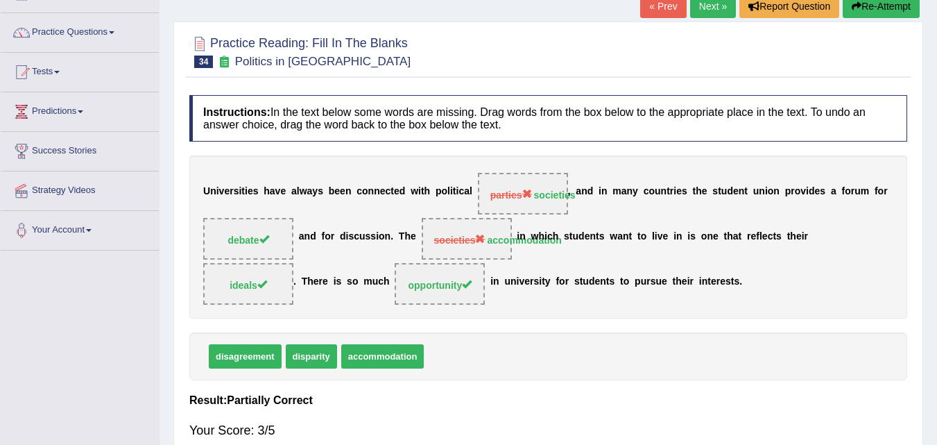
click at [875, 6] on button "Re-Attempt" at bounding box center [881, 6] width 77 height 24
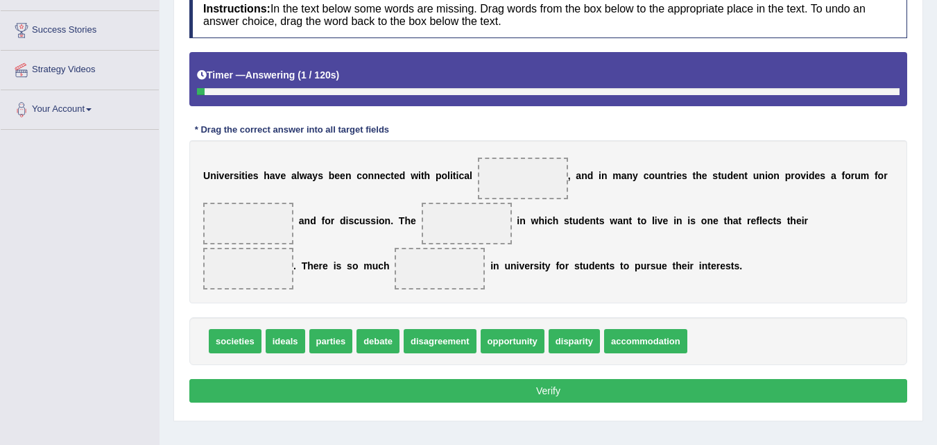
scroll to position [234, 0]
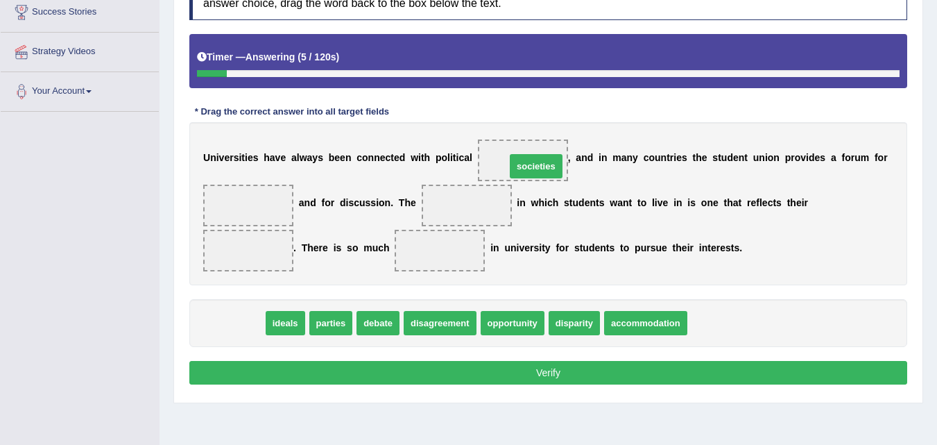
drag, startPoint x: 237, startPoint y: 323, endPoint x: 536, endPoint y: 164, distance: 338.0
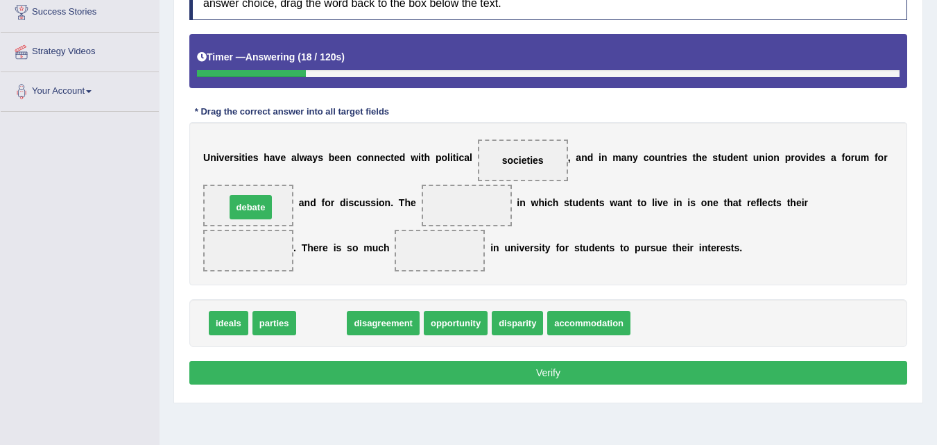
drag, startPoint x: 317, startPoint y: 324, endPoint x: 246, endPoint y: 208, distance: 135.8
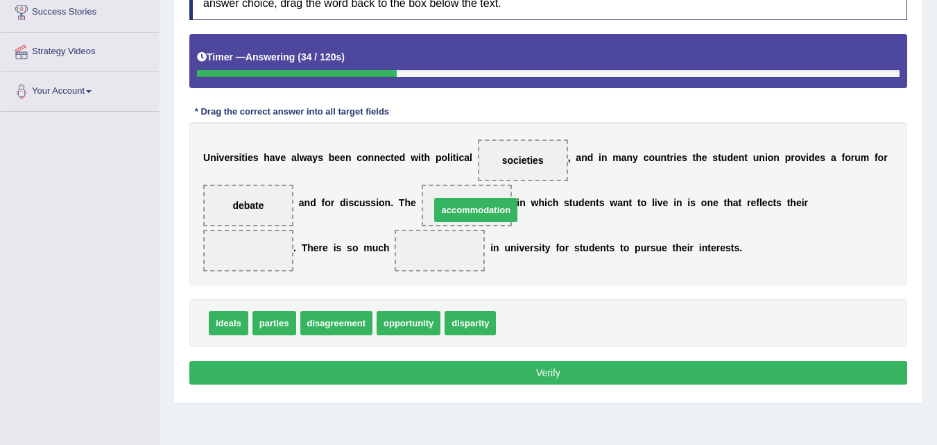
drag, startPoint x: 522, startPoint y: 325, endPoint x: 455, endPoint y: 211, distance: 131.8
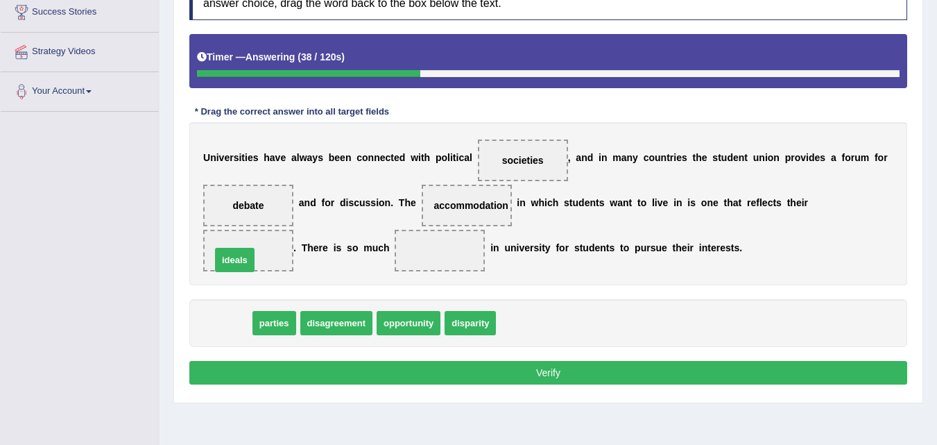
drag, startPoint x: 216, startPoint y: 322, endPoint x: 222, endPoint y: 259, distance: 63.4
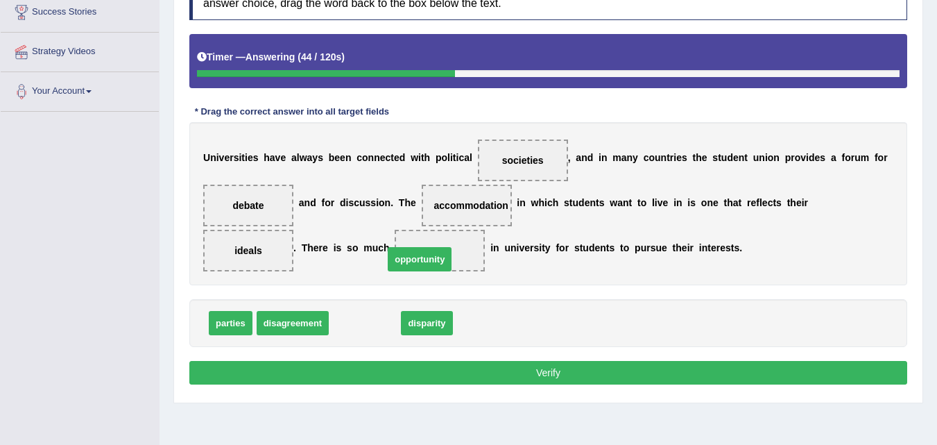
drag, startPoint x: 357, startPoint y: 330, endPoint x: 419, endPoint y: 261, distance: 92.8
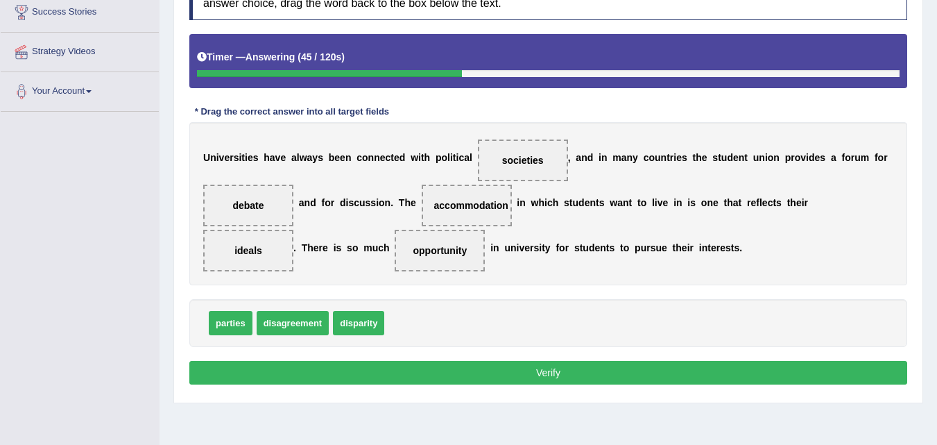
click at [528, 375] on button "Verify" at bounding box center [548, 373] width 718 height 24
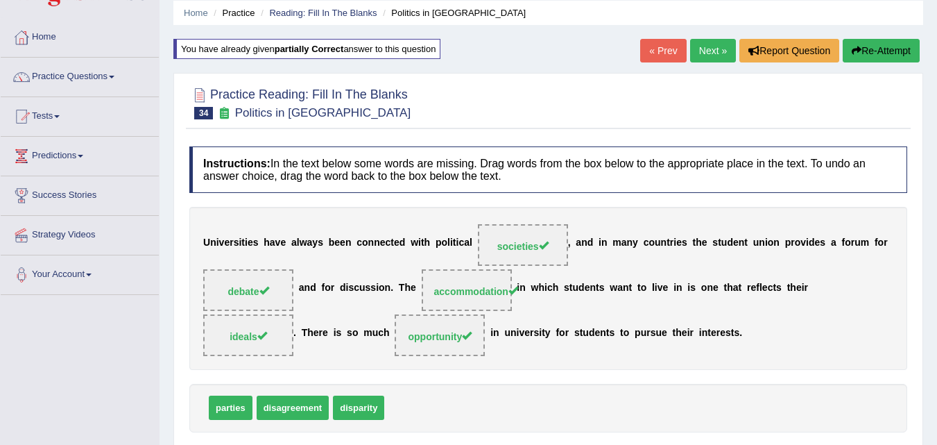
scroll to position [0, 0]
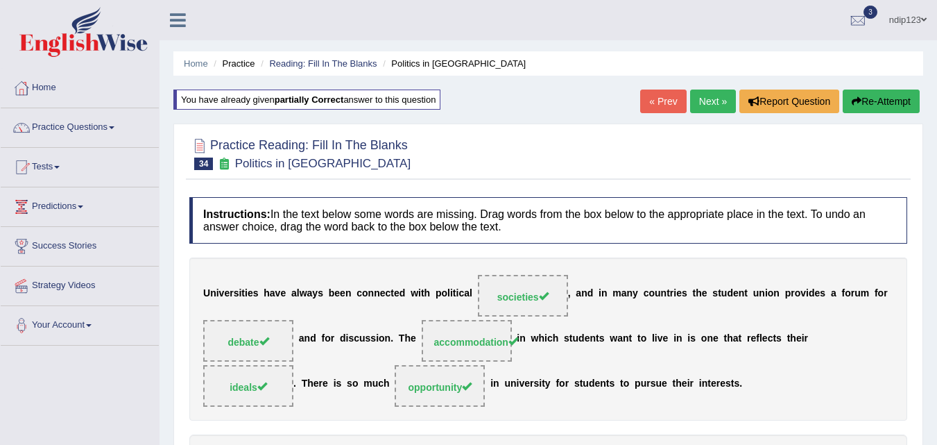
click at [706, 101] on link "Next »" at bounding box center [713, 101] width 46 height 24
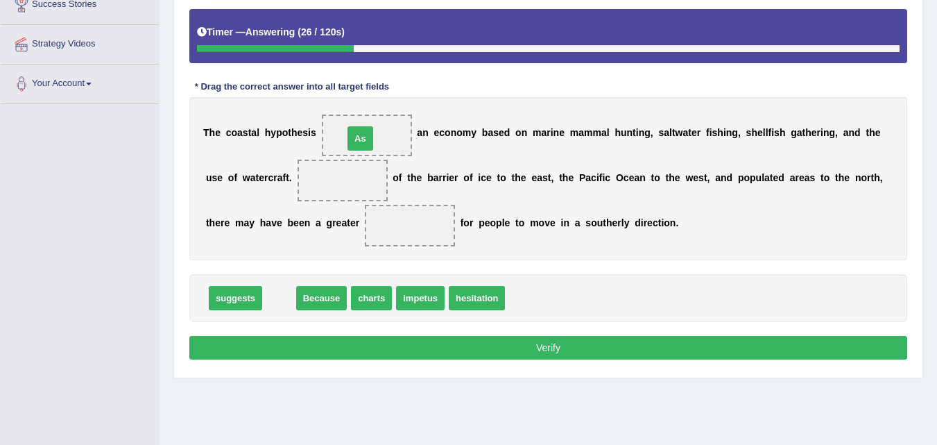
drag, startPoint x: 277, startPoint y: 301, endPoint x: 359, endPoint y: 142, distance: 179.0
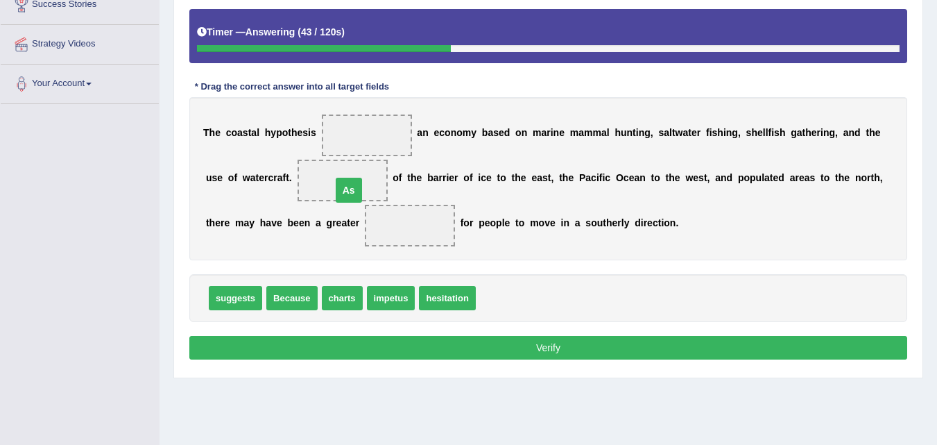
drag, startPoint x: 365, startPoint y: 137, endPoint x: 345, endPoint y: 207, distance: 72.7
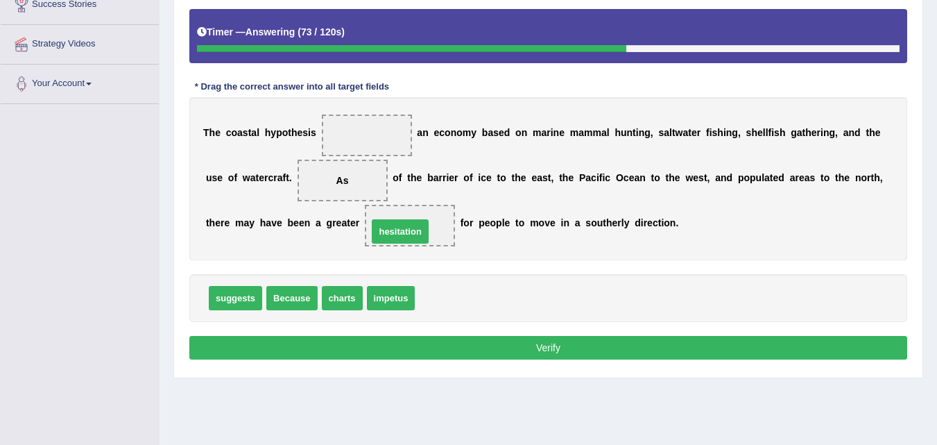
drag, startPoint x: 449, startPoint y: 302, endPoint x: 402, endPoint y: 232, distance: 83.9
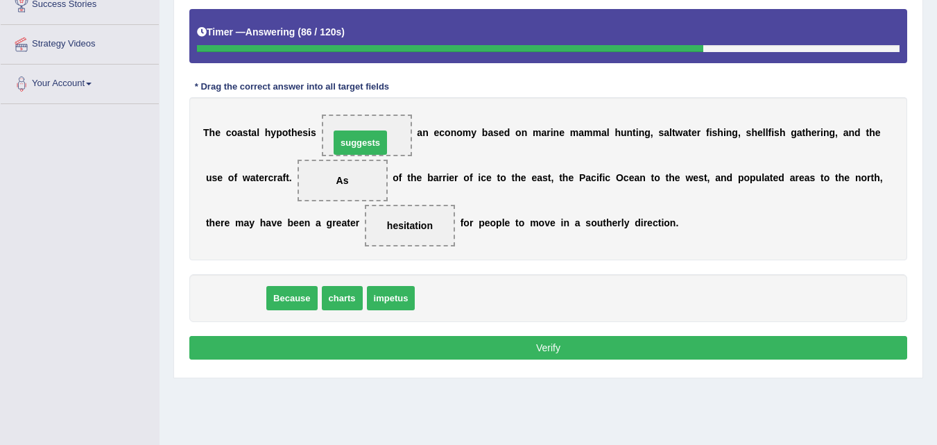
drag, startPoint x: 241, startPoint y: 304, endPoint x: 366, endPoint y: 148, distance: 199.9
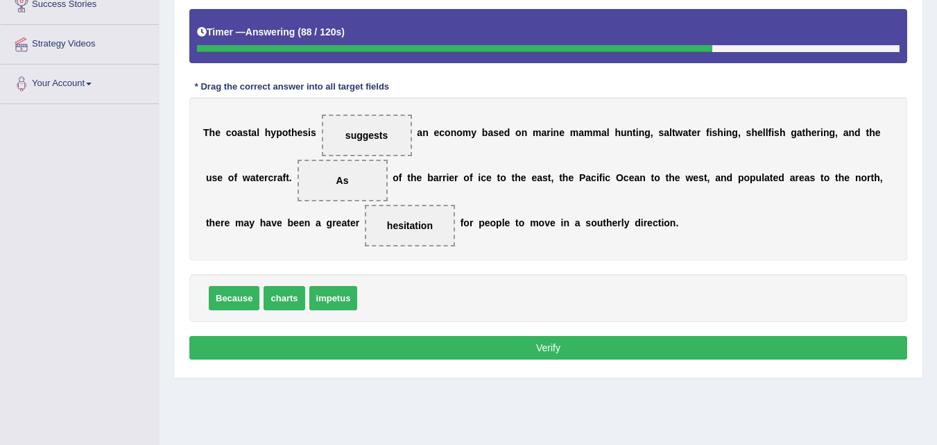
click at [520, 341] on button "Verify" at bounding box center [548, 348] width 718 height 24
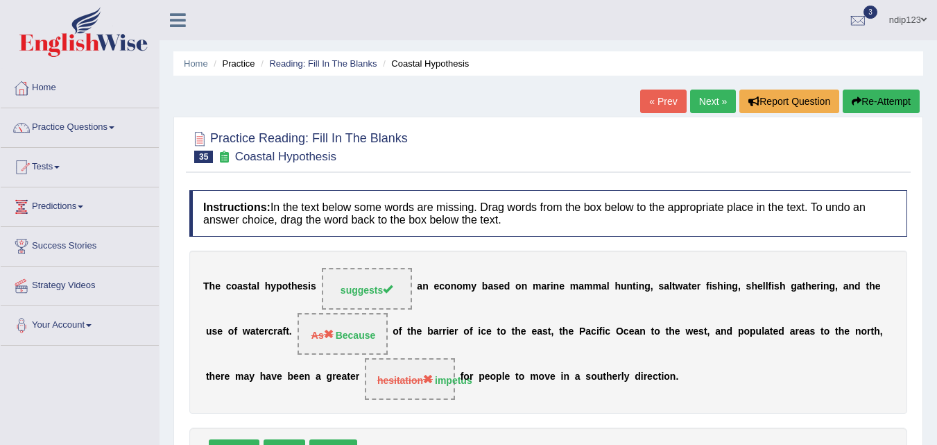
click at [702, 100] on link "Next »" at bounding box center [713, 101] width 46 height 24
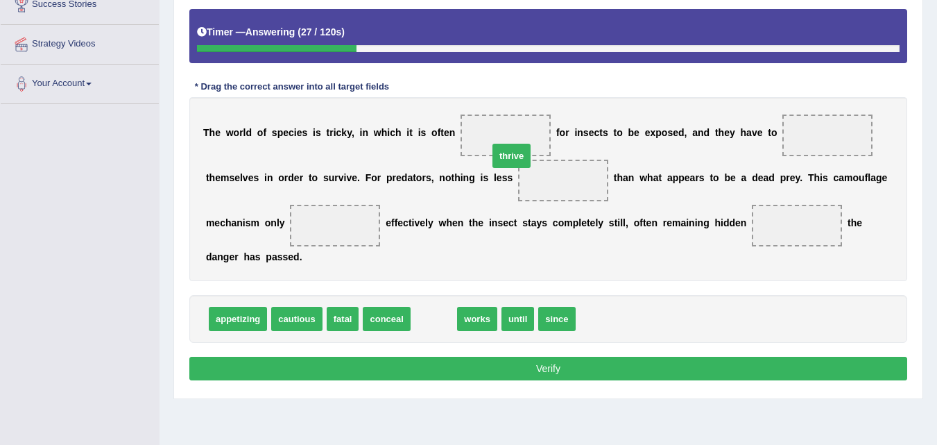
drag, startPoint x: 438, startPoint y: 324, endPoint x: 511, endPoint y: 155, distance: 184.0
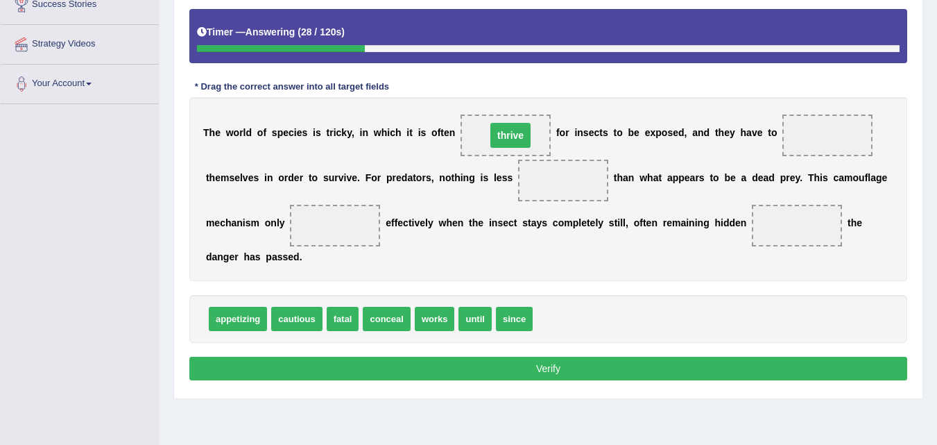
drag, startPoint x: 552, startPoint y: 176, endPoint x: 494, endPoint y: 127, distance: 75.8
drag, startPoint x: 531, startPoint y: 131, endPoint x: 854, endPoint y: 136, distance: 322.6
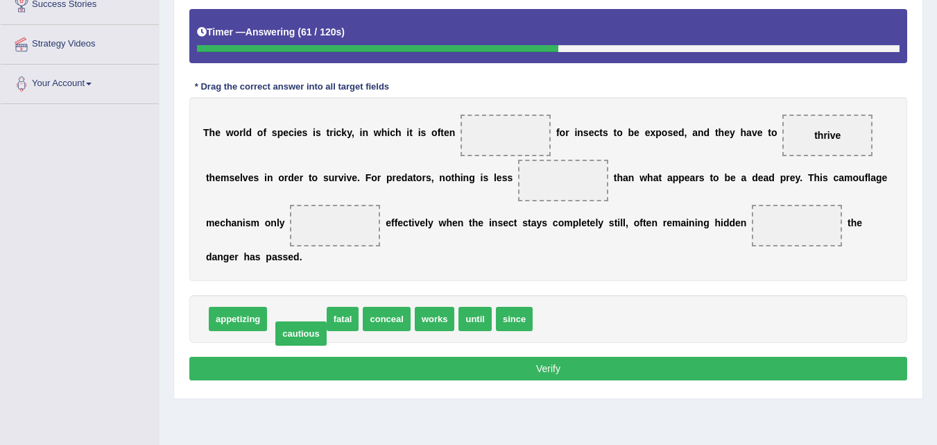
drag, startPoint x: 301, startPoint y: 321, endPoint x: 305, endPoint y: 336, distance: 15.2
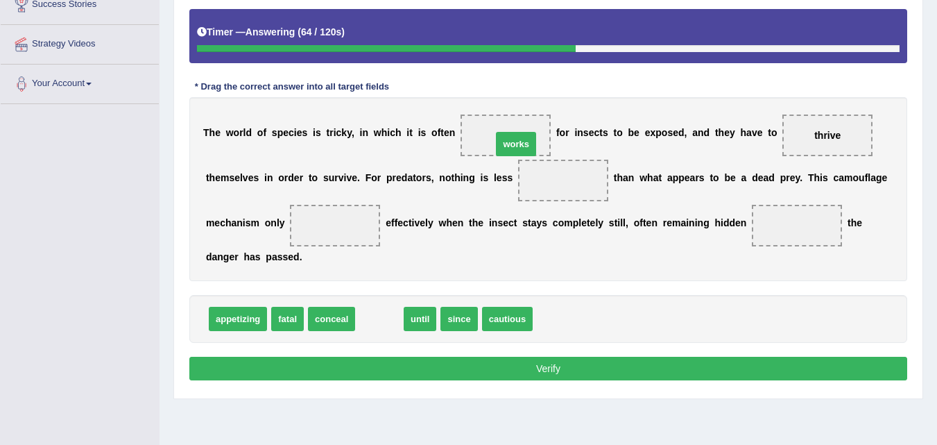
drag, startPoint x: 383, startPoint y: 320, endPoint x: 520, endPoint y: 145, distance: 221.9
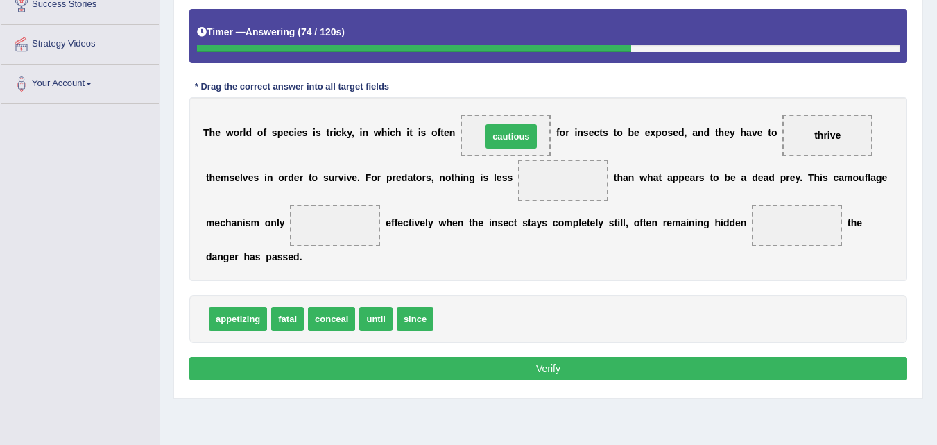
drag, startPoint x: 462, startPoint y: 322, endPoint x: 509, endPoint y: 138, distance: 189.6
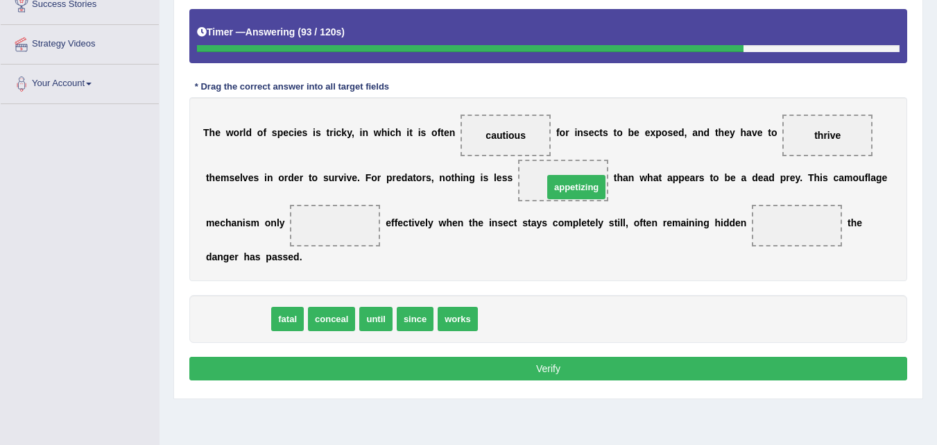
drag, startPoint x: 253, startPoint y: 316, endPoint x: 583, endPoint y: 190, distance: 353.9
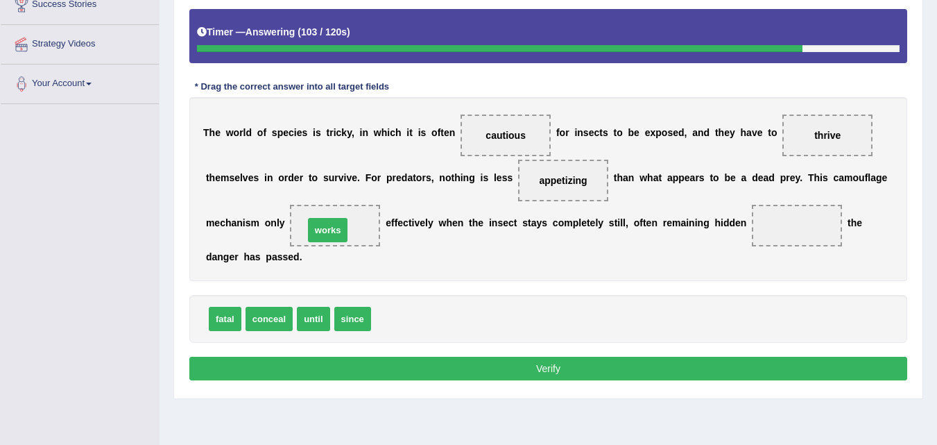
drag, startPoint x: 402, startPoint y: 327, endPoint x: 333, endPoint y: 234, distance: 116.0
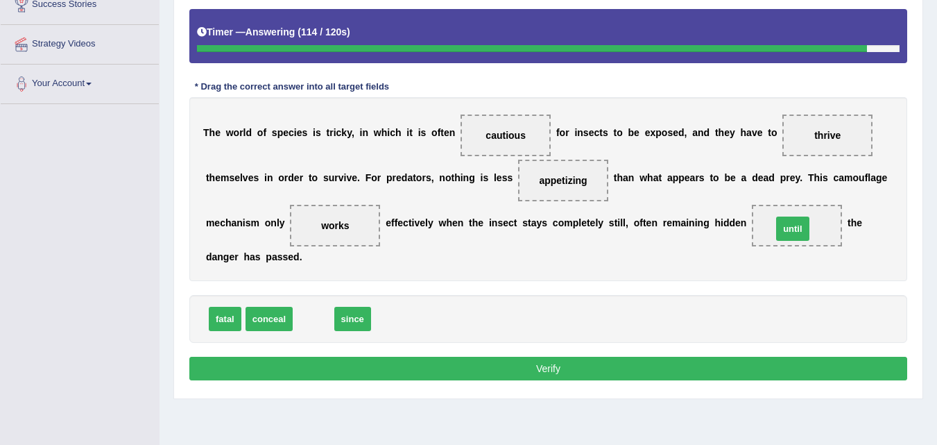
drag, startPoint x: 315, startPoint y: 319, endPoint x: 794, endPoint y: 229, distance: 487.8
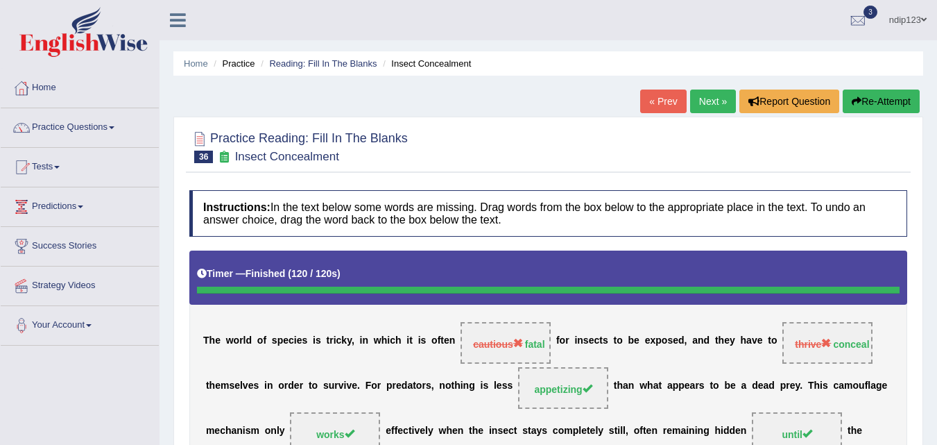
click at [700, 101] on link "Next »" at bounding box center [713, 101] width 46 height 24
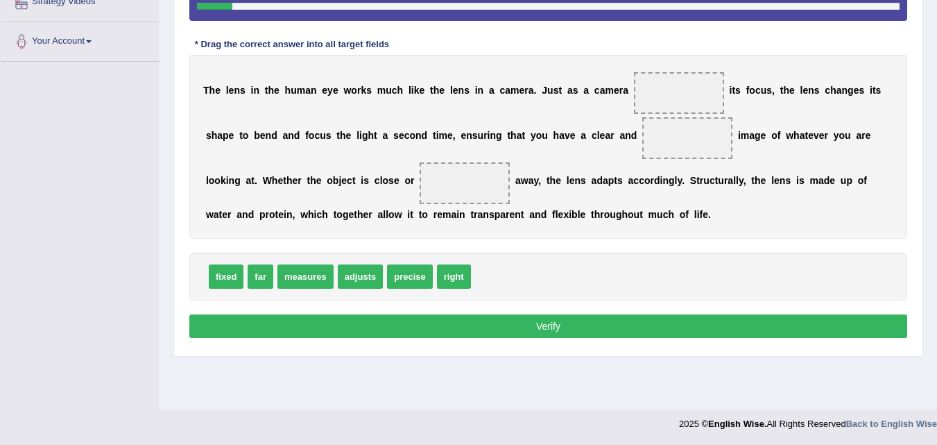
scroll to position [214, 0]
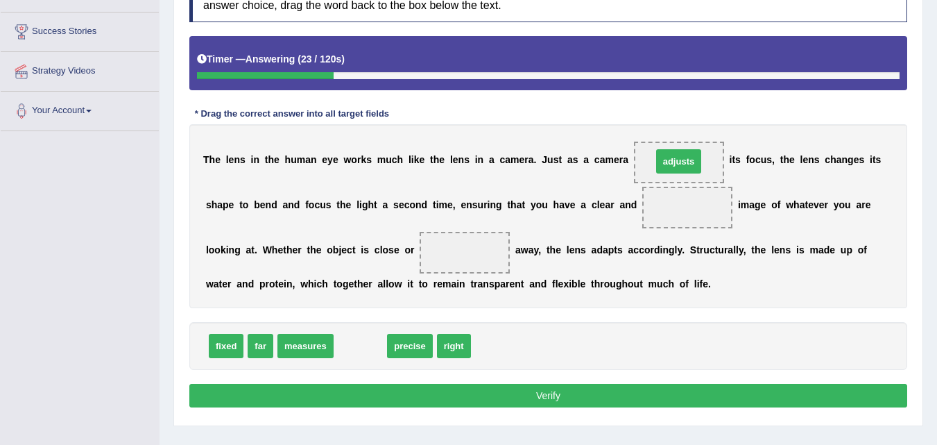
drag, startPoint x: 364, startPoint y: 351, endPoint x: 682, endPoint y: 166, distance: 368.0
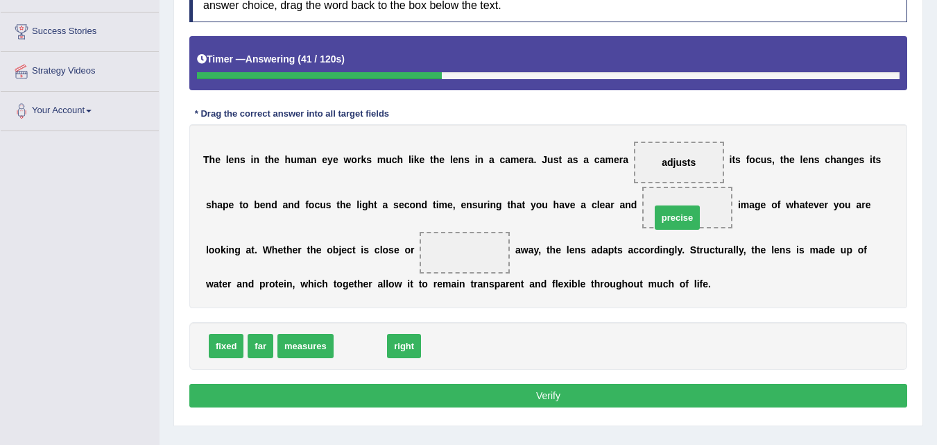
drag, startPoint x: 359, startPoint y: 348, endPoint x: 676, endPoint y: 219, distance: 342.0
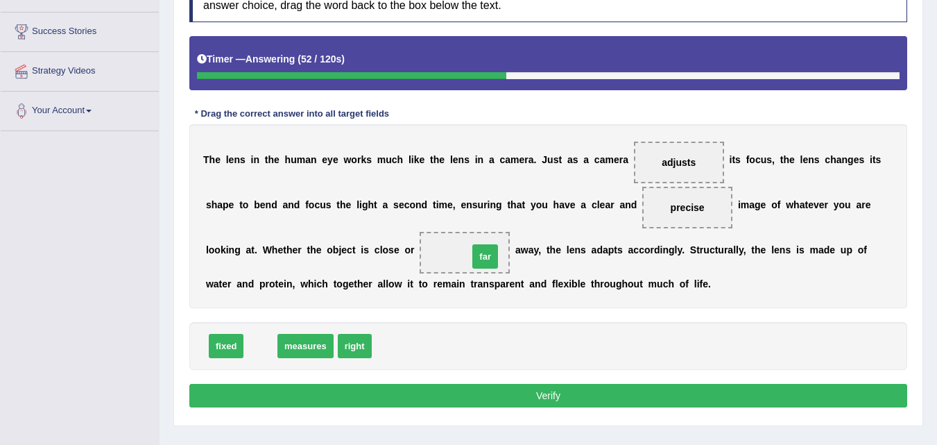
drag, startPoint x: 258, startPoint y: 347, endPoint x: 483, endPoint y: 257, distance: 241.9
click at [574, 396] on button "Verify" at bounding box center [548, 396] width 718 height 24
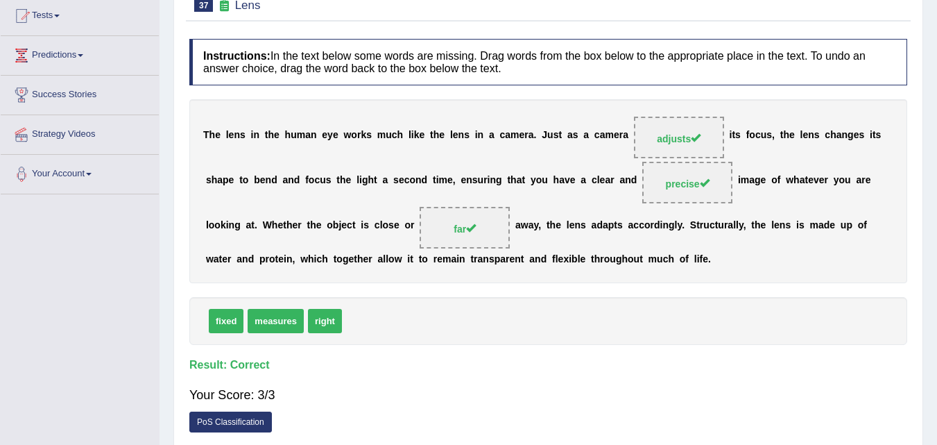
scroll to position [6, 0]
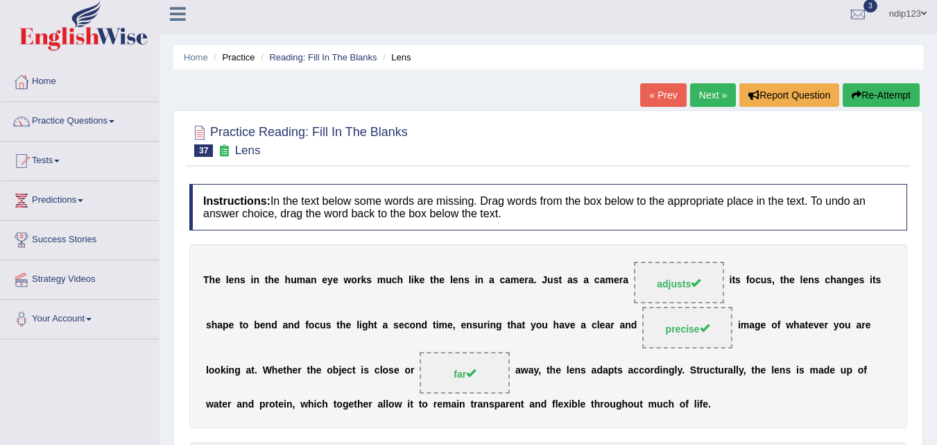
click at [703, 101] on link "Next »" at bounding box center [713, 95] width 46 height 24
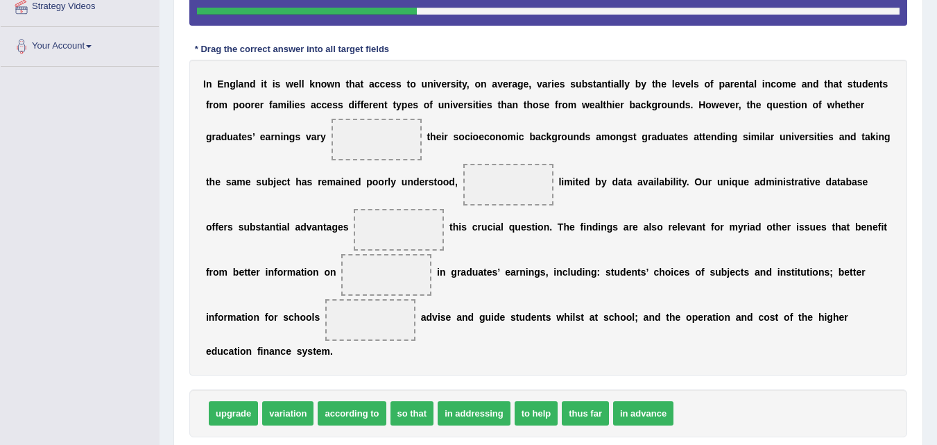
scroll to position [303, 0]
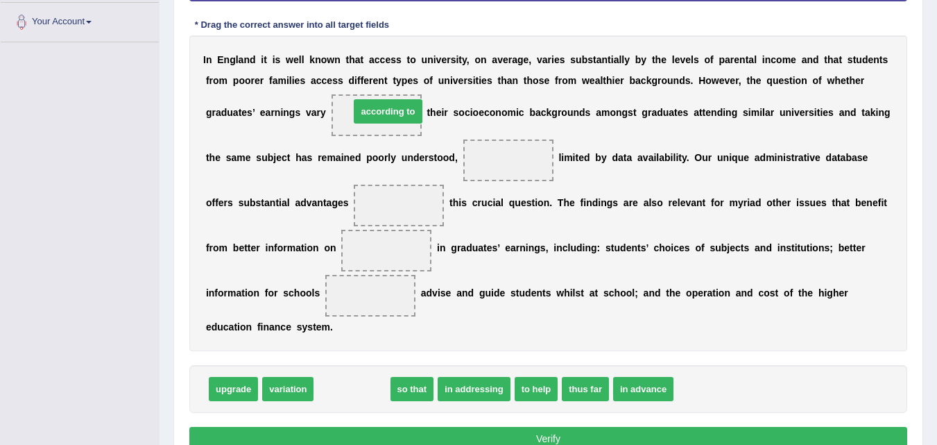
drag, startPoint x: 348, startPoint y: 391, endPoint x: 382, endPoint y: 115, distance: 277.5
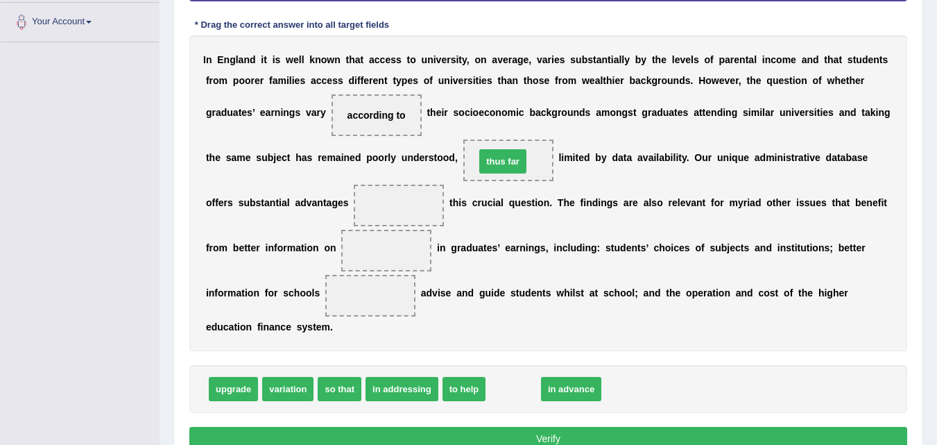
drag, startPoint x: 508, startPoint y: 391, endPoint x: 501, endPoint y: 166, distance: 224.9
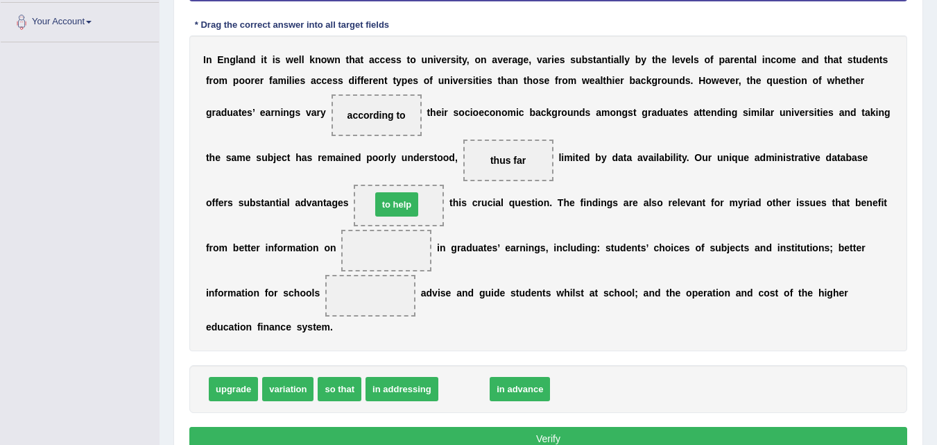
drag, startPoint x: 461, startPoint y: 387, endPoint x: 394, endPoint y: 203, distance: 196.4
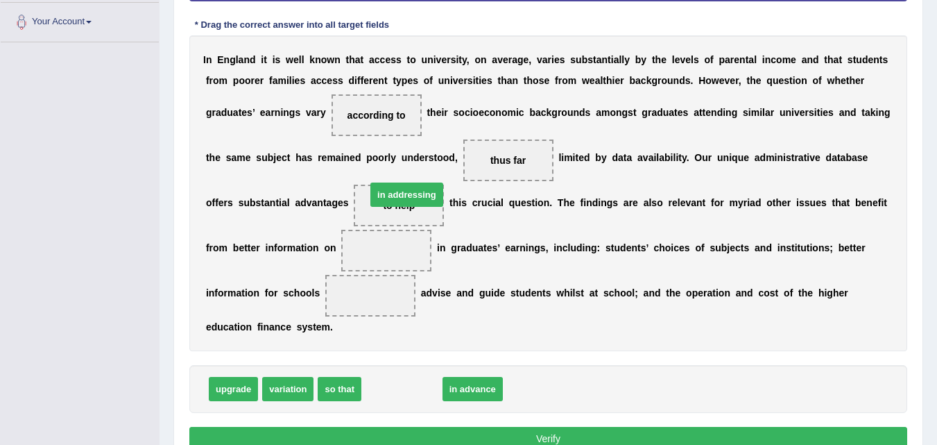
drag, startPoint x: 395, startPoint y: 392, endPoint x: 398, endPoint y: 198, distance: 194.3
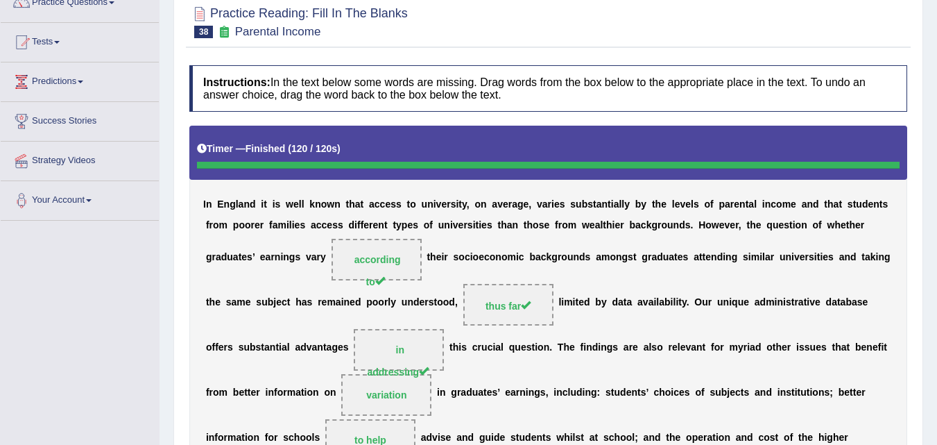
scroll to position [45, 0]
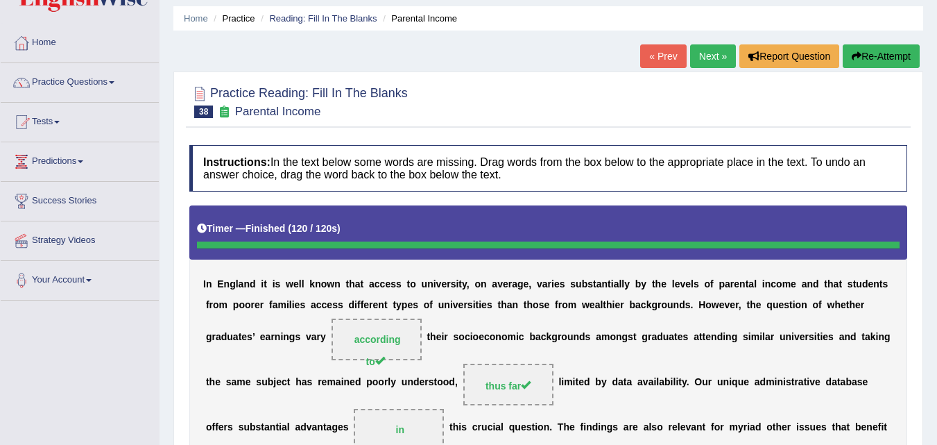
click at [878, 53] on button "Re-Attempt" at bounding box center [881, 56] width 77 height 24
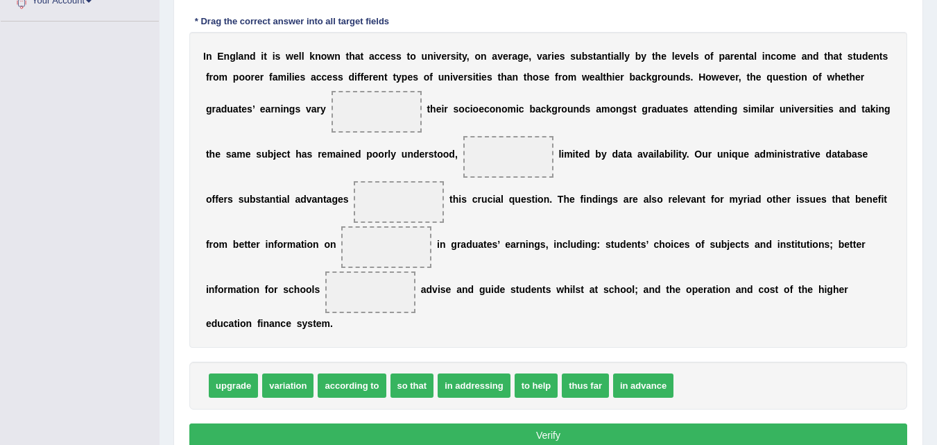
scroll to position [321, 0]
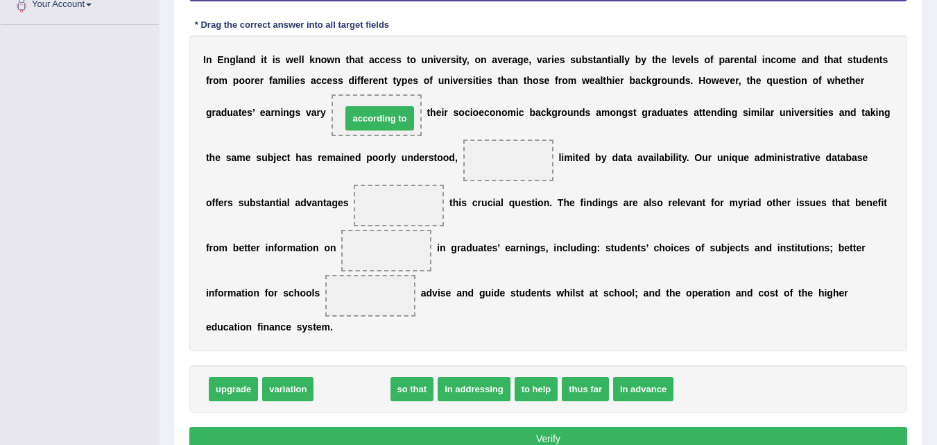
drag, startPoint x: 345, startPoint y: 392, endPoint x: 372, endPoint y: 125, distance: 268.5
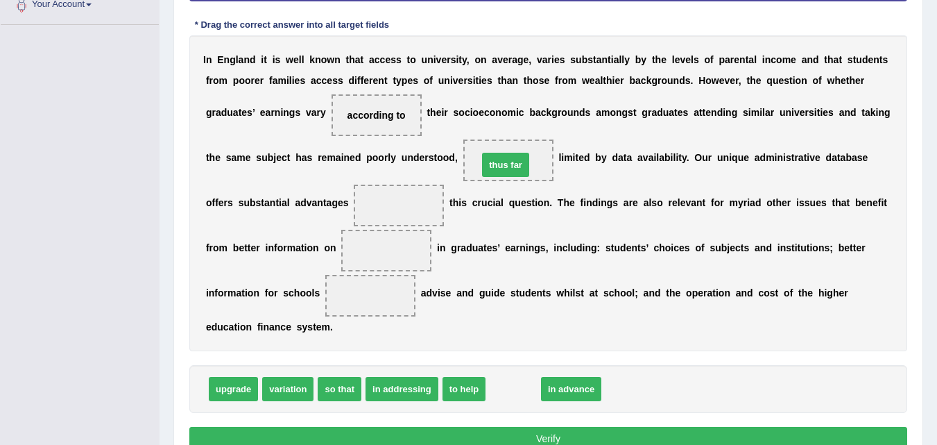
drag, startPoint x: 508, startPoint y: 393, endPoint x: 500, endPoint y: 169, distance: 224.2
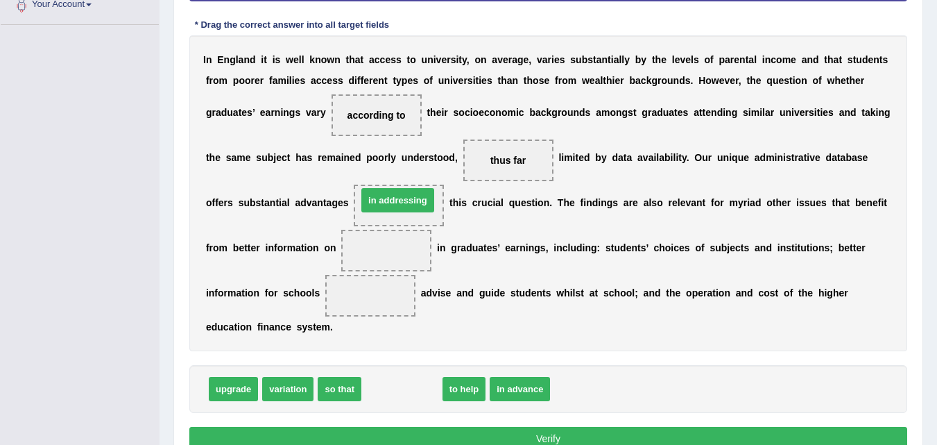
drag, startPoint x: 404, startPoint y: 391, endPoint x: 400, endPoint y: 202, distance: 188.7
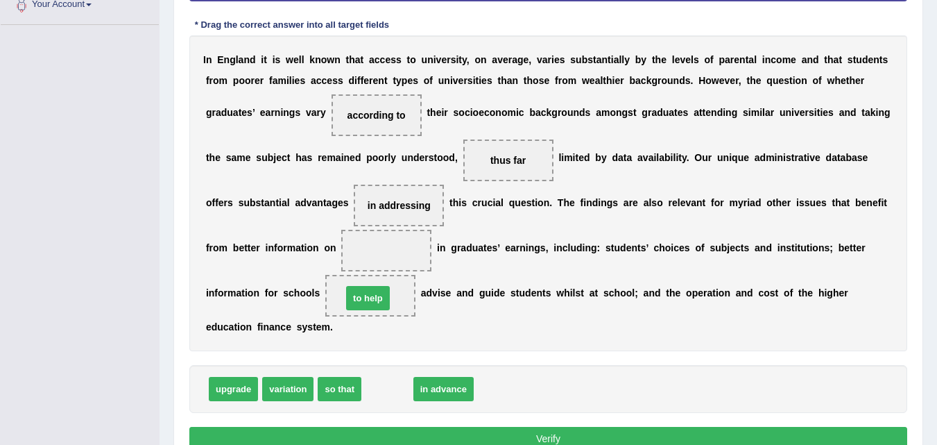
drag, startPoint x: 391, startPoint y: 391, endPoint x: 372, endPoint y: 300, distance: 92.9
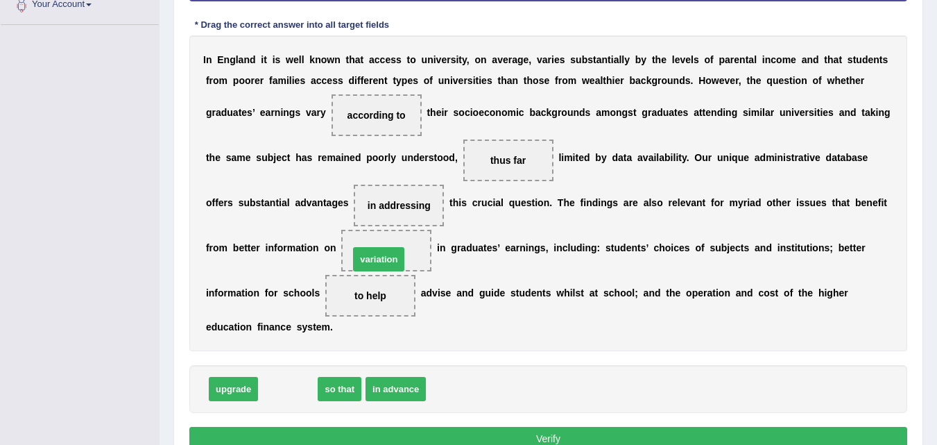
drag, startPoint x: 280, startPoint y: 394, endPoint x: 377, endPoint y: 260, distance: 165.4
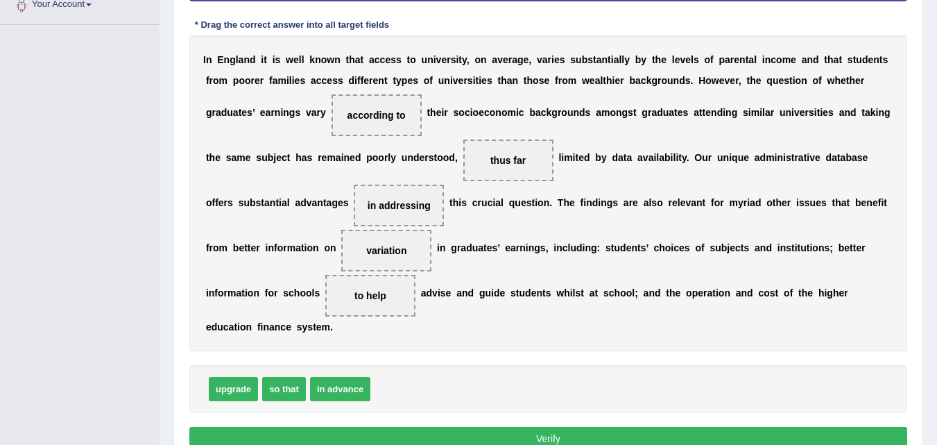
click at [543, 437] on button "Verify" at bounding box center [548, 439] width 718 height 24
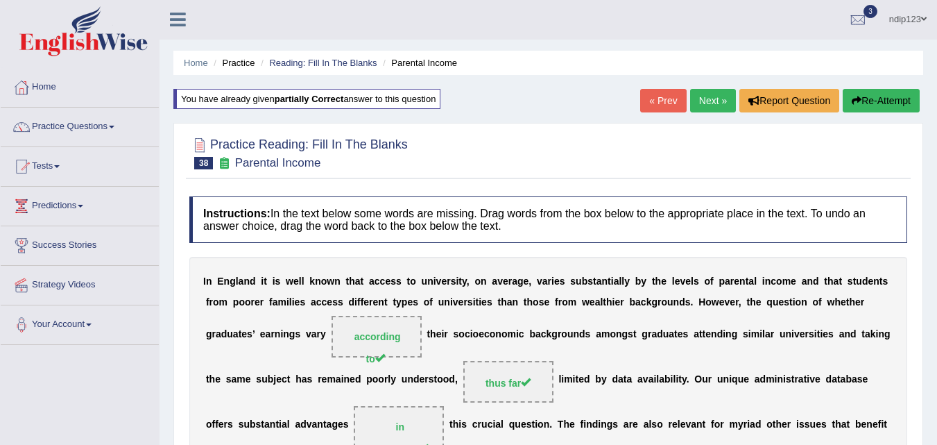
scroll to position [0, 0]
click at [710, 100] on link "Next »" at bounding box center [713, 101] width 46 height 24
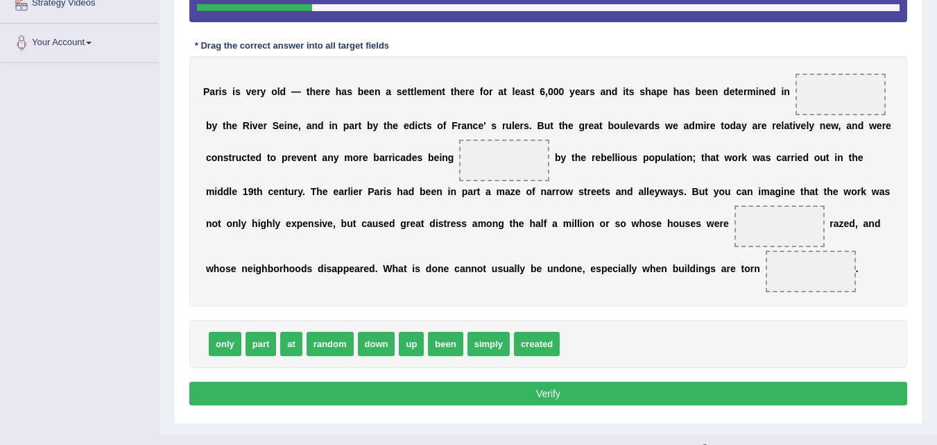
scroll to position [307, 0]
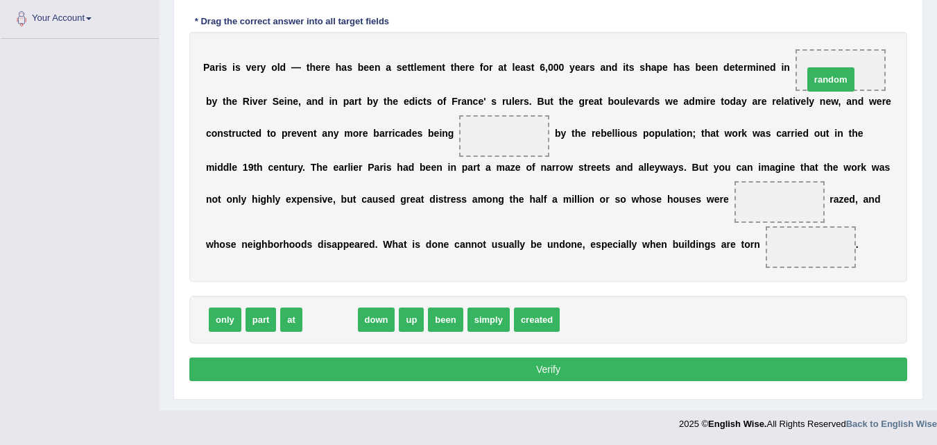
drag, startPoint x: 338, startPoint y: 323, endPoint x: 839, endPoint y: 83, distance: 556.3
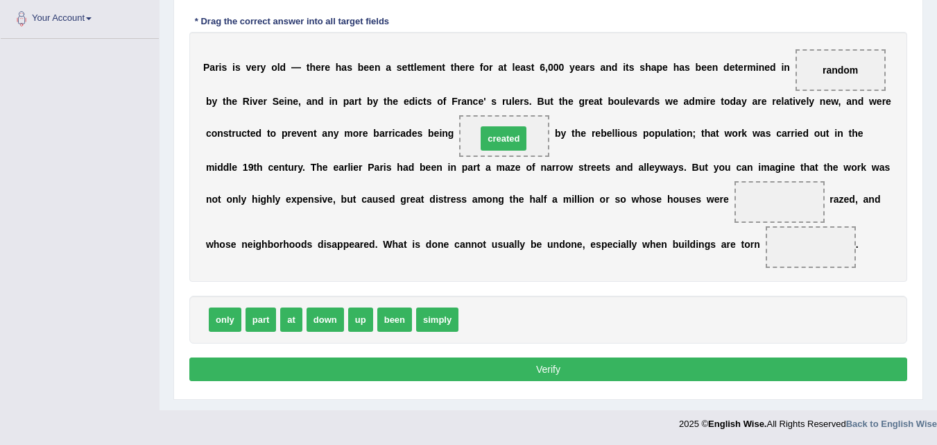
drag, startPoint x: 482, startPoint y: 325, endPoint x: 500, endPoint y: 142, distance: 184.0
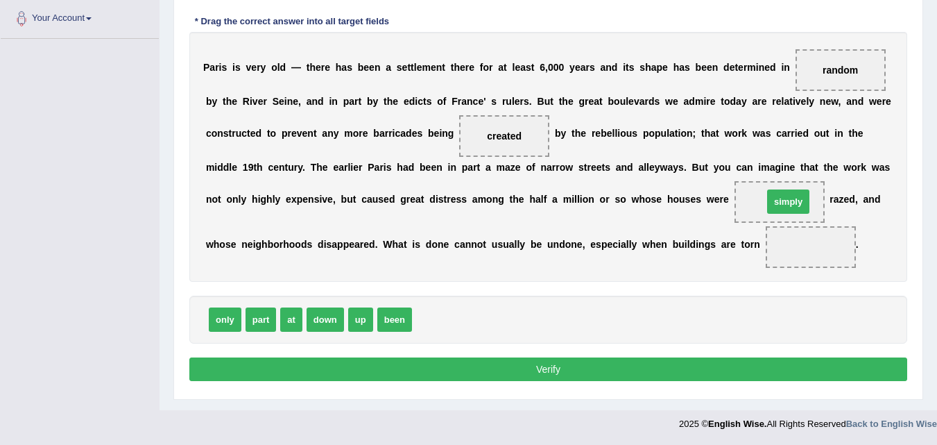
drag, startPoint x: 438, startPoint y: 321, endPoint x: 789, endPoint y: 203, distance: 370.3
drag, startPoint x: 328, startPoint y: 319, endPoint x: 828, endPoint y: 253, distance: 504.6
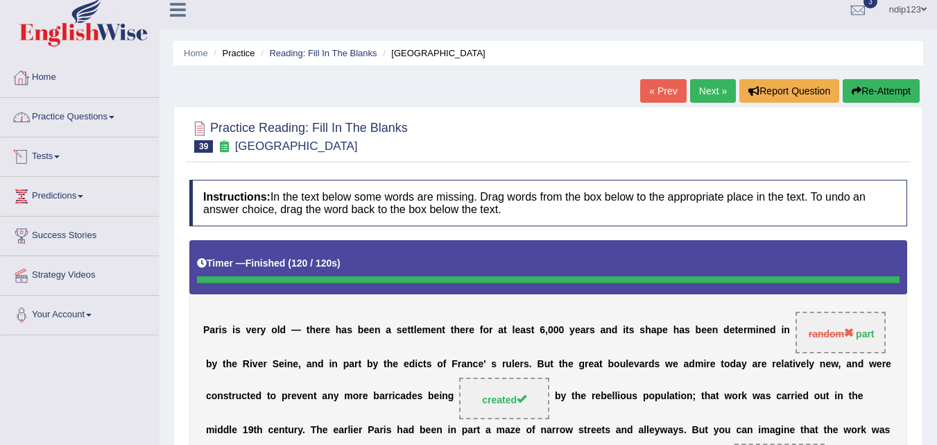
scroll to position [0, 0]
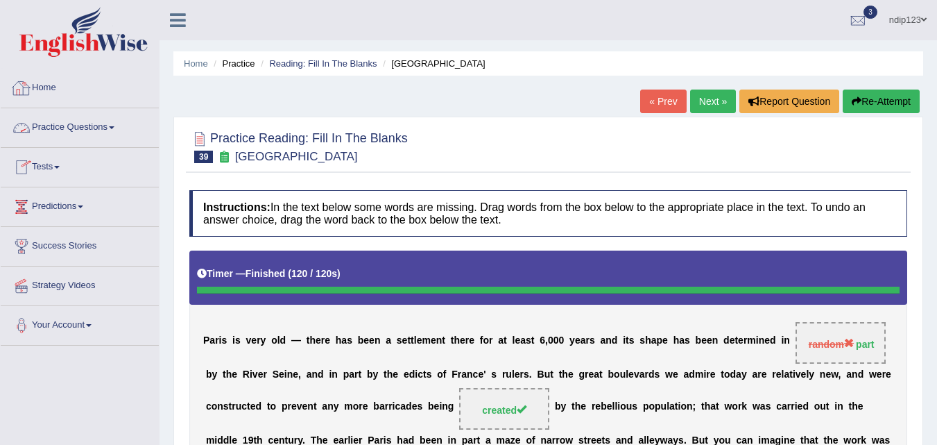
click at [57, 126] on link "Practice Questions" at bounding box center [80, 125] width 158 height 35
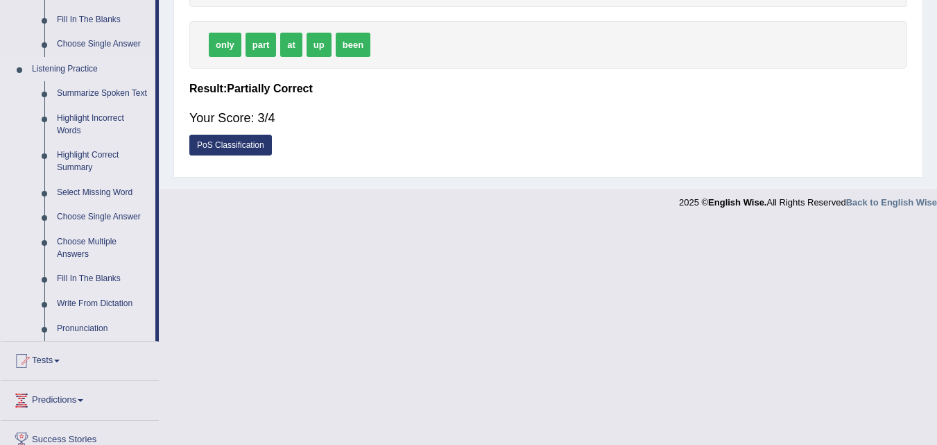
scroll to position [624, 0]
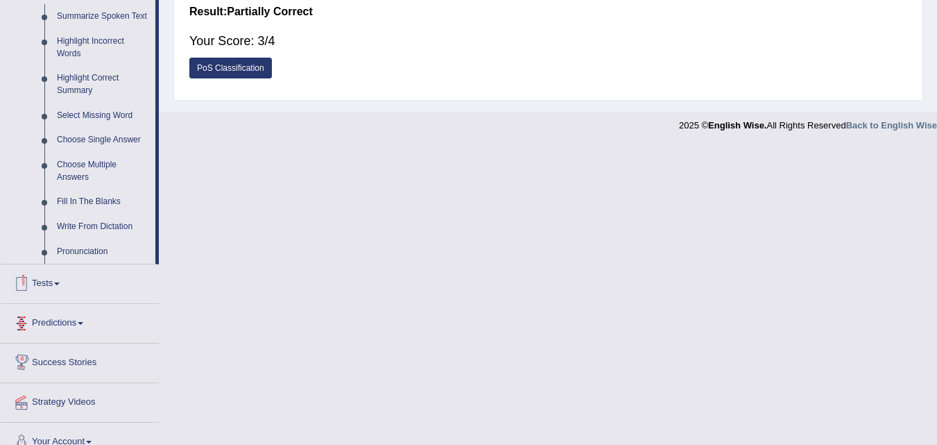
click at [53, 285] on link "Tests" at bounding box center [80, 281] width 158 height 35
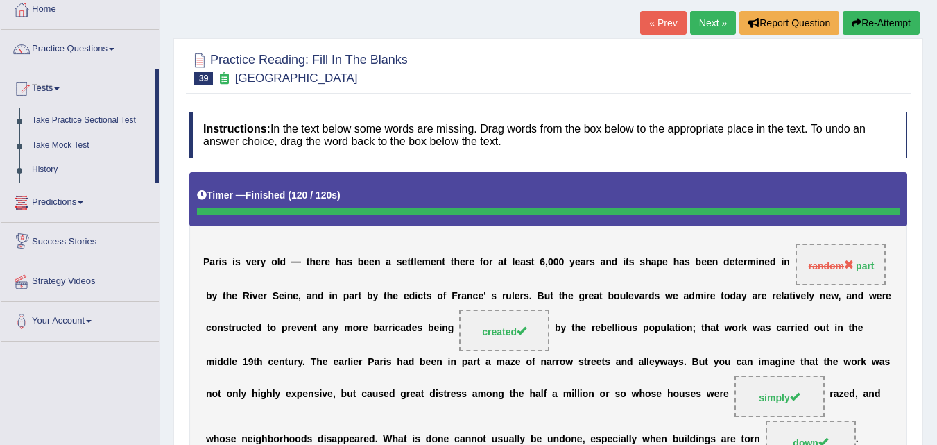
scroll to position [54, 0]
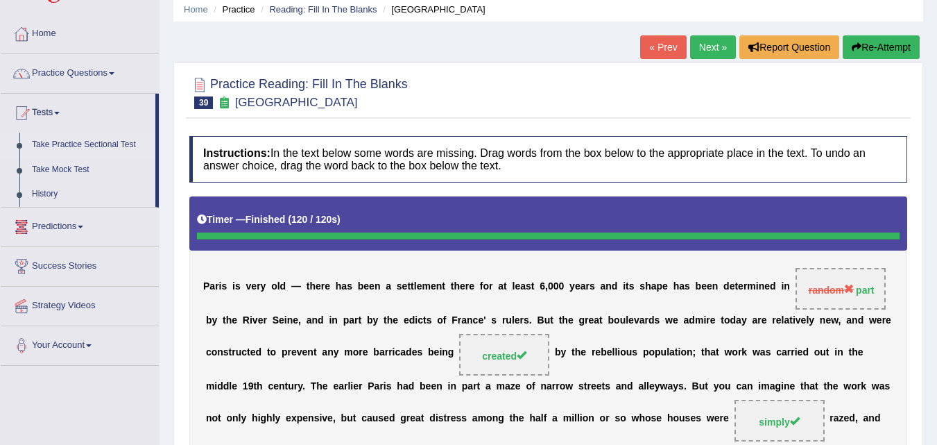
click at [70, 142] on link "Take Practice Sectional Test" at bounding box center [91, 145] width 130 height 25
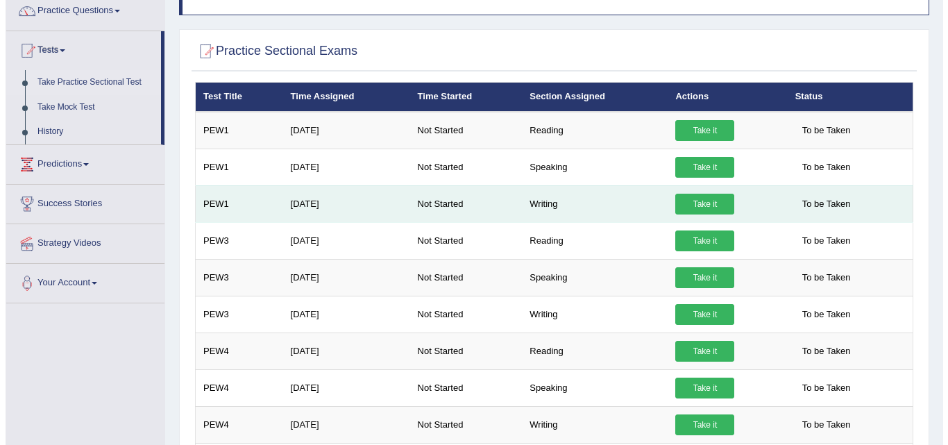
scroll to position [139, 0]
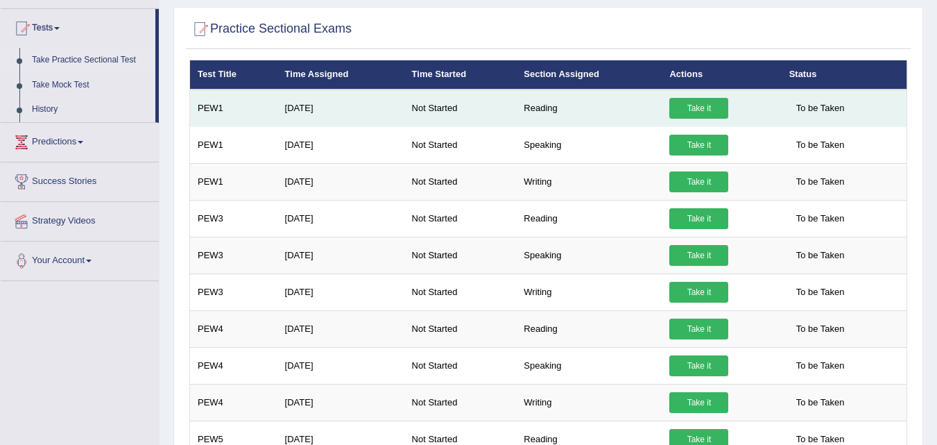
click at [544, 110] on td "Reading" at bounding box center [589, 107] width 146 height 37
click at [703, 107] on link "Take it" at bounding box center [698, 108] width 59 height 21
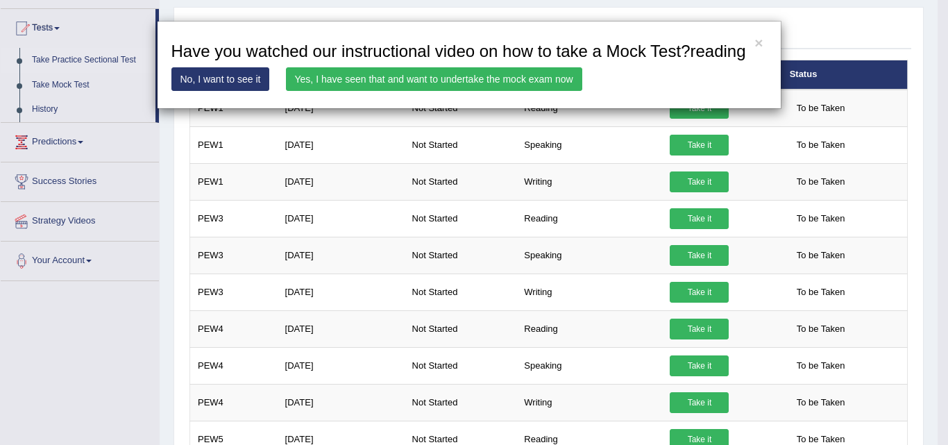
click at [416, 77] on link "Yes, I have seen that and want to undertake the mock exam now" at bounding box center [434, 79] width 296 height 24
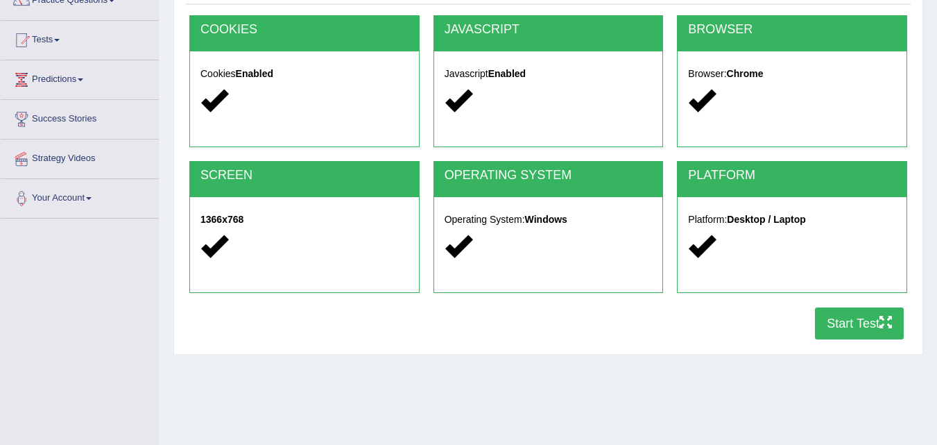
scroll to position [139, 0]
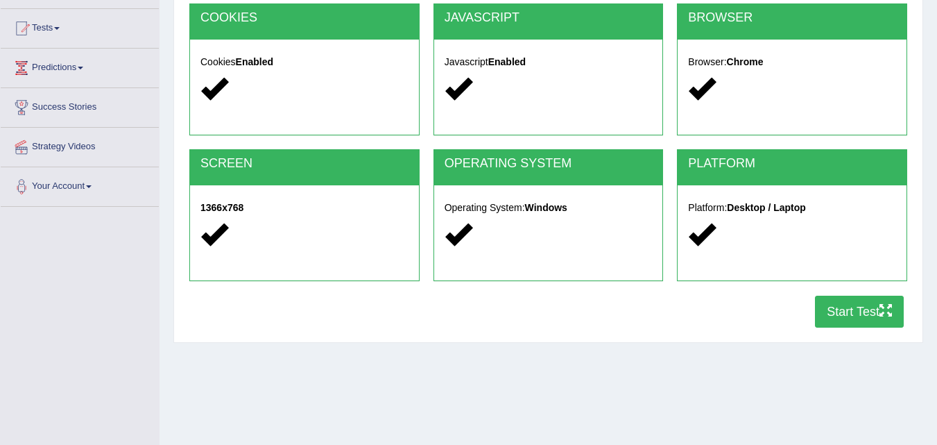
click at [840, 312] on button "Start Test" at bounding box center [859, 312] width 89 height 32
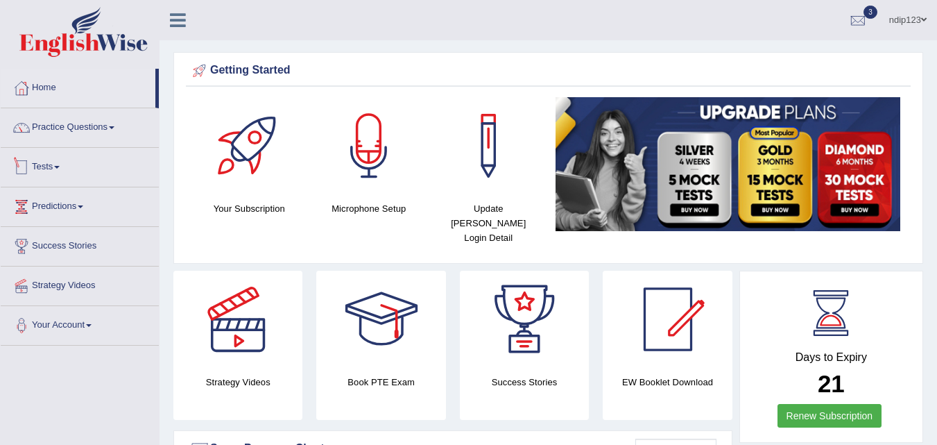
click at [46, 167] on link "Tests" at bounding box center [80, 165] width 158 height 35
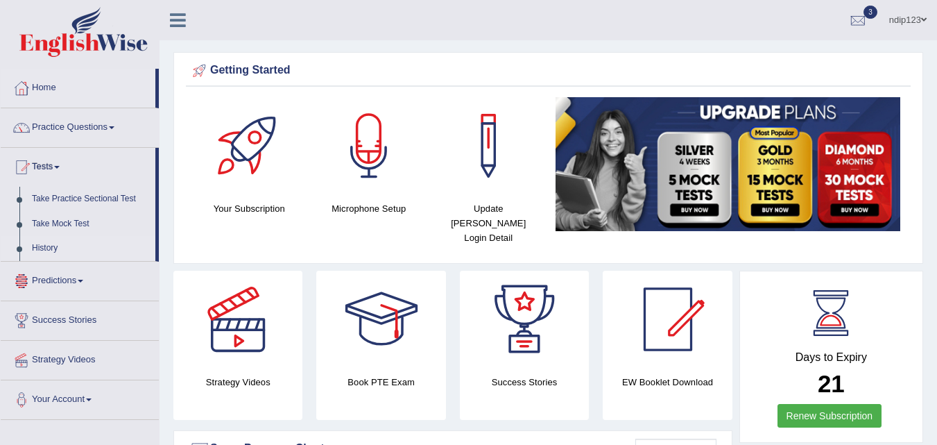
click at [46, 246] on link "History" at bounding box center [91, 248] width 130 height 25
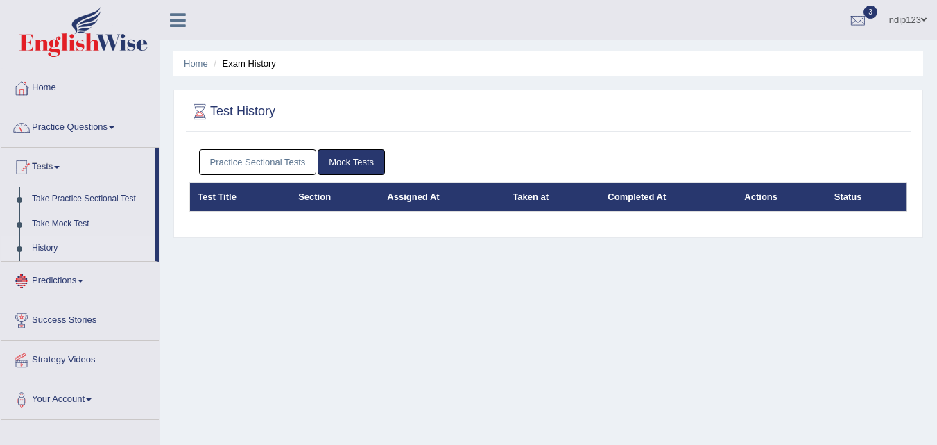
click at [220, 167] on link "Practice Sectional Tests" at bounding box center [258, 162] width 118 height 26
click at [256, 164] on link "Practice Sectional Tests" at bounding box center [258, 162] width 118 height 26
click at [255, 163] on link "Practice Sectional Tests" at bounding box center [258, 162] width 118 height 26
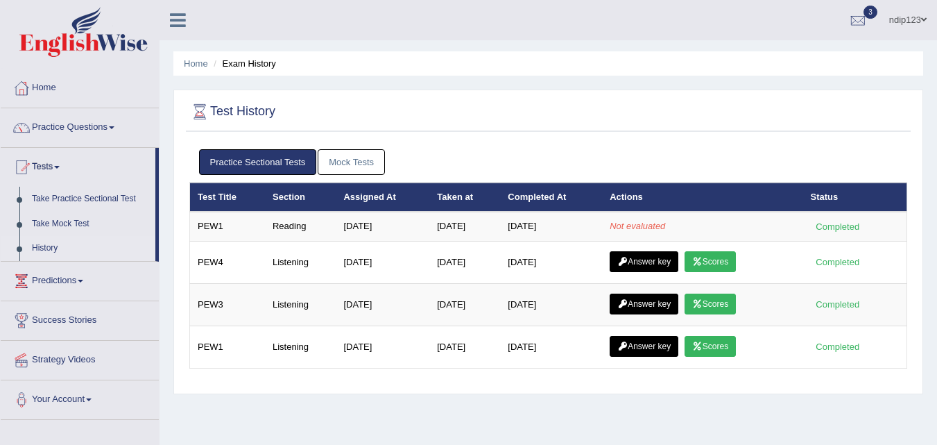
click at [346, 162] on link "Mock Tests" at bounding box center [351, 162] width 67 height 26
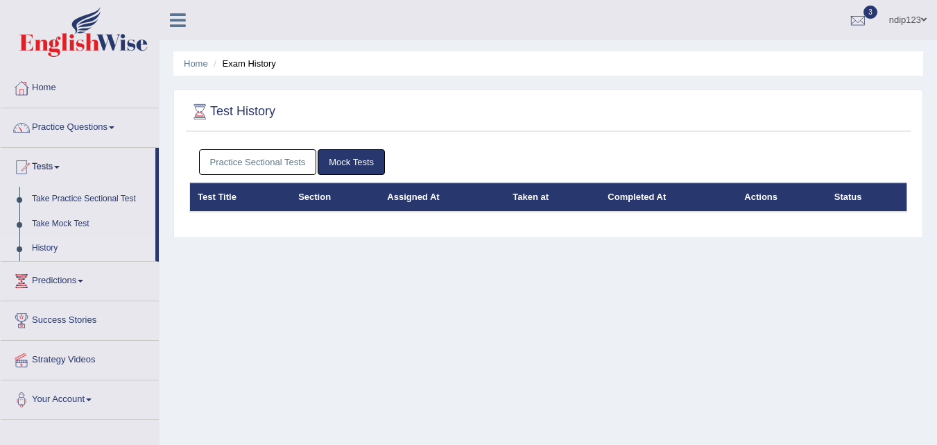
click at [262, 162] on link "Practice Sectional Tests" at bounding box center [258, 162] width 118 height 26
click at [234, 162] on link "Practice Sectional Tests" at bounding box center [258, 162] width 118 height 26
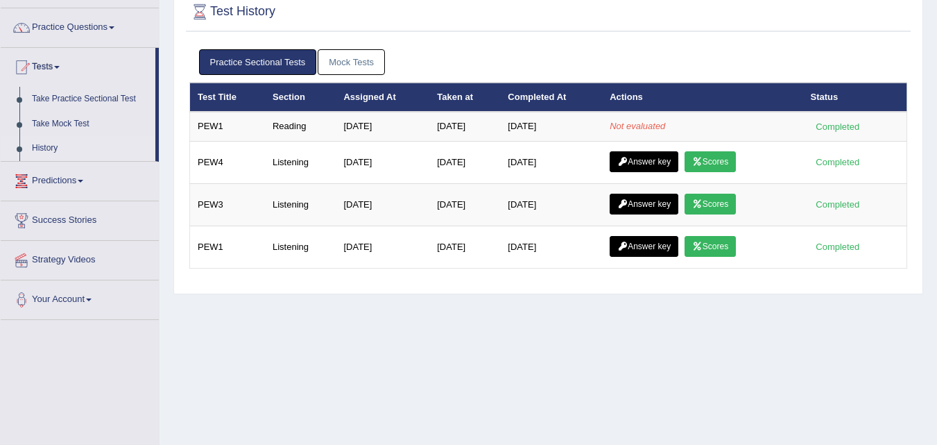
scroll to position [76, 0]
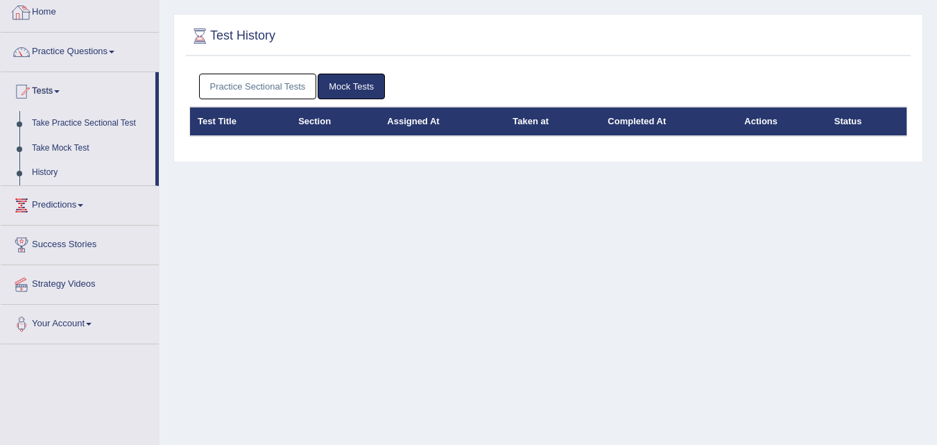
click at [250, 89] on link "Practice Sectional Tests" at bounding box center [258, 87] width 118 height 26
click at [279, 89] on link "Practice Sectional Tests" at bounding box center [258, 87] width 118 height 26
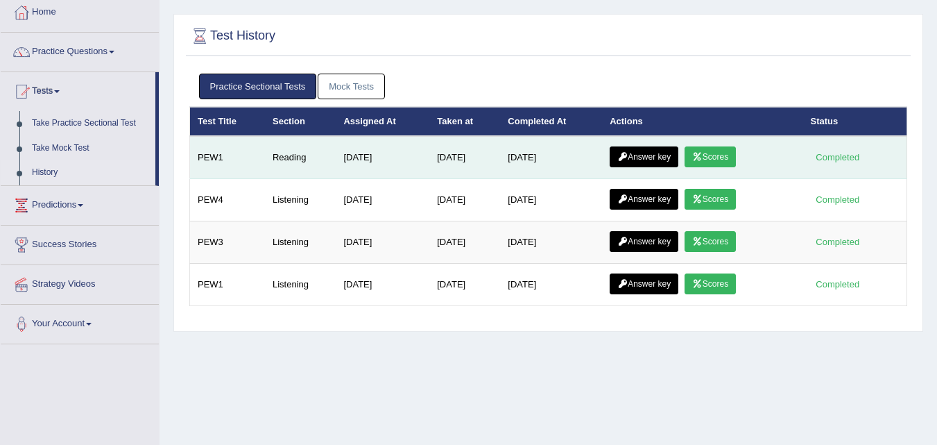
click at [650, 154] on link "Answer key" at bounding box center [644, 156] width 69 height 21
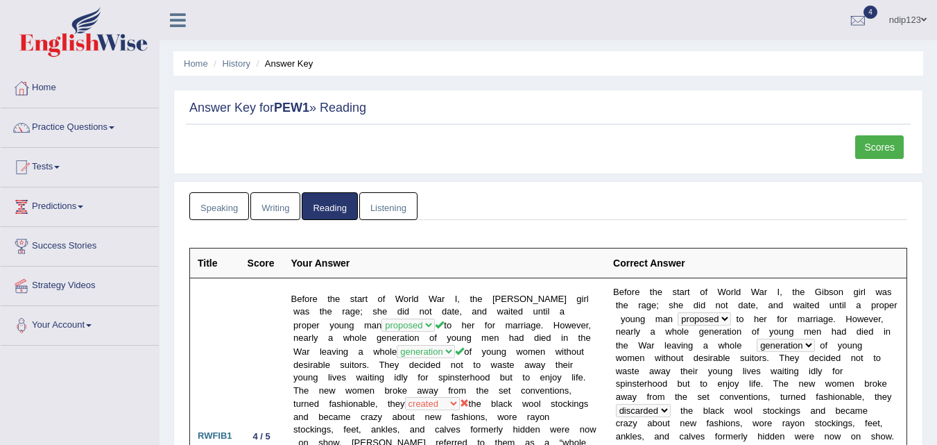
click at [883, 147] on link "Scores" at bounding box center [879, 147] width 49 height 24
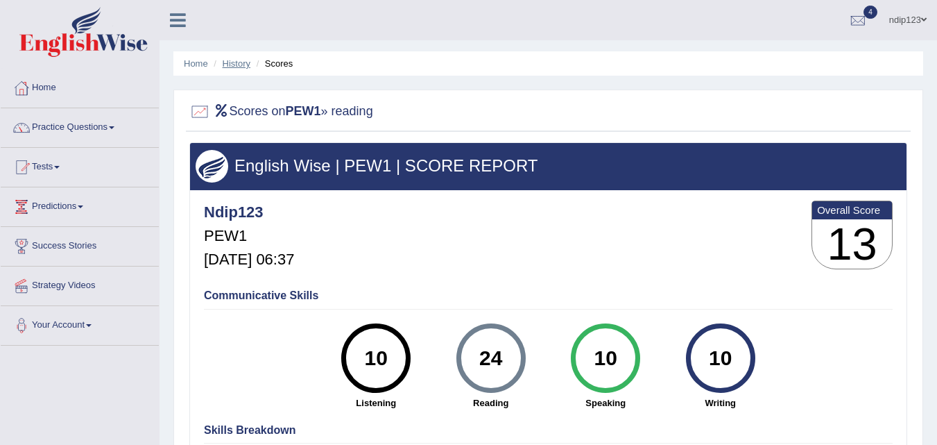
click at [239, 66] on link "History" at bounding box center [237, 63] width 28 height 10
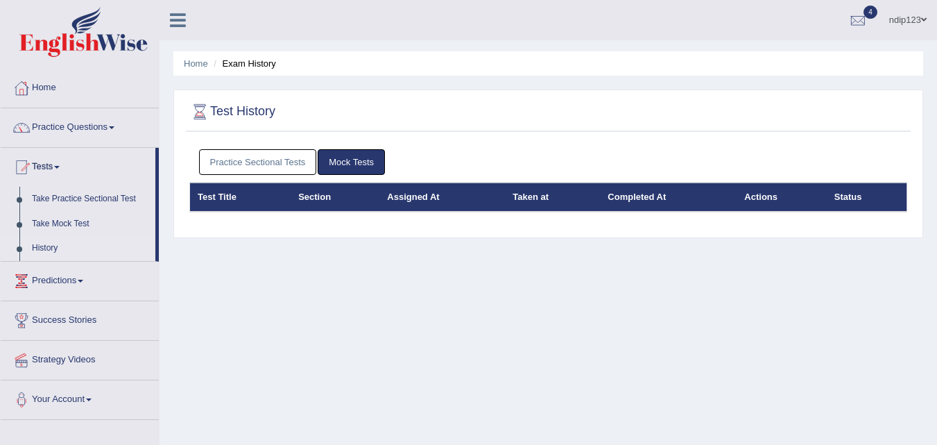
click at [250, 159] on link "Practice Sectional Tests" at bounding box center [258, 162] width 118 height 26
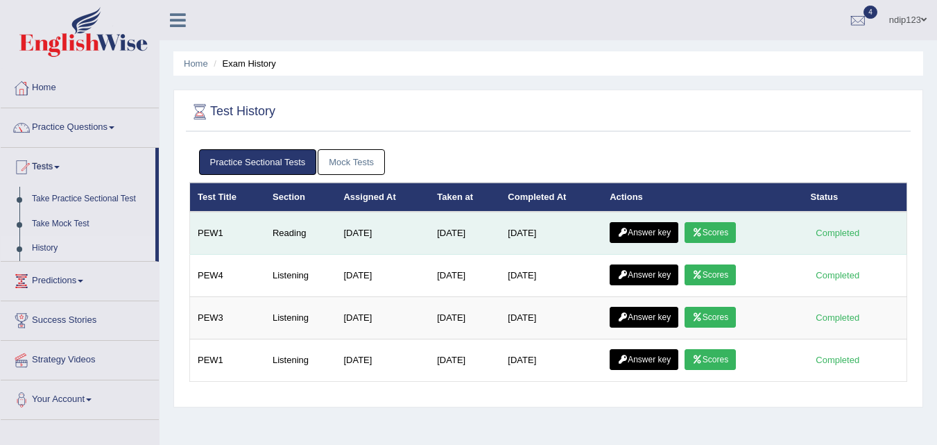
click at [647, 235] on link "Answer key" at bounding box center [644, 232] width 69 height 21
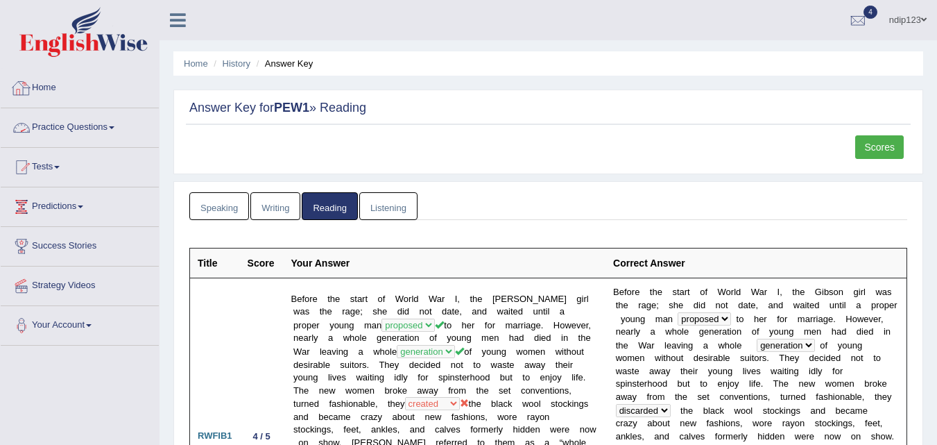
click at [79, 124] on link "Practice Questions" at bounding box center [80, 125] width 158 height 35
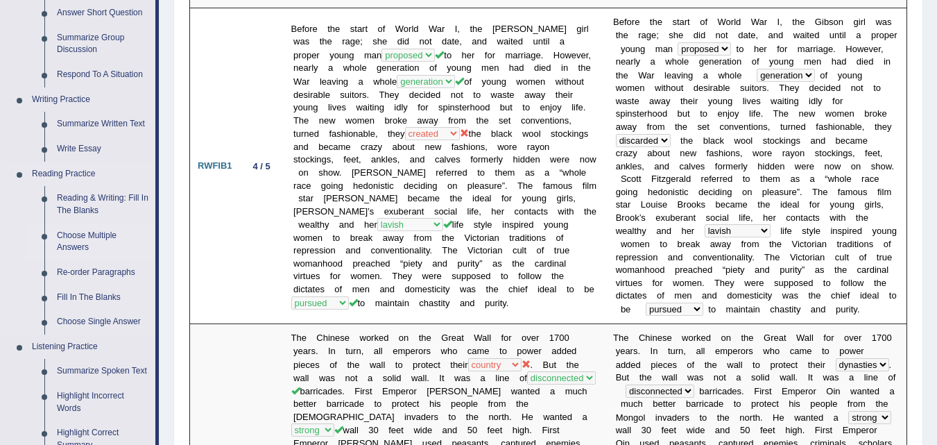
scroll to position [277, 0]
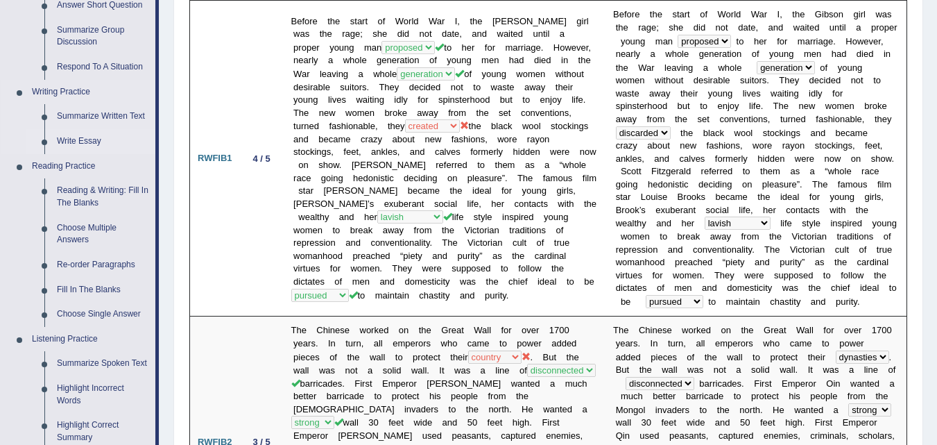
click at [76, 145] on link "Write Essay" at bounding box center [103, 141] width 105 height 25
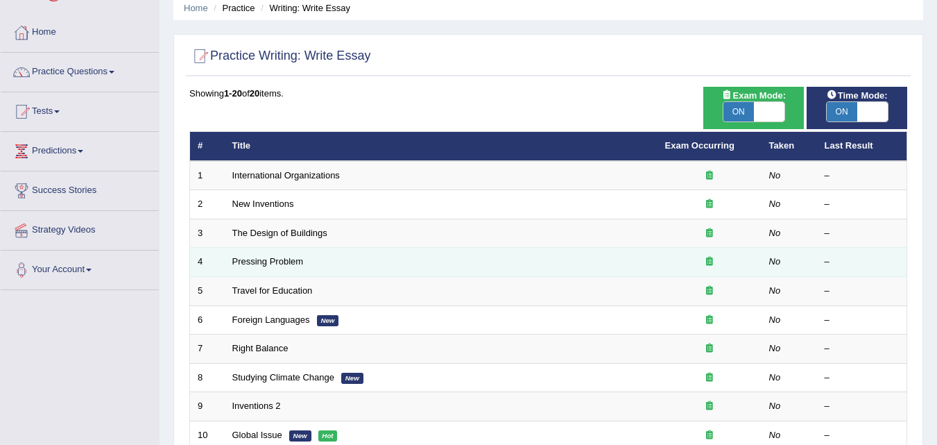
scroll to position [69, 0]
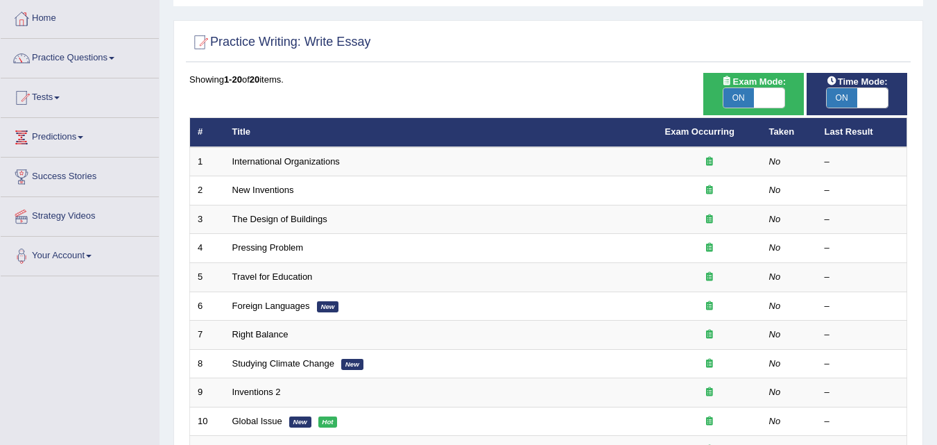
click at [739, 98] on span "ON" at bounding box center [739, 97] width 31 height 19
checkbox input "false"
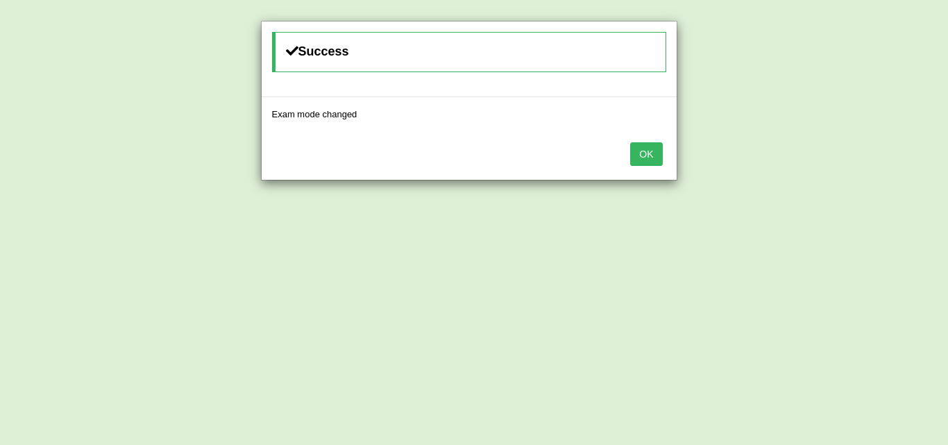
click at [653, 152] on button "OK" at bounding box center [646, 154] width 32 height 24
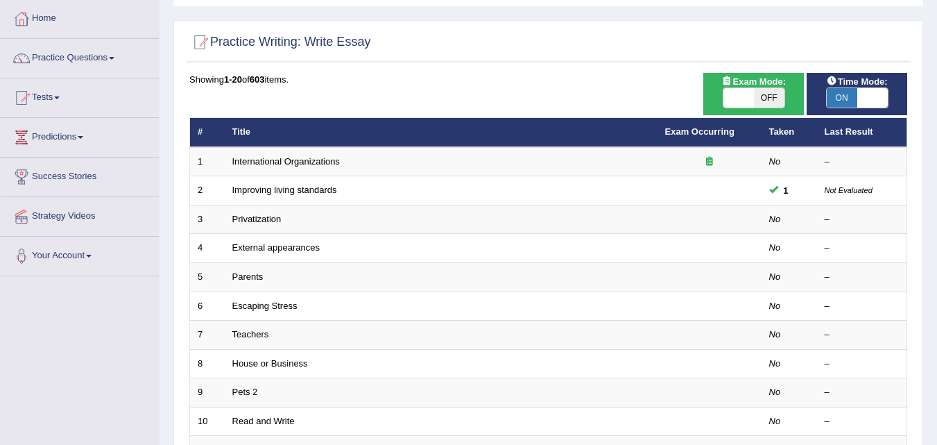
click at [845, 99] on span "ON" at bounding box center [842, 97] width 31 height 19
checkbox input "false"
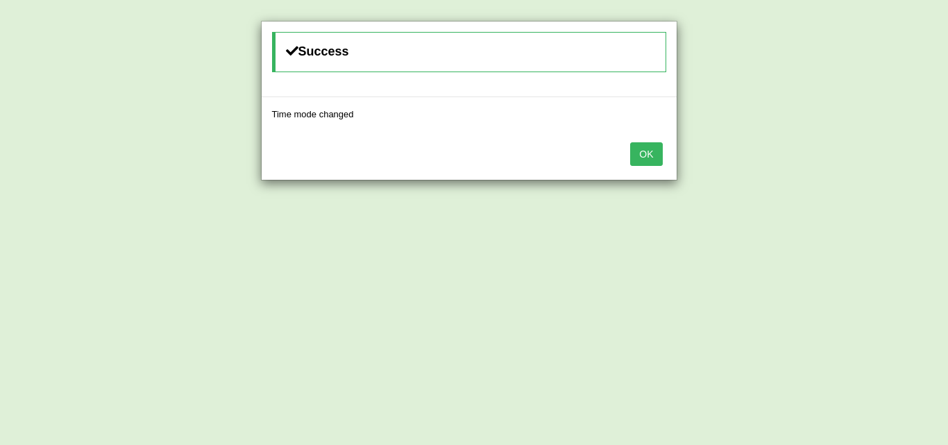
click at [651, 155] on button "OK" at bounding box center [646, 154] width 32 height 24
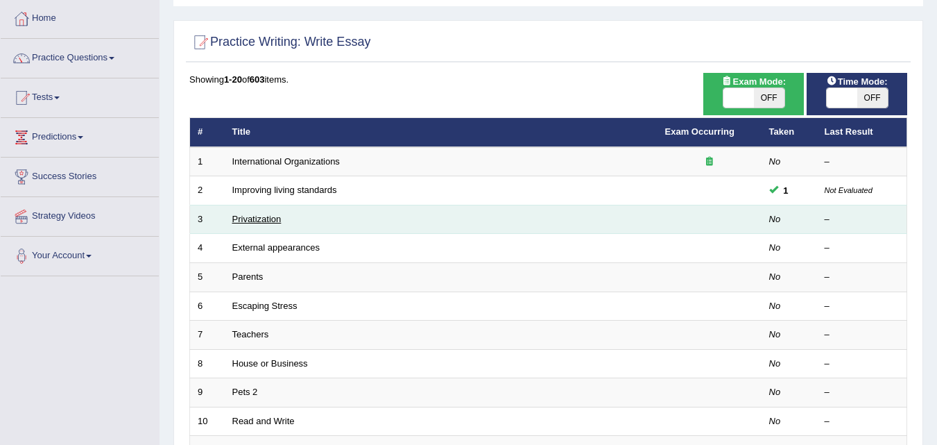
click at [259, 221] on link "Privatization" at bounding box center [256, 219] width 49 height 10
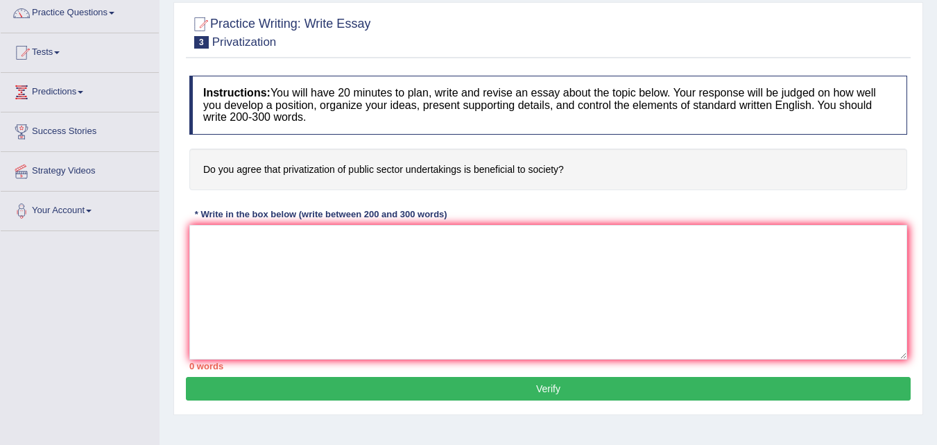
scroll to position [139, 0]
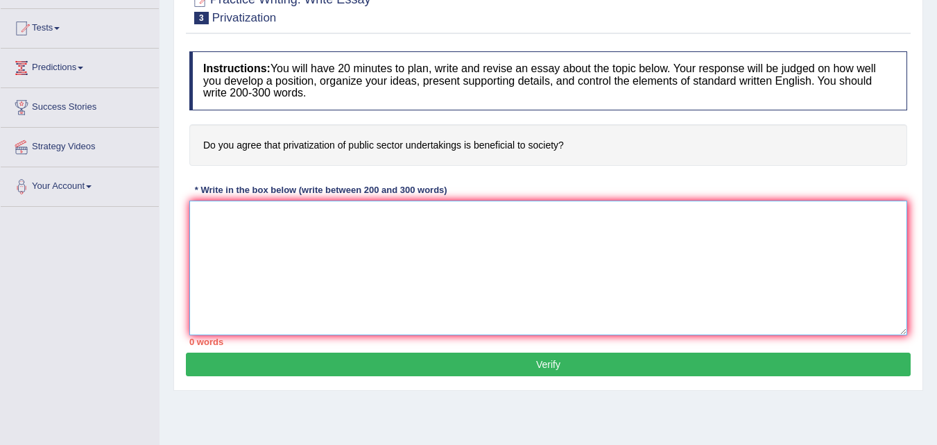
click at [261, 237] on textarea at bounding box center [548, 267] width 718 height 135
paste textarea "The increasing influence of ESSAY TOPIC on our lives has ignited numerous discu…"
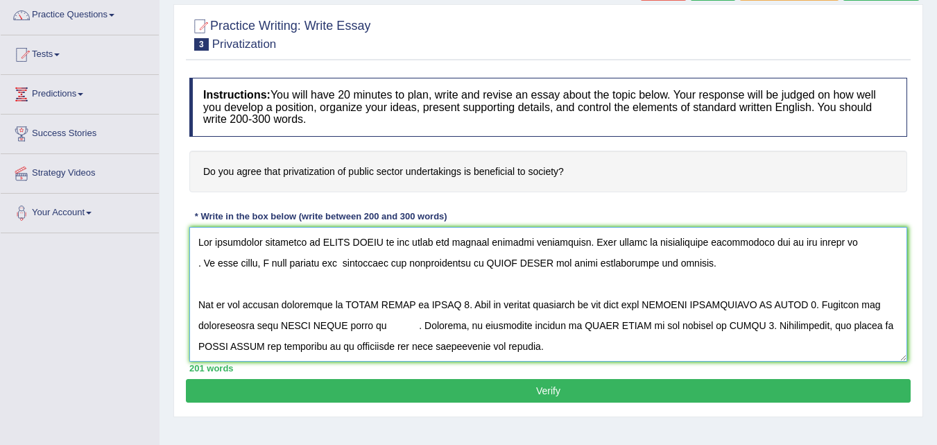
scroll to position [69, 0]
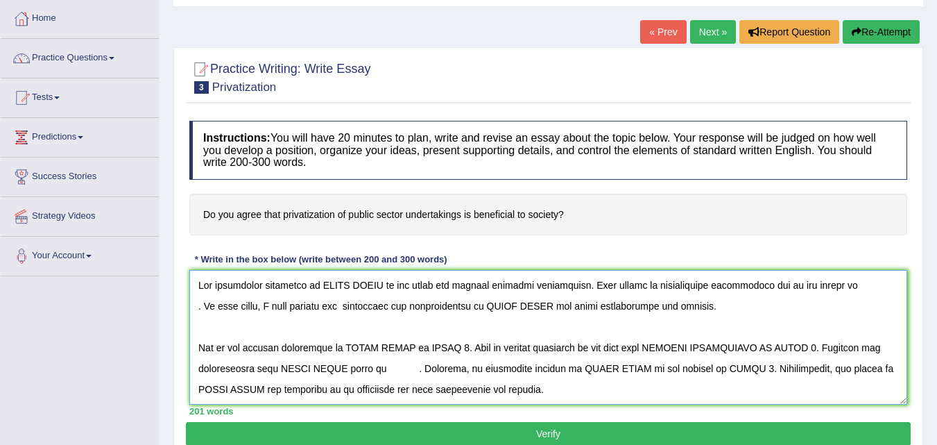
drag, startPoint x: 378, startPoint y: 284, endPoint x: 320, endPoint y: 287, distance: 58.3
click at [320, 287] on textarea at bounding box center [548, 337] width 718 height 135
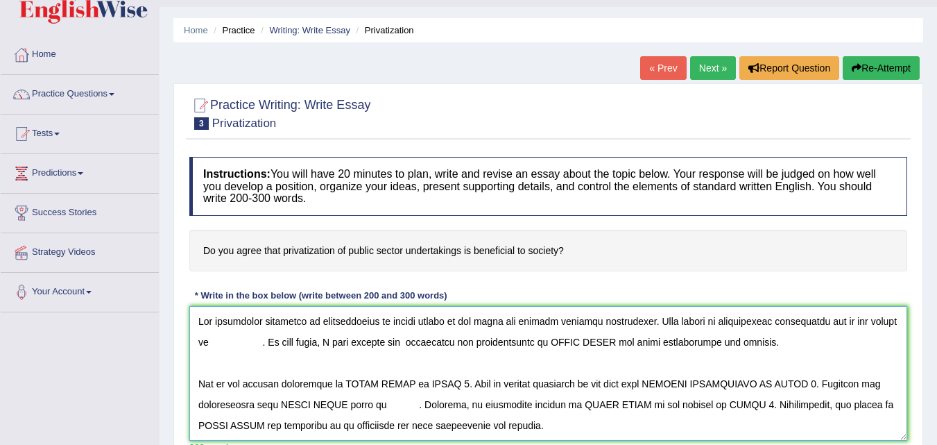
scroll to position [0, 0]
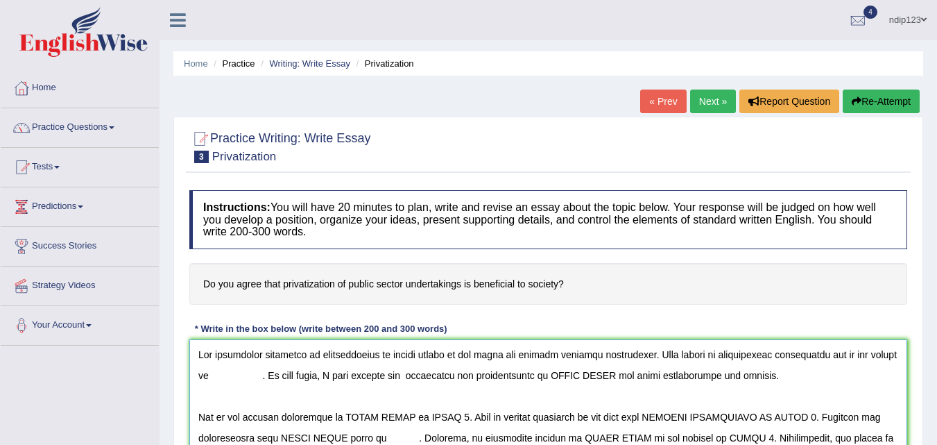
click at [882, 357] on textarea at bounding box center [548, 406] width 718 height 135
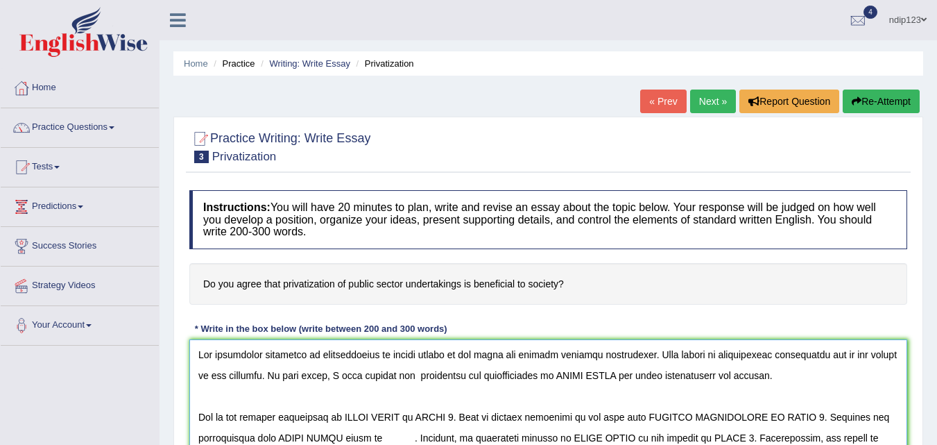
drag, startPoint x: 603, startPoint y: 374, endPoint x: 540, endPoint y: 368, distance: 62.7
click at [540, 368] on textarea at bounding box center [548, 406] width 718 height 135
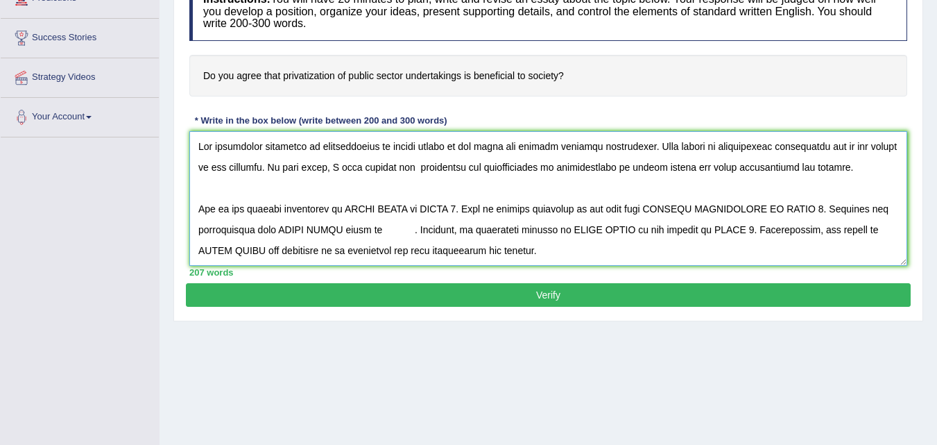
drag, startPoint x: 409, startPoint y: 207, endPoint x: 348, endPoint y: 209, distance: 61.1
click at [348, 209] on textarea at bounding box center [548, 198] width 718 height 135
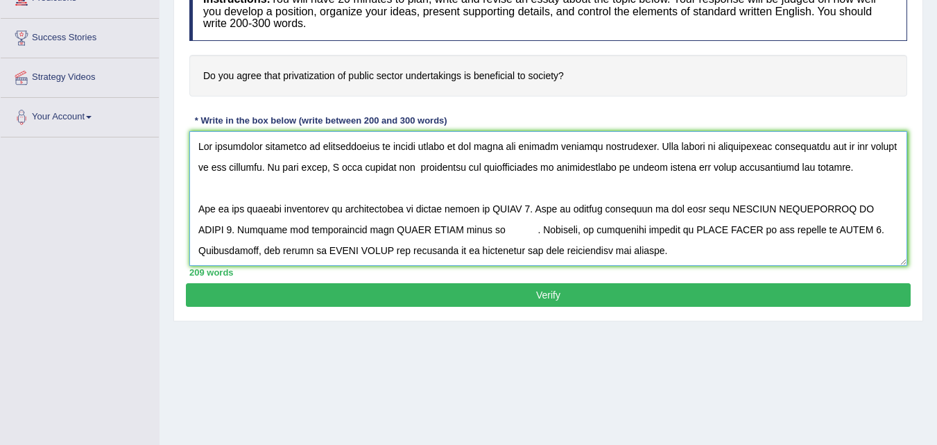
drag, startPoint x: 515, startPoint y: 210, endPoint x: 479, endPoint y: 203, distance: 35.9
click at [479, 203] on textarea at bounding box center [548, 198] width 718 height 135
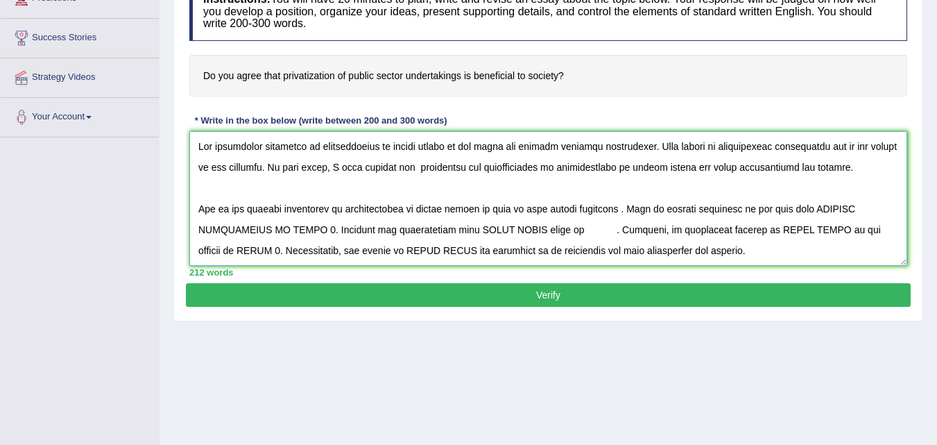
click at [542, 210] on textarea at bounding box center [548, 198] width 718 height 135
click at [625, 210] on textarea at bounding box center [548, 198] width 718 height 135
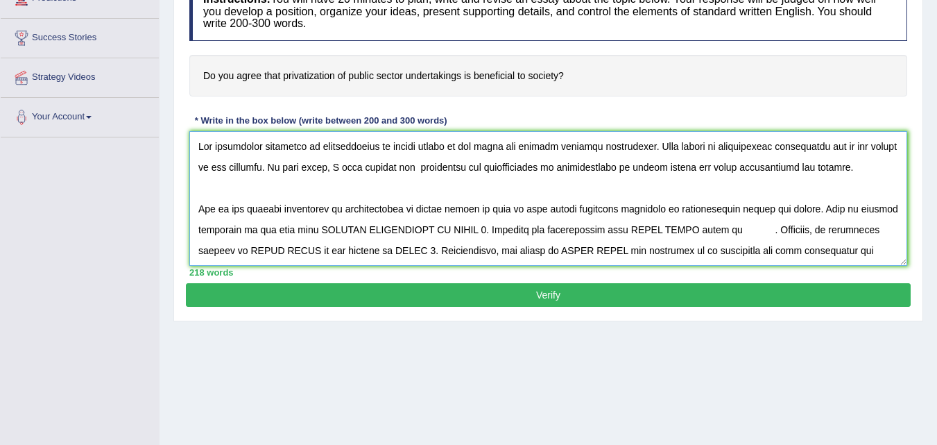
drag, startPoint x: 264, startPoint y: 228, endPoint x: 438, endPoint y: 234, distance: 174.2
click at [438, 234] on textarea at bounding box center [548, 198] width 718 height 135
drag, startPoint x: 764, startPoint y: 232, endPoint x: 828, endPoint y: 234, distance: 63.2
click at [828, 234] on textarea at bounding box center [548, 198] width 718 height 135
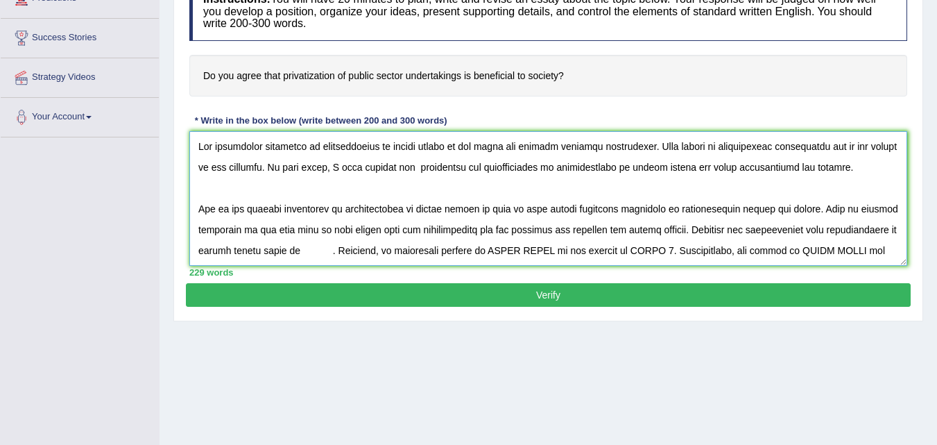
click at [266, 248] on textarea at bounding box center [548, 198] width 718 height 135
click at [234, 253] on textarea at bounding box center [548, 198] width 718 height 135
click at [351, 250] on textarea at bounding box center [548, 198] width 718 height 135
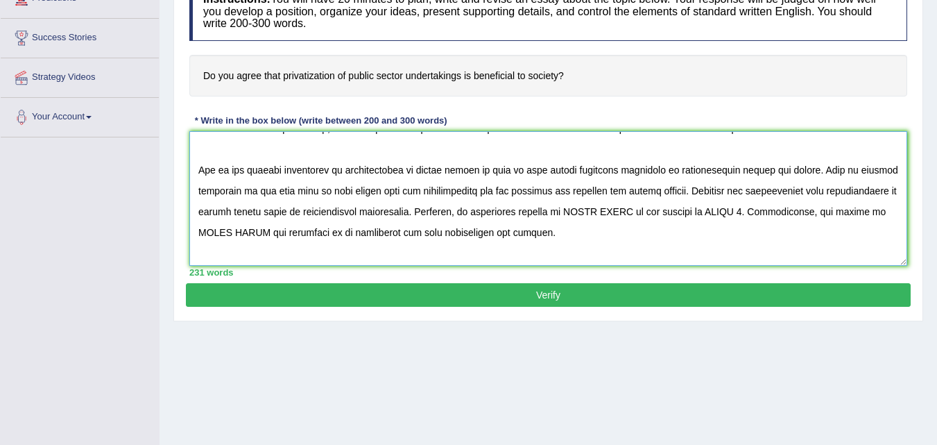
scroll to position [69, 0]
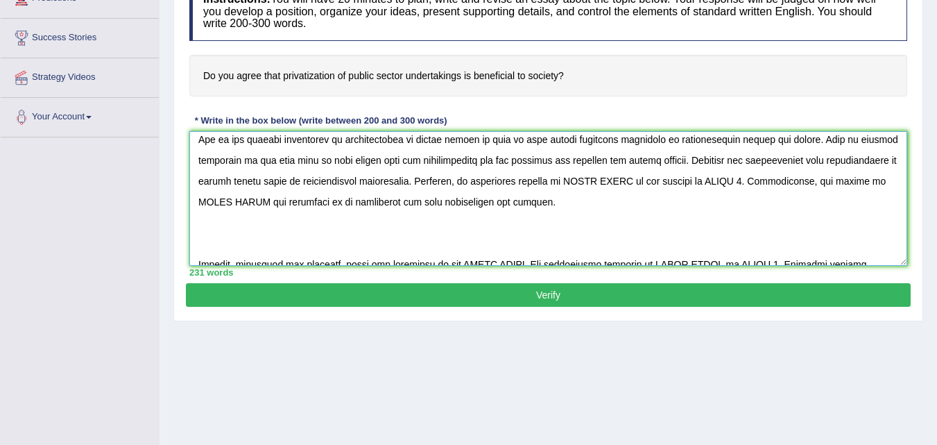
drag, startPoint x: 502, startPoint y: 183, endPoint x: 562, endPoint y: 182, distance: 59.7
click at [562, 182] on textarea at bounding box center [548, 198] width 718 height 135
drag, startPoint x: 684, startPoint y: 181, endPoint x: 721, endPoint y: 182, distance: 36.8
click at [721, 182] on textarea at bounding box center [548, 198] width 718 height 135
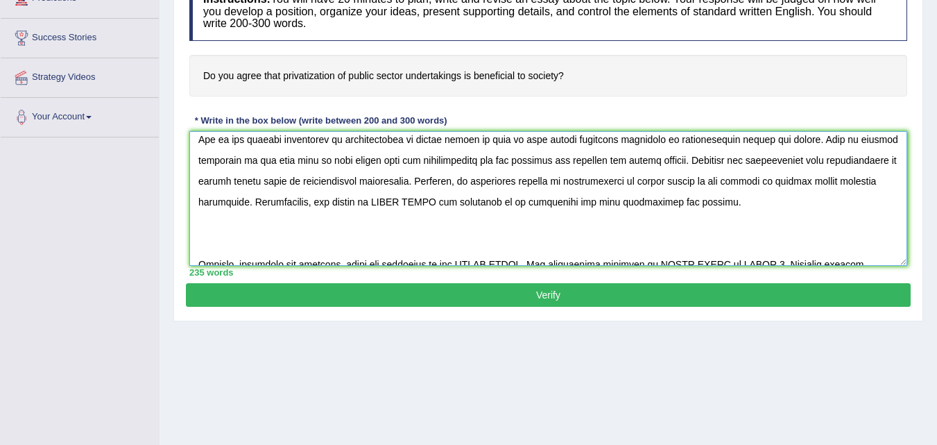
drag, startPoint x: 382, startPoint y: 202, endPoint x: 319, endPoint y: 194, distance: 63.7
click at [319, 194] on textarea at bounding box center [548, 198] width 718 height 135
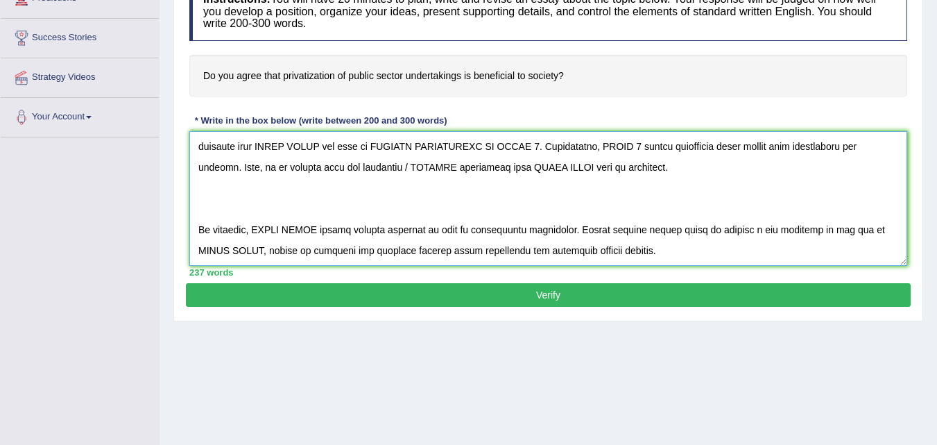
scroll to position [139, 0]
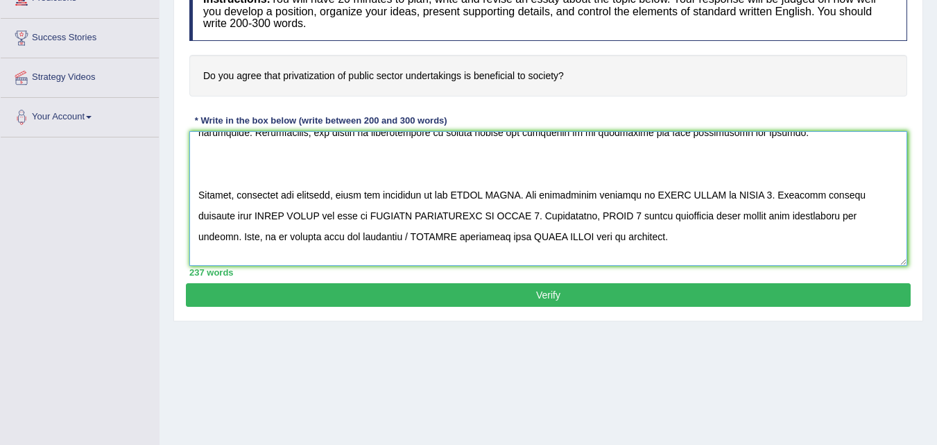
drag, startPoint x: 461, startPoint y: 197, endPoint x: 520, endPoint y: 196, distance: 59.7
click at [520, 194] on textarea at bounding box center [548, 198] width 718 height 135
drag, startPoint x: 767, startPoint y: 194, endPoint x: 827, endPoint y: 195, distance: 60.4
click at [827, 195] on textarea at bounding box center [548, 198] width 718 height 135
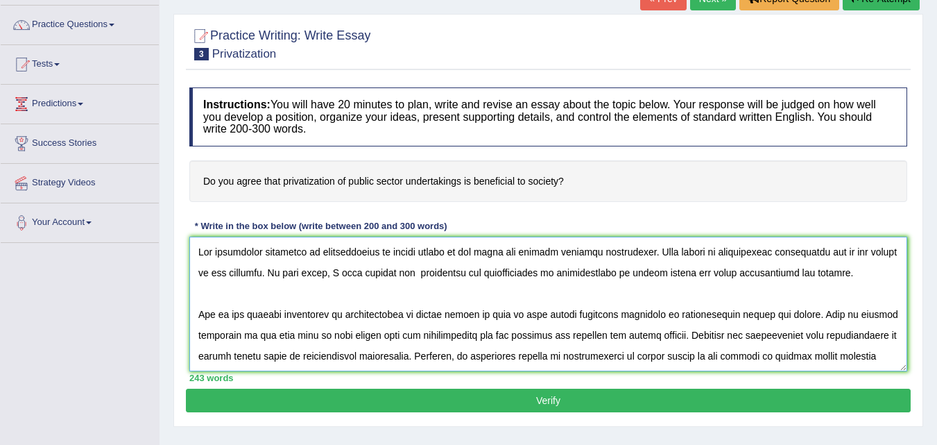
scroll to position [69, 0]
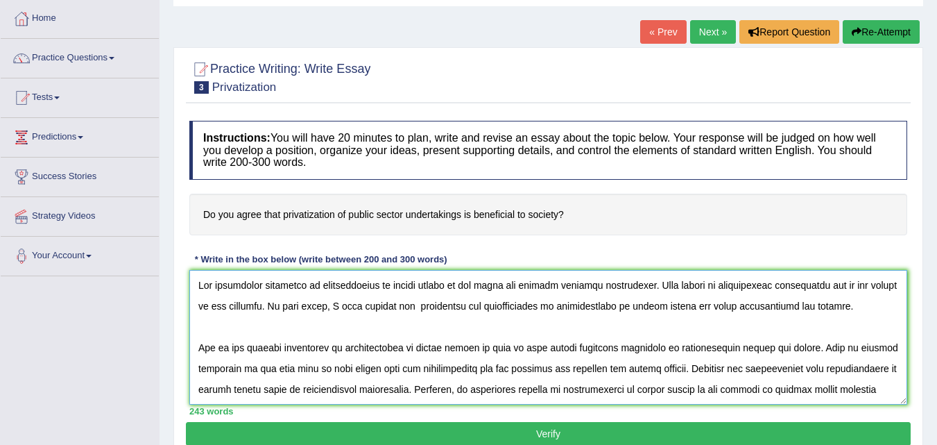
click at [438, 284] on textarea at bounding box center [548, 337] width 718 height 135
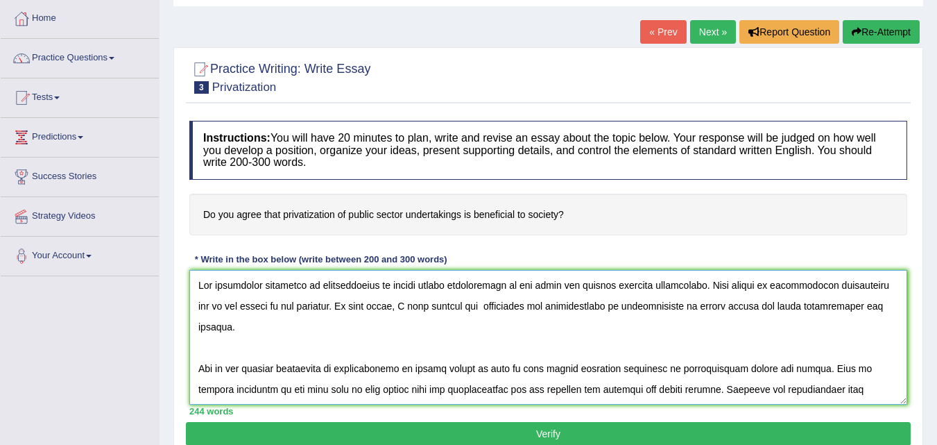
click at [717, 306] on textarea at bounding box center [548, 337] width 718 height 135
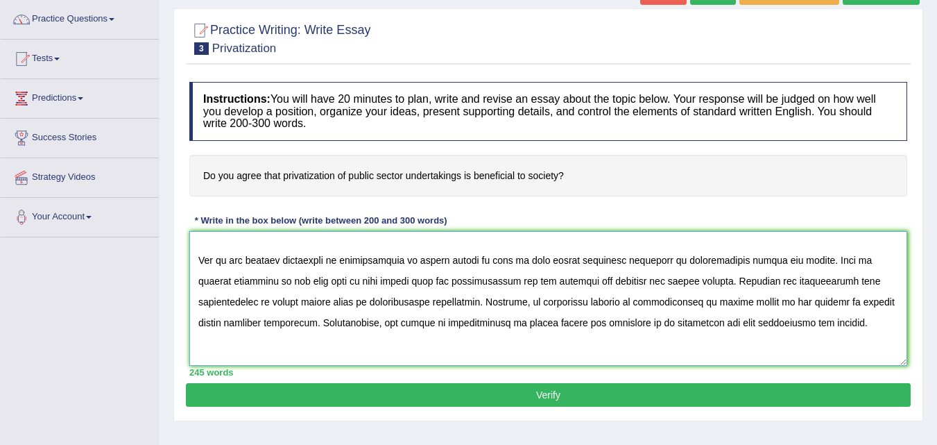
scroll to position [139, 0]
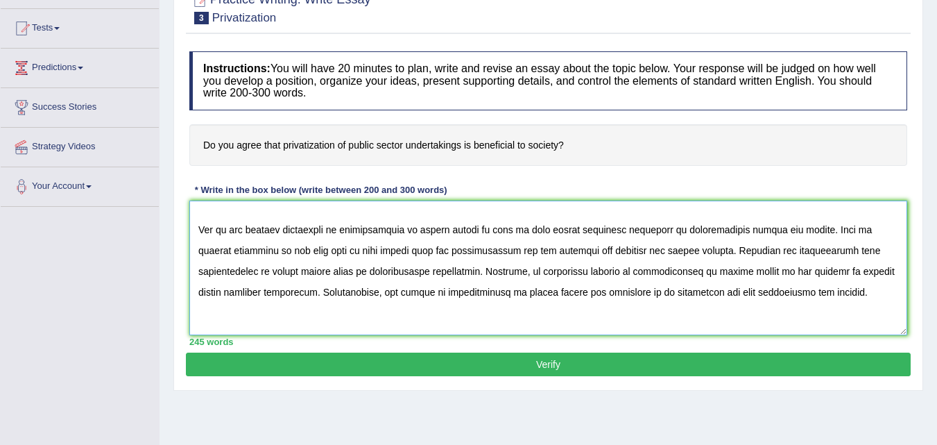
click at [464, 230] on textarea at bounding box center [548, 267] width 718 height 135
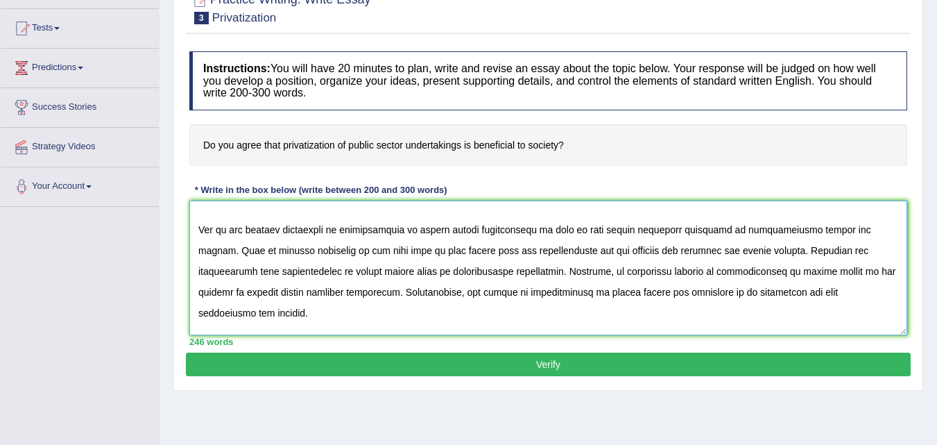
click at [526, 292] on textarea at bounding box center [548, 267] width 718 height 135
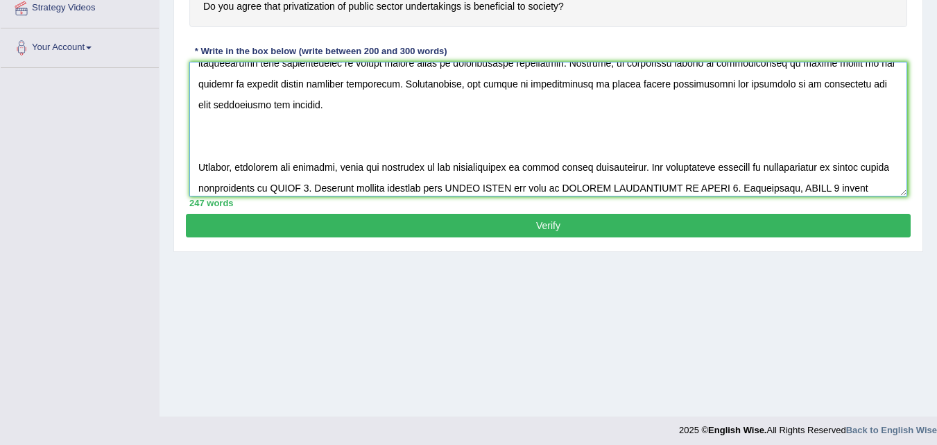
drag, startPoint x: 266, startPoint y: 164, endPoint x: 302, endPoint y: 168, distance: 36.2
click at [302, 168] on textarea at bounding box center [548, 129] width 718 height 135
drag, startPoint x: 608, startPoint y: 166, endPoint x: 669, endPoint y: 170, distance: 60.5
click at [669, 170] on textarea at bounding box center [548, 129] width 718 height 135
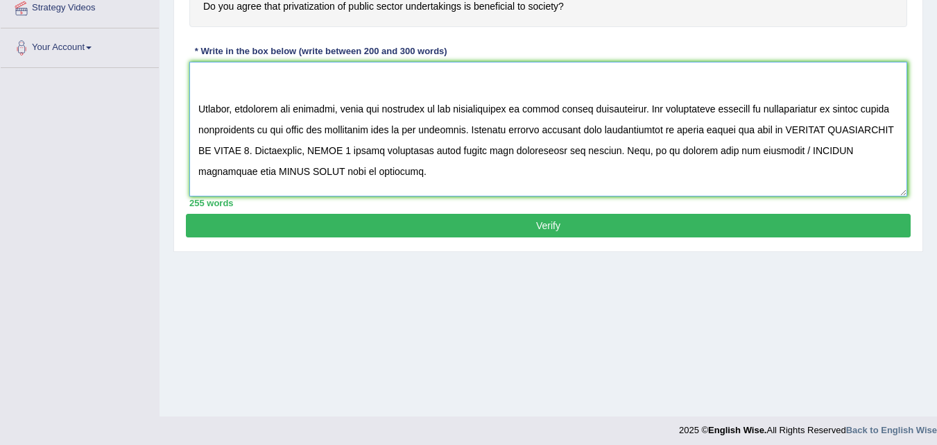
scroll to position [250, 0]
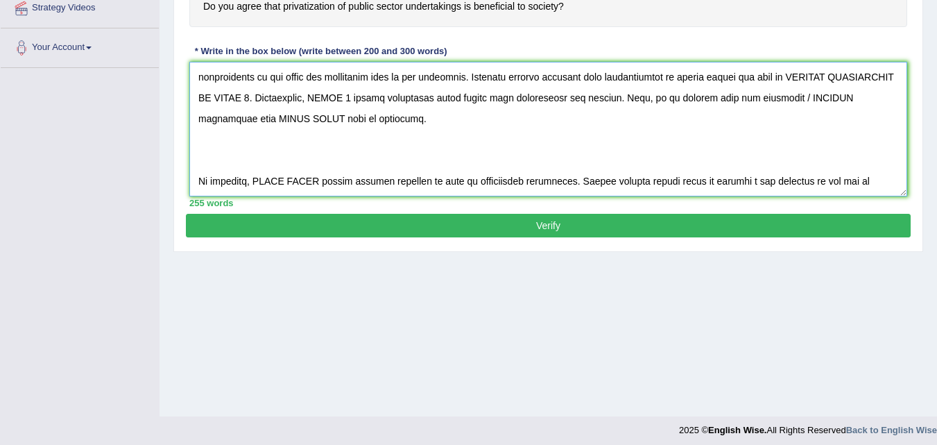
drag, startPoint x: 783, startPoint y: 165, endPoint x: 322, endPoint y: 79, distance: 468.6
click at [322, 79] on textarea at bounding box center [548, 129] width 718 height 135
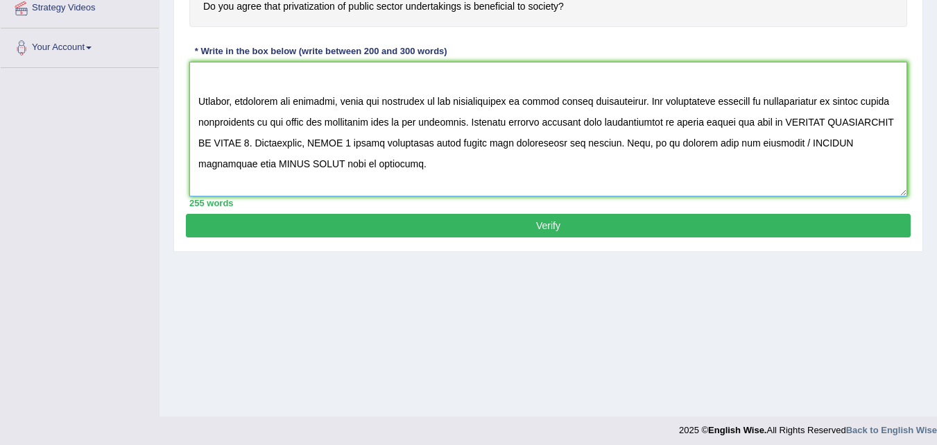
scroll to position [180, 0]
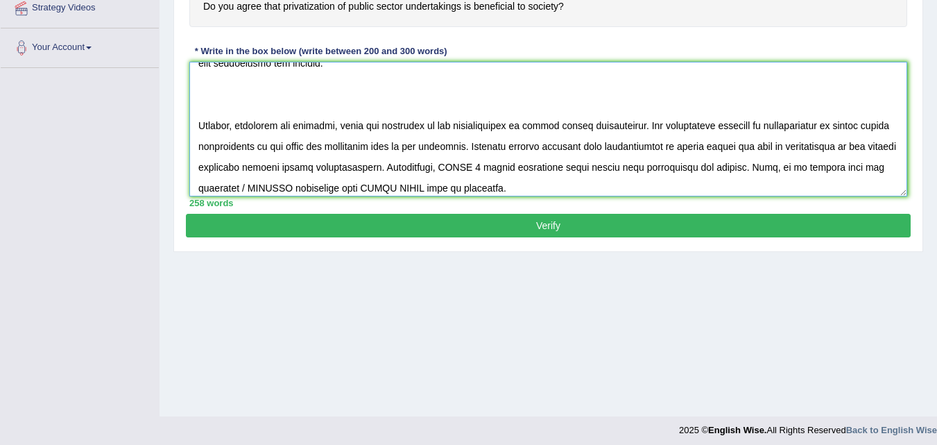
drag, startPoint x: 465, startPoint y: 141, endPoint x: 505, endPoint y: 143, distance: 40.3
click at [505, 143] on textarea at bounding box center [548, 129] width 718 height 135
drag, startPoint x: 361, startPoint y: 165, endPoint x: 409, endPoint y: 174, distance: 49.4
click at [409, 174] on textarea at bounding box center [548, 129] width 718 height 135
drag, startPoint x: 431, startPoint y: 166, endPoint x: 492, endPoint y: 172, distance: 61.4
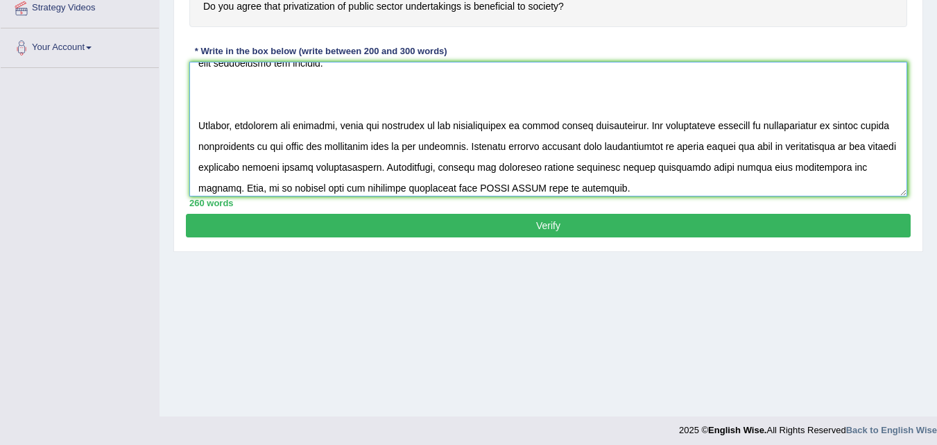
click at [492, 172] on textarea at bounding box center [548, 129] width 718 height 135
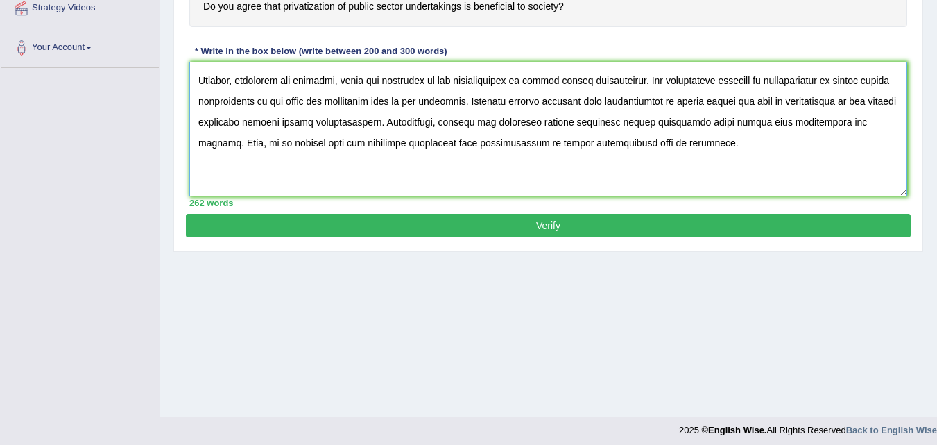
scroll to position [250, 0]
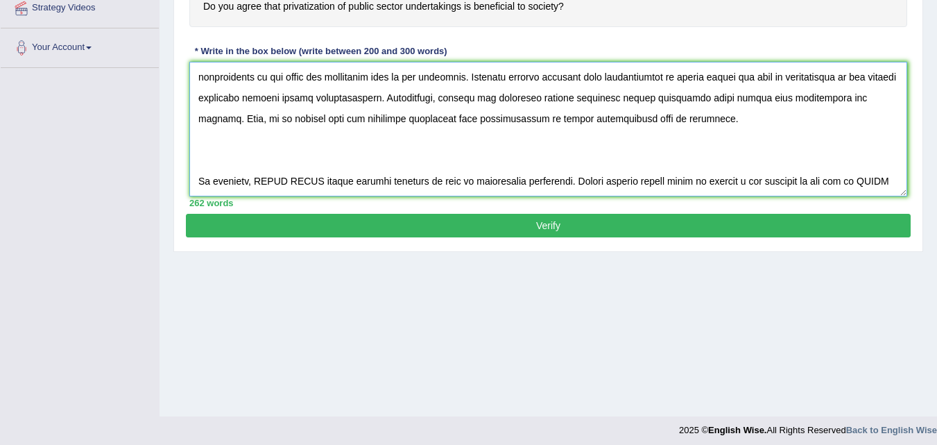
drag, startPoint x: 257, startPoint y: 160, endPoint x: 318, endPoint y: 161, distance: 61.1
click at [318, 161] on textarea at bounding box center [548, 129] width 718 height 135
drag, startPoint x: 297, startPoint y: 180, endPoint x: 359, endPoint y: 180, distance: 62.4
click at [359, 180] on textarea at bounding box center [548, 129] width 718 height 135
click at [453, 185] on textarea at bounding box center [548, 129] width 718 height 135
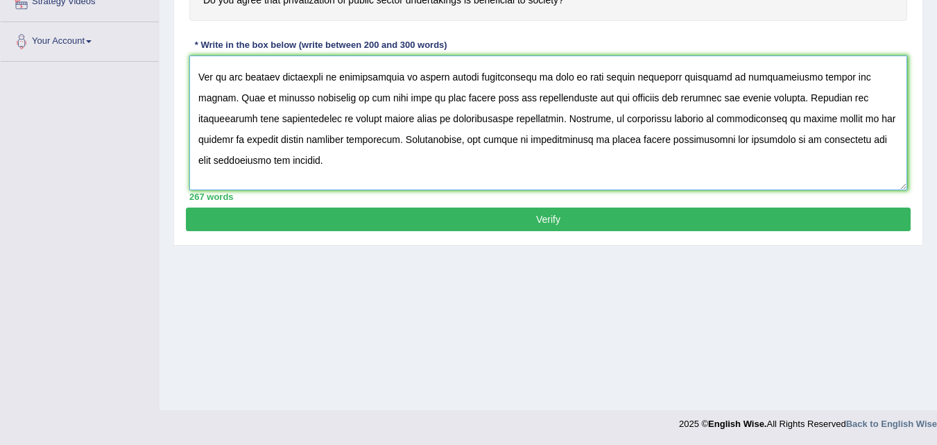
scroll to position [42, 0]
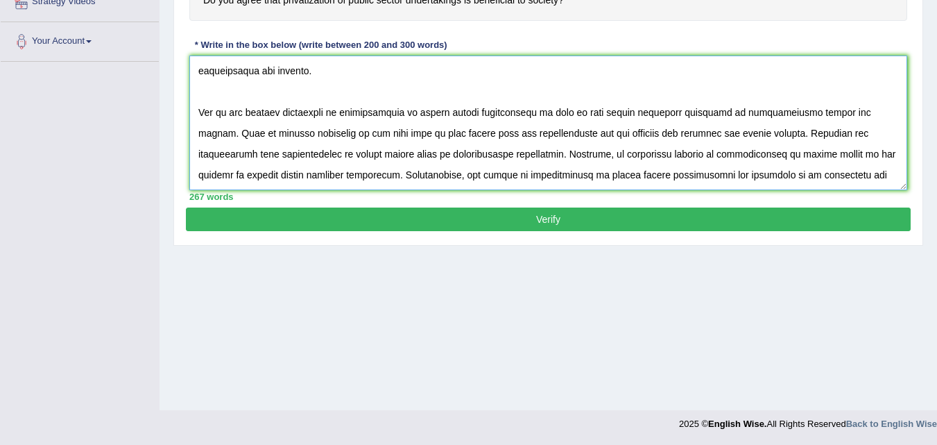
type textarea "The increasing influence of privatization of public sector undertakings on our …"
click at [557, 219] on button "Verify" at bounding box center [548, 219] width 725 height 24
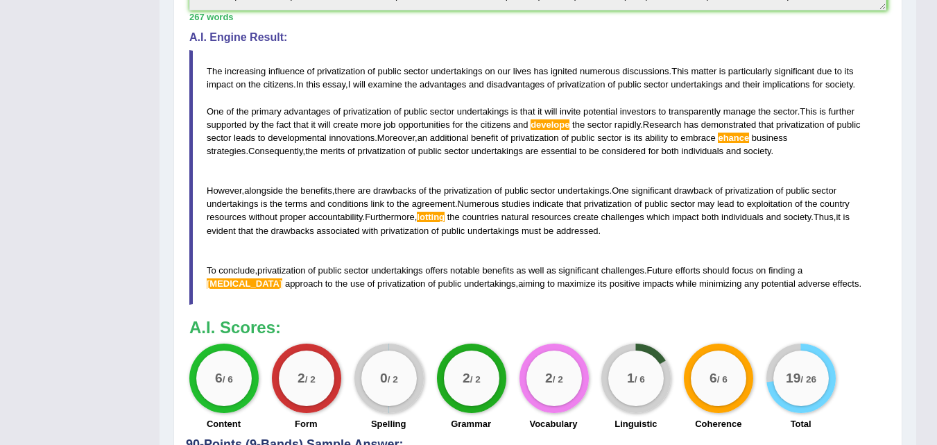
scroll to position [496, 0]
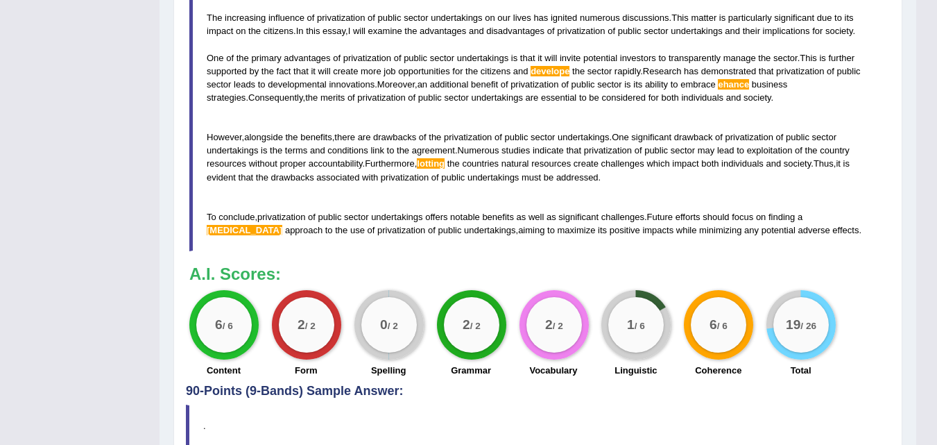
drag, startPoint x: 599, startPoint y: 219, endPoint x: 590, endPoint y: 221, distance: 10.1
click at [590, 221] on span "significant" at bounding box center [578, 217] width 40 height 10
drag, startPoint x: 747, startPoint y: 232, endPoint x: 694, endPoint y: 223, distance: 54.1
click at [694, 223] on blockquote "The increasing influence of privatization of public sector undertakings on our …" at bounding box center [537, 124] width 697 height 255
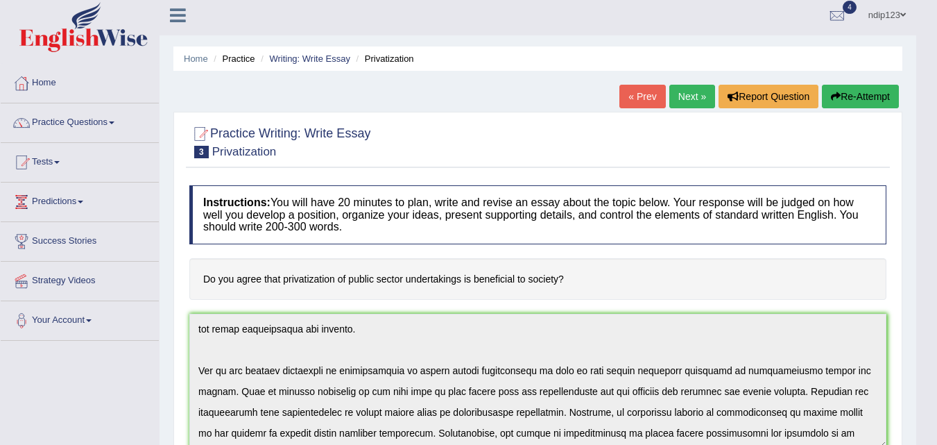
scroll to position [0, 0]
